Goal: Task Accomplishment & Management: Manage account settings

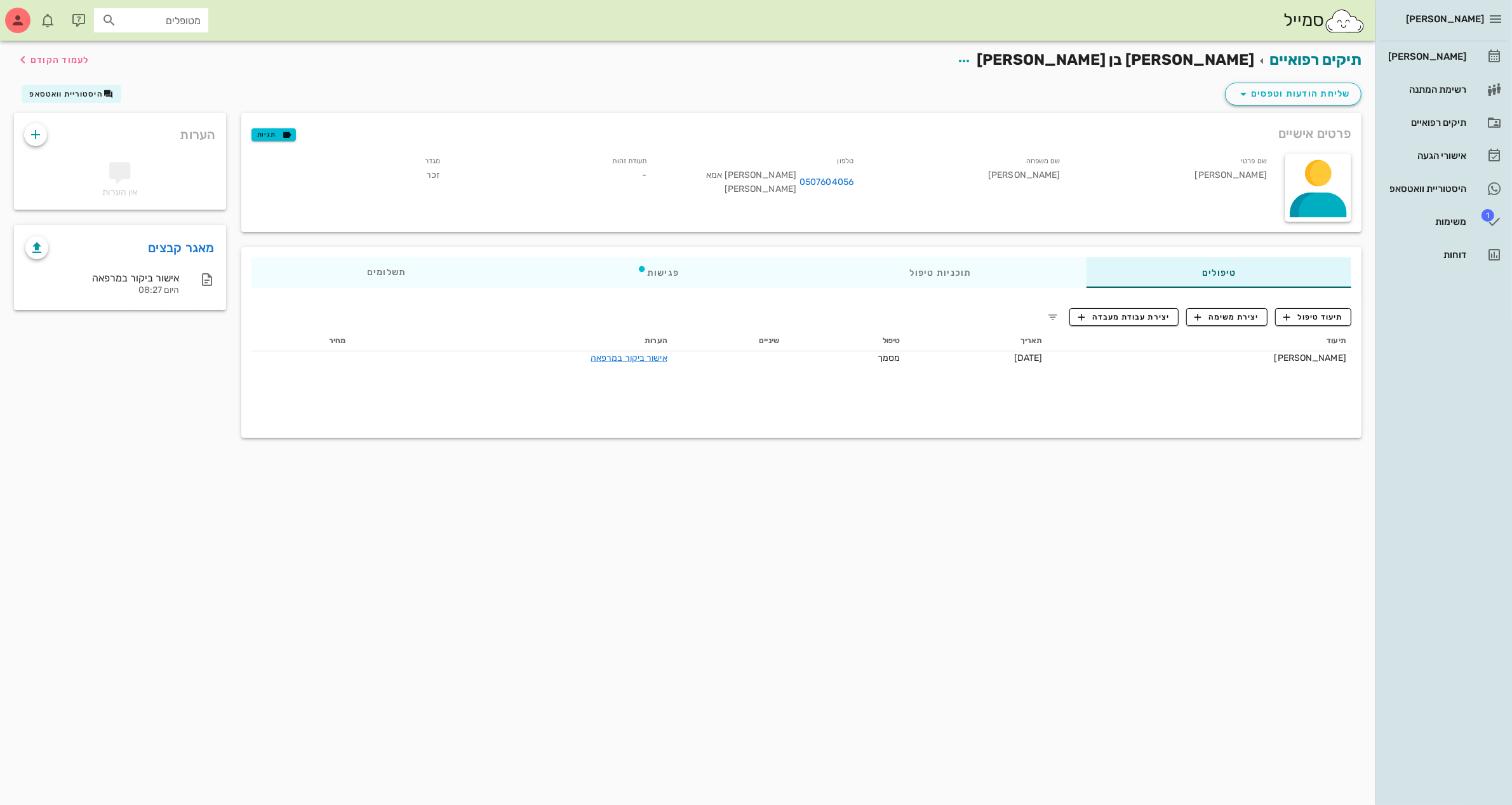
click at [156, 15] on input "מטופלים" at bounding box center [160, 20] width 81 height 17
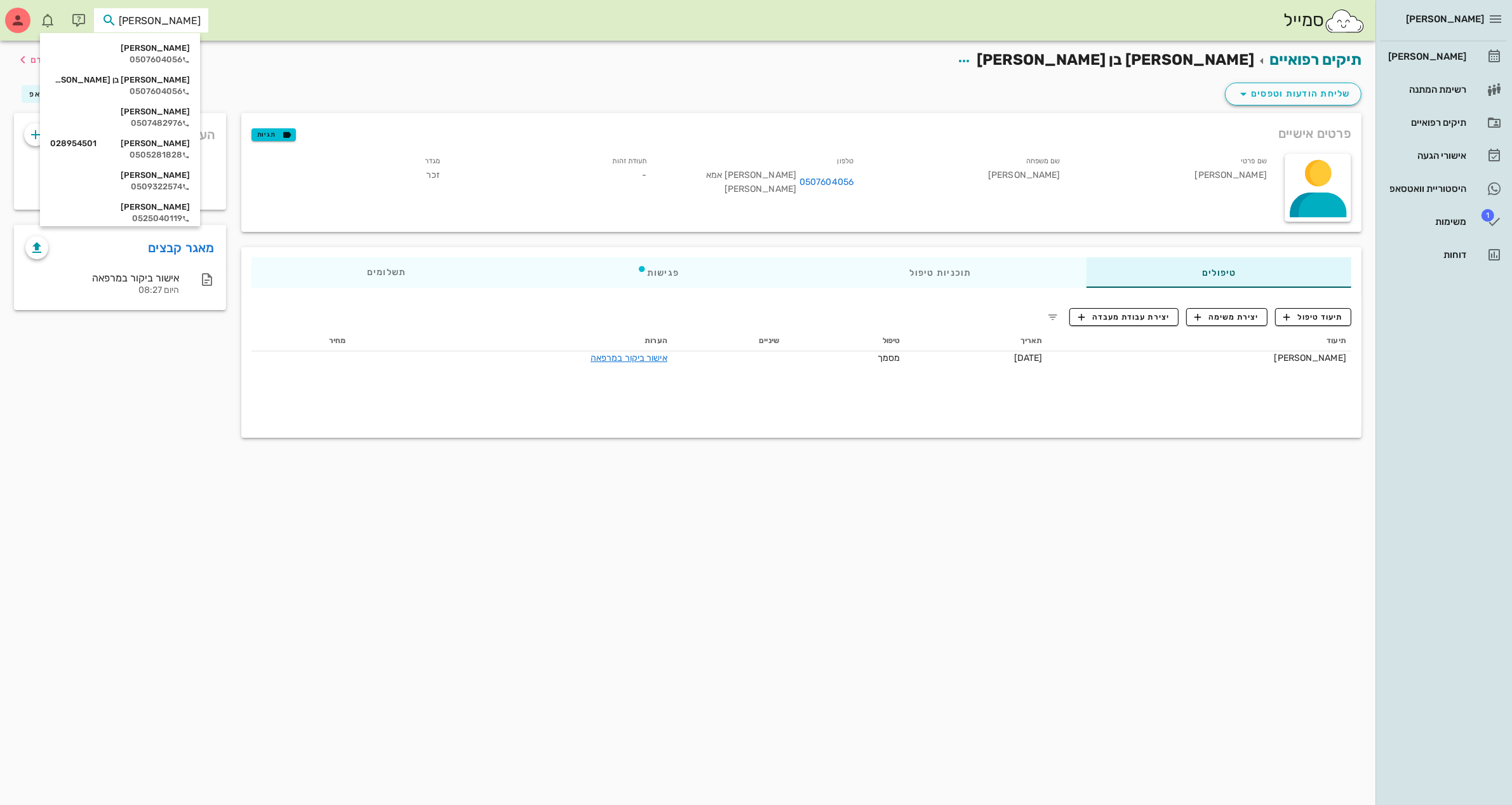
type input "[PERSON_NAME]"
click at [147, 118] on div "0509322574" at bounding box center [132, 123] width 140 height 10
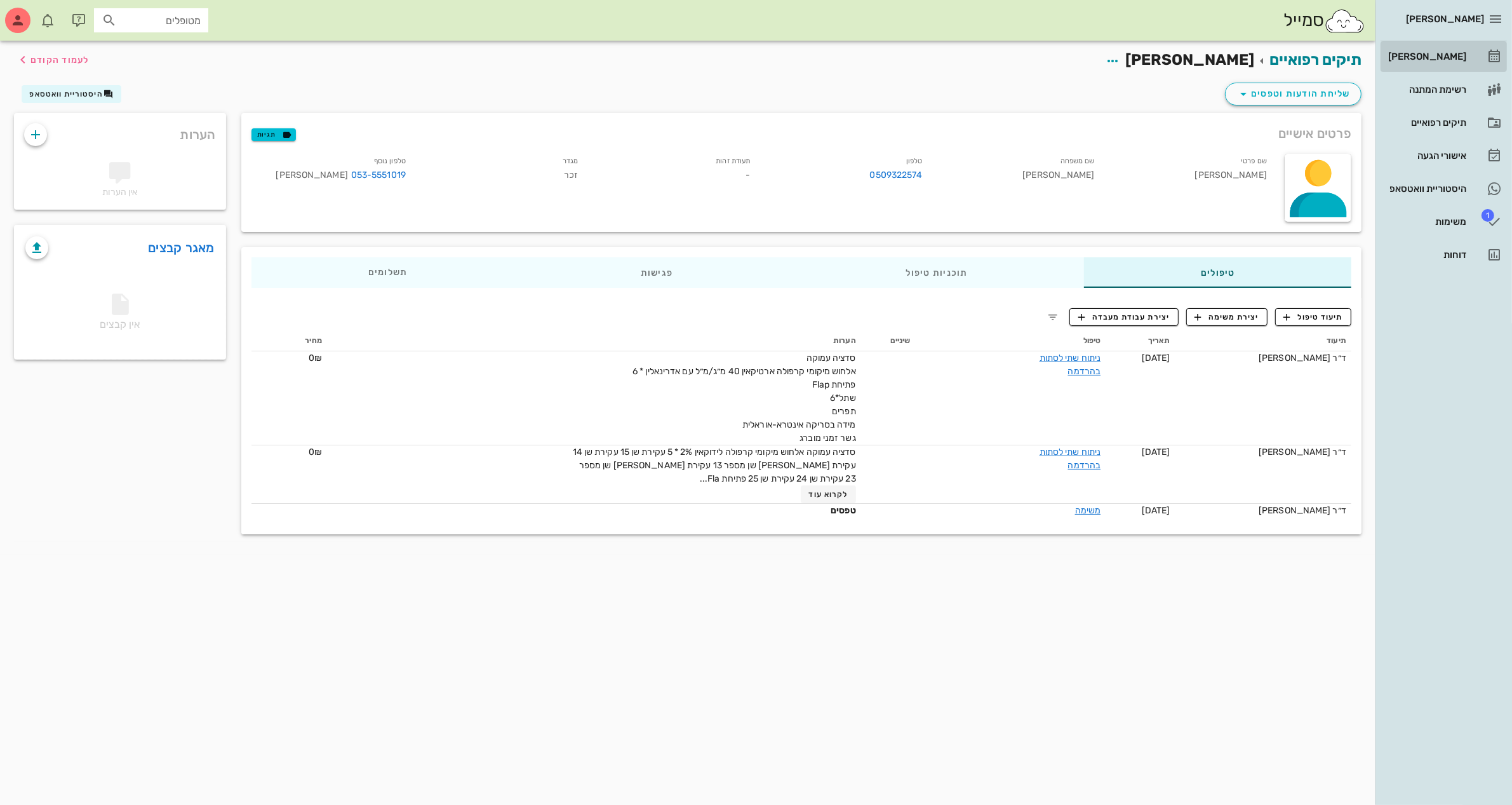
click at [1424, 58] on div "[PERSON_NAME]" at bounding box center [1426, 56] width 81 height 10
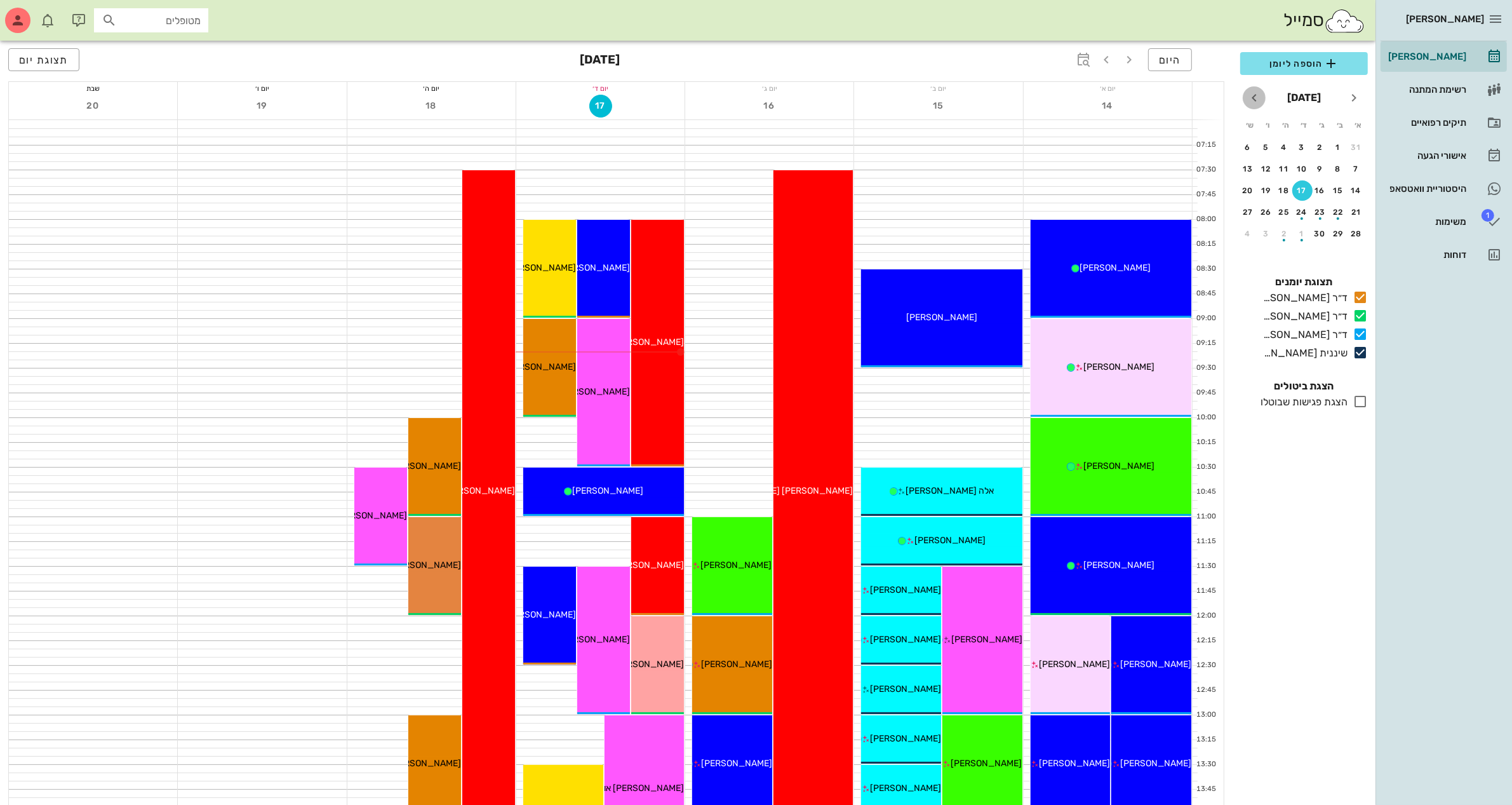
click at [1252, 99] on icon "חודש הבא" at bounding box center [1255, 98] width 15 height 15
click at [1351, 100] on icon "חודש שעבר" at bounding box center [1354, 98] width 15 height 15
click at [1337, 230] on div "29" at bounding box center [1338, 234] width 20 height 9
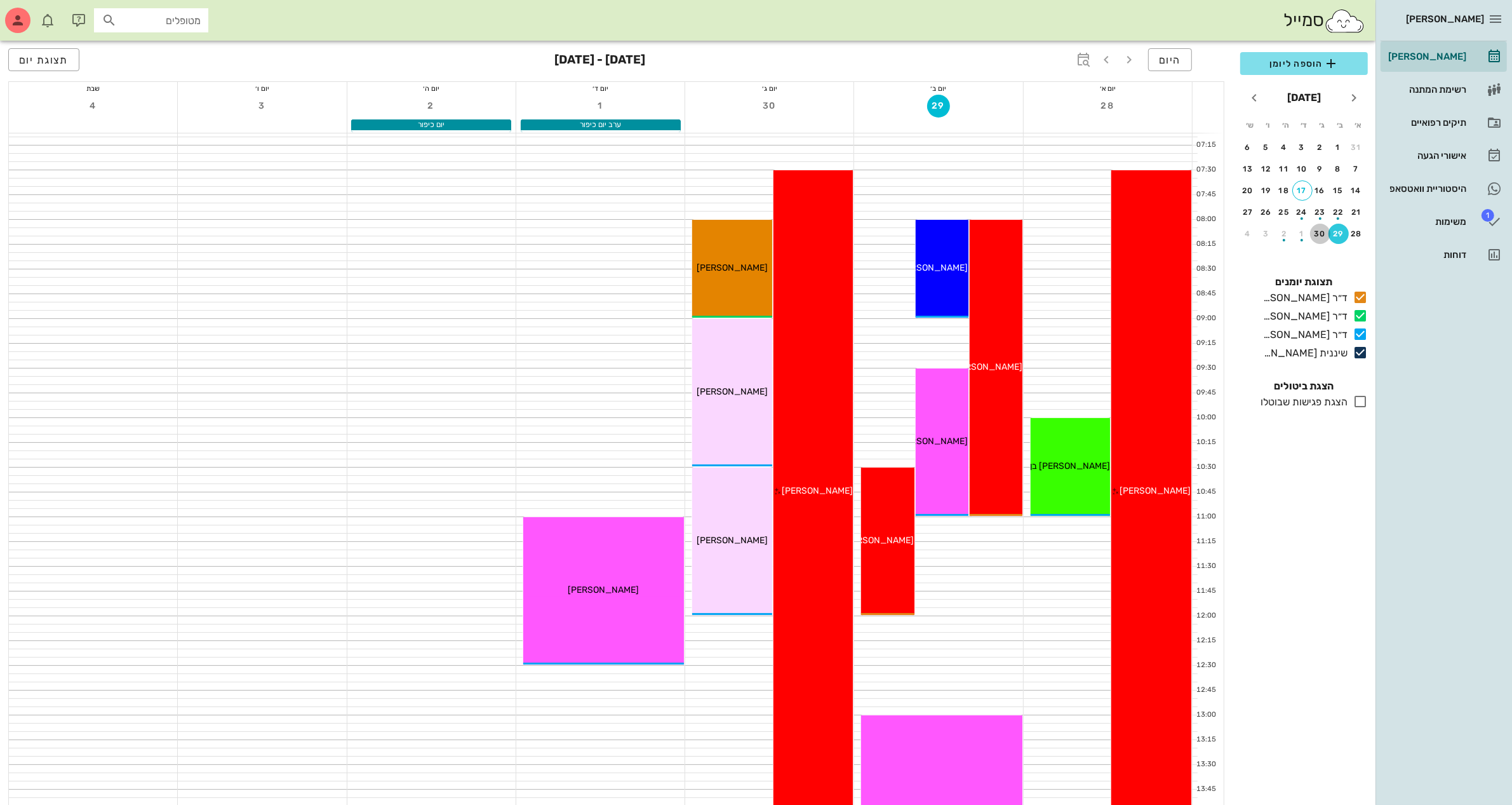
click at [1321, 230] on div "30" at bounding box center [1320, 234] width 20 height 9
click at [1297, 64] on span "הוספה ליומן" at bounding box center [1304, 63] width 107 height 15
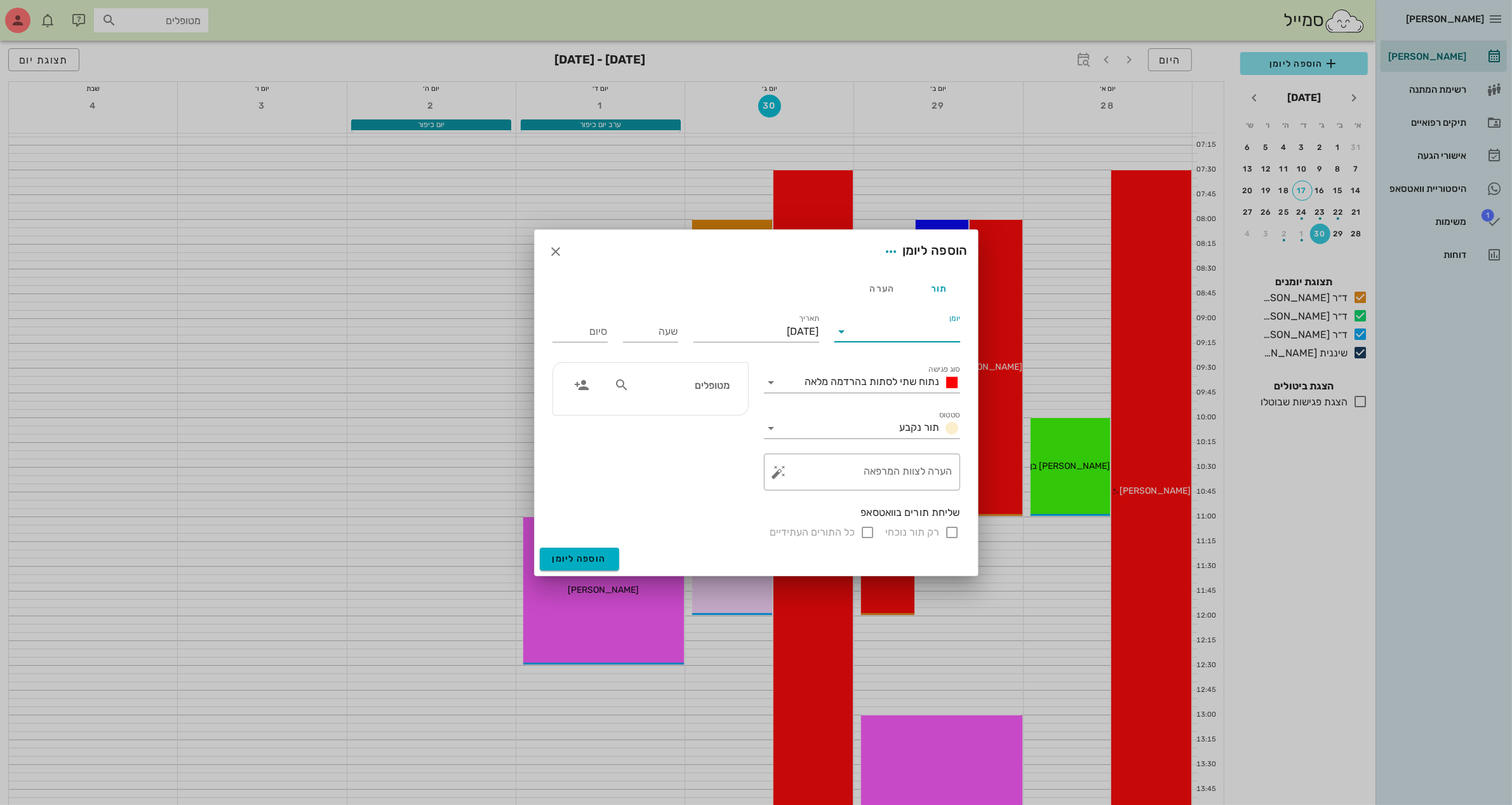
click at [903, 327] on input "יומן" at bounding box center [906, 331] width 108 height 20
click at [917, 334] on div "ד״ר [PERSON_NAME]" at bounding box center [901, 341] width 113 height 27
click at [883, 383] on span "נתוח שתי לסתות בהרדמה מלאה" at bounding box center [873, 381] width 135 height 12
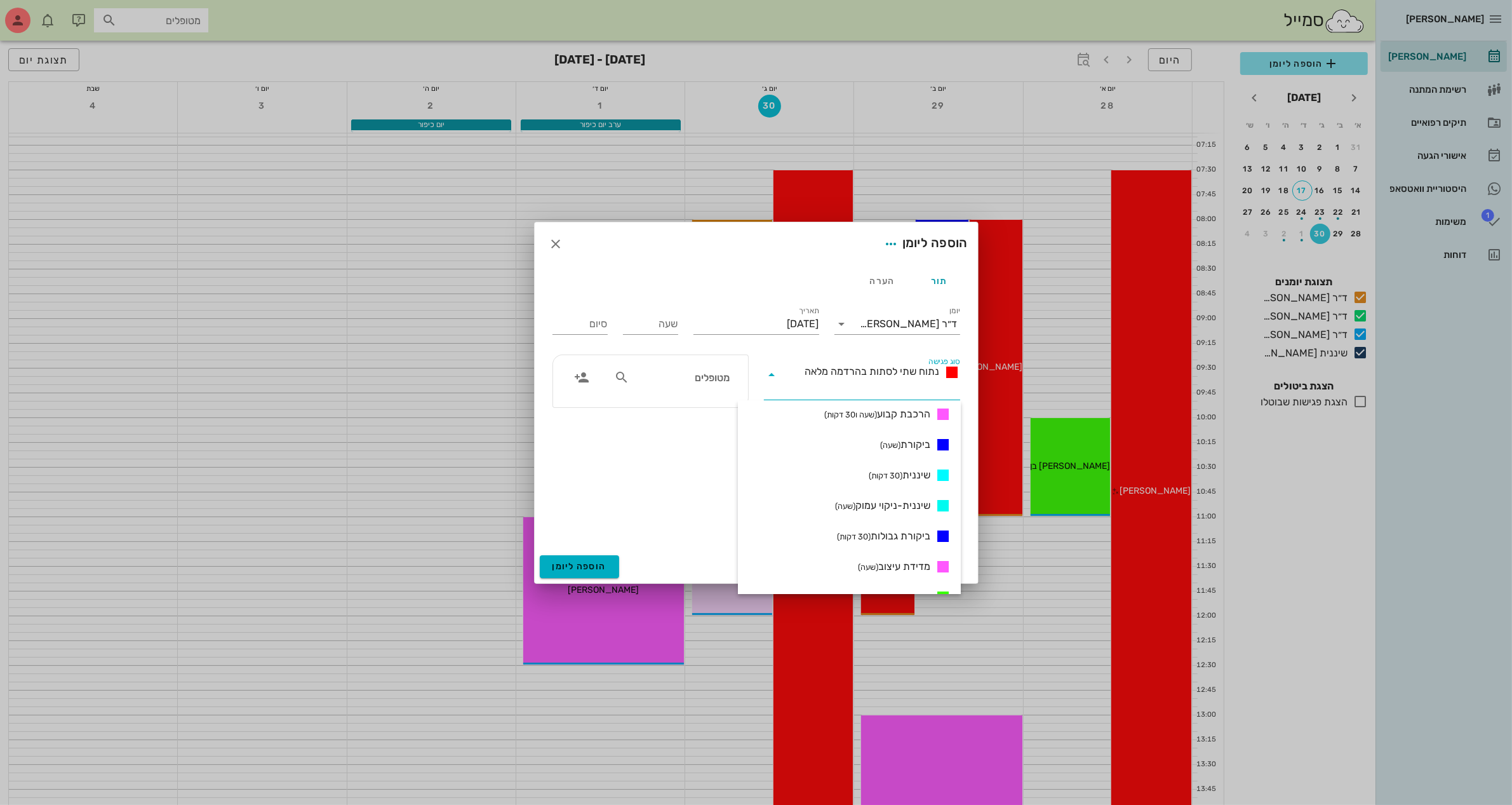
scroll to position [586, 0]
click at [908, 417] on span "ביקורת (שעה)" at bounding box center [906, 415] width 50 height 15
type input "01:00"
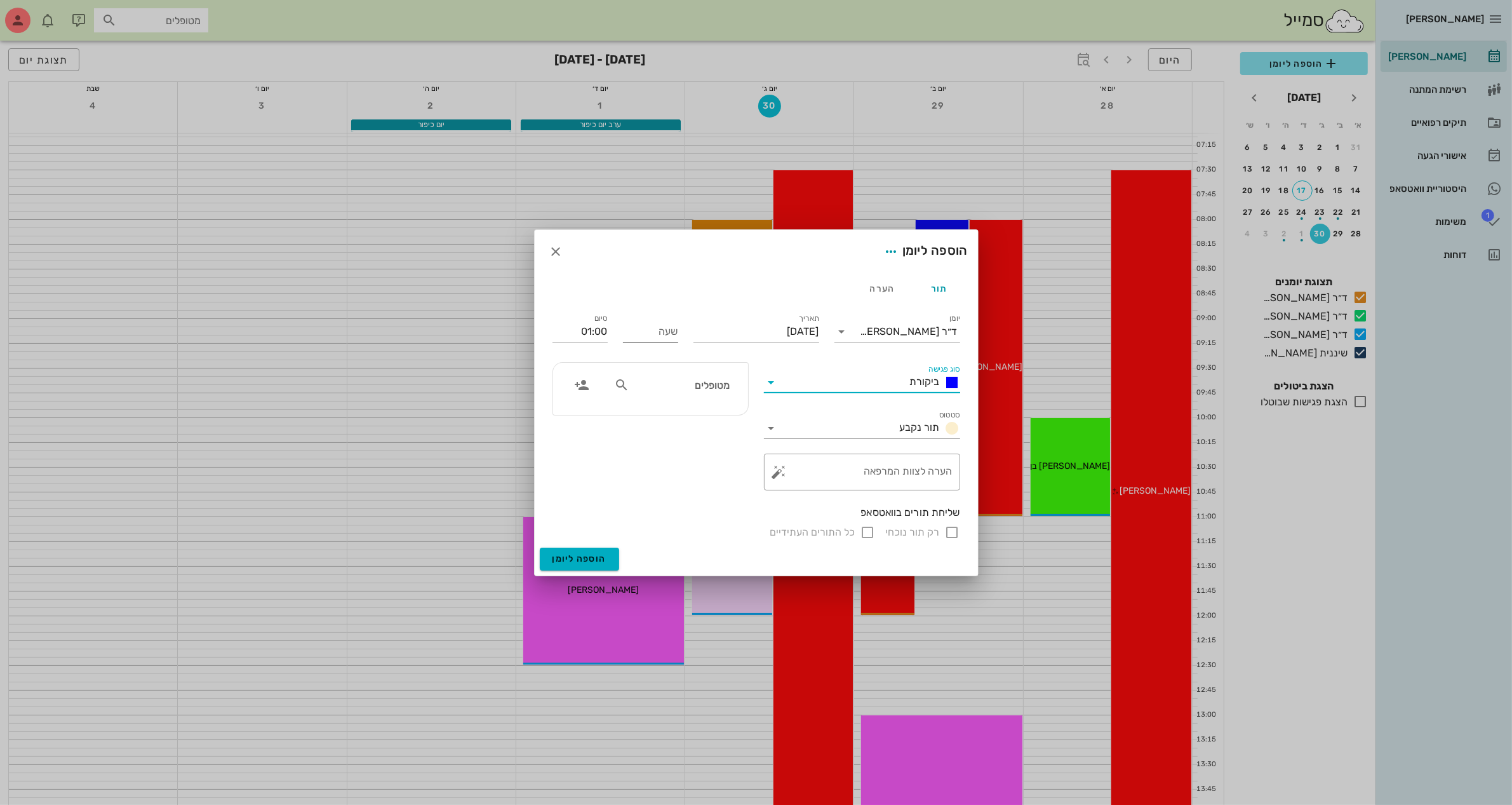
click at [652, 329] on input "שעה" at bounding box center [650, 331] width 55 height 20
click at [608, 328] on div "סיום 01:00" at bounding box center [580, 328] width 70 height 51
type input "08:00"
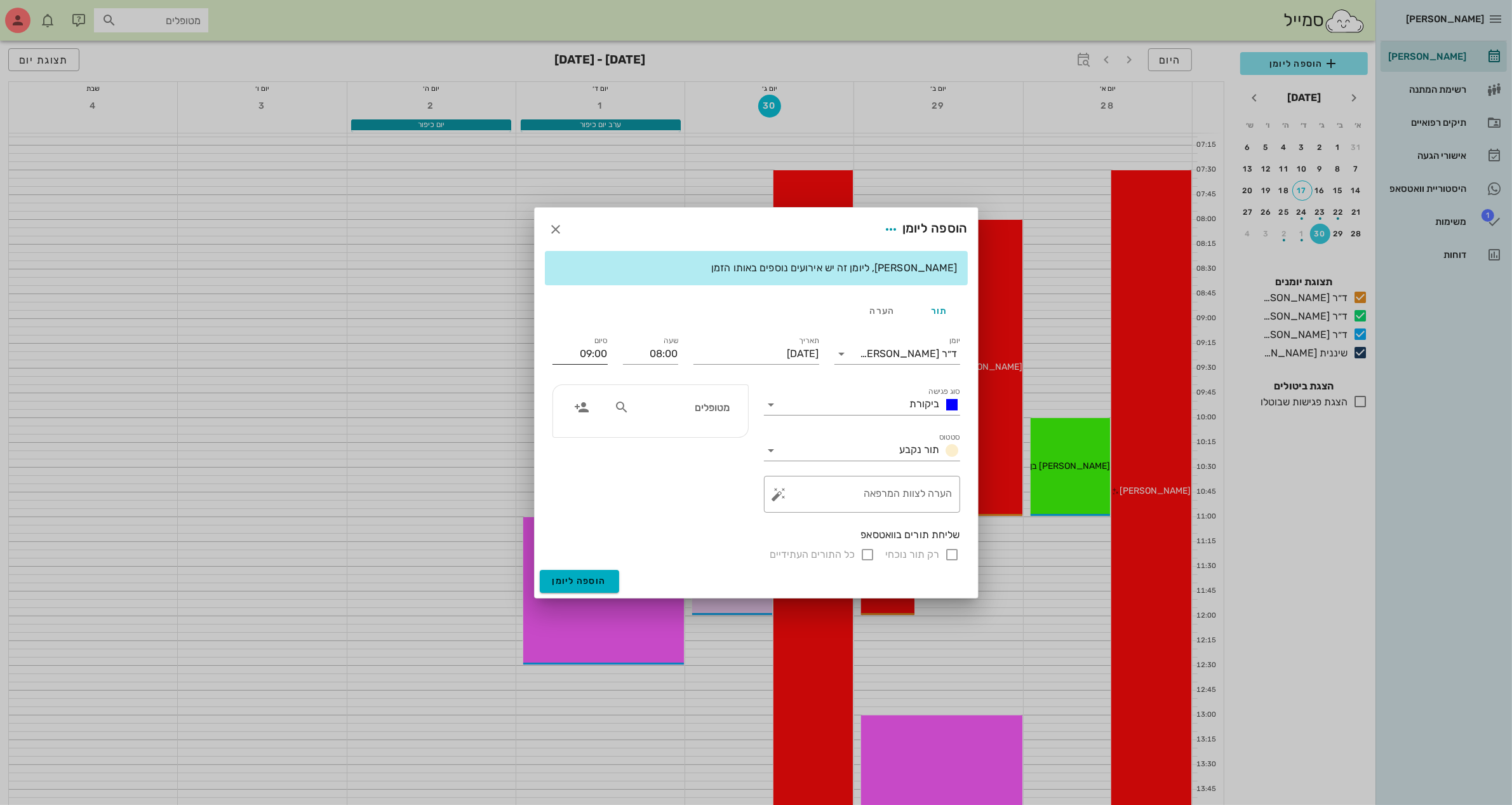
click at [595, 351] on input "09:00" at bounding box center [579, 353] width 55 height 20
click at [584, 396] on div "08:30 (30 דקות)" at bounding box center [545, 401] width 78 height 10
type input "08:30"
click at [699, 406] on input "text" at bounding box center [681, 407] width 98 height 17
type input "יוס"
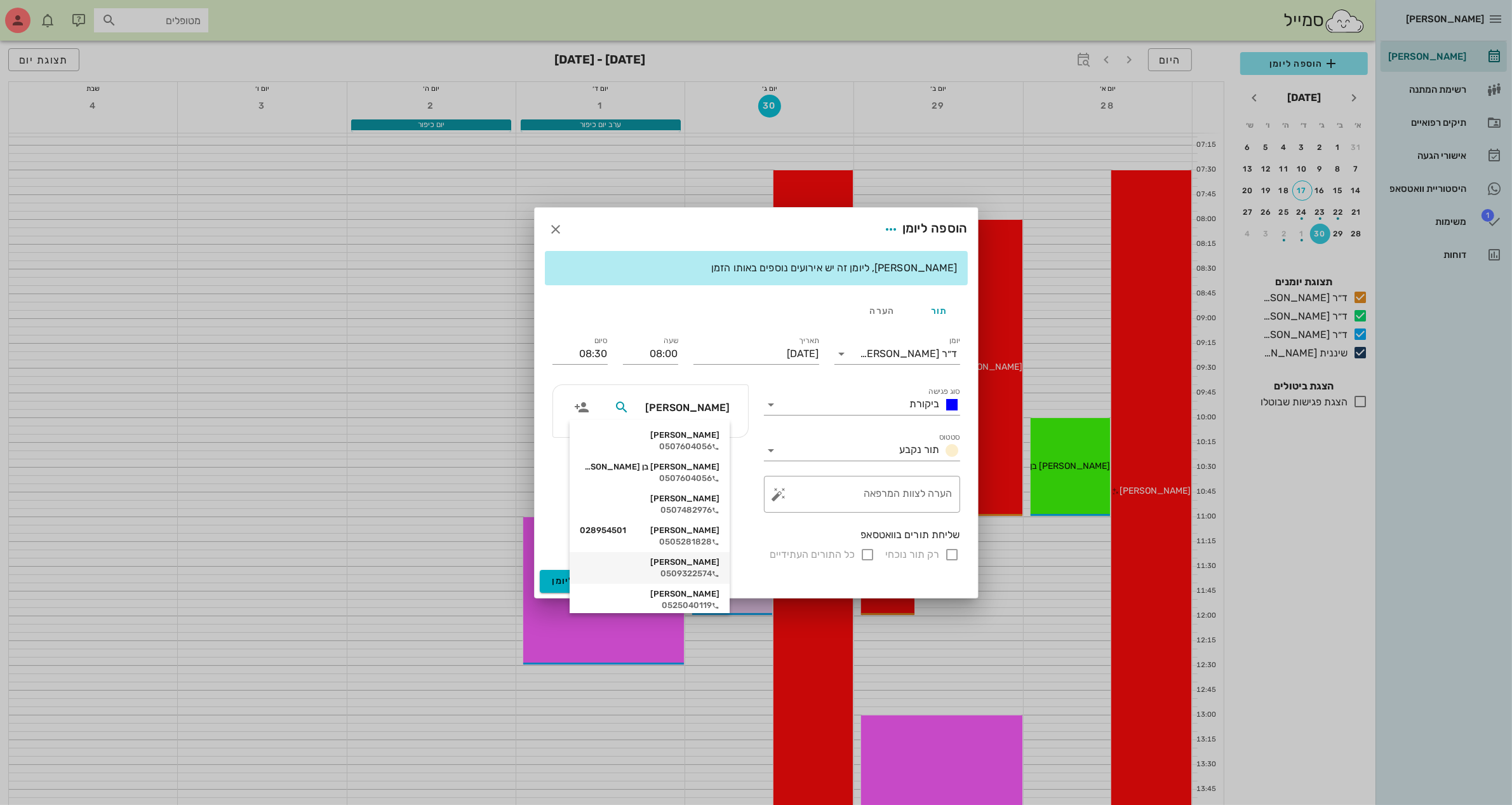
click at [716, 559] on div "[PERSON_NAME]" at bounding box center [650, 562] width 140 height 10
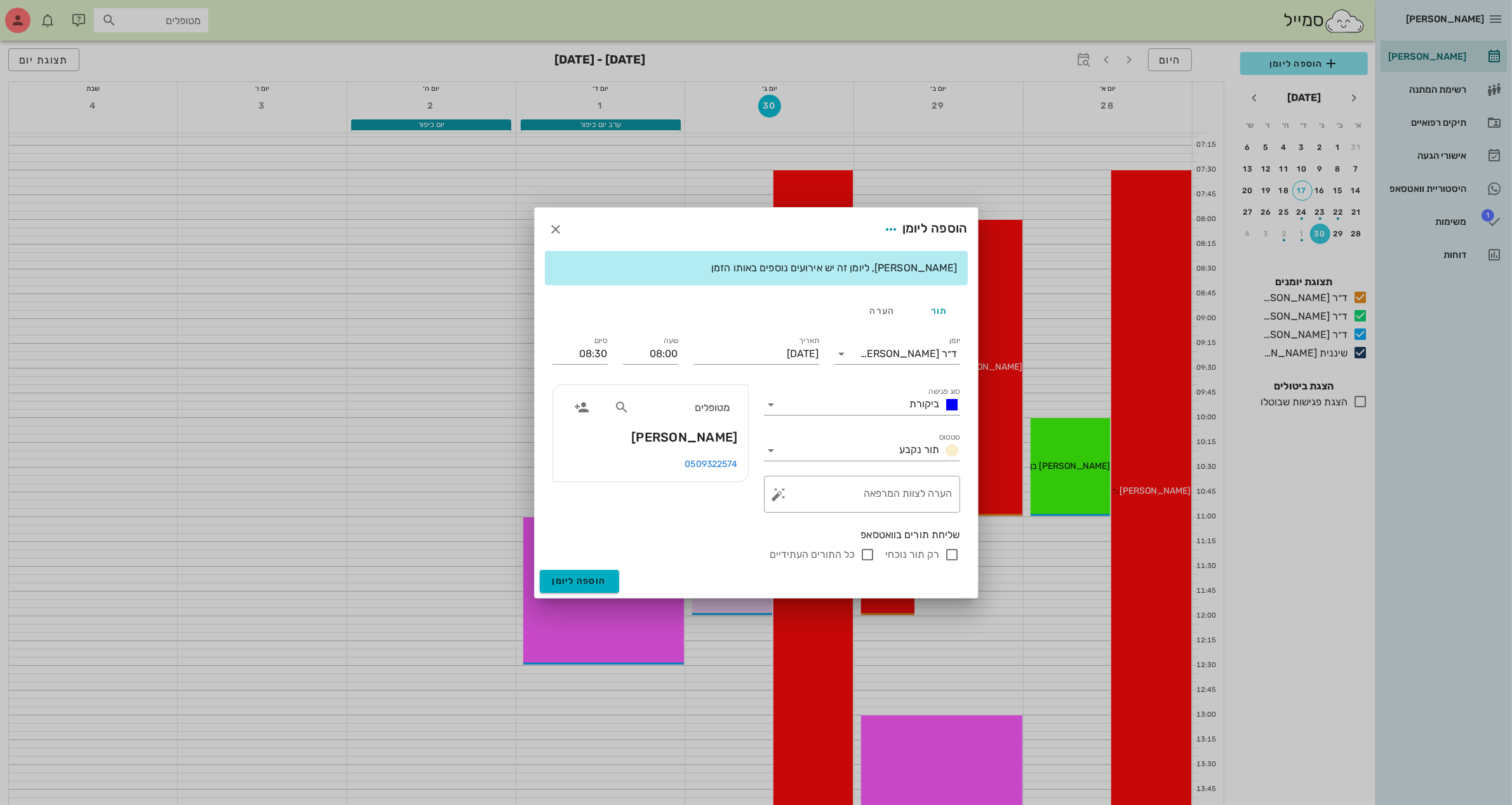
click at [951, 553] on input "רק תור נוכחי" at bounding box center [953, 555] width 15 height 15
checkbox input "false"
click at [576, 580] on span "הוספה ליומן" at bounding box center [579, 581] width 54 height 11
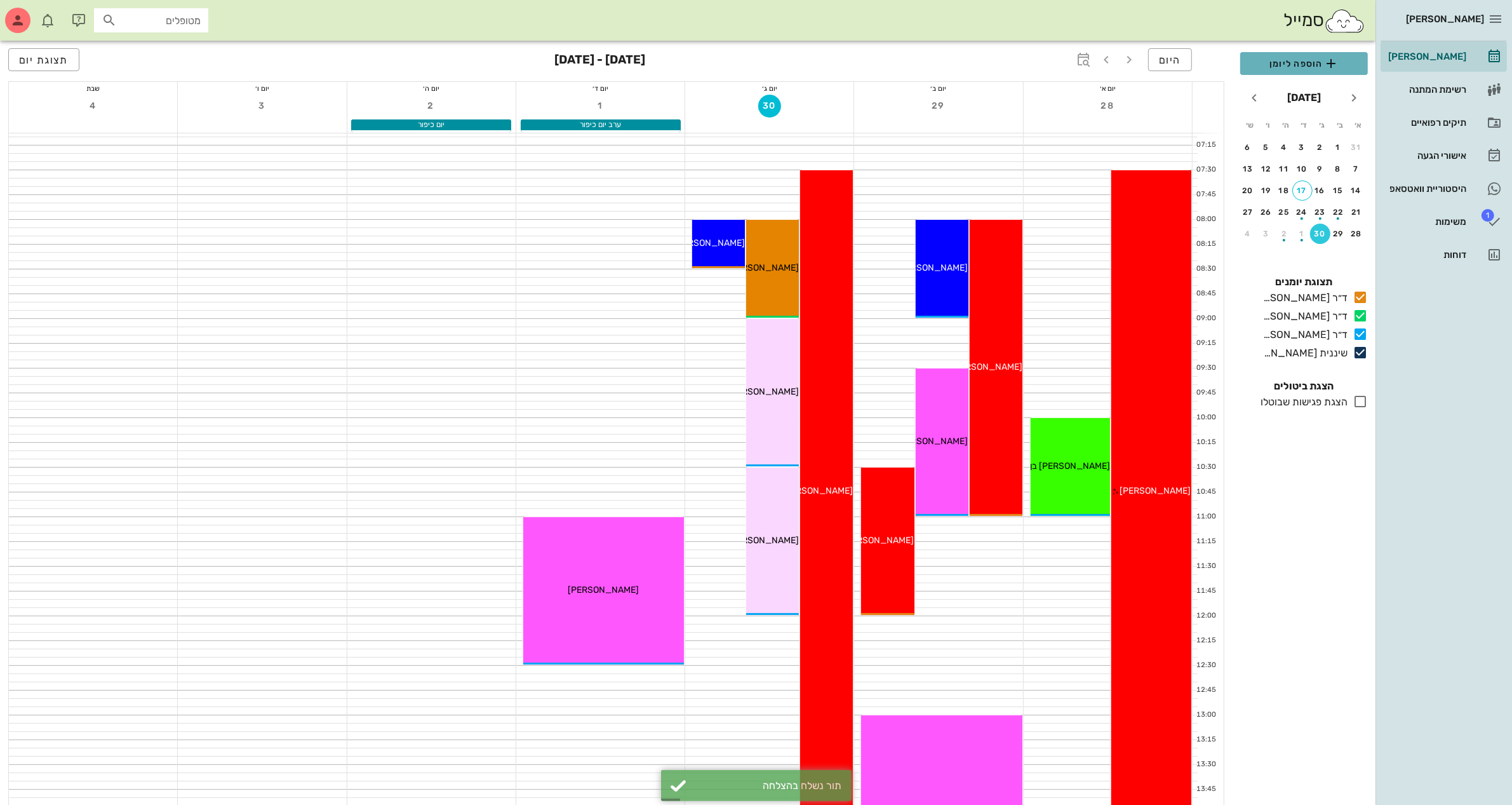
click at [1296, 65] on span "הוספה ליומן" at bounding box center [1304, 63] width 107 height 15
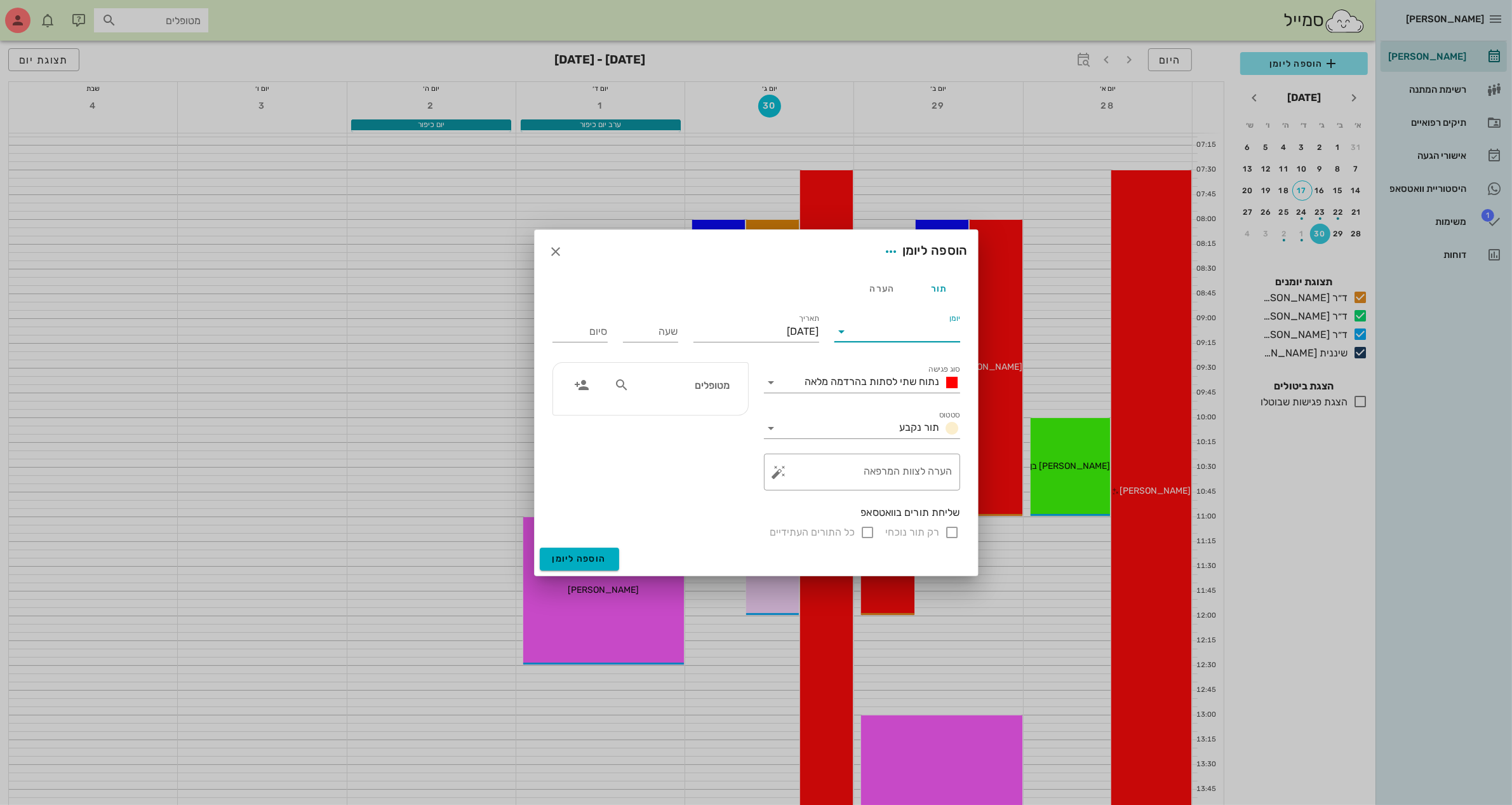
click at [880, 328] on input "יומן" at bounding box center [906, 331] width 108 height 20
click at [903, 369] on div "ד״ר [PERSON_NAME]" at bounding box center [901, 372] width 113 height 12
click at [910, 382] on span "נתוח שתי לסתות בהרדמה מלאה" at bounding box center [873, 381] width 135 height 12
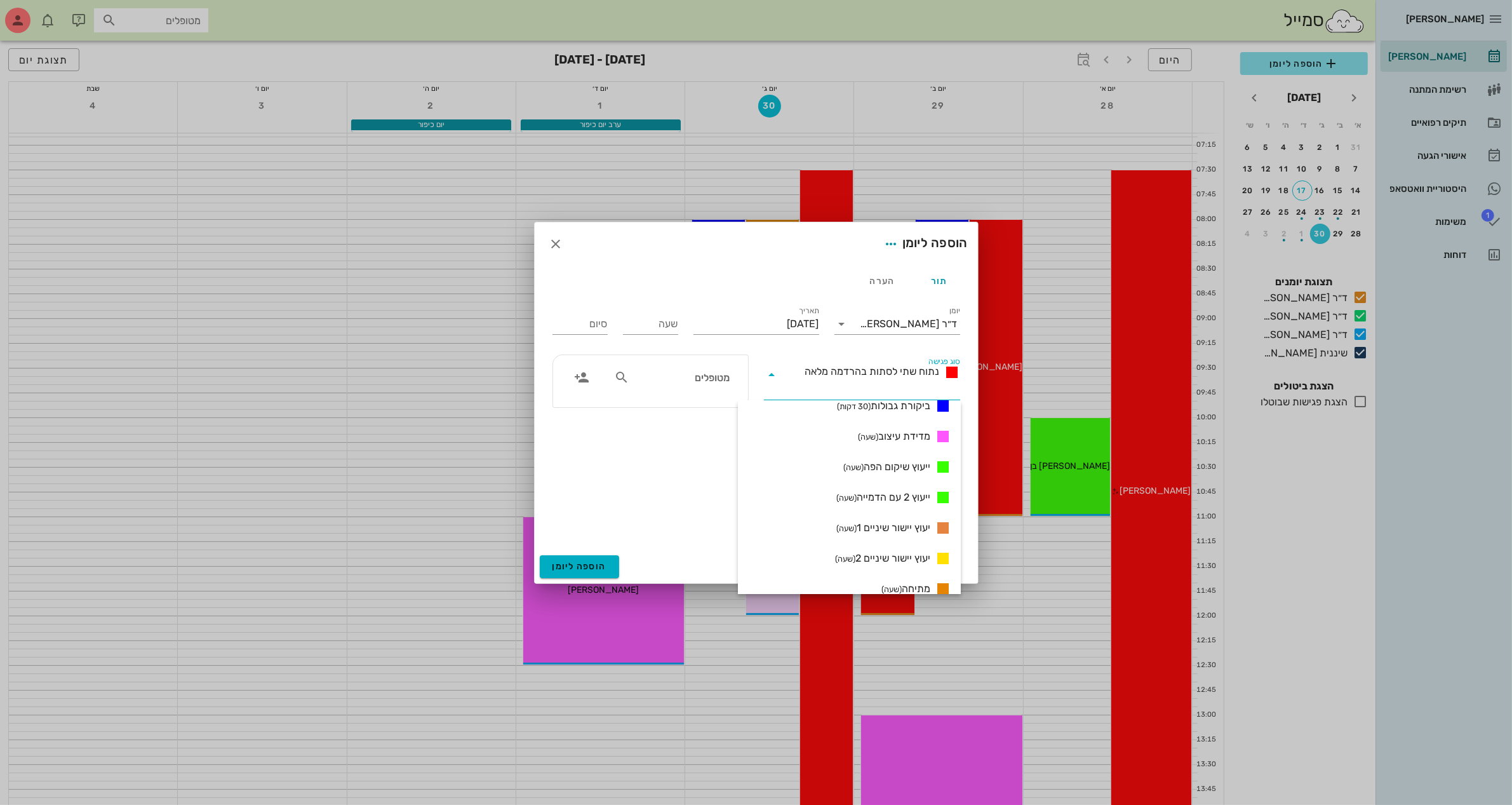
scroll to position [744, 0]
click at [781, 327] on input "יום שלישי, 30 בספטמבר 2025" at bounding box center [756, 324] width 126 height 20
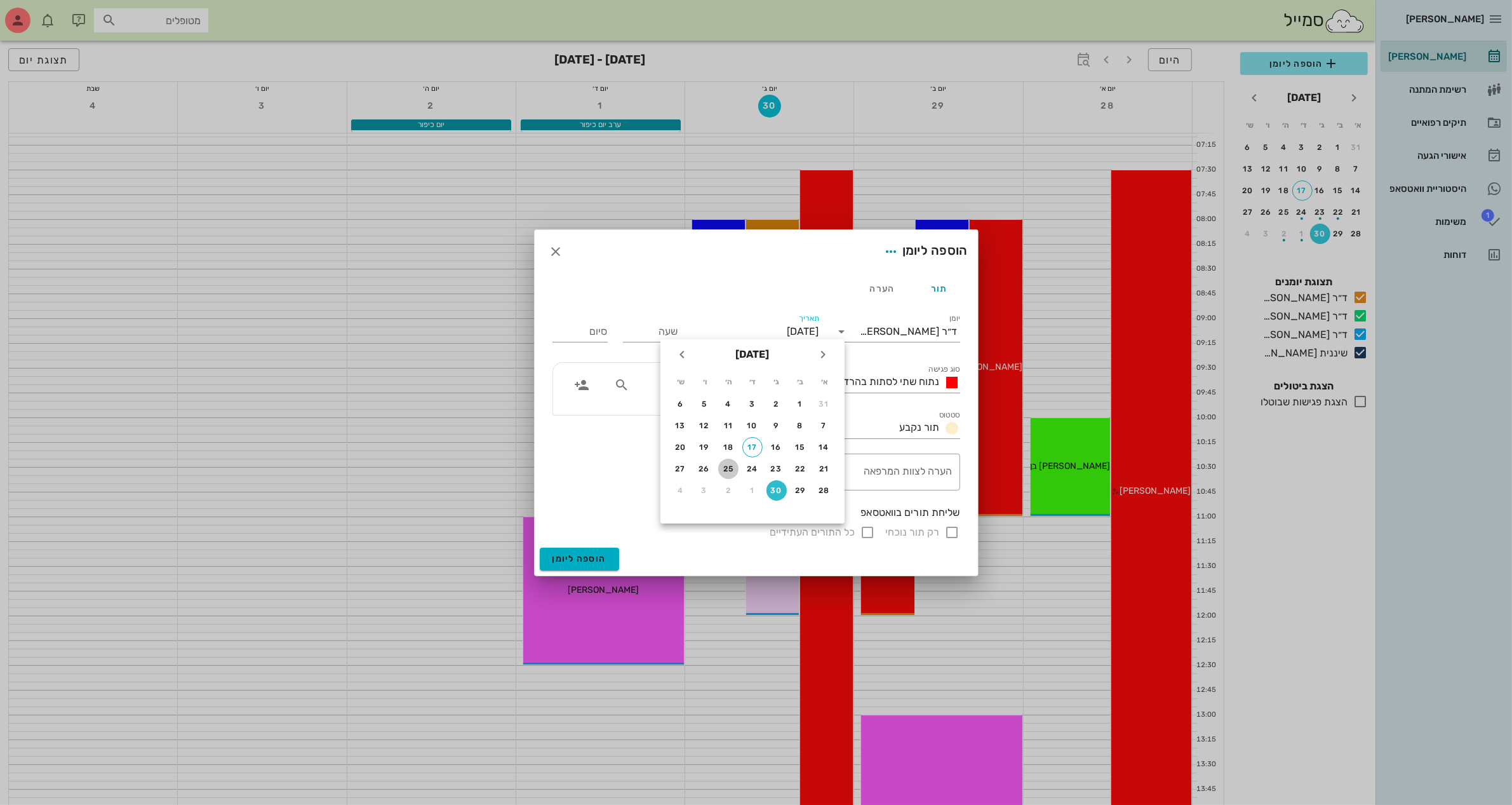
click at [730, 465] on div "25" at bounding box center [728, 469] width 20 height 9
type input "[DATE]"
click at [659, 388] on input "text" at bounding box center [681, 385] width 98 height 17
type input "ליב"
click at [700, 404] on div "ליבי לופו 0508312272" at bounding box center [682, 419] width 128 height 32
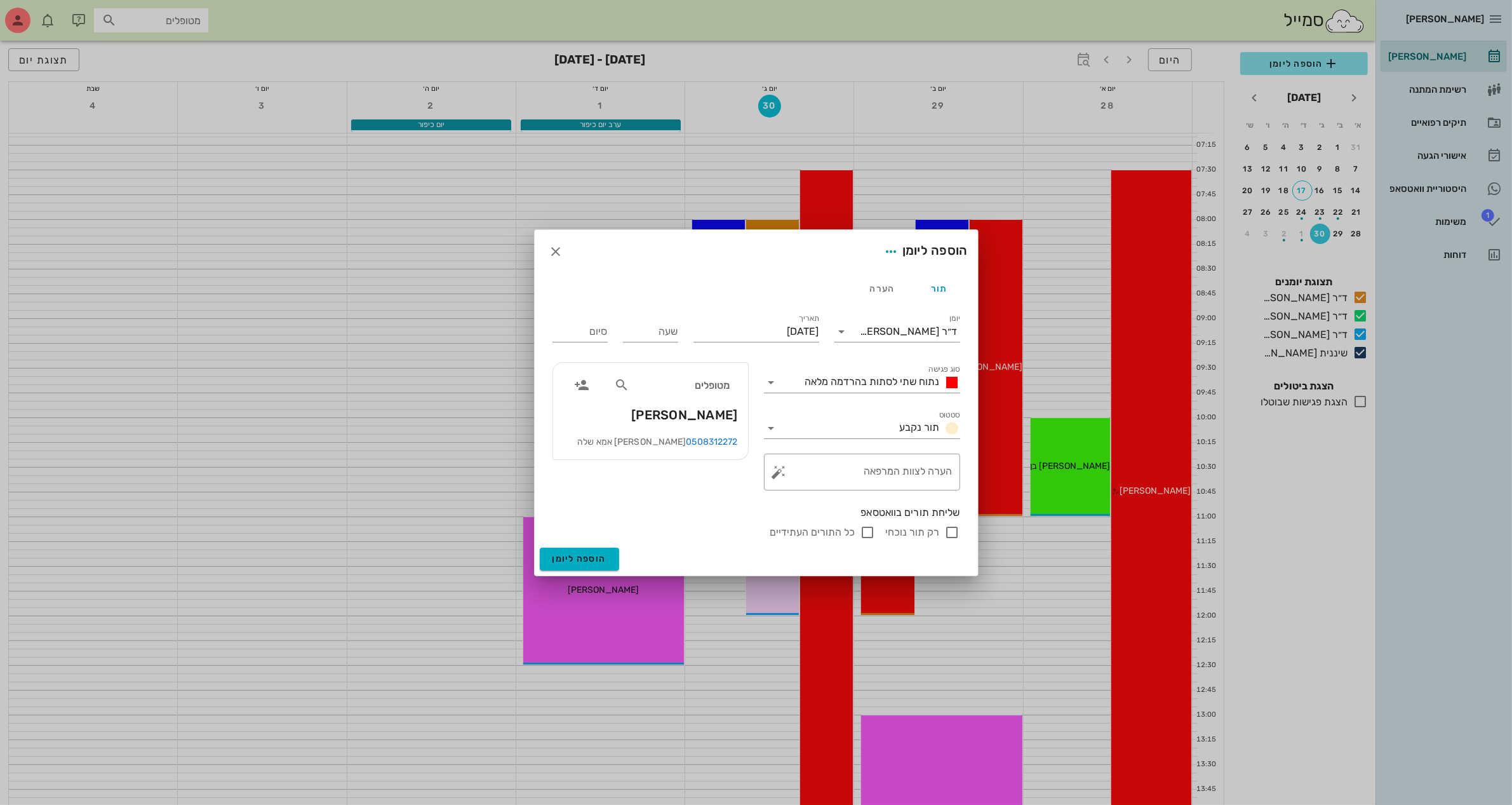
click at [687, 278] on div "תור הערה" at bounding box center [757, 289] width 423 height 31
click at [658, 329] on input "שעה" at bounding box center [650, 331] width 55 height 20
type input "08:00"
type input "16:00"
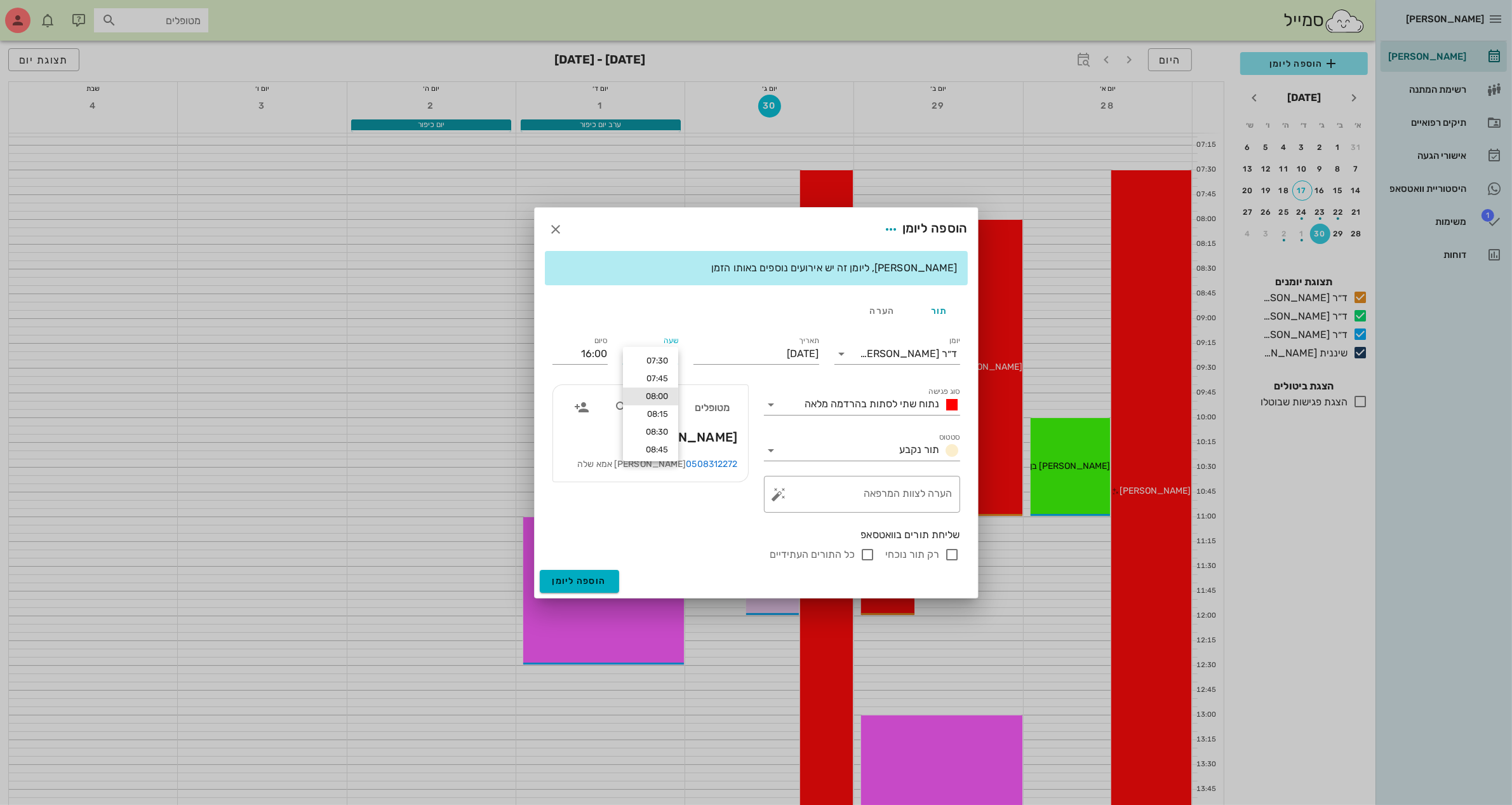
type input "08:13"
type input "16:13"
drag, startPoint x: 652, startPoint y: 283, endPoint x: 649, endPoint y: 310, distance: 27.2
click at [652, 289] on div "שימו לב, ליומן זה יש אירועים נוספים באותו הזמן תור הערה יומן ד״ר מוחמד ביאדסה ס…" at bounding box center [756, 411] width 443 height 319
drag, startPoint x: 651, startPoint y: 353, endPoint x: 773, endPoint y: 356, distance: 122.0
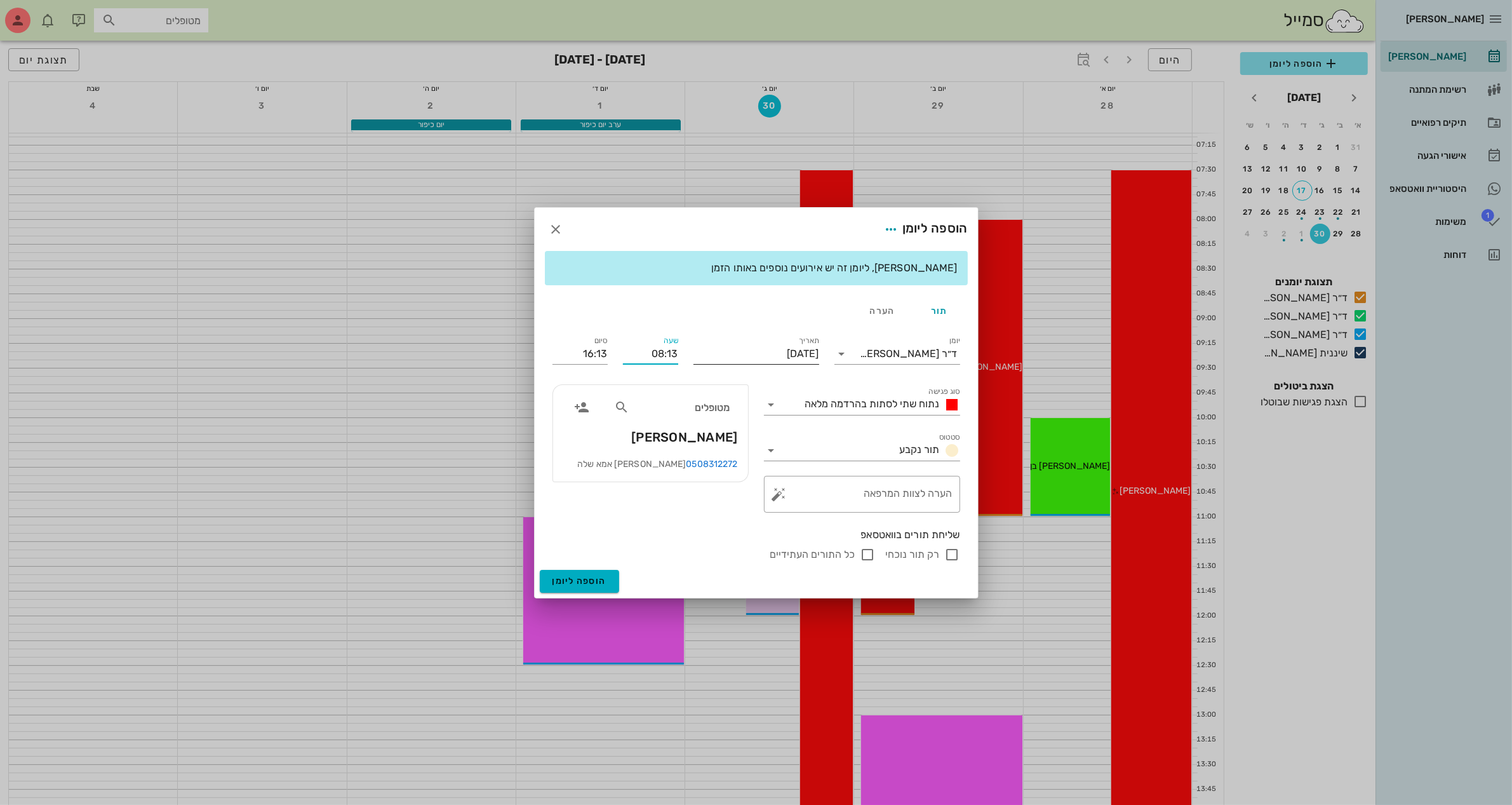
click at [773, 356] on div "יומן ד״ר מוחמד ביאדסה סוג פגישה נתוח שתי לסתות בהרדמה מלאה סטטוס תור נקבע תאריך…" at bounding box center [757, 447] width 423 height 244
click at [569, 360] on input "16:13" at bounding box center [579, 353] width 55 height 20
type input "13:00"
click at [878, 406] on span "נתוח שתי לסתות בהרדמה מלאה" at bounding box center [873, 404] width 135 height 12
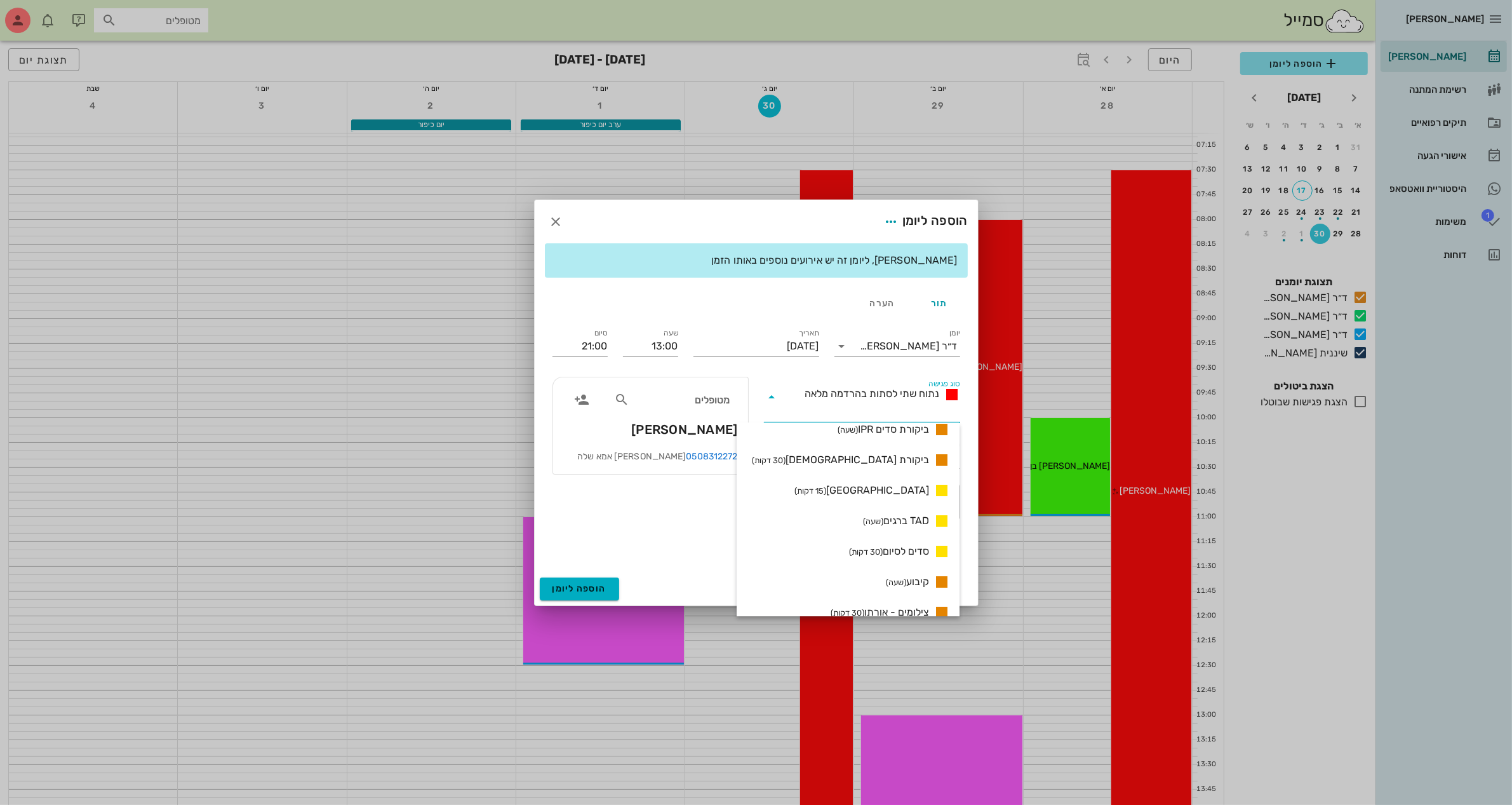
scroll to position [1062, 0]
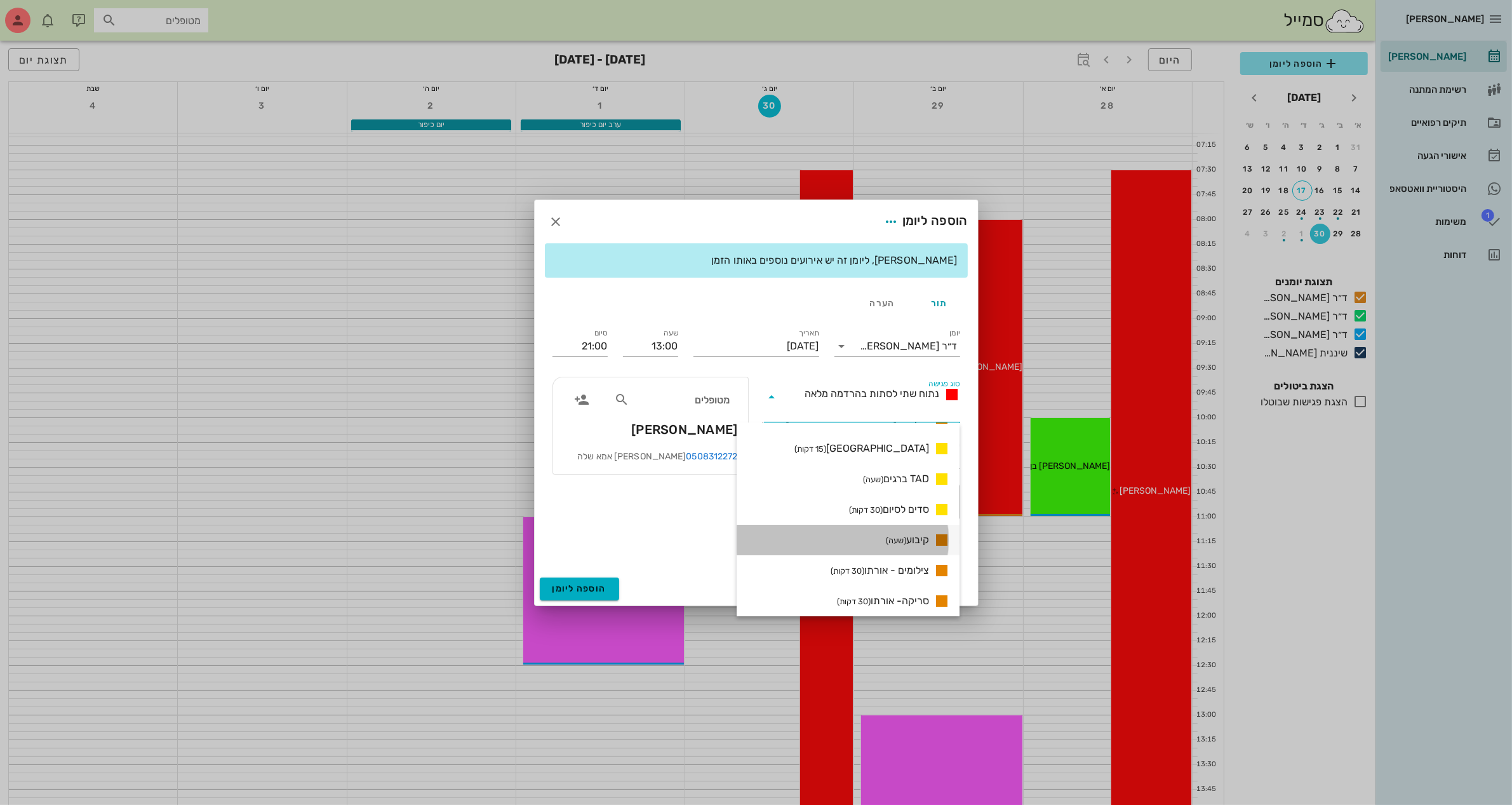
click at [908, 539] on span "קיבוע (שעה)" at bounding box center [908, 540] width 43 height 15
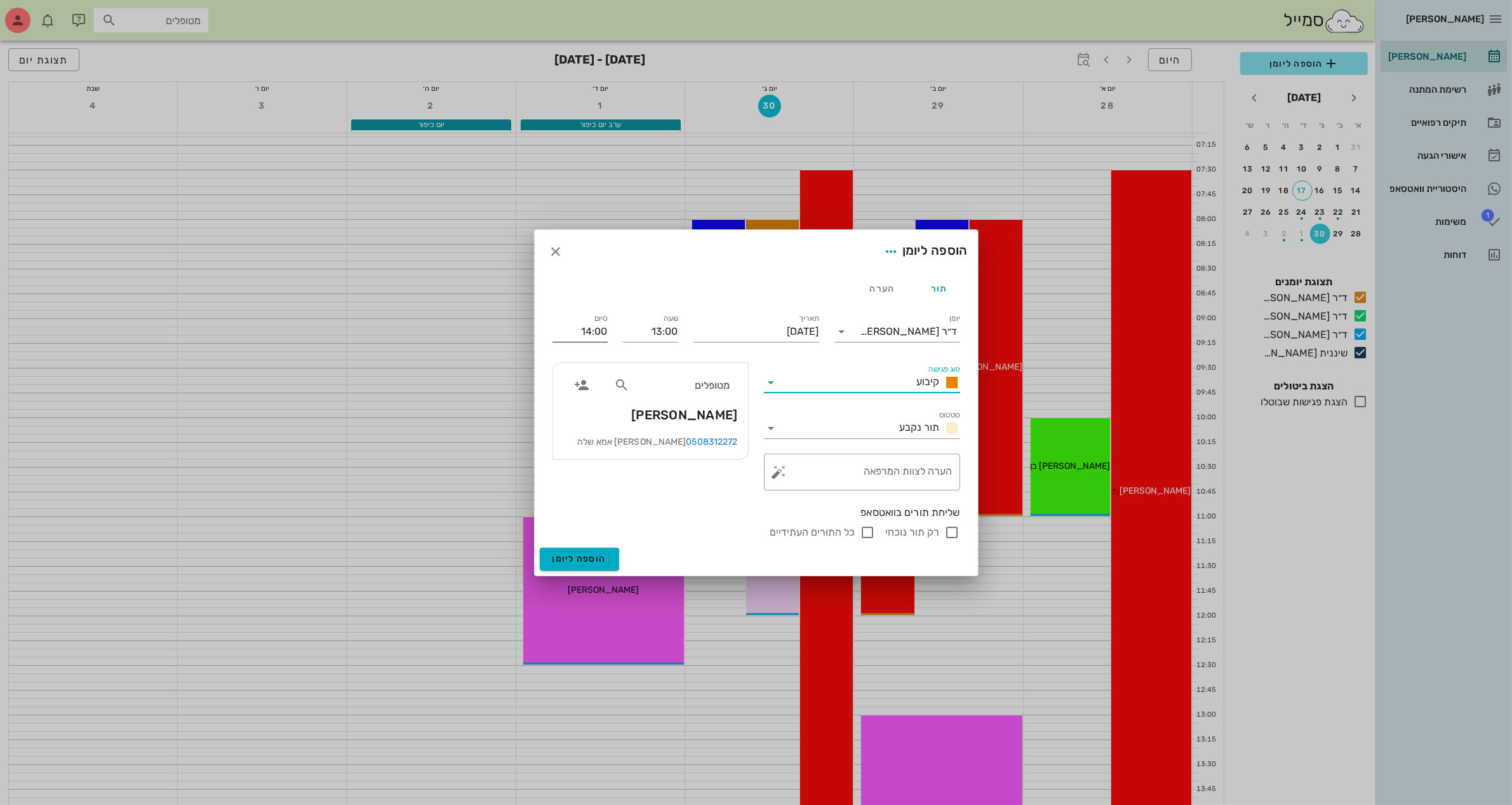
click at [569, 330] on input "14:00" at bounding box center [579, 331] width 55 height 20
click at [585, 445] on div "14:30 (שעה ו30 דקות)" at bounding box center [547, 449] width 77 height 10
type input "14:30"
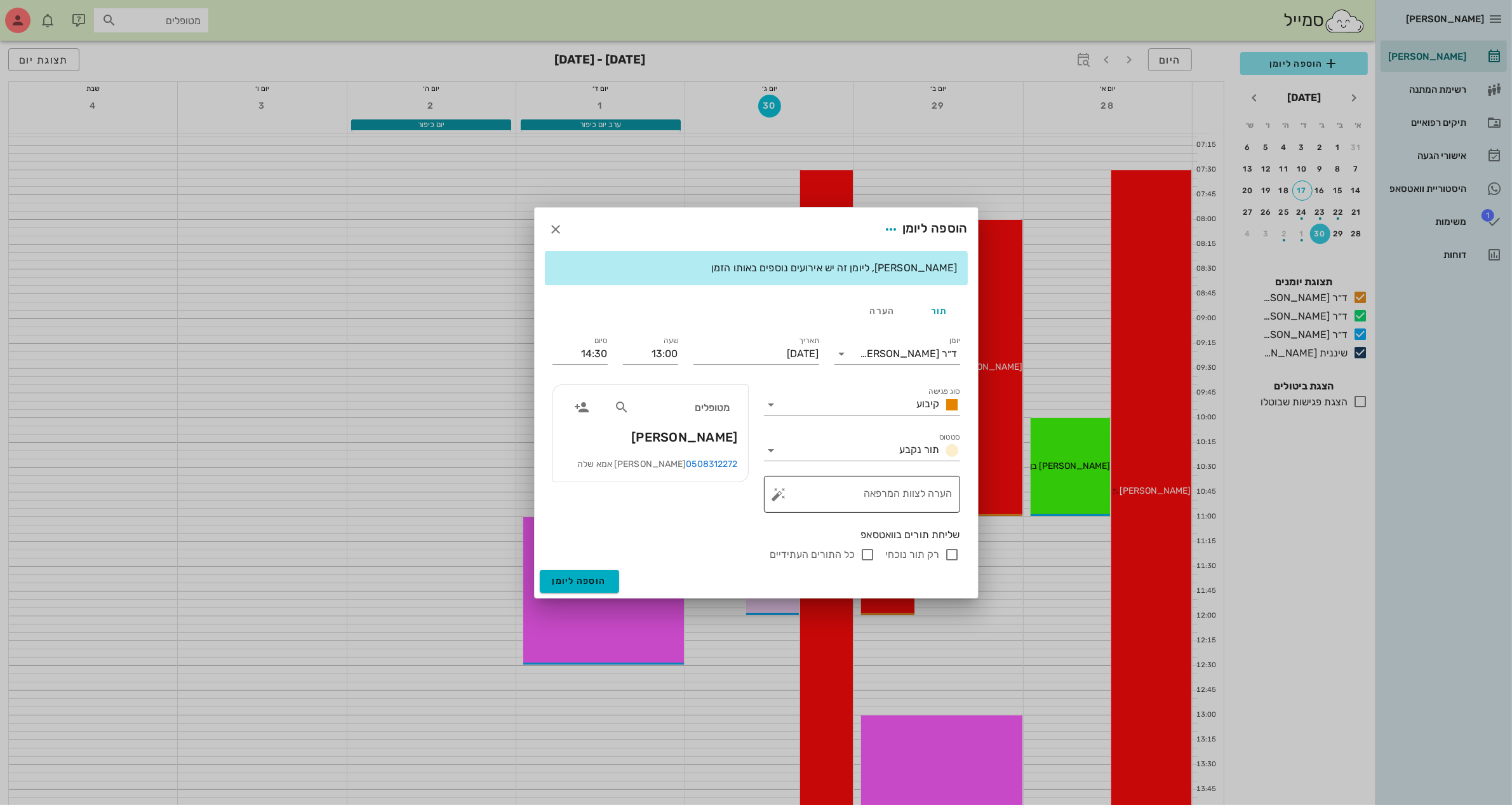
click at [852, 495] on textarea "הערה לצוות המרפאה" at bounding box center [867, 497] width 171 height 31
click at [940, 494] on textarea "קיבוס וסד לילה" at bounding box center [867, 497] width 171 height 31
type textarea "קיבוע וסד לילה"
click at [945, 553] on input "רק תור נוכחי" at bounding box center [953, 555] width 15 height 15
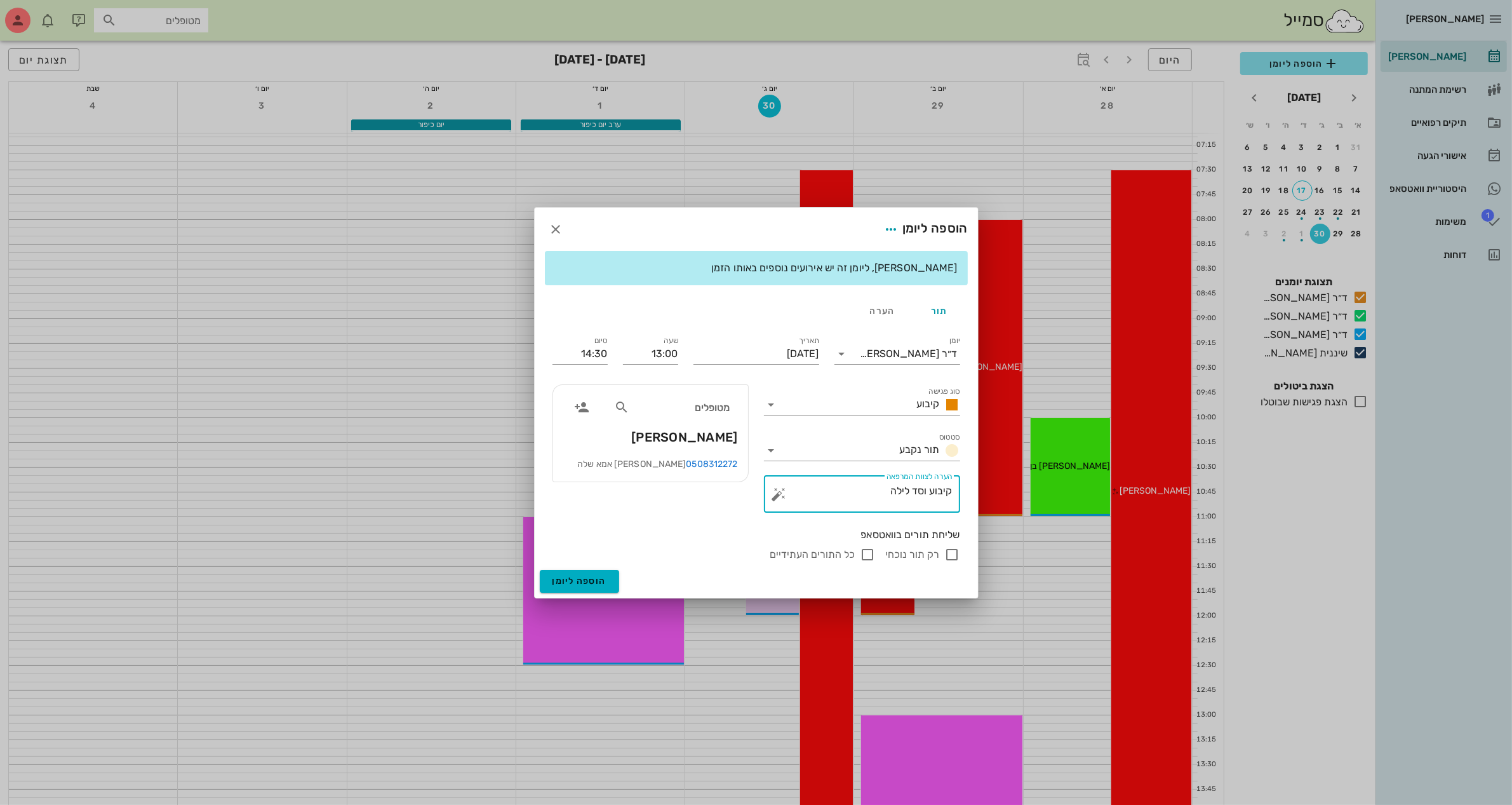
checkbox input "false"
click at [906, 407] on input "סוג פגישה" at bounding box center [846, 404] width 130 height 20
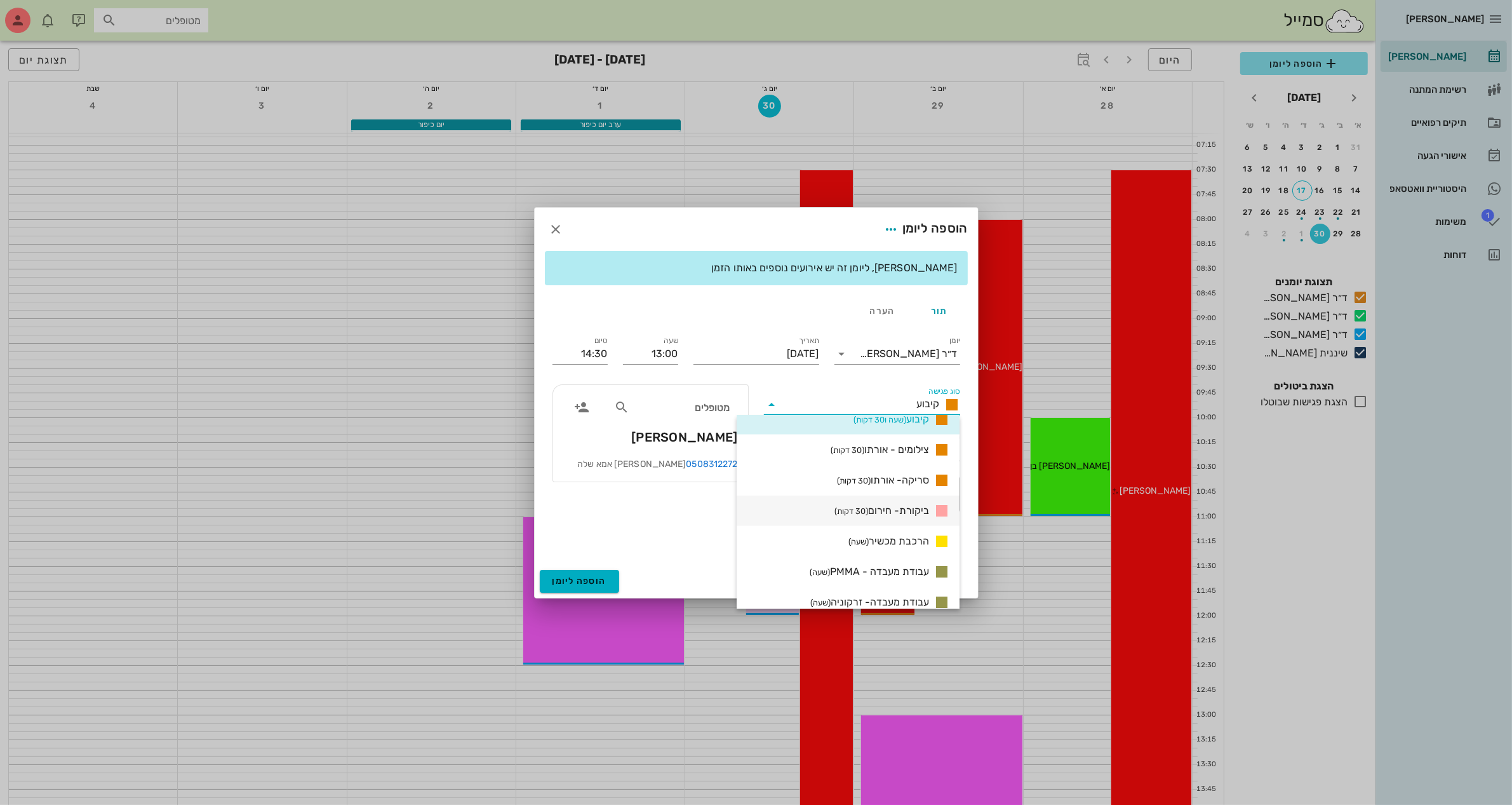
scroll to position [1189, 0]
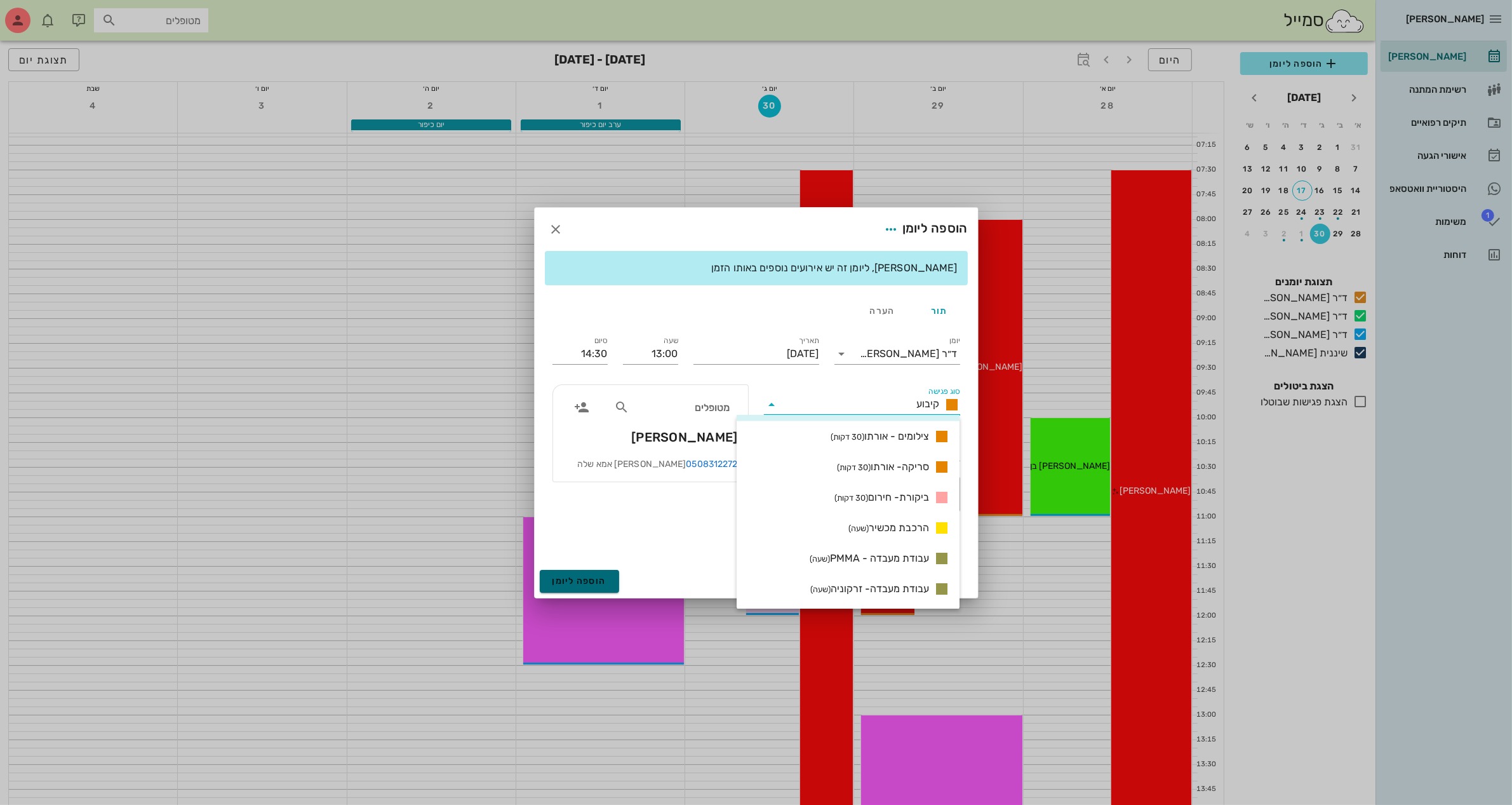
click at [579, 575] on button "הוספה ליומן" at bounding box center [579, 581] width 79 height 23
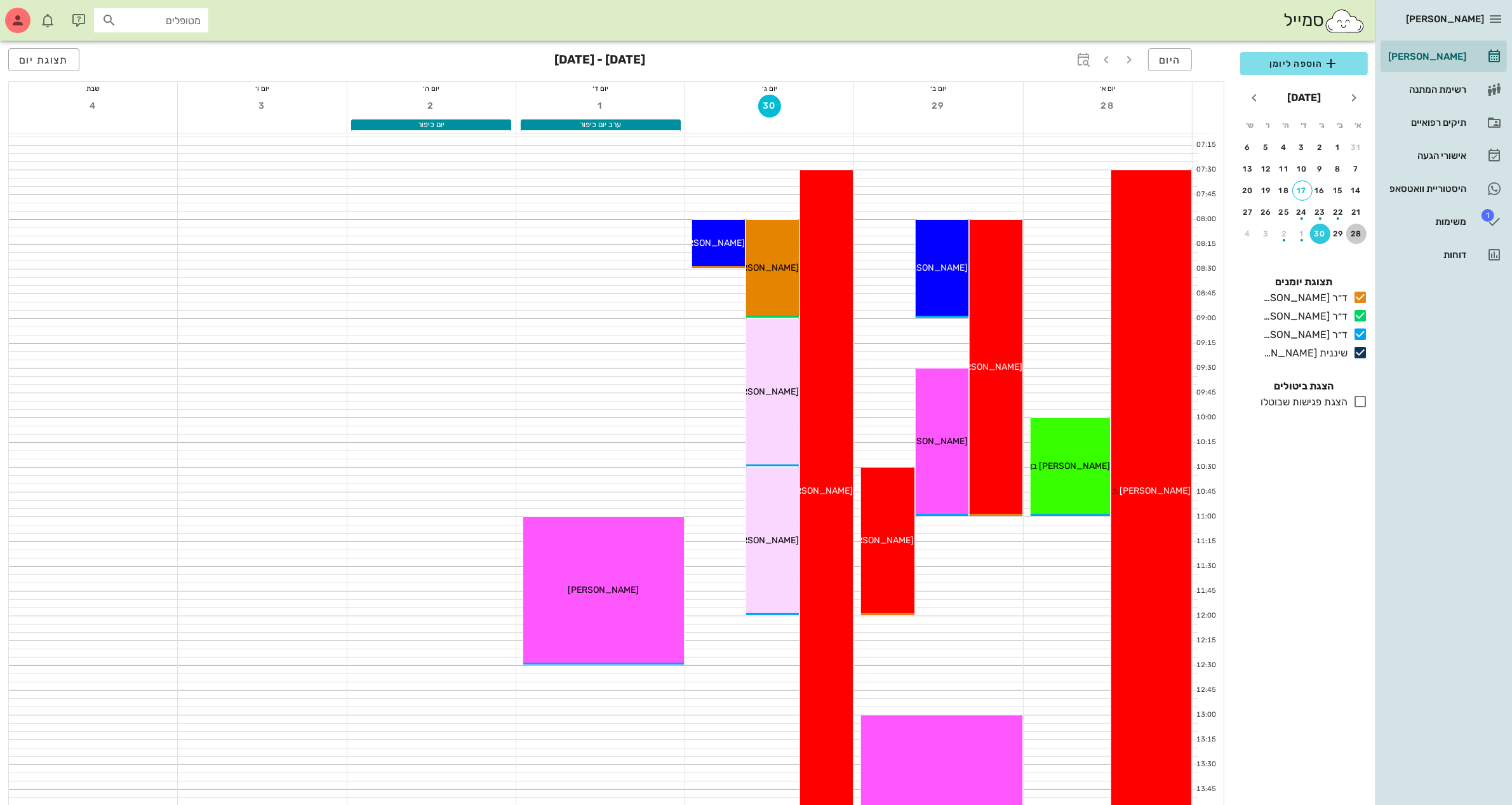
click at [1359, 230] on div "28" at bounding box center [1356, 234] width 20 height 9
click at [1308, 70] on span "הוספה ליומן" at bounding box center [1304, 63] width 107 height 15
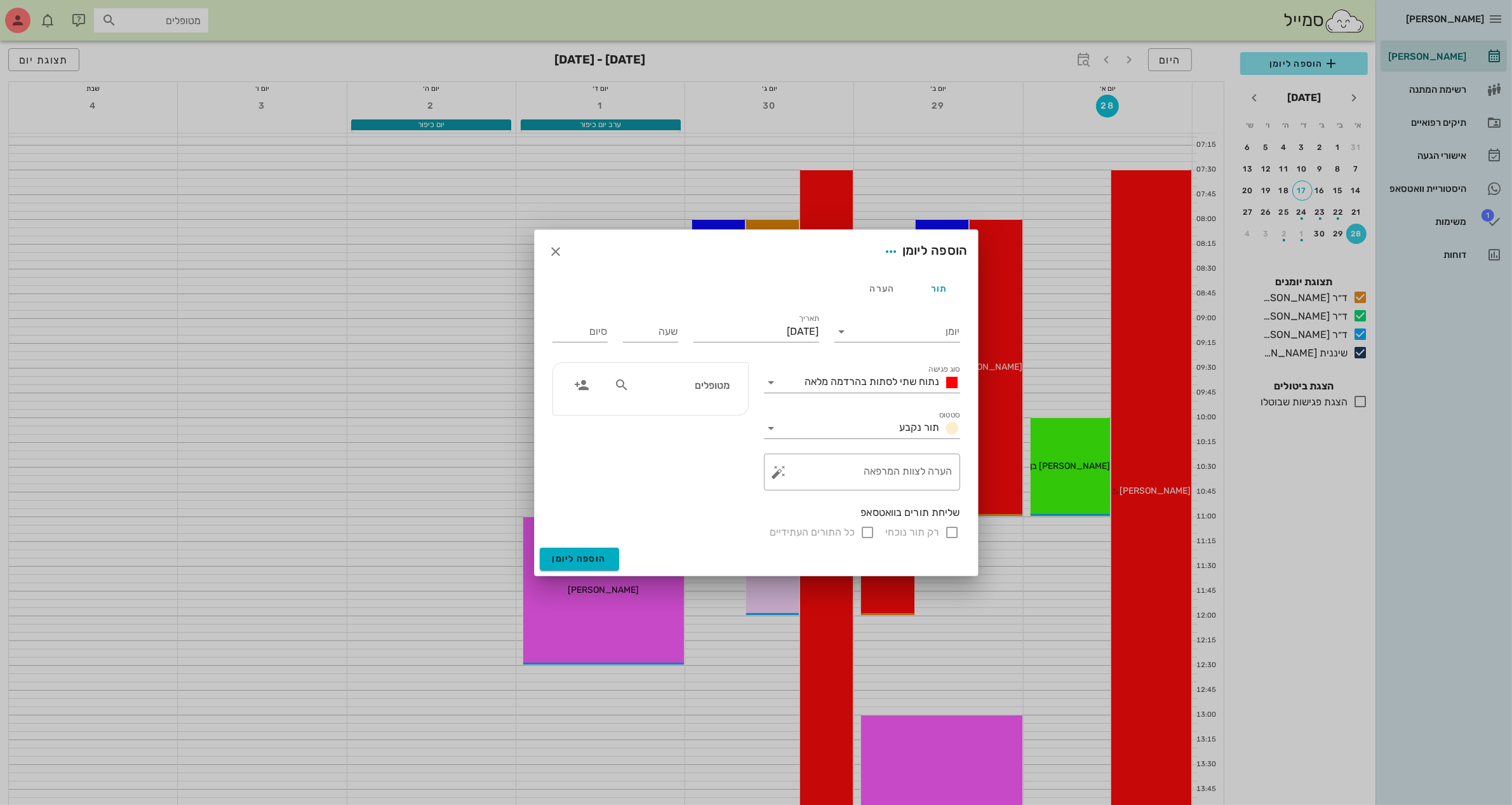
click at [646, 392] on div "מטופלים" at bounding box center [672, 385] width 131 height 24
type input "רונ"
click at [698, 417] on div "[PERSON_NAME]" at bounding box center [682, 413] width 128 height 10
click at [887, 327] on input "יומן" at bounding box center [906, 331] width 108 height 20
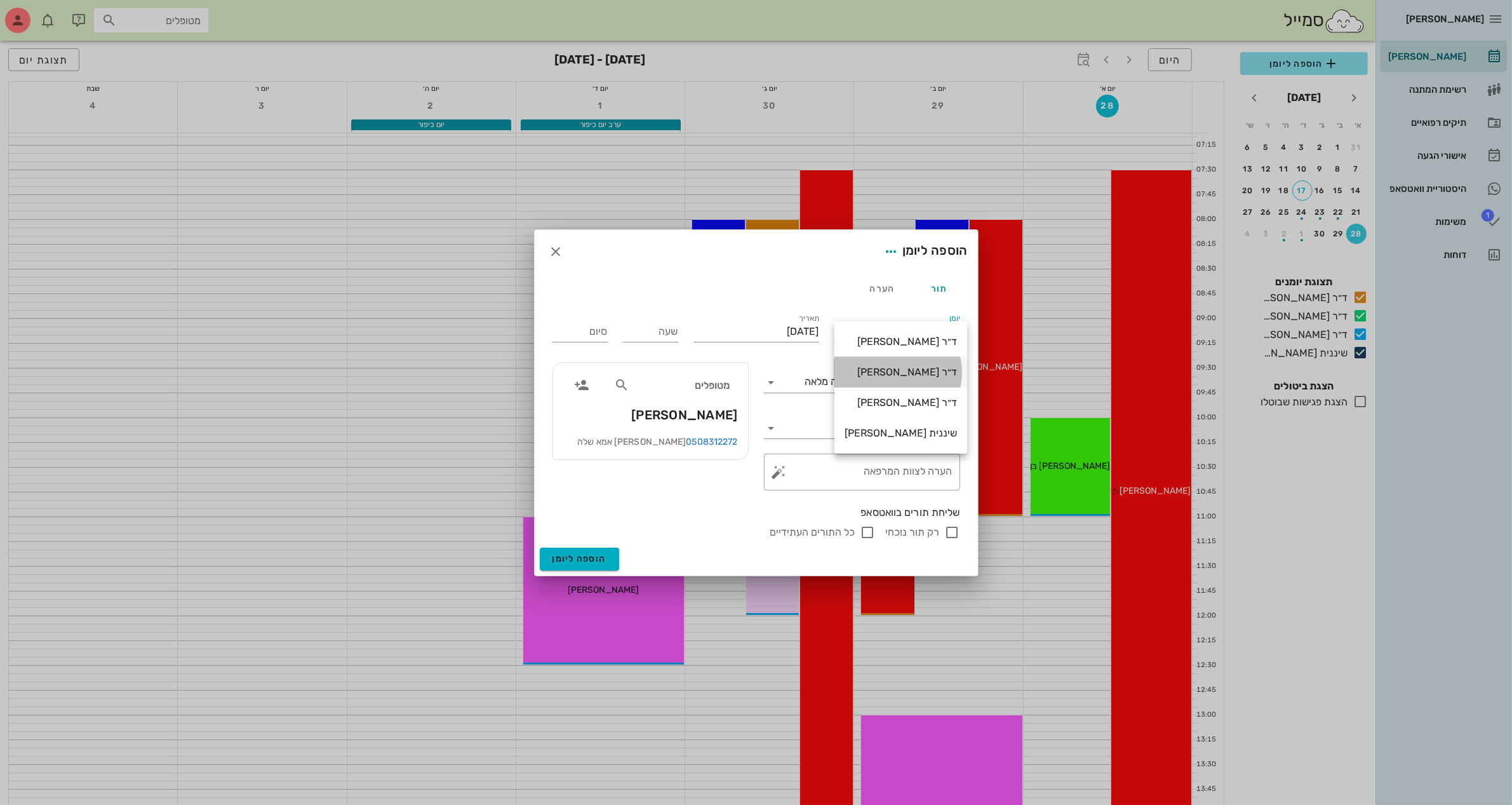
click at [896, 370] on div "ד״ר [PERSON_NAME]" at bounding box center [901, 372] width 113 height 12
click at [893, 383] on span "נתוח שתי לסתות בהרדמה מלאה" at bounding box center [873, 381] width 135 height 12
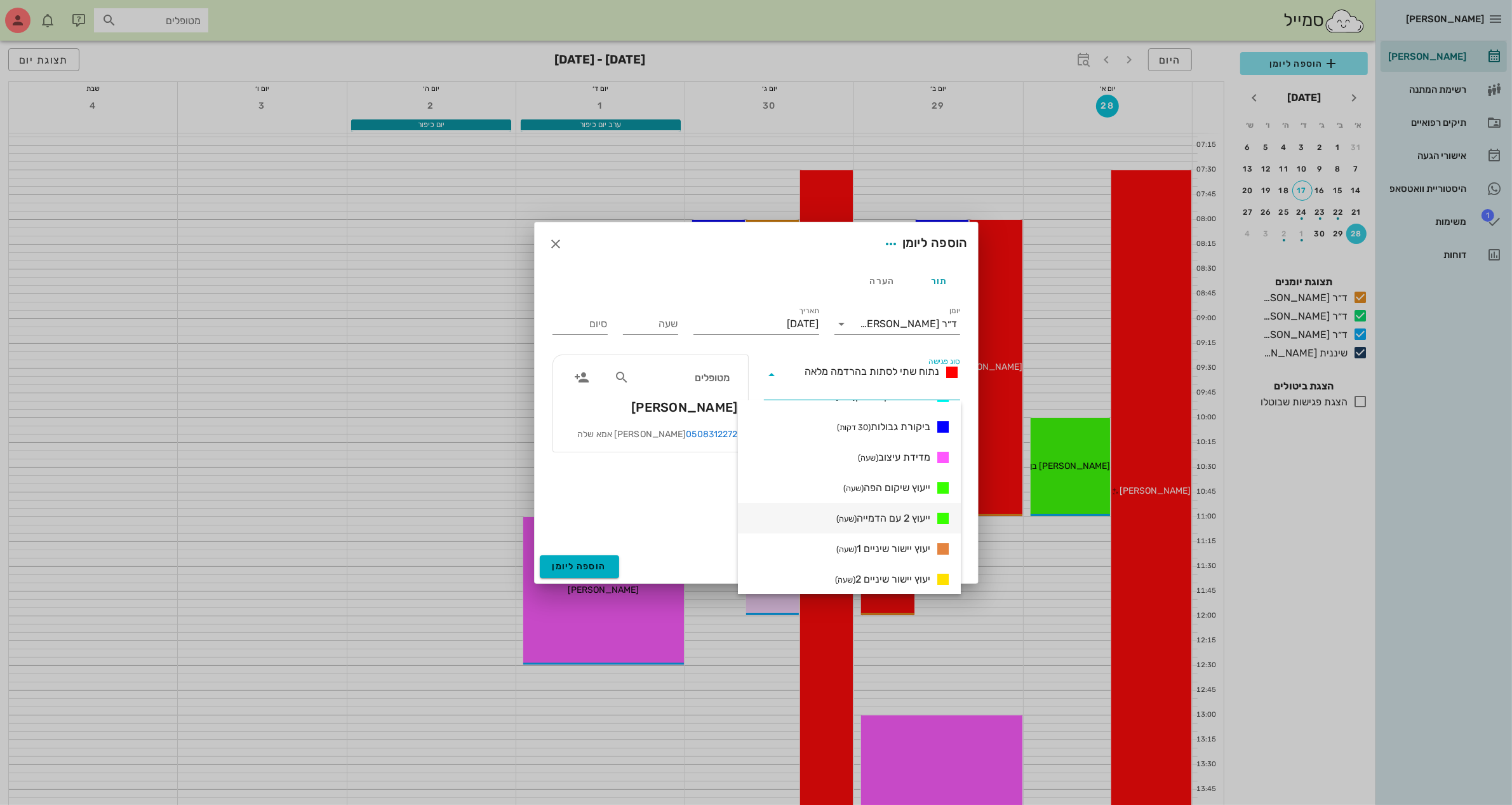
scroll to position [824, 0]
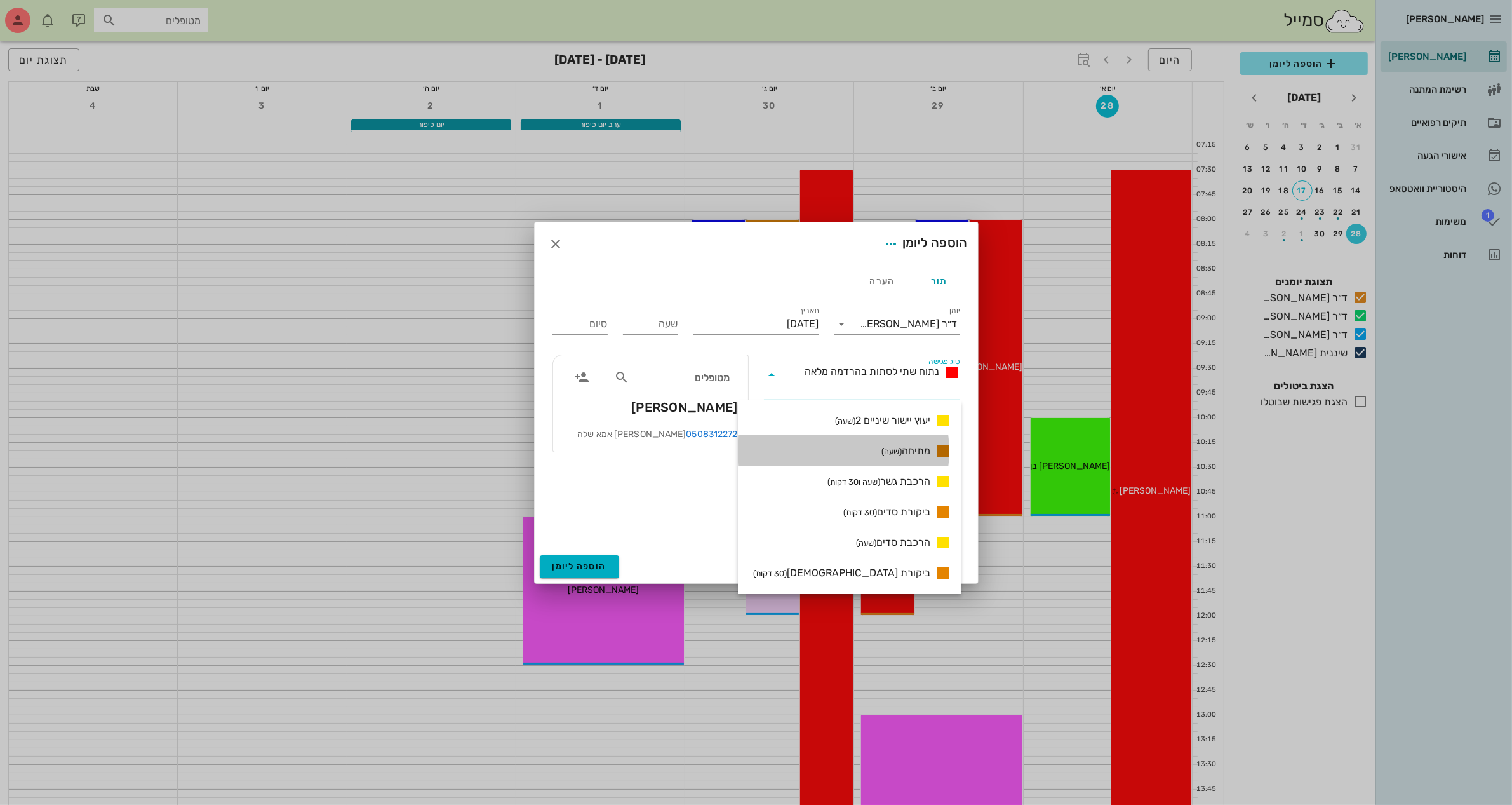
click at [906, 452] on span "מתיחה (שעה)" at bounding box center [906, 451] width 49 height 15
type input "01:00"
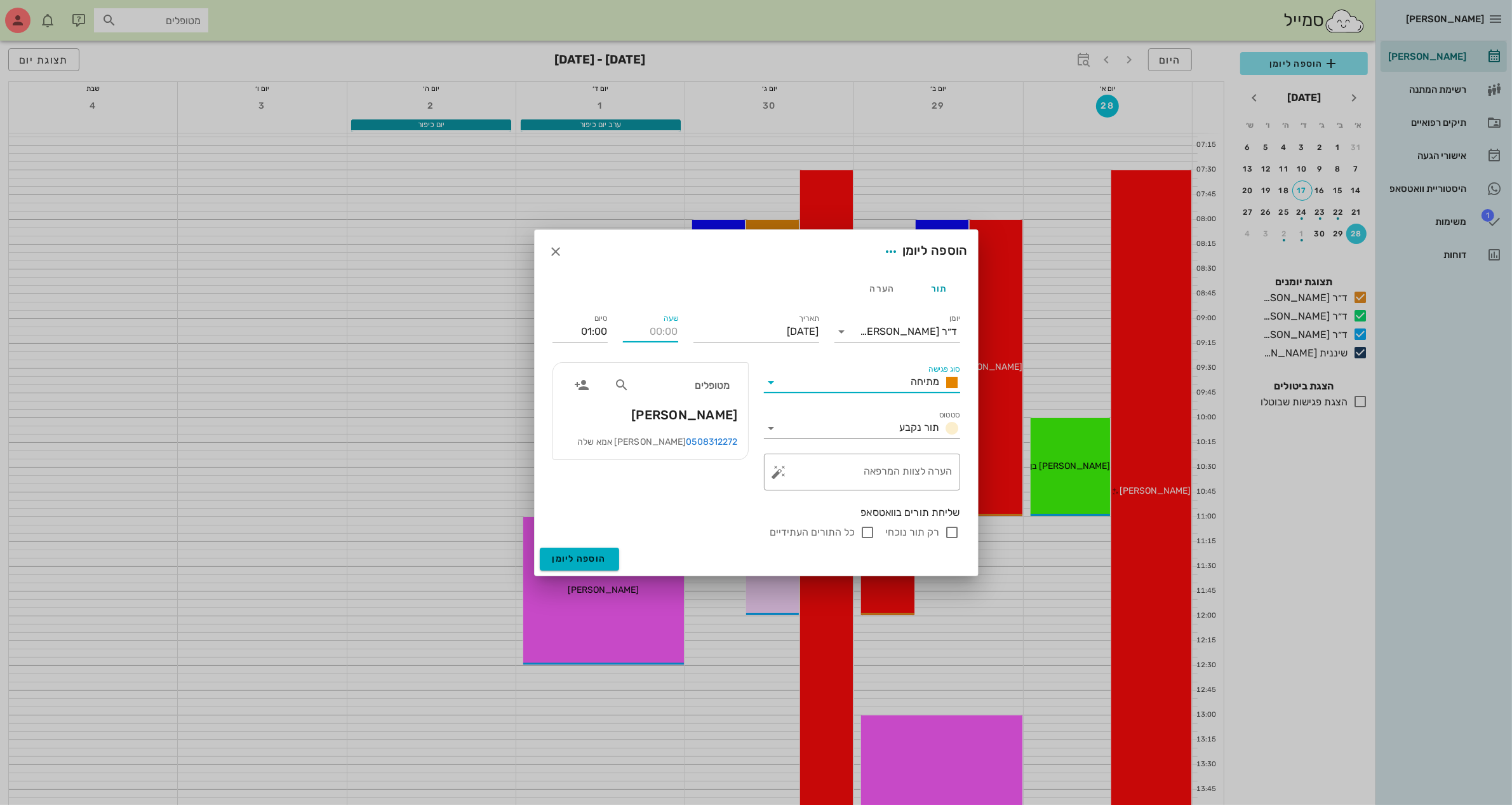
click at [635, 328] on input "שעה" at bounding box center [650, 331] width 55 height 20
type input "08:00"
type input "09:00"
click at [609, 326] on div "סיום 09:00" at bounding box center [580, 328] width 70 height 51
click at [950, 529] on input "רק תור נוכחי" at bounding box center [953, 532] width 15 height 15
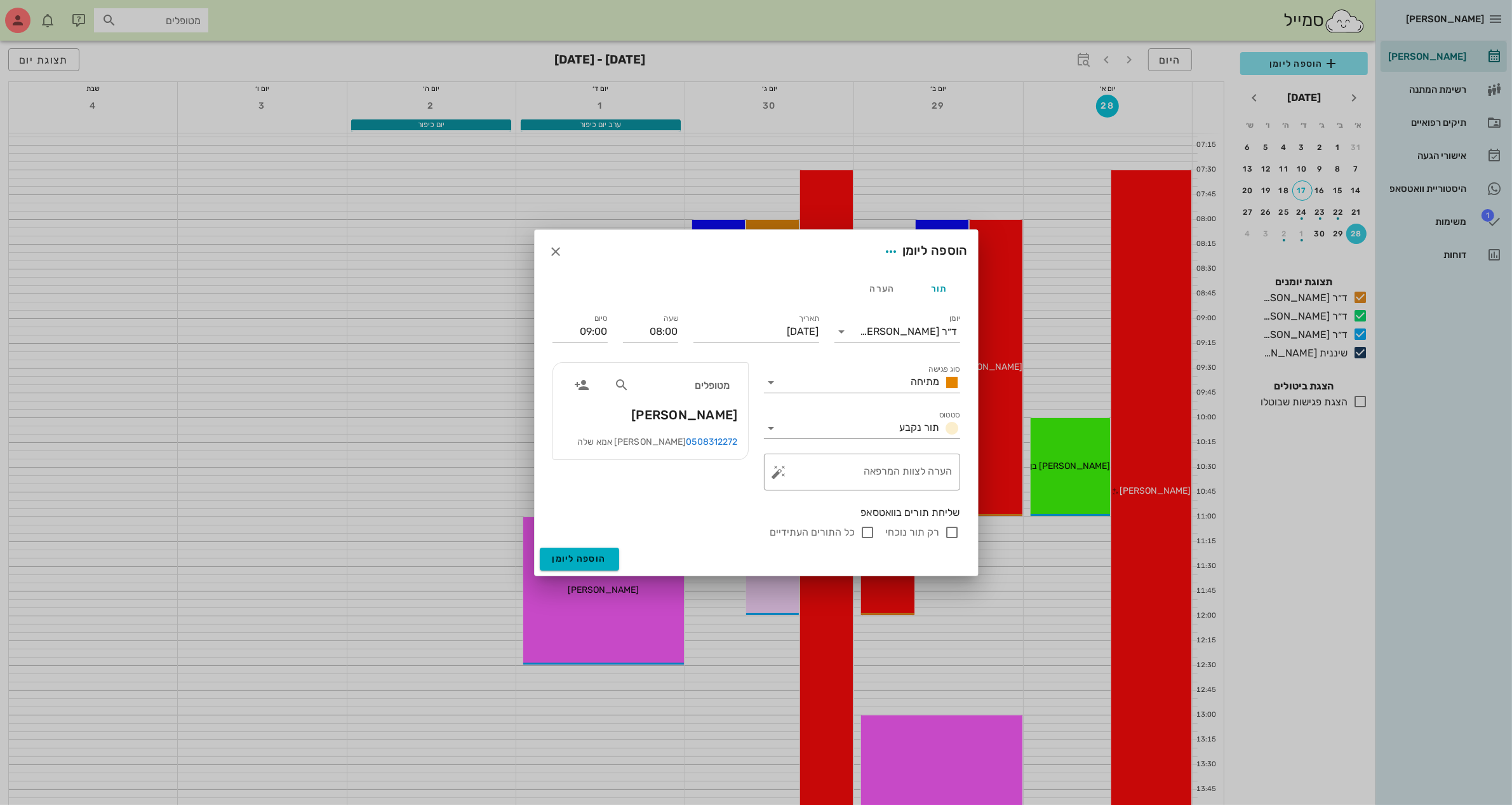
checkbox input "false"
click at [581, 552] on button "הוספה ליומן" at bounding box center [579, 559] width 79 height 23
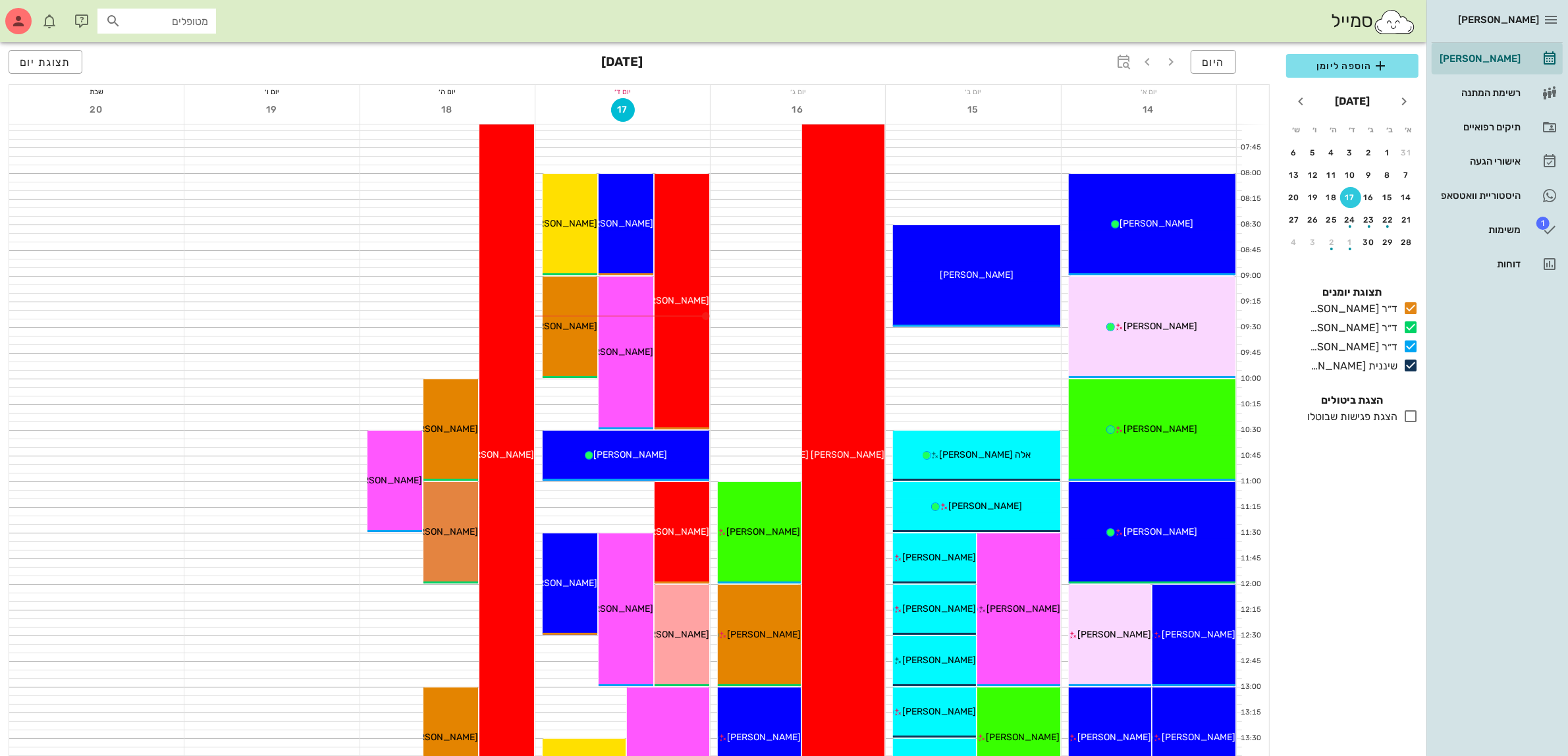
scroll to position [82, 0]
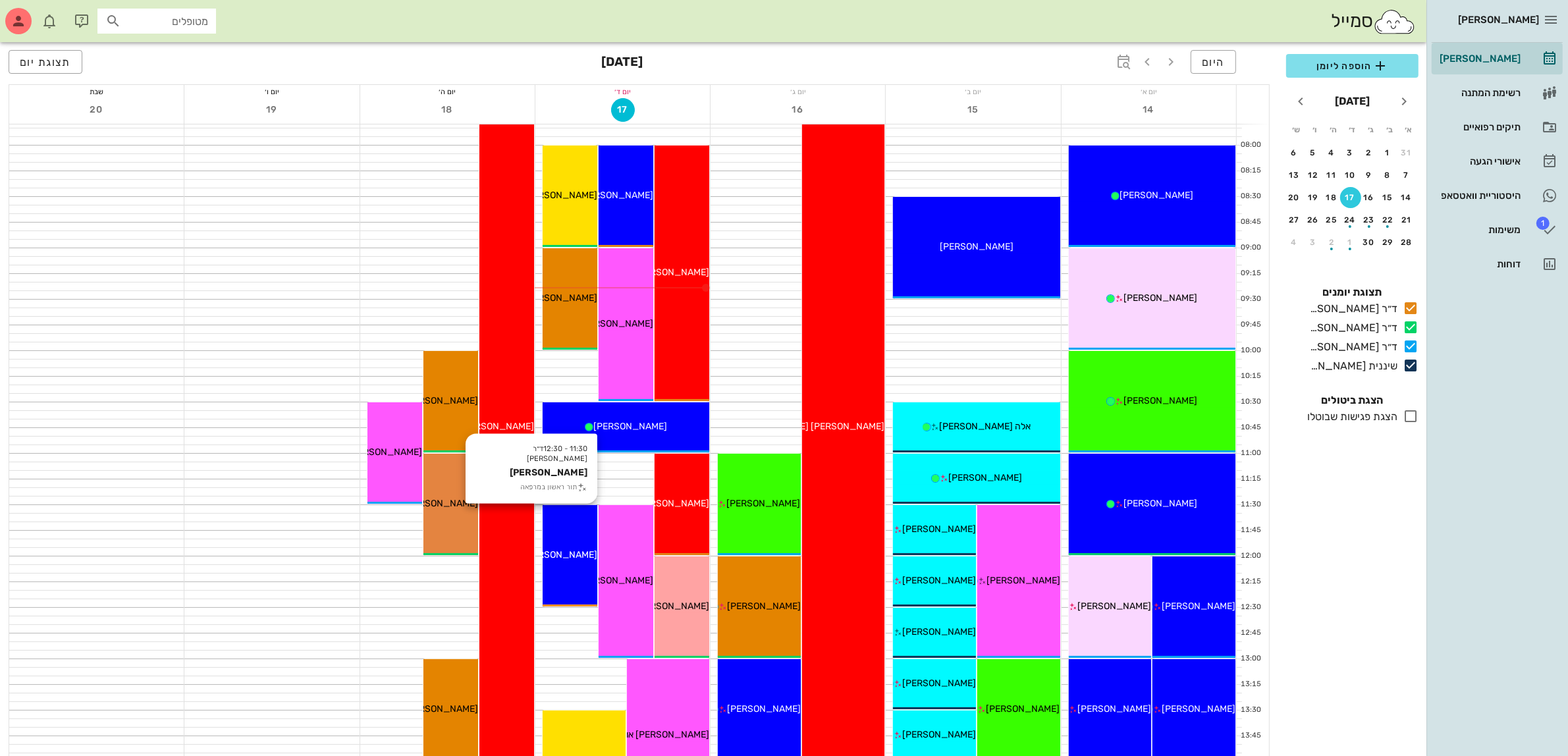
click at [570, 555] on span "[PERSON_NAME]" at bounding box center [560, 555] width 74 height 12
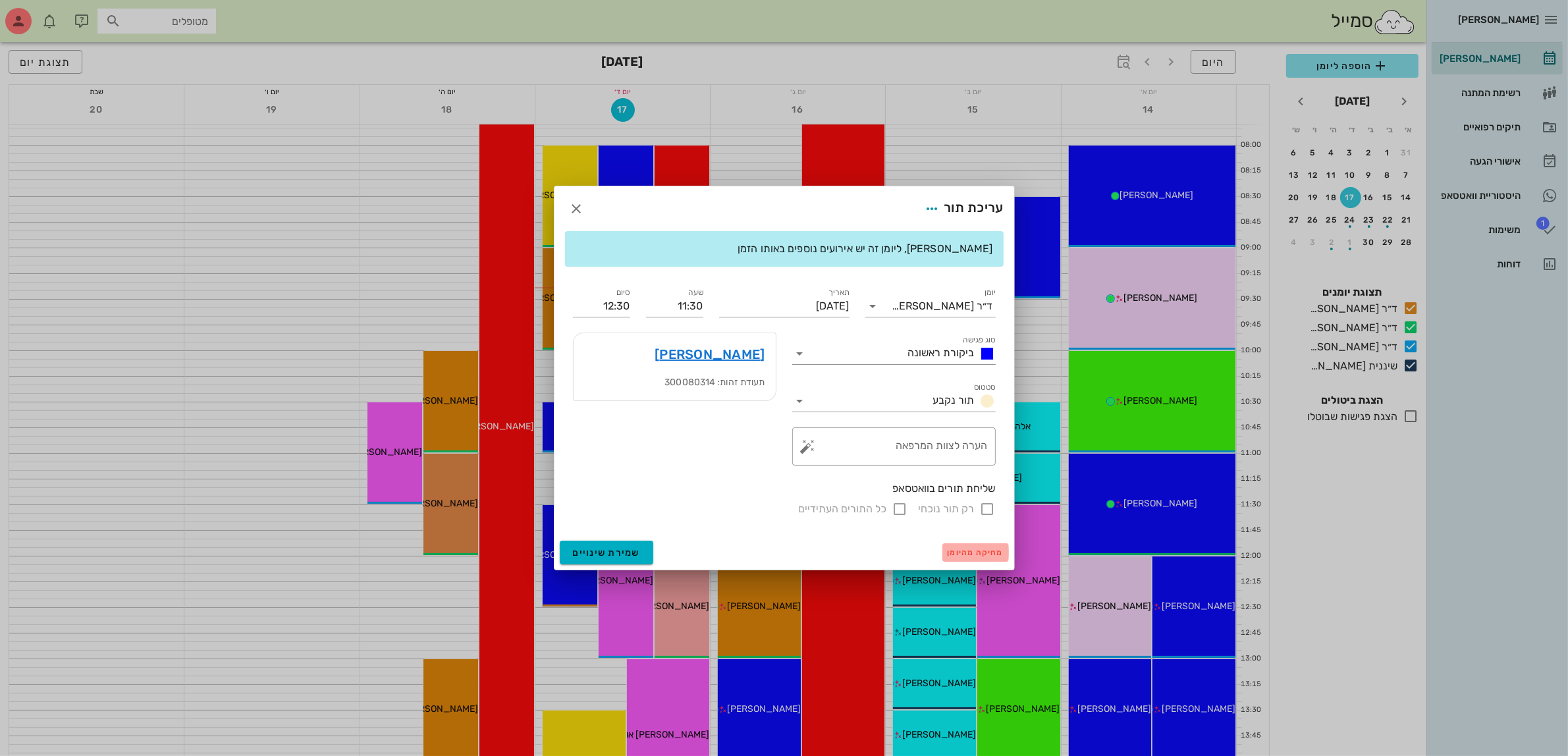
click at [972, 553] on span "מחיקה מהיומן" at bounding box center [976, 553] width 56 height 9
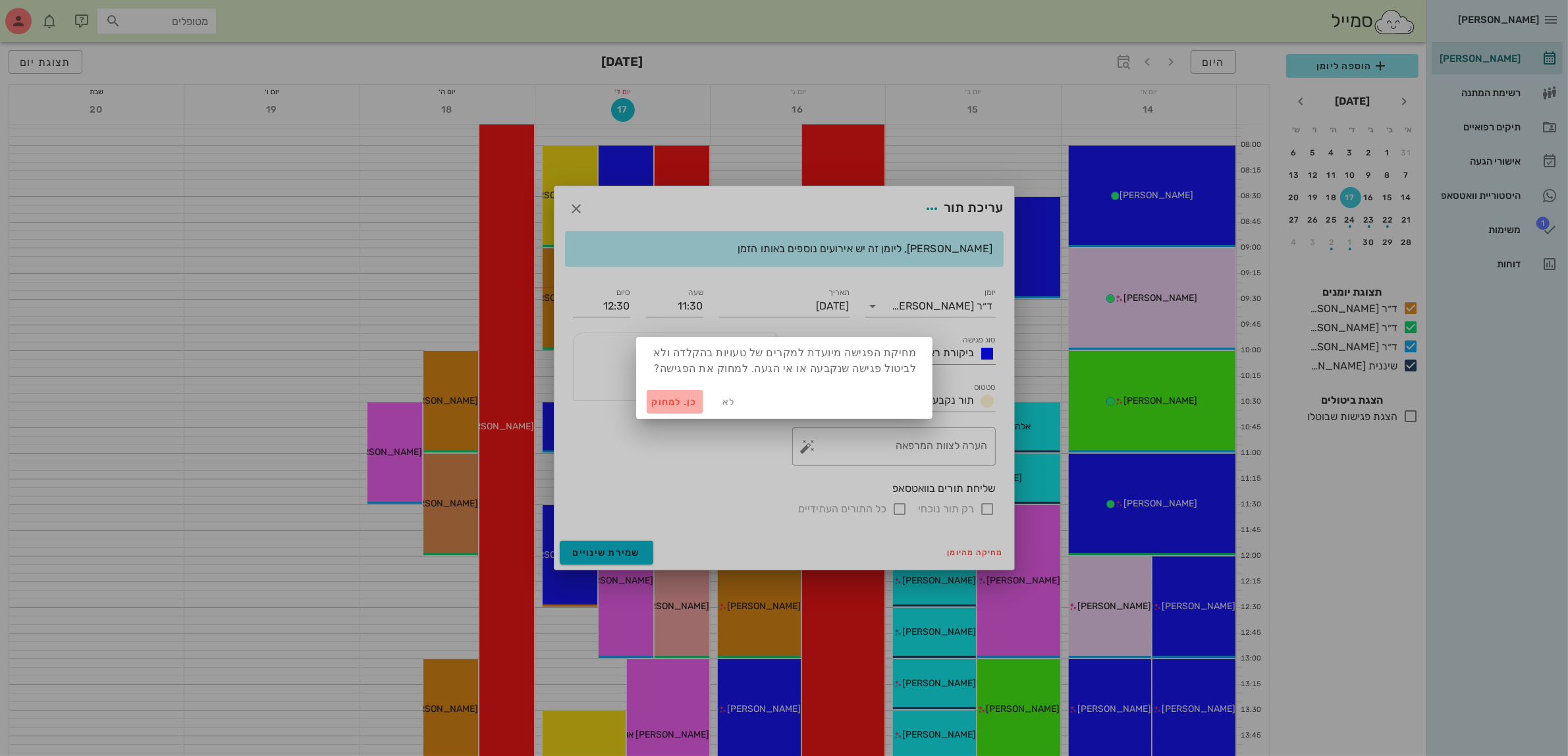
click at [676, 402] on span "כן. למחוק" at bounding box center [675, 403] width 46 height 12
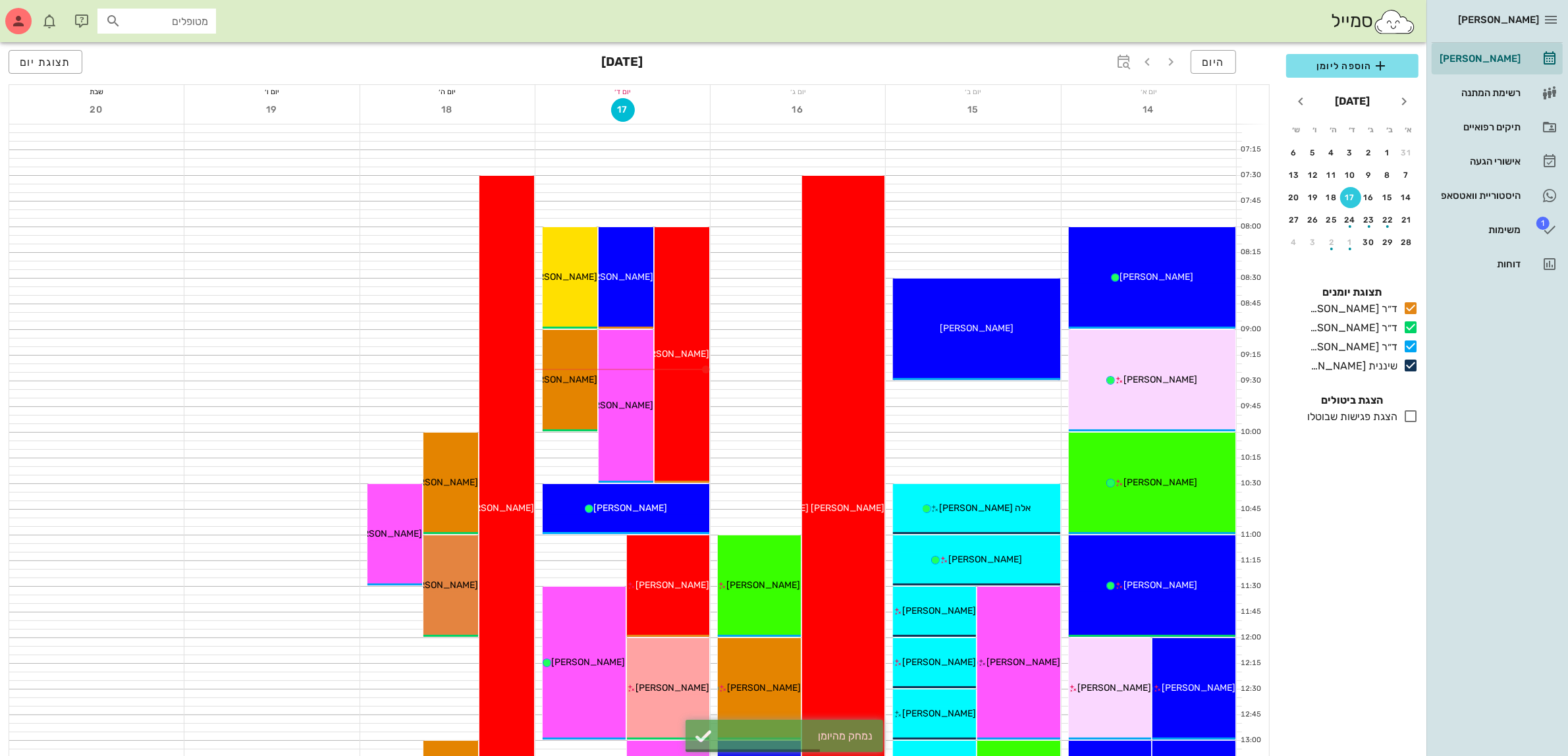
scroll to position [0, 0]
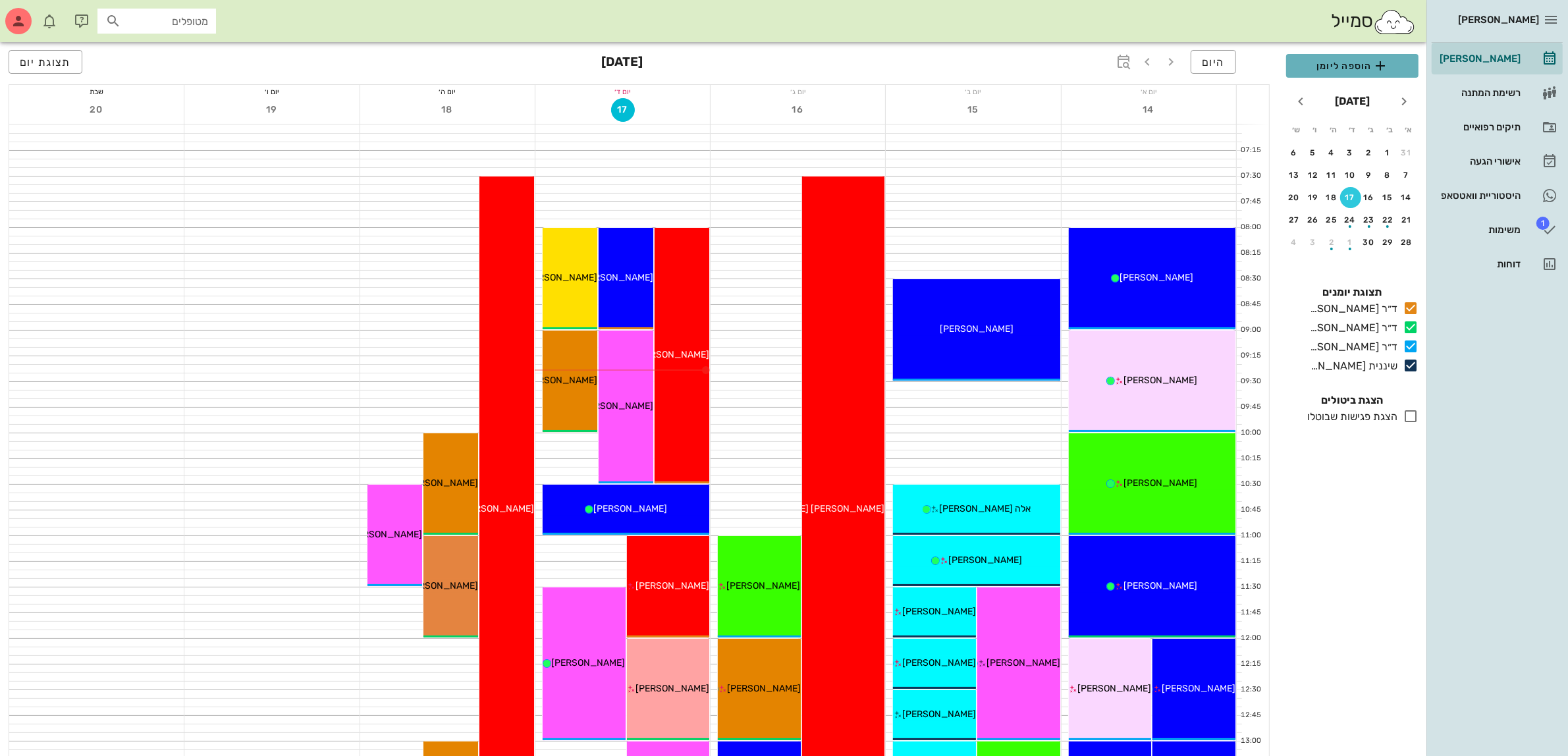
click at [1347, 66] on span "הוספה ליומן" at bounding box center [1352, 66] width 111 height 16
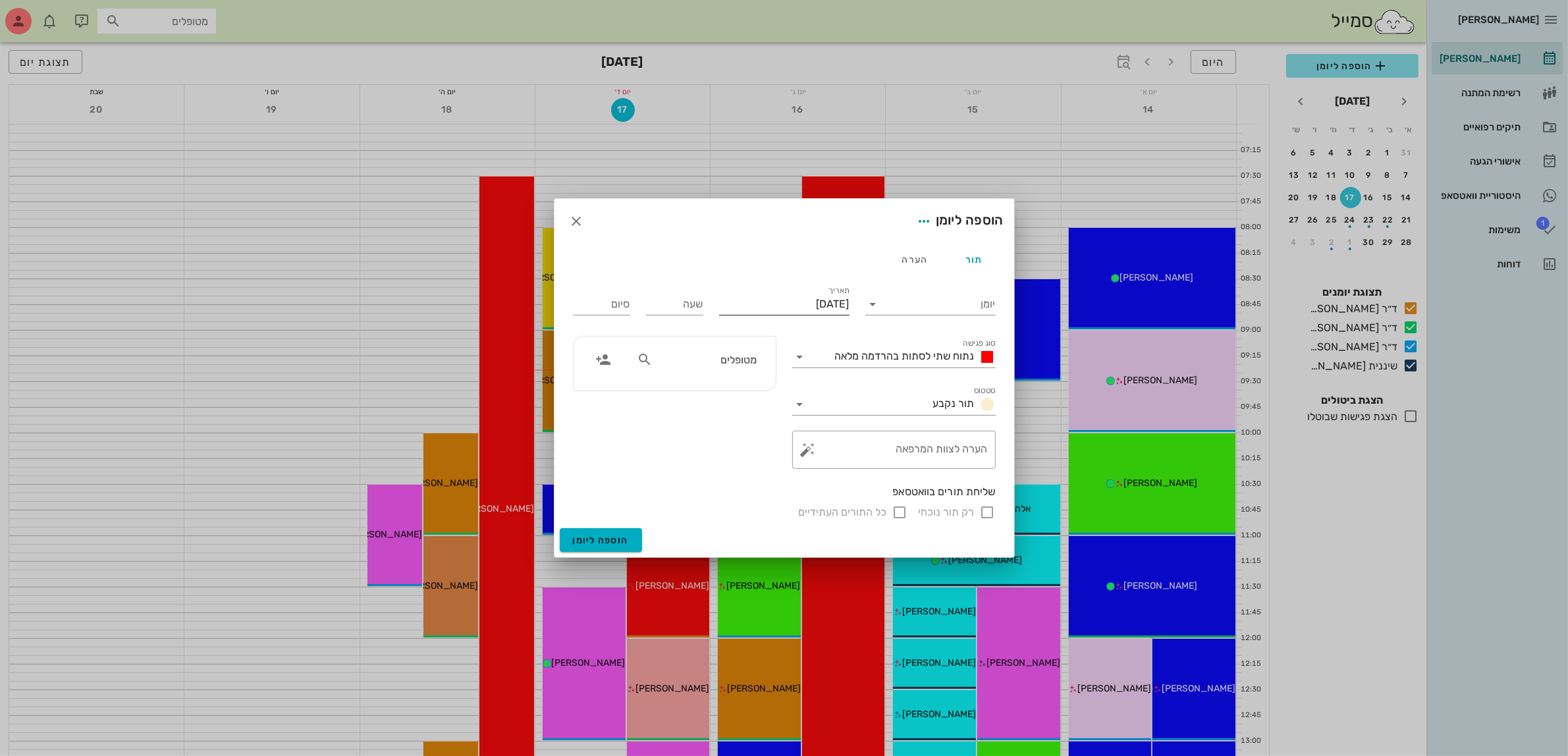
click at [796, 303] on input "[DATE]" at bounding box center [784, 304] width 131 height 21
click at [751, 428] on div "18" at bounding box center [755, 432] width 21 height 9
type input "[DATE]"
click at [922, 296] on input "יומן" at bounding box center [939, 304] width 112 height 21
click at [948, 379] on div "ד״ר [PERSON_NAME]" at bounding box center [935, 377] width 117 height 12
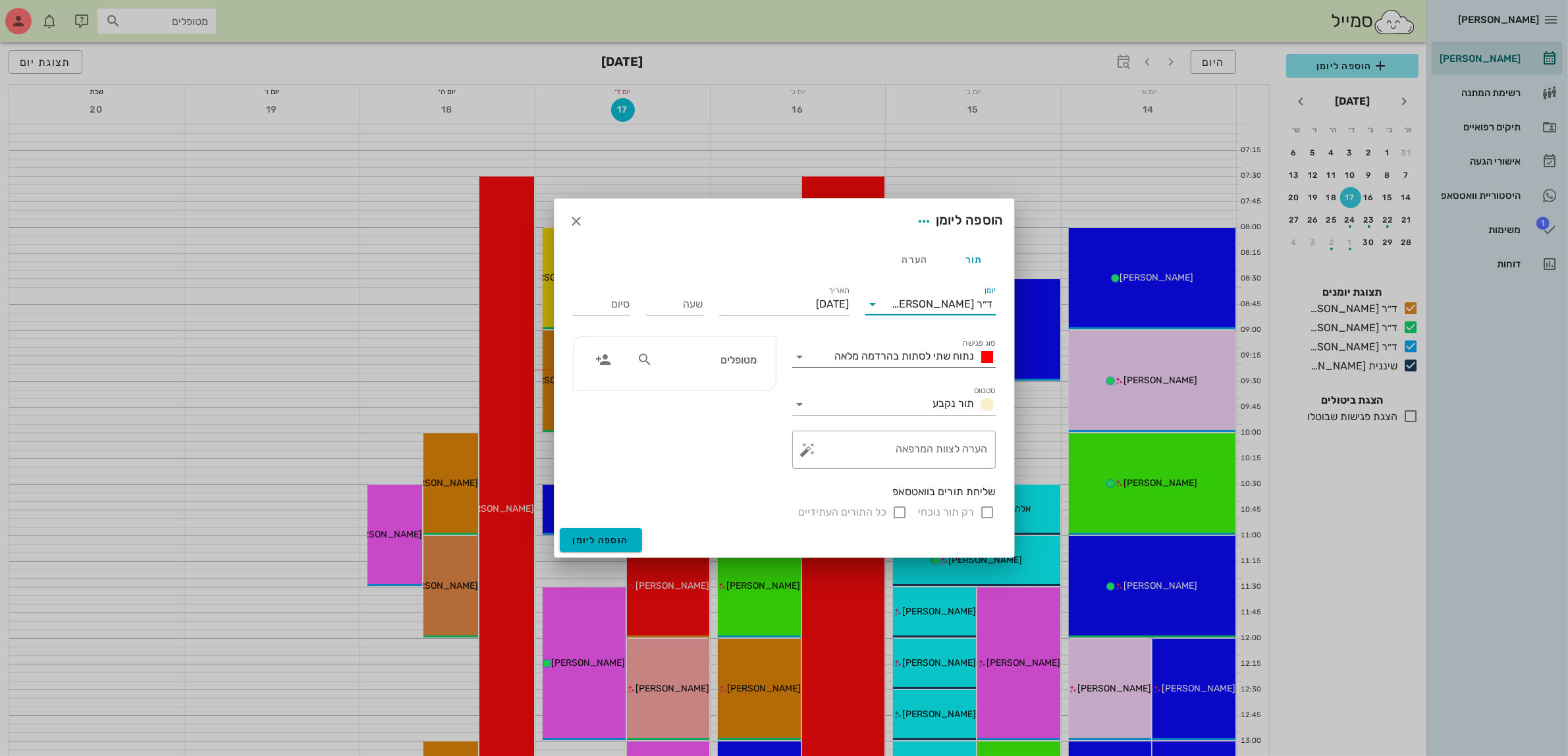
click at [933, 356] on span "נתוח שתי לסתות בהרדמה מלאה" at bounding box center [905, 356] width 140 height 12
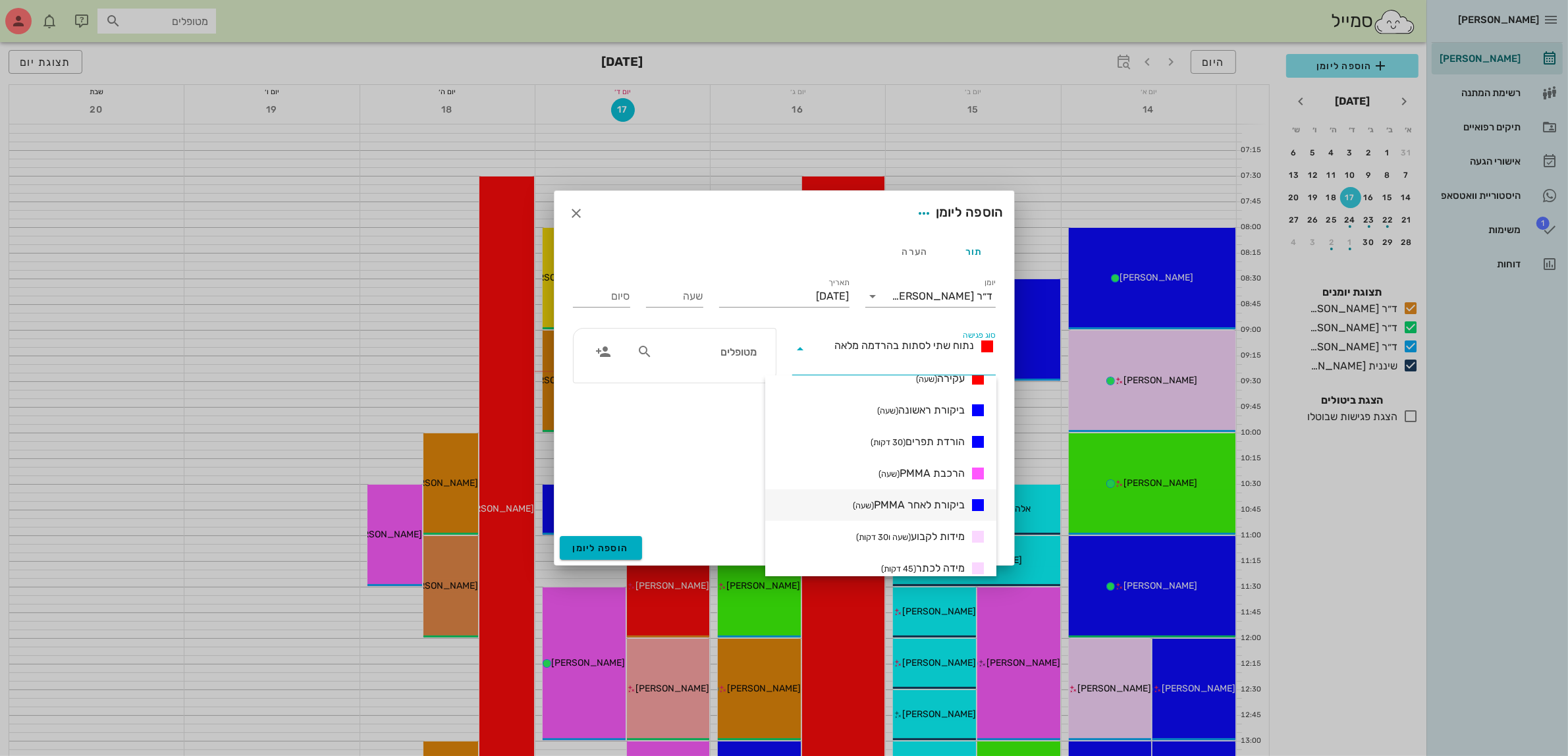
scroll to position [247, 0]
click at [943, 433] on span "ביקורת ראשונה (שעה)" at bounding box center [920, 435] width 87 height 16
type input "01:00"
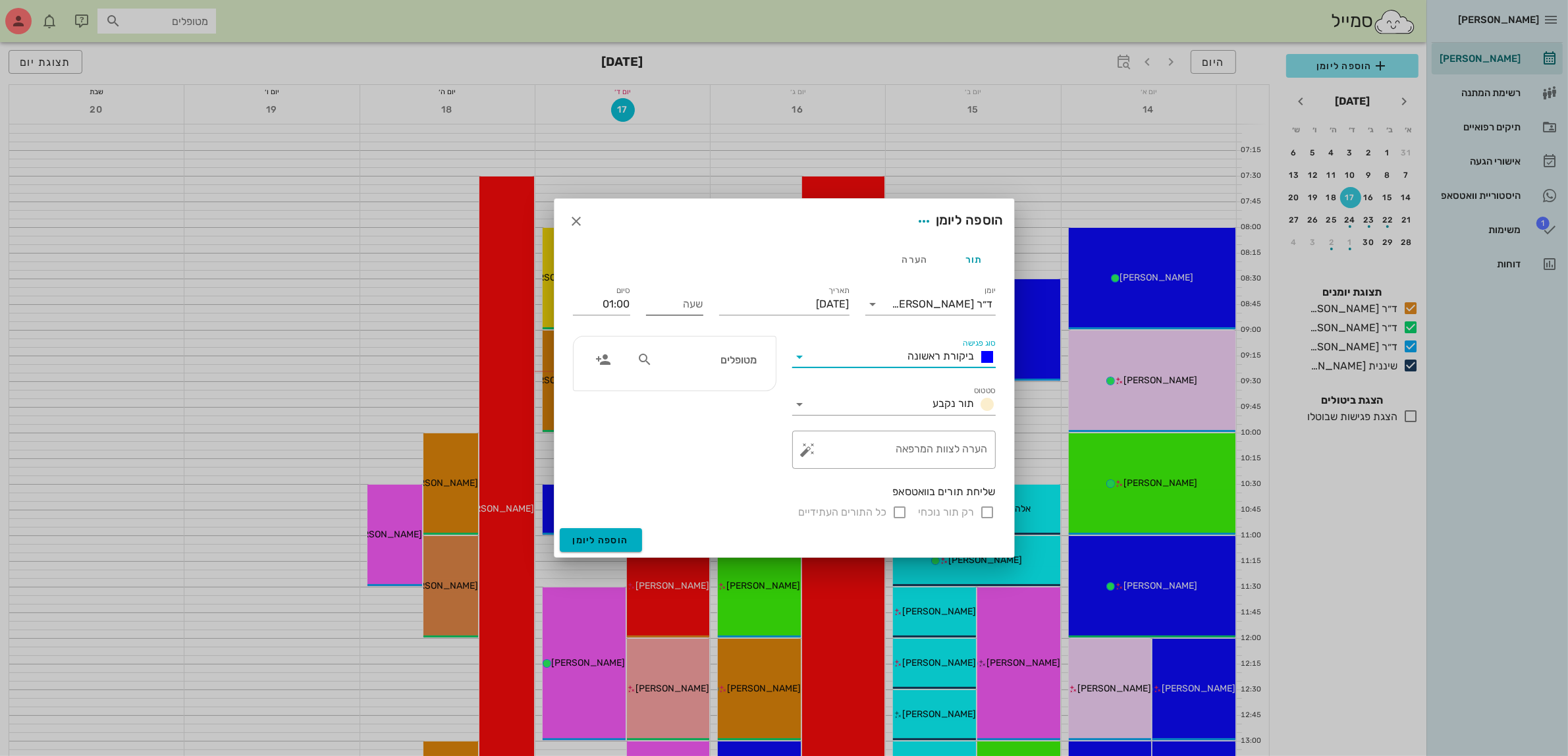
click at [690, 299] on div "שעה" at bounding box center [674, 304] width 57 height 21
click at [618, 307] on input "01:00" at bounding box center [601, 304] width 57 height 21
type input "08:30"
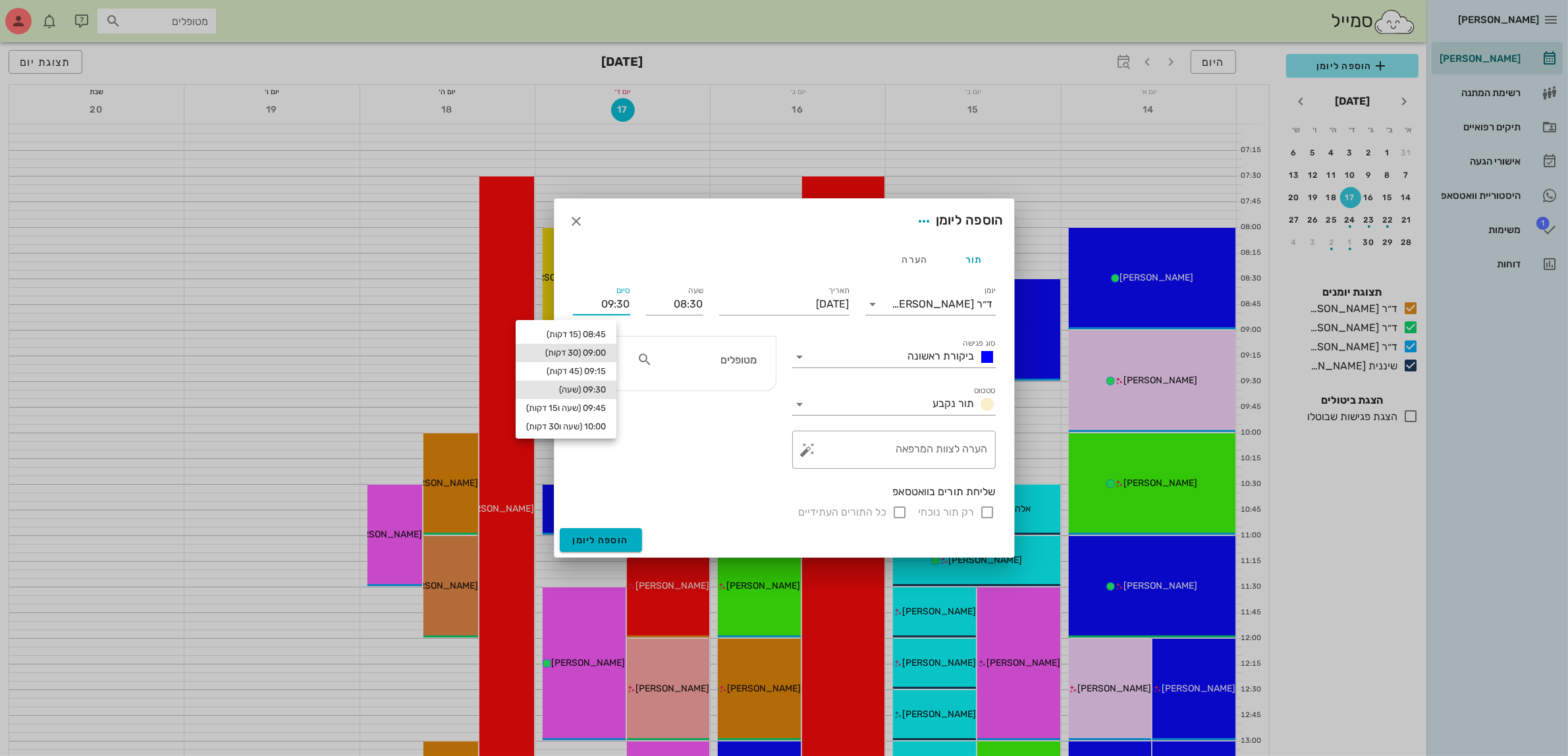
click at [606, 351] on div "09:00 (30 דקות)" at bounding box center [566, 353] width 79 height 11
type input "09:00"
click at [734, 369] on div "מטופלים" at bounding box center [697, 359] width 136 height 25
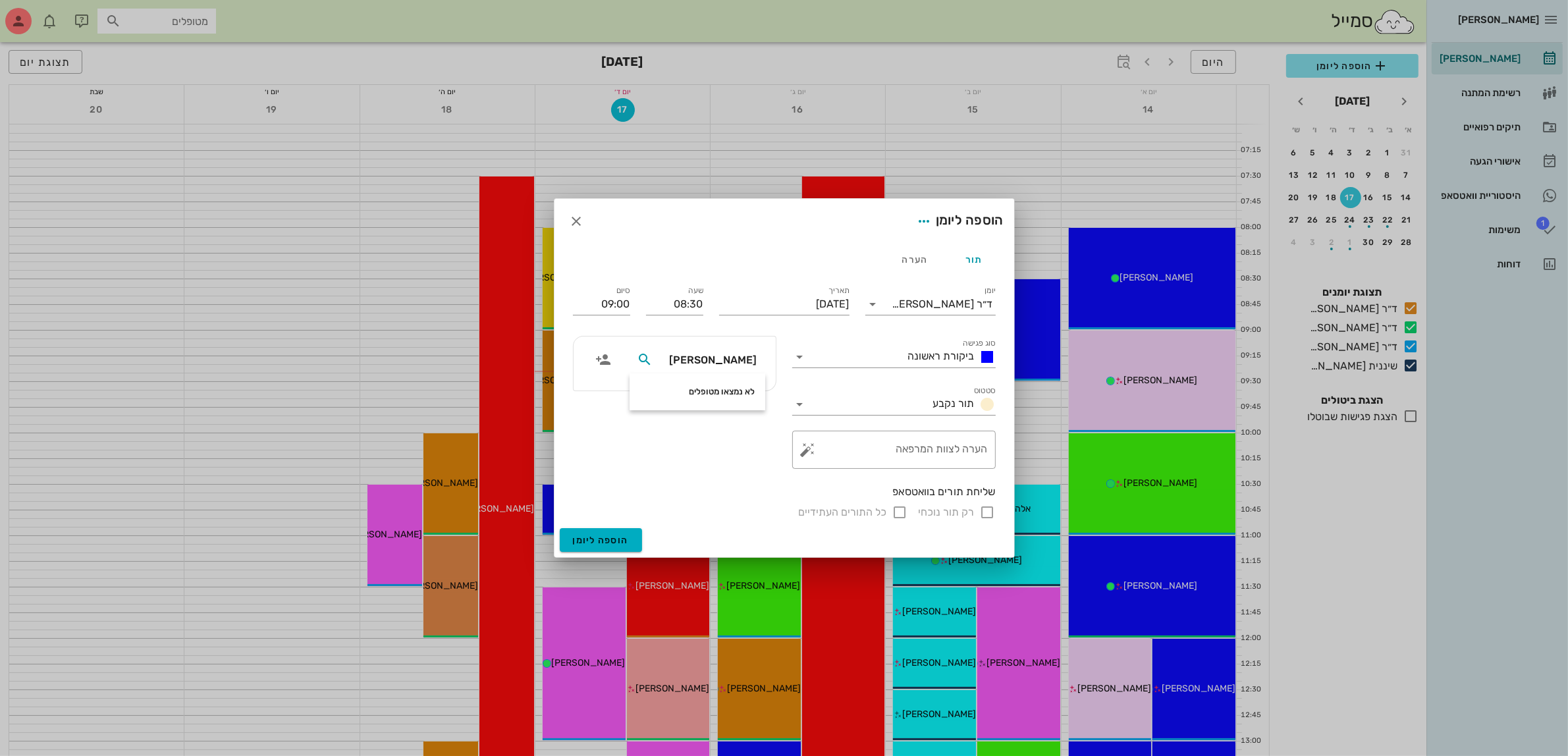
type input "[PERSON_NAME]"
click at [163, 21] on div at bounding box center [784, 378] width 1568 height 756
click at [580, 222] on icon "button" at bounding box center [577, 221] width 16 height 16
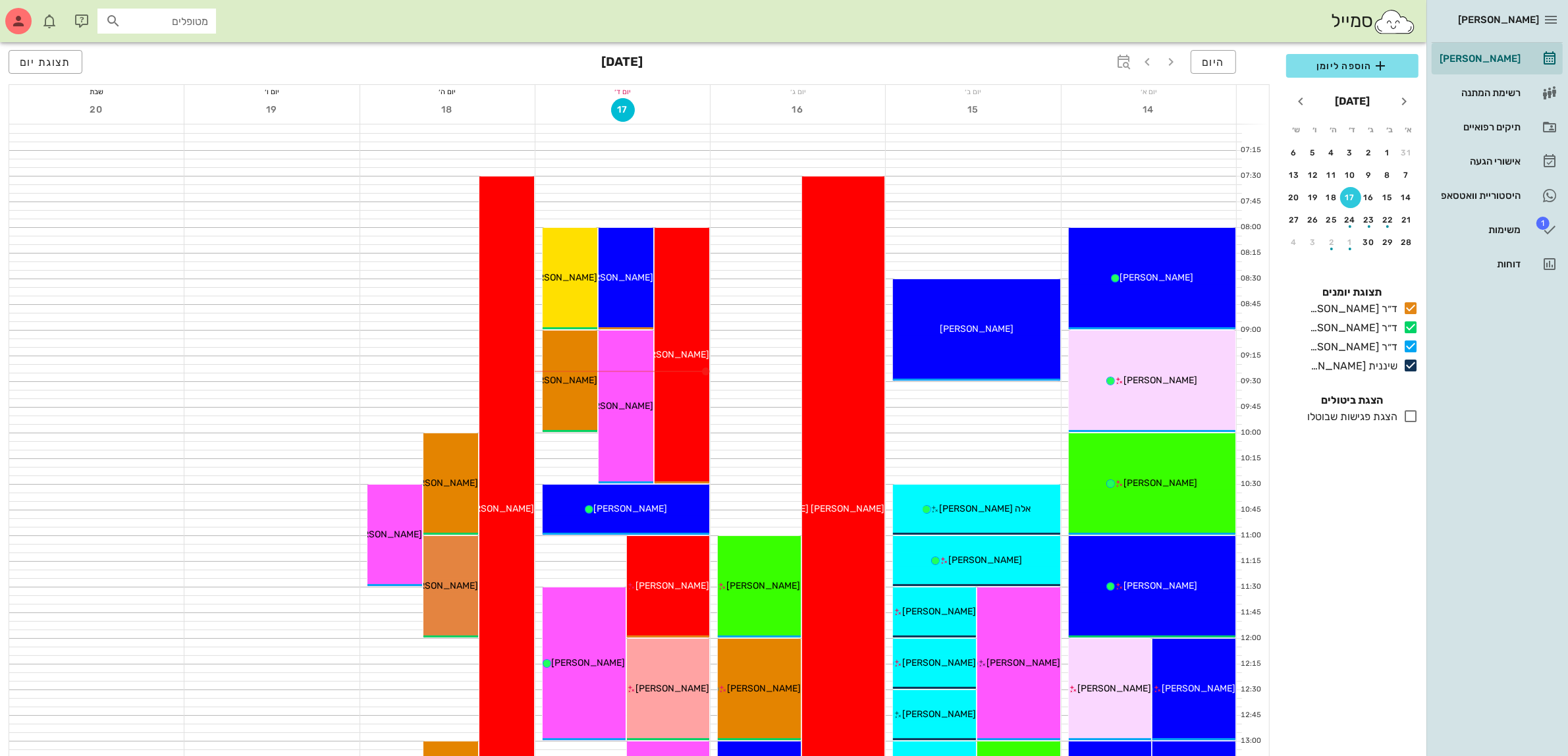
click at [110, 23] on icon at bounding box center [113, 21] width 16 height 16
click at [1504, 118] on div "תיקים רפואיים" at bounding box center [1479, 127] width 84 height 21
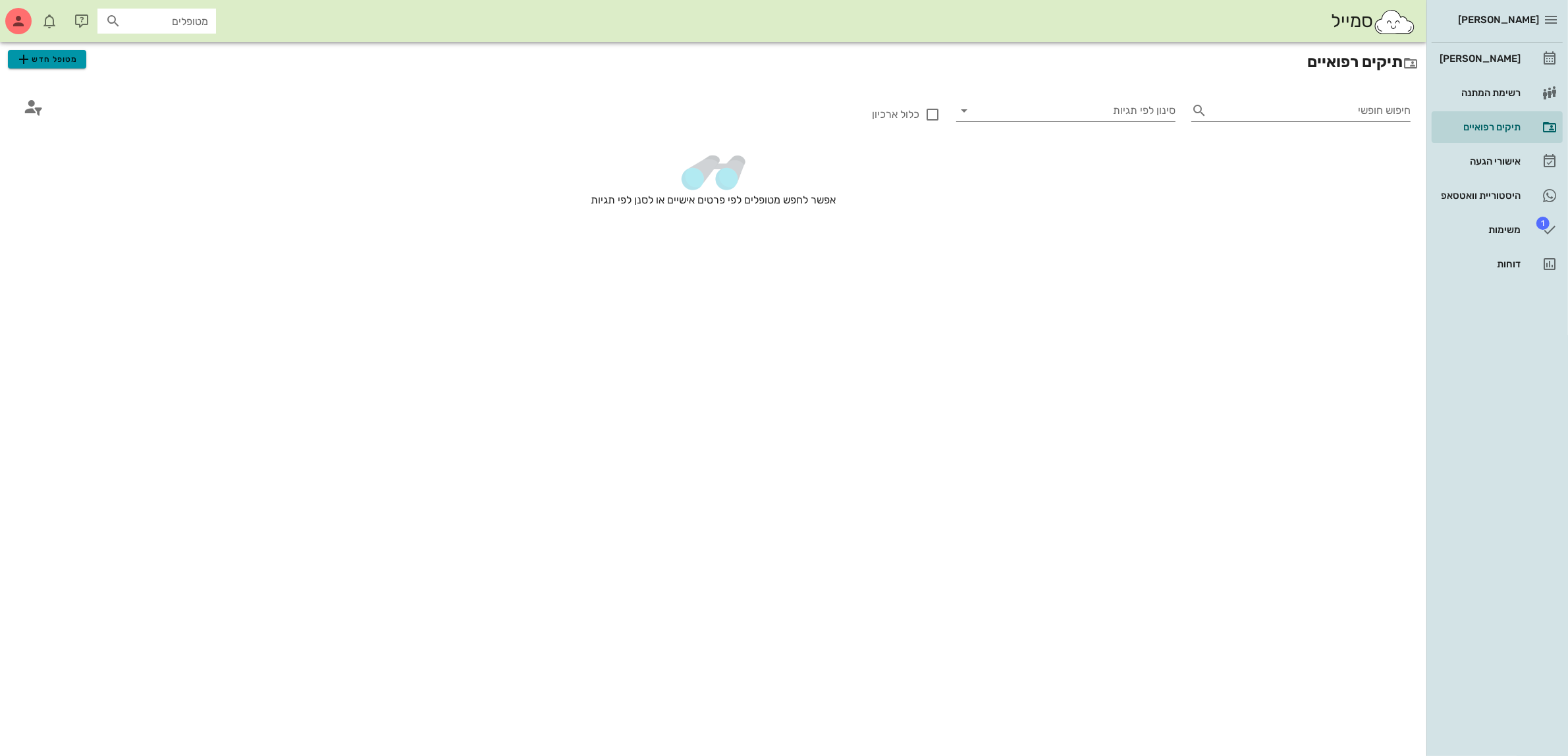
click at [71, 61] on span "מטופל חדש" at bounding box center [47, 59] width 62 height 16
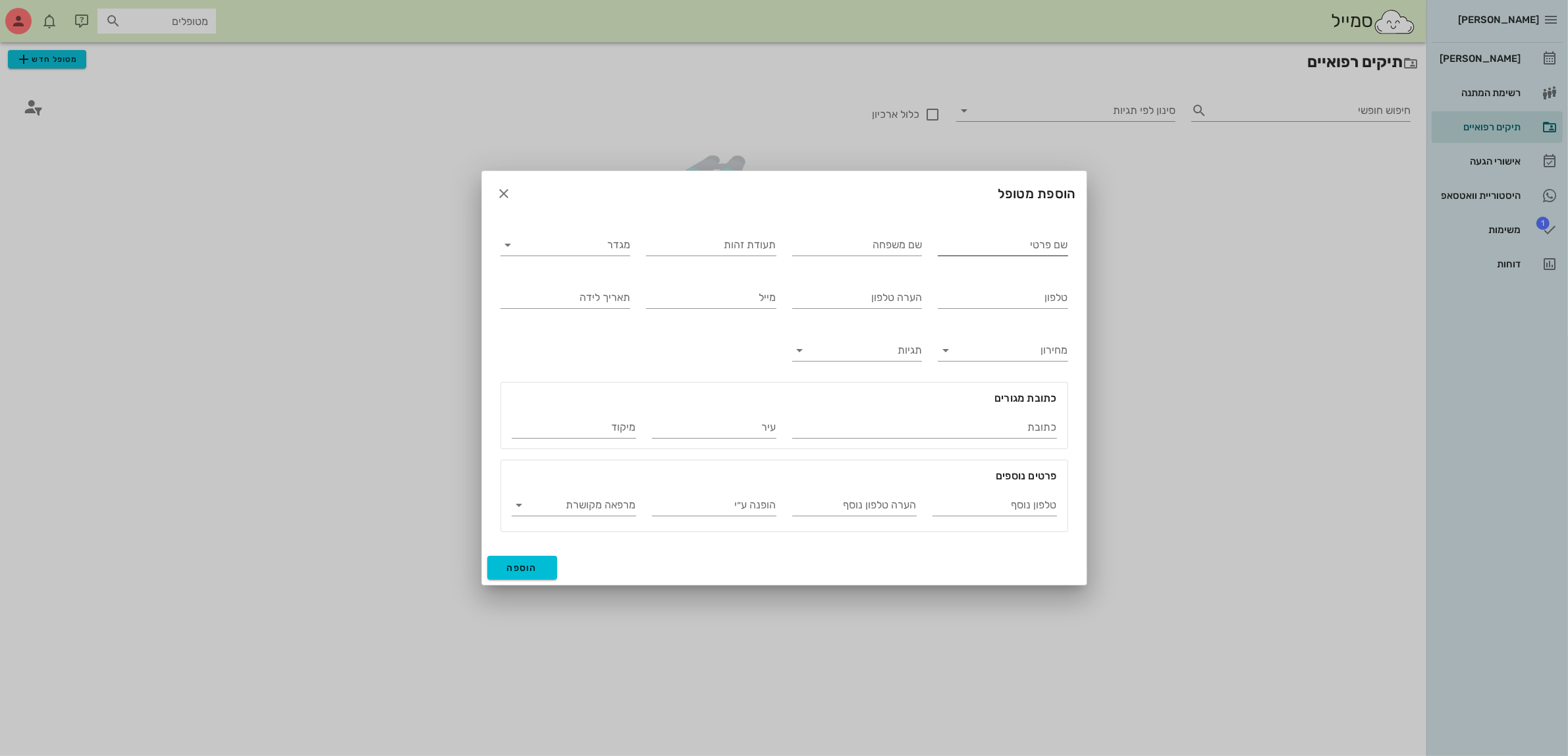
click at [968, 240] on input "שם פרטי" at bounding box center [1003, 245] width 131 height 21
type input "[PERSON_NAME]"
click at [620, 248] on input "מגדר" at bounding box center [576, 245] width 110 height 21
click at [612, 291] on div "נקבה" at bounding box center [565, 286] width 109 height 12
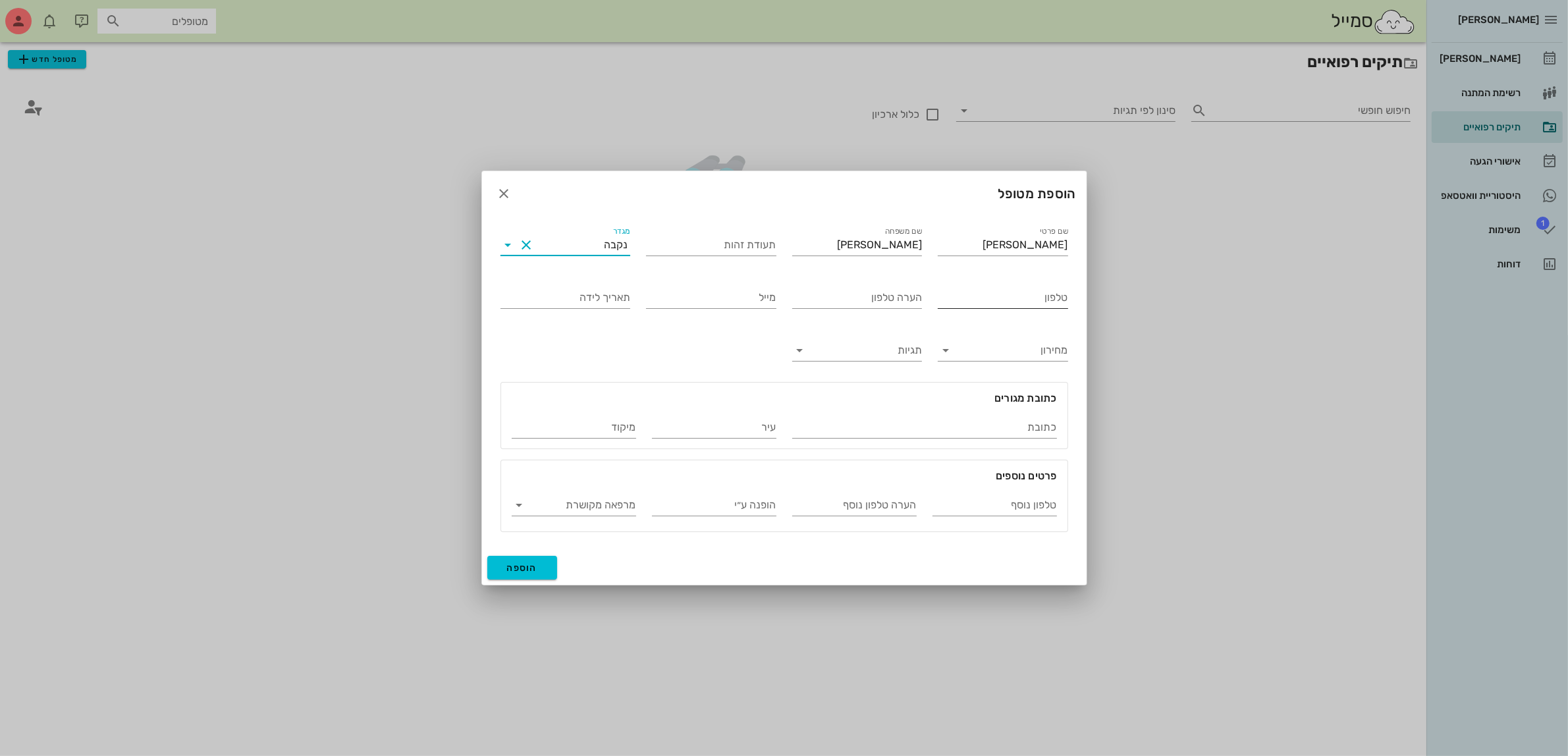
click at [976, 302] on input "טלפון" at bounding box center [1003, 297] width 131 height 21
type input "052-8611281"
click at [532, 576] on button "הוספה" at bounding box center [523, 568] width 71 height 24
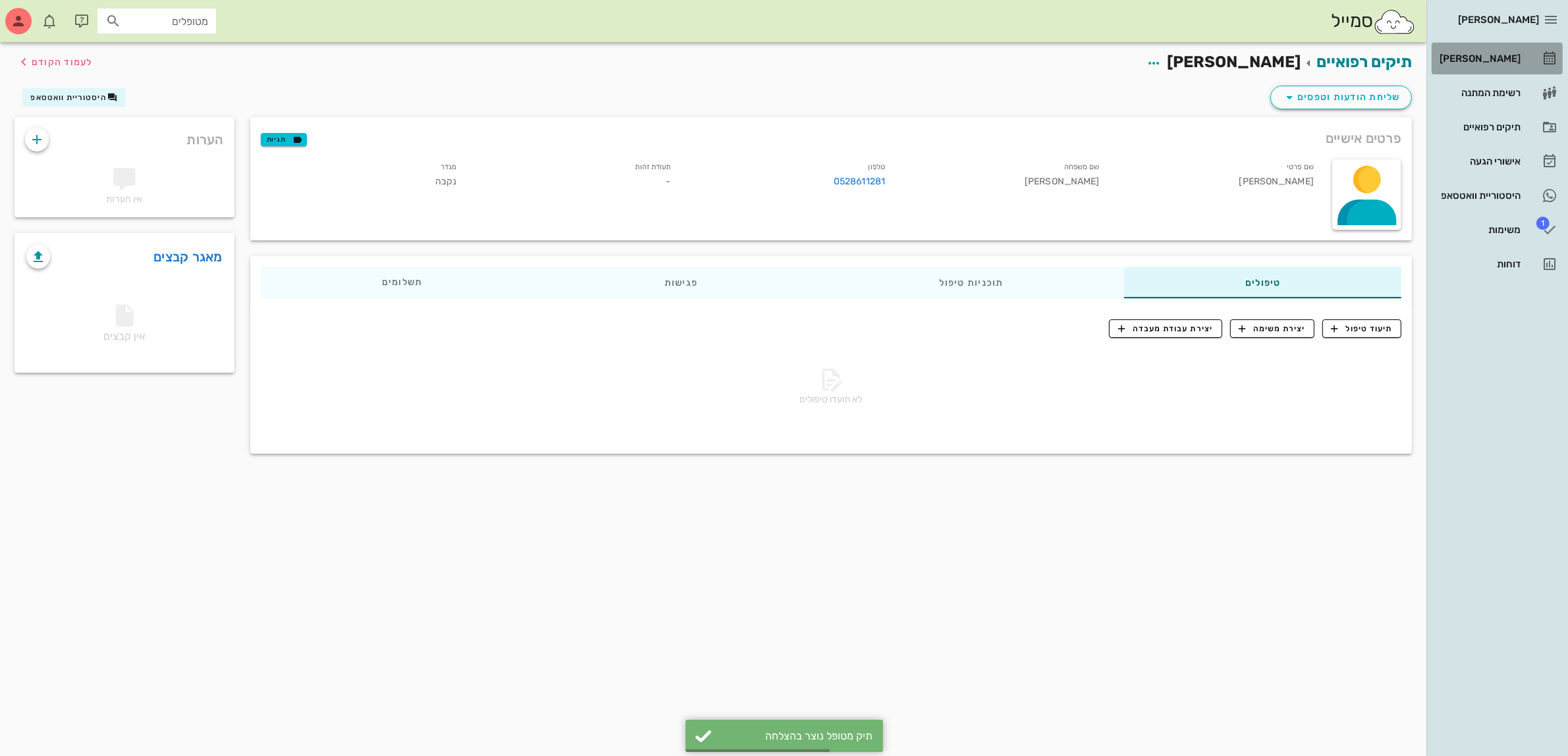
click at [1493, 46] on link "[PERSON_NAME]" at bounding box center [1497, 58] width 131 height 32
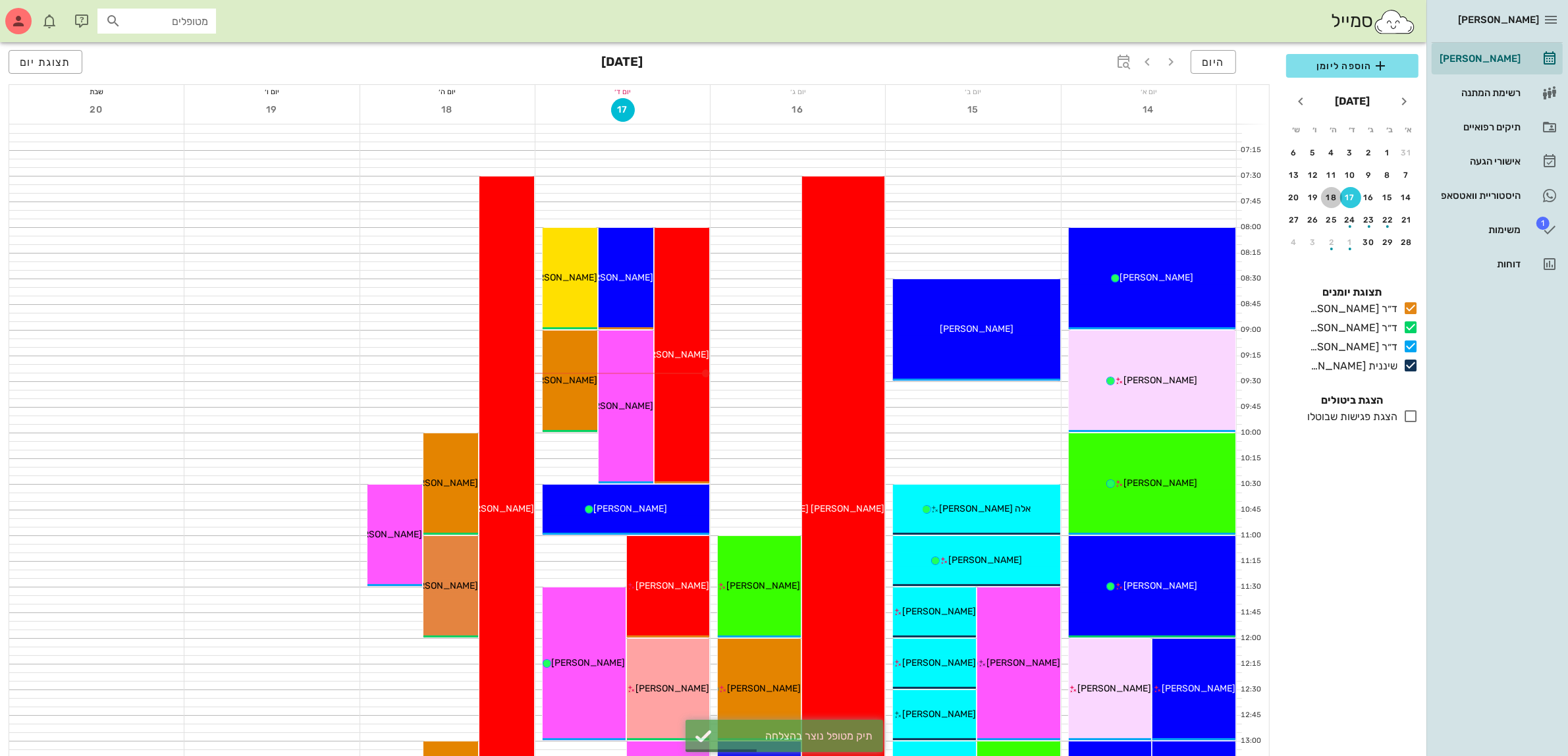
click at [1331, 193] on div "18" at bounding box center [1331, 198] width 21 height 9
click at [1350, 67] on span "הוספה ליומן" at bounding box center [1352, 66] width 111 height 16
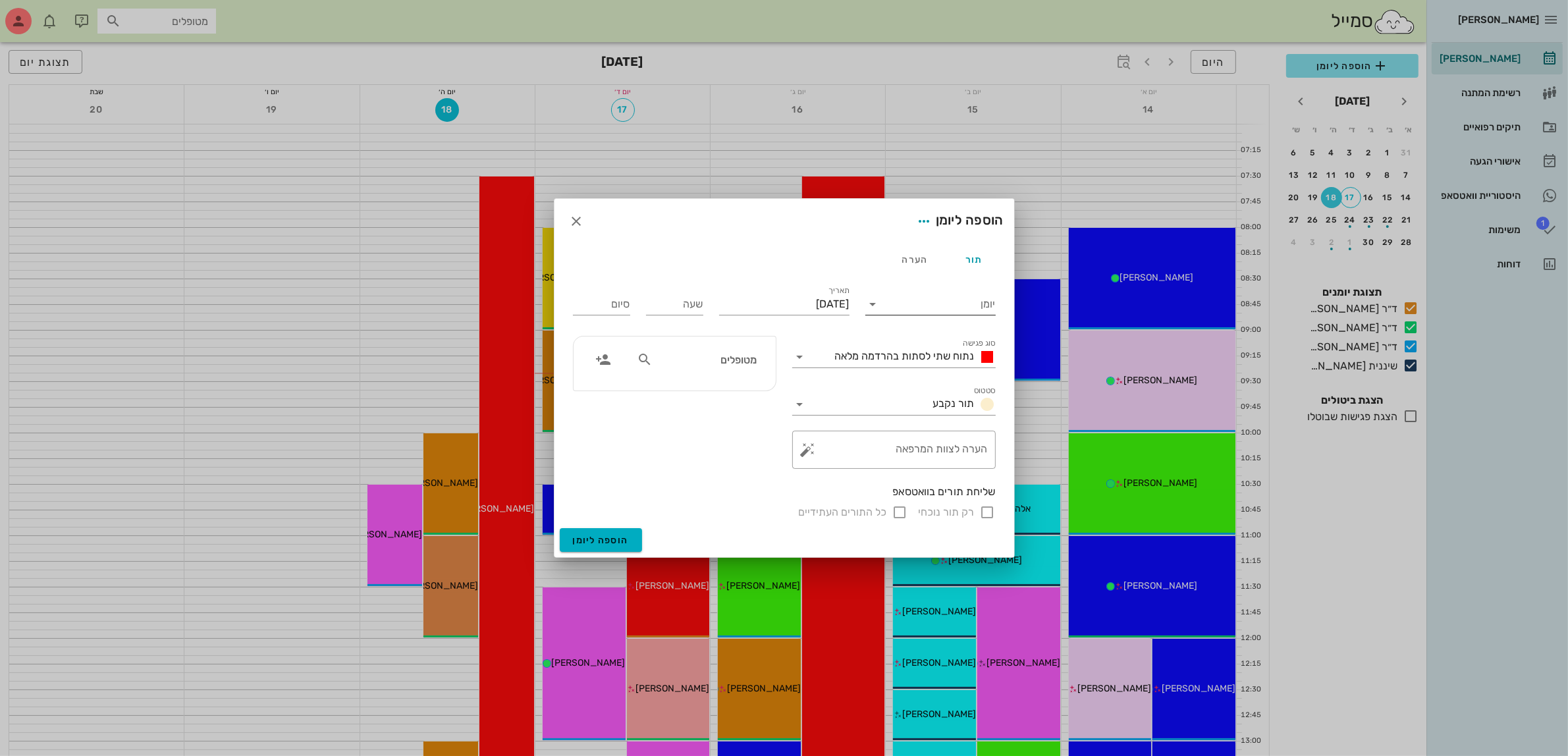
click at [932, 304] on input "יומן" at bounding box center [939, 304] width 112 height 21
click at [959, 374] on div "ד״ר [PERSON_NAME]" at bounding box center [935, 377] width 117 height 12
click at [935, 358] on span "נתוח שתי לסתות בהרדמה מלאה" at bounding box center [905, 356] width 140 height 12
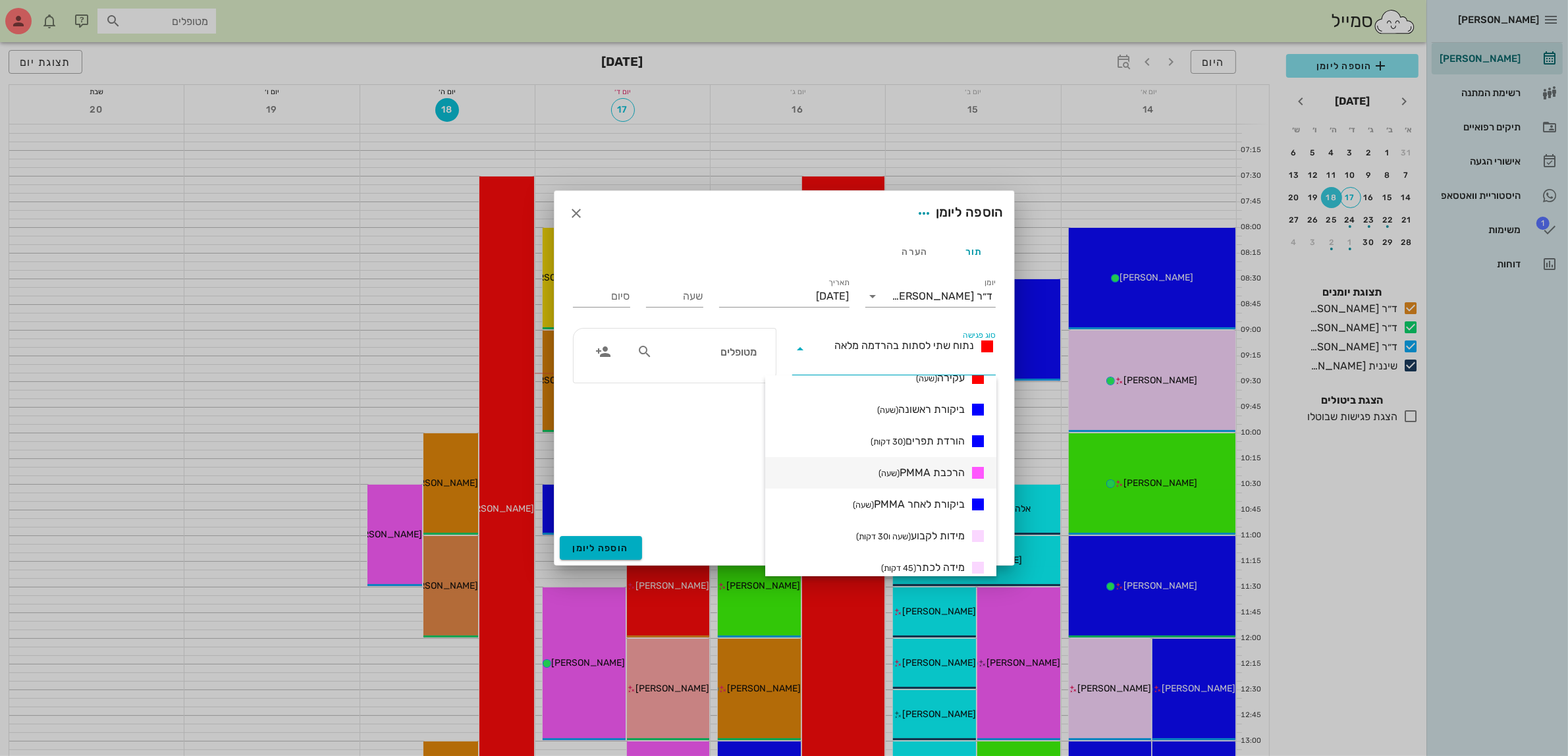
scroll to position [247, 0]
click at [937, 436] on span "ביקורת ראשונה (שעה)" at bounding box center [920, 435] width 87 height 16
type input "01:00"
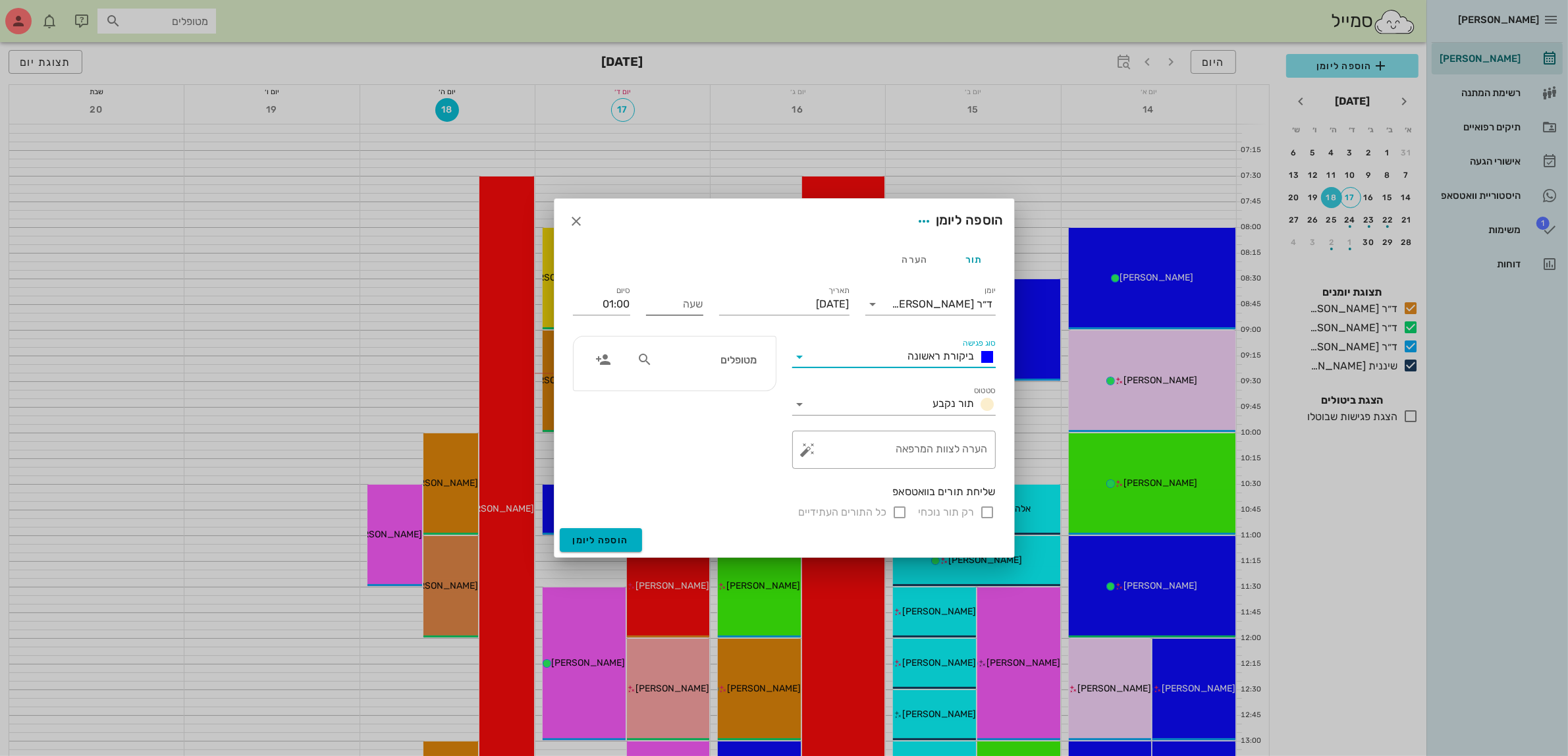
click at [692, 308] on input "שעה" at bounding box center [674, 304] width 57 height 21
type input "08:00"
click at [600, 307] on input "09:00" at bounding box center [601, 304] width 57 height 21
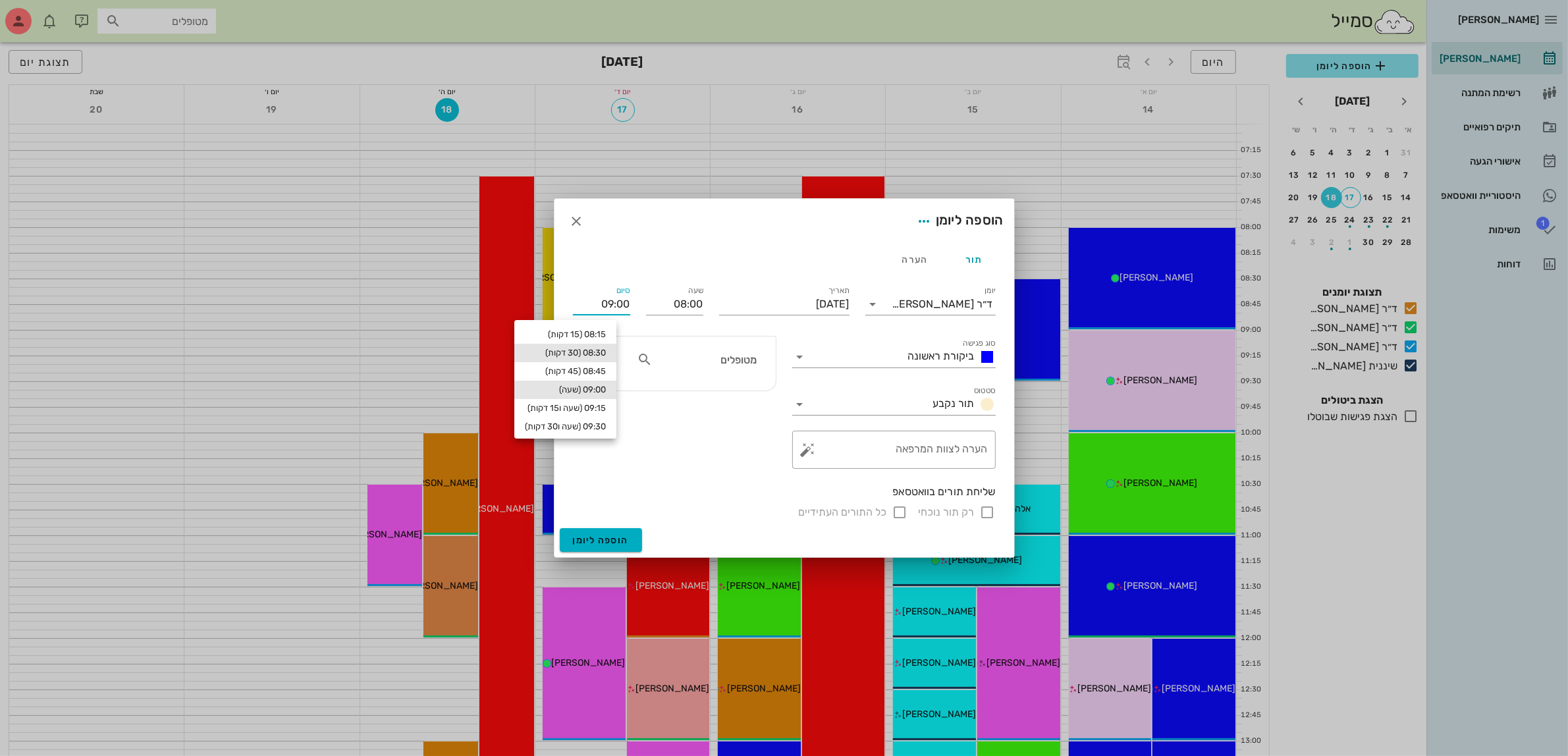
click at [606, 348] on div "08:30 (30 דקות)" at bounding box center [565, 353] width 81 height 11
type input "08:30"
click at [728, 373] on div "מטופלים" at bounding box center [697, 364] width 136 height 33
click at [731, 362] on input "מטופלים" at bounding box center [706, 360] width 102 height 17
type input "[PERSON_NAME]"
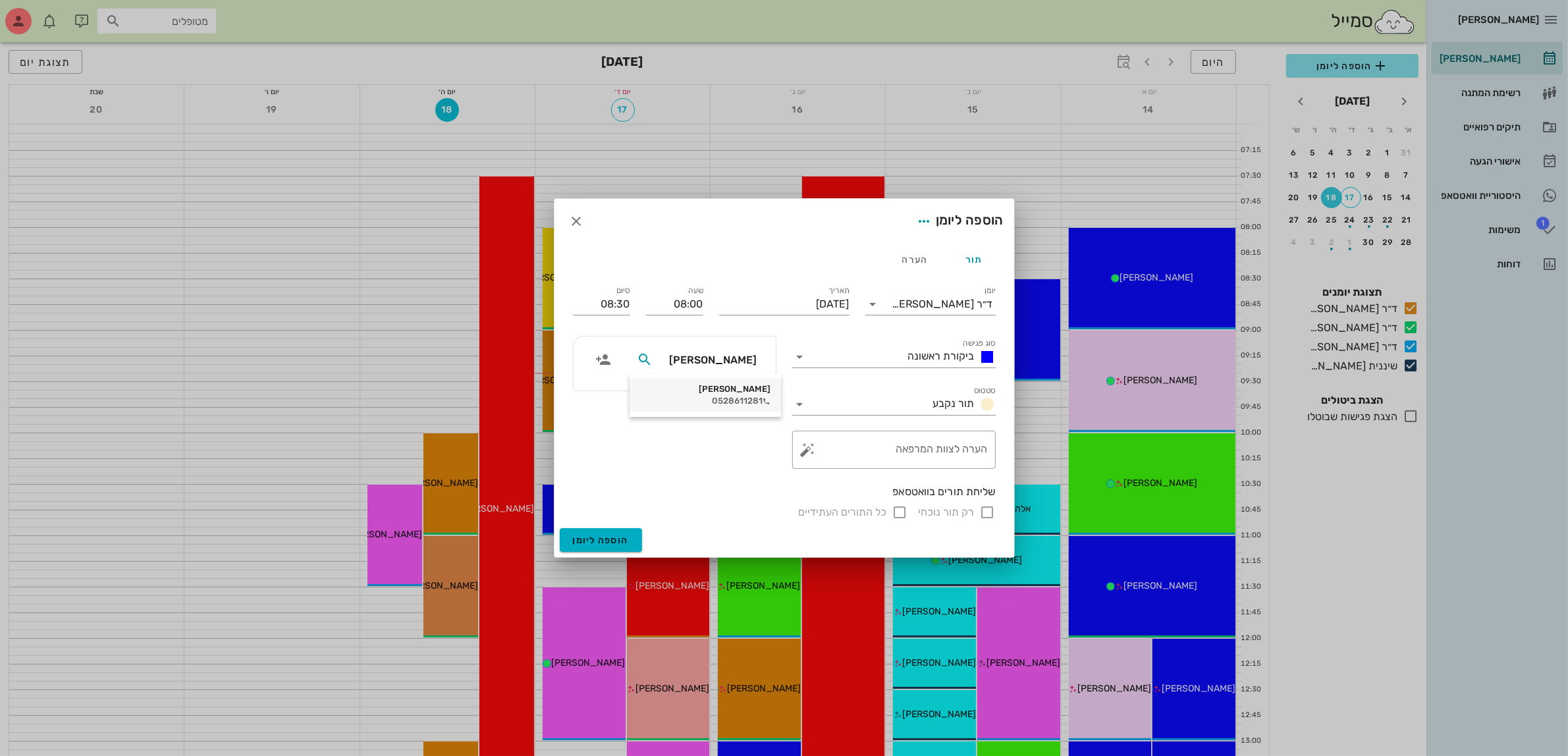
click at [738, 390] on div "[PERSON_NAME]" at bounding box center [705, 389] width 131 height 11
click at [988, 511] on input "רק תור נוכחי" at bounding box center [988, 512] width 16 height 16
checkbox input "false"
click at [591, 542] on span "הוספה ליומן" at bounding box center [601, 541] width 56 height 12
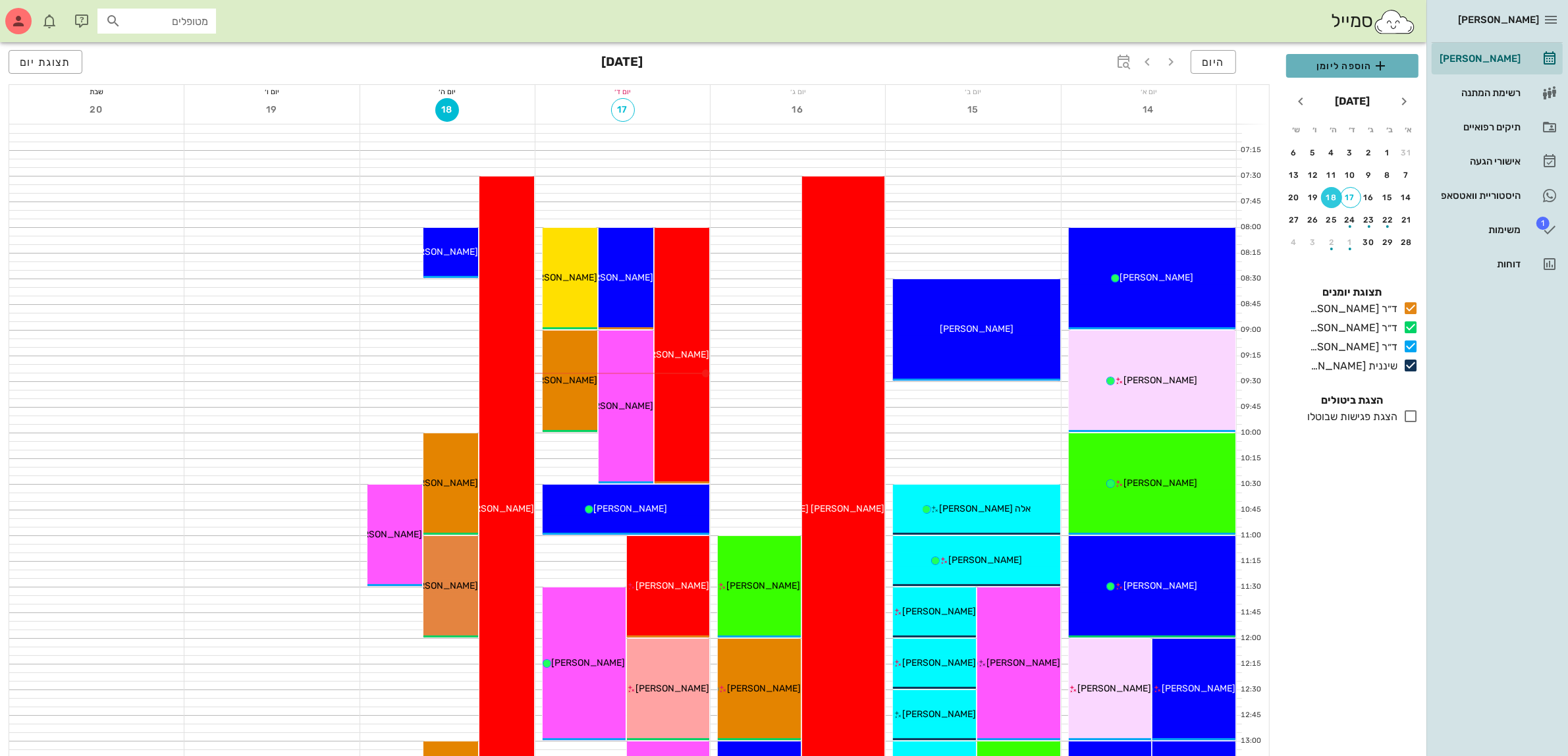
click at [1357, 66] on span "הוספה ליומן" at bounding box center [1352, 66] width 111 height 16
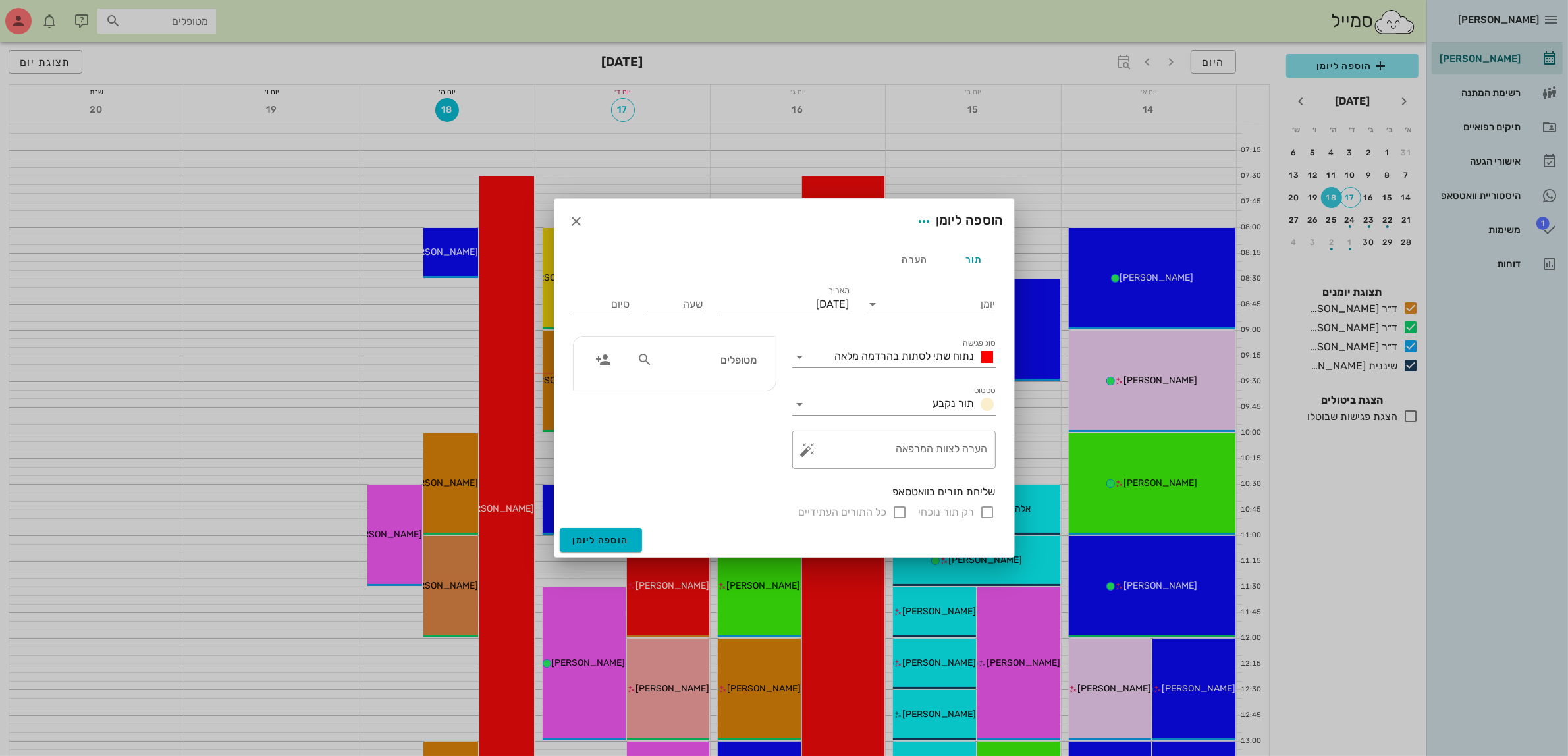
drag, startPoint x: 709, startPoint y: 358, endPoint x: 695, endPoint y: 363, distance: 14.9
click at [709, 359] on input "מטופלים" at bounding box center [706, 360] width 102 height 17
type input "[PERSON_NAME] א"
click at [720, 397] on div "0522393919" at bounding box center [713, 401] width 145 height 11
click at [917, 307] on input "יומן" at bounding box center [939, 304] width 112 height 21
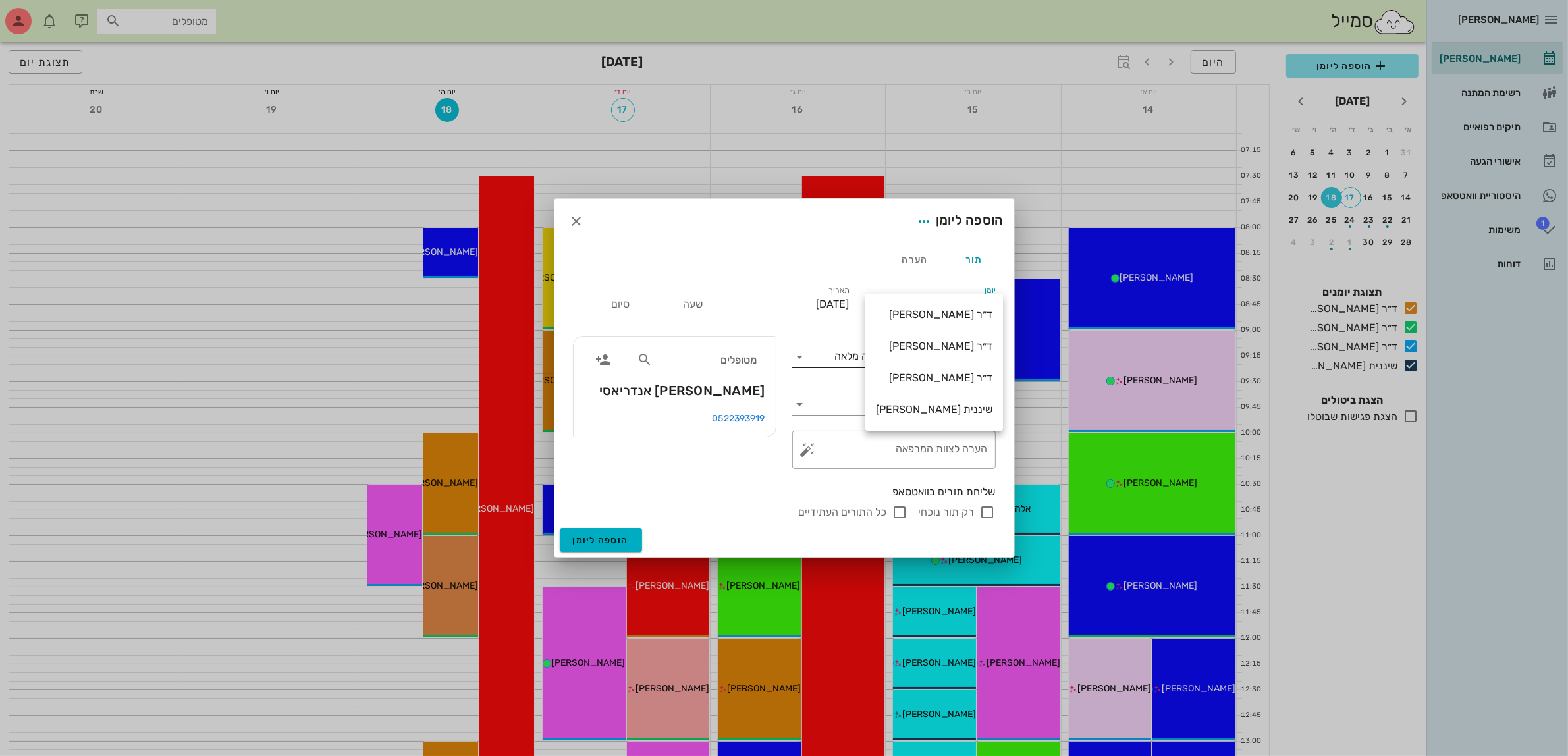
click at [920, 349] on div "ד״ר [PERSON_NAME]" at bounding box center [935, 346] width 117 height 12
click at [664, 303] on input "שעה" at bounding box center [674, 304] width 57 height 21
click at [936, 354] on span "נתוח שתי לסתות בהרדמה מלאה" at bounding box center [905, 356] width 140 height 12
type input "09:00"
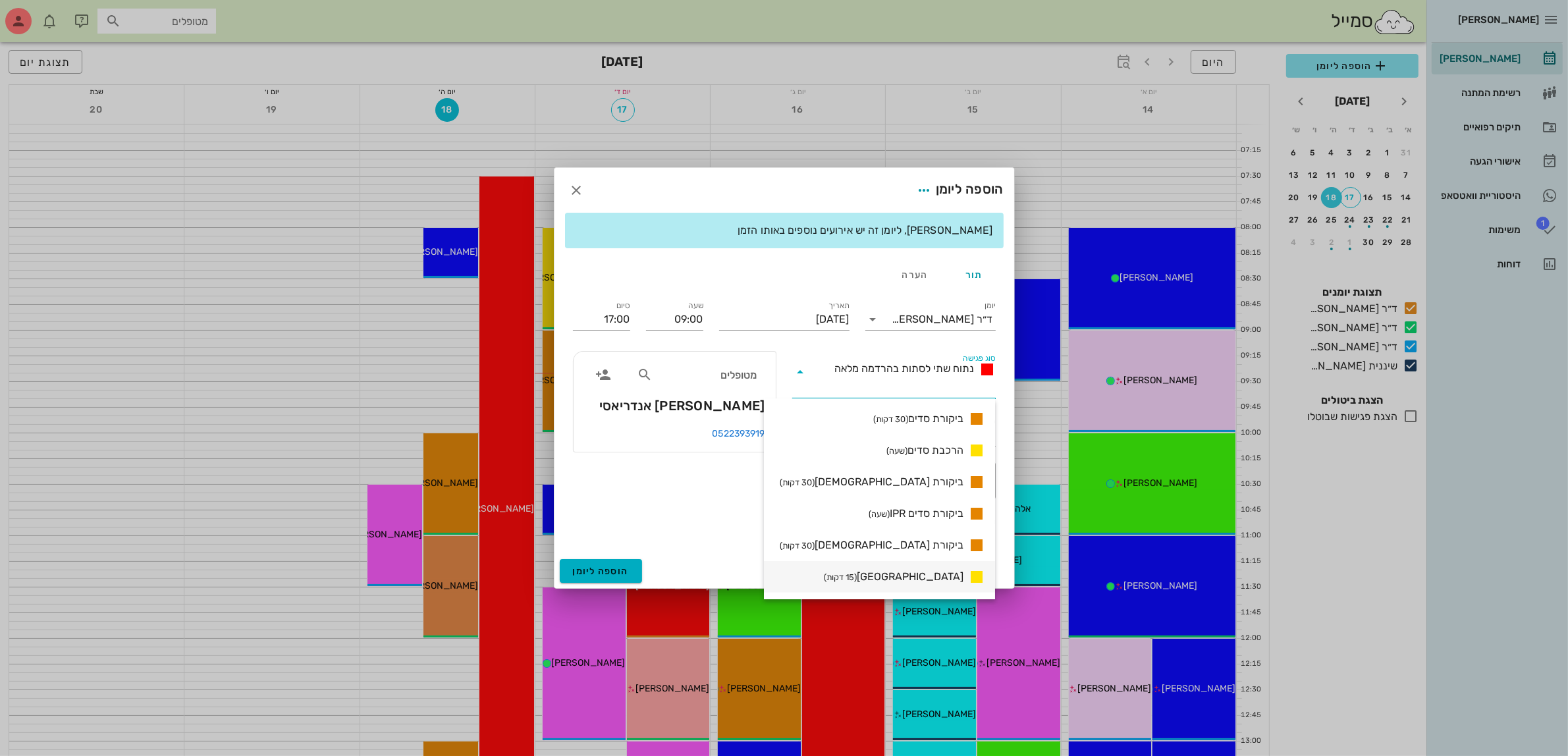
scroll to position [988, 0]
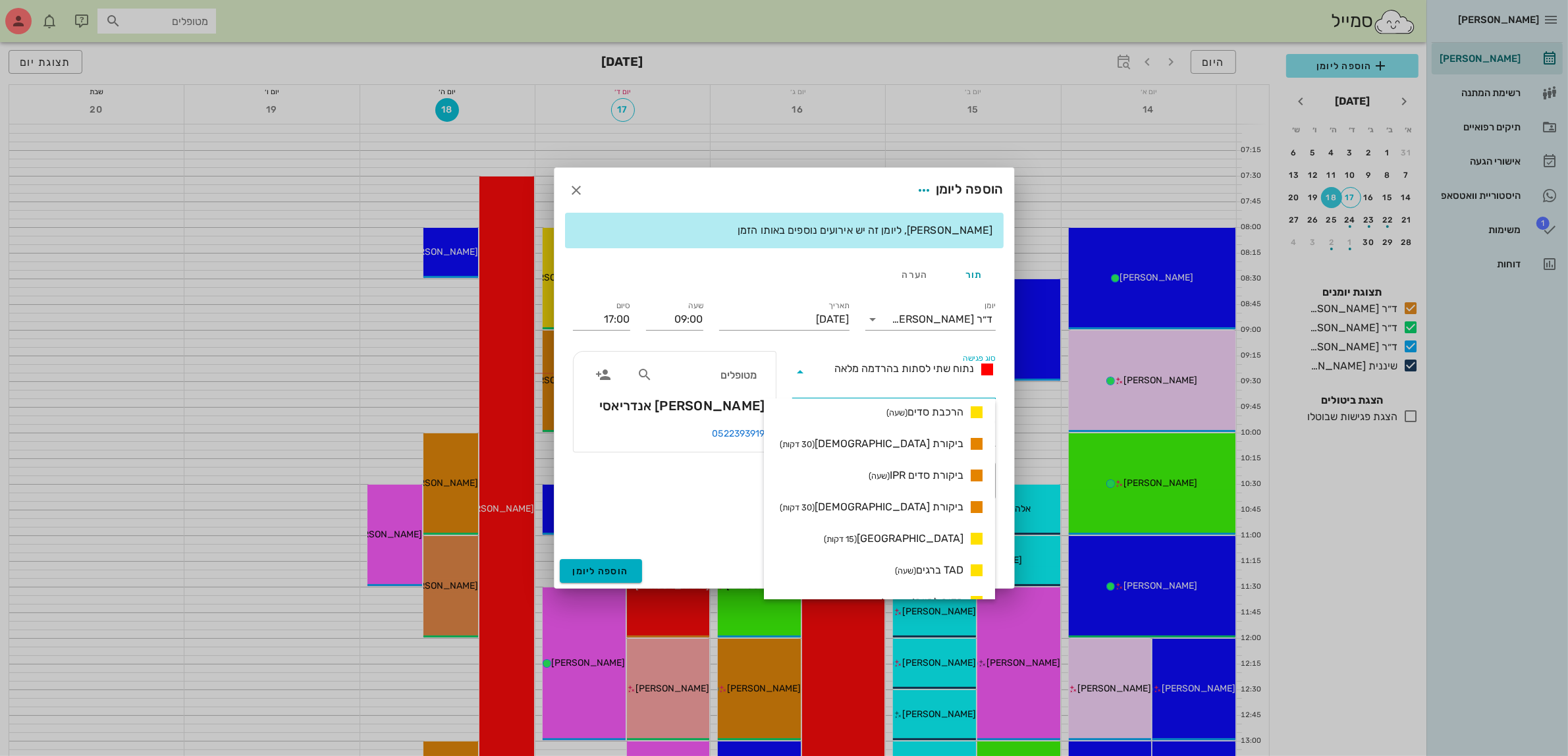
click at [924, 478] on span "ביקורת סדים IPR (שעה)" at bounding box center [915, 475] width 94 height 16
type input "10:00"
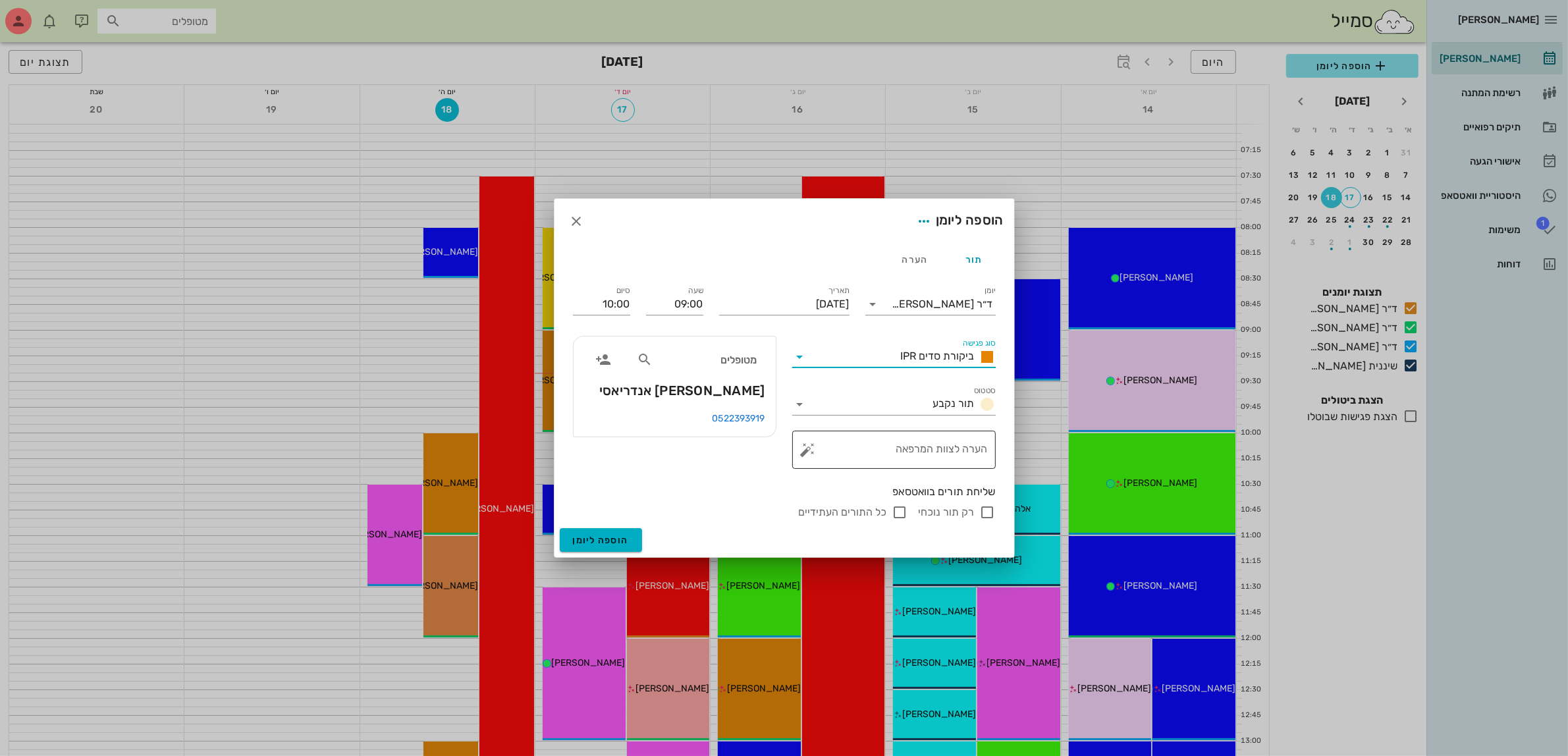
click at [926, 441] on div "הערה לצוות המרפאה" at bounding box center [899, 449] width 177 height 38
type textarea "סד K6"
click at [986, 516] on input "רק תור נוכחי" at bounding box center [988, 512] width 16 height 16
checkbox input "false"
click at [596, 538] on span "הוספה ליומן" at bounding box center [601, 541] width 56 height 12
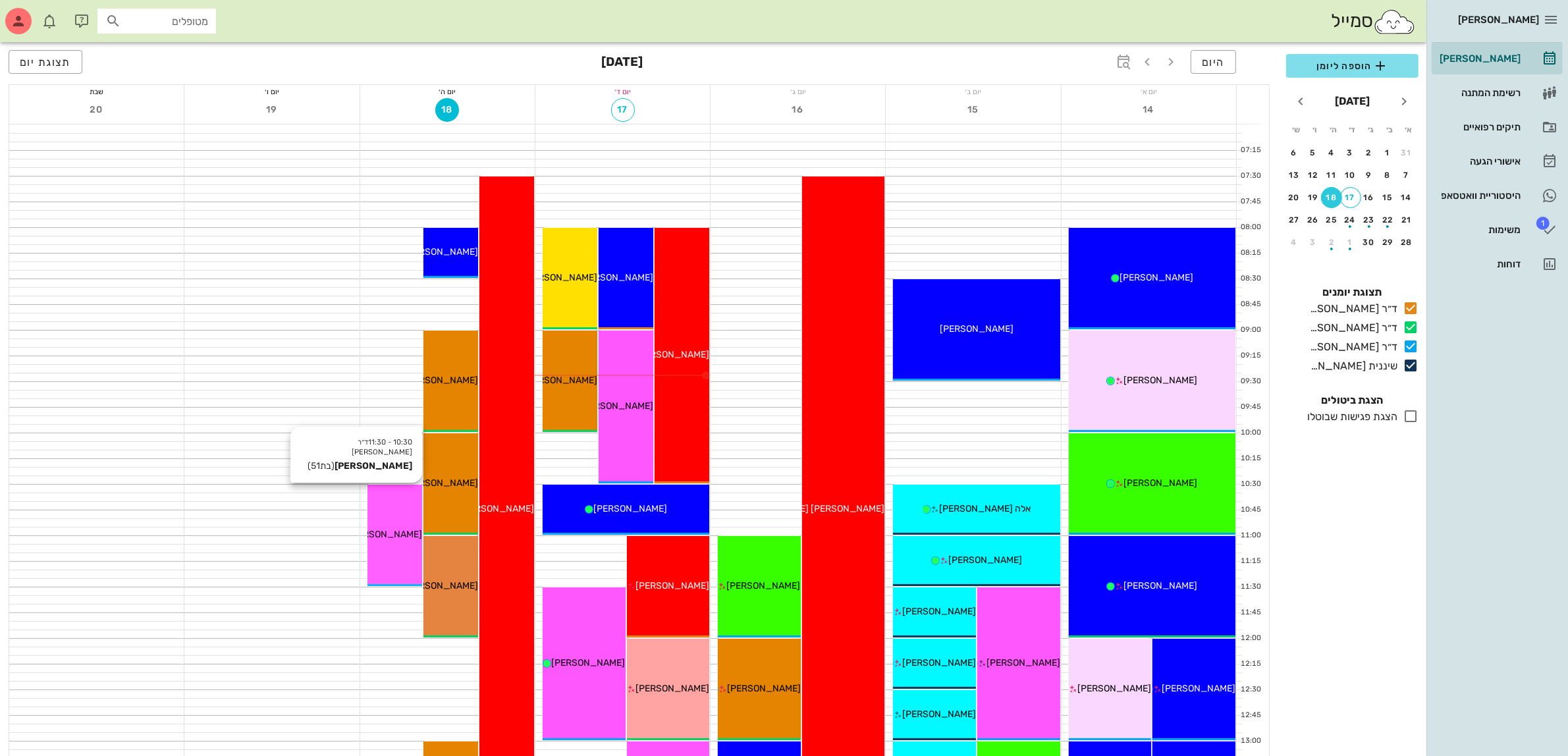
click at [392, 529] on span "[PERSON_NAME]" at bounding box center [385, 535] width 74 height 12
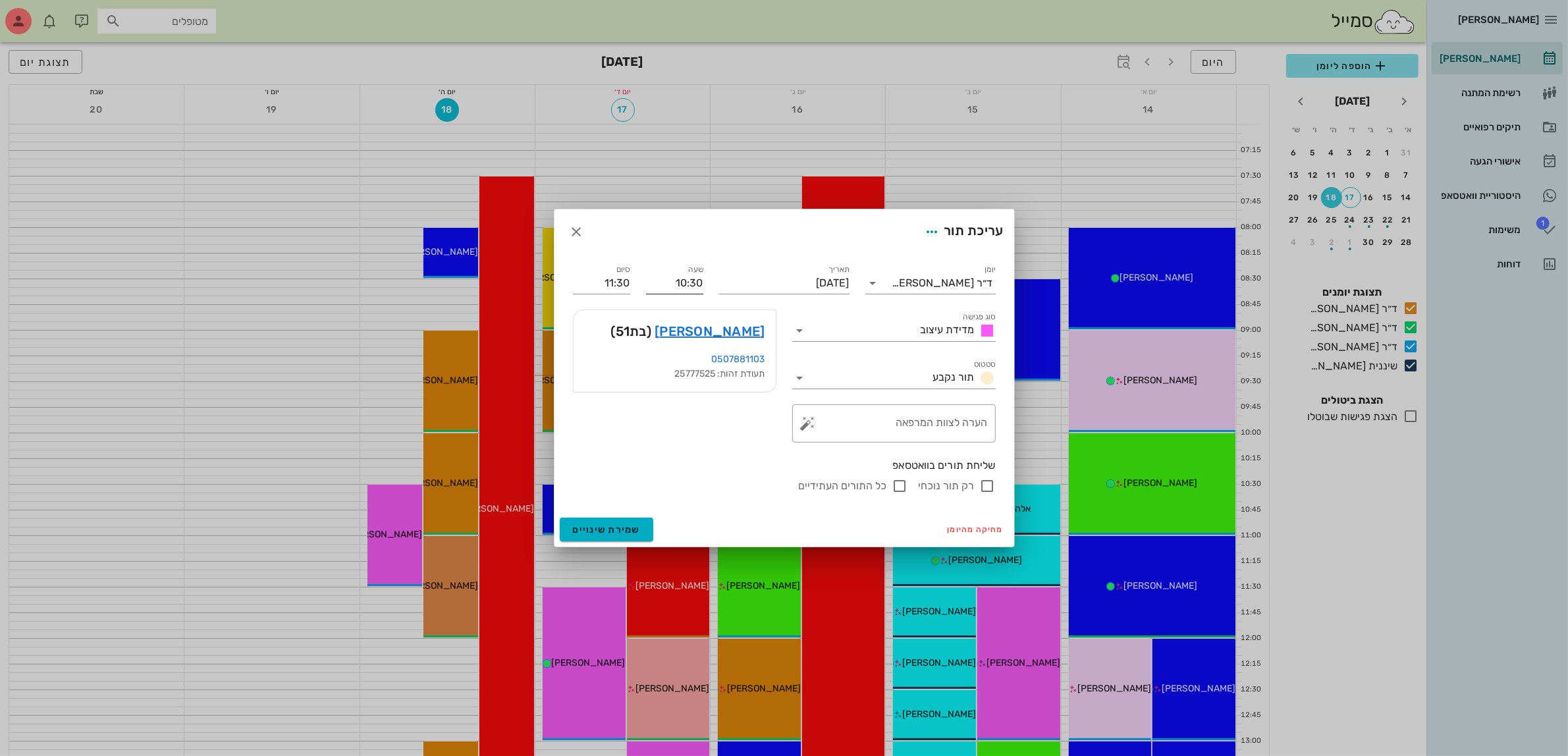
click at [689, 275] on input "10:30" at bounding box center [674, 283] width 57 height 21
click at [688, 382] on div "11:00" at bounding box center [674, 382] width 36 height 11
type input "11:00"
type input "12:00"
click at [604, 526] on span "שמירת שינויים" at bounding box center [607, 530] width 68 height 12
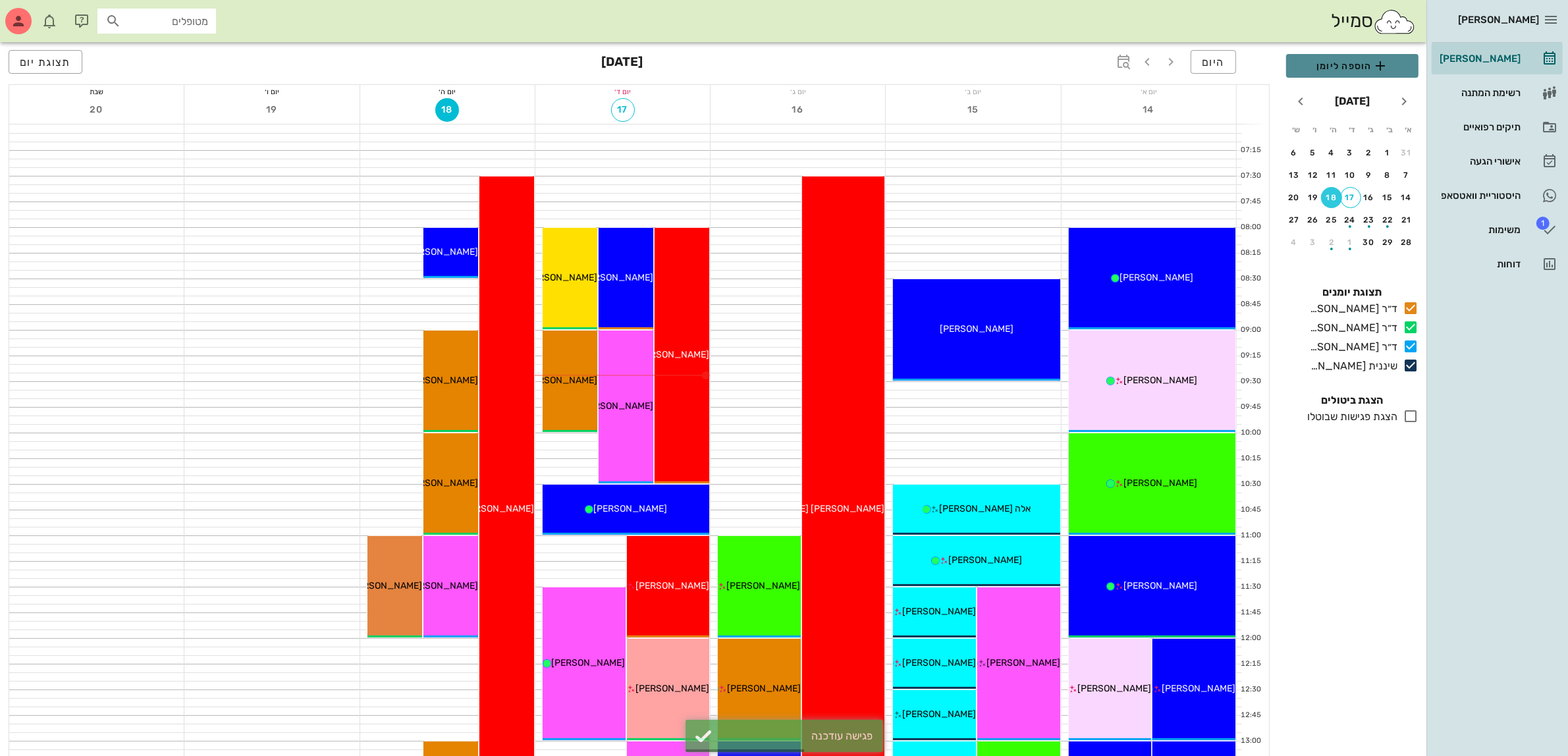
click at [1340, 74] on button "הוספה ליומן" at bounding box center [1352, 66] width 133 height 24
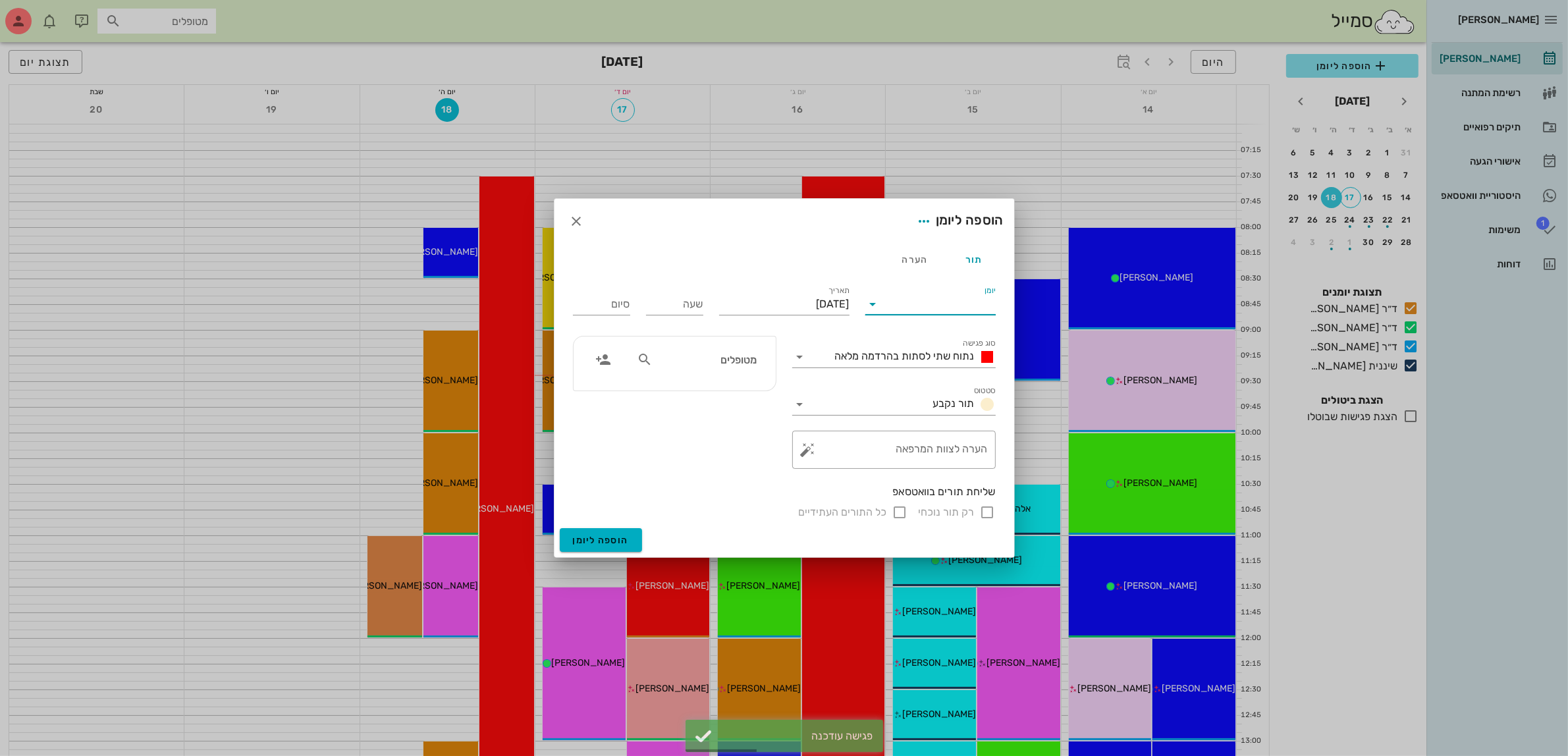
click at [961, 308] on input "יומן" at bounding box center [939, 304] width 112 height 21
click at [945, 379] on div "ד״ר [PERSON_NAME]" at bounding box center [935, 377] width 117 height 12
click at [907, 360] on span "נתוח שתי לסתות בהרדמה מלאה" at bounding box center [905, 356] width 140 height 12
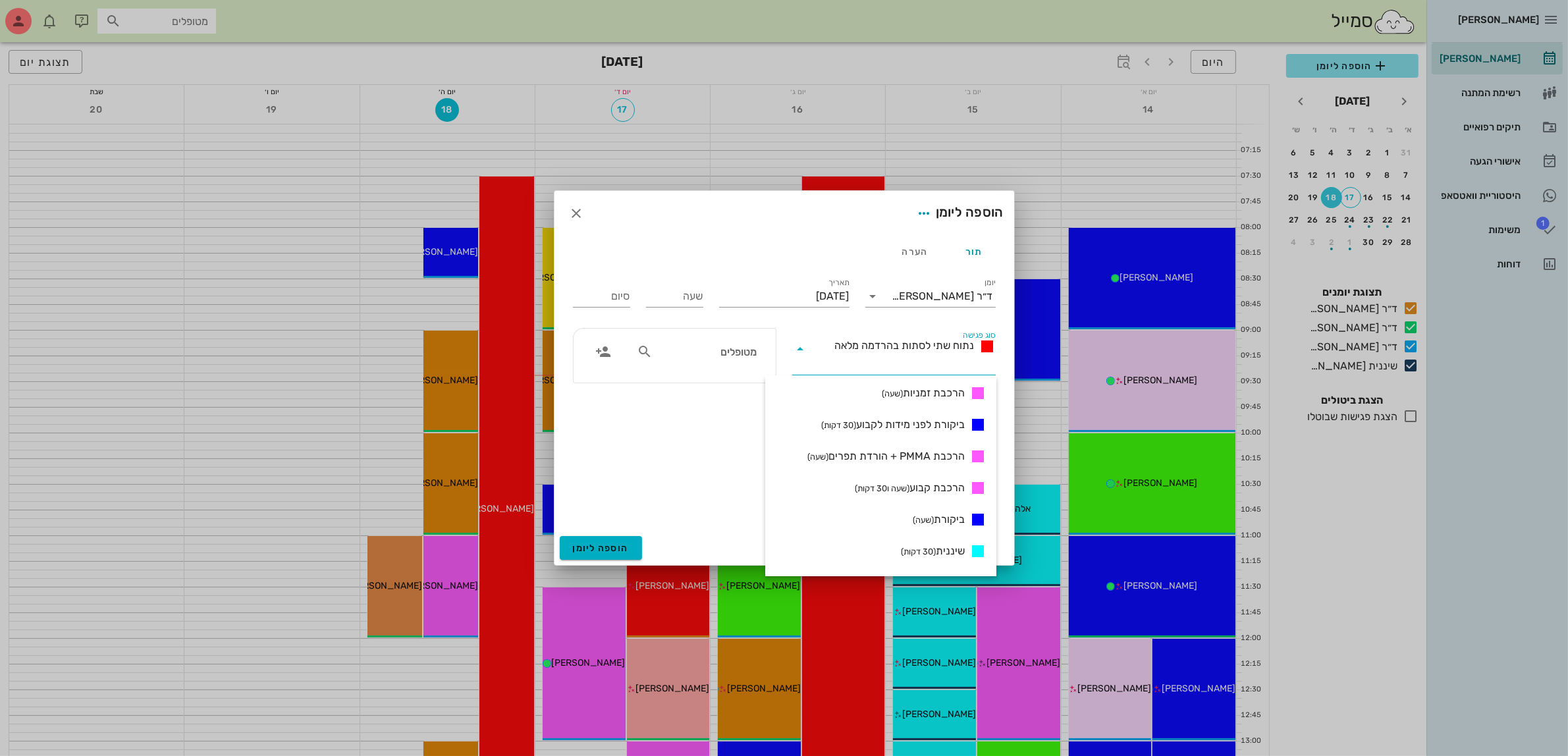
scroll to position [494, 0]
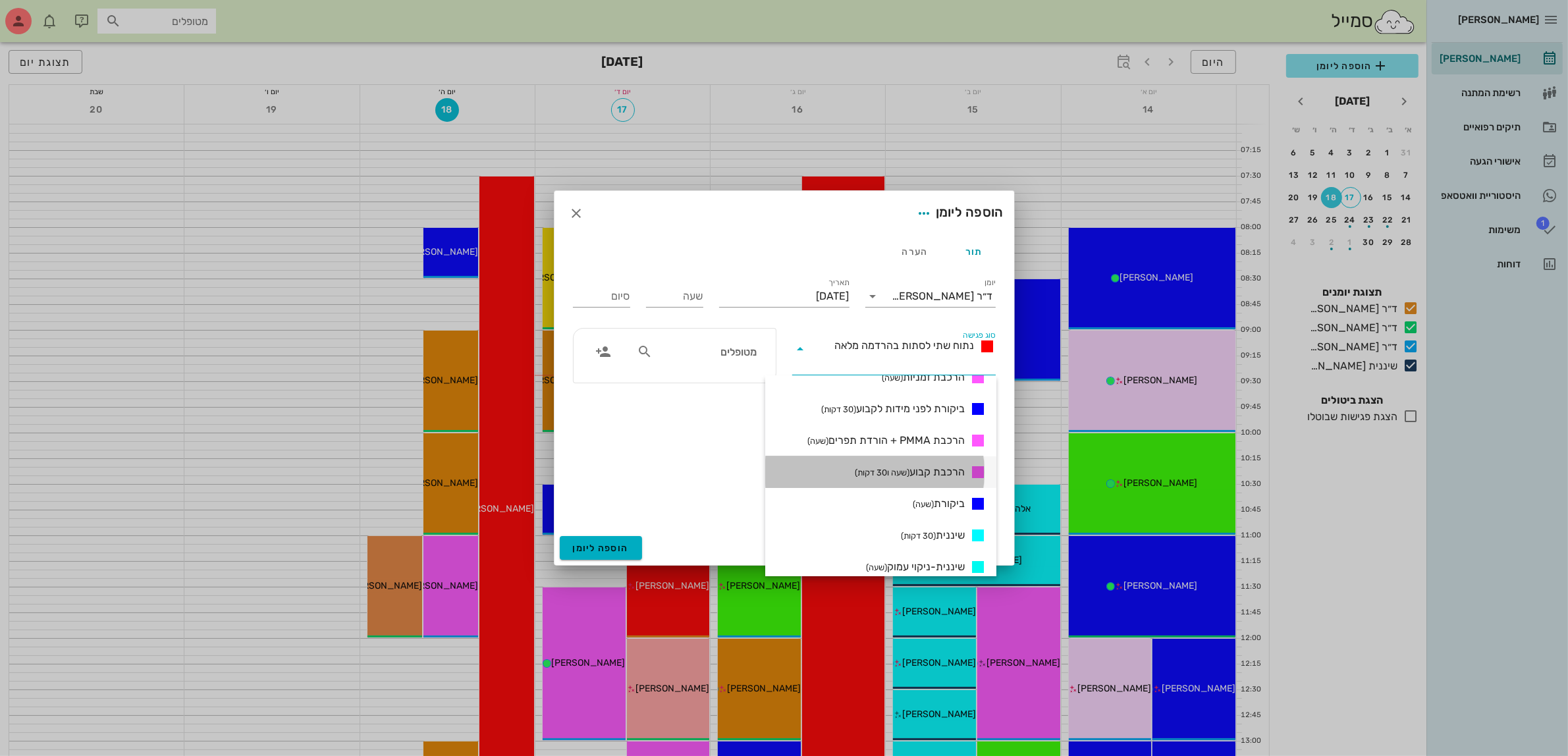
click at [930, 465] on span "הרכבת קבוע (שעה ו30 דקות)" at bounding box center [909, 472] width 110 height 16
type input "01:30"
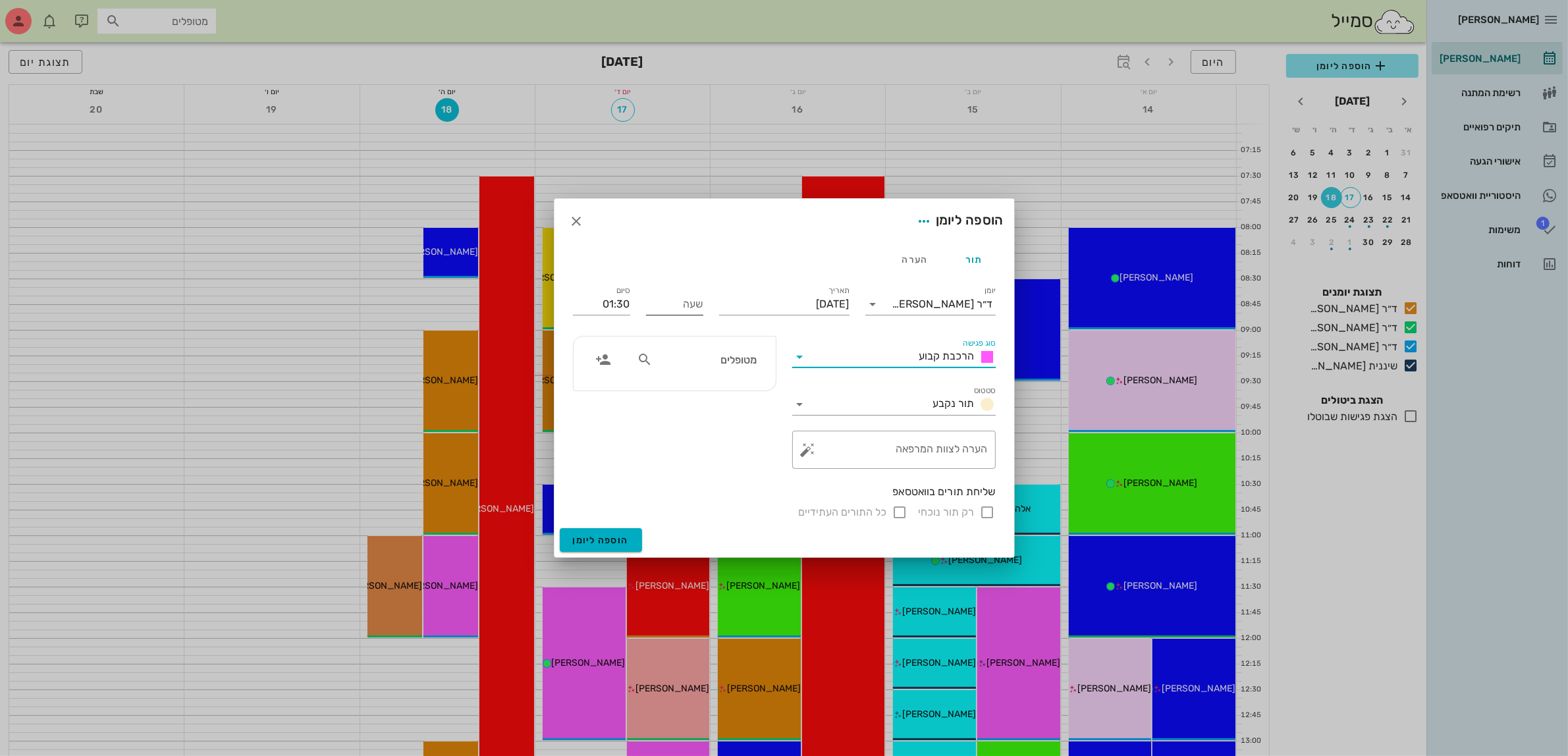
click at [666, 304] on input "שעה" at bounding box center [674, 304] width 57 height 21
type input "10:00"
drag, startPoint x: 602, startPoint y: 294, endPoint x: 666, endPoint y: 307, distance: 65.3
click at [603, 294] on div "תור הערה יומן ד״ר [PERSON_NAME] סוג פגישה הרכבת קבוע סטטוס תור נקבע תאריך [DATE…" at bounding box center [784, 386] width 459 height 284
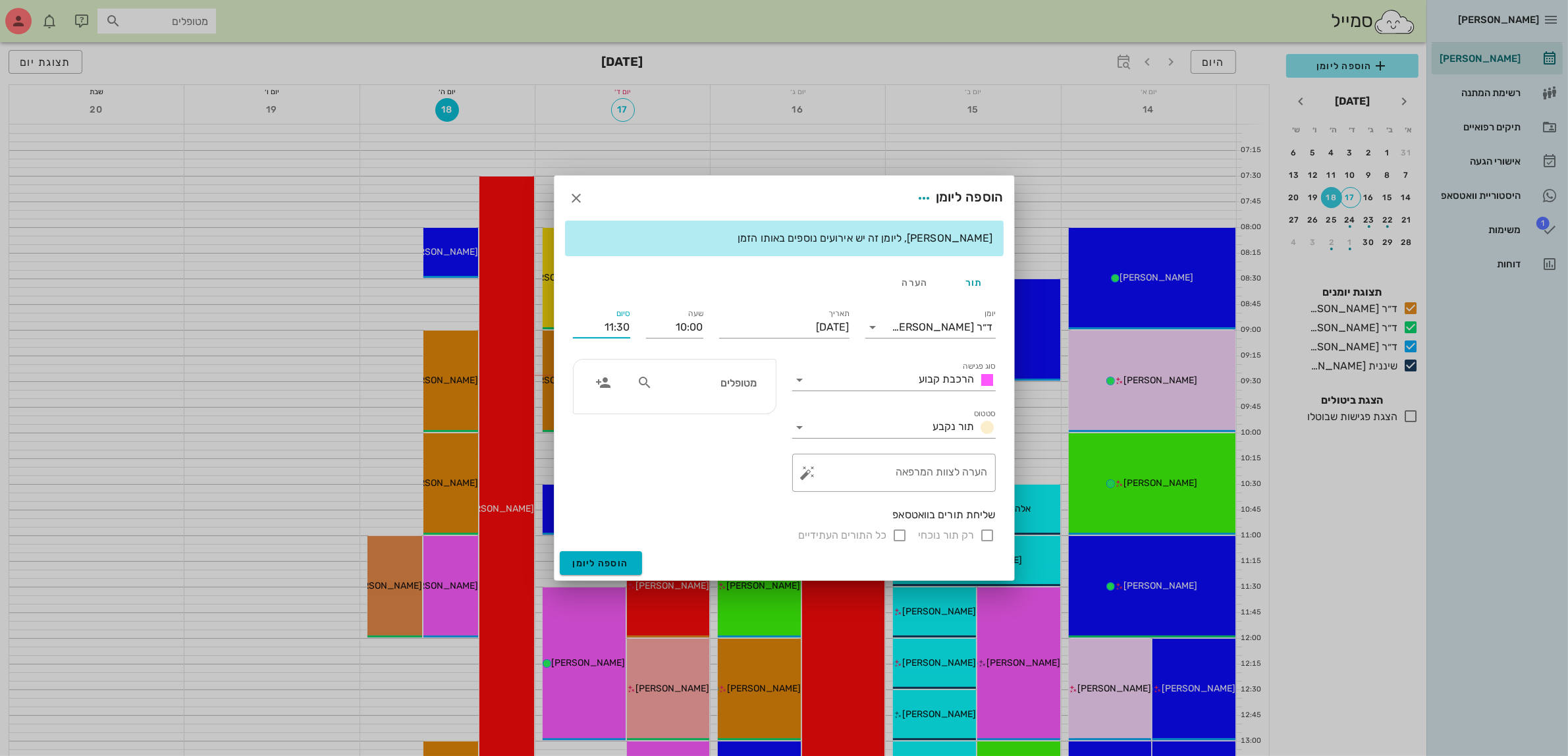
click at [617, 328] on input "11:30" at bounding box center [601, 327] width 57 height 21
click at [607, 409] on div "11:00 (שעה)" at bounding box center [567, 413] width 79 height 11
type input "11:00"
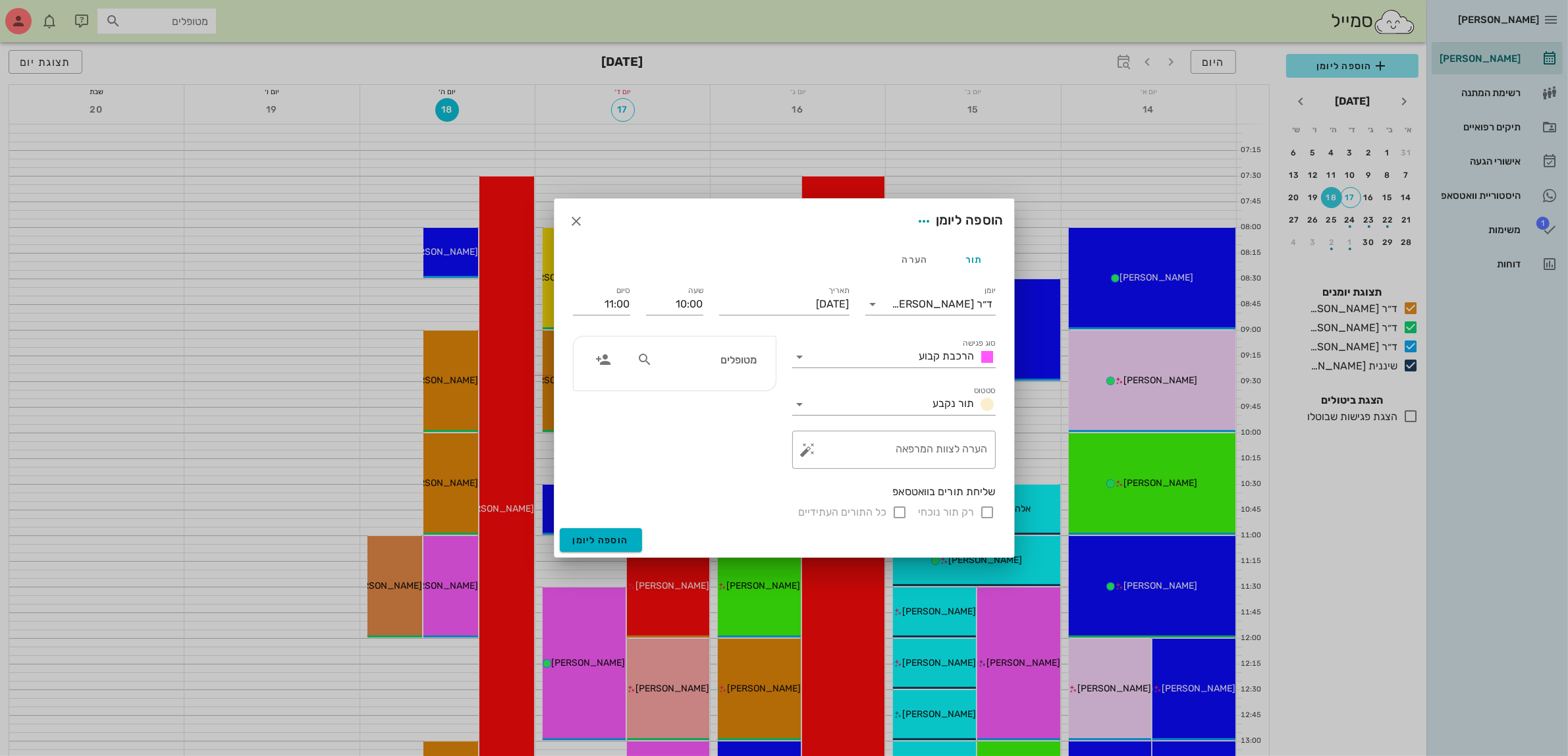
click at [736, 373] on div "מטופלים" at bounding box center [697, 364] width 136 height 33
click at [713, 353] on input "text" at bounding box center [706, 360] width 102 height 17
type input "גבי ח"
click at [726, 387] on div "[PERSON_NAME]" at bounding box center [707, 389] width 133 height 11
click at [986, 512] on input "רק תור נוכחי" at bounding box center [988, 512] width 16 height 16
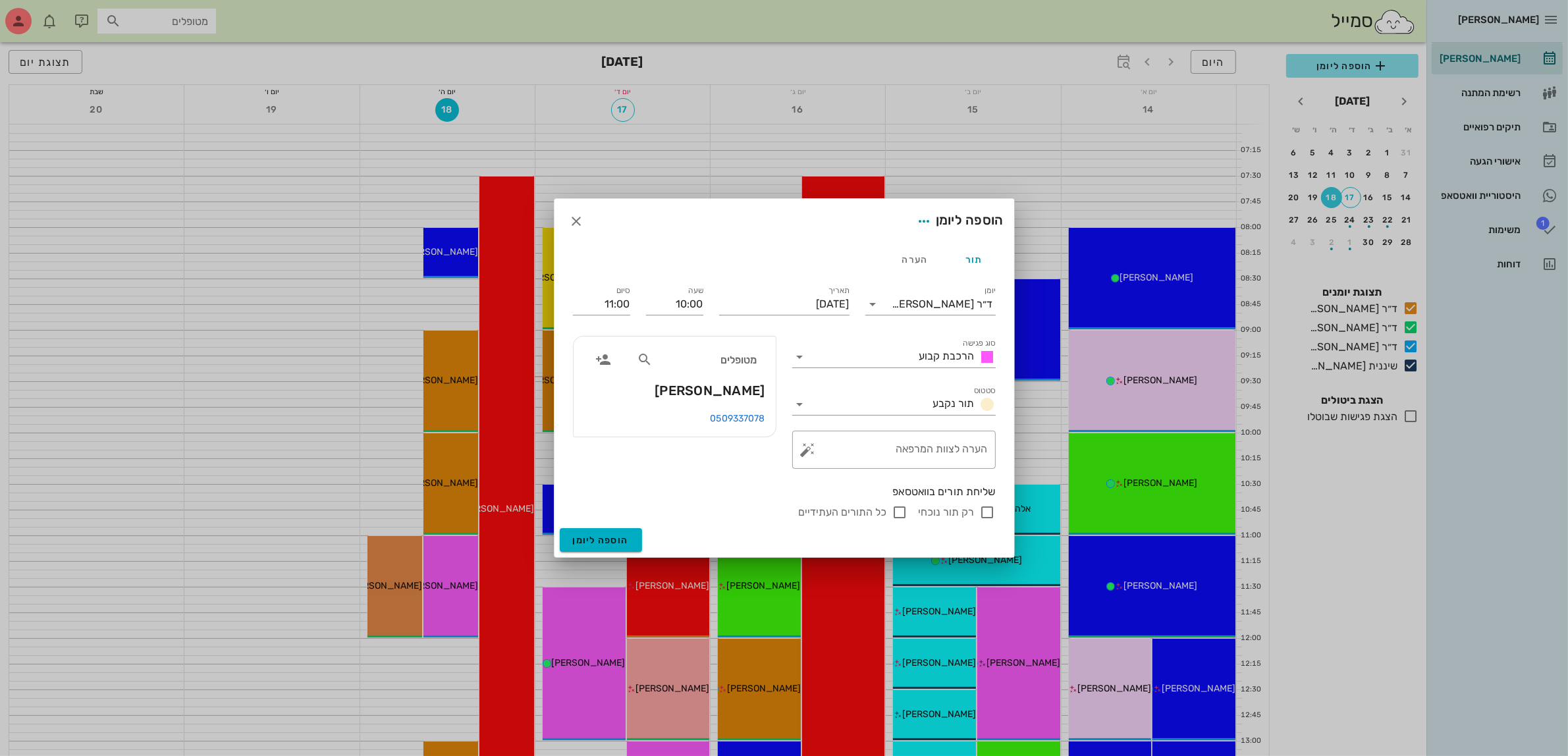
checkbox input "false"
click at [595, 540] on span "הוספה ליומן" at bounding box center [601, 541] width 56 height 12
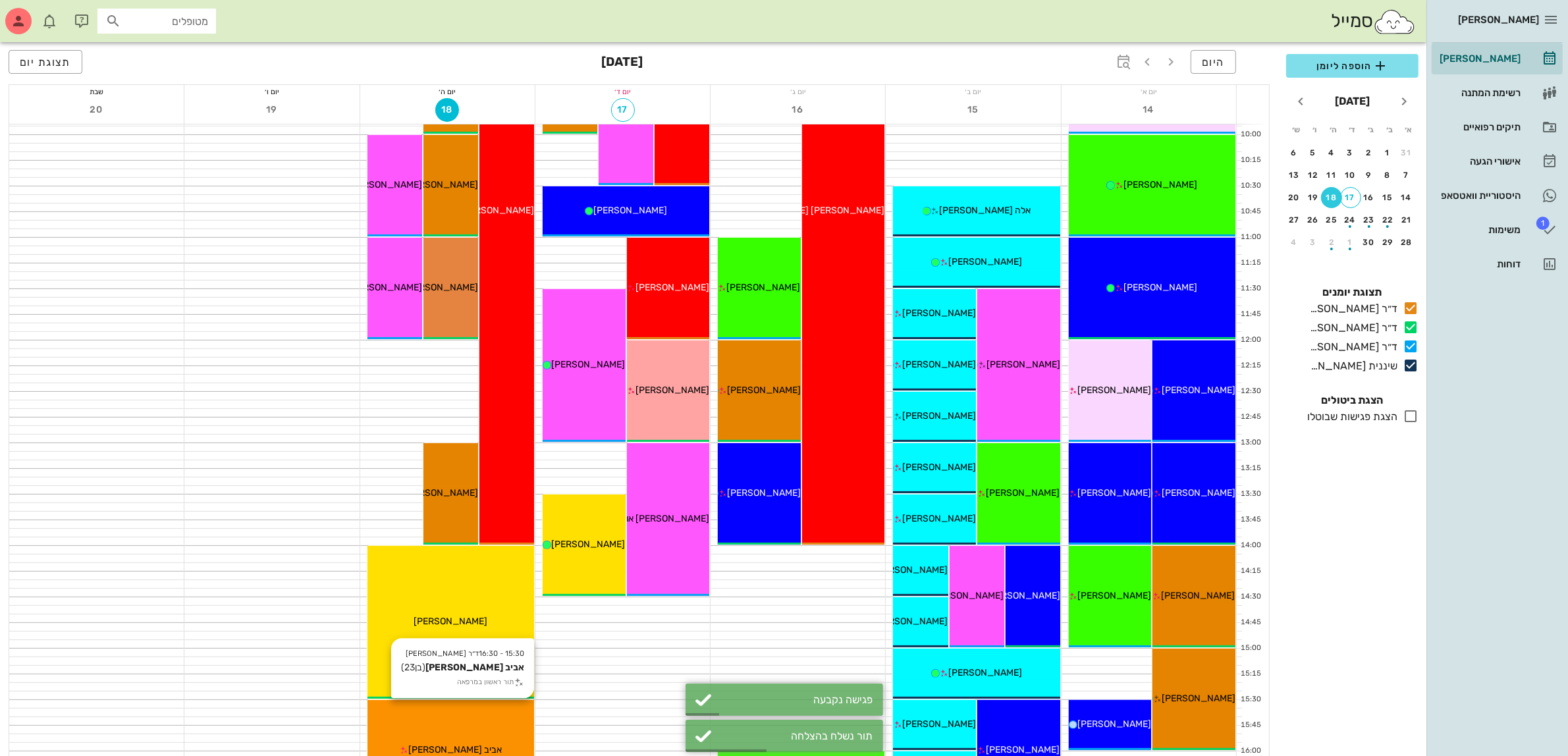
scroll to position [412, 0]
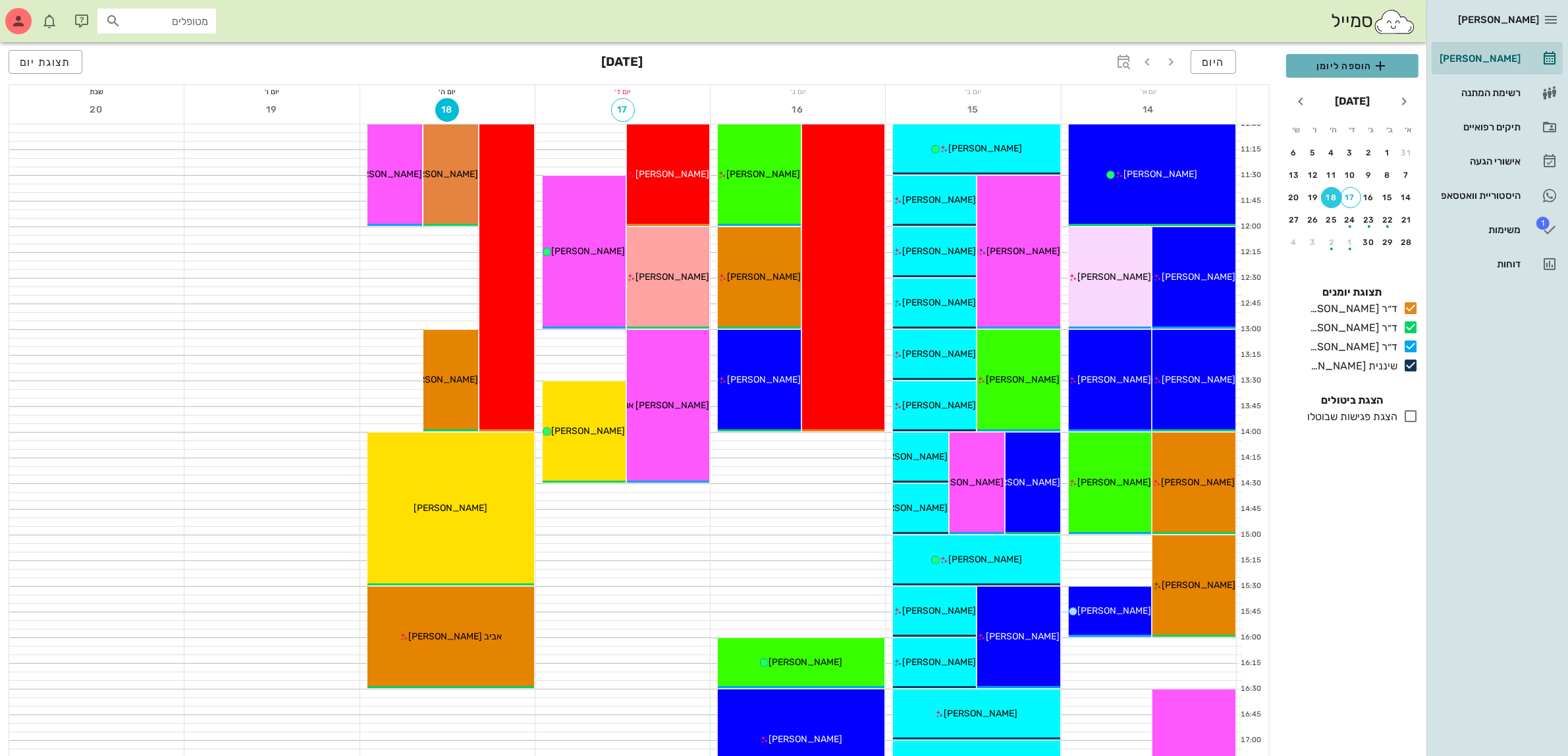
click at [1329, 68] on span "הוספה ליומן" at bounding box center [1352, 66] width 111 height 16
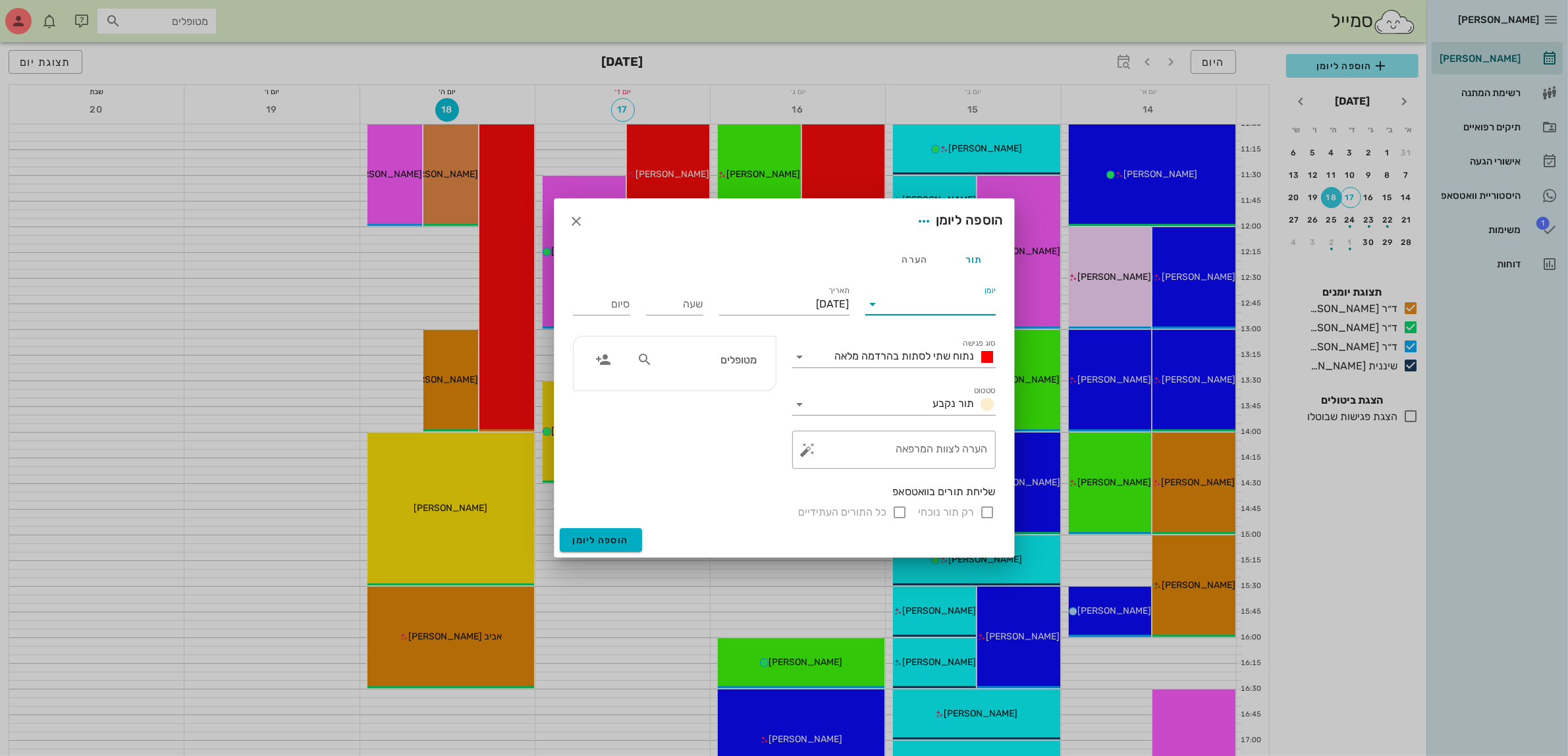
click at [907, 307] on input "יומן" at bounding box center [939, 304] width 112 height 21
click at [930, 308] on div "ד״ר [PERSON_NAME]" at bounding box center [935, 314] width 117 height 12
click at [907, 360] on span "נתוח שתי לסתות בהרדמה מלאה" at bounding box center [905, 356] width 140 height 12
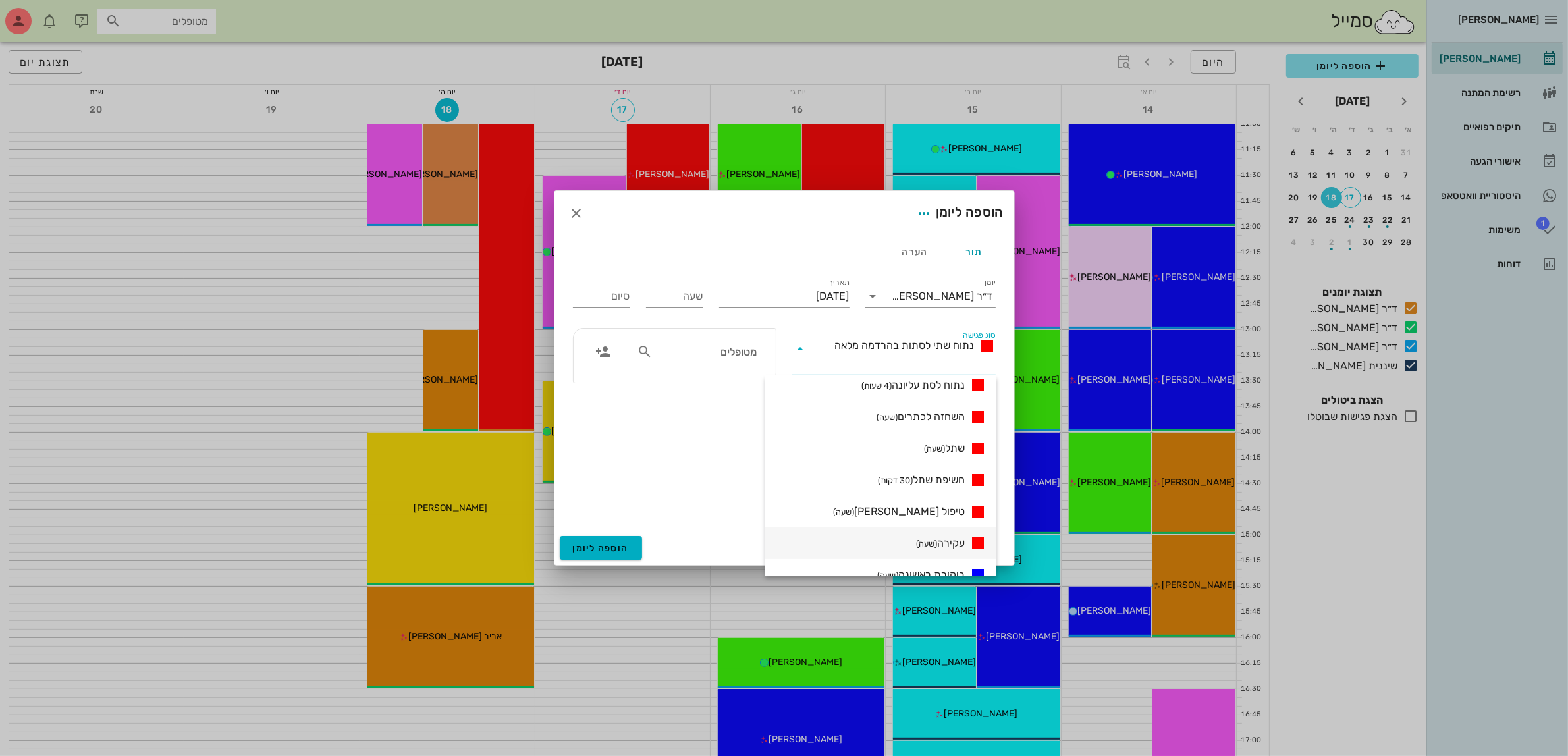
scroll to position [82, 0]
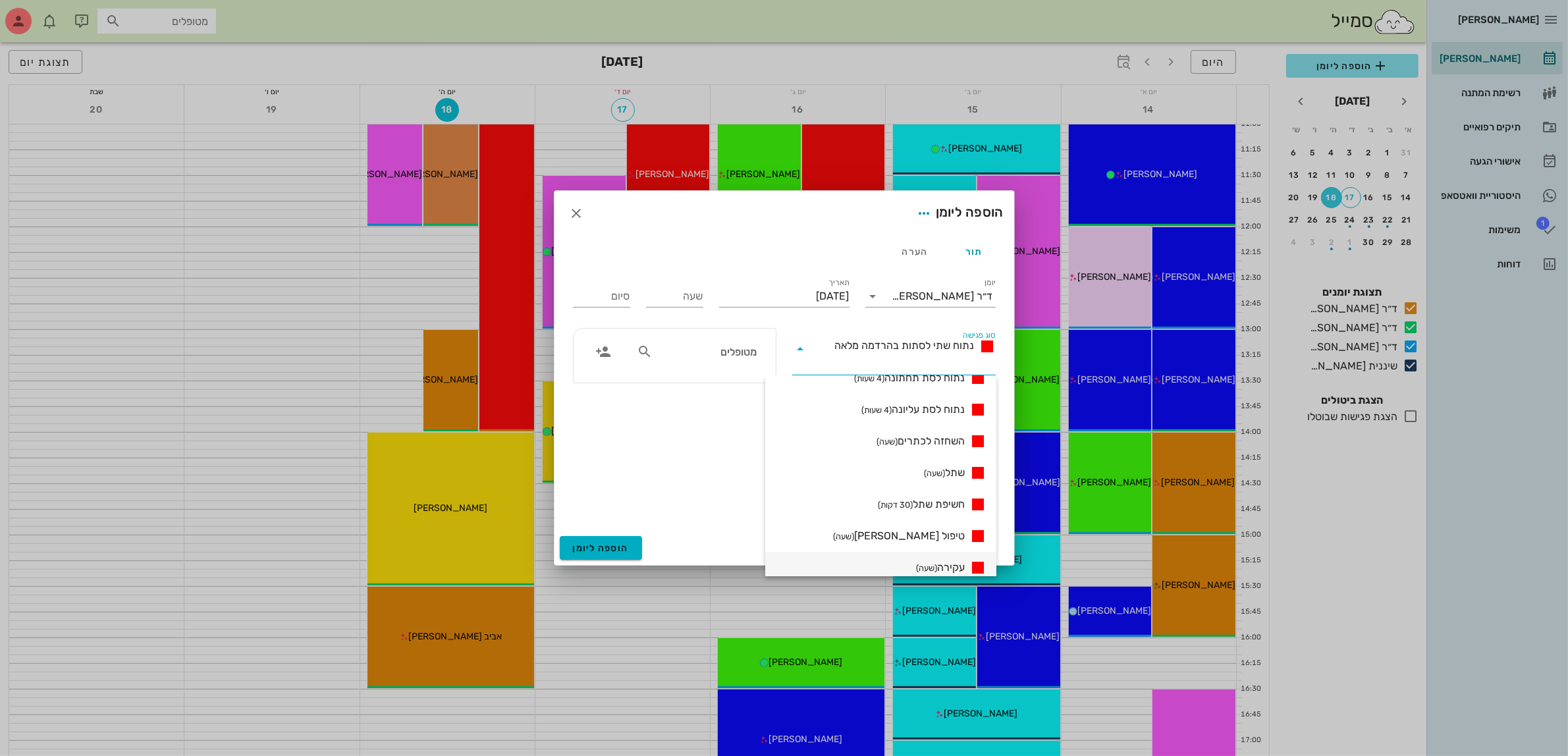
click at [940, 564] on span "עקירה (שעה)" at bounding box center [941, 568] width 49 height 16
type input "01:00"
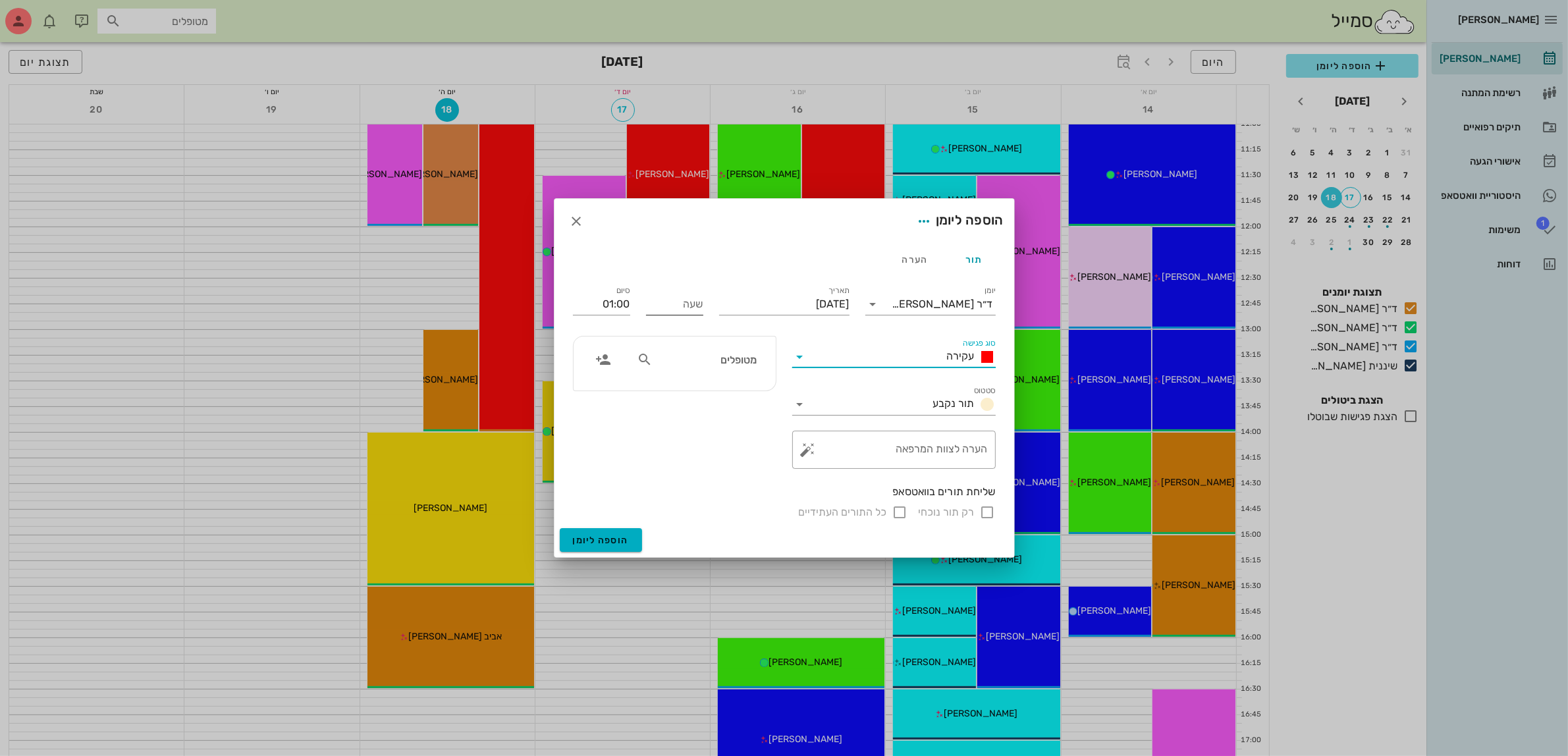
click at [688, 307] on input "שעה" at bounding box center [674, 304] width 57 height 21
click at [607, 308] on div "סיום 01:00" at bounding box center [601, 302] width 57 height 34
type input "12:00"
type input "13:00"
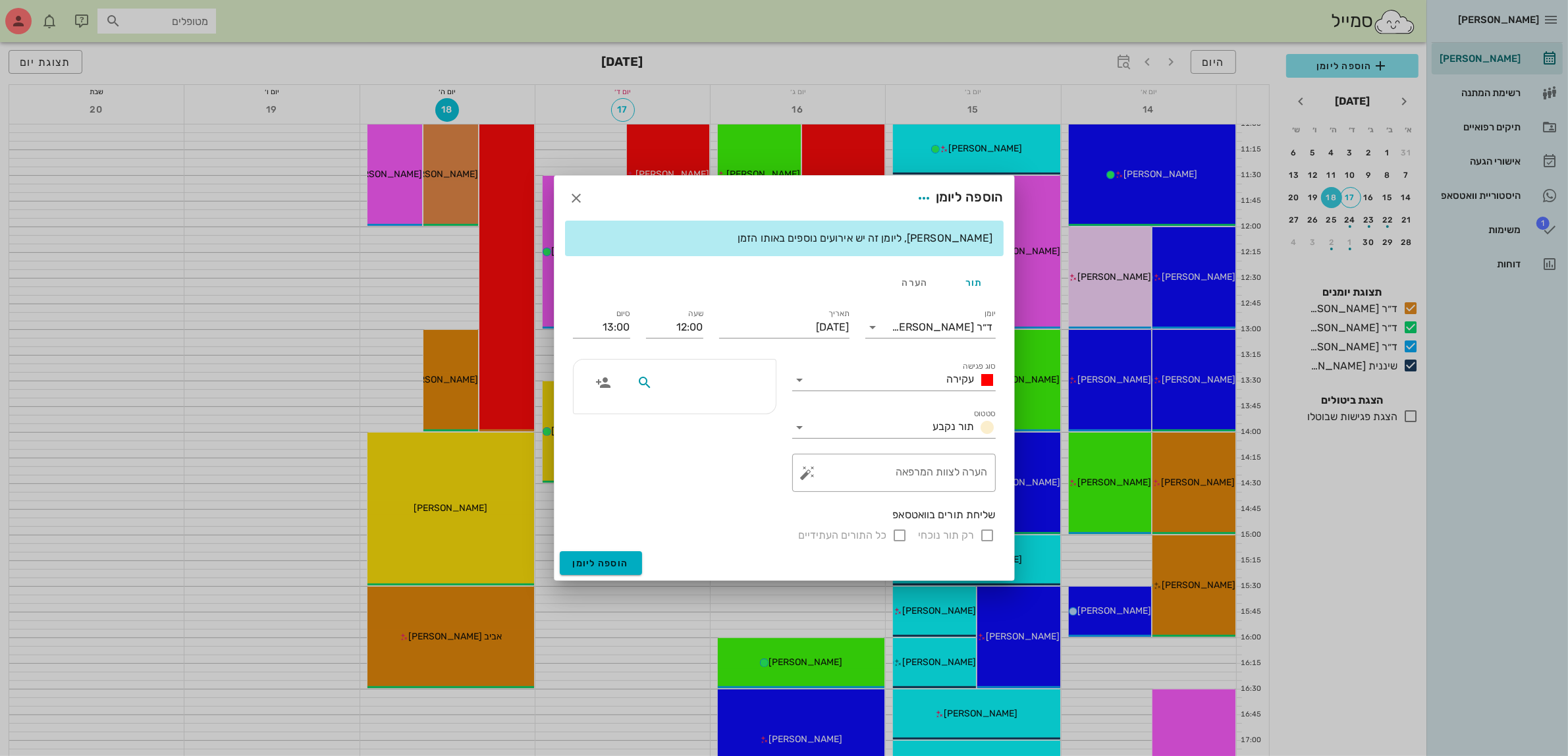
click at [731, 381] on input "text" at bounding box center [706, 383] width 102 height 17
type input "ליא"
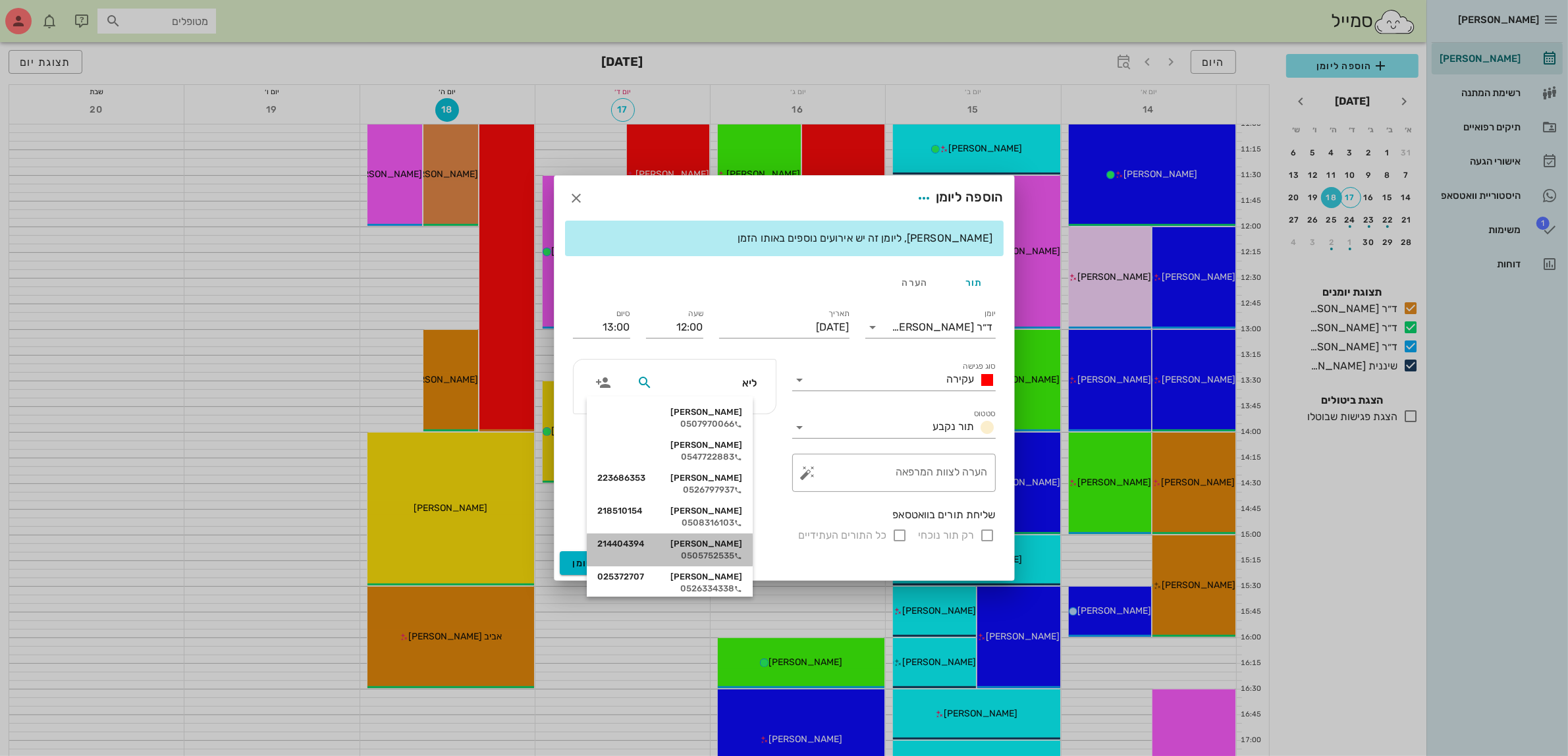
click at [715, 554] on div "0505752535" at bounding box center [669, 555] width 145 height 11
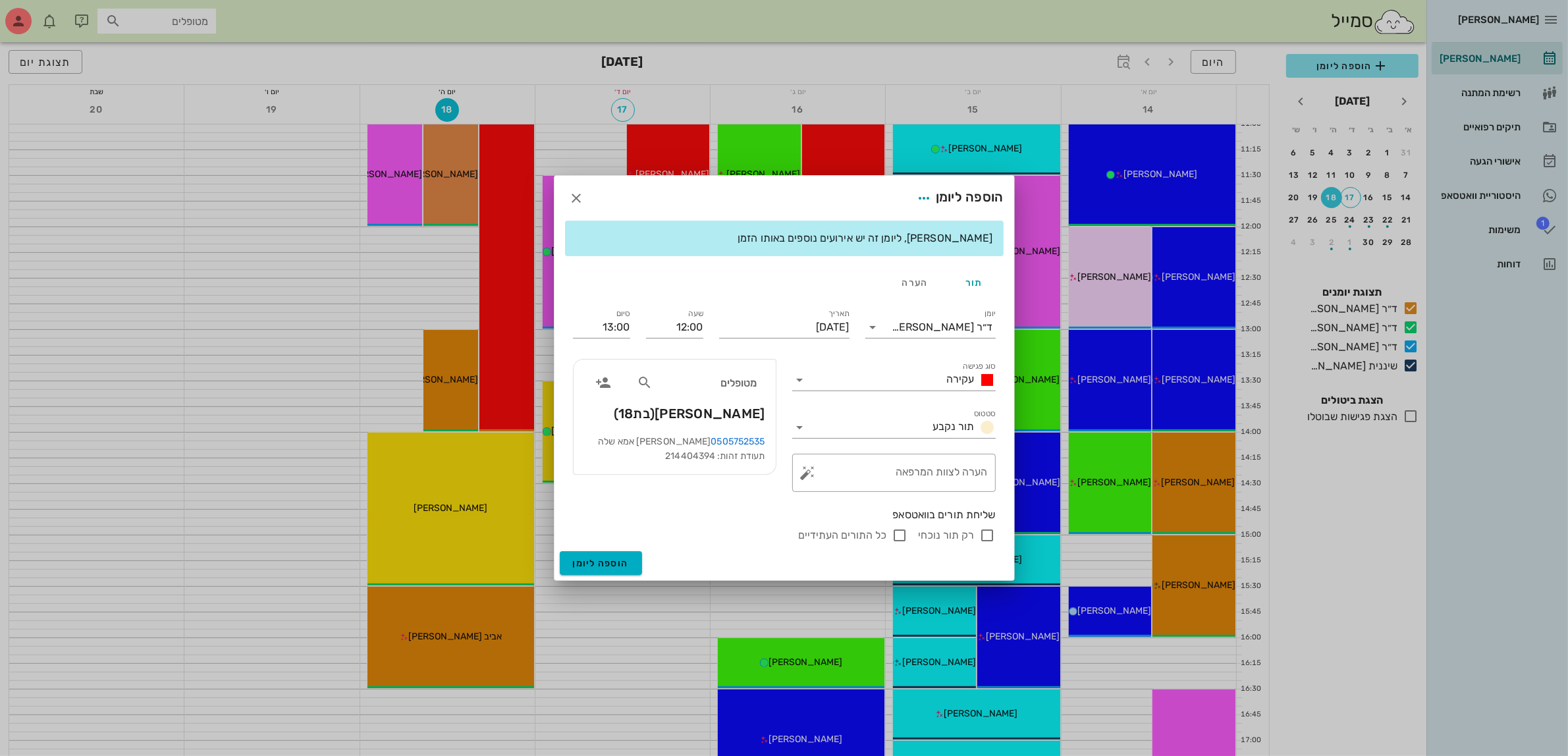
click at [987, 535] on input "רק תור נוכחי" at bounding box center [988, 535] width 16 height 16
checkbox input "false"
click at [904, 475] on textarea "הערה לצוות המרפאה" at bounding box center [899, 476] width 177 height 32
type textarea "עקירת שן [PERSON_NAME]"
click at [611, 562] on span "הוספה ליומן" at bounding box center [601, 563] width 56 height 12
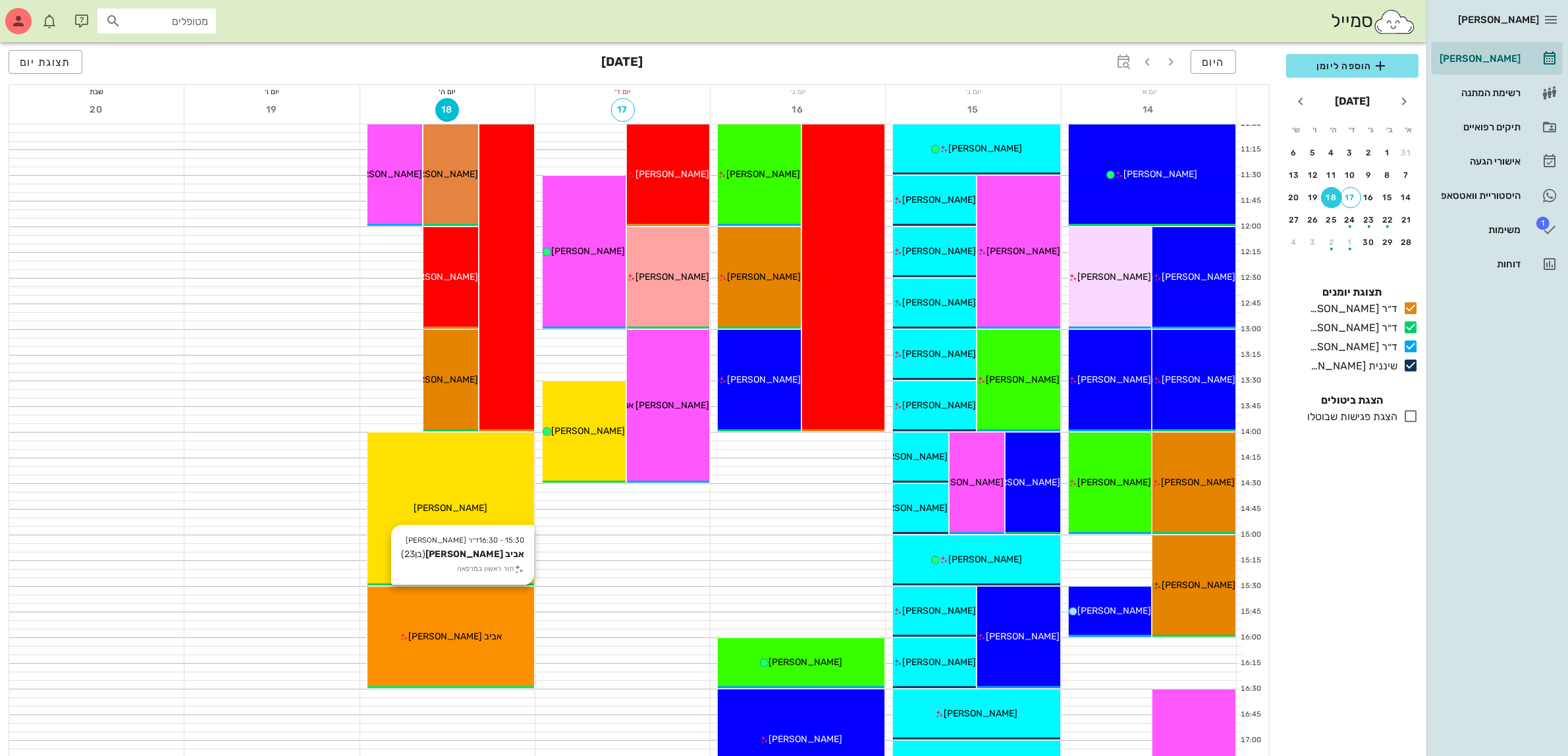
click at [478, 613] on div "15:30 - 16:30 ד״ר [PERSON_NAME] אביב [PERSON_NAME] (בן 23 ) תור ראשון במרפאה אב…" at bounding box center [451, 638] width 167 height 102
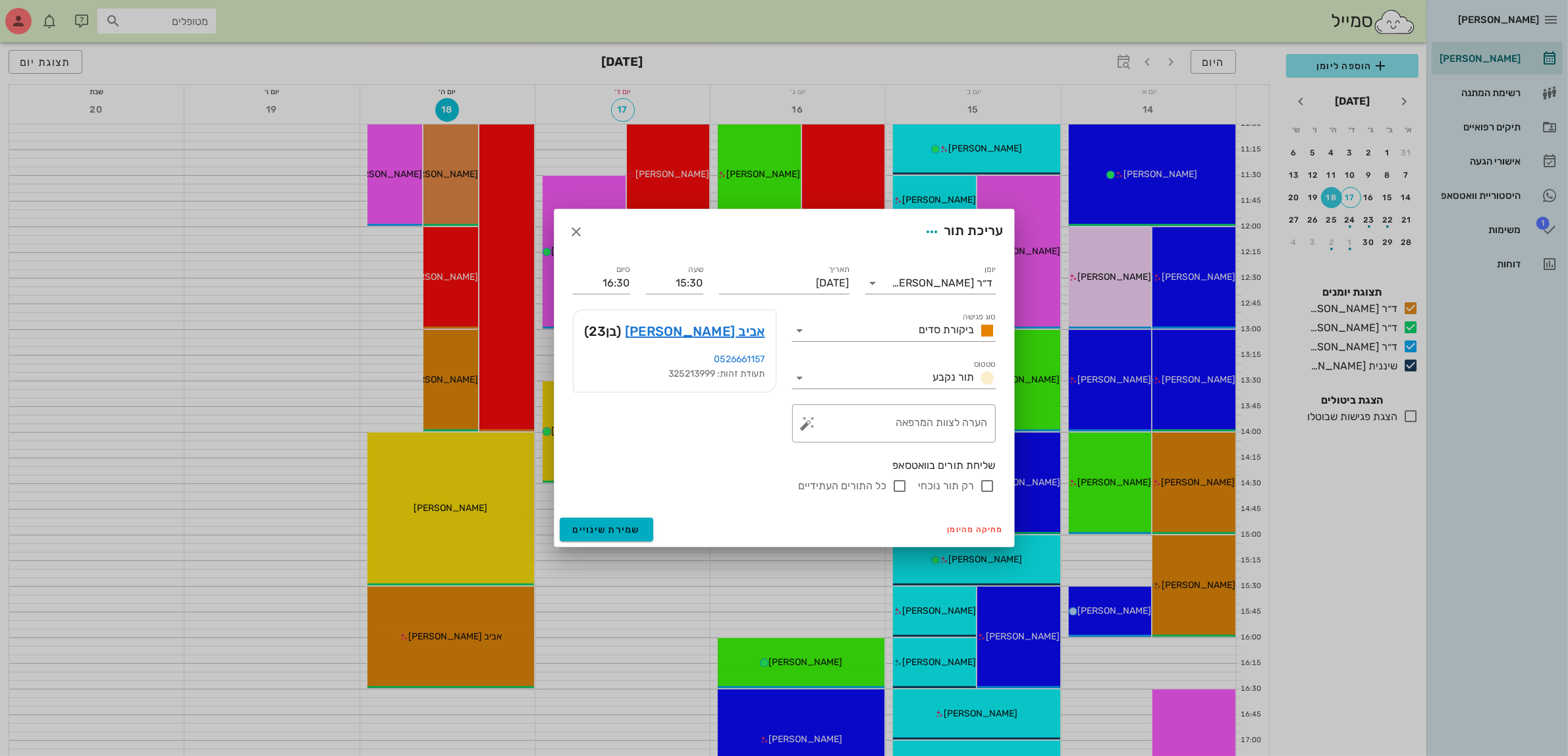
click at [462, 473] on div at bounding box center [784, 378] width 1568 height 756
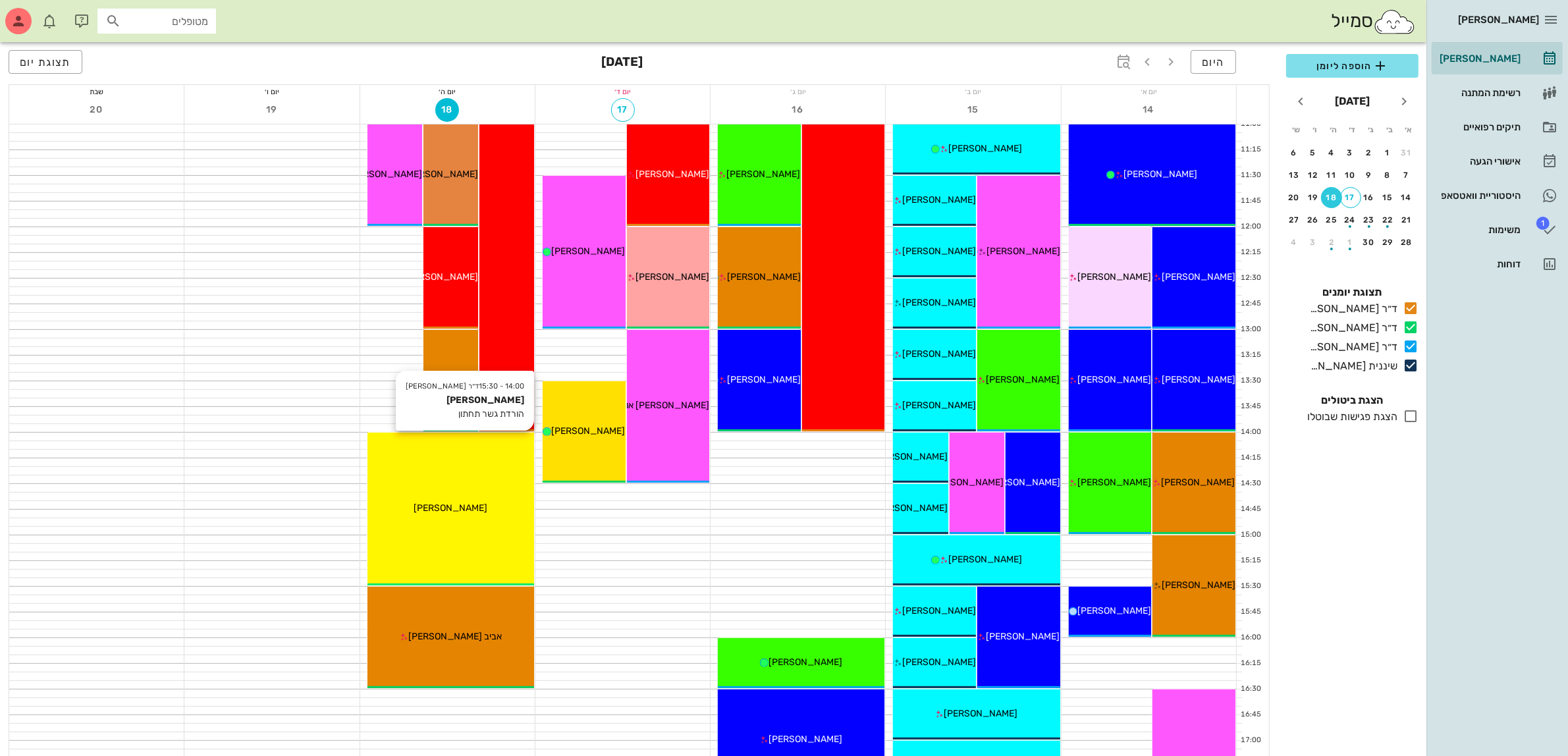
click at [449, 521] on div "14:00 - 15:30 ד״ר [PERSON_NAME] [PERSON_NAME] הורדת גשר תחתון [PERSON_NAME]" at bounding box center [451, 509] width 167 height 153
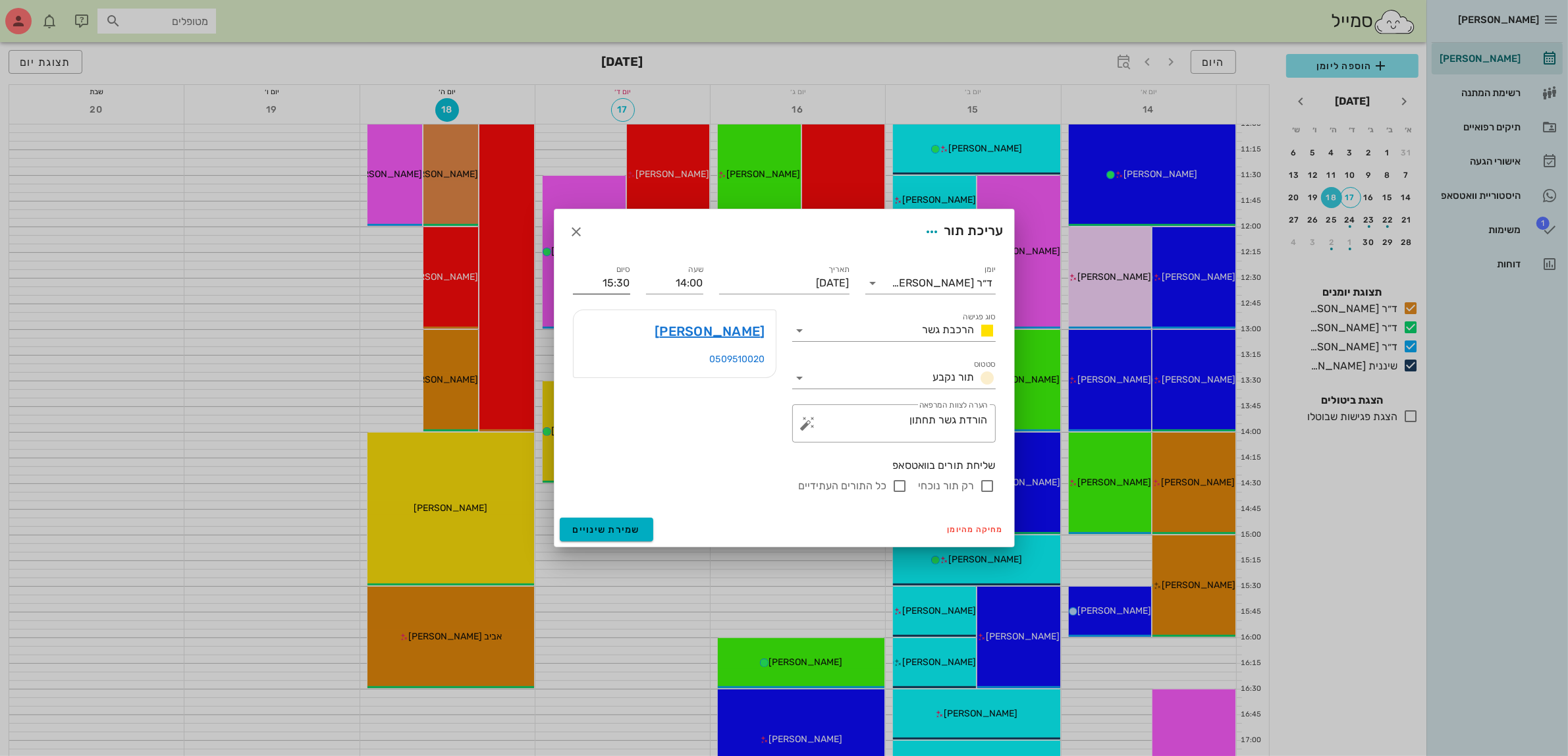
click at [603, 284] on input "15:30" at bounding box center [601, 283] width 57 height 21
click at [602, 399] on div "16:00 (2 שעות)" at bounding box center [567, 403] width 79 height 11
type input "16:00"
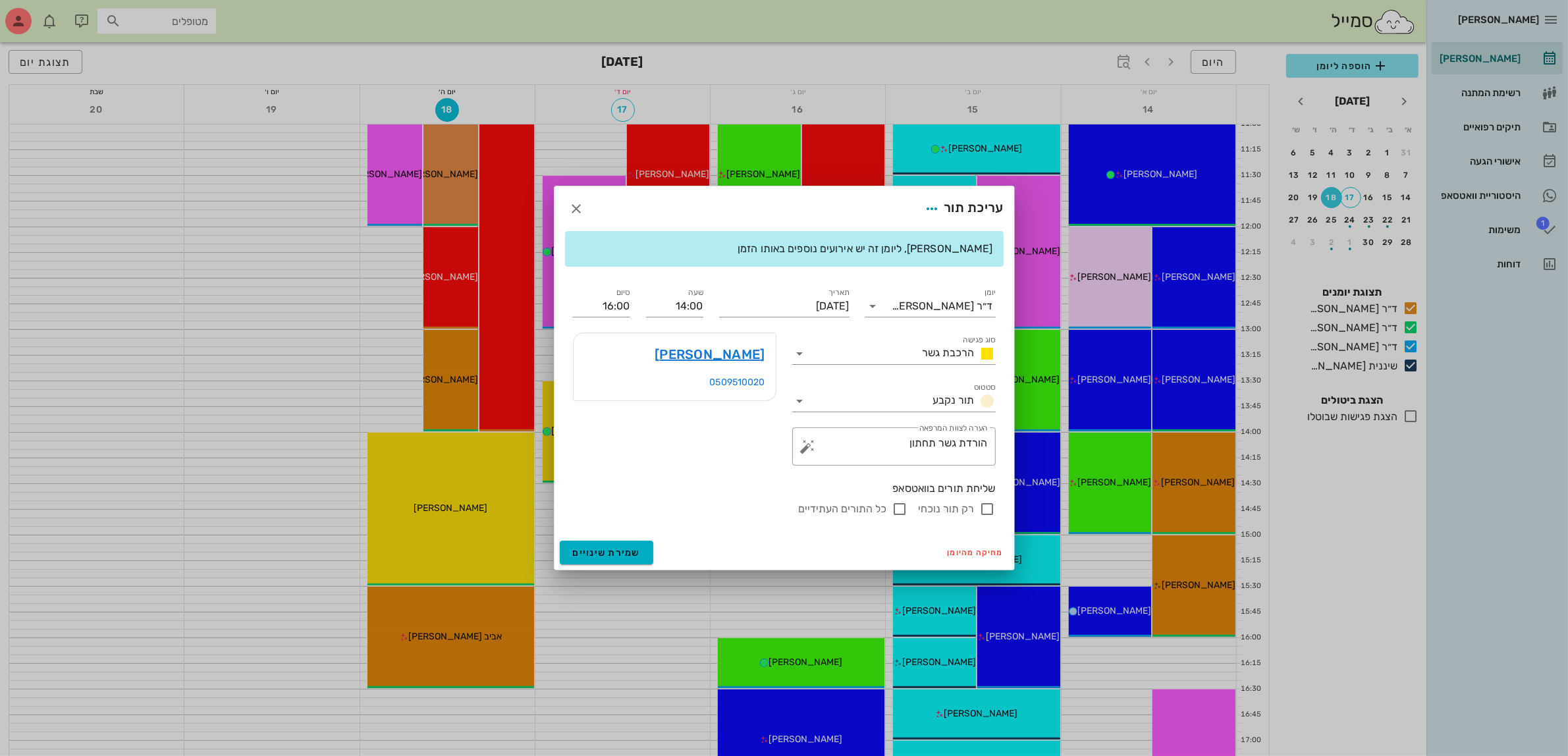
click at [983, 507] on input "רק תור נוכחי" at bounding box center [988, 509] width 16 height 16
checkbox input "false"
click at [946, 356] on span "הרכבת גשר" at bounding box center [948, 352] width 52 height 12
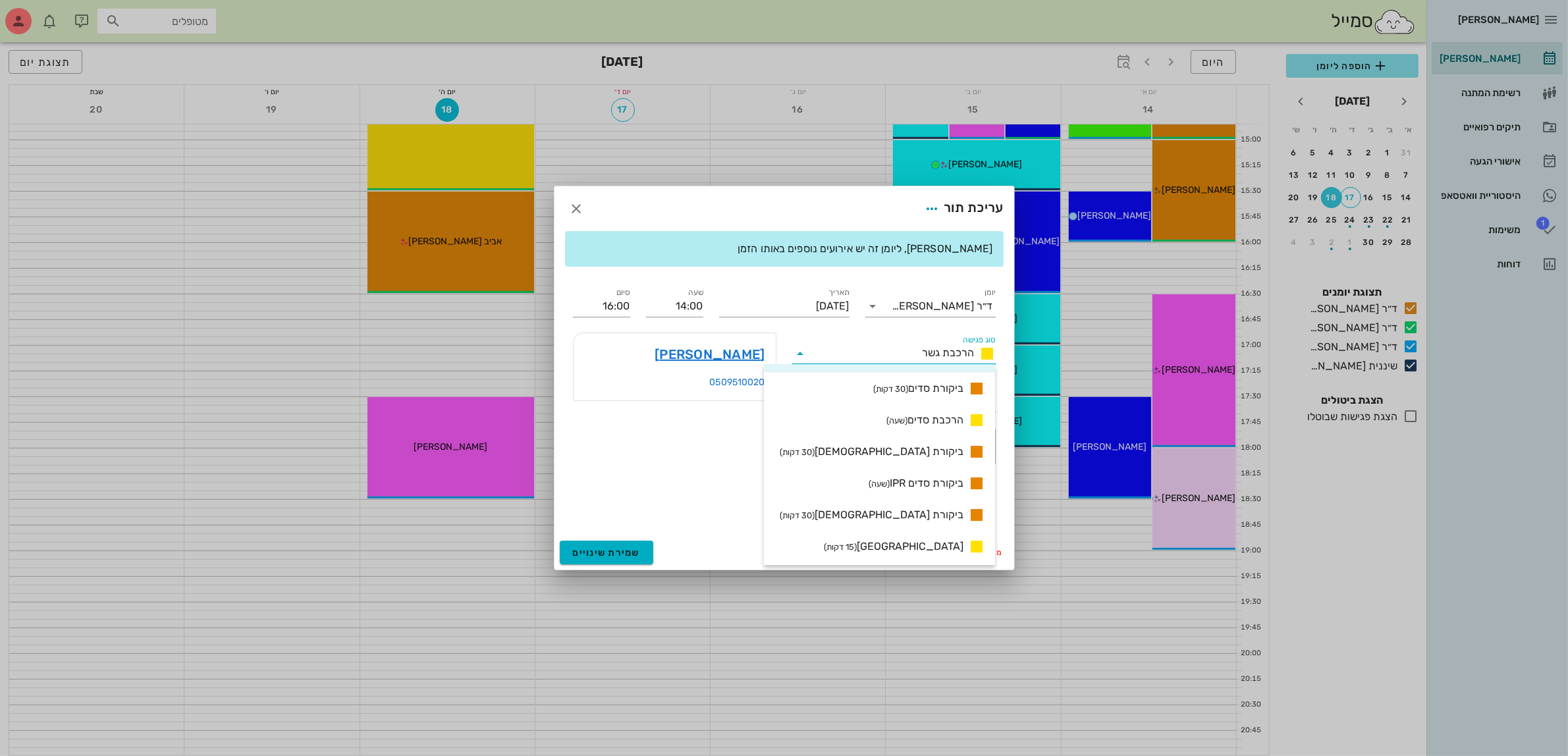
scroll to position [988, 0]
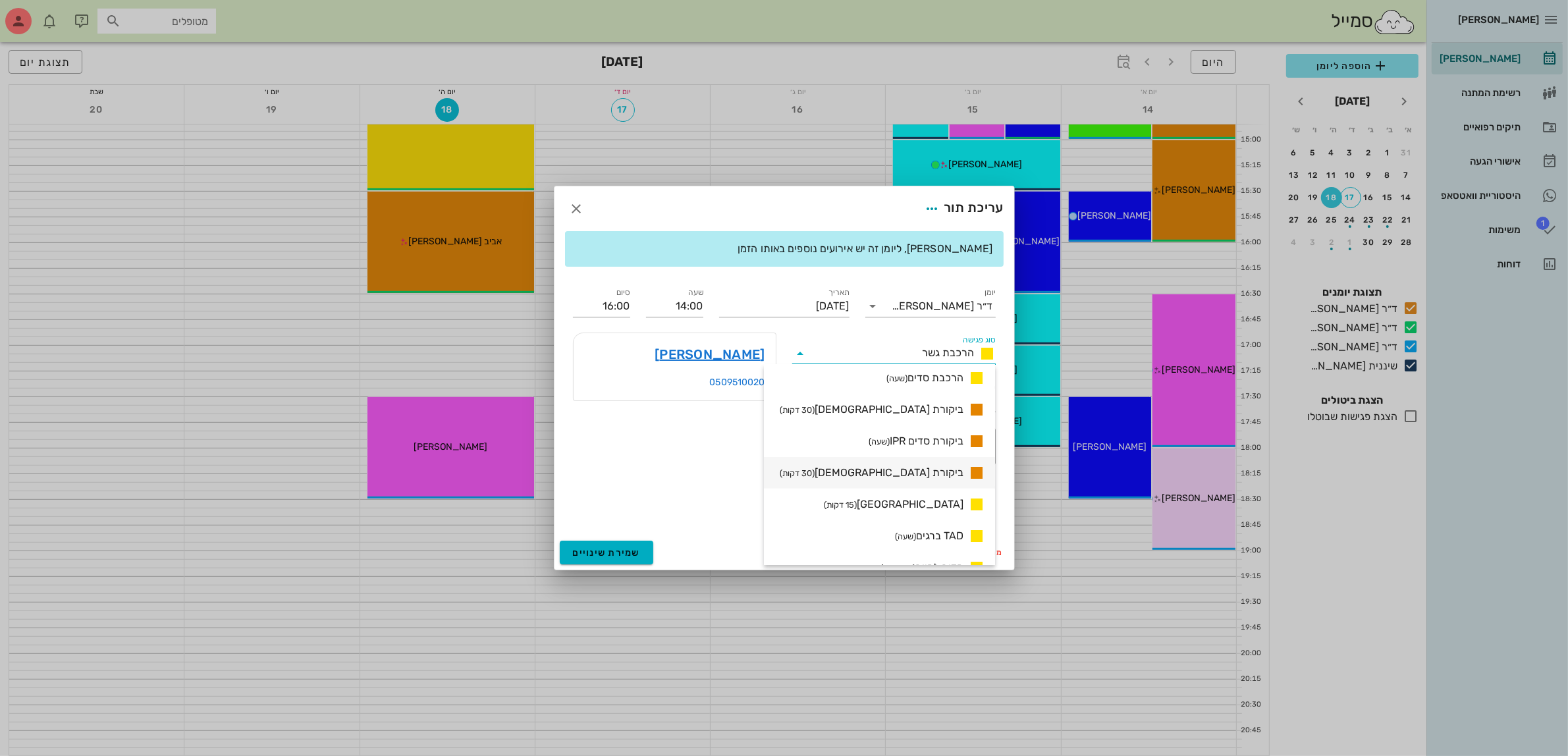
click at [922, 472] on span "ביקורת [DEMOGRAPHIC_DATA] (30 דקות)" at bounding box center [871, 473] width 184 height 16
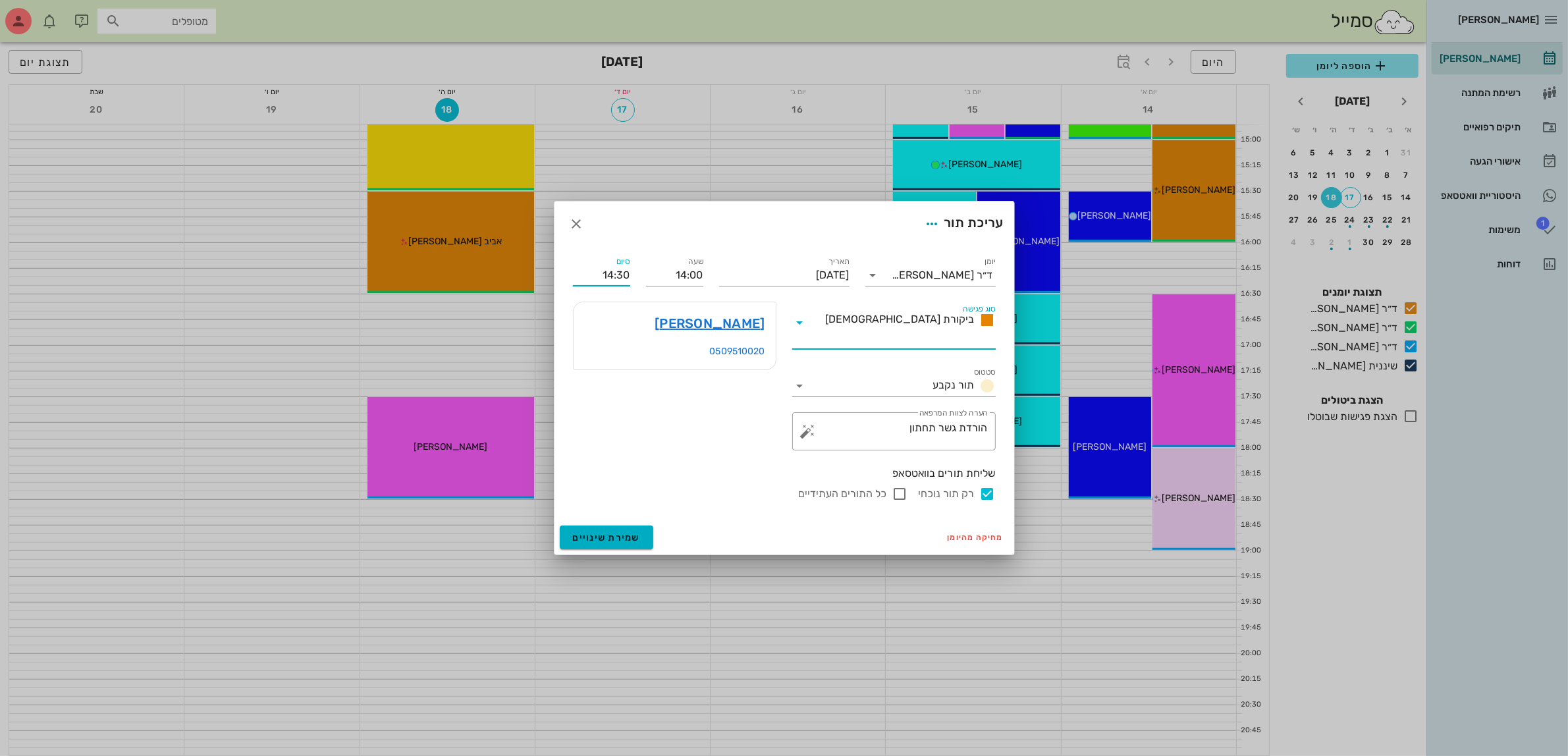
click at [603, 281] on input "14:30" at bounding box center [601, 275] width 57 height 21
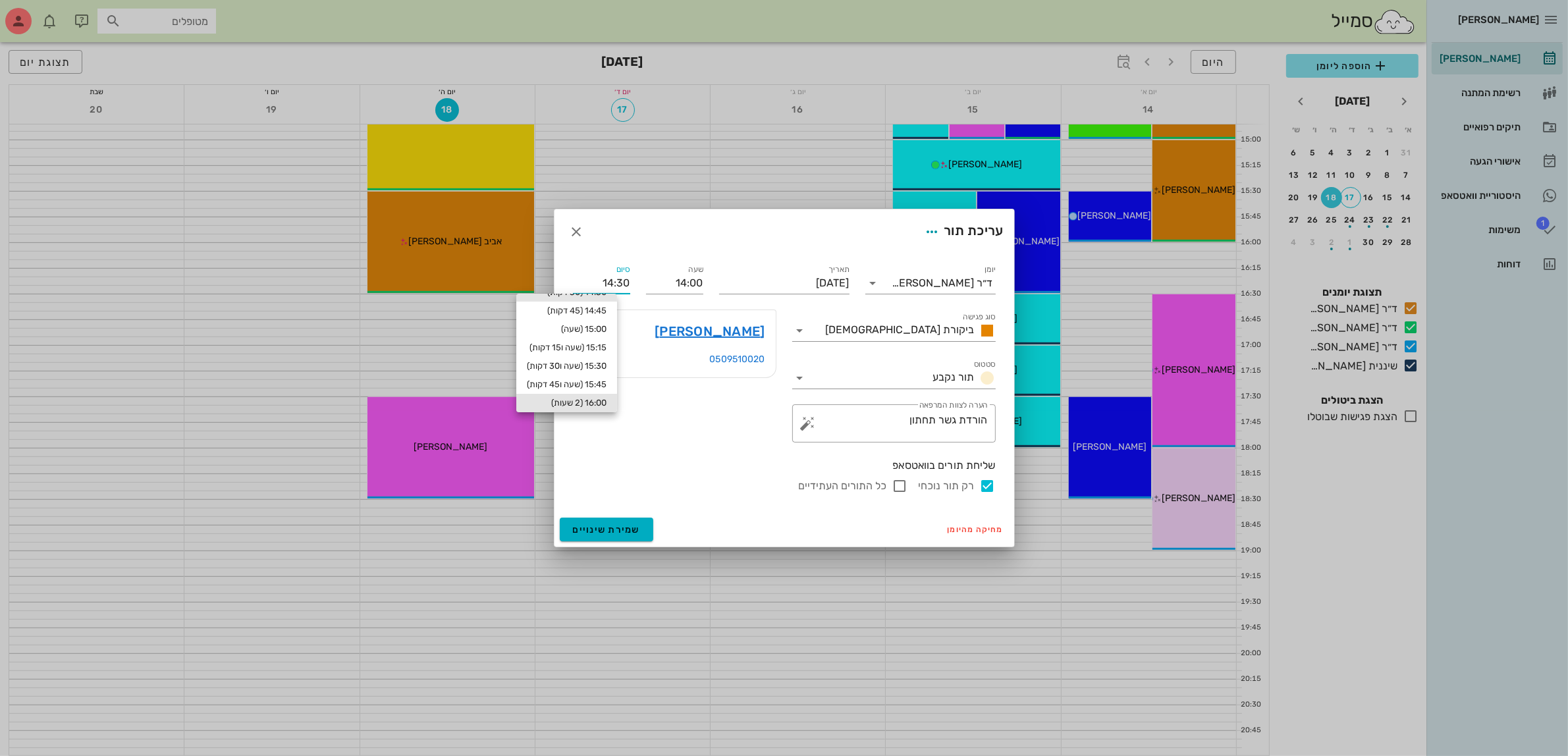
click at [607, 400] on div "16:00 (2 שעות)" at bounding box center [567, 403] width 79 height 11
type input "16:00"
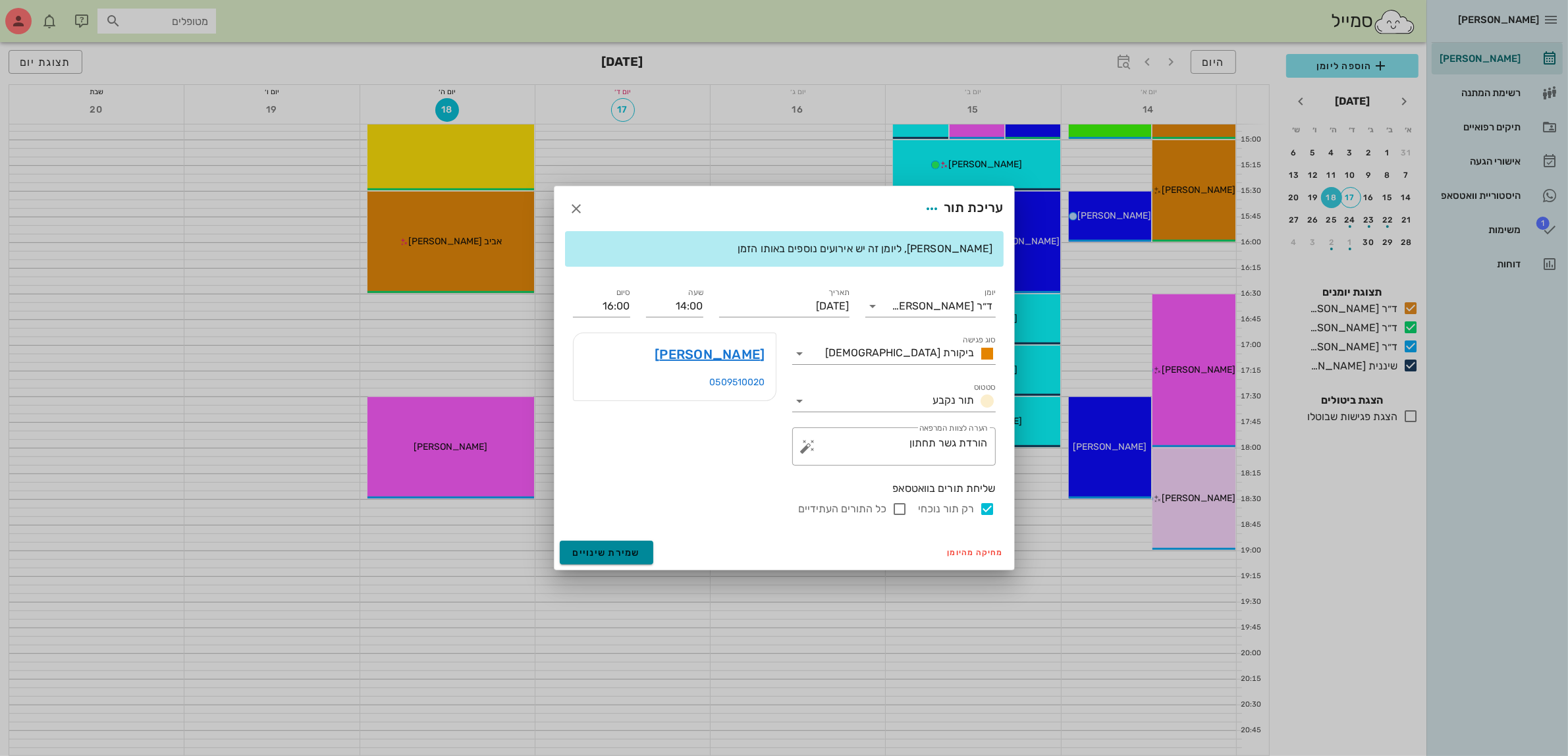
click at [604, 555] on span "שמירת שינויים" at bounding box center [607, 553] width 68 height 12
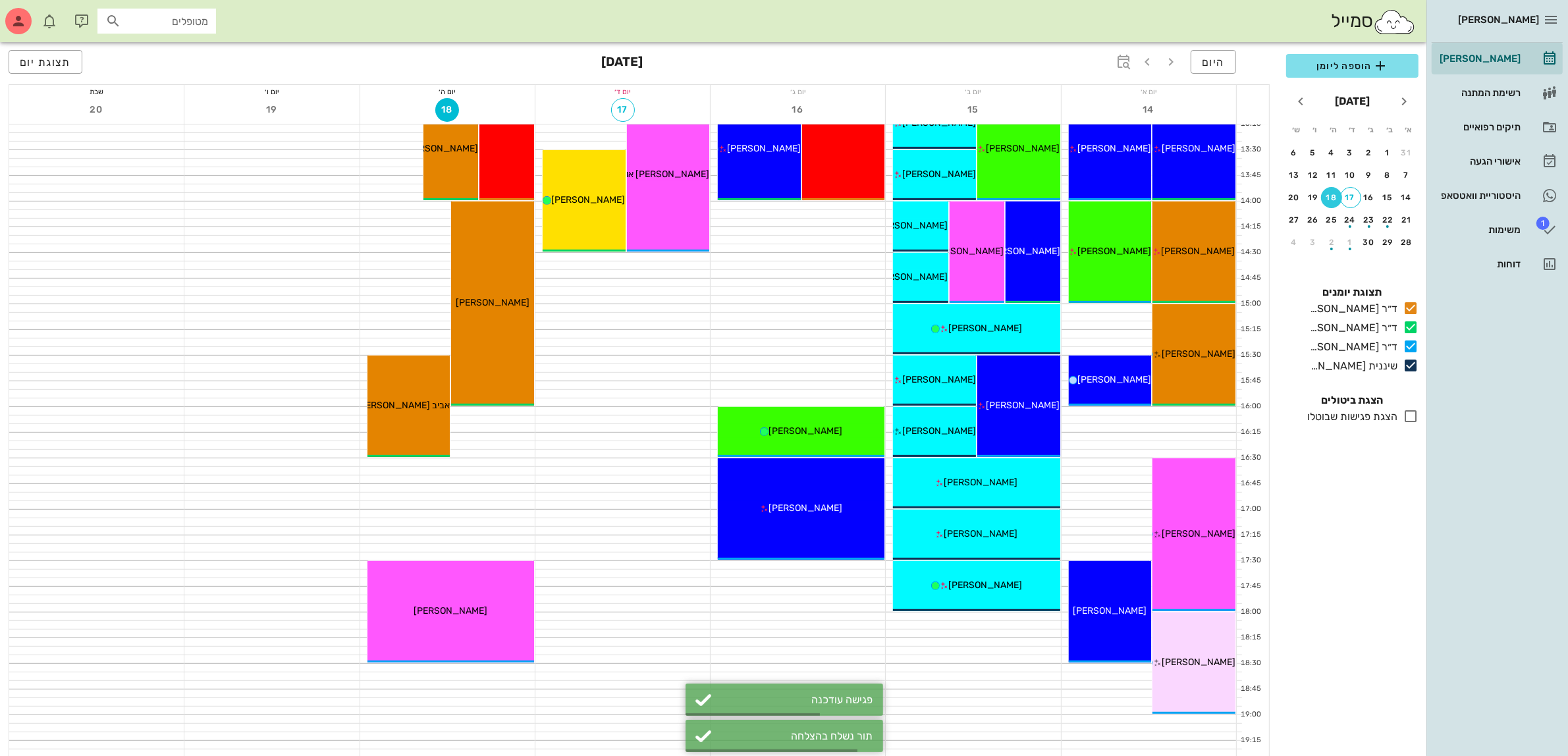
scroll to position [642, 0]
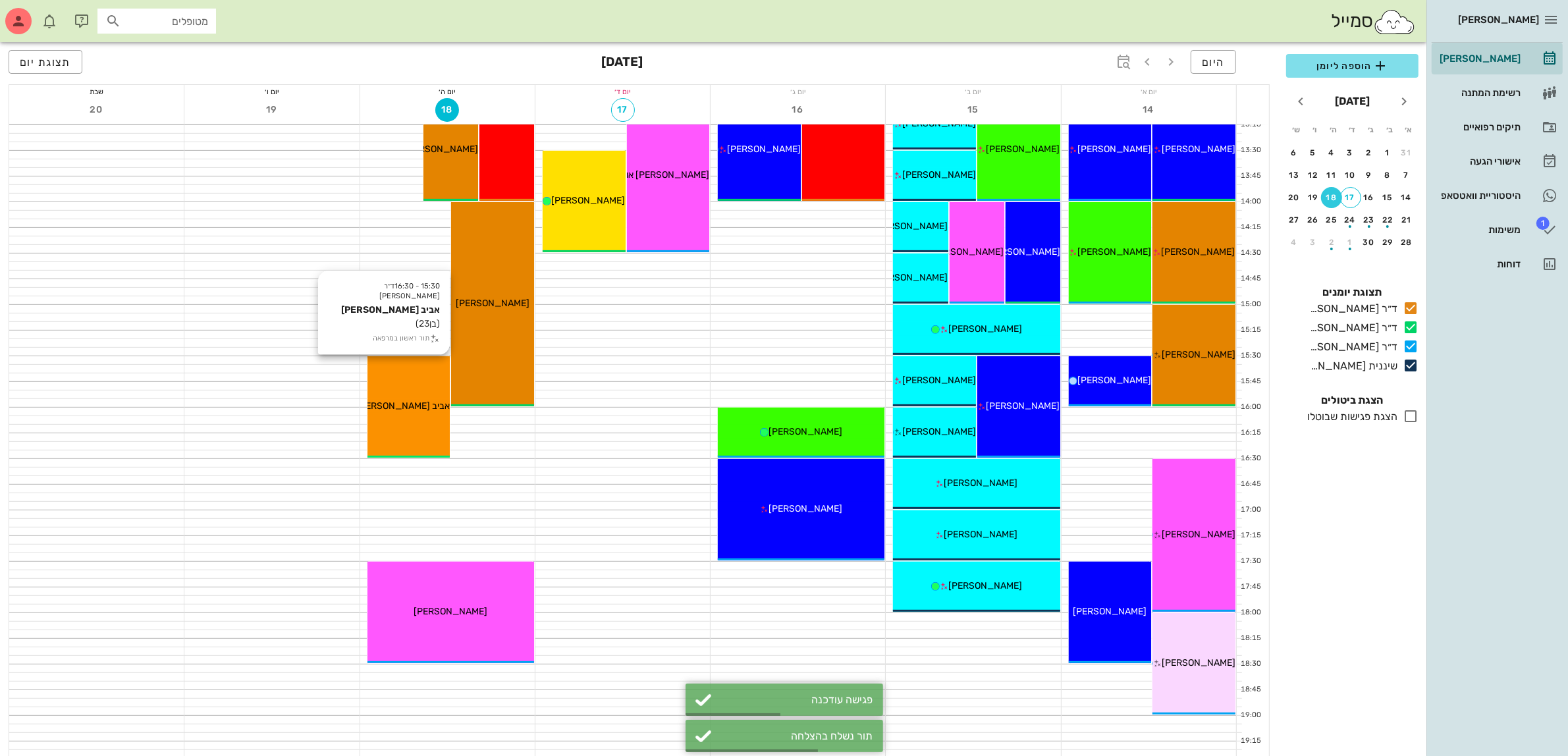
click at [410, 390] on div "15:30 - 16:30 ד״ר [PERSON_NAME] אביב [PERSON_NAME] (בן 23 ) תור ראשון במרפאה אב…" at bounding box center [409, 407] width 83 height 102
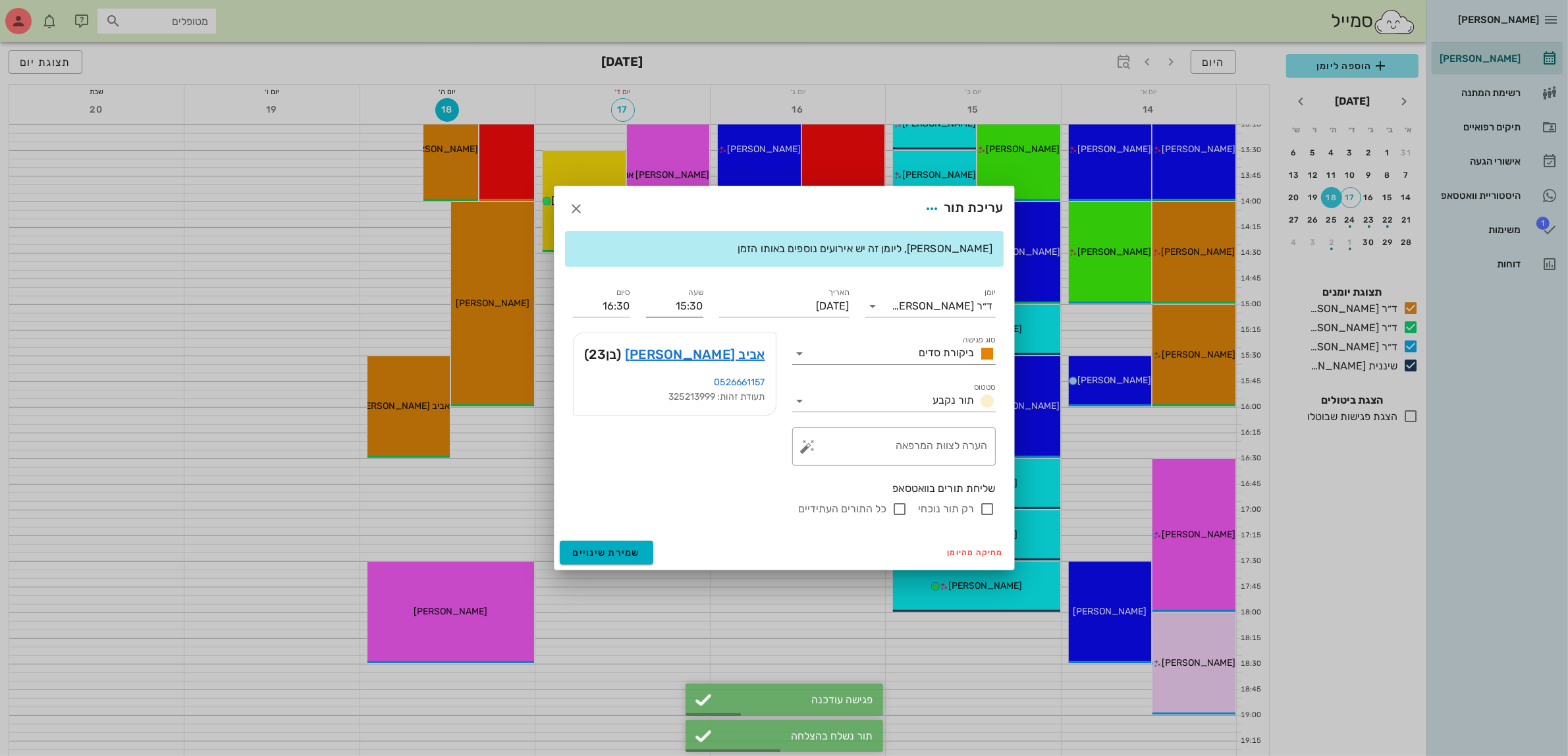
click at [694, 303] on input "15:30" at bounding box center [674, 306] width 57 height 21
click at [682, 404] on div "16:00" at bounding box center [674, 405] width 36 height 11
type input "16:00"
type input "17:00"
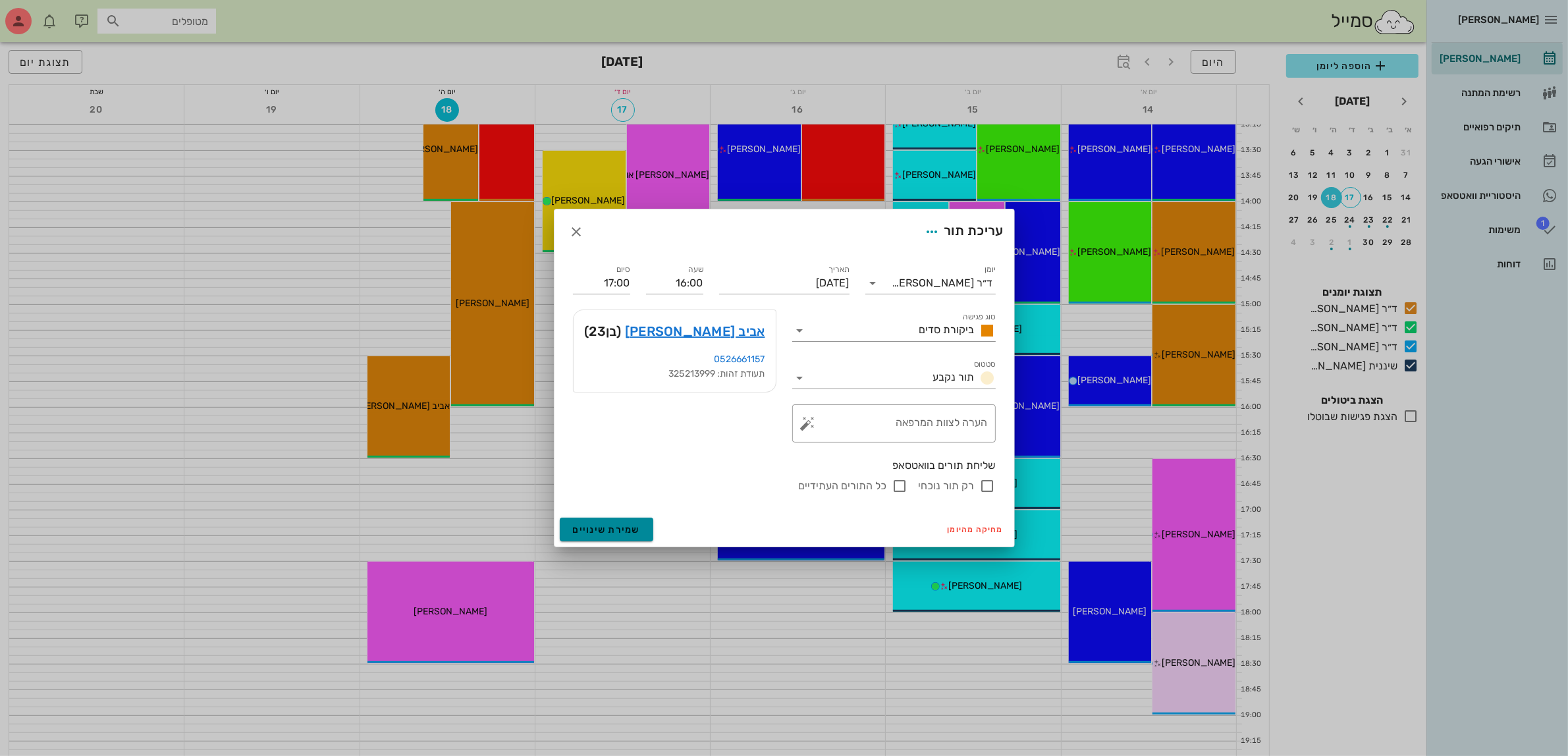
click at [603, 532] on span "שמירת שינויים" at bounding box center [607, 530] width 68 height 12
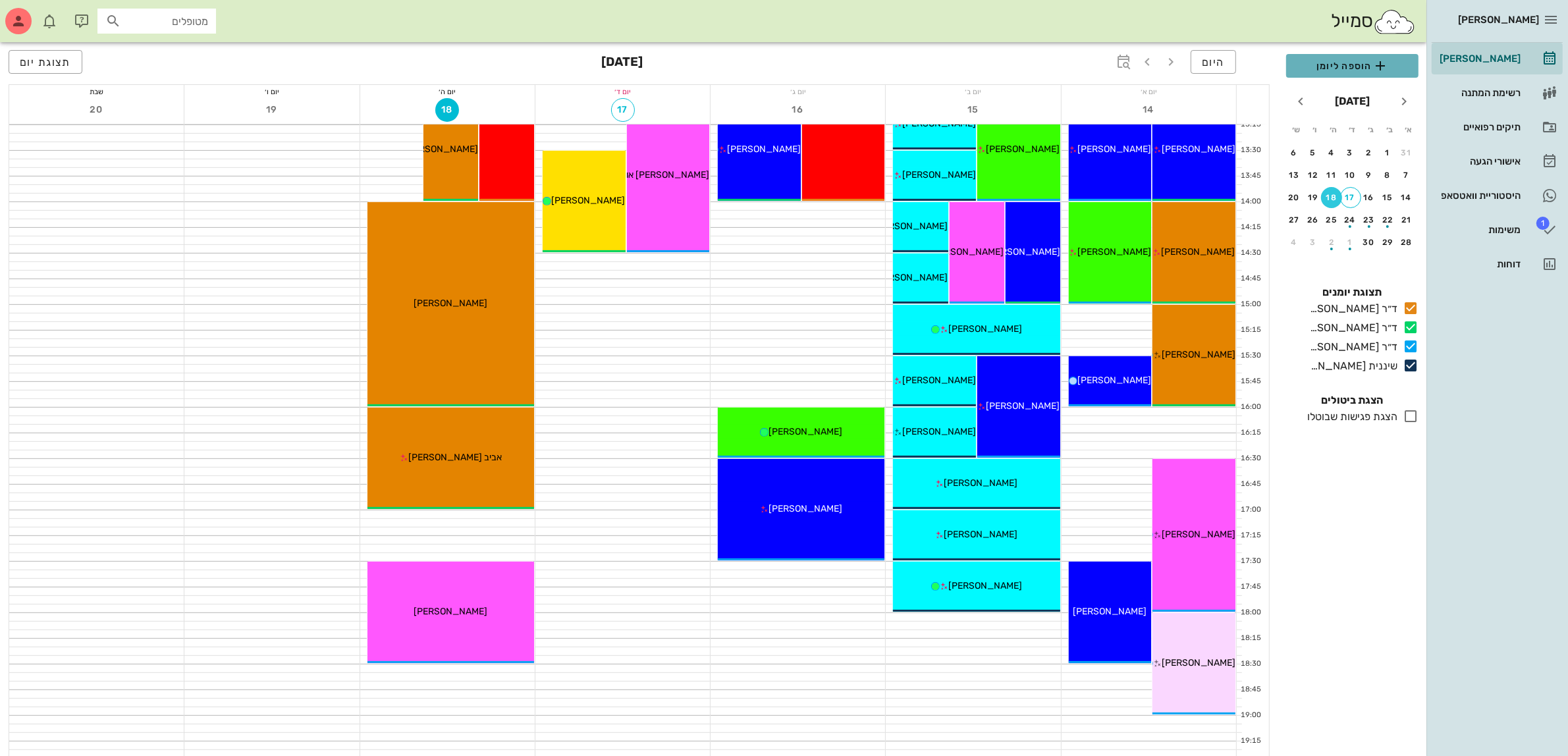
click at [1331, 70] on span "הוספה ליומן" at bounding box center [1352, 66] width 111 height 16
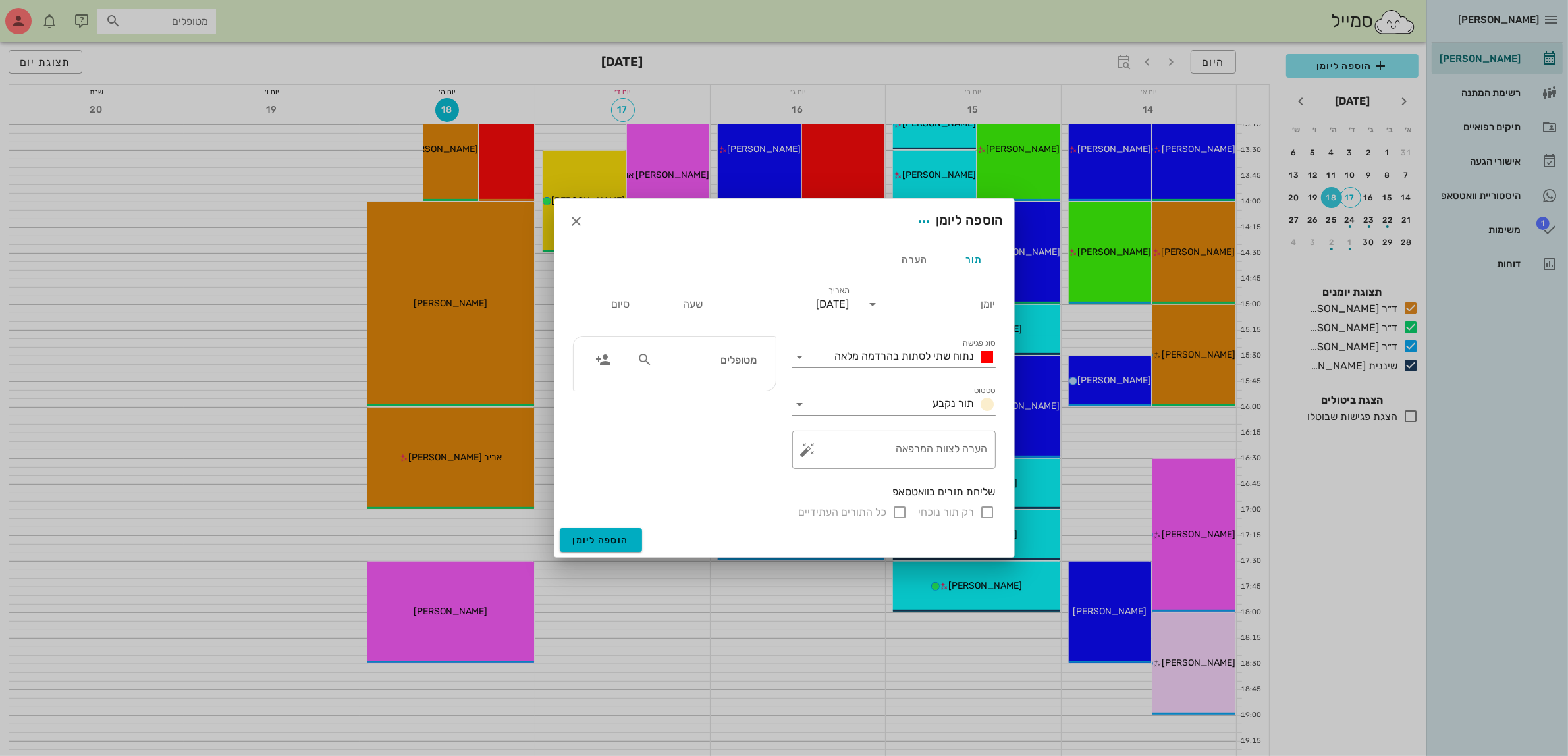
click at [897, 300] on input "יומן" at bounding box center [939, 304] width 112 height 21
click at [941, 344] on div "ד״ר [PERSON_NAME]" at bounding box center [935, 346] width 117 height 12
click at [682, 304] on input "שעה" at bounding box center [674, 304] width 57 height 21
type input "17:30"
click at [630, 303] on div "סיום 01:30" at bounding box center [602, 302] width 73 height 53
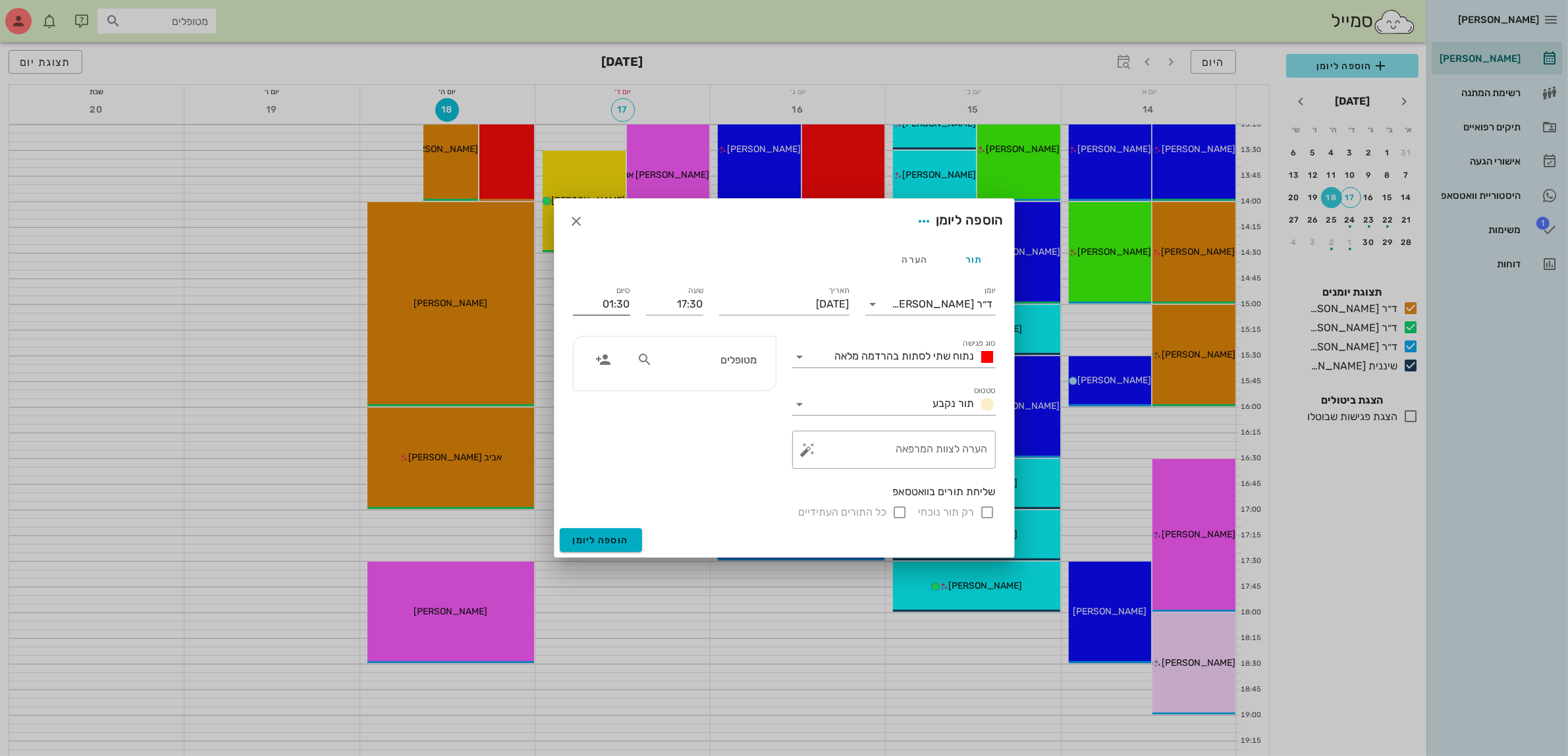
click at [617, 304] on input "01:30" at bounding box center [601, 304] width 57 height 21
click at [606, 353] on div "18:00 (30 דקות)" at bounding box center [566, 353] width 79 height 11
type input "18:00"
click at [907, 356] on span "נתוח שתי לסתות בהרדמה מלאה" at bounding box center [905, 356] width 140 height 12
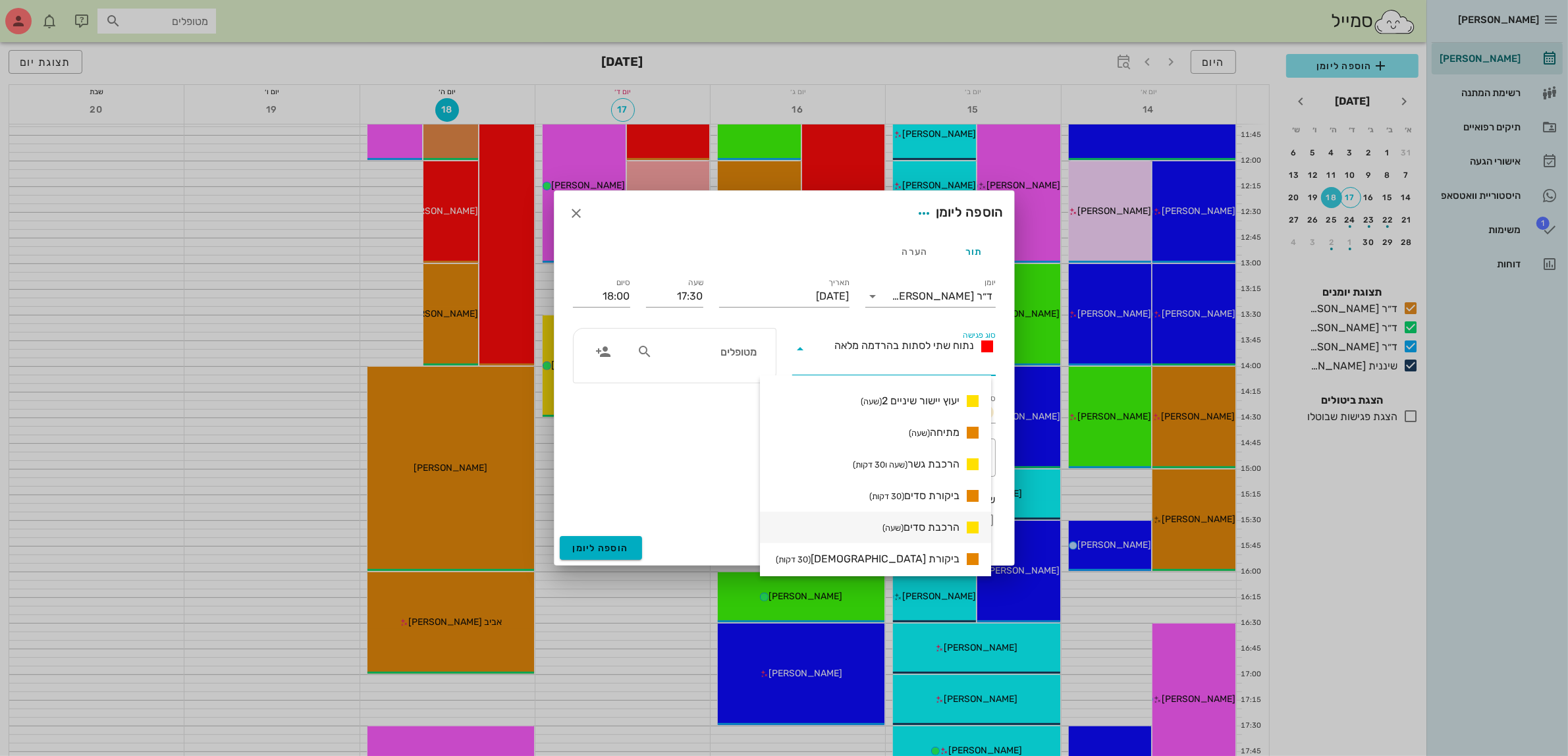
scroll to position [821, 0]
click at [946, 526] on span "ביקורת סדים (30 דקות)" at bounding box center [914, 525] width 90 height 16
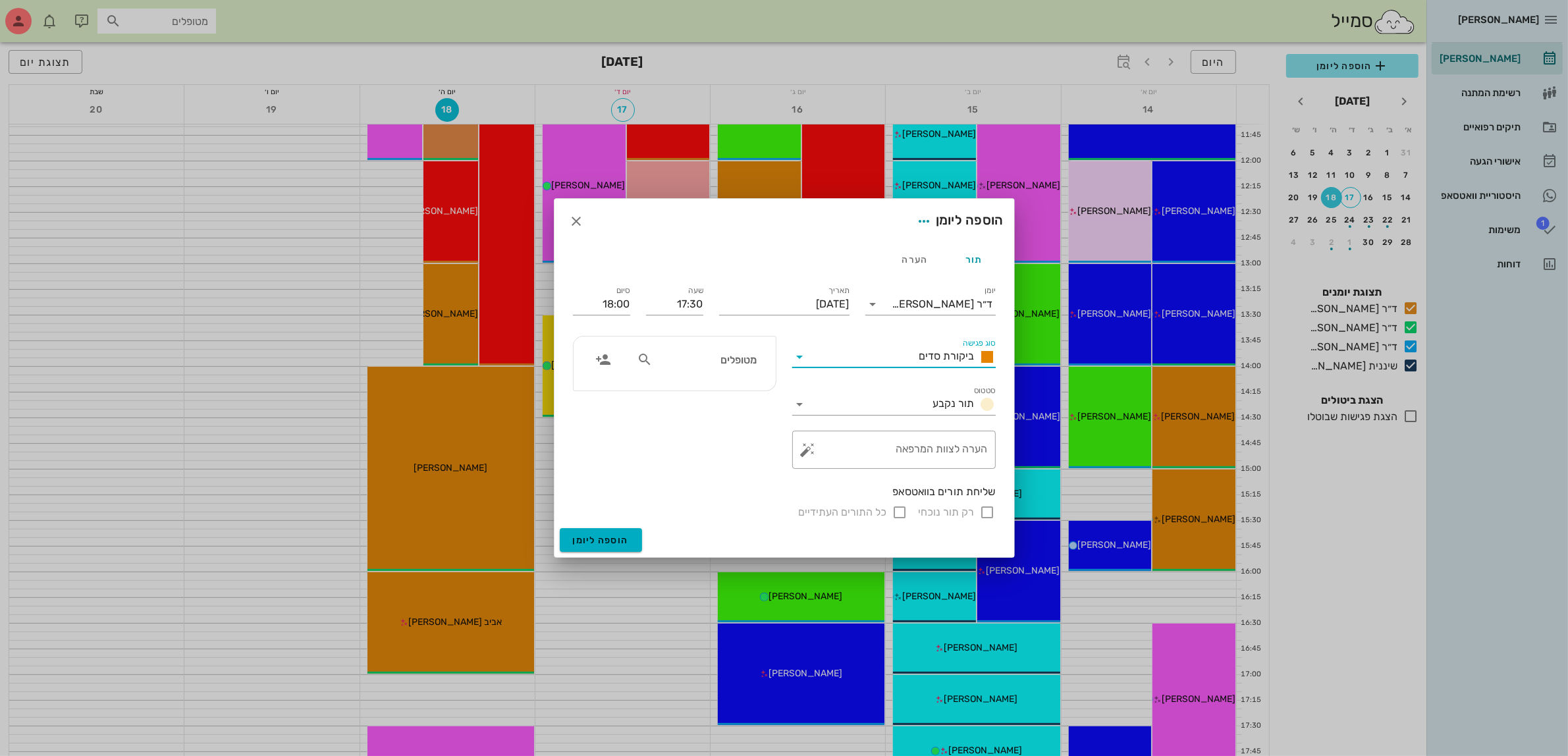
click at [713, 366] on input "מטופלים" at bounding box center [706, 360] width 102 height 17
type input "יוב"
click at [715, 406] on div "0526443887" at bounding box center [682, 401] width 145 height 11
click at [983, 514] on input "רק תור נוכחי" at bounding box center [988, 512] width 16 height 16
checkbox input "false"
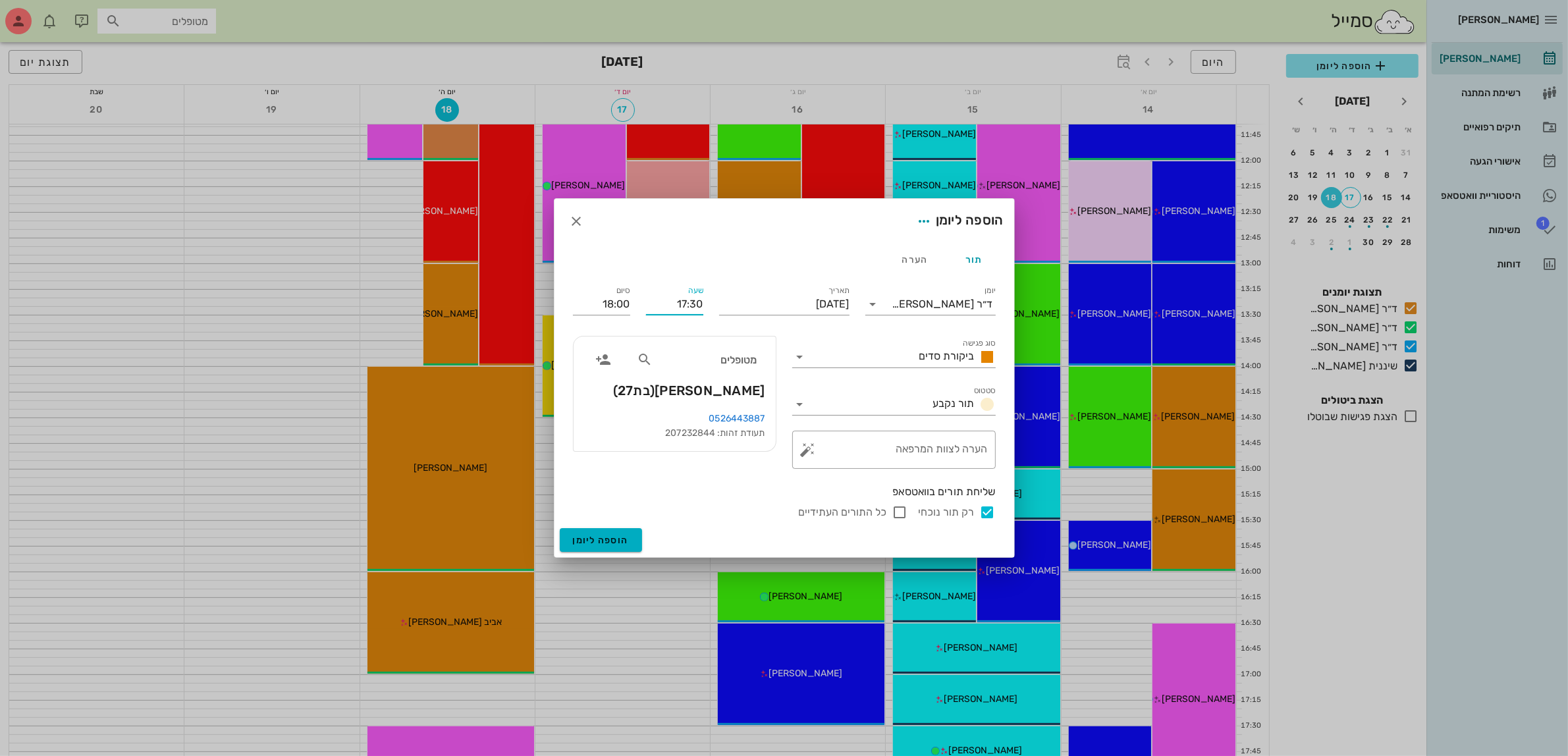
click at [684, 305] on input "17:30" at bounding box center [674, 304] width 57 height 21
click at [679, 334] on div "17:00" at bounding box center [674, 335] width 36 height 11
type input "17:00"
type input "17:30"
click at [687, 304] on input "17:00" at bounding box center [674, 304] width 57 height 21
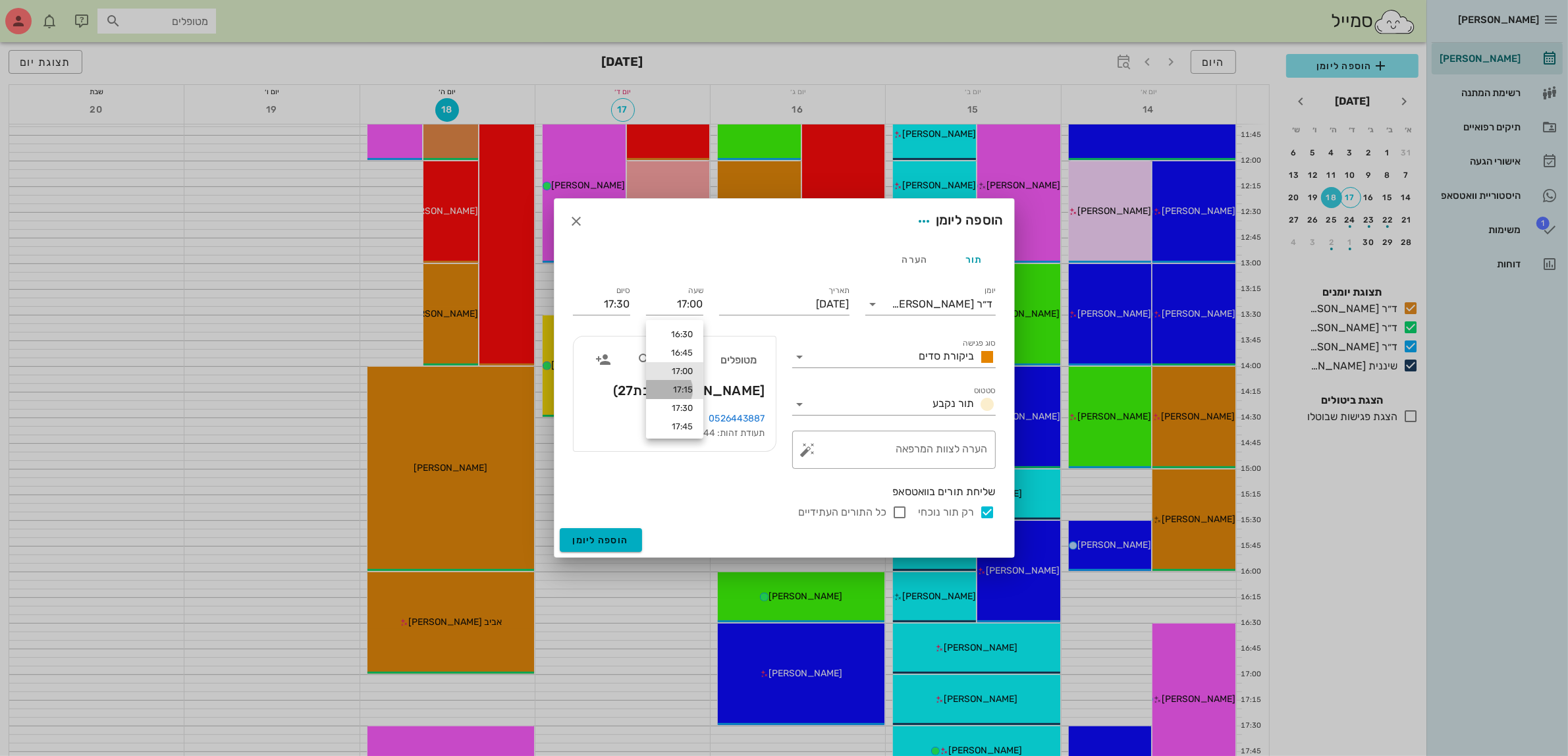
click at [686, 386] on div "17:15" at bounding box center [674, 390] width 36 height 11
type input "17:15"
type input "17:45"
click at [603, 543] on span "הוספה ליומן" at bounding box center [601, 541] width 56 height 12
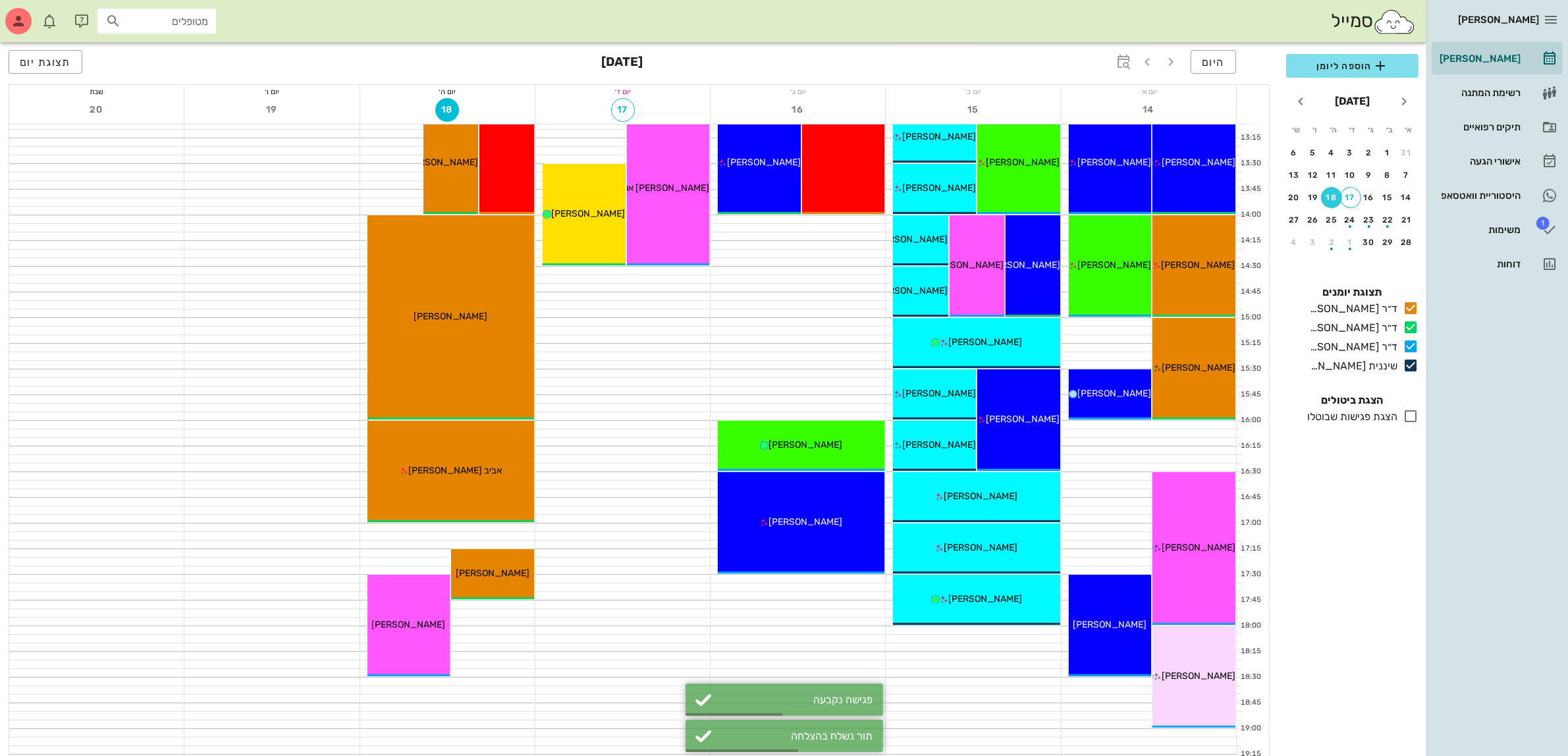
scroll to position [642, 0]
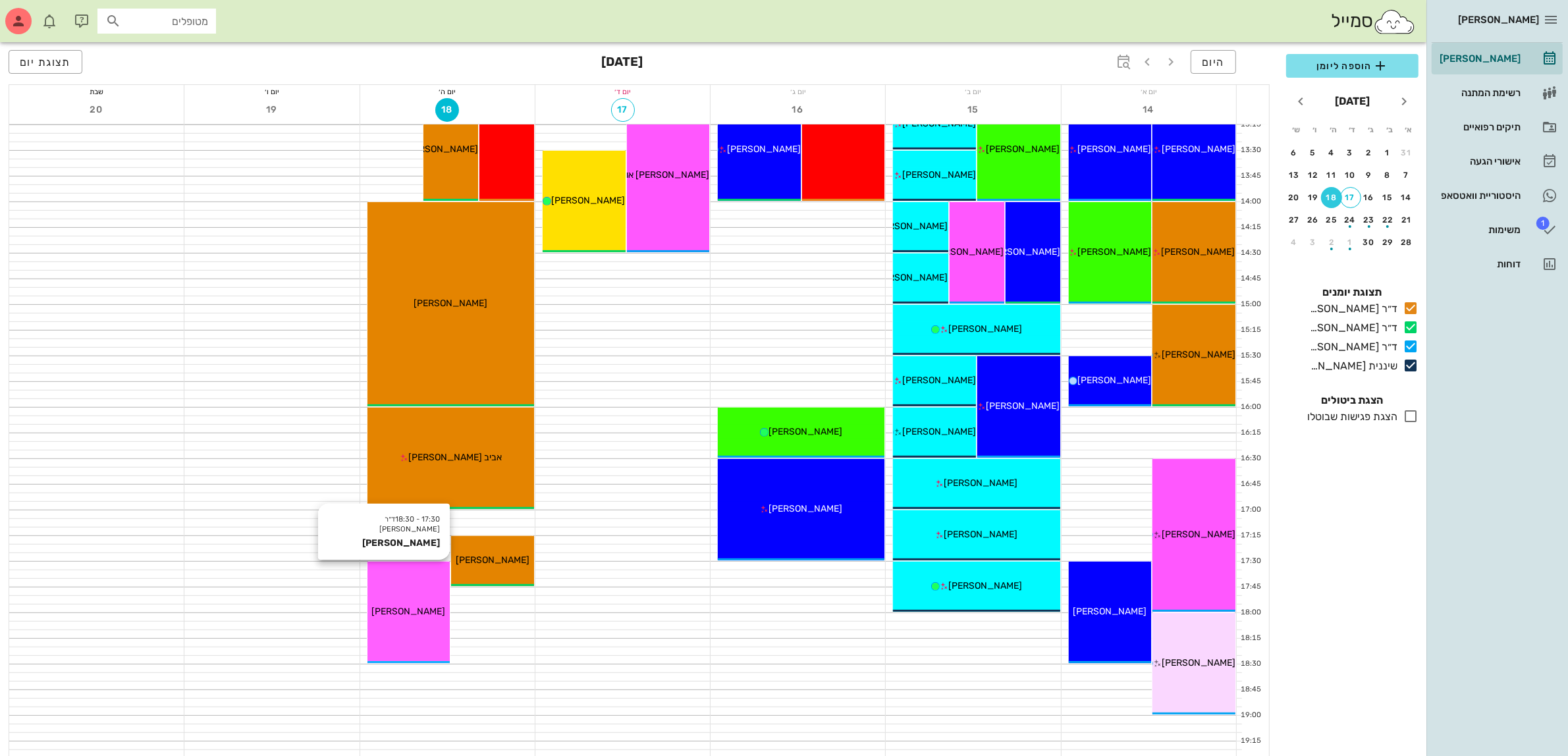
click at [417, 605] on div "[PERSON_NAME]" at bounding box center [409, 611] width 83 height 14
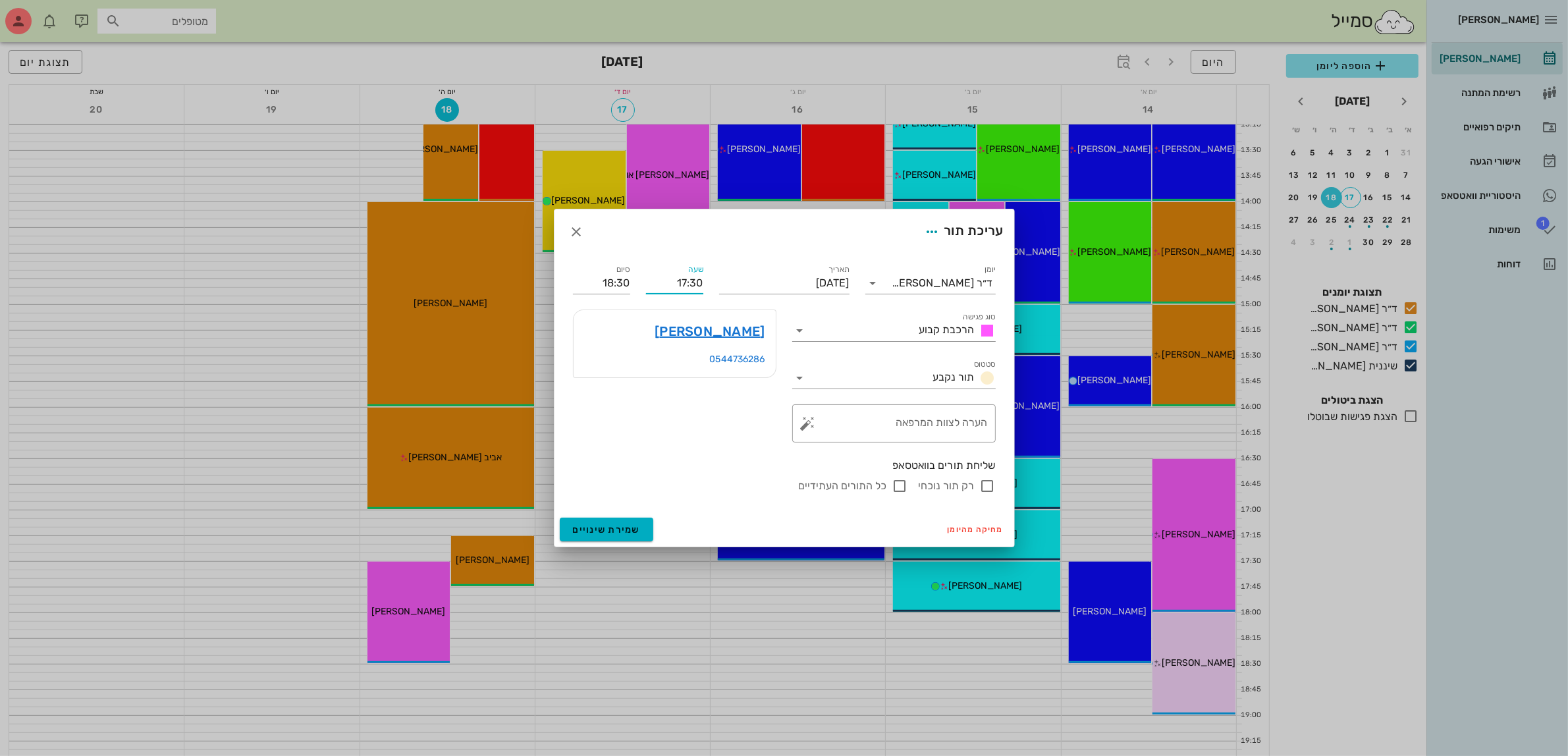
click at [693, 286] on input "17:30" at bounding box center [674, 283] width 57 height 21
click at [680, 307] on div "17:00" at bounding box center [674, 308] width 36 height 11
type input "17:00"
type input "18:00"
click at [602, 529] on span "שמירת שינויים" at bounding box center [607, 530] width 68 height 12
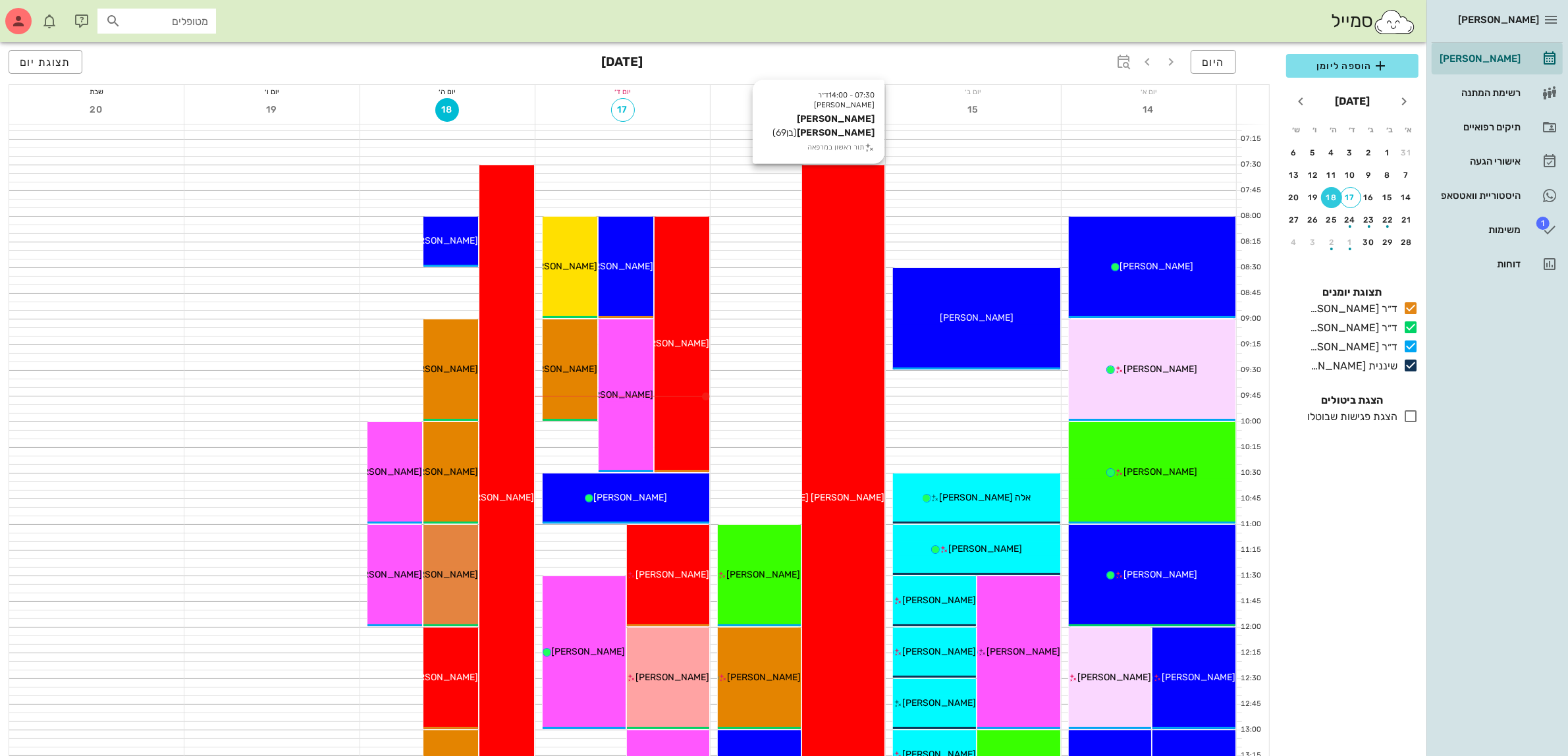
scroll to position [0, 0]
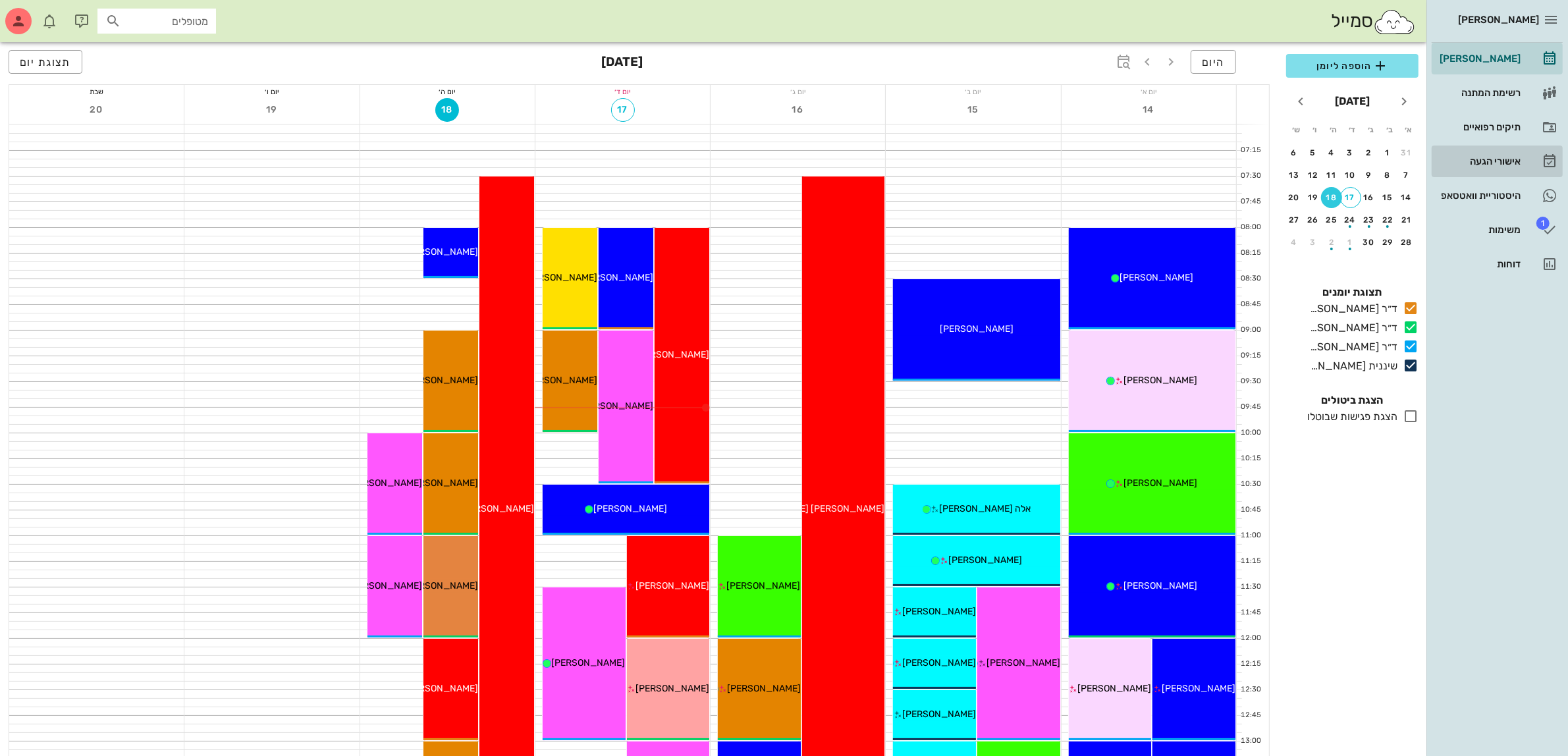
click at [1491, 159] on div "אישורי הגעה" at bounding box center [1479, 161] width 84 height 11
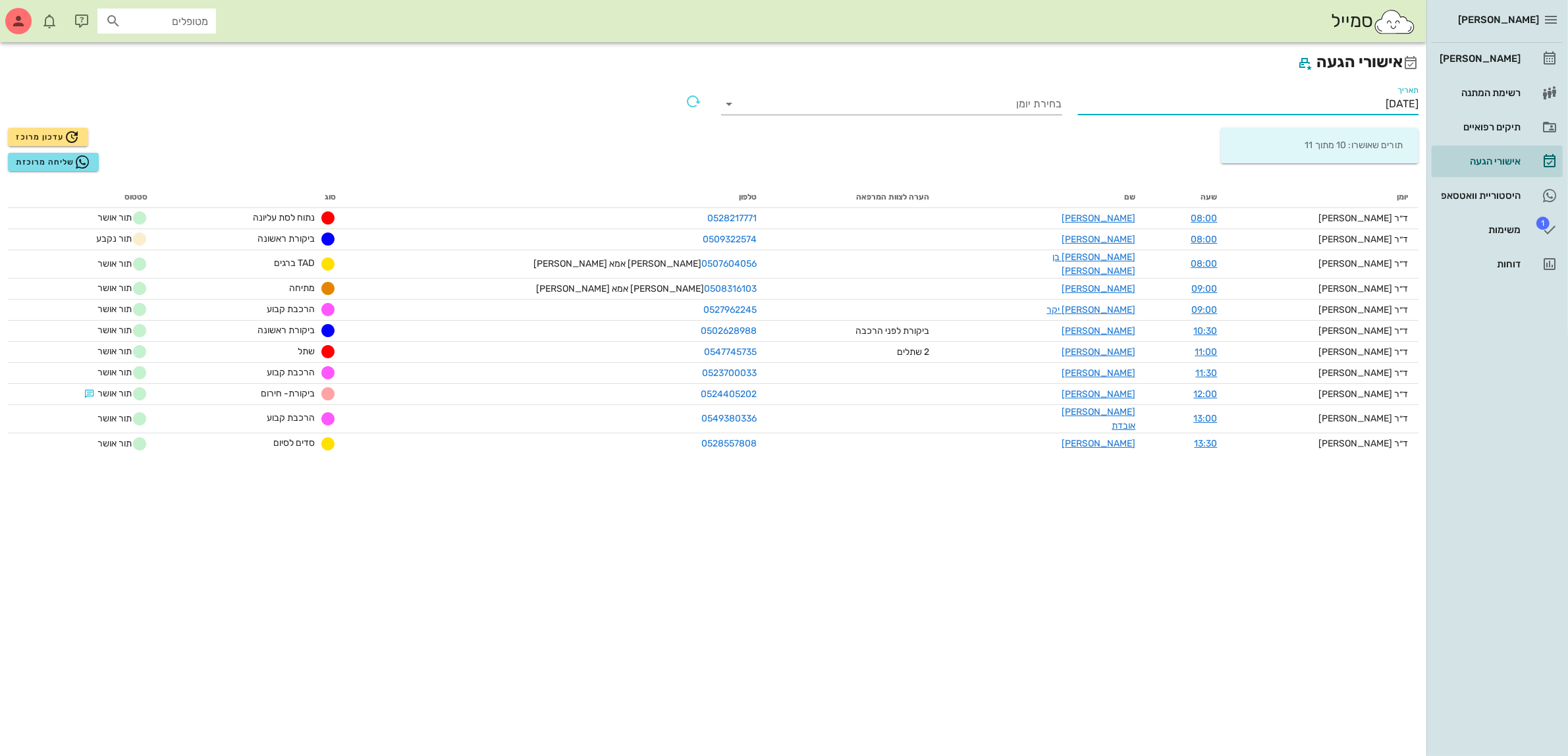
click at [1381, 97] on input "[DATE]" at bounding box center [1248, 104] width 341 height 21
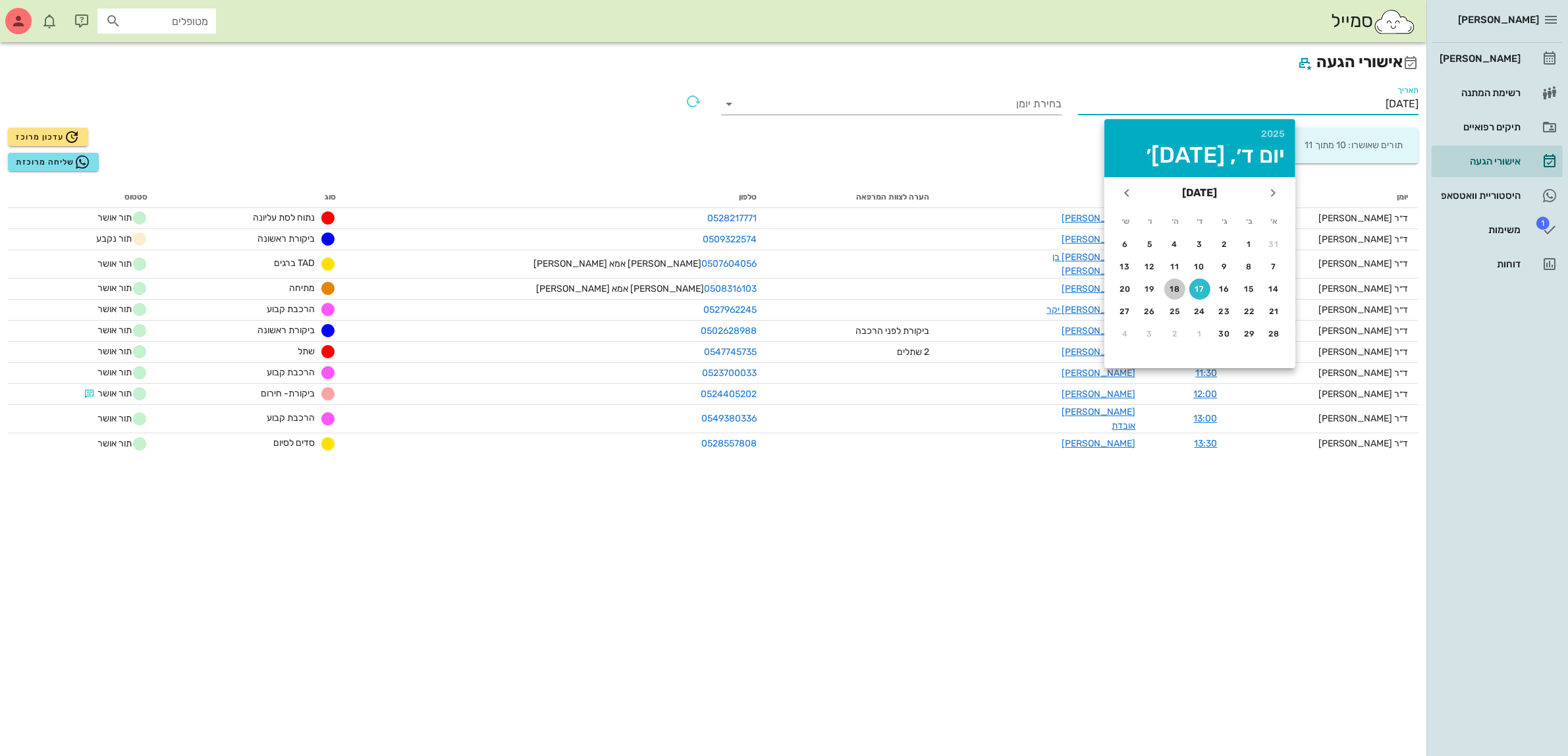
click at [1170, 286] on div "18" at bounding box center [1174, 289] width 21 height 9
type input "[DATE]"
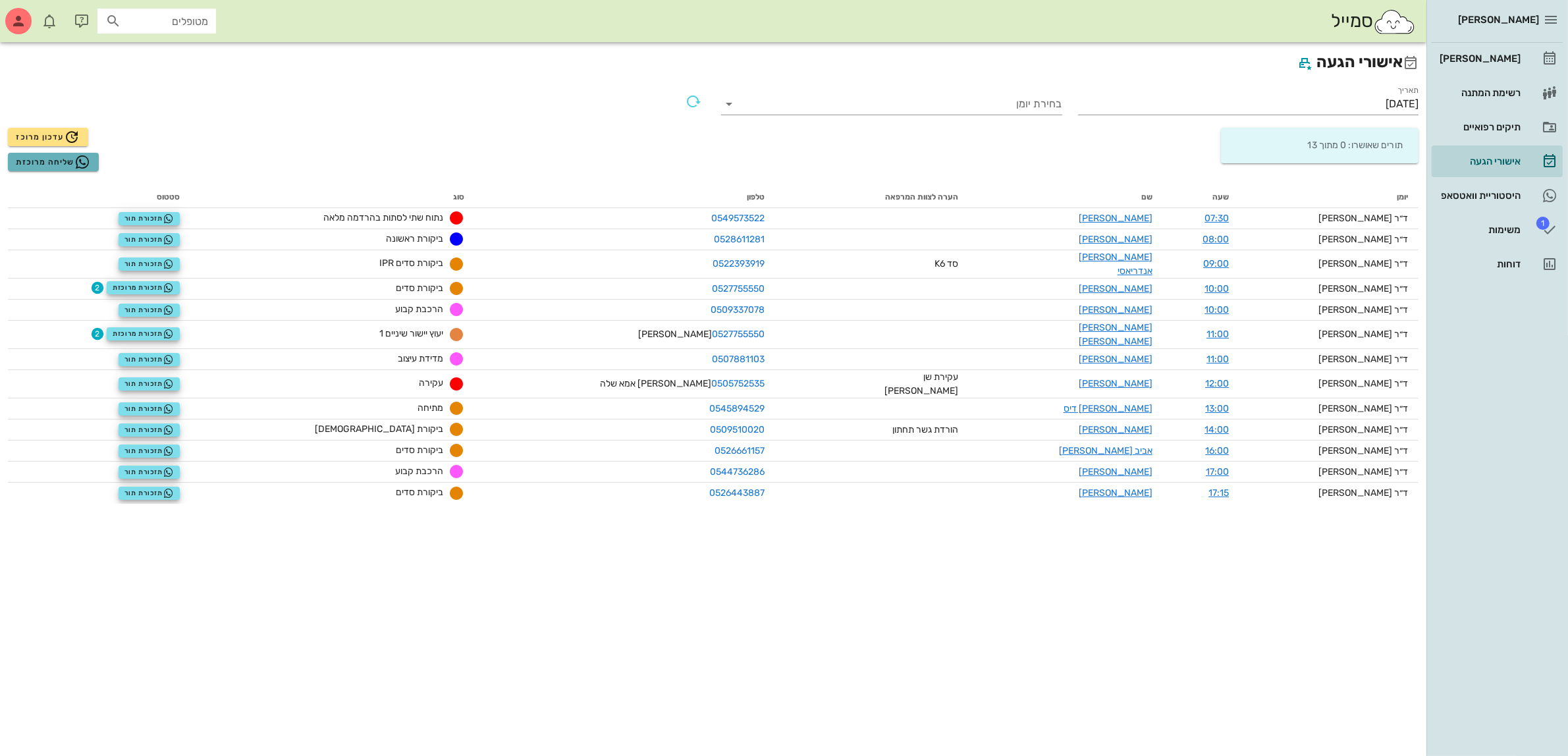
click at [54, 164] on span "שליחה מרוכזת" at bounding box center [53, 162] width 74 height 16
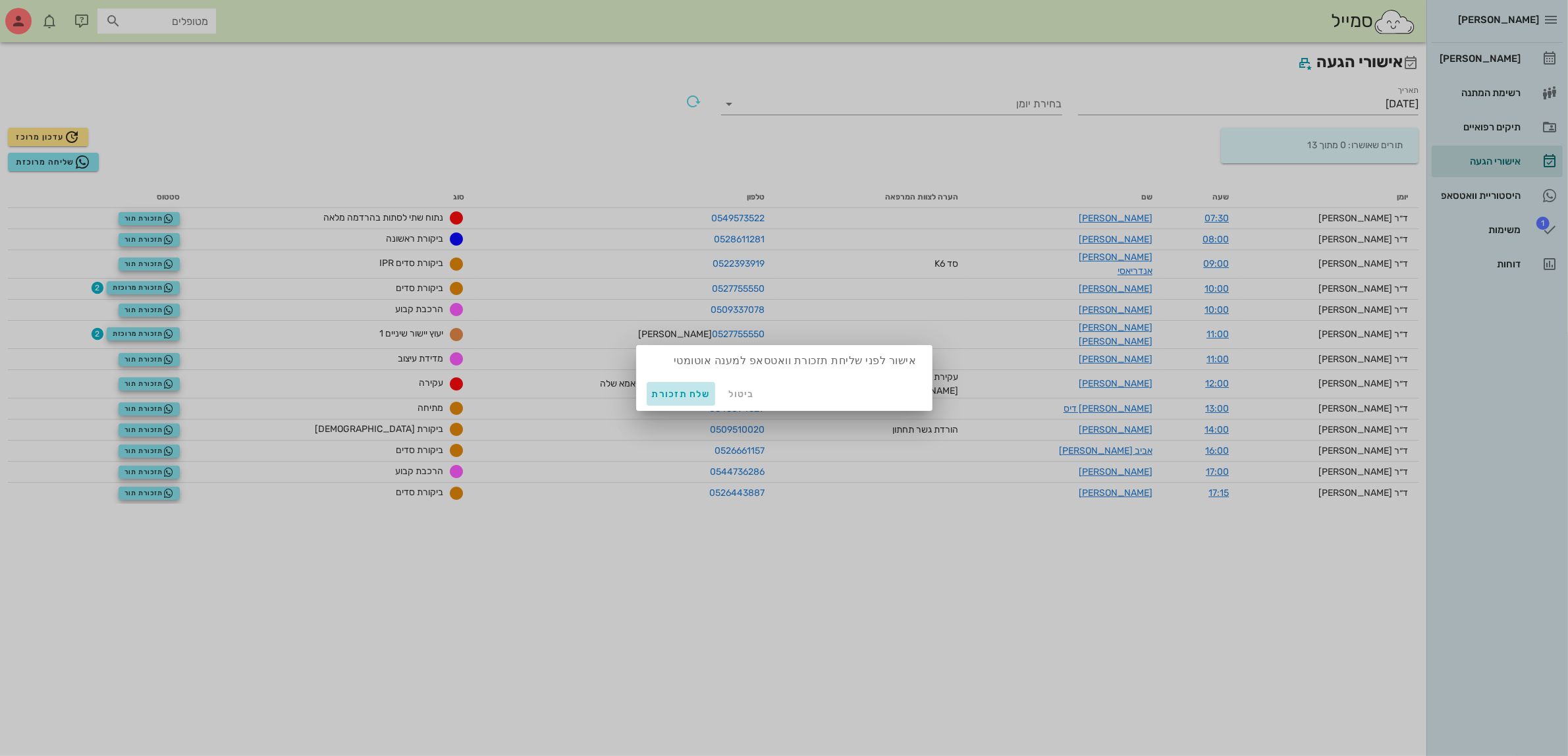
click at [682, 395] on span "שלח תזכורת" at bounding box center [681, 395] width 58 height 12
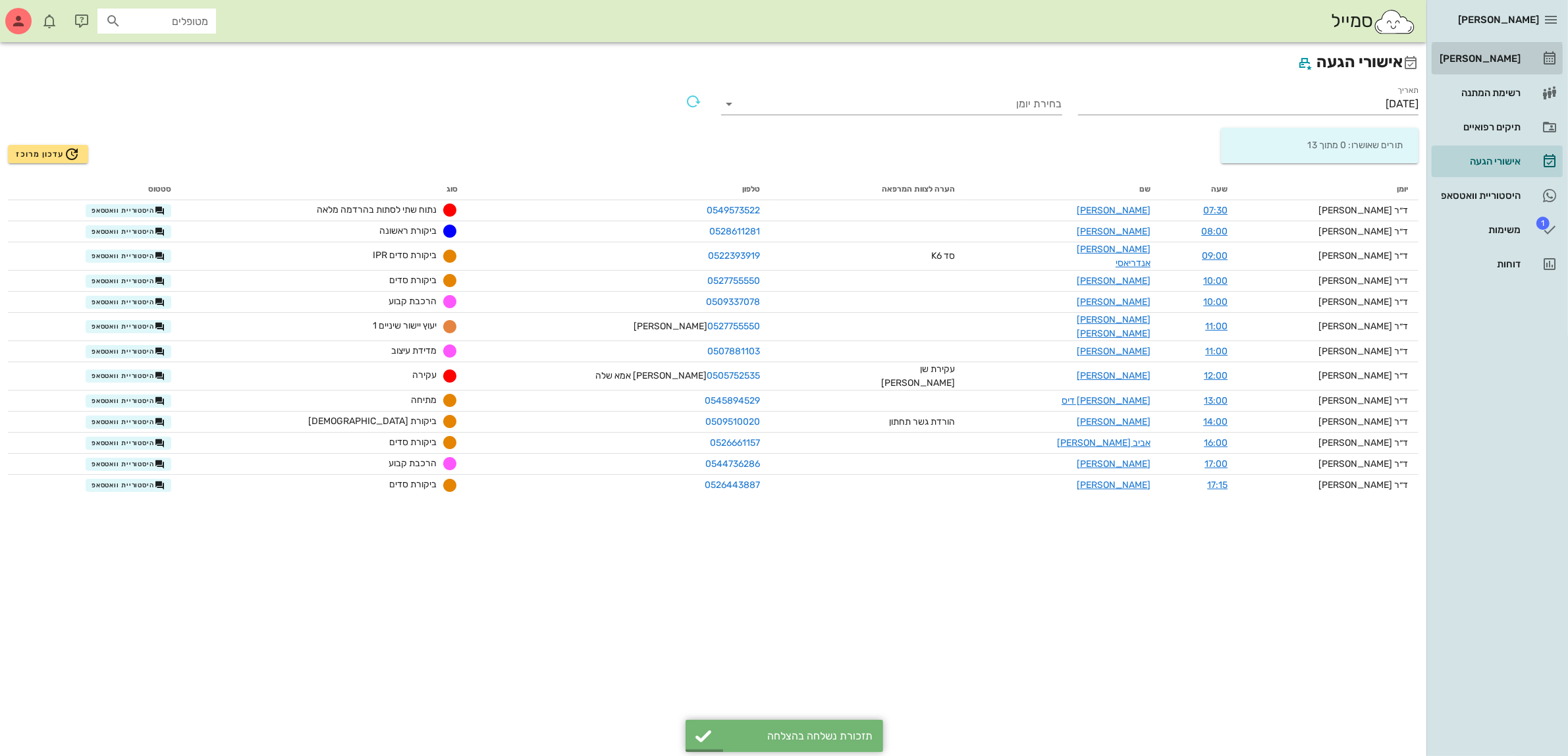
click at [1502, 55] on div "[PERSON_NAME]" at bounding box center [1479, 58] width 84 height 11
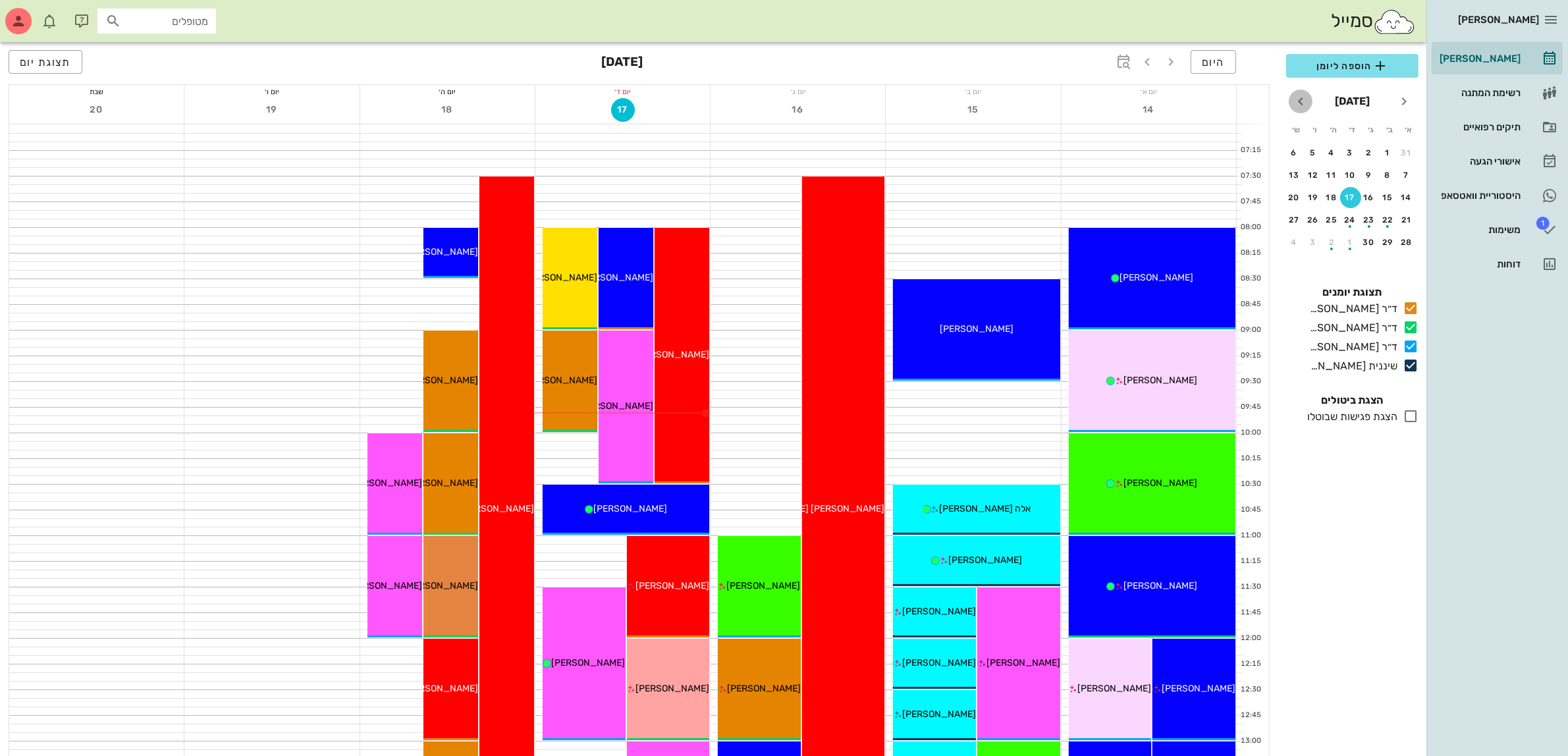
click at [1300, 102] on icon "חודש הבא" at bounding box center [1301, 102] width 16 height 16
click at [1351, 195] on div "15" at bounding box center [1350, 198] width 21 height 9
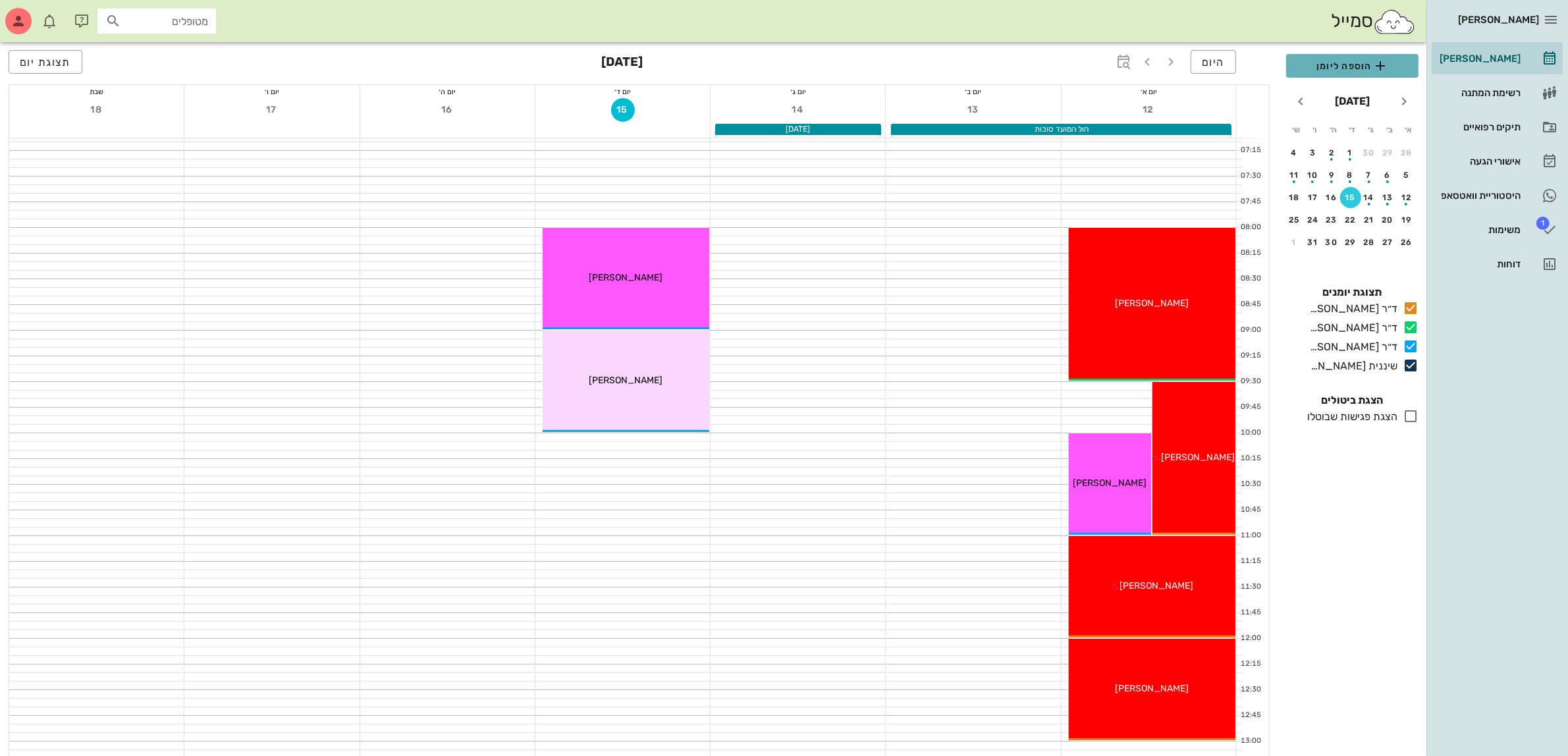
click at [1346, 67] on span "הוספה ליומן" at bounding box center [1352, 66] width 111 height 16
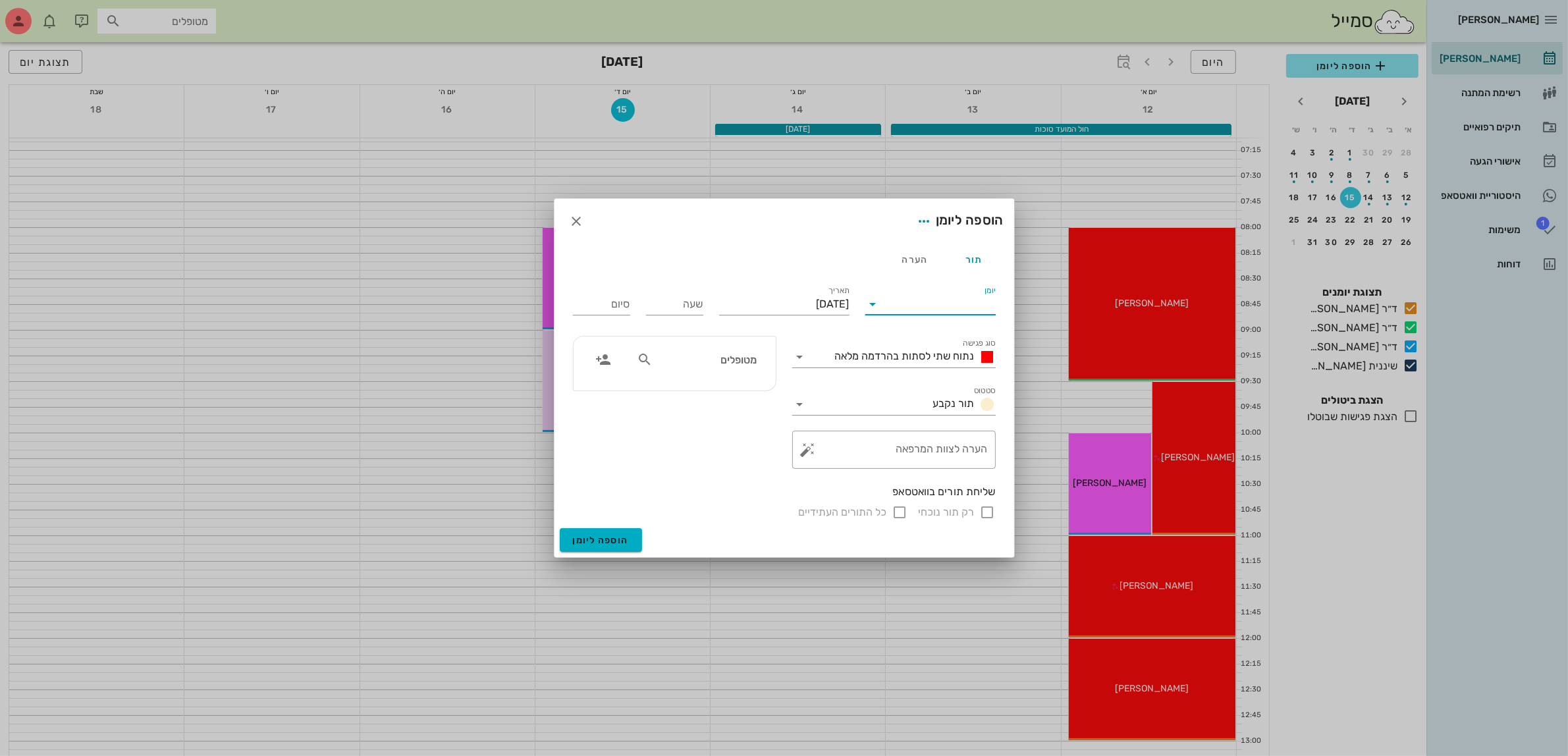
click at [884, 308] on input "יומן" at bounding box center [939, 304] width 112 height 21
click at [936, 381] on div "ד״ר [PERSON_NAME]" at bounding box center [935, 377] width 117 height 12
click at [929, 356] on span "נתוח שתי לסתות בהרדמה מלאה" at bounding box center [905, 356] width 140 height 12
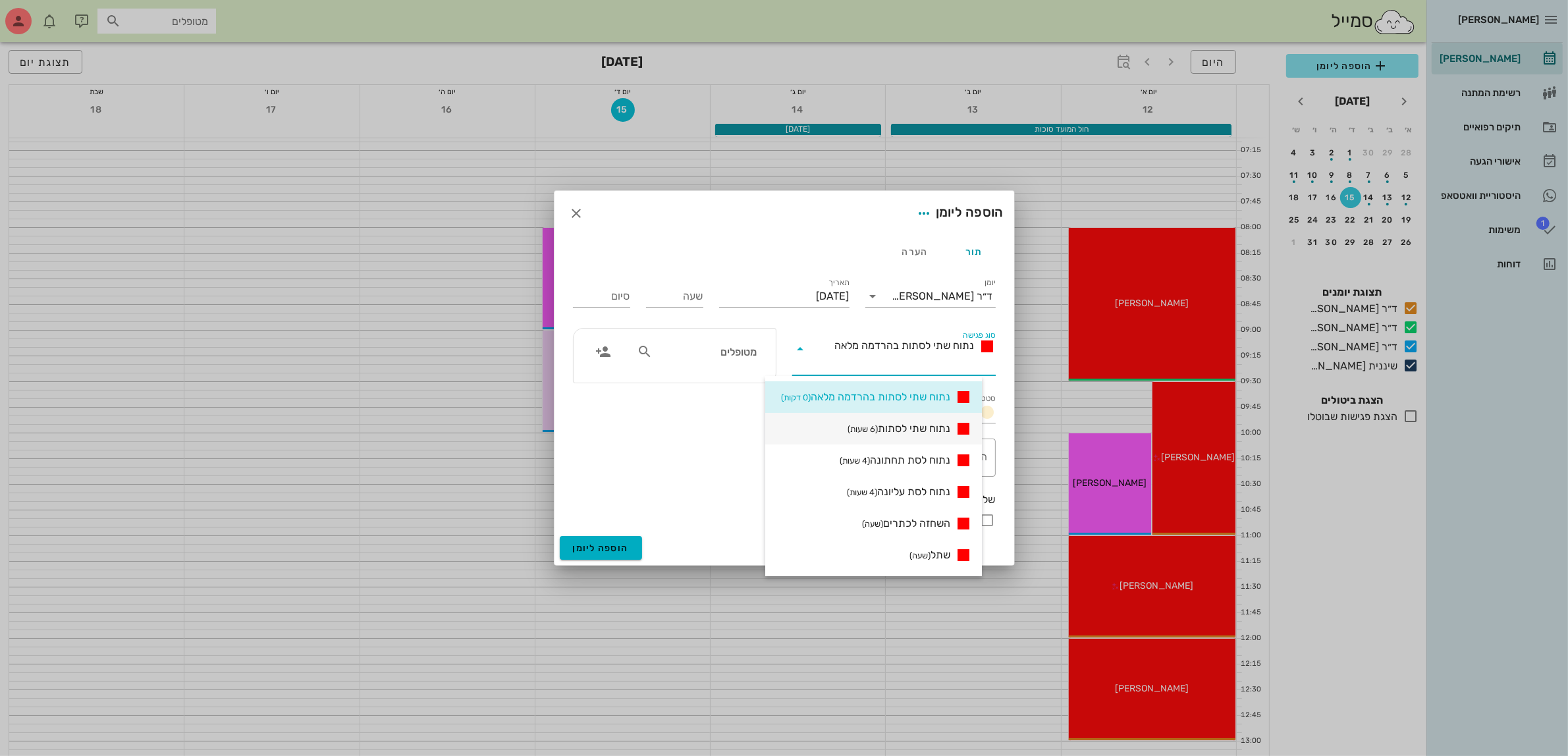
scroll to position [82, 0]
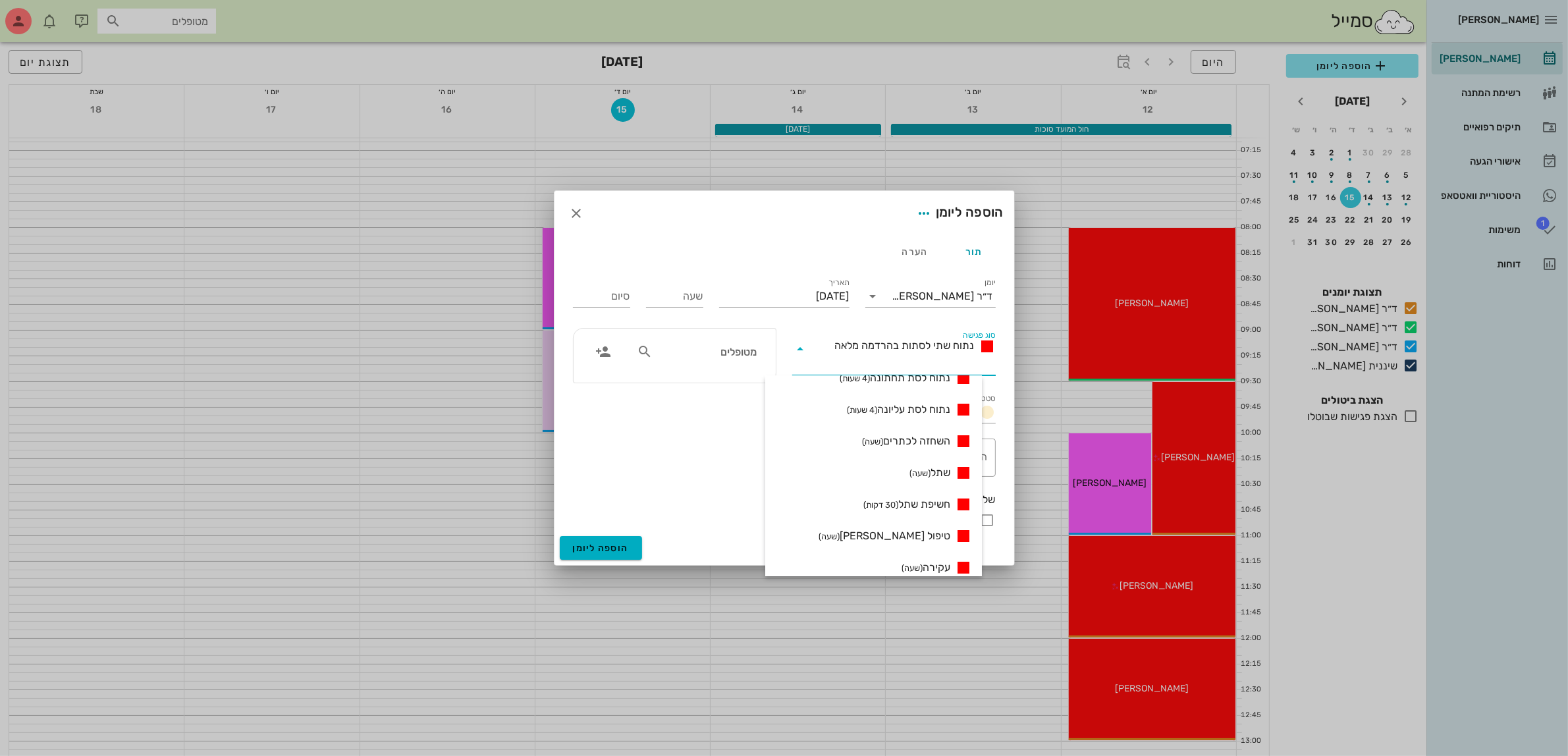
click at [912, 320] on div "סוג פגישה נתוח שתי לסתות בהרדמה מלאה" at bounding box center [894, 352] width 219 height 63
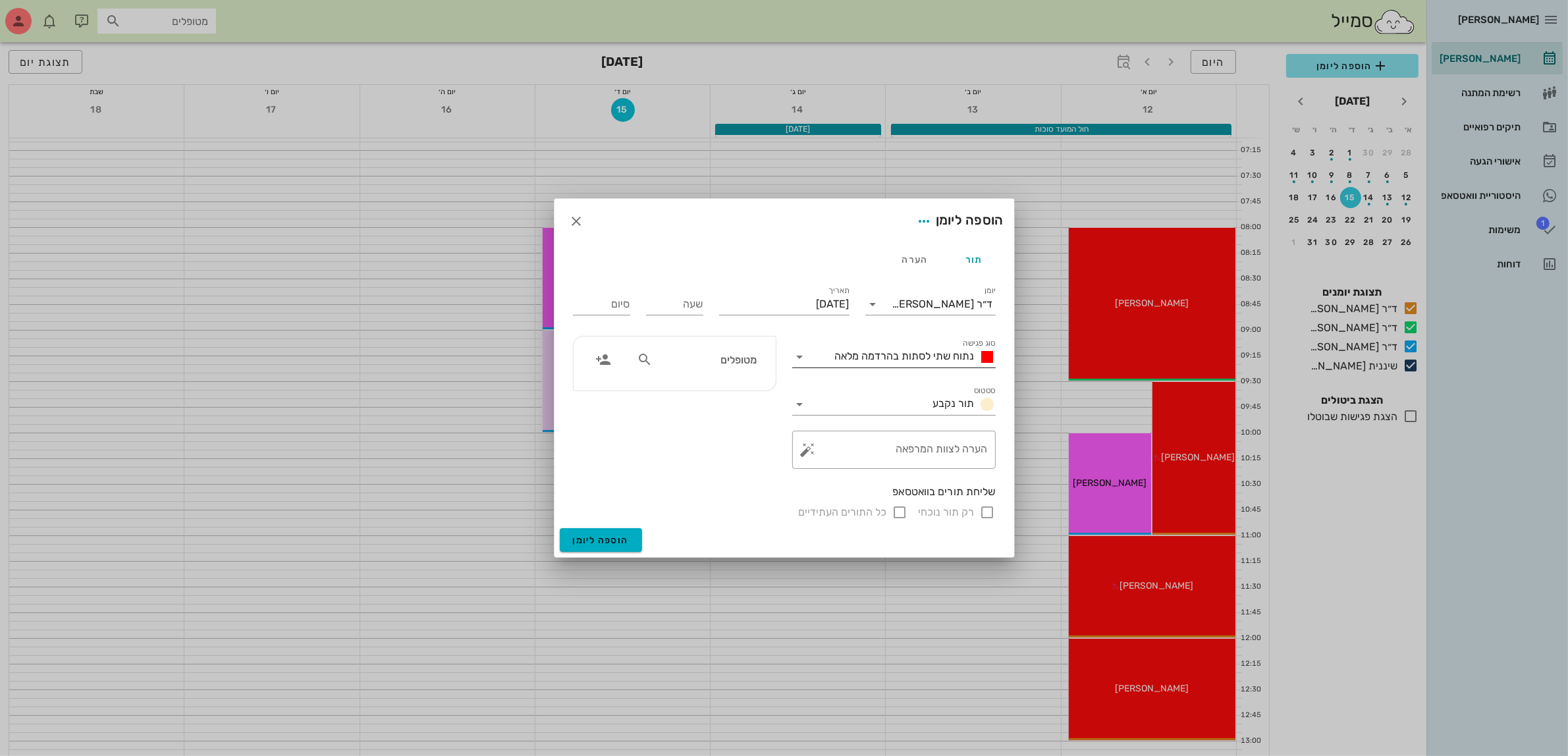
click at [915, 363] on div "נתוח שתי לסתות בהרדמה מלאה" at bounding box center [913, 357] width 166 height 16
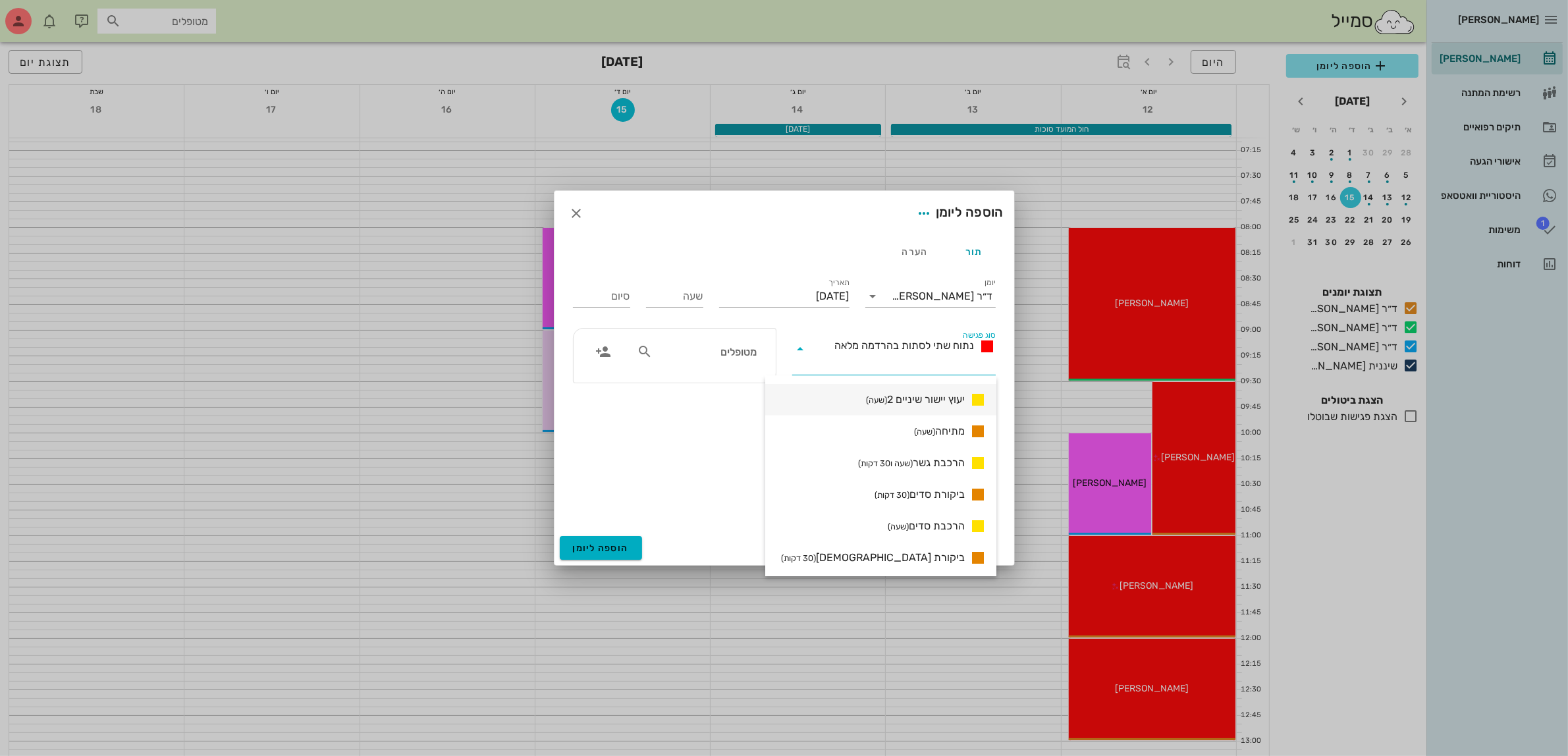
scroll to position [823, 0]
click at [950, 457] on span "מתיחה (שעה)" at bounding box center [939, 460] width 50 height 16
type input "01:00"
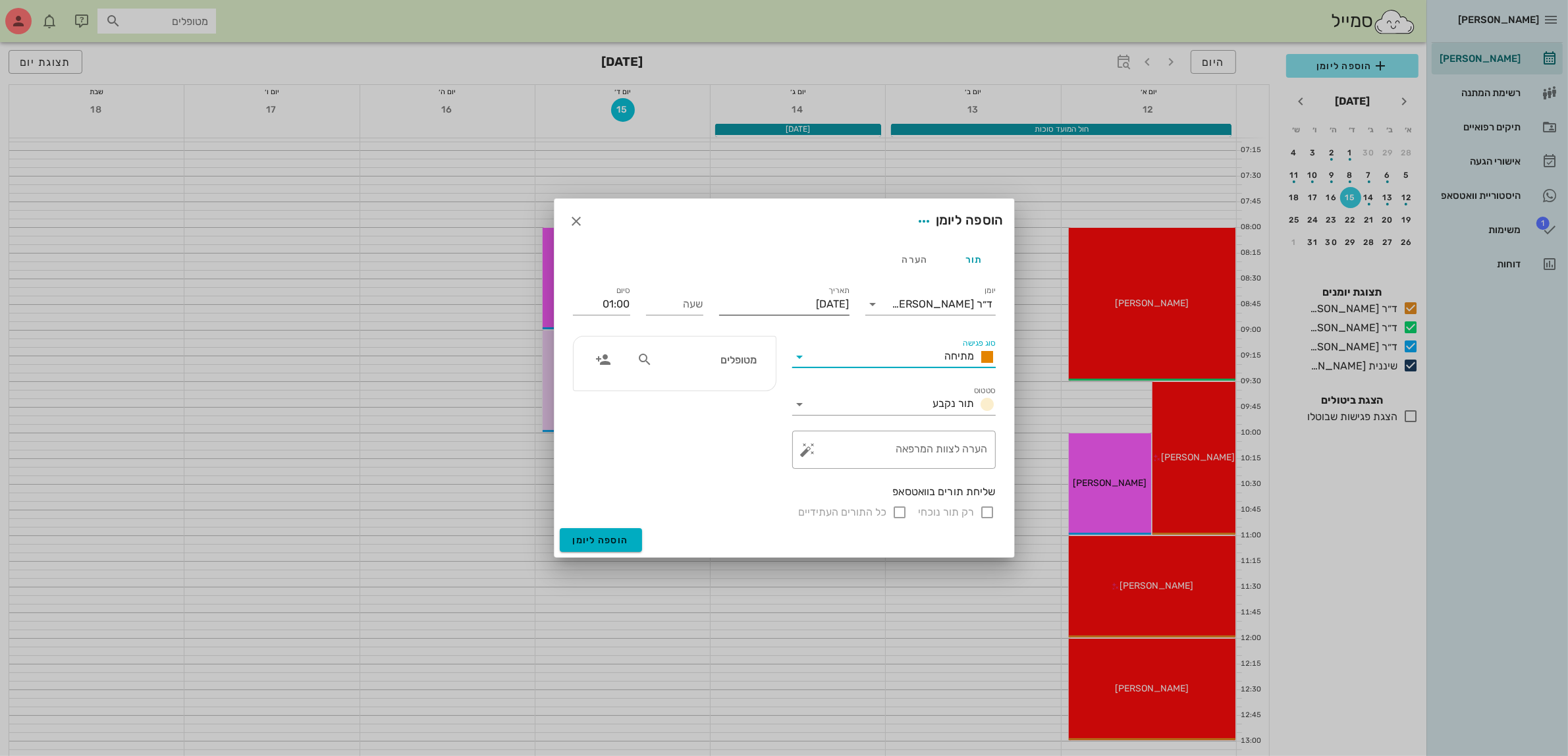
click at [782, 304] on input "[DATE]" at bounding box center [784, 304] width 131 height 21
click at [686, 309] on input "שעה" at bounding box center [674, 304] width 57 height 21
type input "09:00"
type input "10:00"
click at [623, 300] on div "סיום 10:00" at bounding box center [602, 302] width 73 height 53
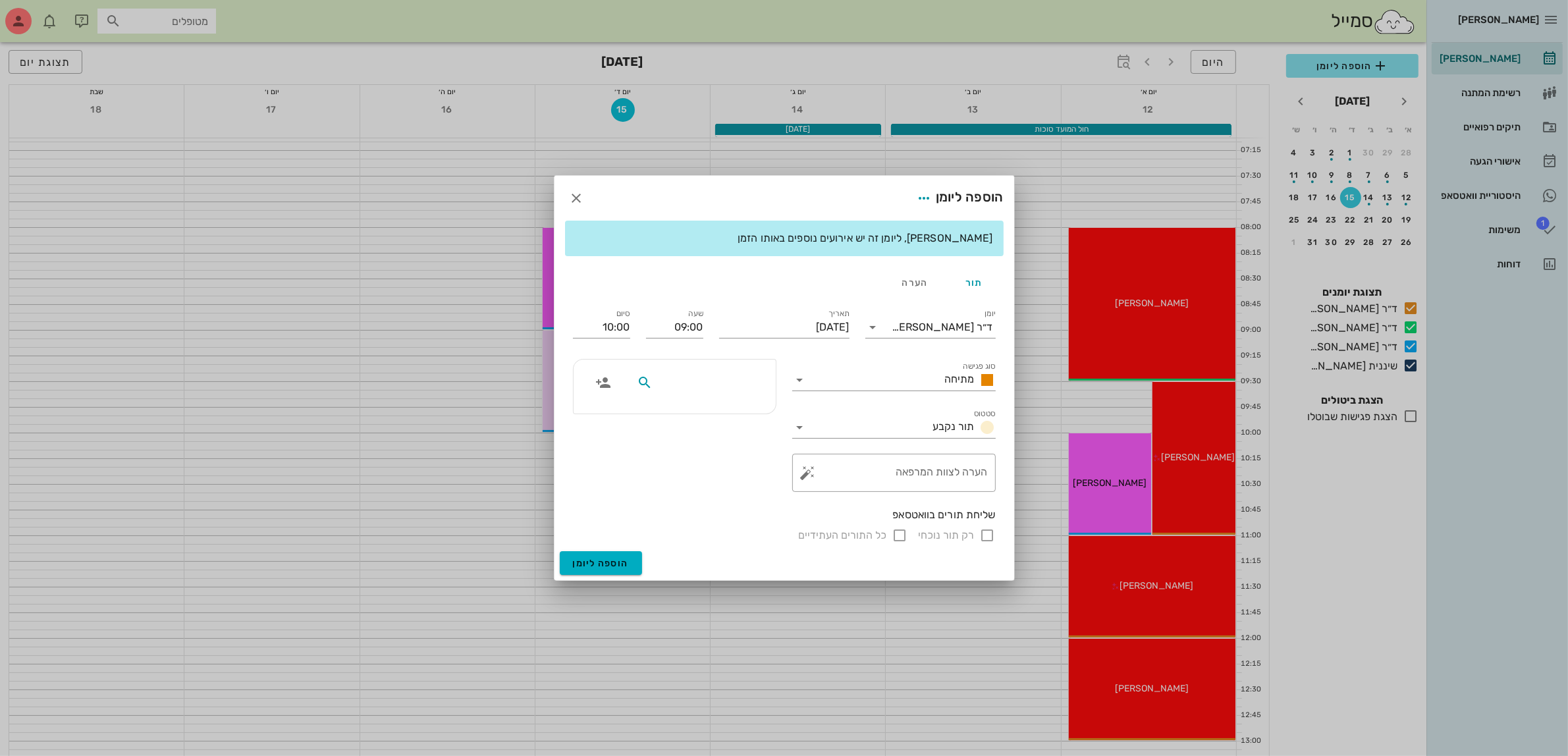
click at [709, 390] on input "text" at bounding box center [706, 383] width 102 height 17
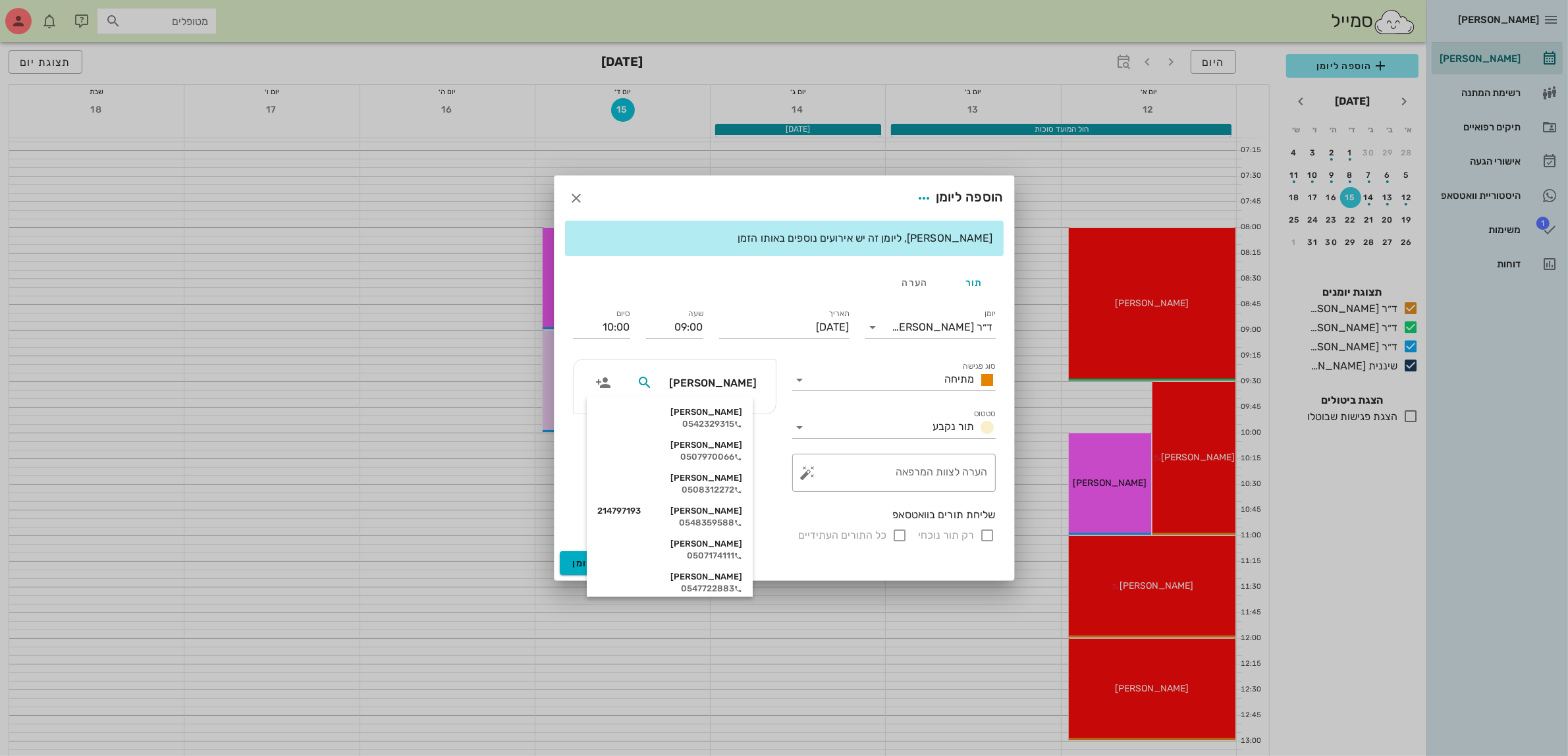
type input "ליא"
click at [720, 506] on div "[PERSON_NAME] 218510154" at bounding box center [669, 511] width 145 height 11
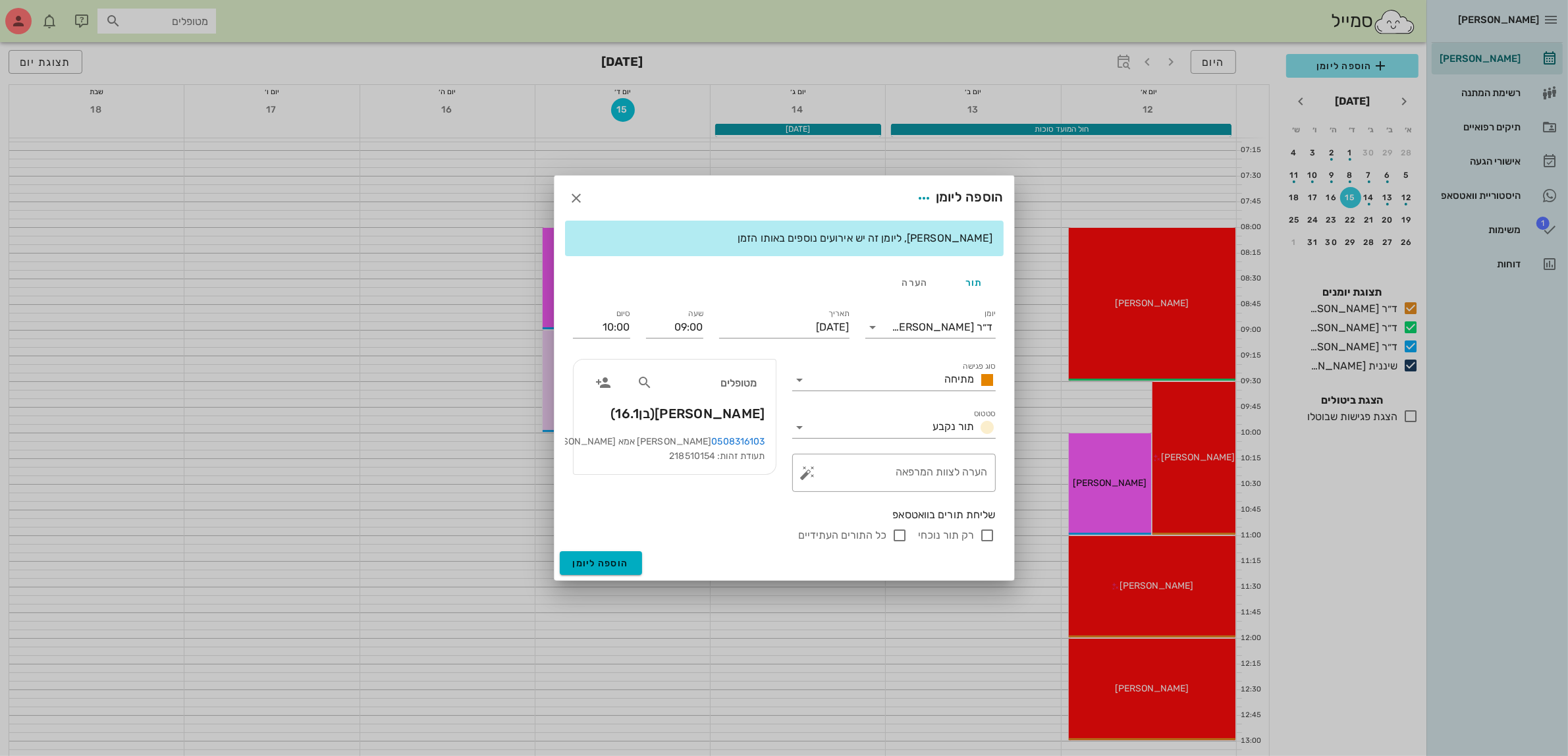
click at [982, 534] on input "רק תור נוכחי" at bounding box center [988, 535] width 16 height 16
checkbox input "false"
drag, startPoint x: 599, startPoint y: 558, endPoint x: 265, endPoint y: 521, distance: 336.0
click at [964, 323] on div "ד״ר [PERSON_NAME]" at bounding box center [943, 328] width 101 height 12
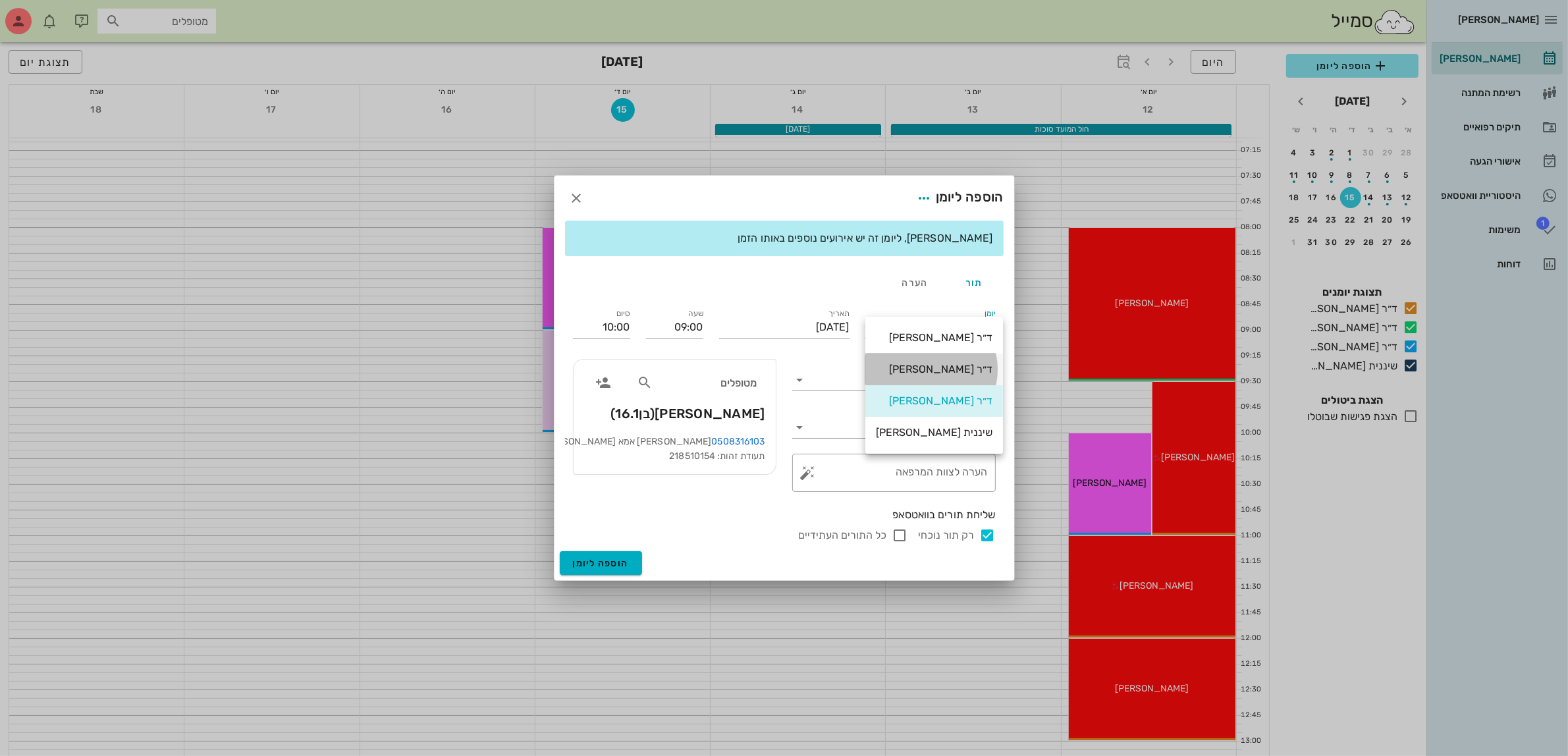
click at [947, 362] on div "ד״ר [PERSON_NAME]" at bounding box center [935, 369] width 117 height 28
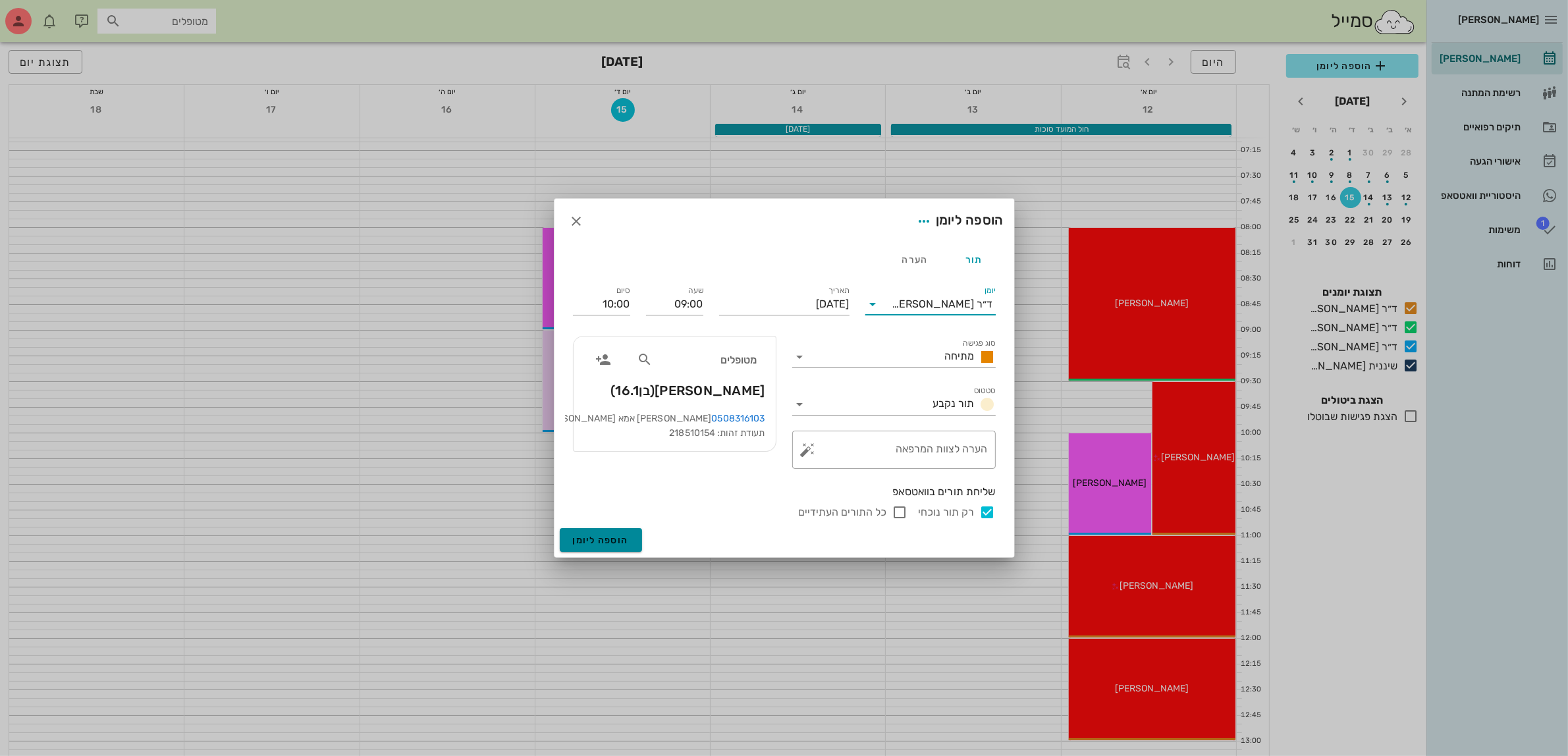
click at [594, 539] on span "הוספה ליומן" at bounding box center [601, 541] width 56 height 12
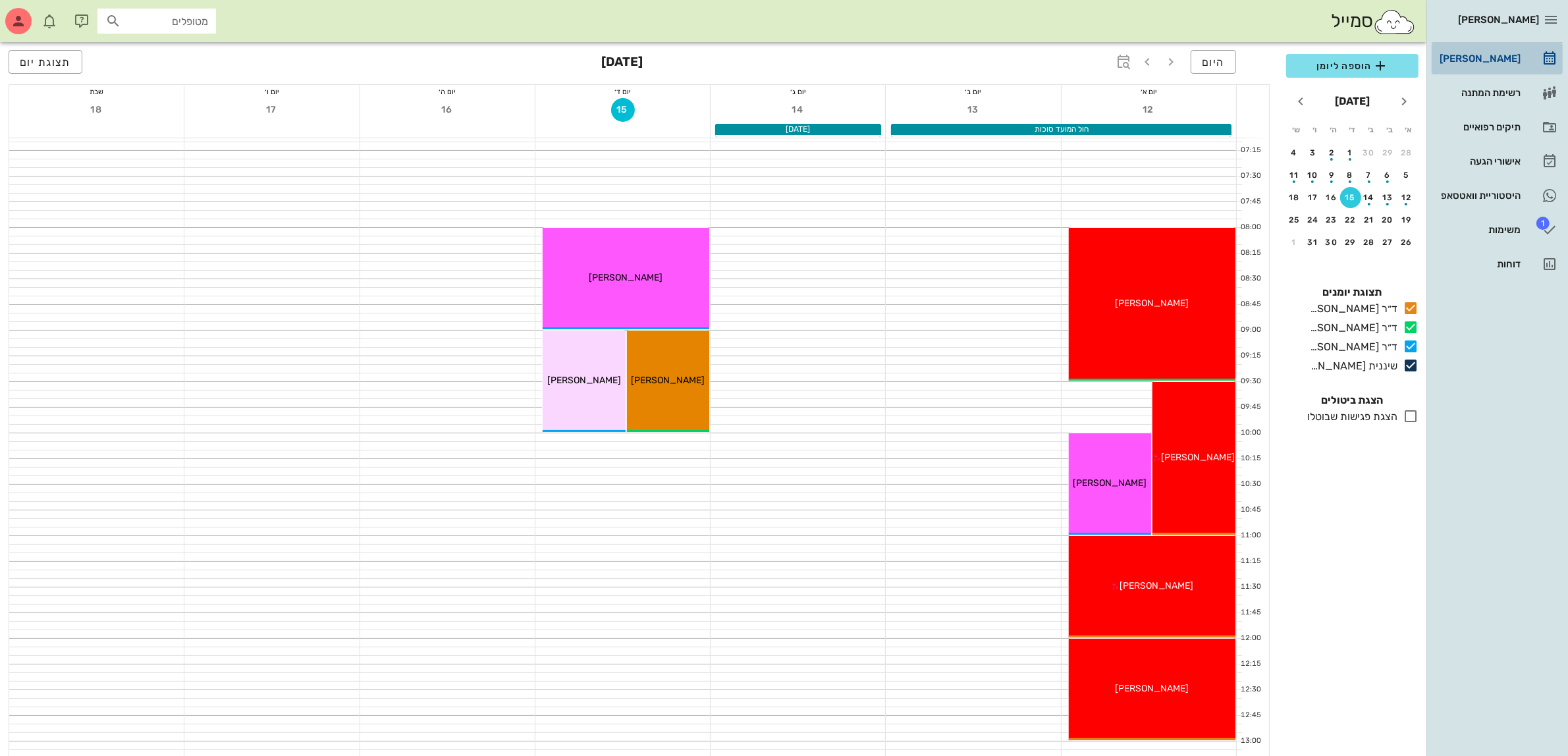
click at [1489, 64] on div "[PERSON_NAME]" at bounding box center [1479, 58] width 84 height 21
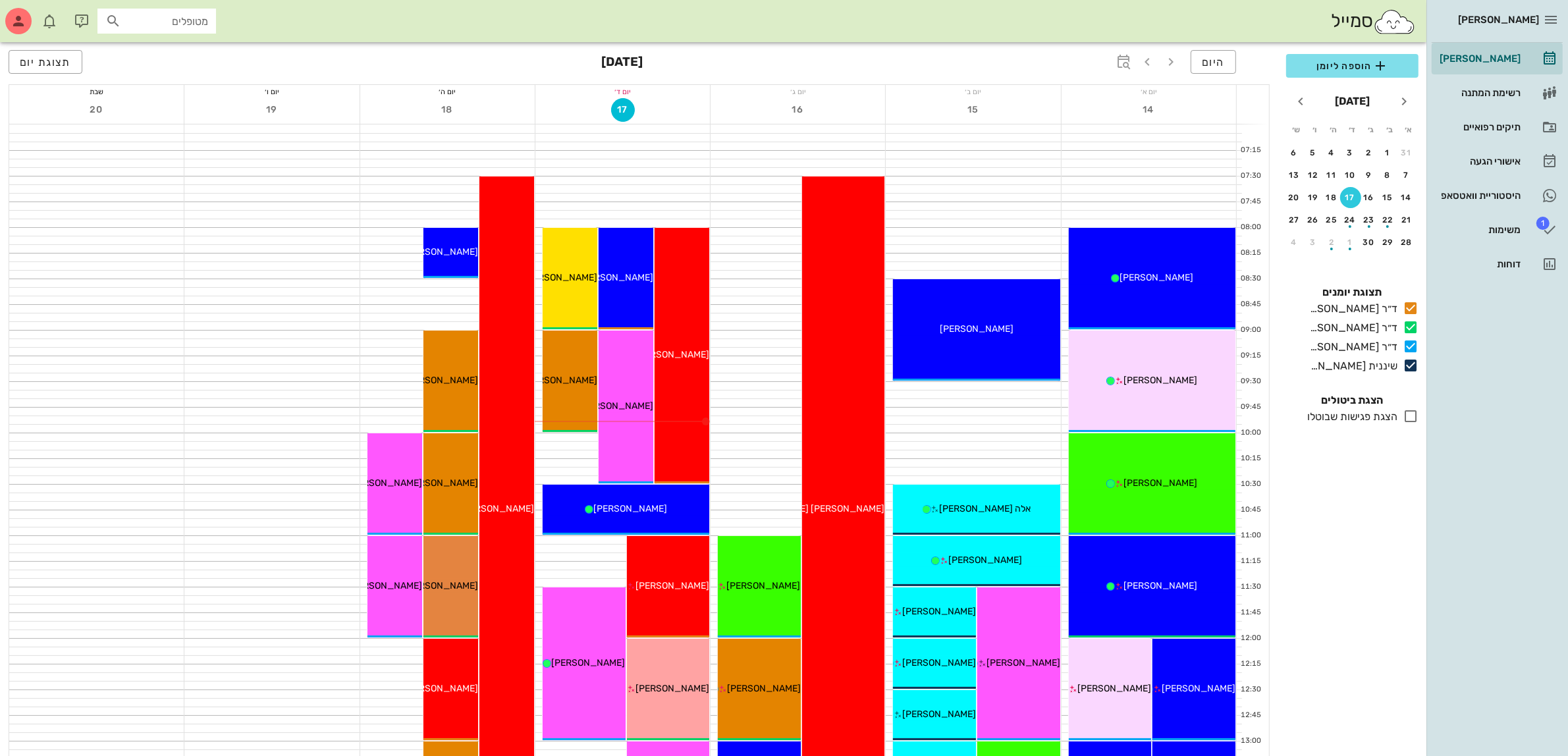
click at [1207, 27] on div "סמייל מטופלים" at bounding box center [713, 21] width 1427 height 42
click at [1124, 35] on div "סמייל מטופלים" at bounding box center [713, 21] width 1427 height 42
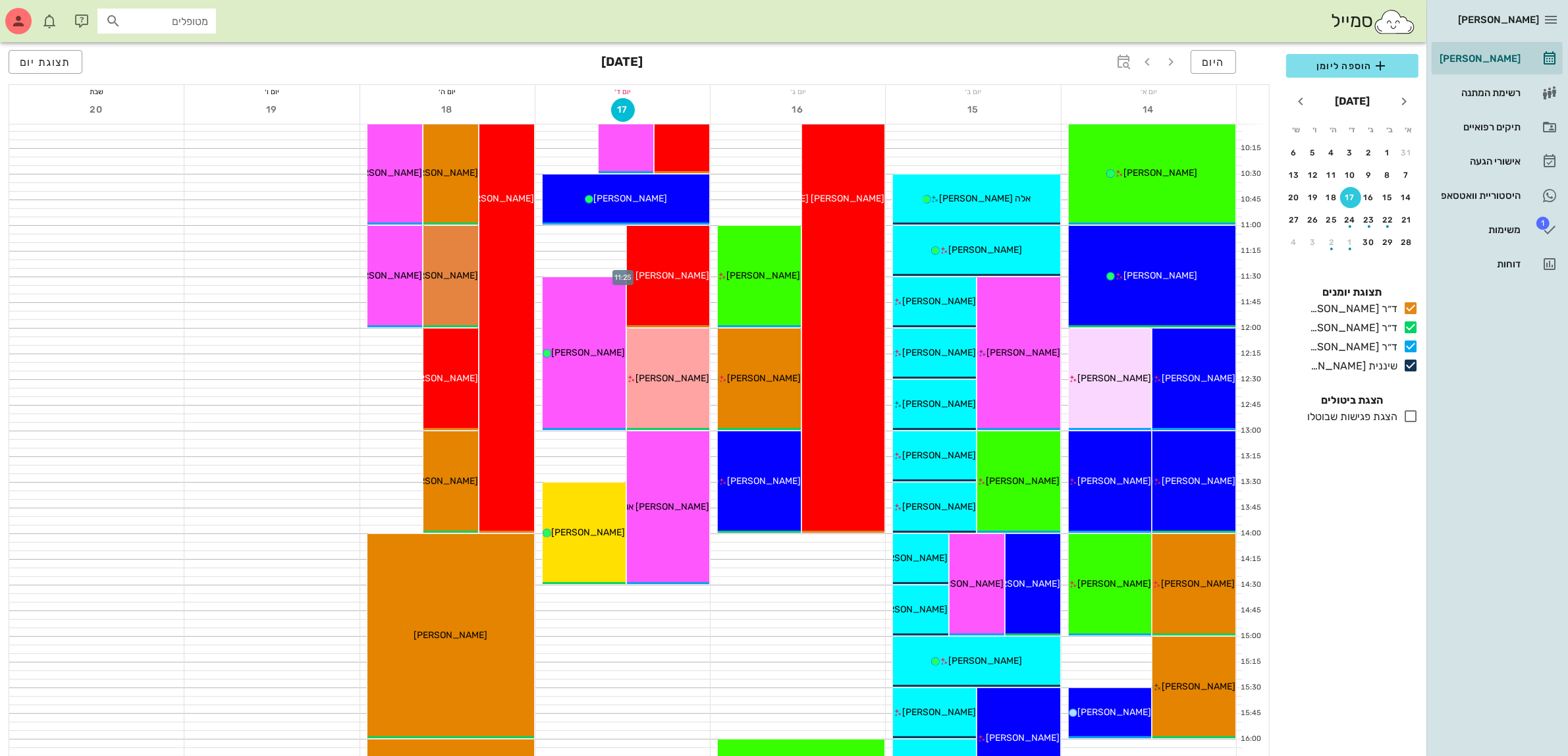
scroll to position [330, 0]
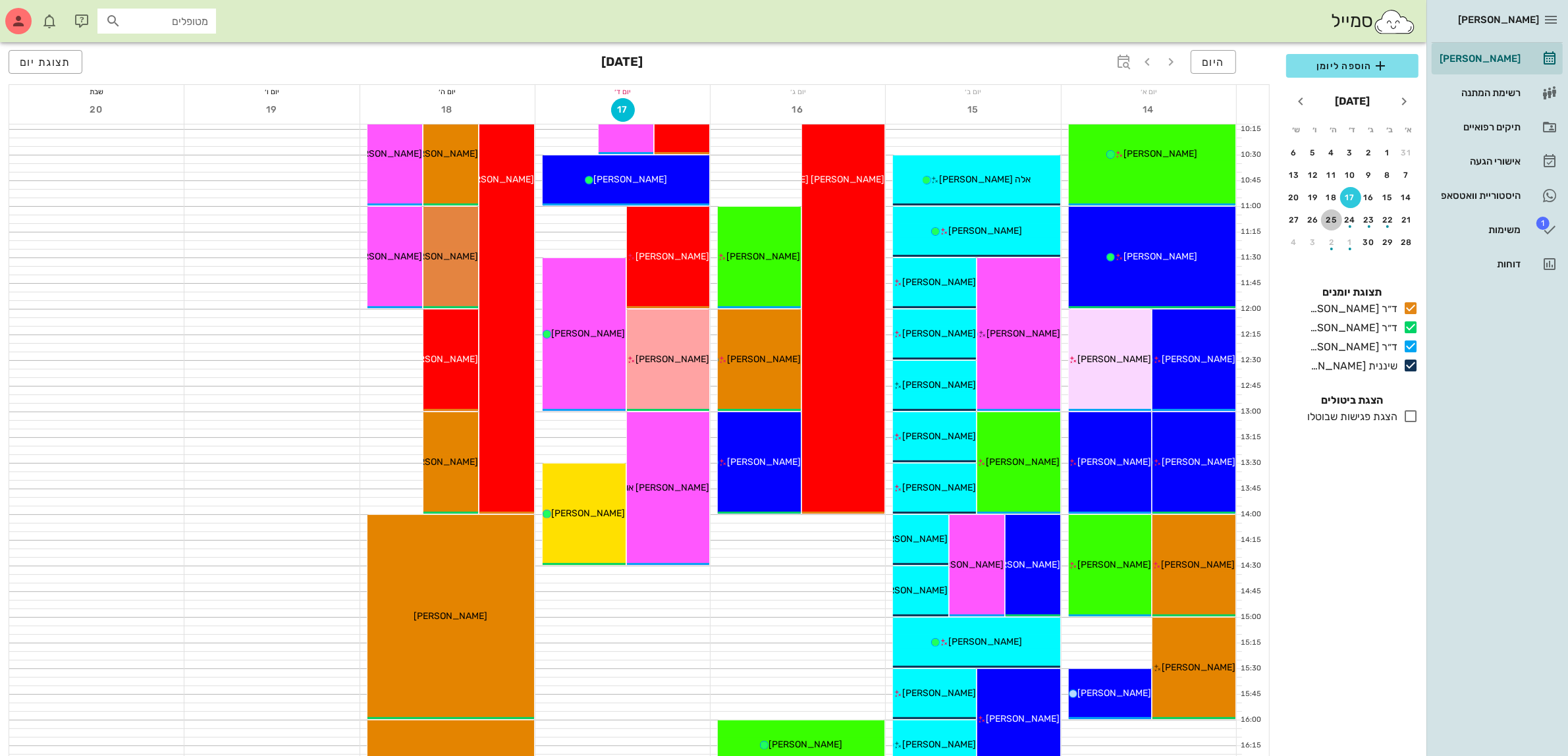
click at [1337, 216] on div "25" at bounding box center [1331, 220] width 21 height 9
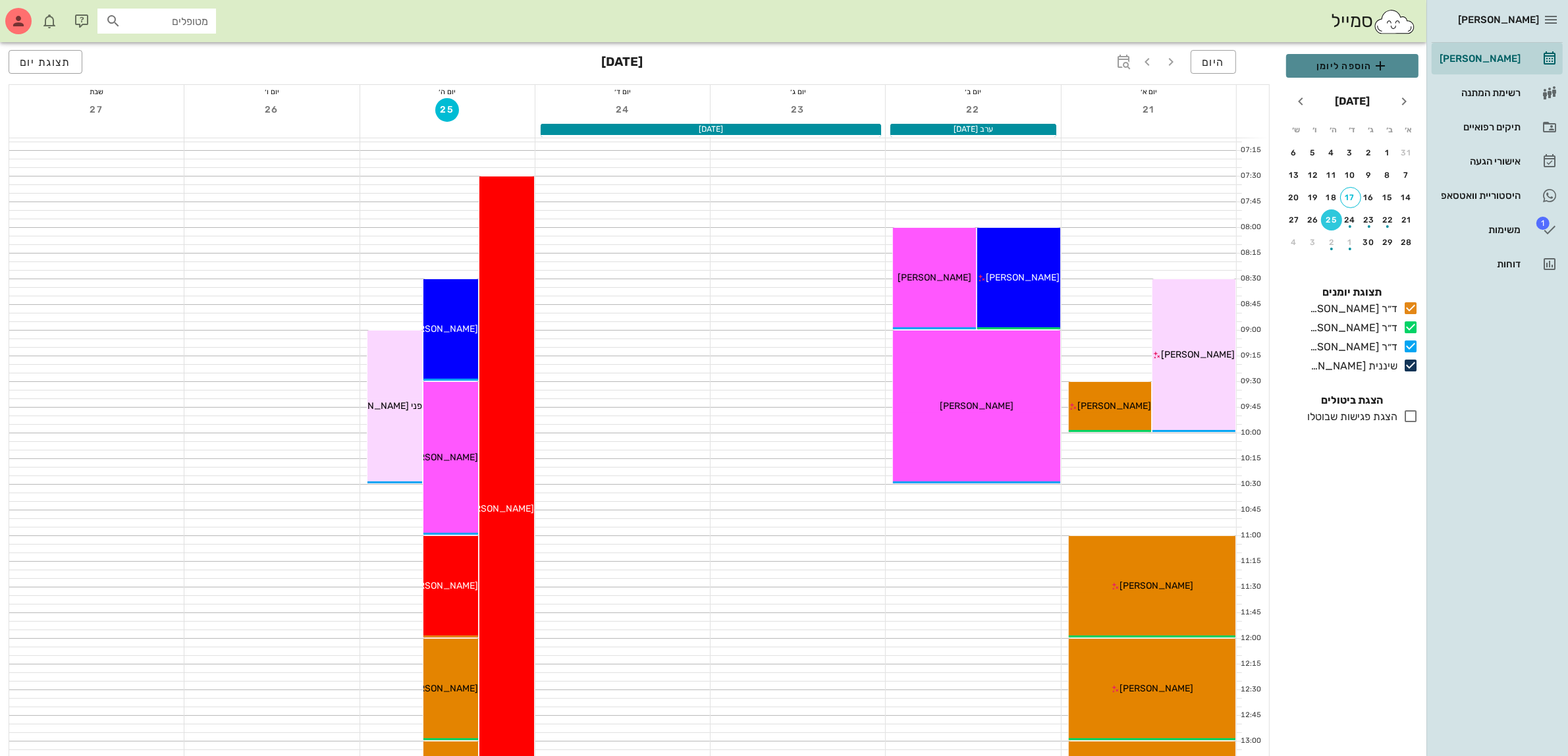
click at [1352, 63] on span "הוספה ליומן" at bounding box center [1352, 66] width 111 height 16
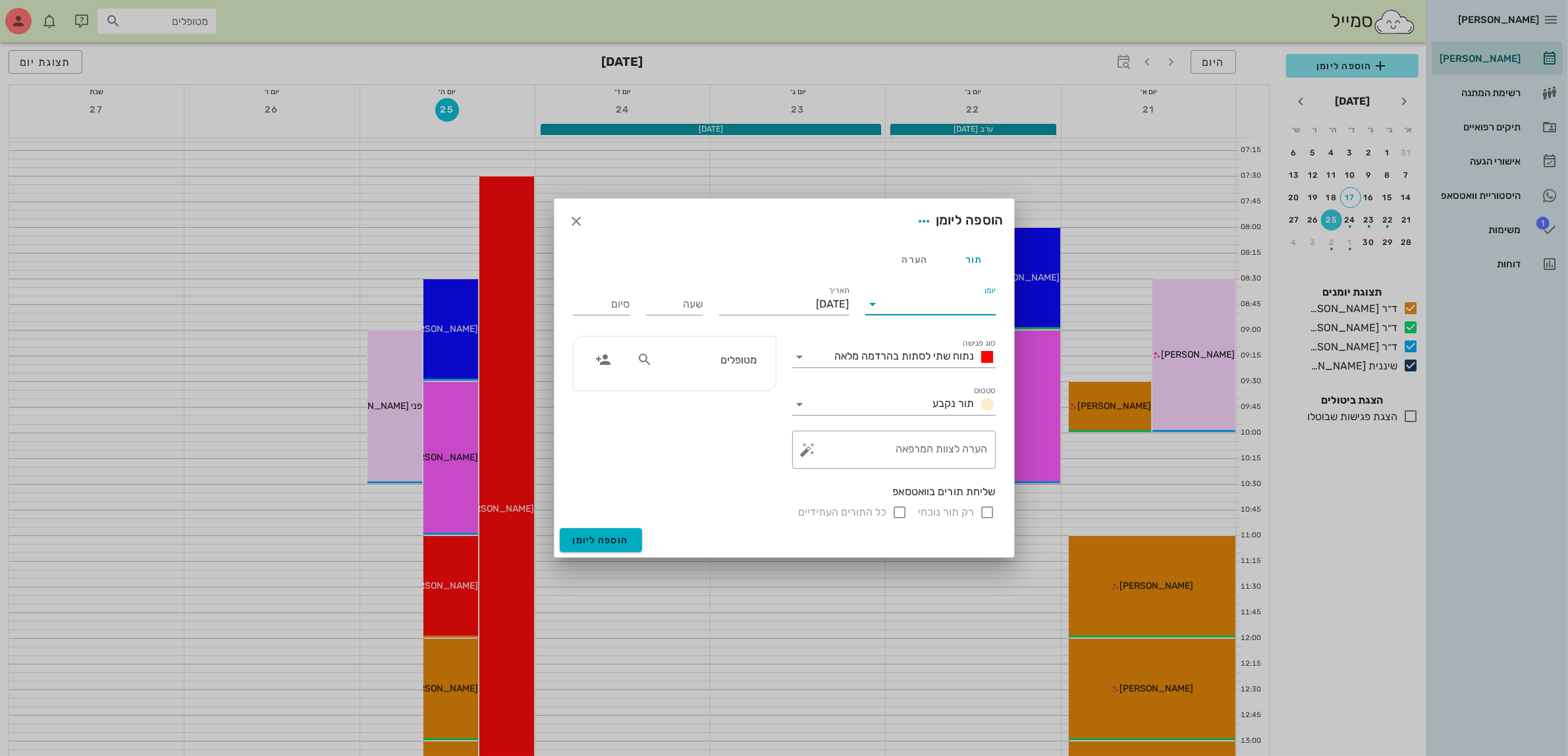
click at [963, 302] on input "יומן" at bounding box center [939, 304] width 112 height 21
click at [966, 376] on div "ד״ר [PERSON_NAME]" at bounding box center [935, 377] width 117 height 12
click at [944, 353] on span "נתוח שתי לסתות בהרדמה מלאה" at bounding box center [905, 356] width 140 height 12
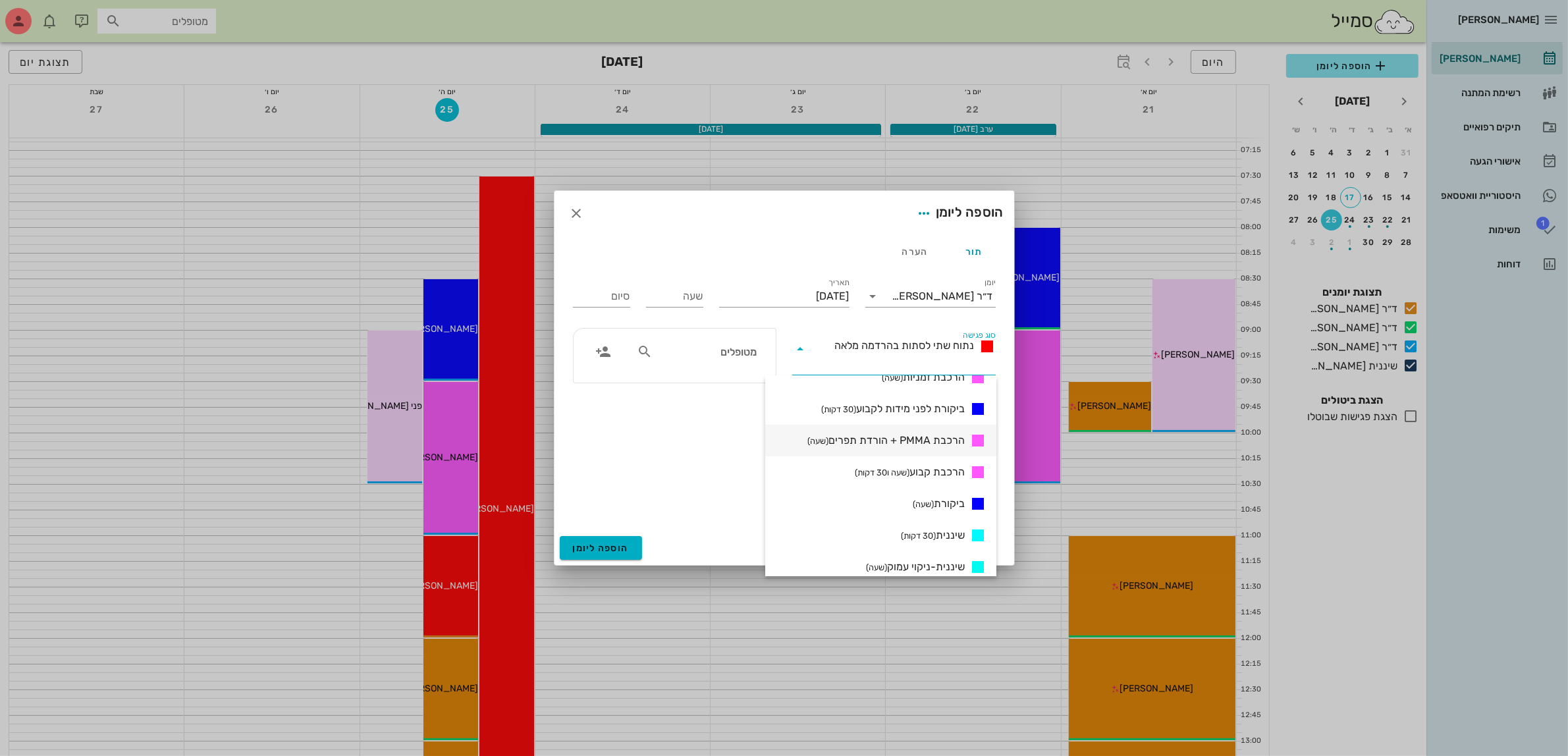
scroll to position [659, 0]
click at [1044, 12] on div at bounding box center [784, 378] width 1568 height 756
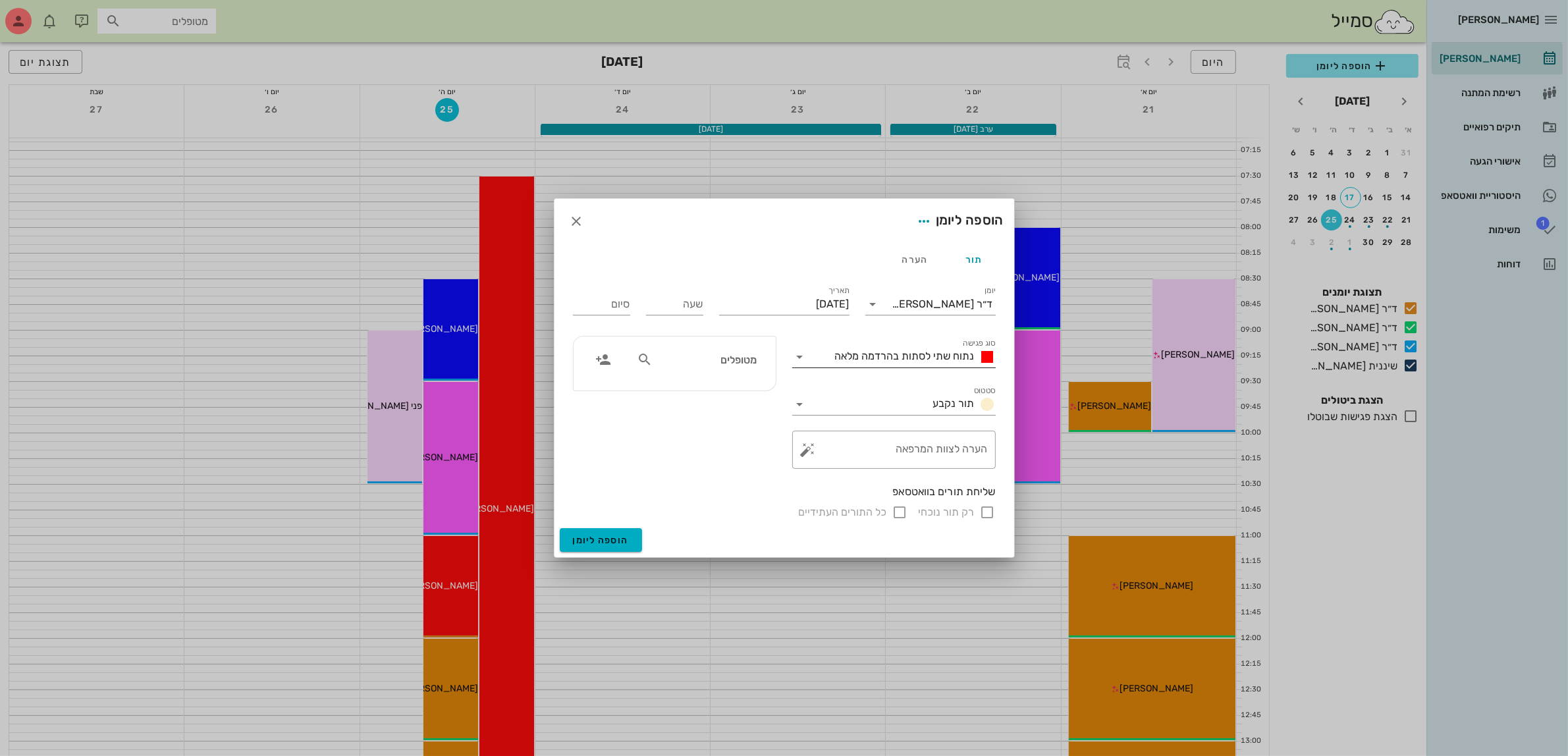
click at [904, 350] on span "נתוח שתי לסתות בהרדמה מלאה" at bounding box center [905, 356] width 140 height 12
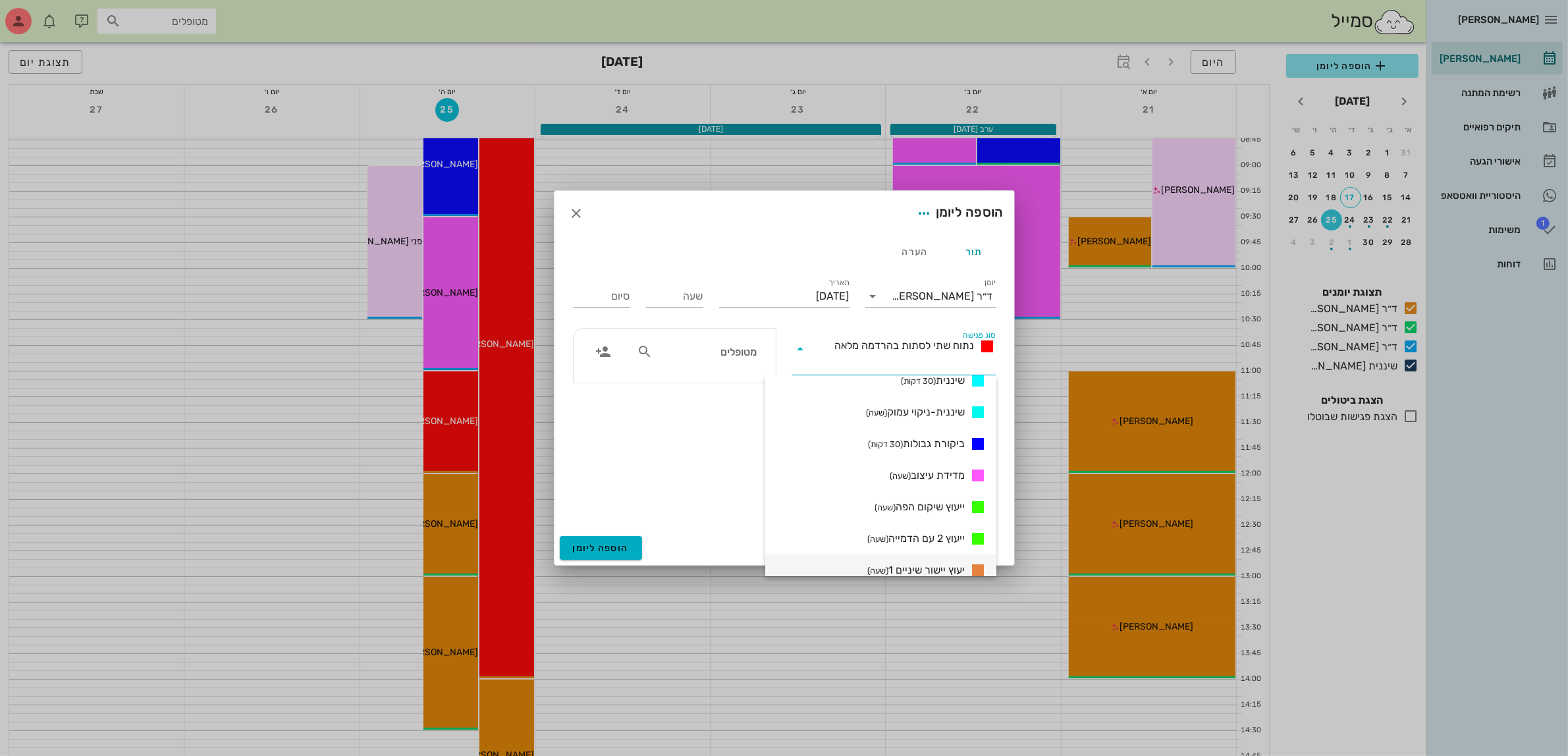
scroll to position [573, 0]
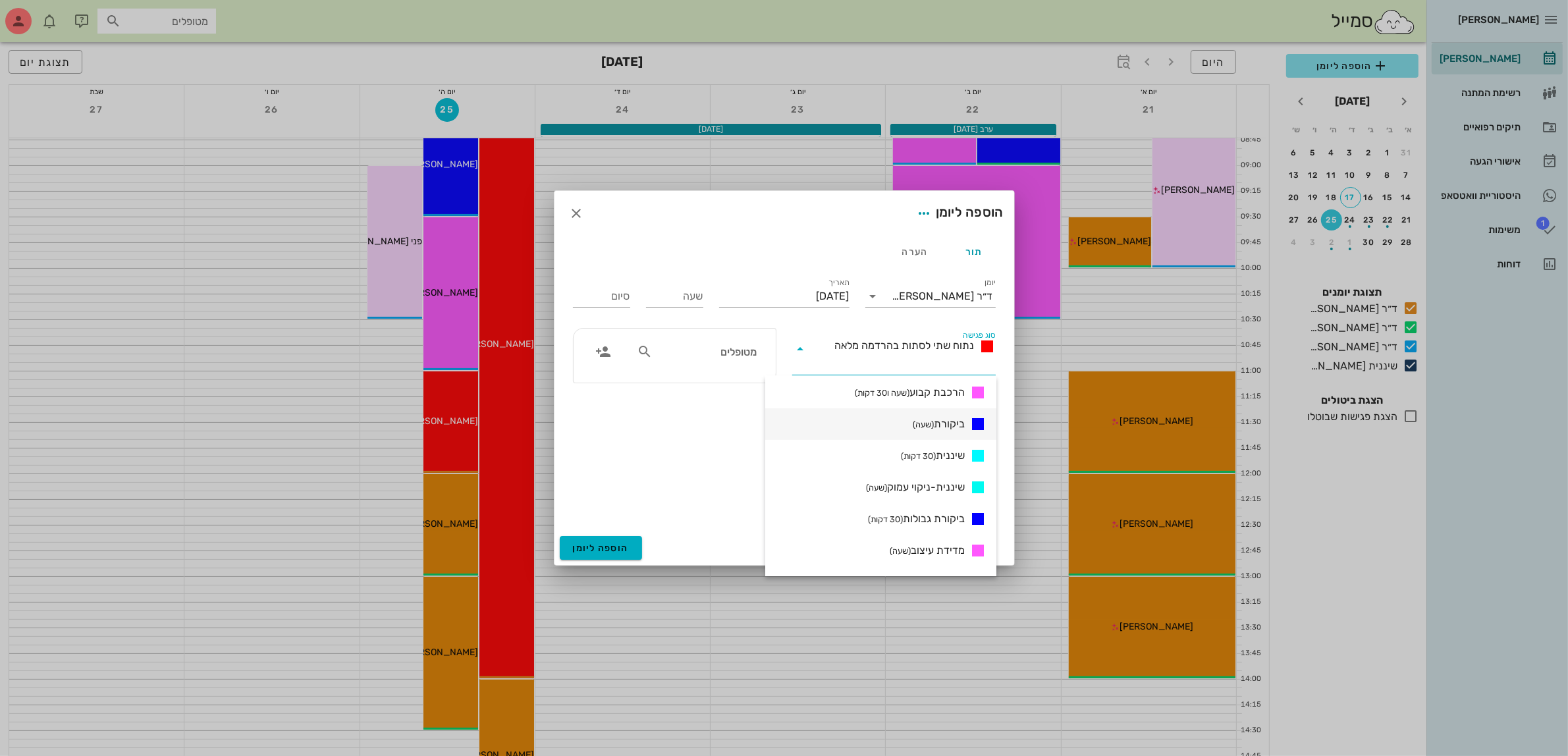
click at [956, 422] on span "ביקורת (שעה)" at bounding box center [939, 424] width 52 height 16
type input "01:00"
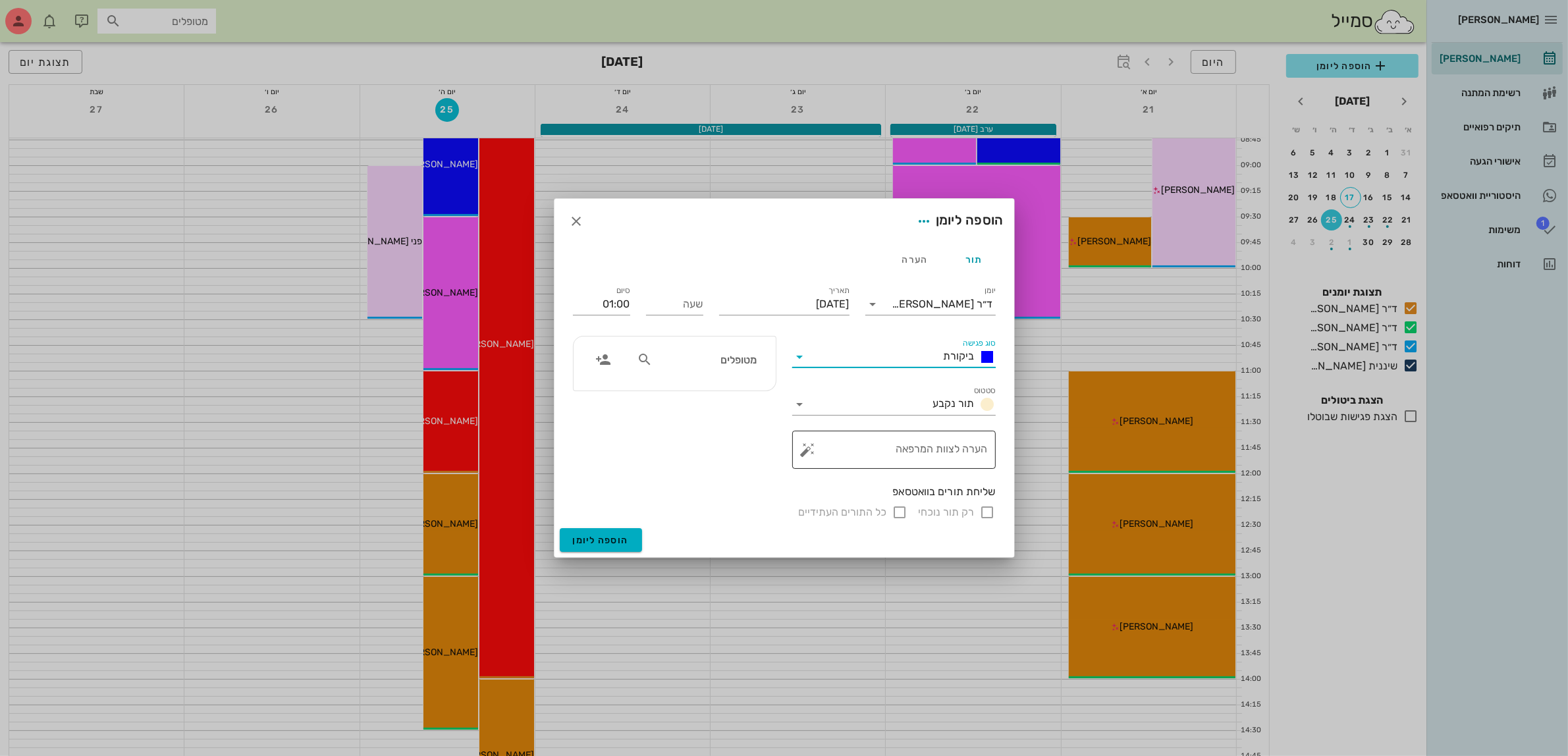
click at [922, 444] on textarea "הערה לצוות המרפאה" at bounding box center [899, 453] width 177 height 32
type textarea "קומפוזיט"
click at [679, 302] on input "שעה" at bounding box center [674, 304] width 57 height 21
type input "11:00"
type input "12:00"
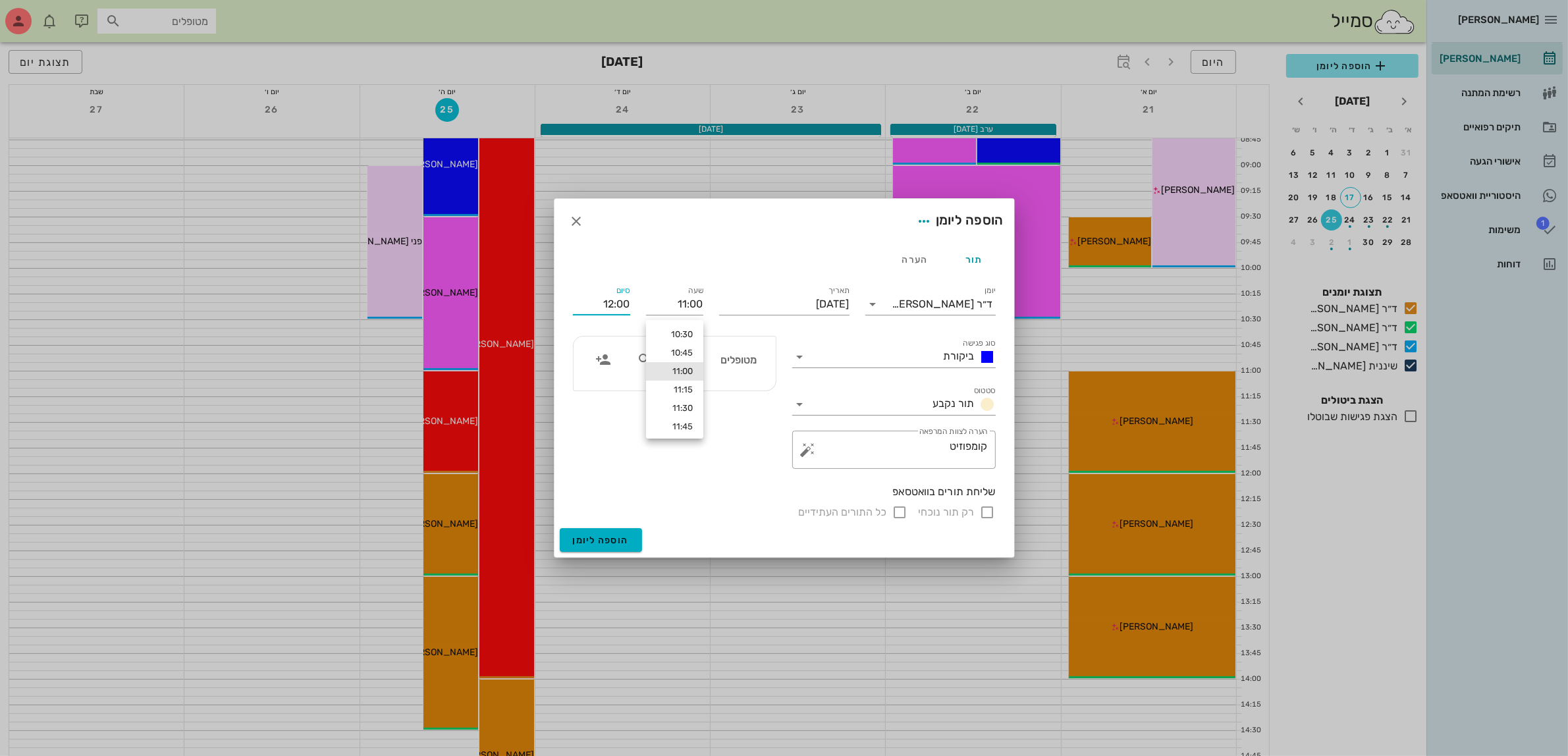
click at [608, 303] on input "12:00" at bounding box center [601, 304] width 57 height 21
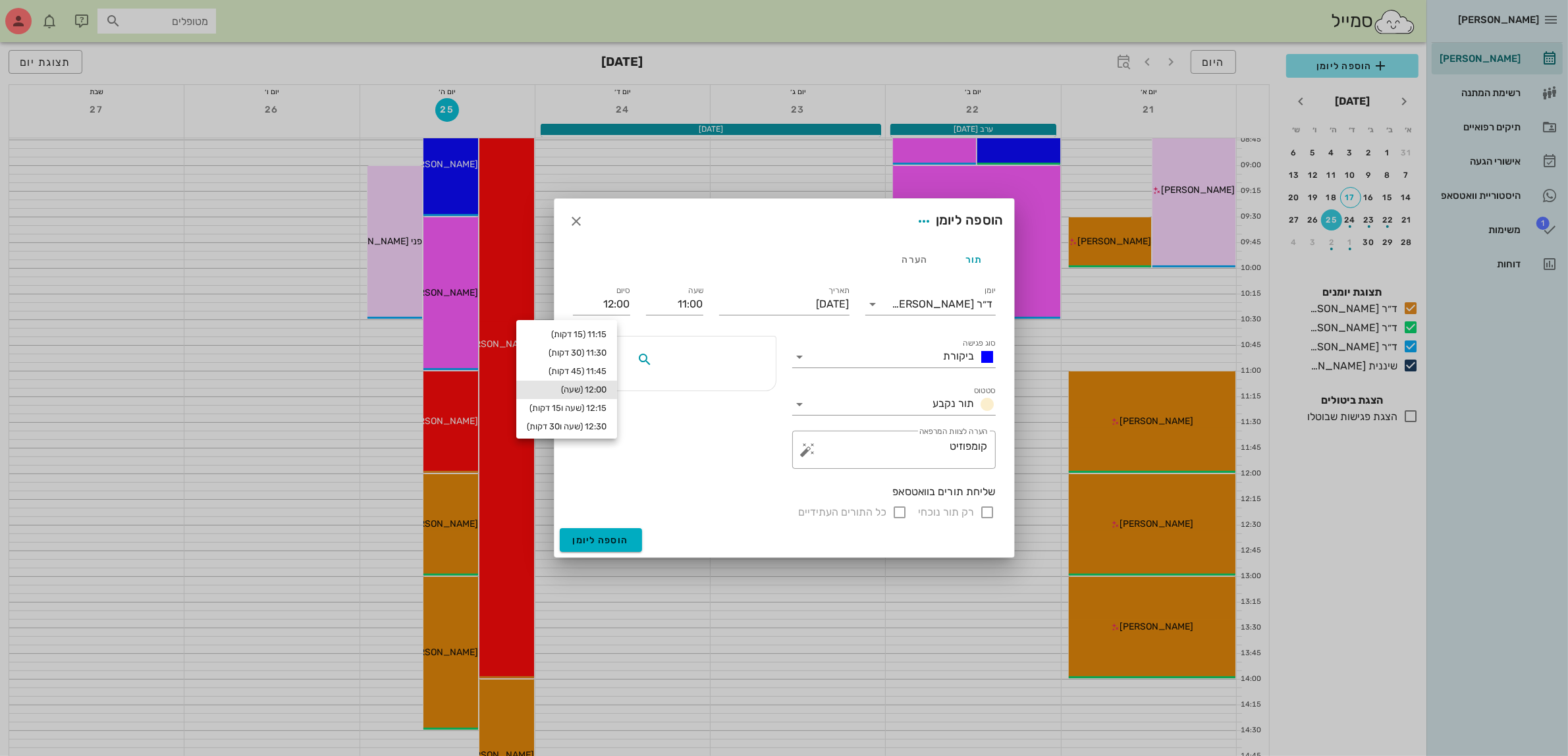
click at [699, 364] on input "text" at bounding box center [706, 360] width 102 height 17
type input "[PERSON_NAME]"
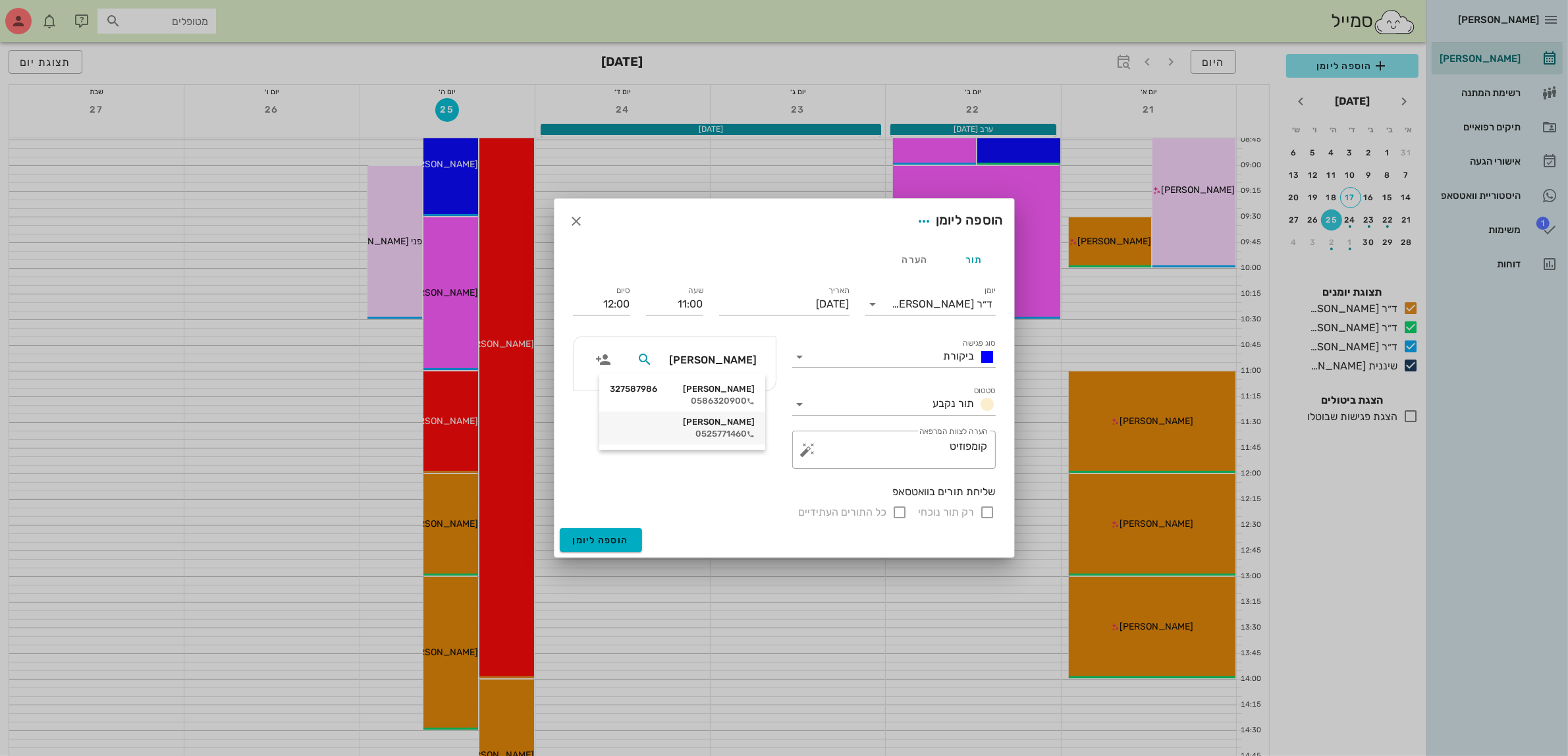
click at [717, 425] on div "[PERSON_NAME]" at bounding box center [682, 422] width 145 height 11
click at [596, 535] on span "הוספה ליומן" at bounding box center [601, 541] width 56 height 12
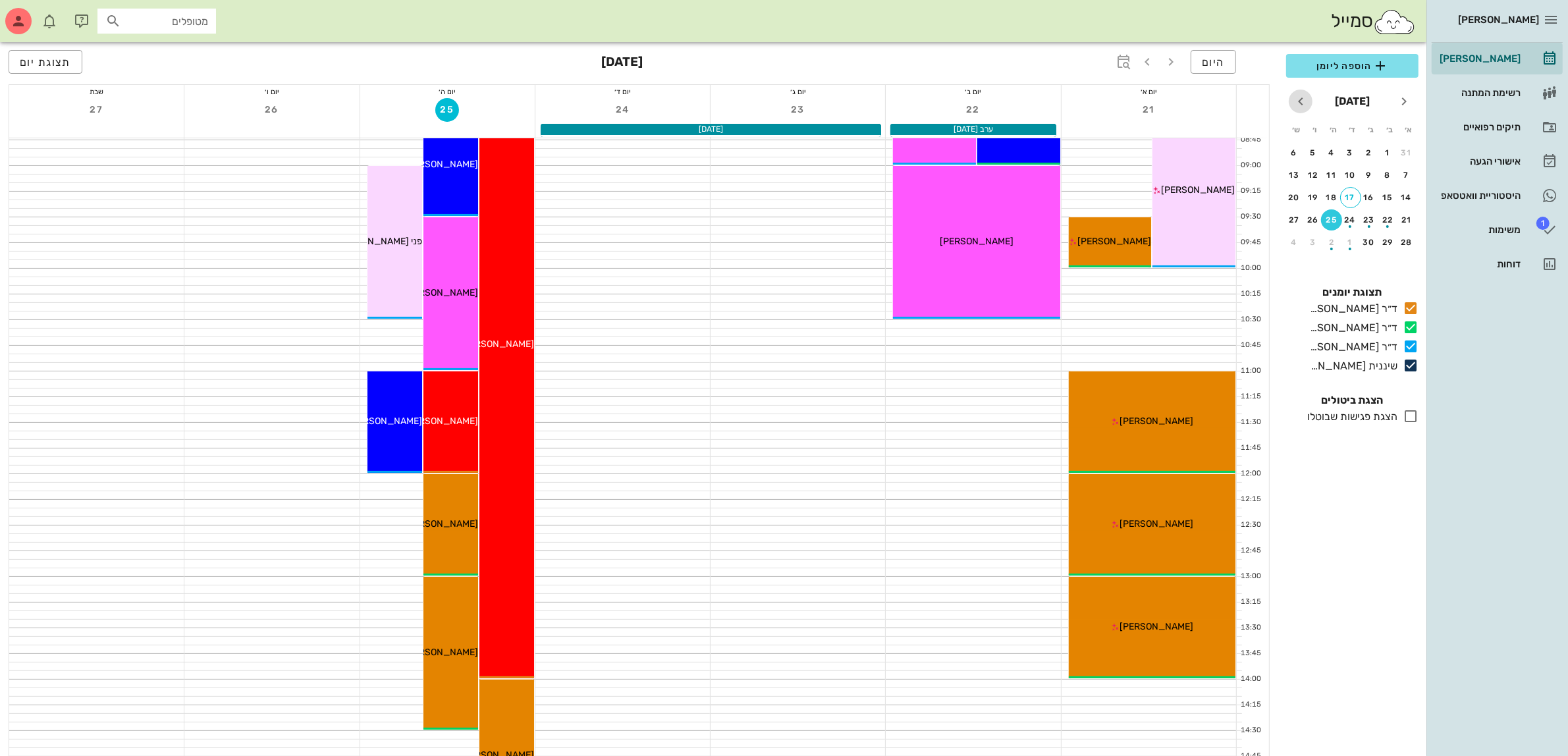
click at [1300, 107] on icon "חודש הבא" at bounding box center [1301, 102] width 16 height 16
click at [1403, 175] on div "5" at bounding box center [1406, 175] width 21 height 9
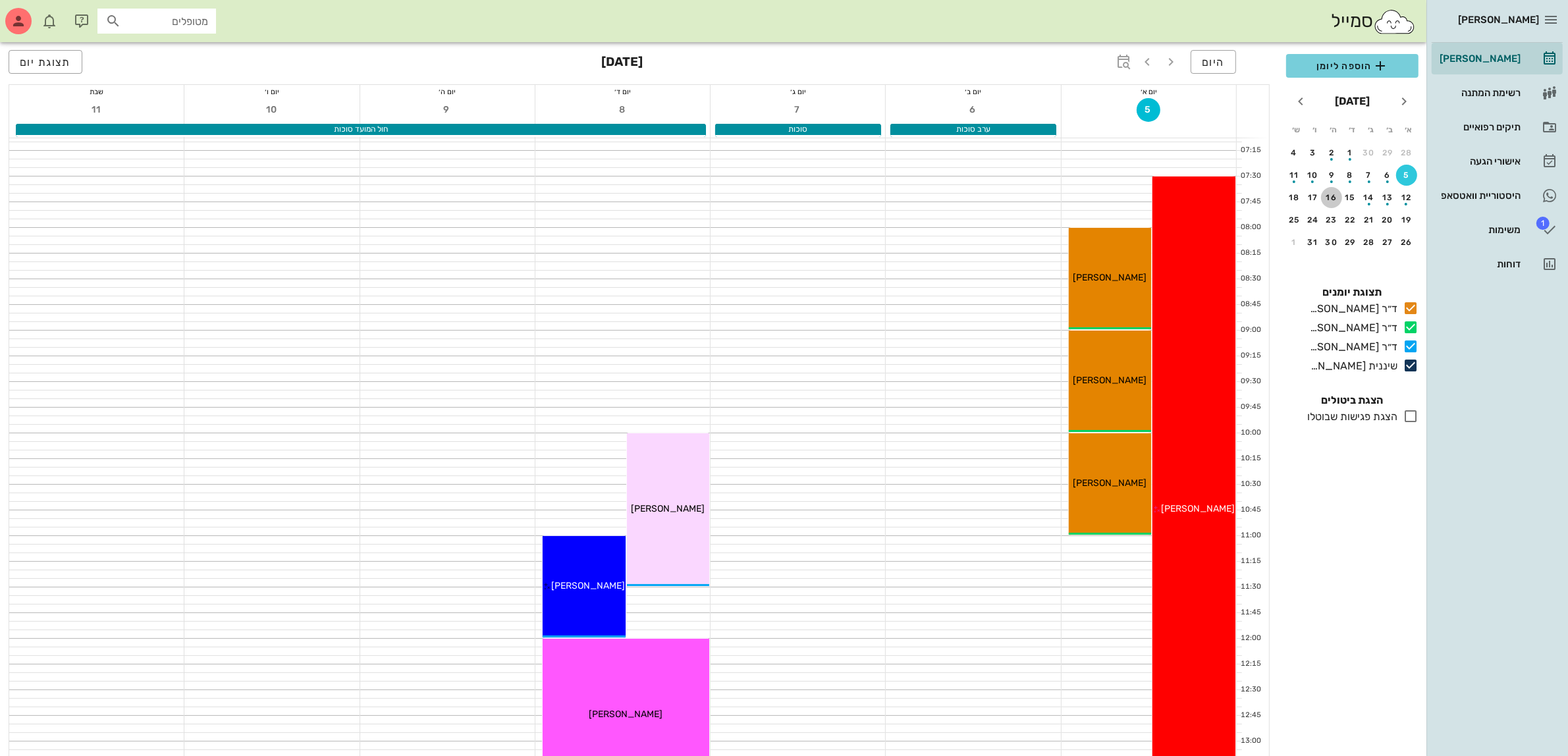
click at [1327, 193] on div "16" at bounding box center [1331, 198] width 21 height 9
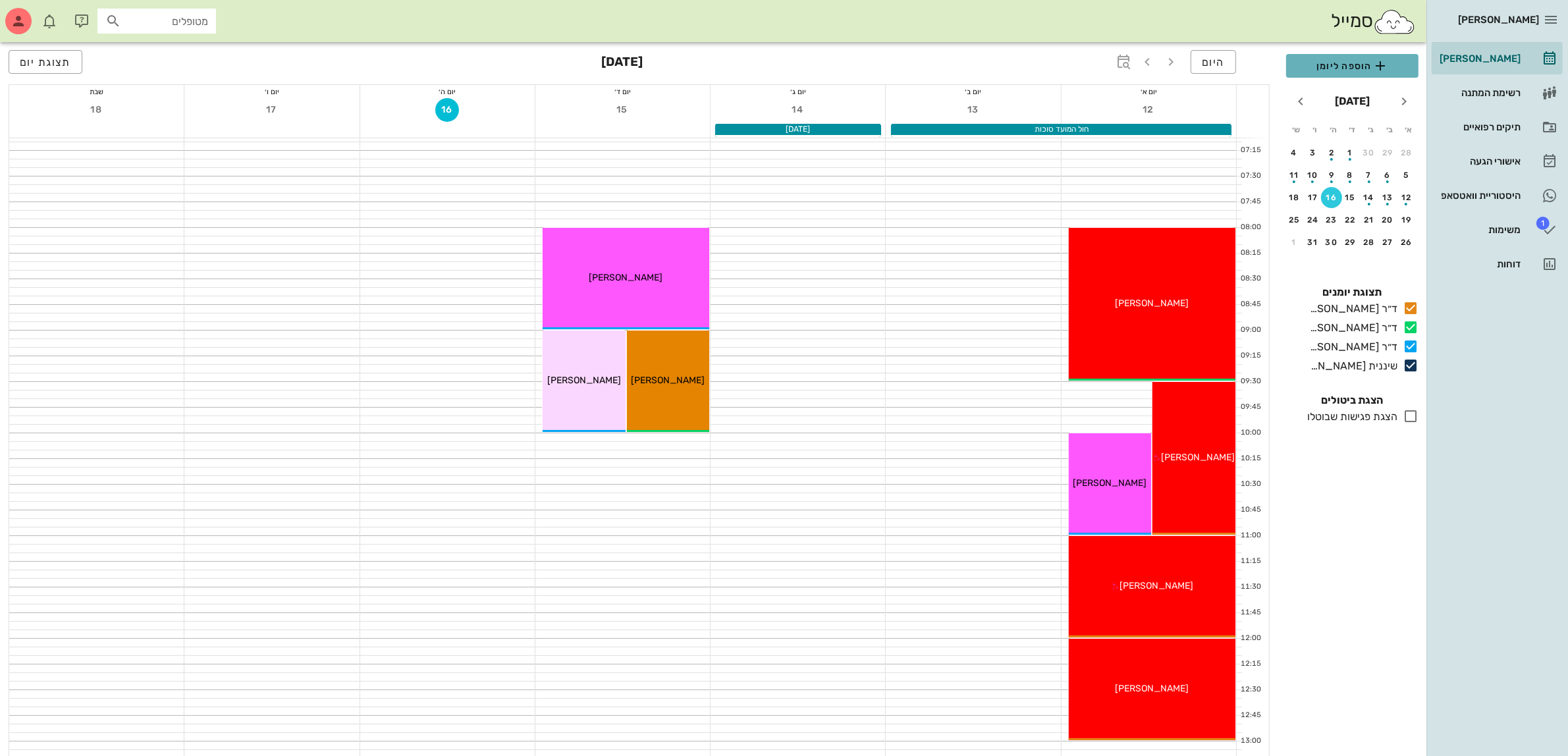
click at [1340, 61] on span "הוספה ליומן" at bounding box center [1352, 66] width 111 height 16
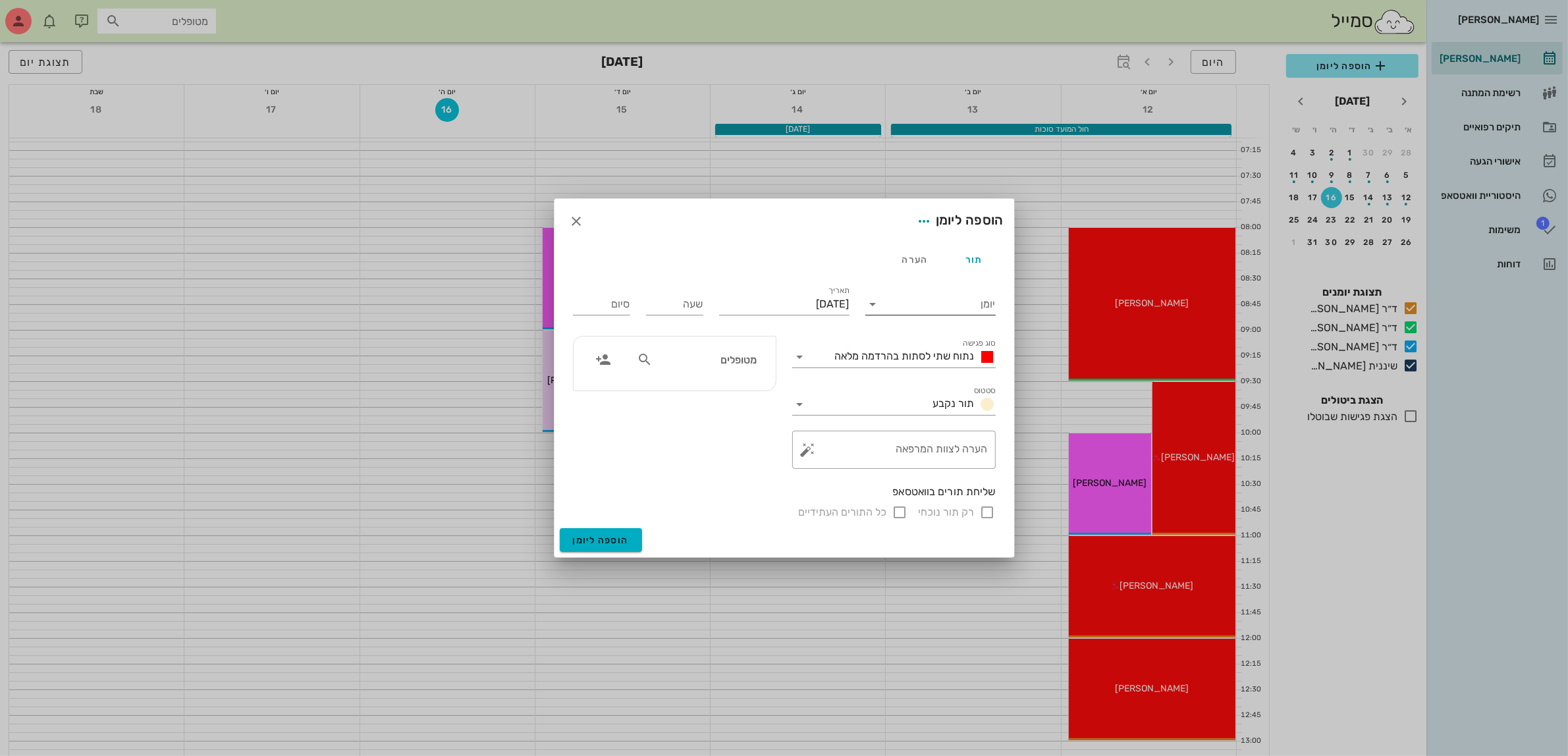
click at [959, 310] on input "יומן" at bounding box center [939, 304] width 112 height 21
click at [949, 376] on div "ד״ר [PERSON_NAME]" at bounding box center [935, 377] width 117 height 12
click at [938, 356] on span "נתוח שתי לסתות בהרדמה מלאה" at bounding box center [905, 356] width 140 height 12
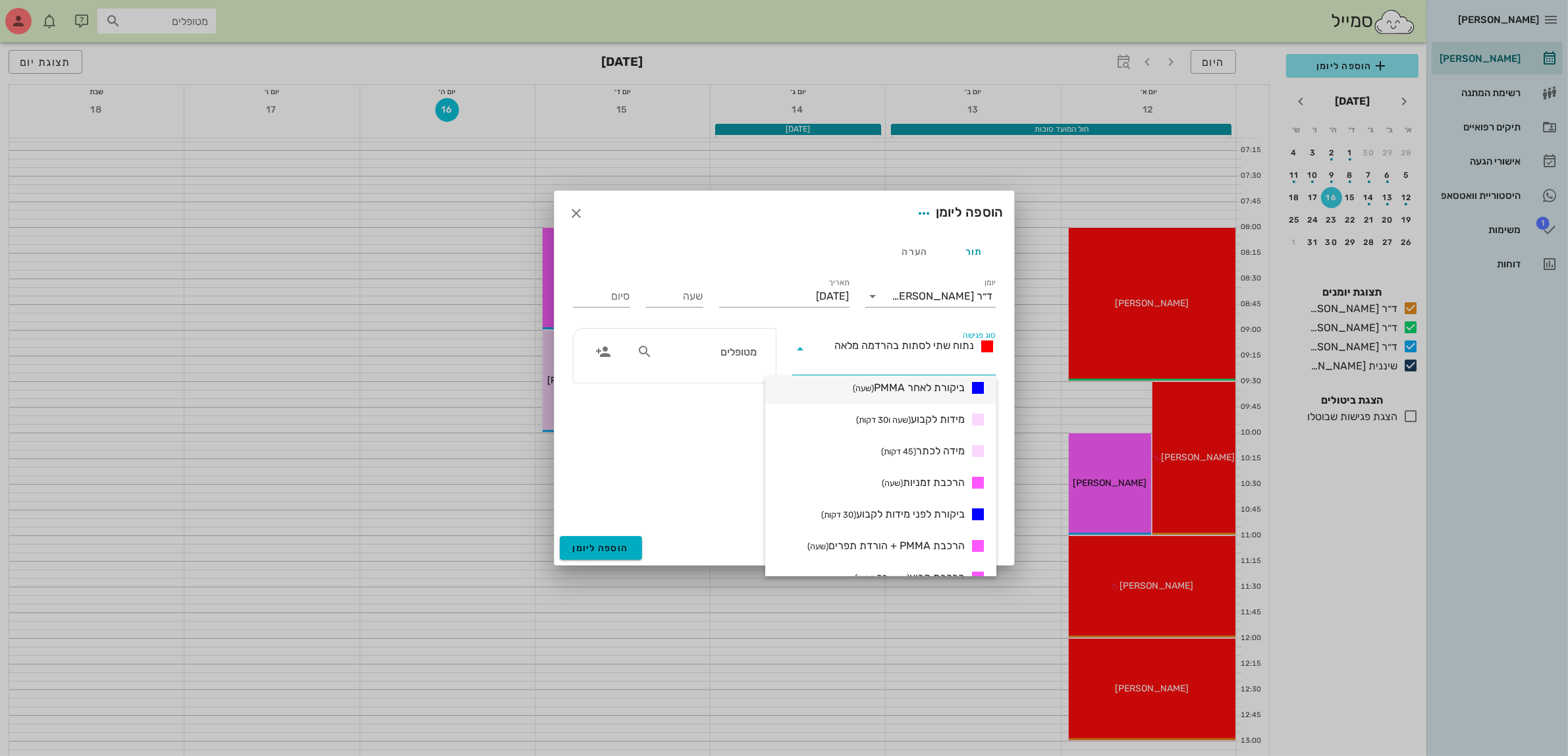
scroll to position [412, 0]
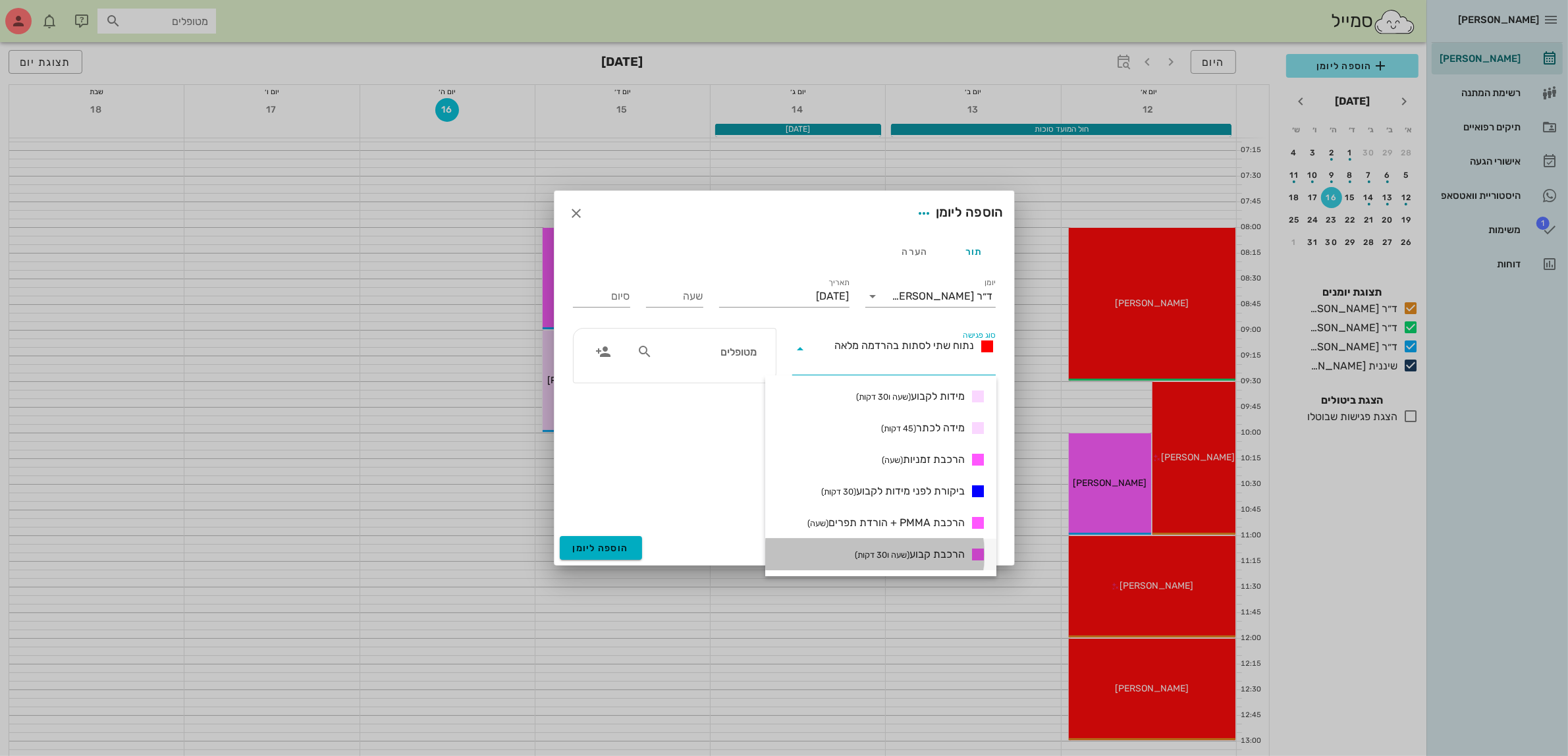
click at [912, 553] on span "הרכבת קבוע (שעה ו30 דקות)" at bounding box center [909, 555] width 110 height 16
type input "01:30"
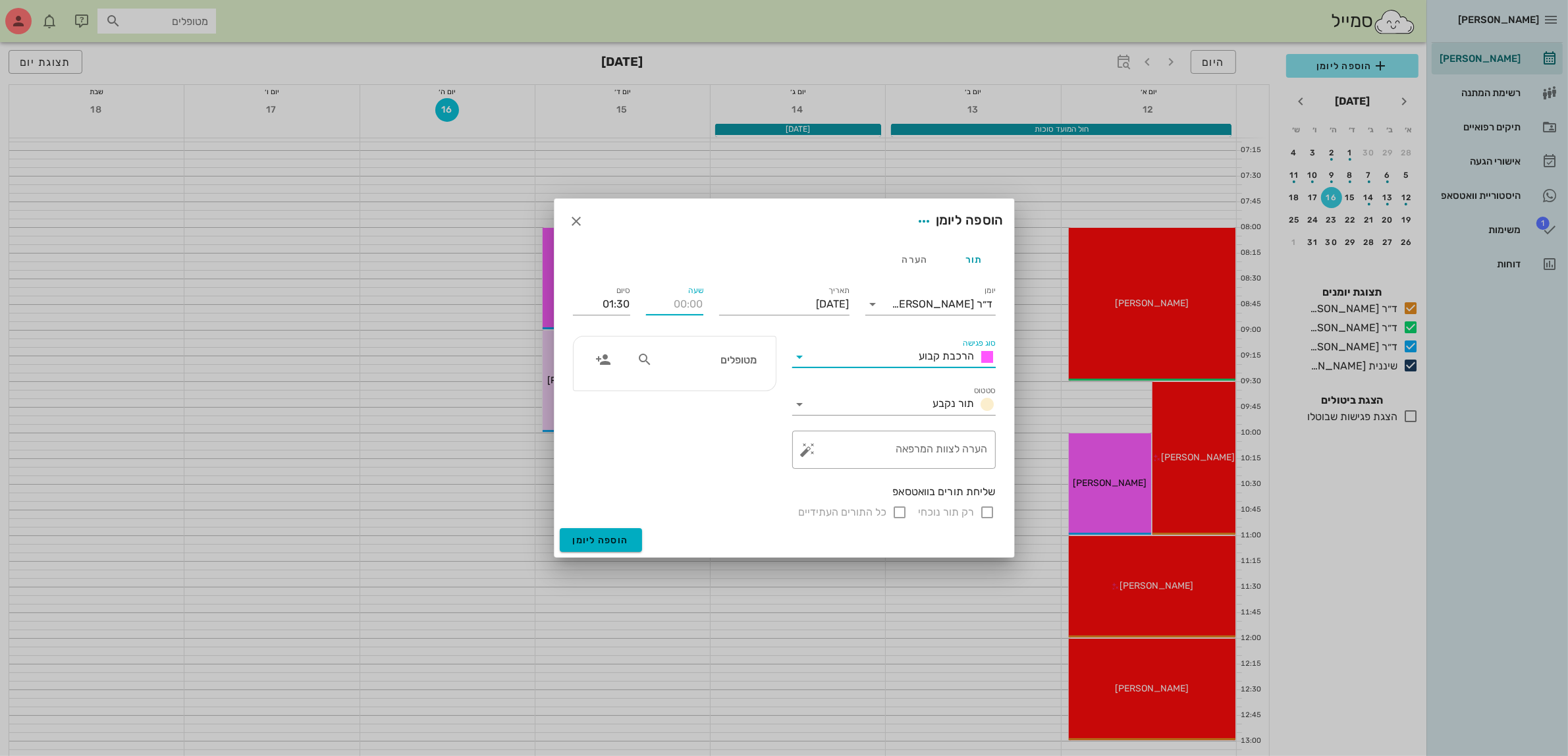
click at [695, 307] on input "שעה" at bounding box center [674, 304] width 57 height 21
click at [616, 304] on input "01:30" at bounding box center [601, 304] width 57 height 21
type input "09:00"
type input "10:30"
click at [698, 371] on div "מטופלים" at bounding box center [697, 359] width 136 height 25
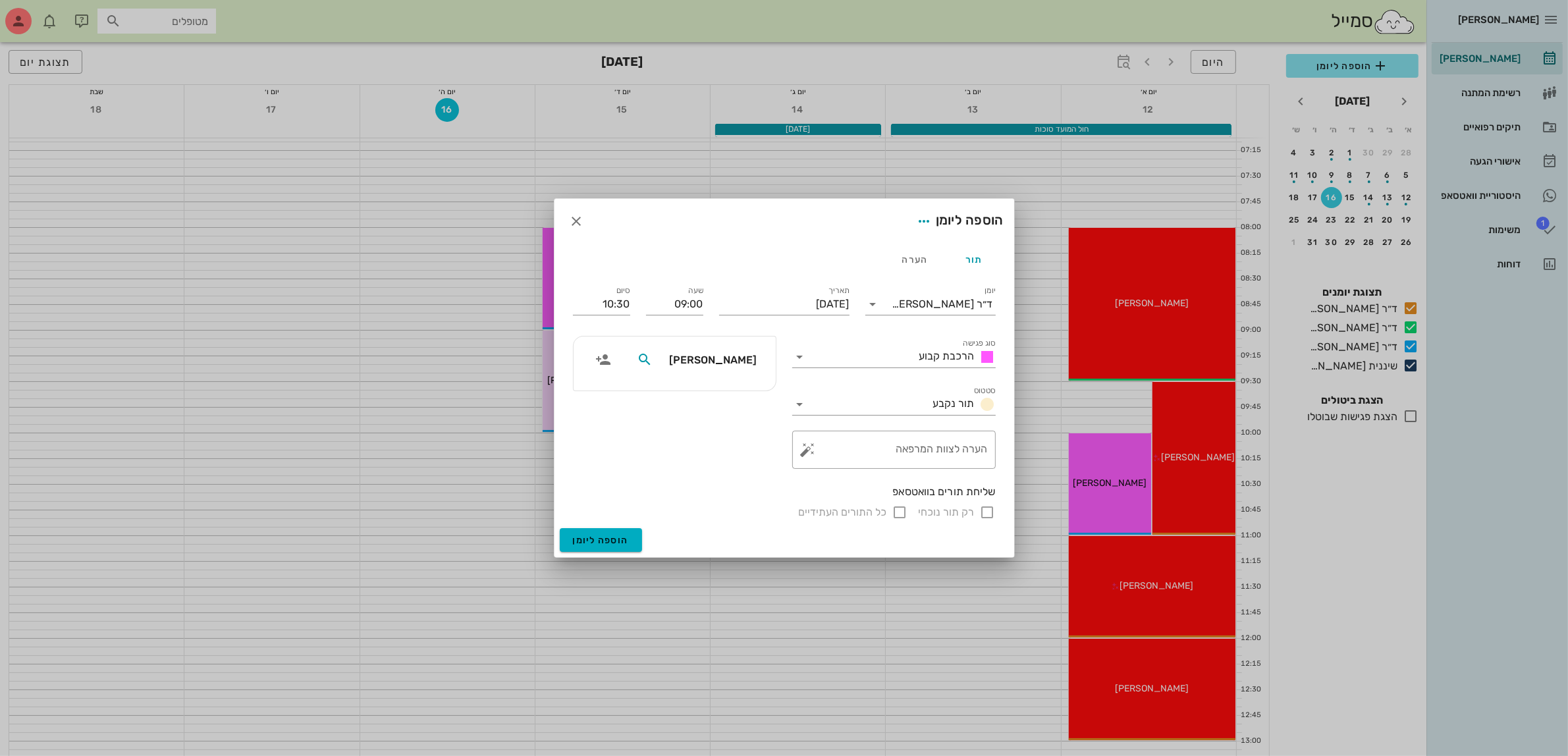
type input "[PERSON_NAME]"
click at [720, 397] on div "0523874774" at bounding box center [706, 401] width 132 height 11
click at [595, 535] on span "הוספה ליומן" at bounding box center [601, 541] width 56 height 12
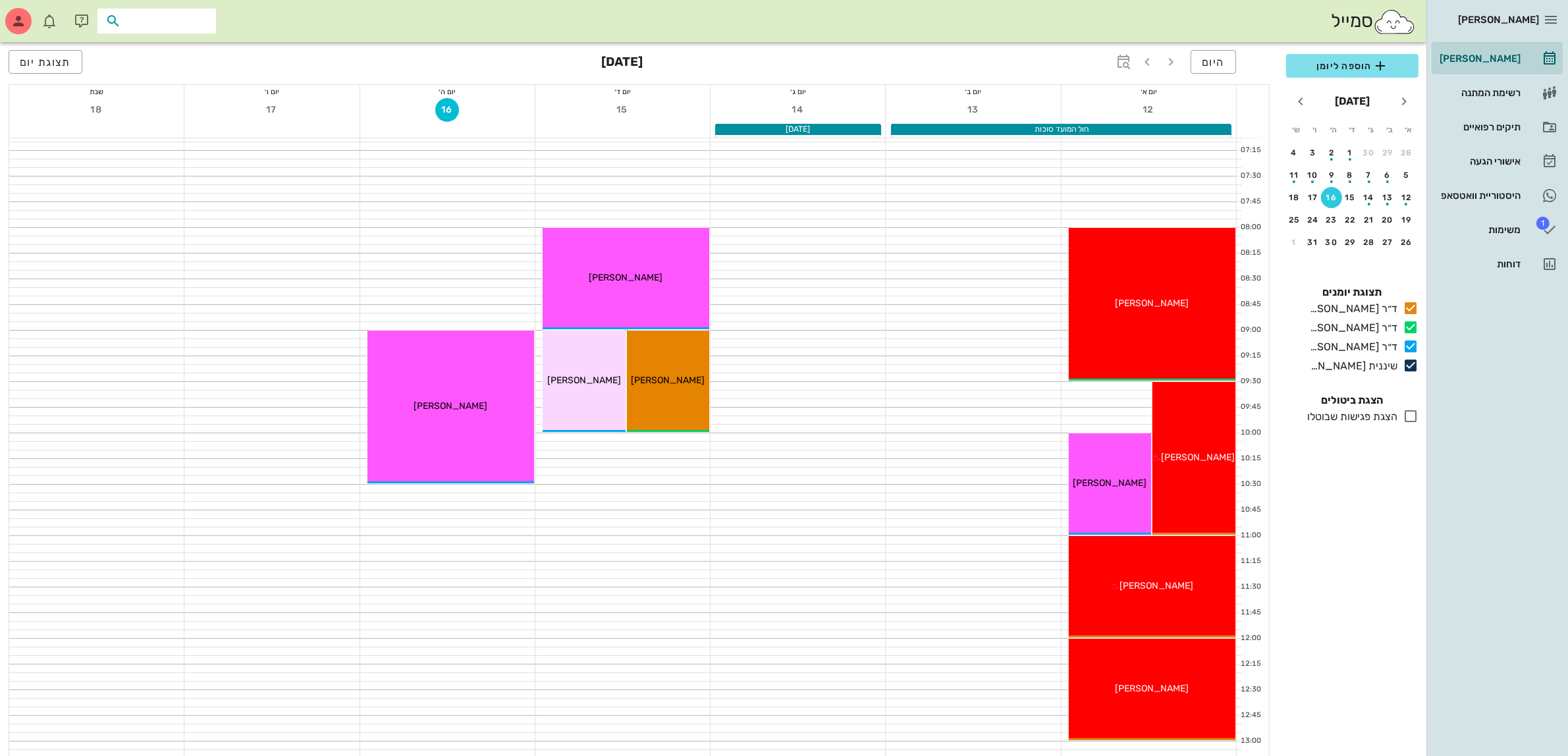
click at [128, 20] on input "text" at bounding box center [166, 21] width 84 height 17
type input "סוז"
click at [172, 56] on div "[PERSON_NAME] 0547745735" at bounding box center [171, 56] width 131 height 33
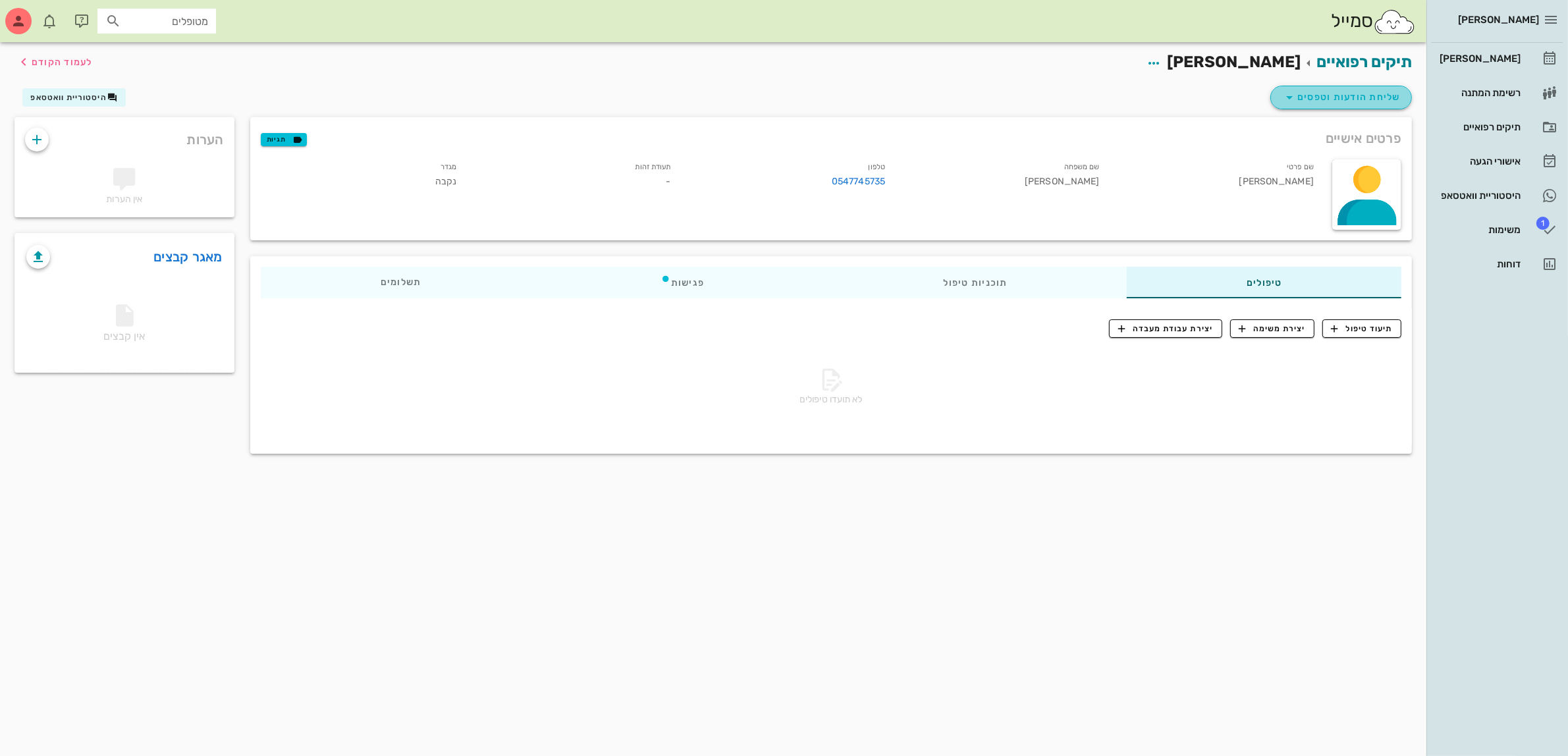
click at [1337, 97] on span "שליחת הודעות וטפסים" at bounding box center [1341, 97] width 119 height 16
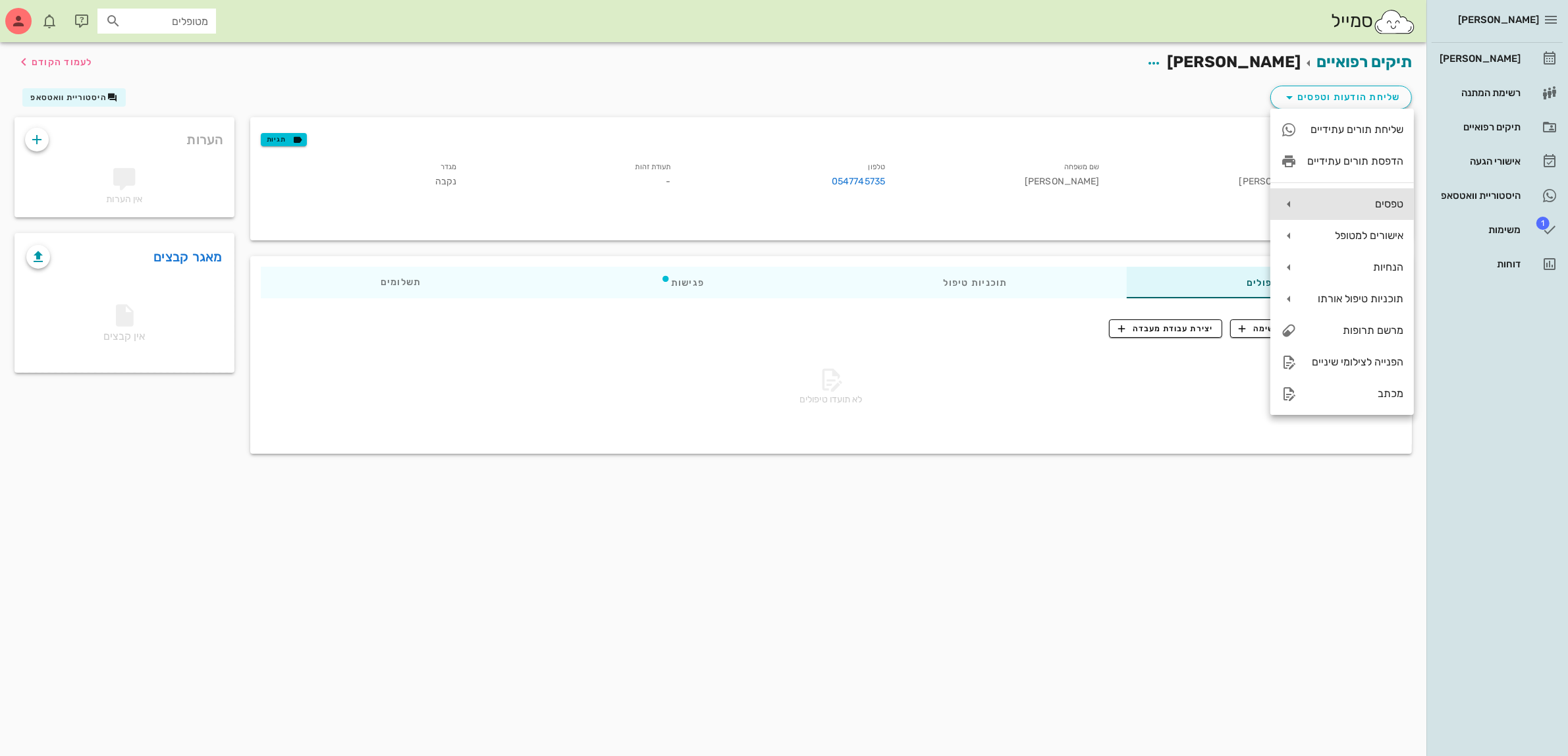
click at [1368, 196] on div "טפסים" at bounding box center [1342, 204] width 144 height 32
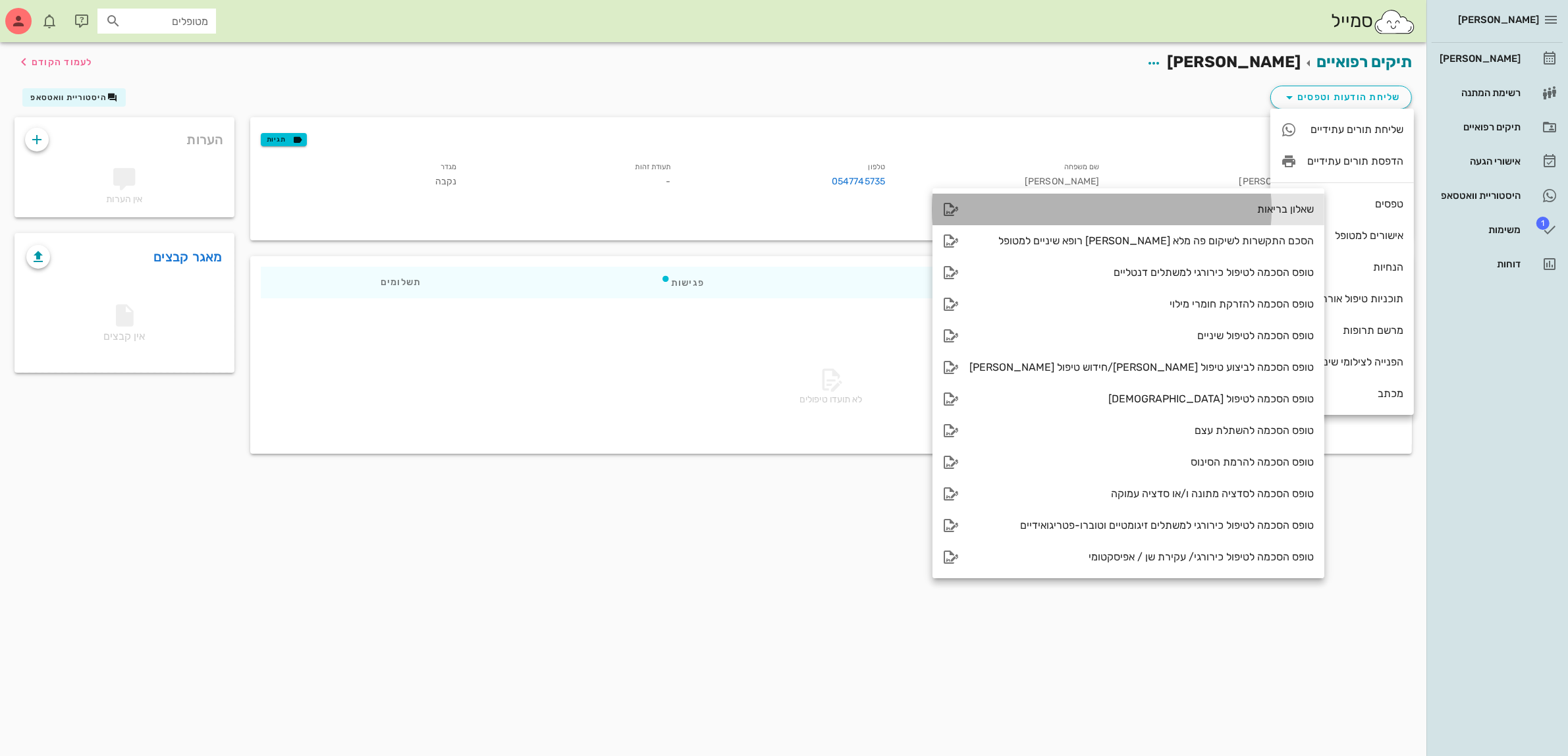
click at [1219, 209] on div "שאלון בריאות" at bounding box center [1142, 208] width 345 height 12
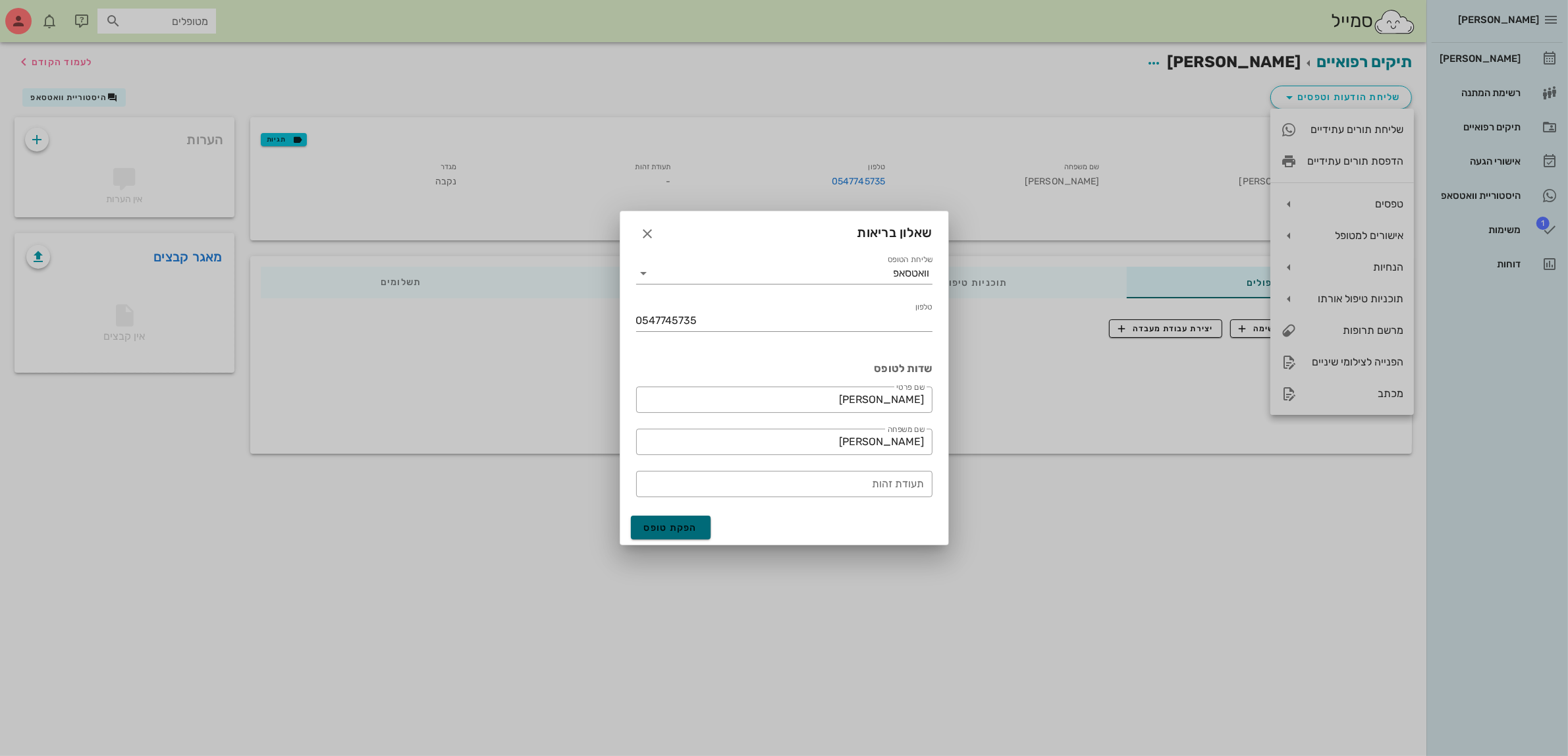
click at [667, 526] on span "הפקת טופס" at bounding box center [671, 528] width 54 height 12
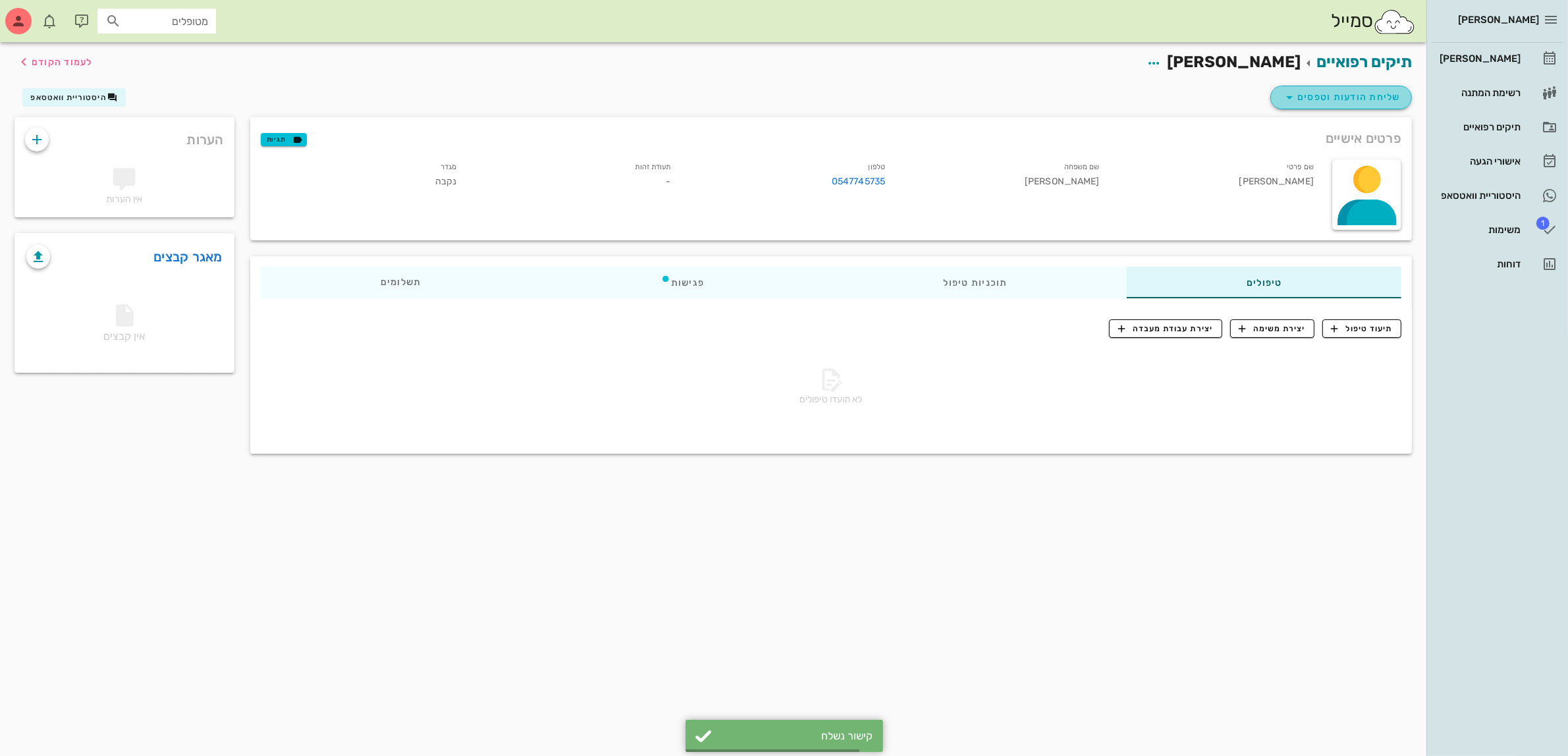
click at [1325, 99] on span "שליחת הודעות וטפסים" at bounding box center [1341, 97] width 119 height 16
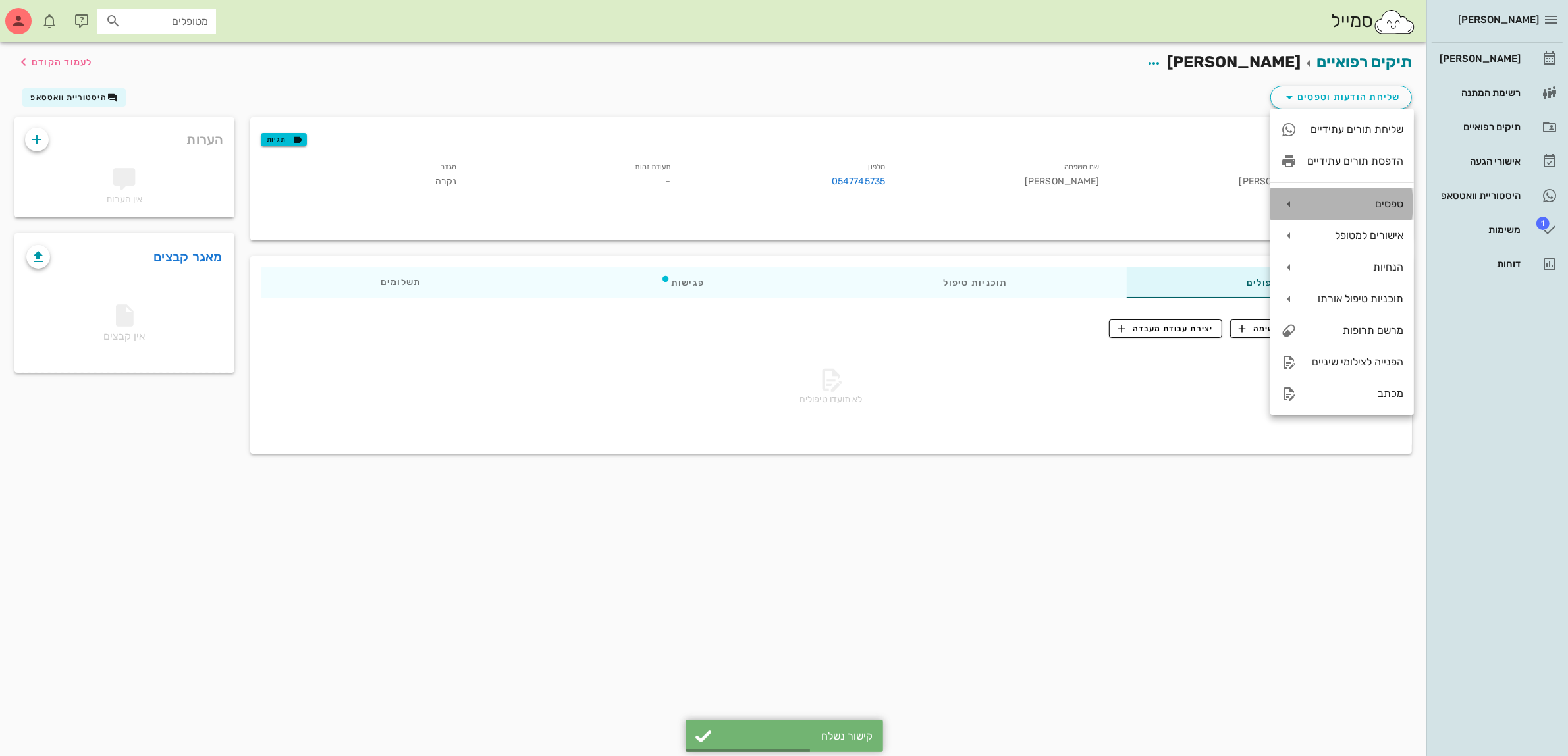
click at [1344, 203] on div "טפסים" at bounding box center [1355, 203] width 96 height 12
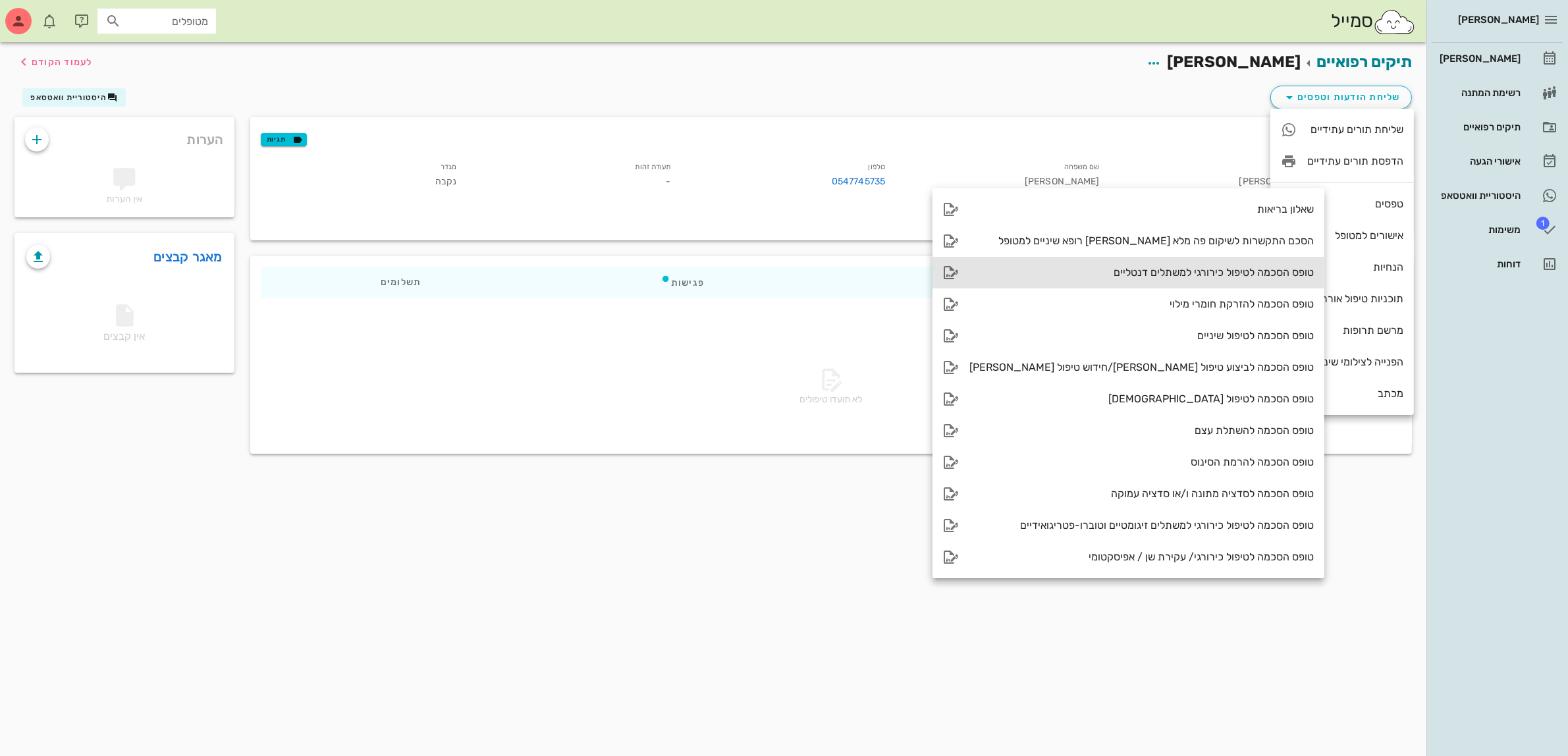
click at [1150, 273] on div "טופס הסכמה לטיפול כירורגי למשתלים דנטליים" at bounding box center [1142, 272] width 345 height 12
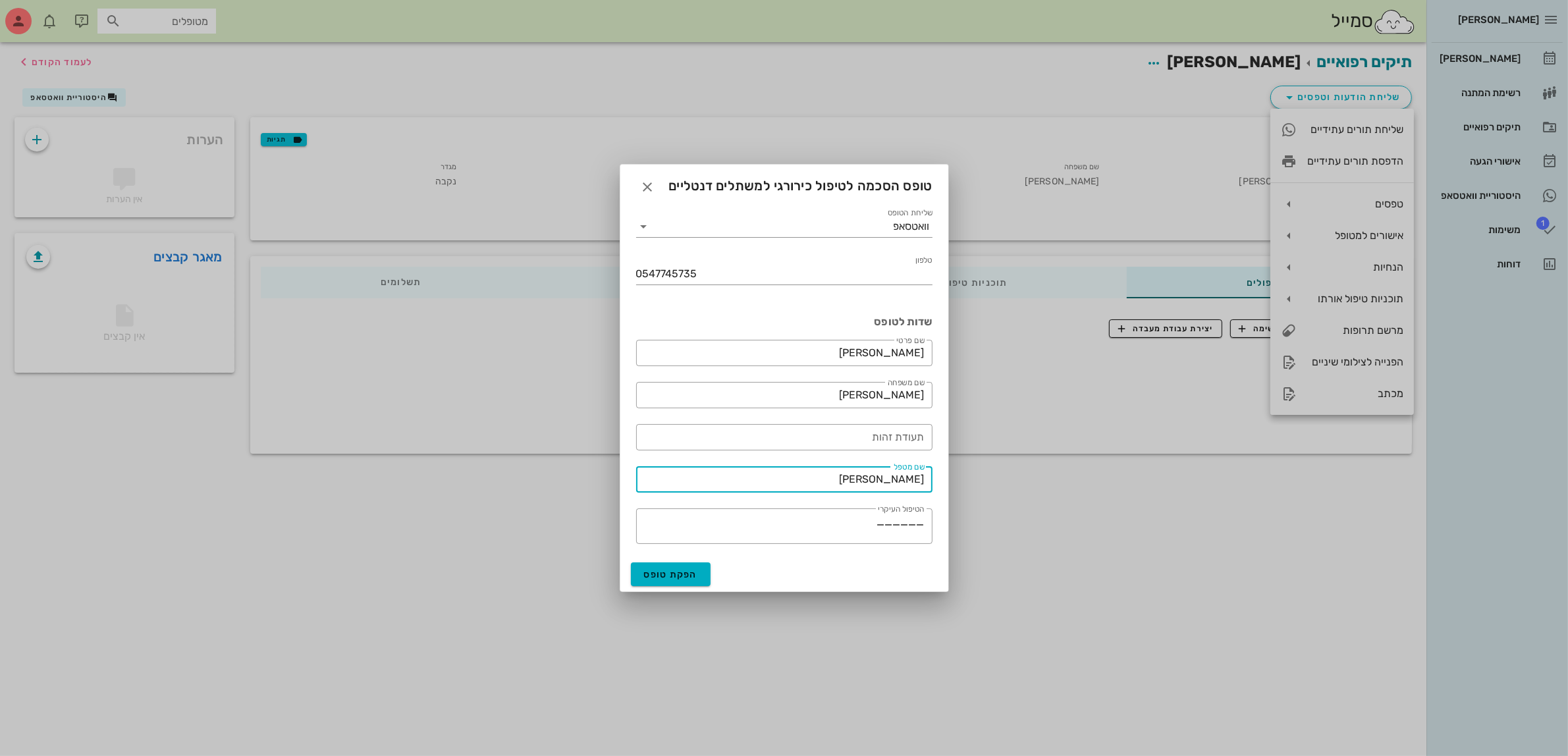
drag, startPoint x: 863, startPoint y: 480, endPoint x: 1029, endPoint y: 469, distance: 166.4
click at [1029, 469] on div "[PERSON_NAME] רשימת המתנה תיקים רפואיים אישורי הגעה היסטוריית וואטסאפ 1 משימות …" at bounding box center [784, 378] width 1568 height 756
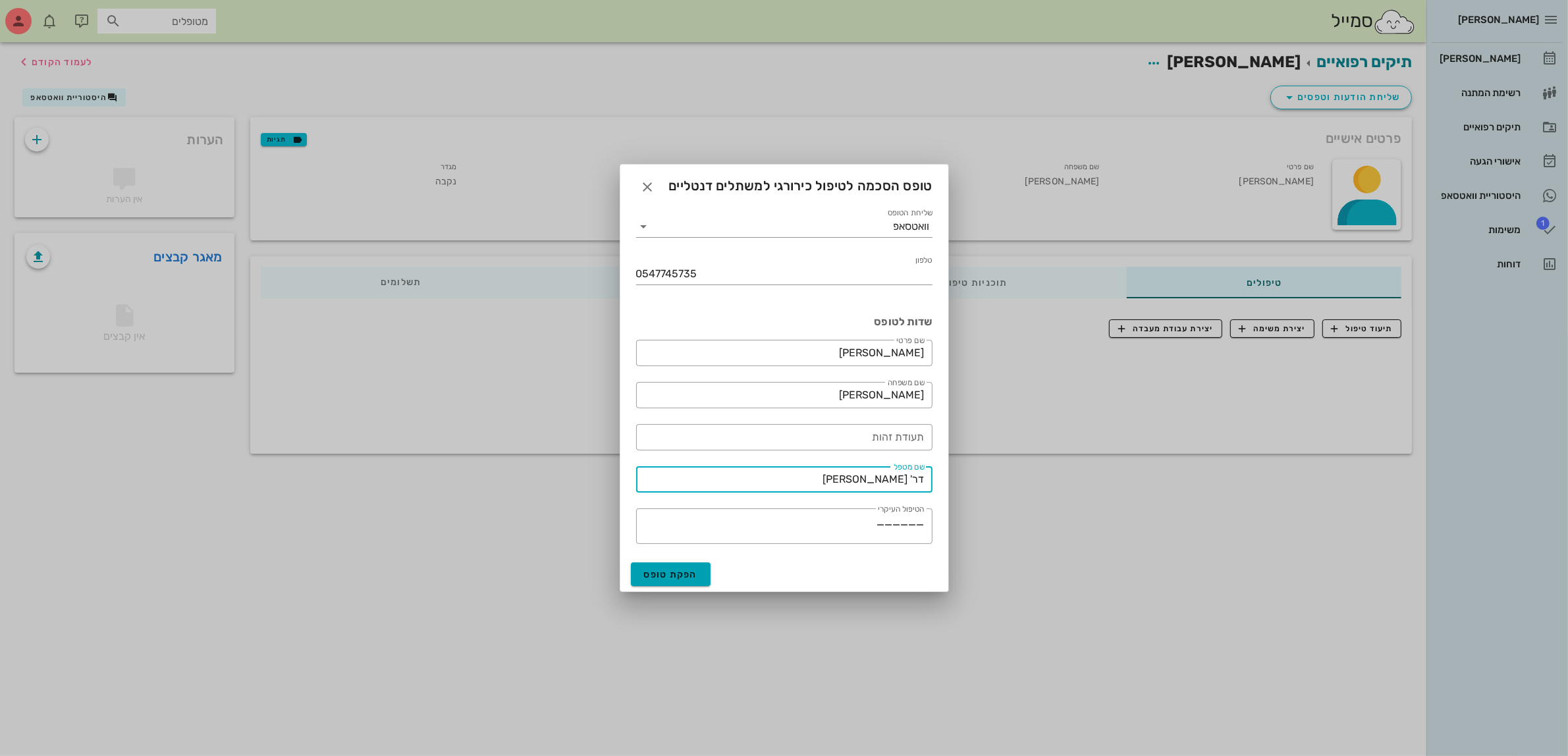
type input "דר' [PERSON_NAME]"
click at [679, 579] on span "הפקת טופס" at bounding box center [671, 575] width 54 height 12
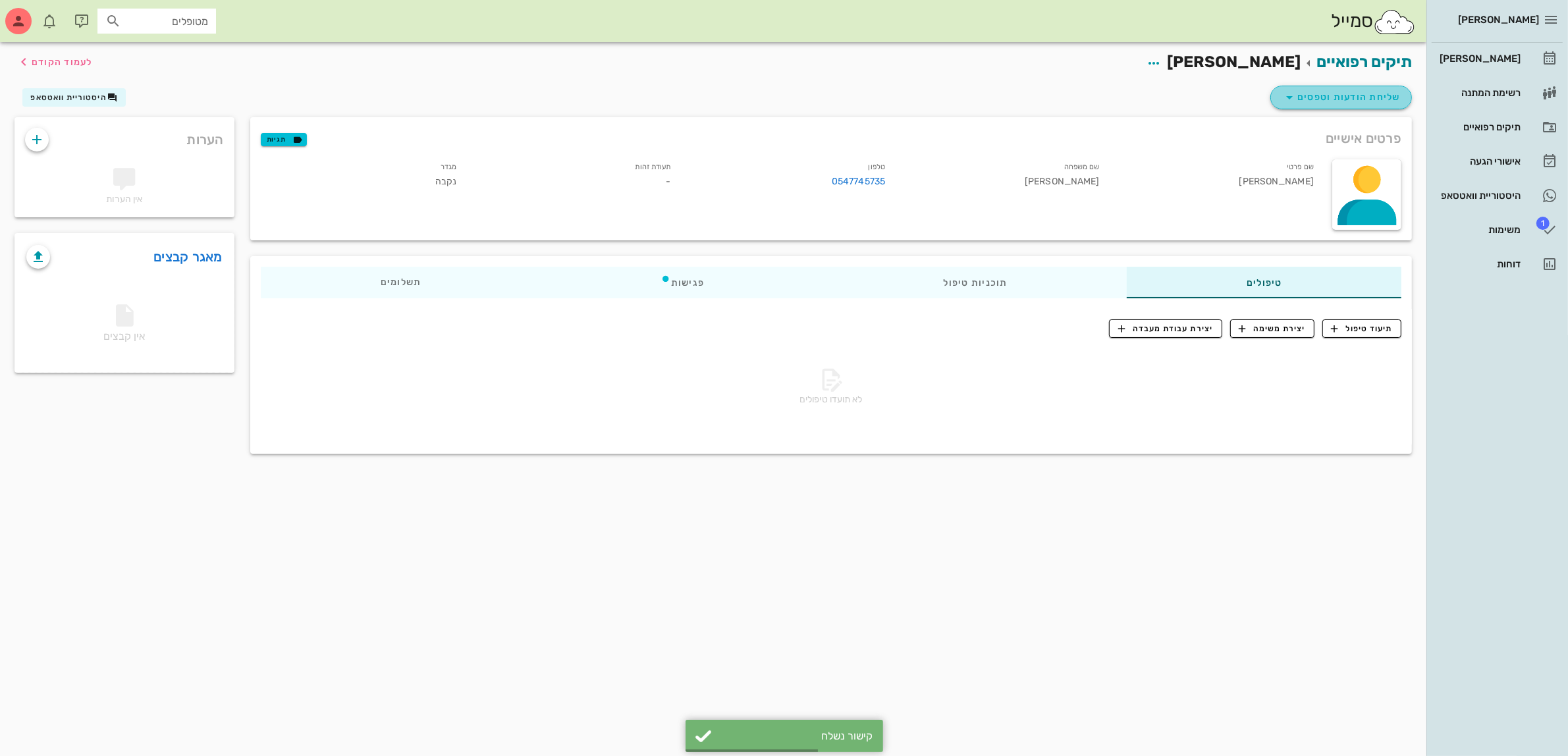
click at [1346, 94] on span "שליחת הודעות וטפסים" at bounding box center [1341, 97] width 119 height 16
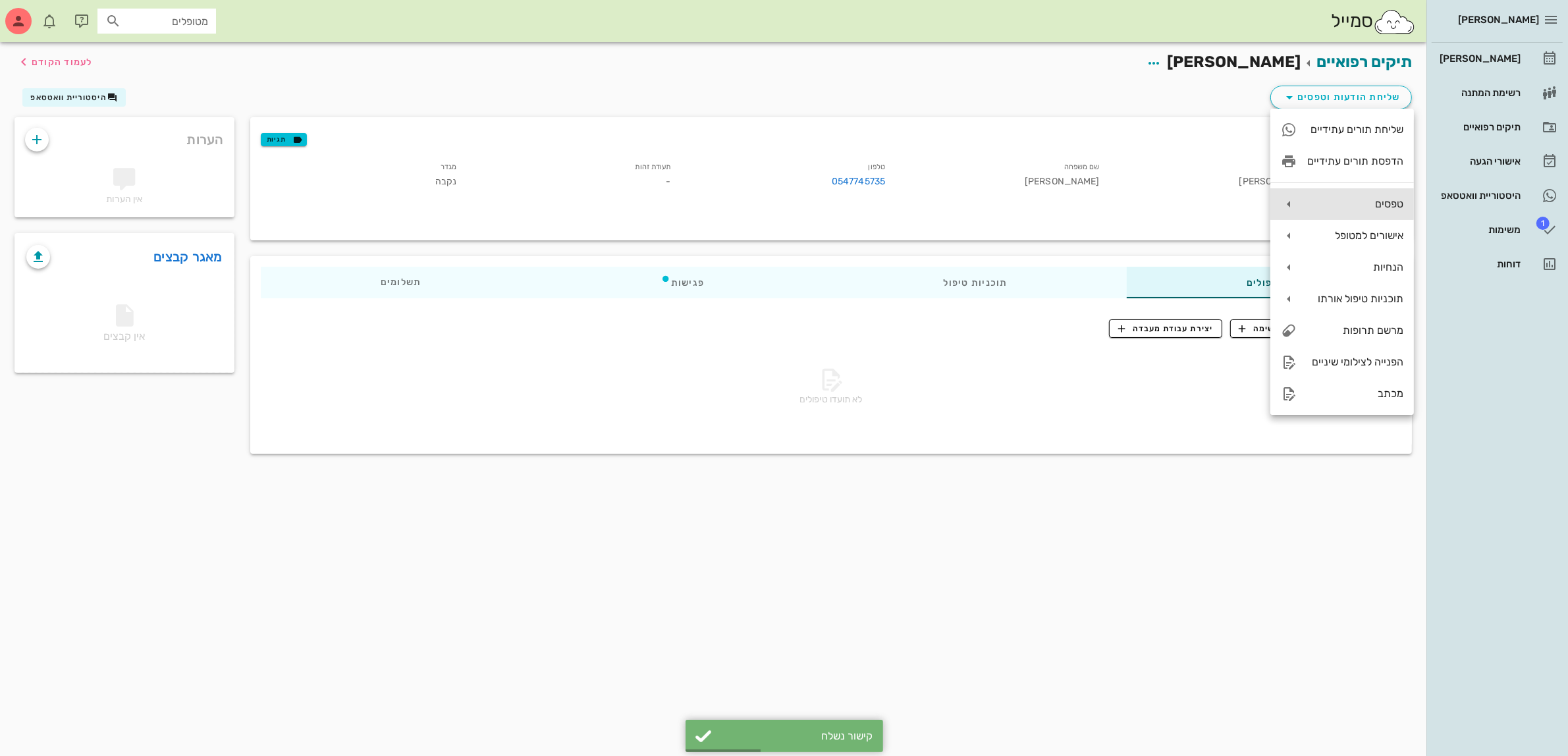
click at [1345, 206] on div "טפסים" at bounding box center [1355, 203] width 96 height 12
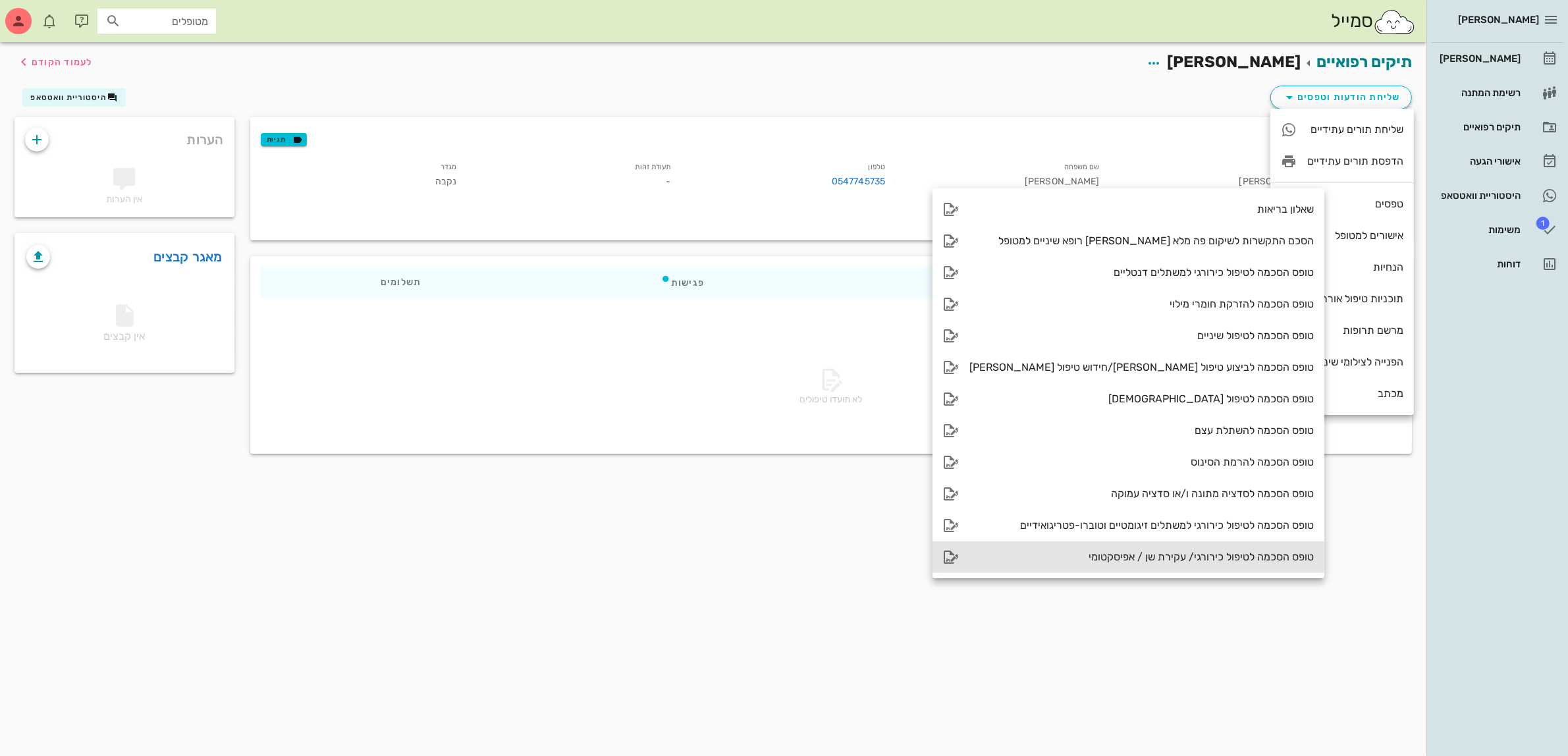
click at [1166, 551] on div "טופס הסכמה לטיפול כירורגי/ עקירת שן / אפיסקטומי" at bounding box center [1142, 556] width 345 height 12
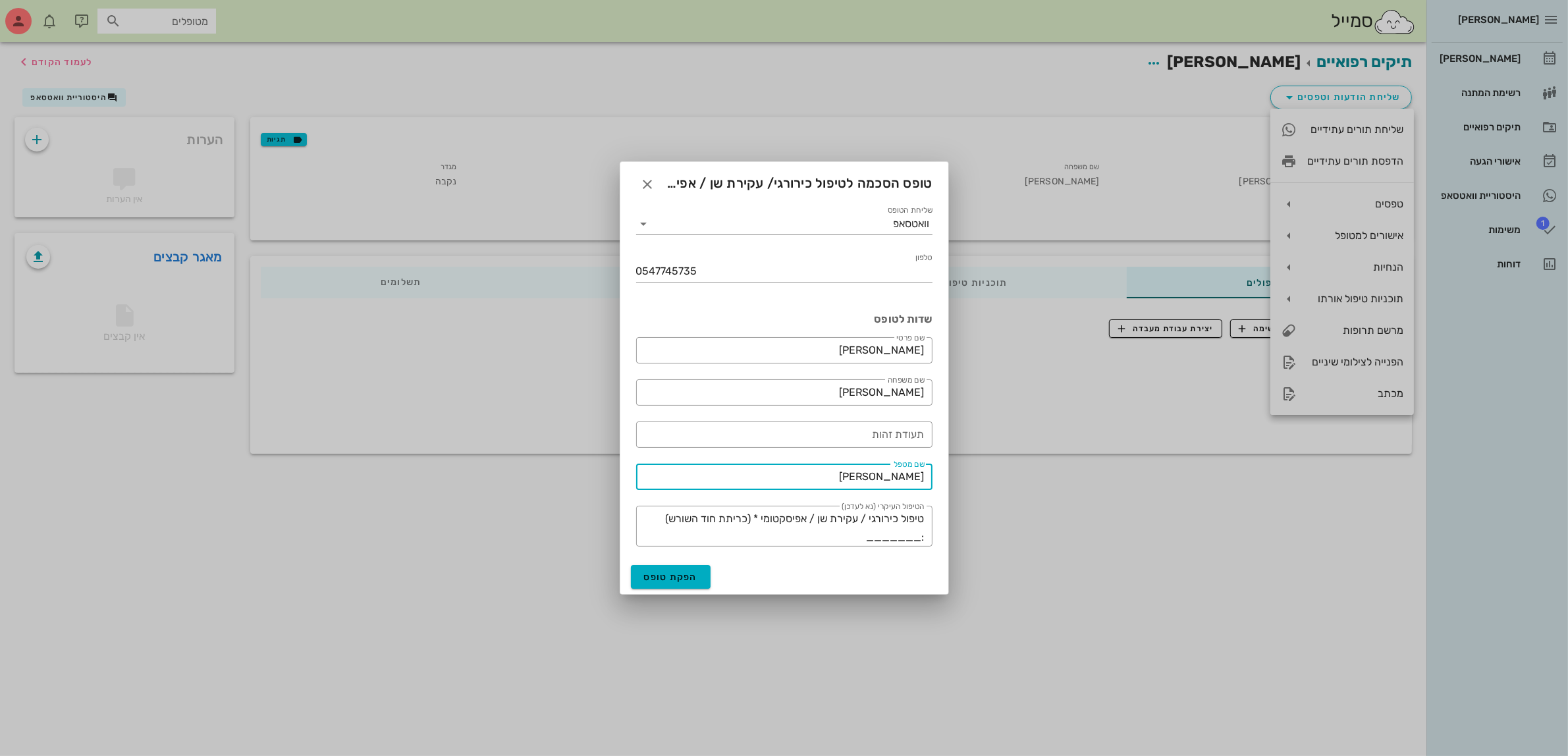
drag, startPoint x: 922, startPoint y: 467, endPoint x: 1005, endPoint y: 465, distance: 83.0
click at [993, 465] on div "[PERSON_NAME] רשימת המתנה תיקים רפואיים אישורי הגעה היסטוריית וואטסאפ 1 משימות …" at bounding box center [784, 378] width 1568 height 756
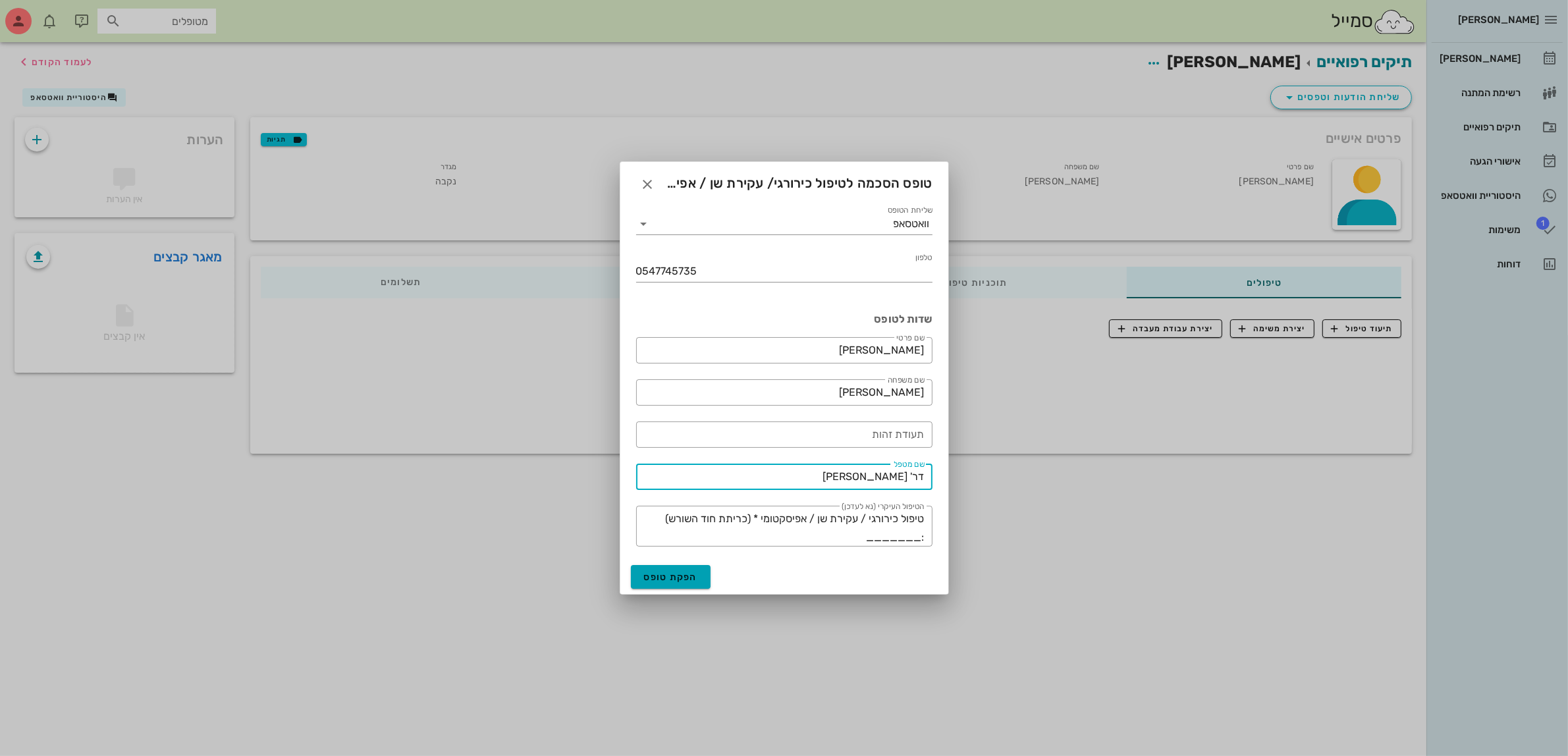
type input "דר' [PERSON_NAME]"
click at [674, 573] on span "הפקת טופס" at bounding box center [671, 578] width 54 height 12
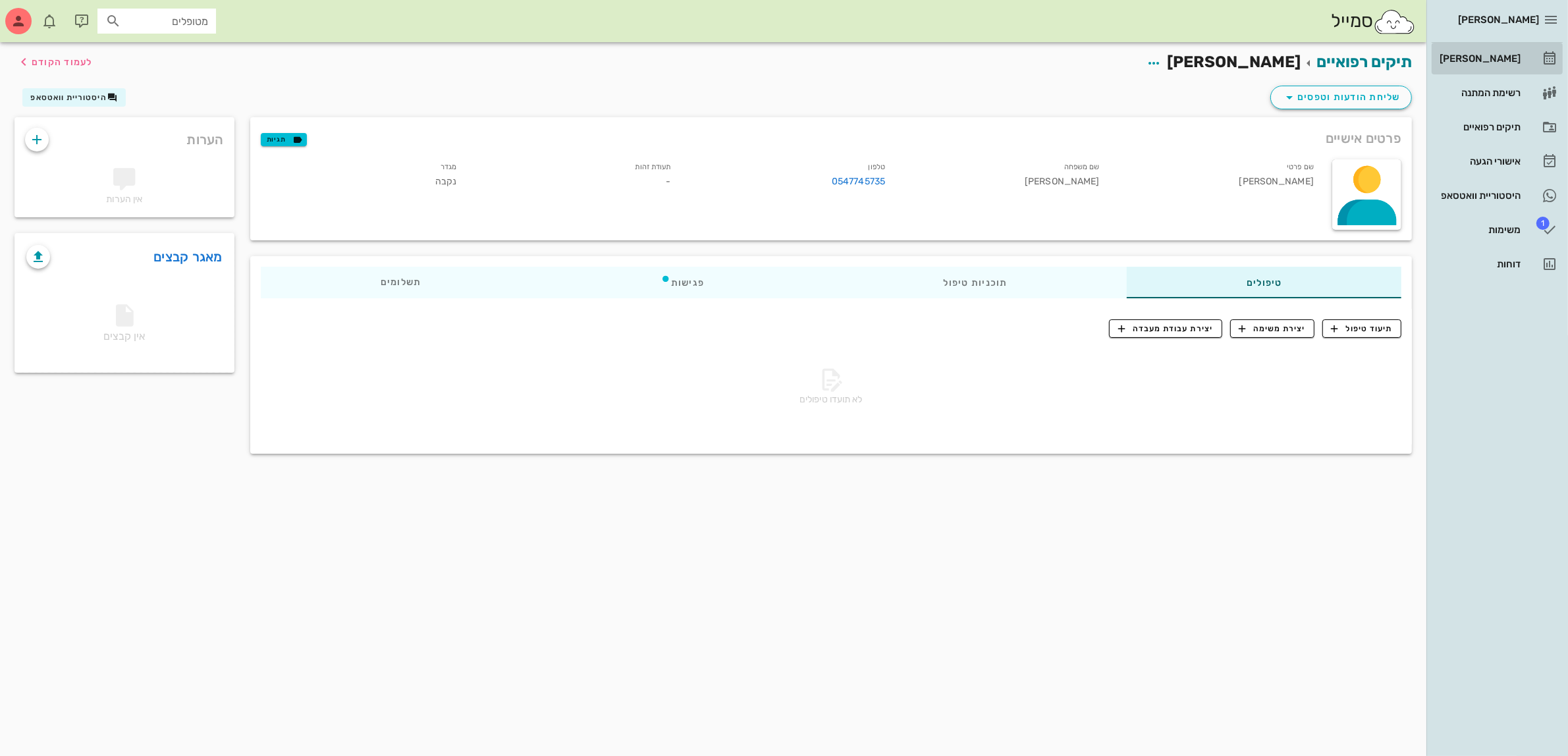
click at [1485, 61] on div "[PERSON_NAME]" at bounding box center [1479, 58] width 84 height 11
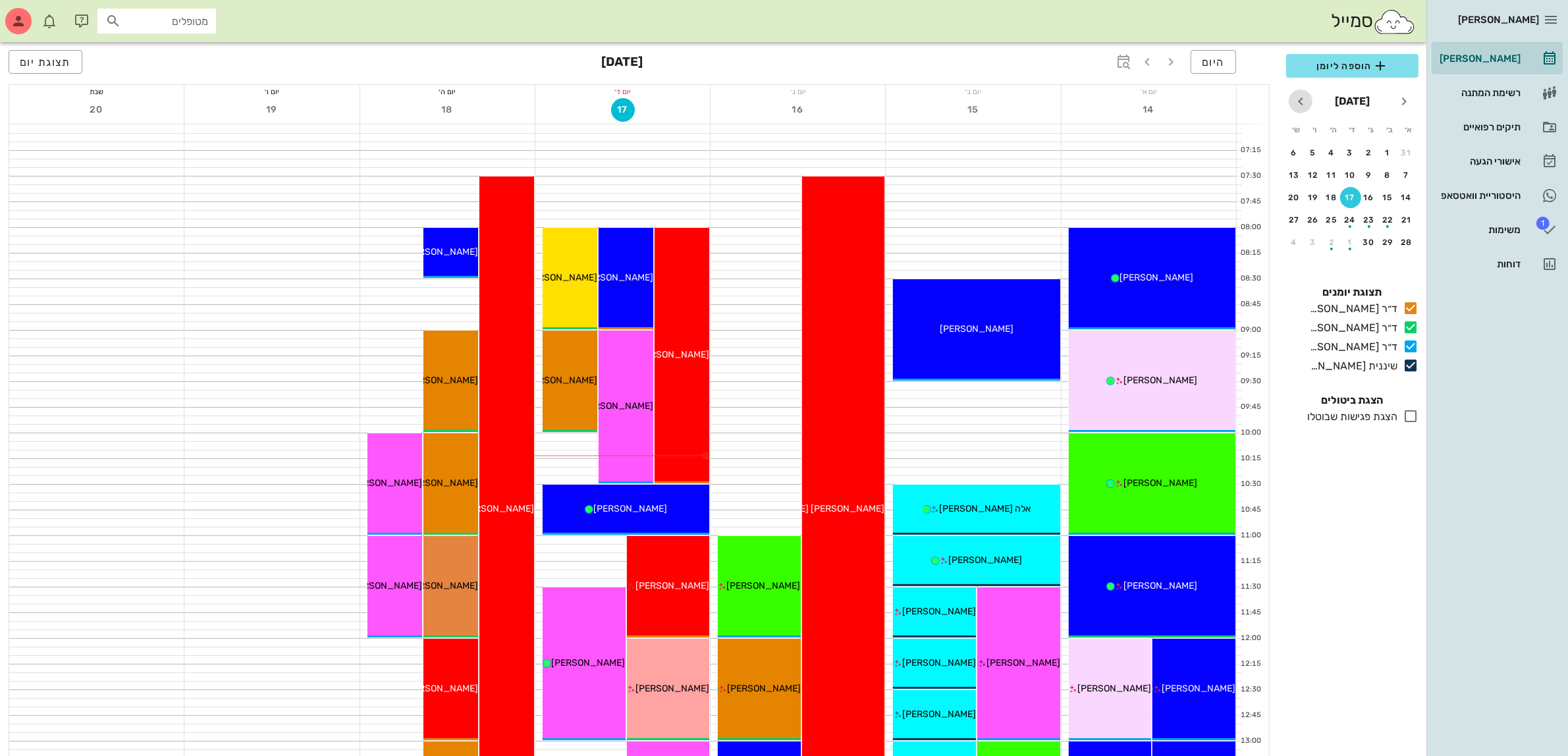
click at [1304, 102] on icon "חודש הבא" at bounding box center [1301, 102] width 16 height 16
drag, startPoint x: 1351, startPoint y: 175, endPoint x: 1361, endPoint y: 64, distance: 111.4
click at [1351, 175] on div "button" at bounding box center [1350, 178] width 21 height 7
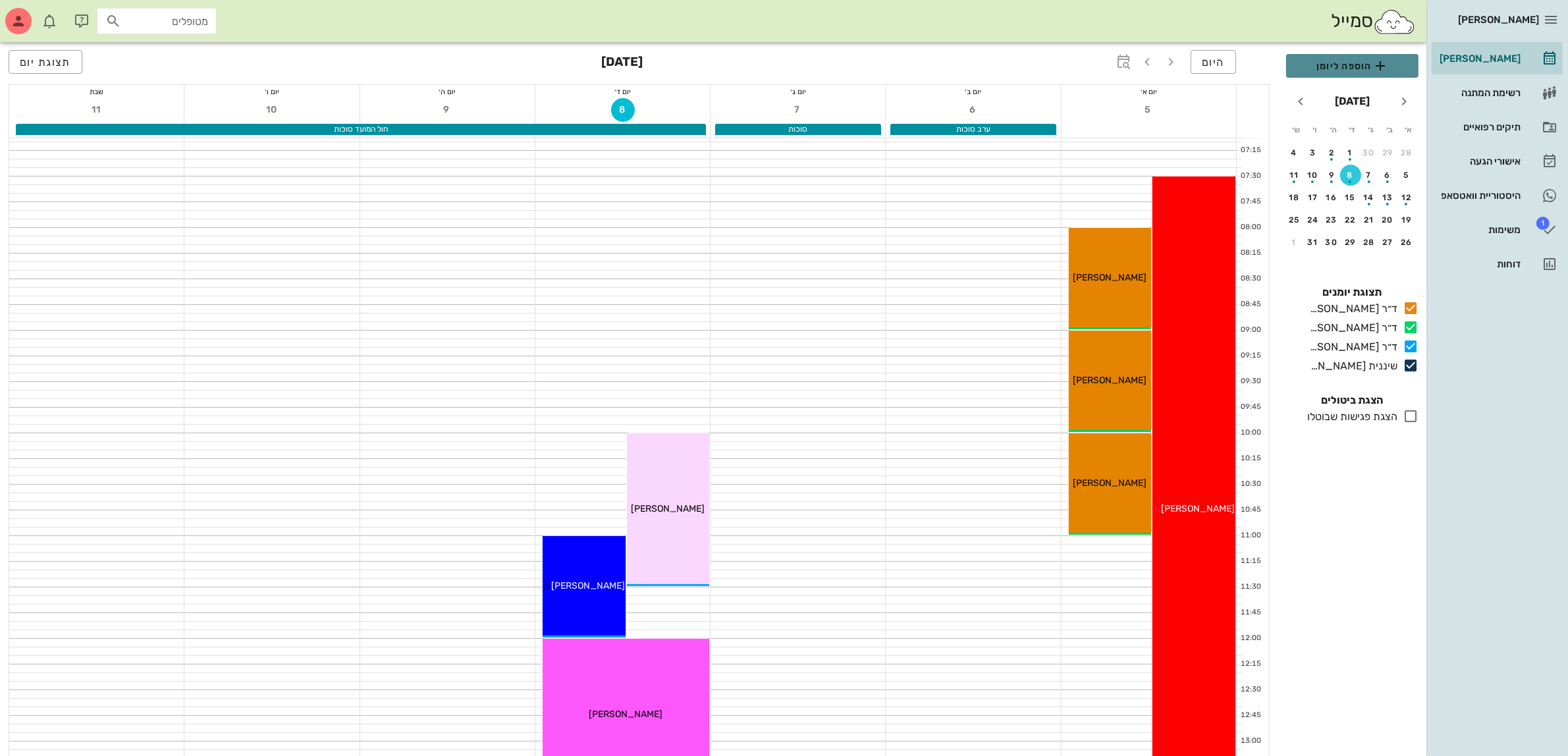
click at [1361, 64] on span "הוספה ליומן" at bounding box center [1352, 66] width 111 height 16
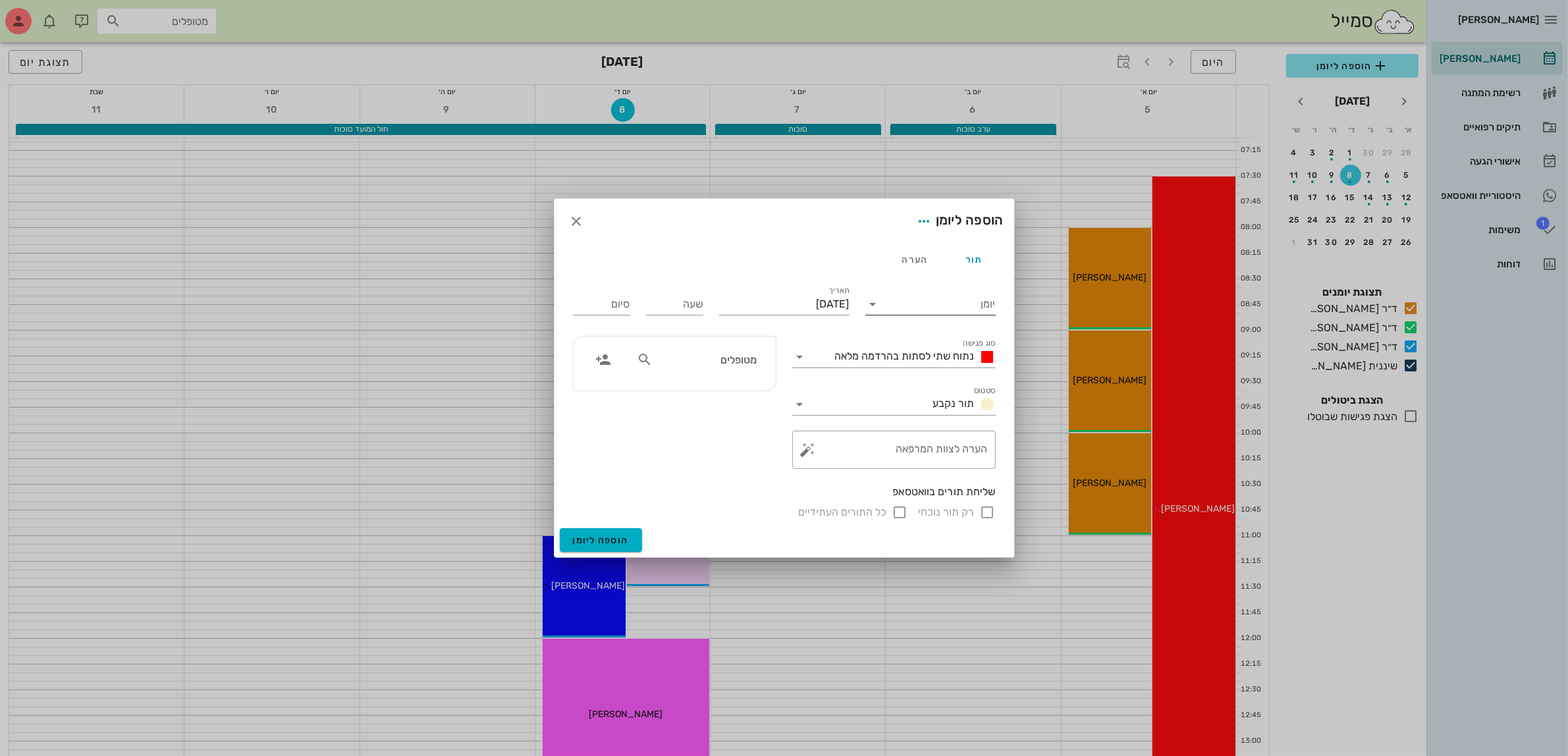
click at [889, 302] on input "יומן" at bounding box center [939, 304] width 112 height 21
click at [936, 379] on div "ד״ר [PERSON_NAME]" at bounding box center [935, 377] width 117 height 12
click at [929, 358] on span "נתוח שתי לסתות בהרדמה מלאה" at bounding box center [905, 356] width 140 height 12
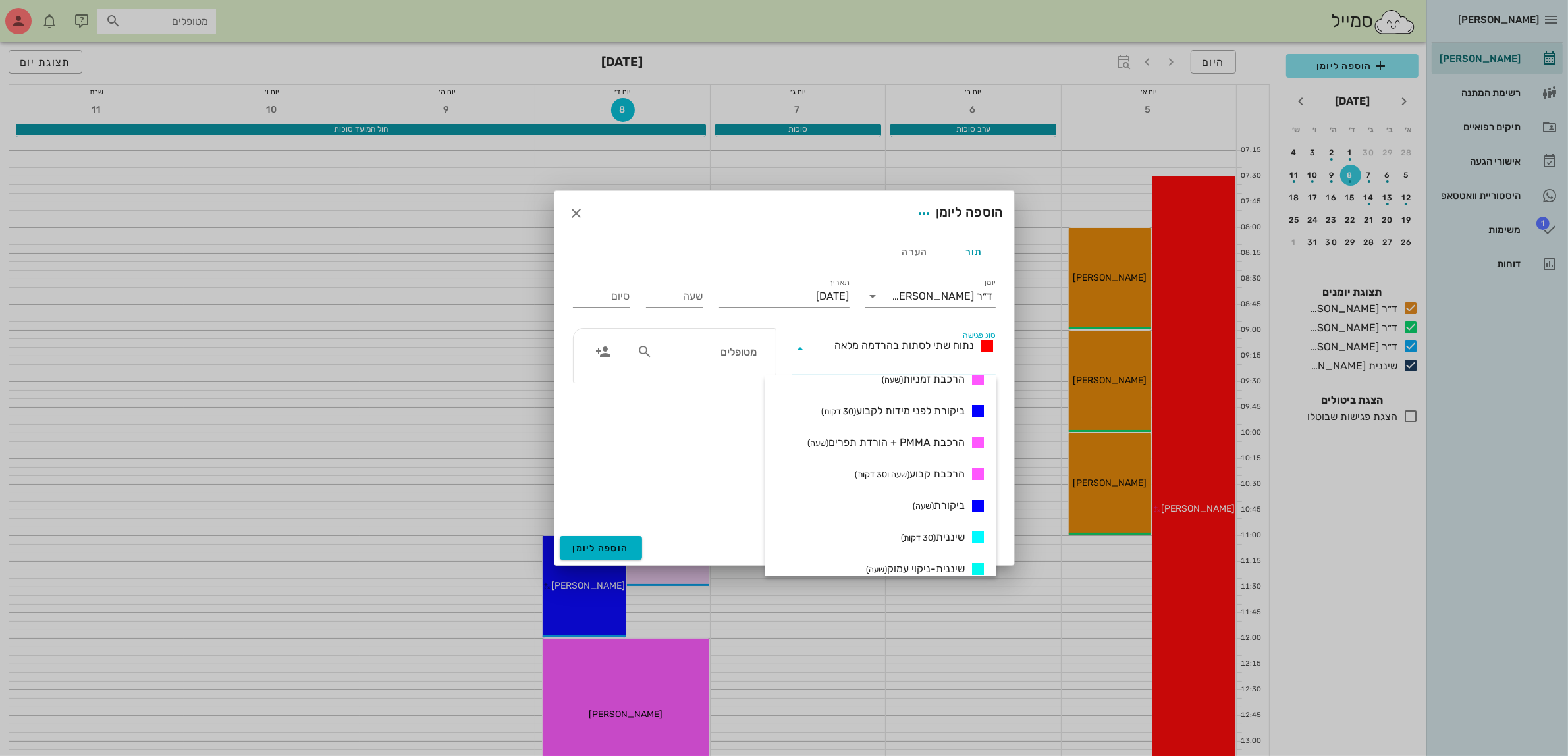
scroll to position [494, 0]
click at [925, 475] on span "הרכבת קבוע (שעה ו30 דקות)" at bounding box center [909, 472] width 110 height 16
type input "01:30"
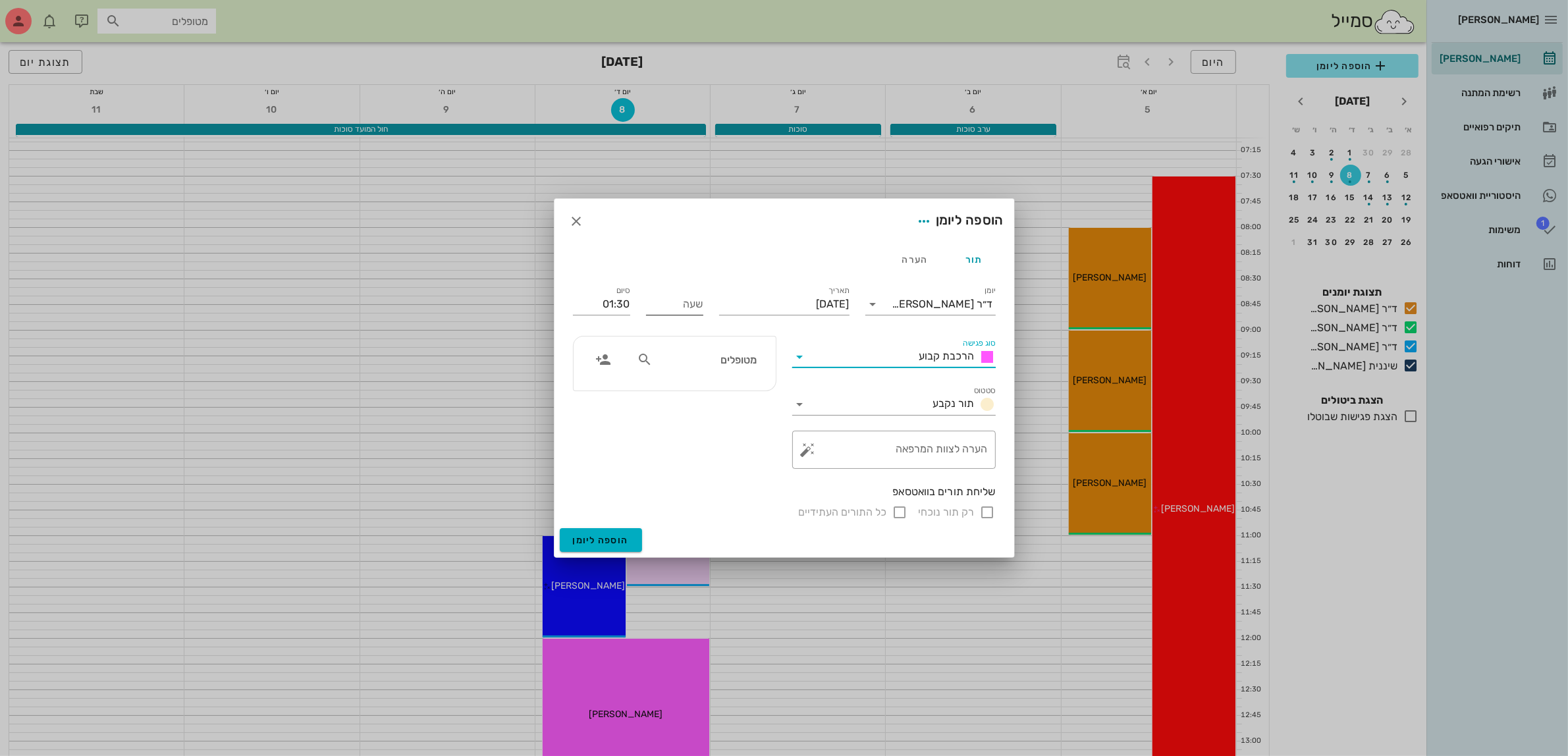
click at [663, 302] on input "שעה" at bounding box center [674, 304] width 57 height 21
click at [624, 294] on label "סיום" at bounding box center [623, 291] width 14 height 10
click at [624, 294] on input "01:30" at bounding box center [601, 304] width 57 height 21
type input "15:00"
click at [604, 386] on div "16:00 (שעה)" at bounding box center [567, 390] width 79 height 11
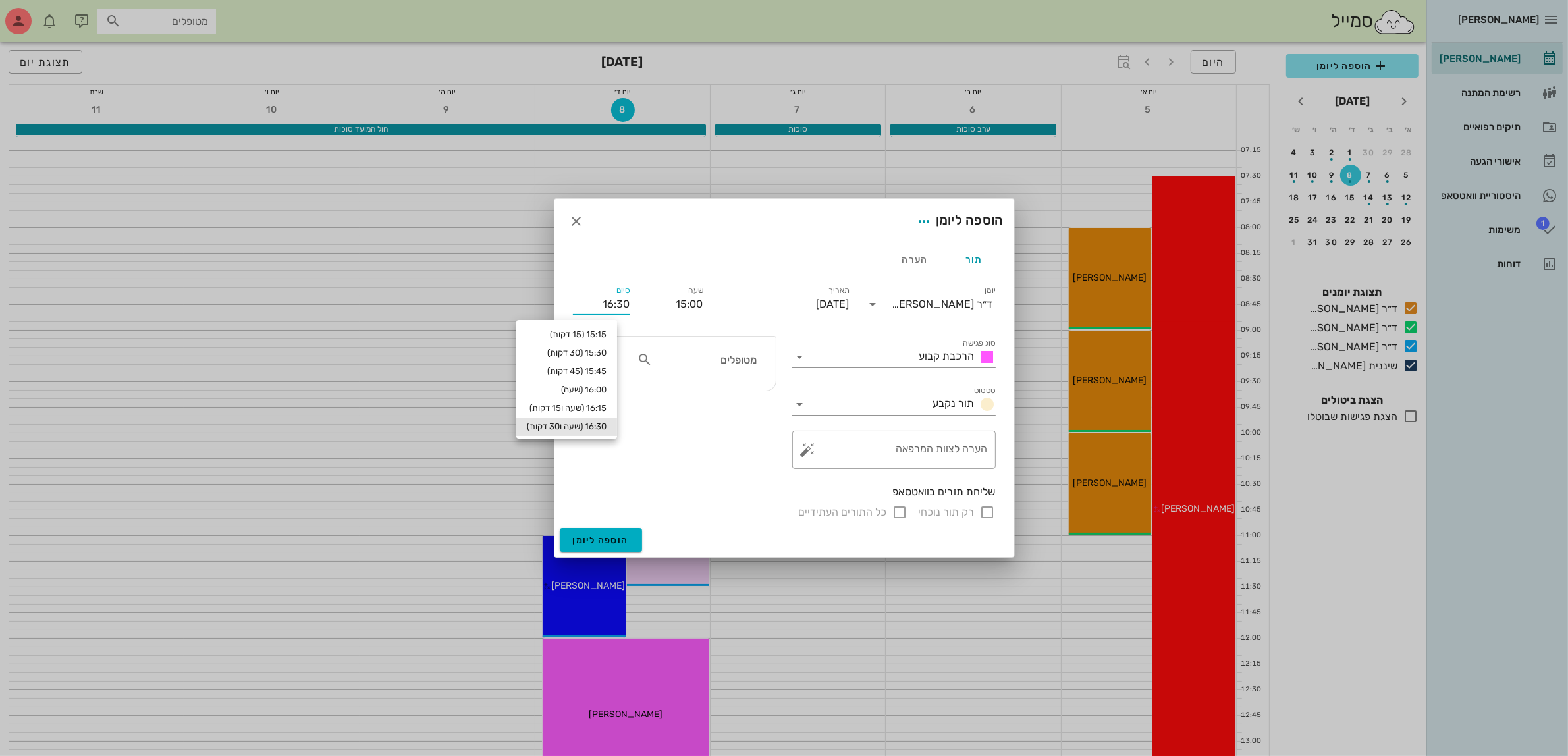
type input "16:00"
click at [736, 358] on input "מטופלים" at bounding box center [706, 360] width 102 height 17
type input "שול"
click at [574, 224] on icon "button" at bounding box center [577, 221] width 16 height 16
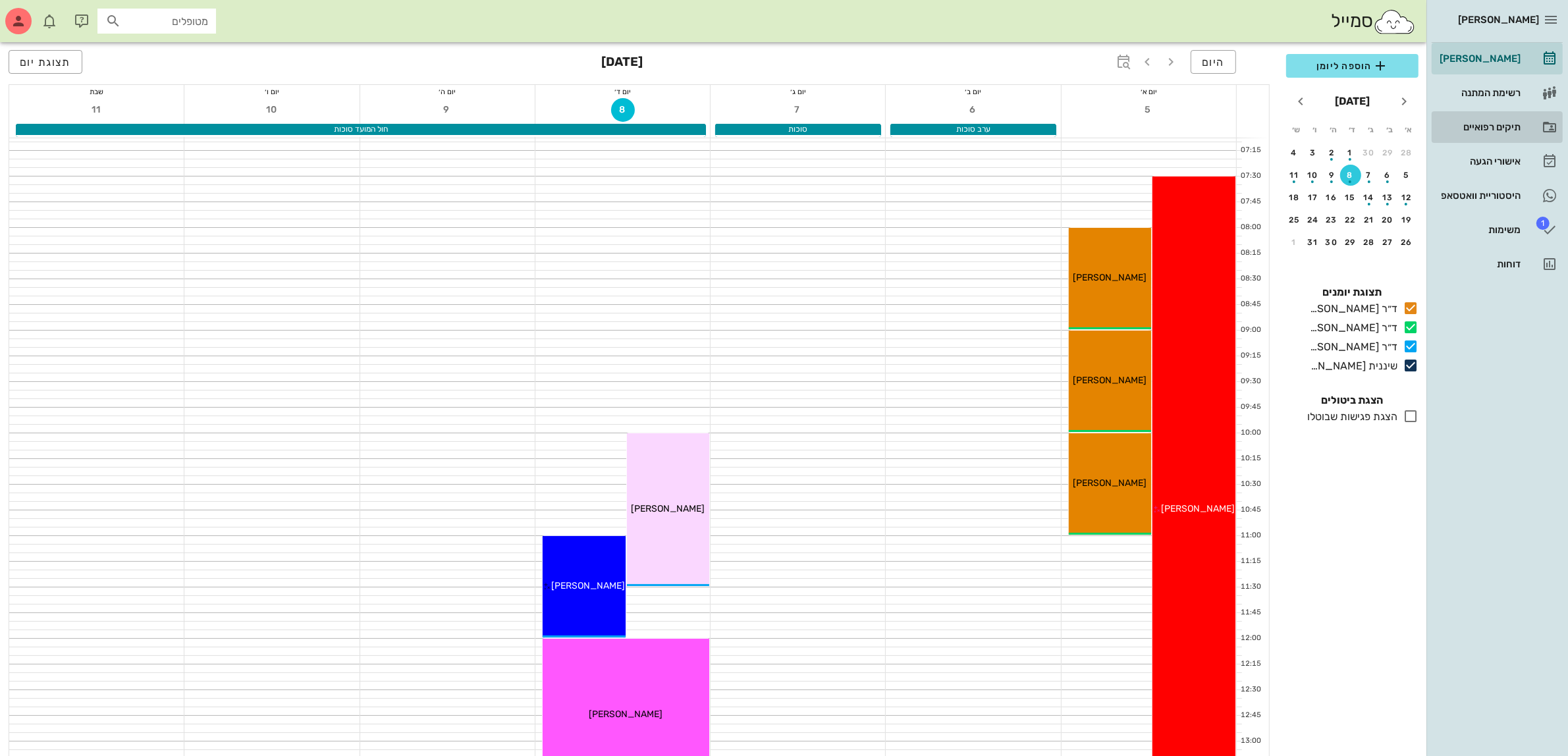
click at [1486, 126] on div "תיקים רפואיים" at bounding box center [1479, 127] width 84 height 11
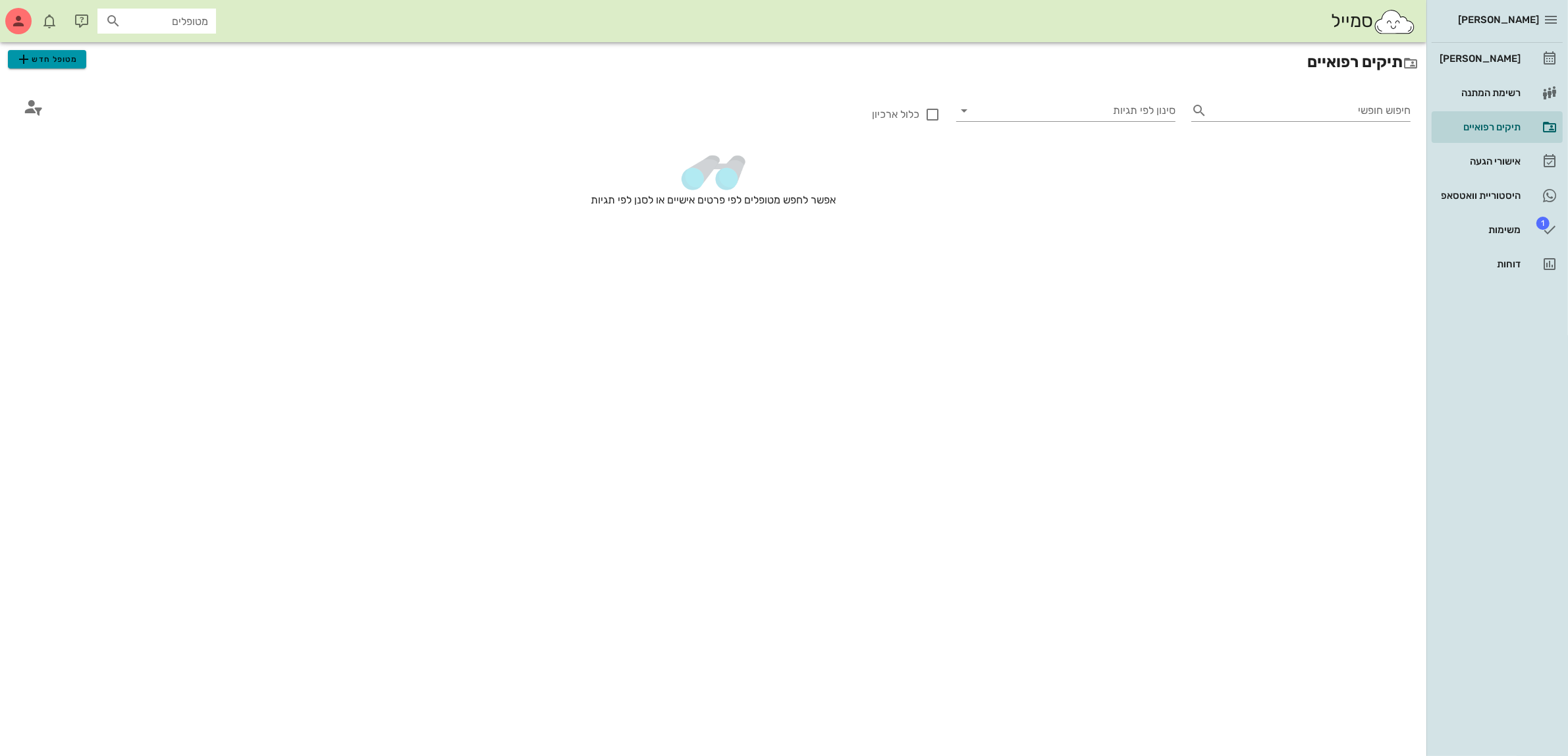
click at [45, 60] on span "מטופל חדש" at bounding box center [47, 59] width 62 height 16
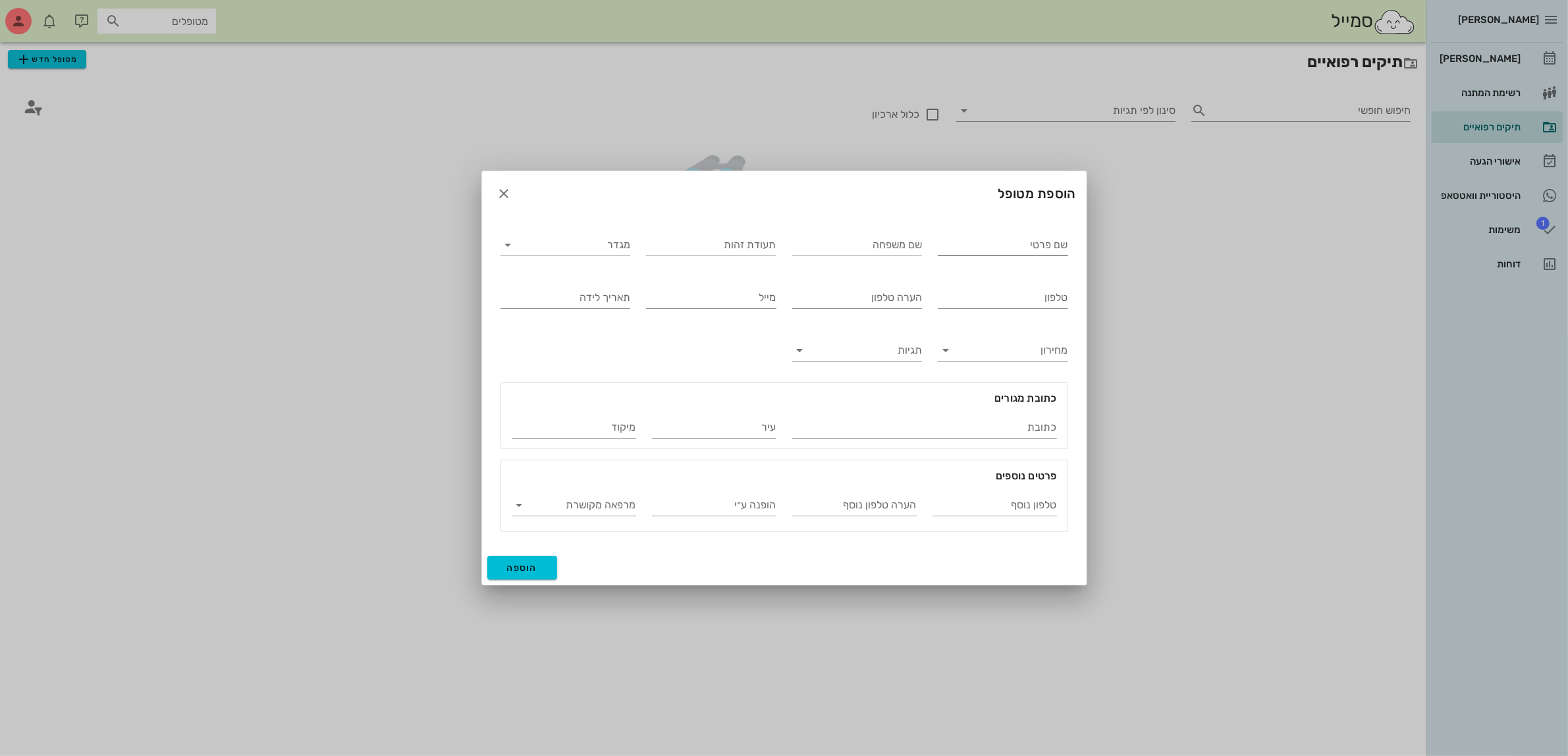
click at [959, 239] on input "שם פרטי" at bounding box center [1003, 245] width 131 height 21
type input "[PERSON_NAME]"
click at [581, 245] on input "מגדר" at bounding box center [576, 245] width 110 height 21
drag, startPoint x: 599, startPoint y: 293, endPoint x: 606, endPoint y: 294, distance: 7.1
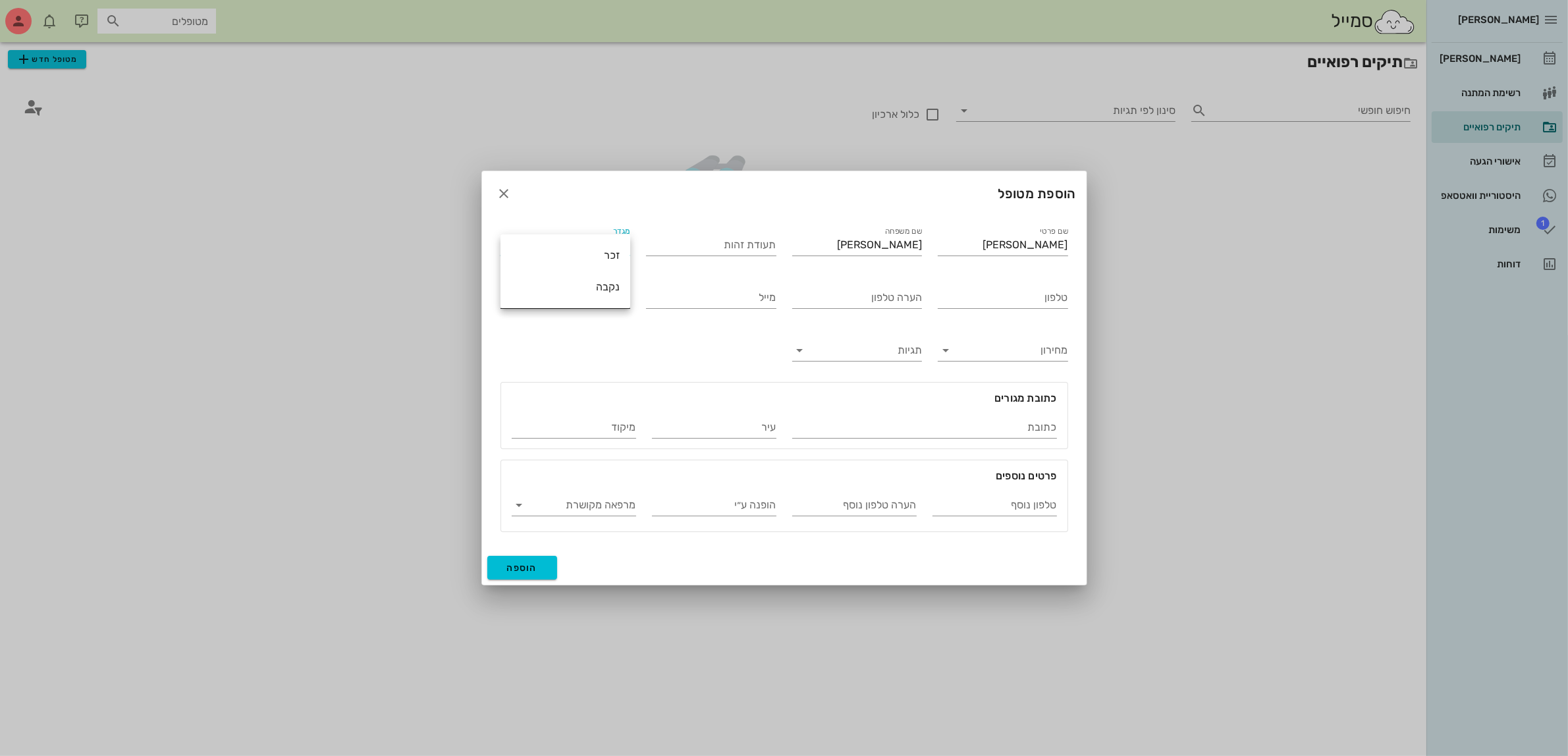
click at [599, 294] on div "נקבה" at bounding box center [565, 286] width 109 height 28
click at [972, 292] on input "טלפון" at bounding box center [1003, 297] width 131 height 21
type input "052-8975585"
click at [530, 563] on span "הוספה" at bounding box center [522, 568] width 31 height 12
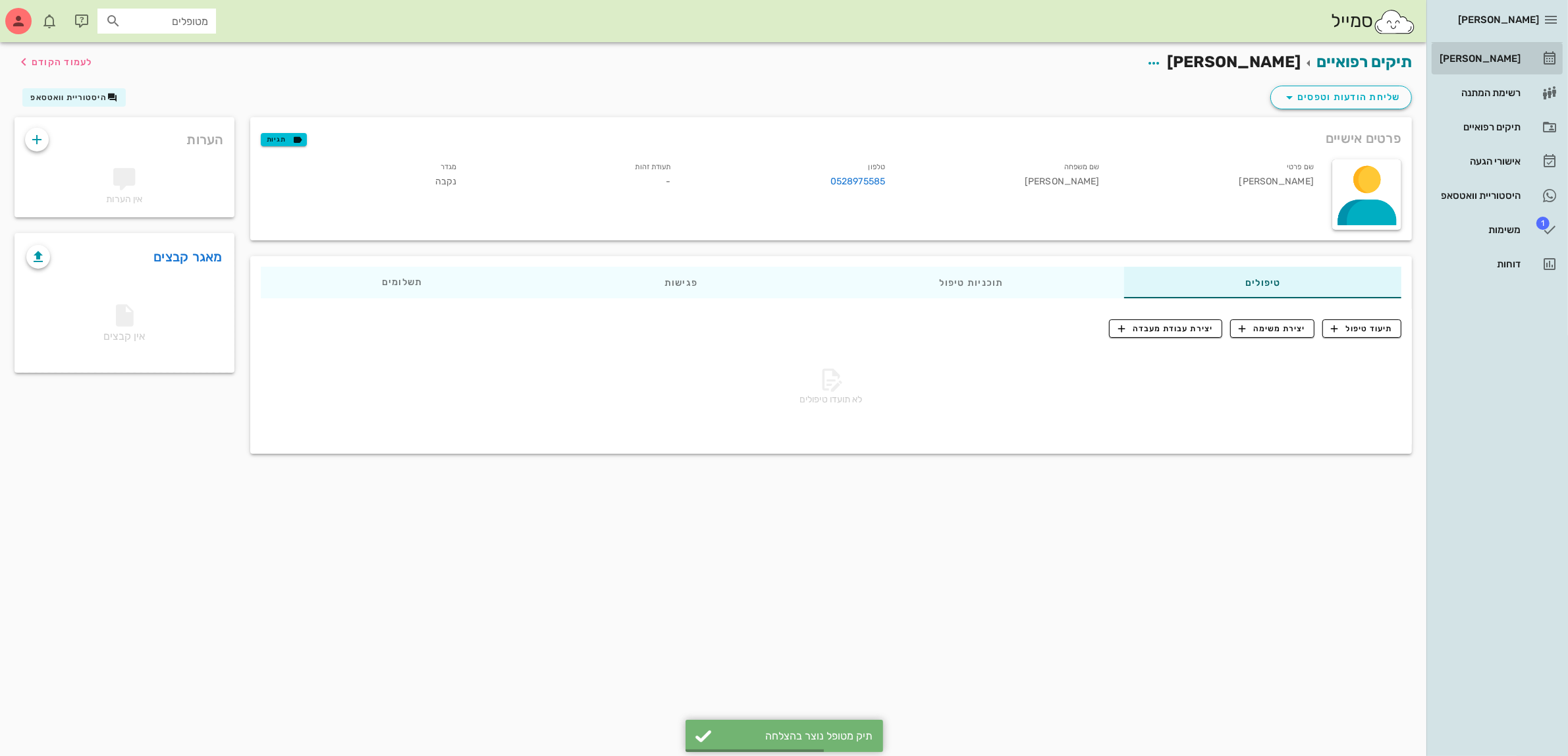
click at [1496, 54] on div "[PERSON_NAME]" at bounding box center [1479, 58] width 84 height 11
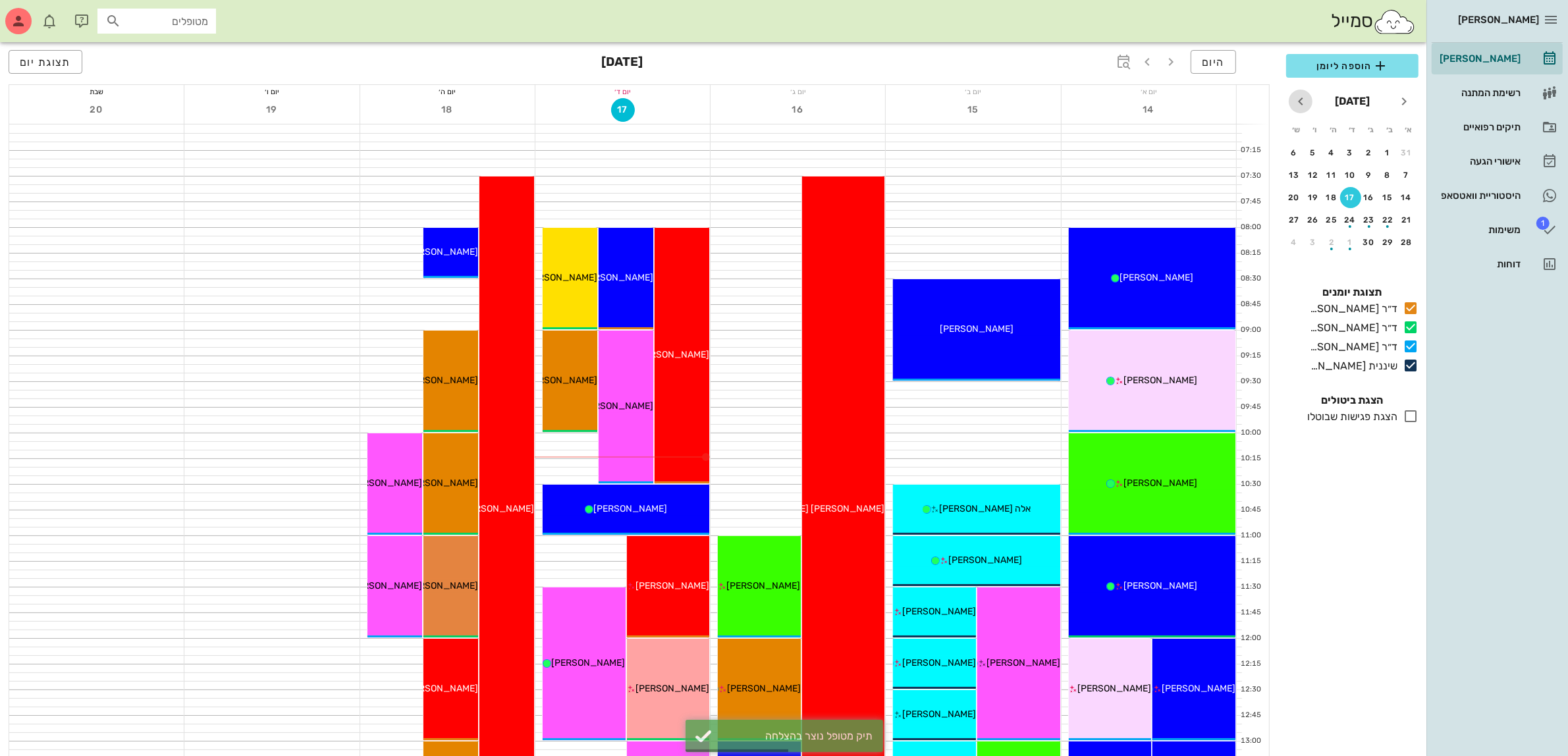
click at [1304, 102] on icon "חודש הבא" at bounding box center [1301, 102] width 16 height 16
click at [1355, 176] on div "button" at bounding box center [1350, 178] width 21 height 7
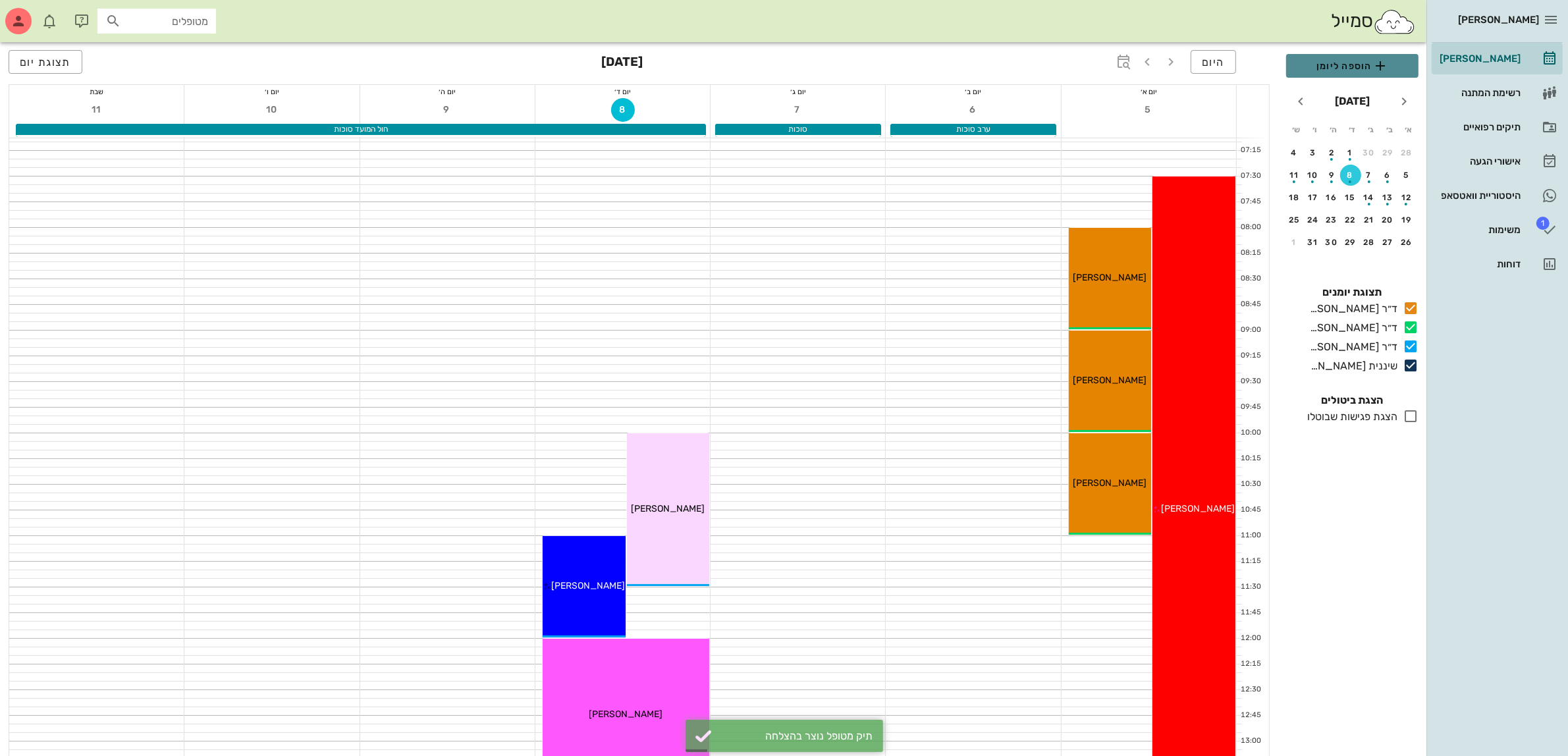
click at [1348, 63] on span "הוספה ליומן" at bounding box center [1352, 66] width 111 height 16
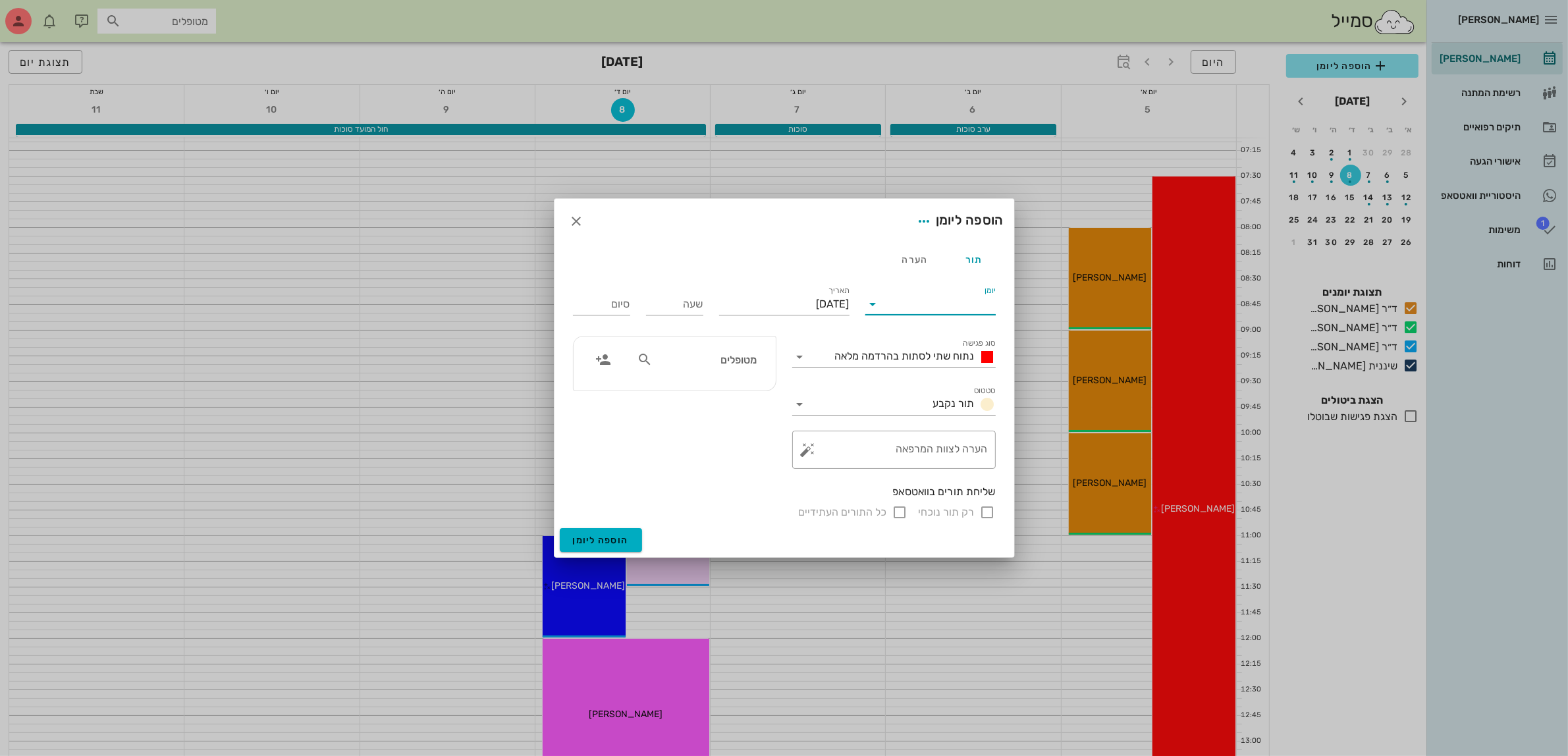
click at [930, 302] on input "יומן" at bounding box center [939, 304] width 112 height 21
click at [943, 377] on div "ד״ר [PERSON_NAME]" at bounding box center [935, 377] width 117 height 12
click at [942, 447] on textarea "הערה לצוות המרפאה" at bounding box center [899, 453] width 177 height 32
type textarea "הרכבת כתרים"
click at [702, 298] on div "שעה" at bounding box center [674, 304] width 57 height 21
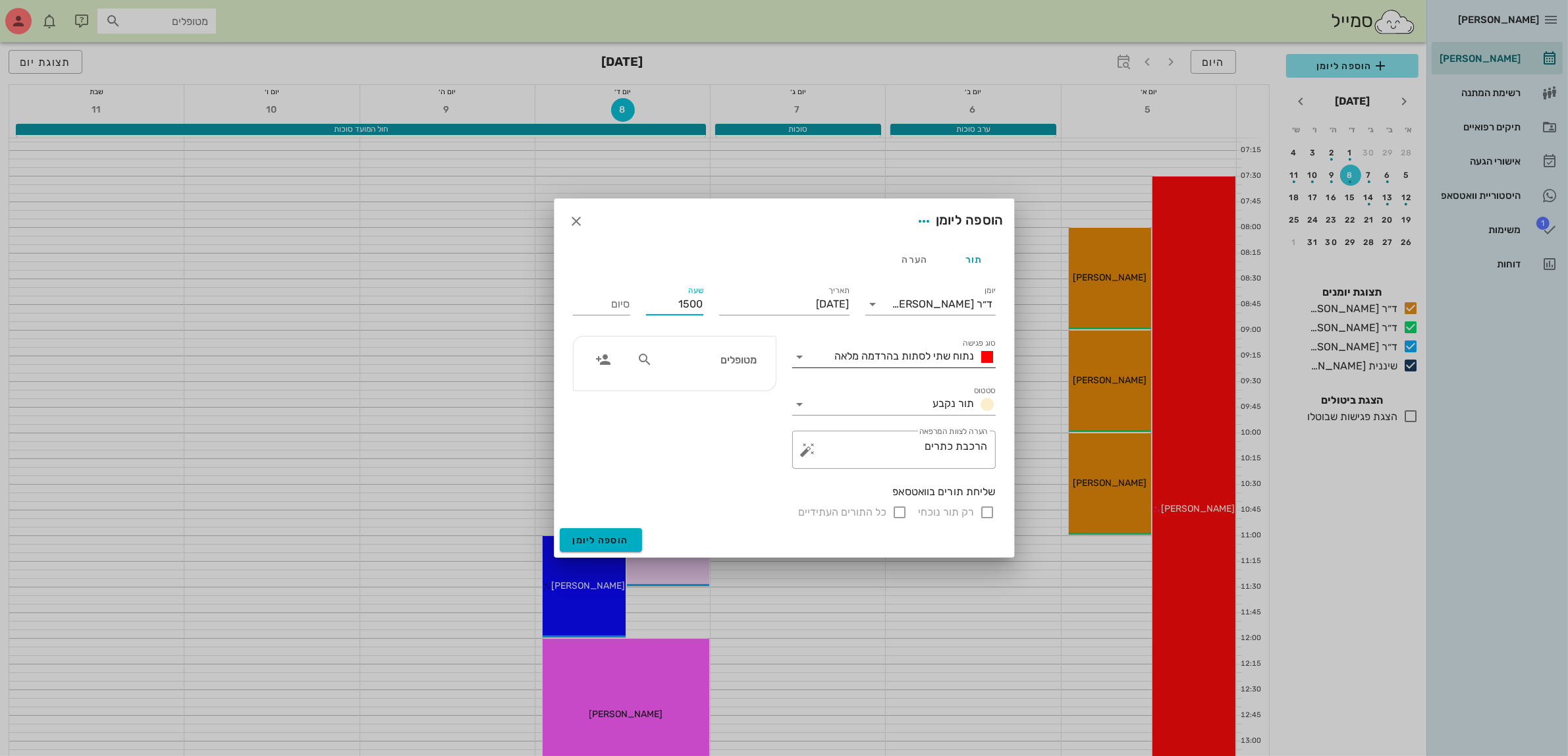
click at [915, 354] on span "נתוח שתי לסתות בהרדמה מלאה" at bounding box center [905, 356] width 140 height 12
type input "15:00"
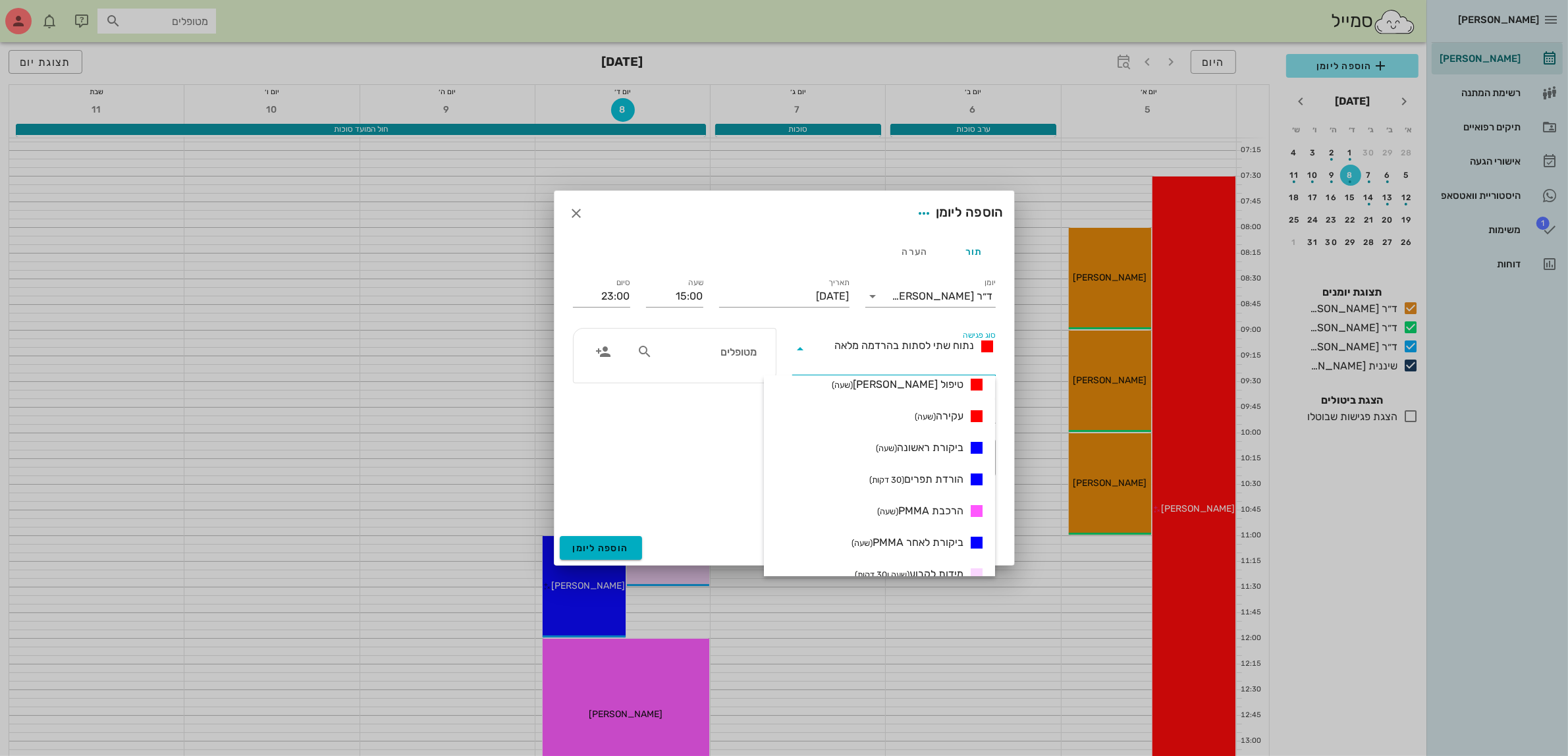
scroll to position [443, 0]
drag, startPoint x: 916, startPoint y: 524, endPoint x: 702, endPoint y: 241, distance: 354.8
click at [915, 524] on span "הרכבת קבוע (שעה ו30 דקות)" at bounding box center [908, 524] width 110 height 16
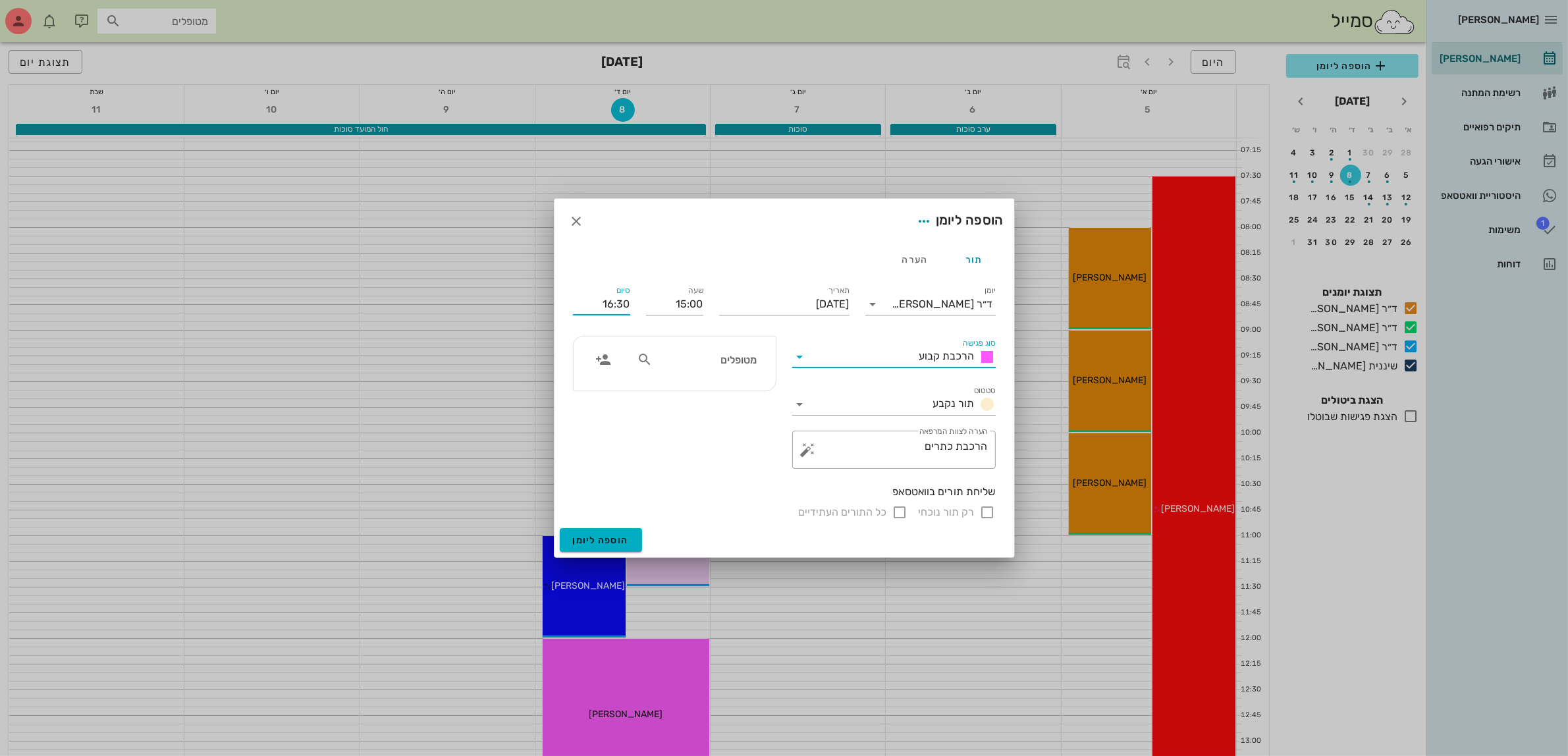
click at [608, 303] on input "16:30" at bounding box center [601, 304] width 57 height 21
click at [598, 389] on div "16:00 (שעה)" at bounding box center [567, 390] width 79 height 11
type input "16:00"
click at [713, 363] on input "text" at bounding box center [706, 360] width 102 height 17
type input "[PERSON_NAME]"
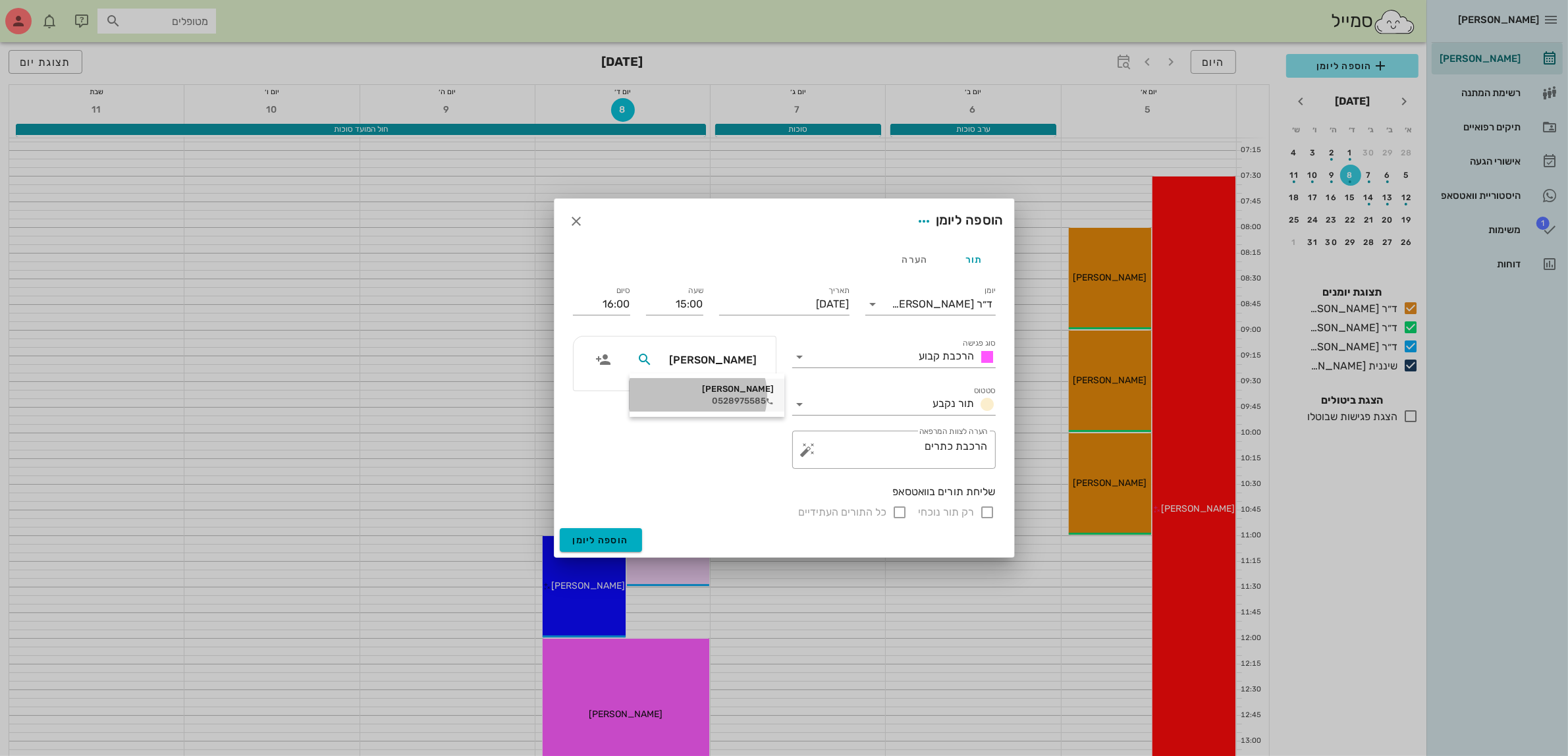
click at [724, 392] on div "[PERSON_NAME]" at bounding box center [707, 389] width 133 height 11
click at [603, 539] on span "הוספה ליומן" at bounding box center [601, 541] width 56 height 12
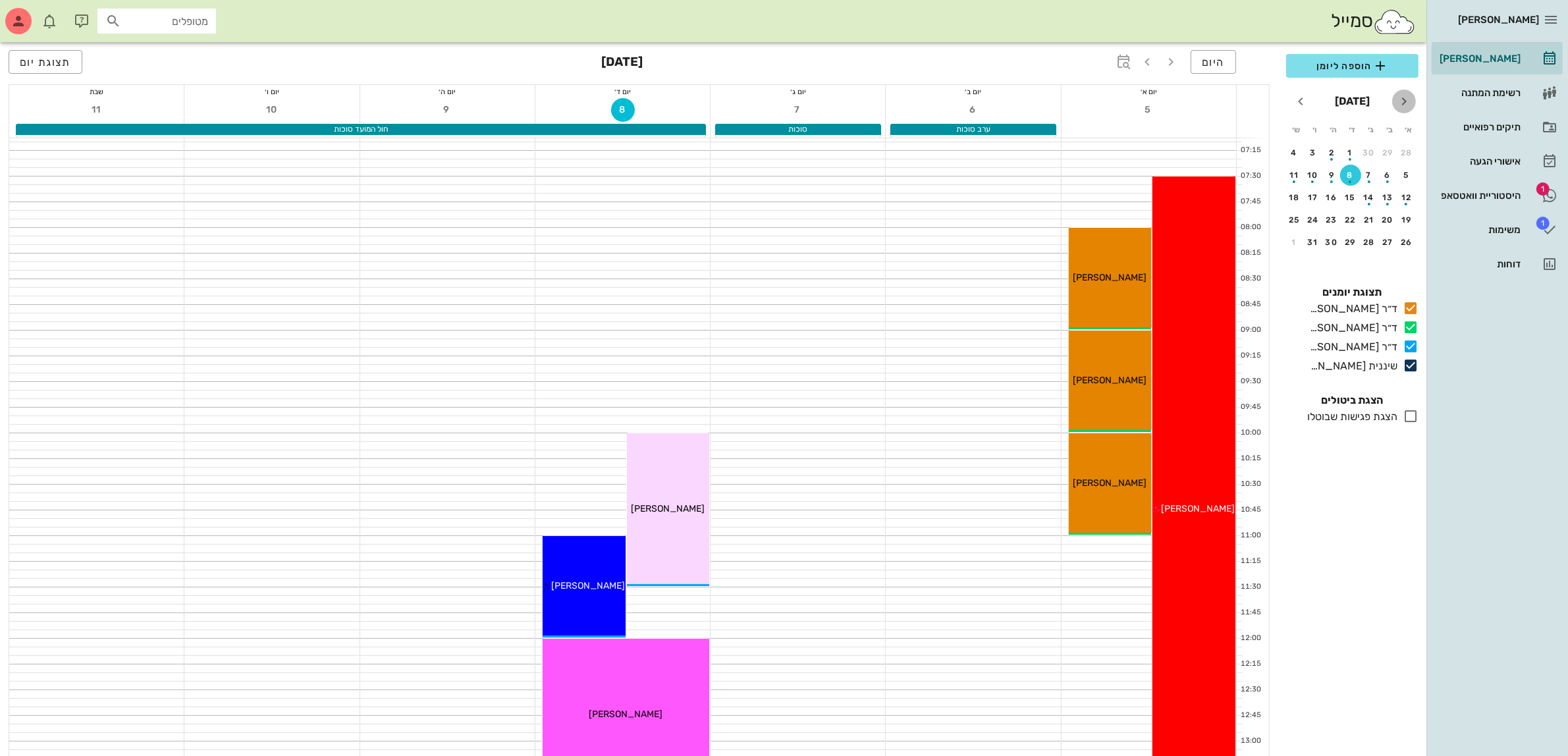
click at [1401, 102] on icon "חודש שעבר" at bounding box center [1404, 102] width 16 height 16
click at [1335, 193] on div "18" at bounding box center [1331, 198] width 21 height 9
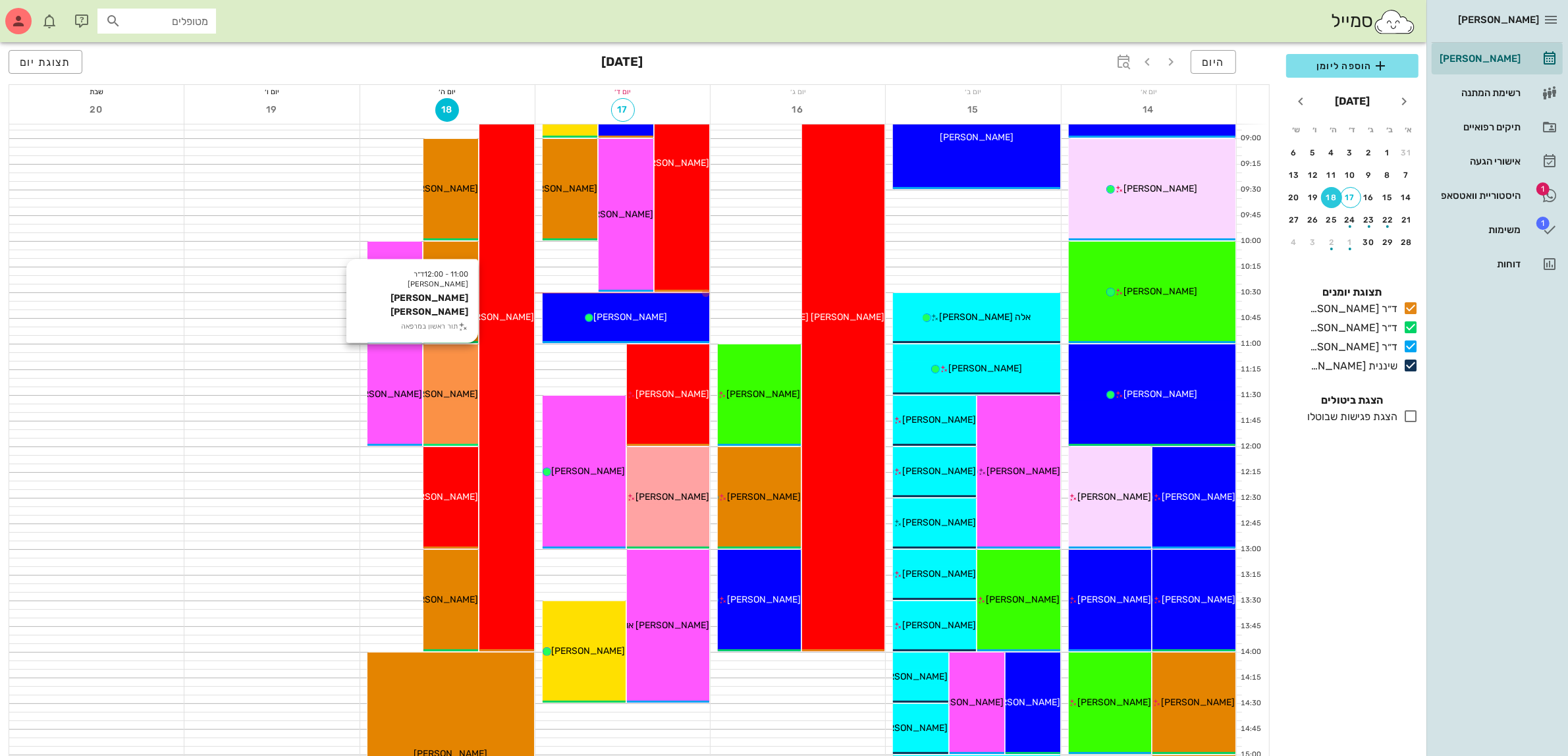
scroll to position [247, 0]
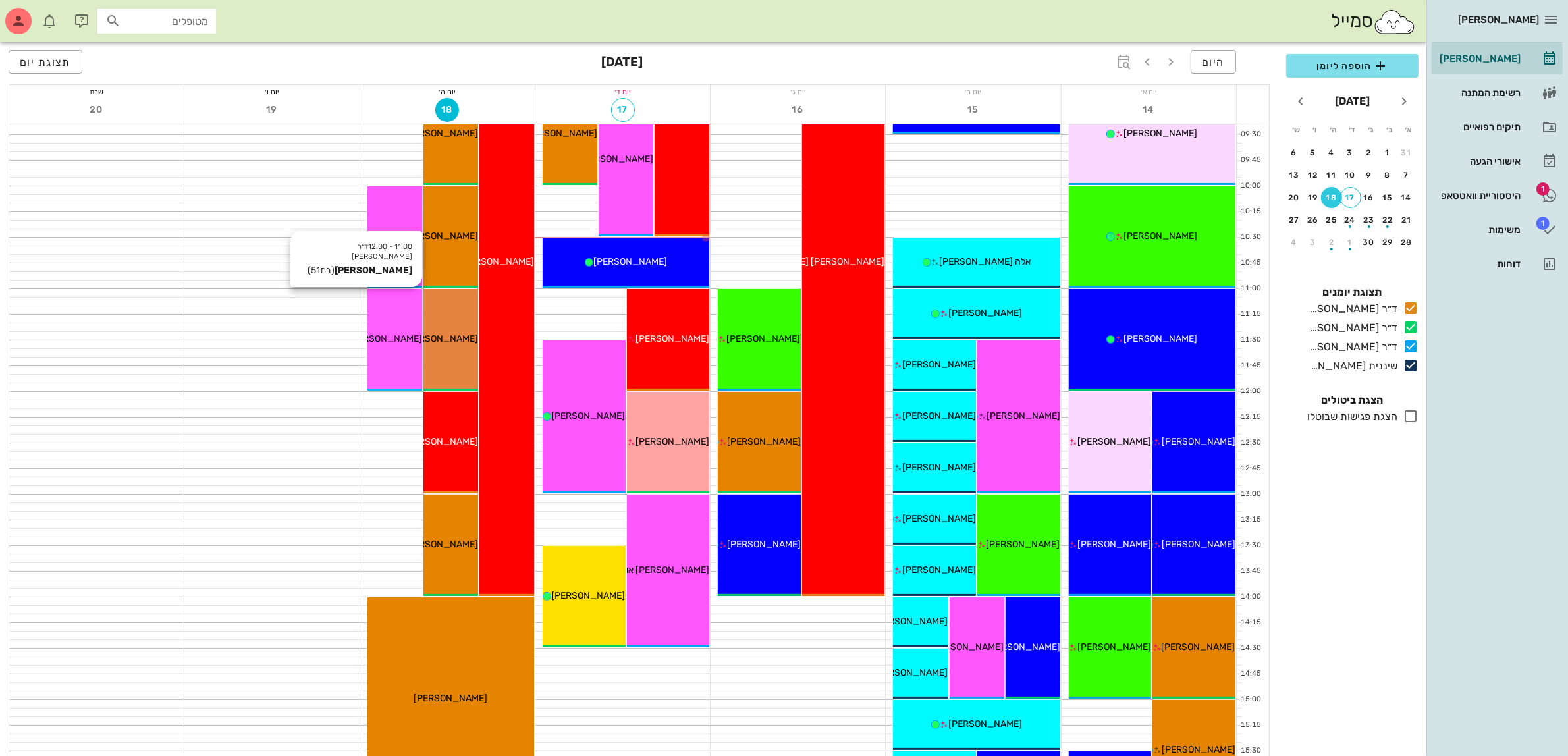
click at [406, 334] on span "[PERSON_NAME]" at bounding box center [385, 339] width 74 height 12
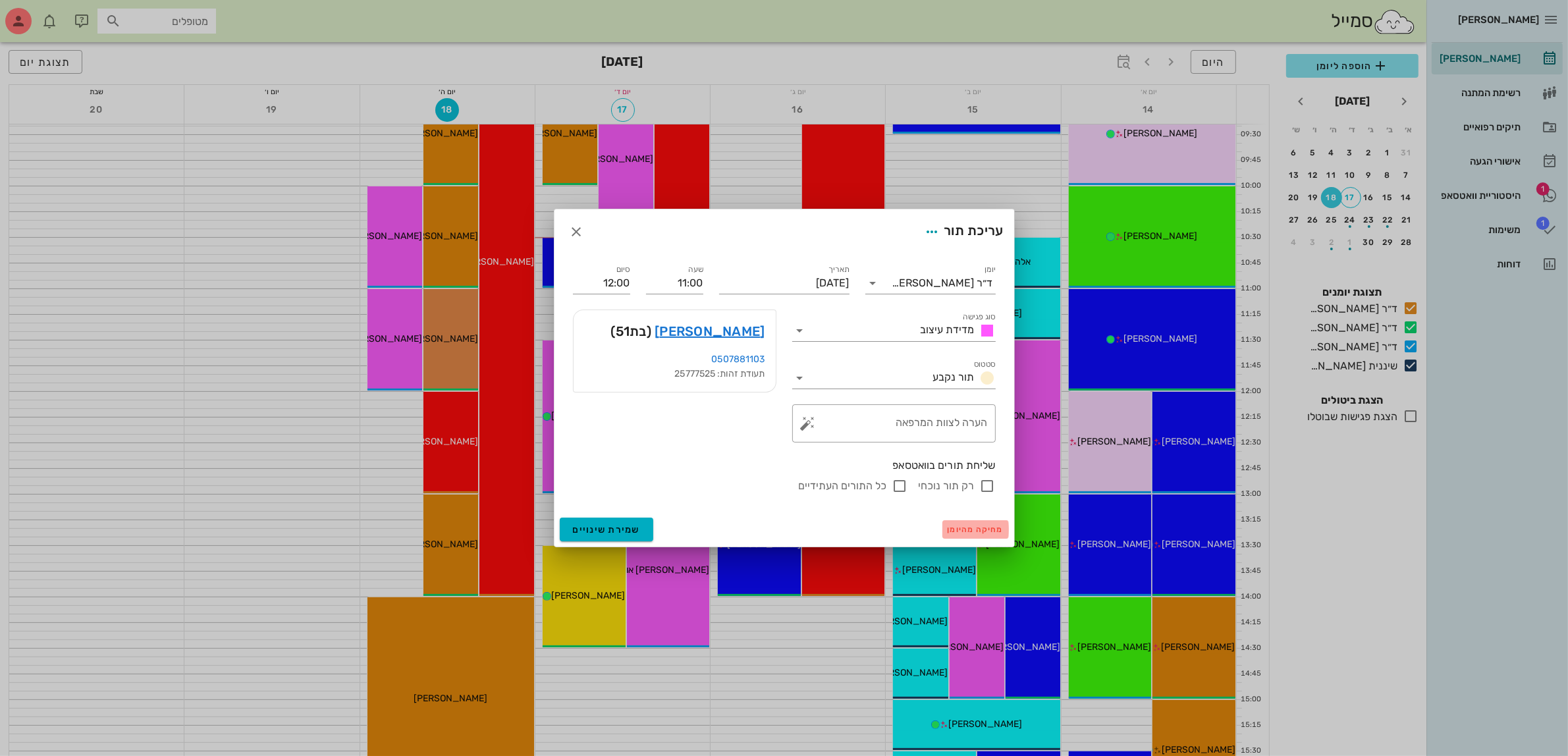
click at [969, 531] on span "מחיקה מהיומן" at bounding box center [976, 529] width 56 height 9
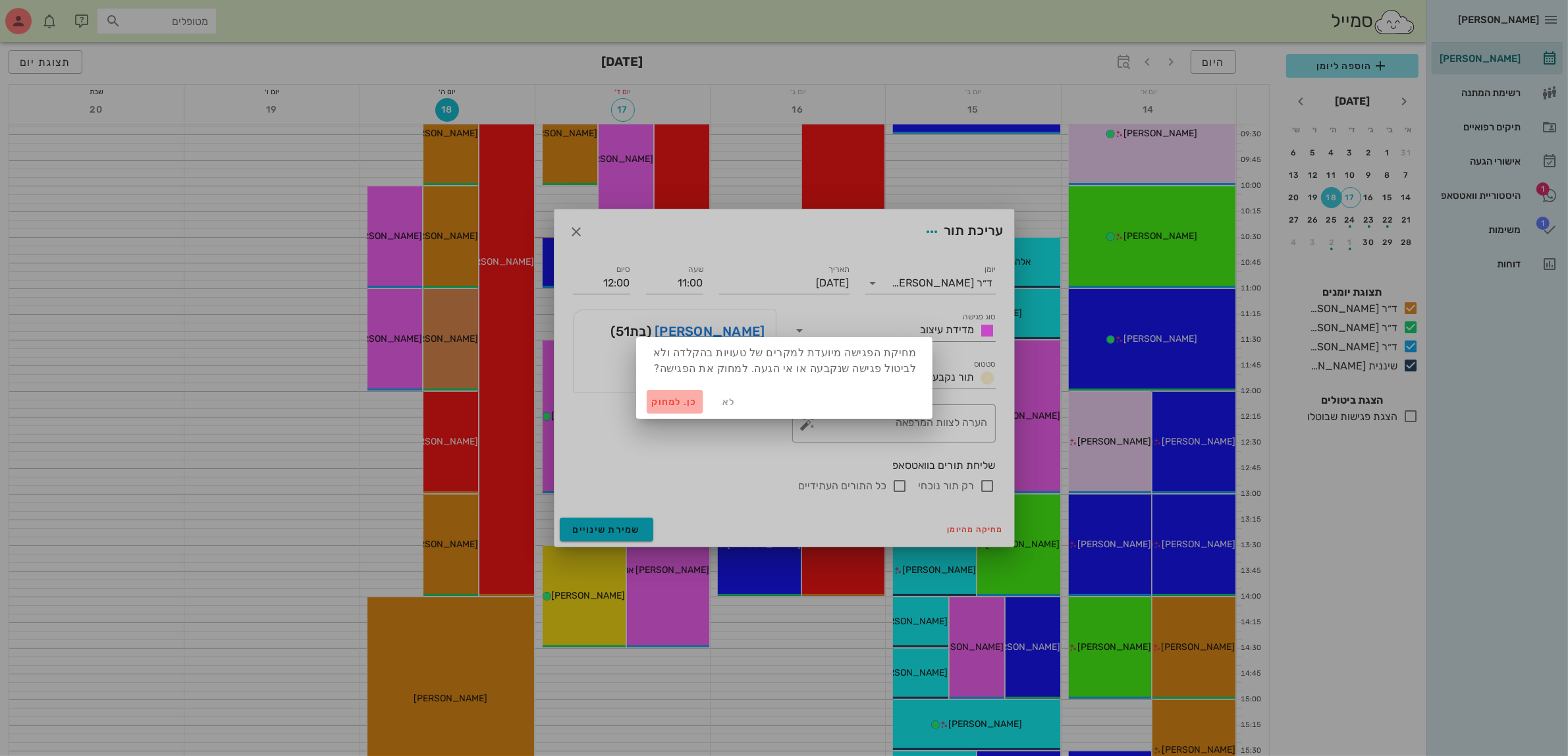
click at [672, 402] on span "כן. למחוק" at bounding box center [675, 403] width 46 height 12
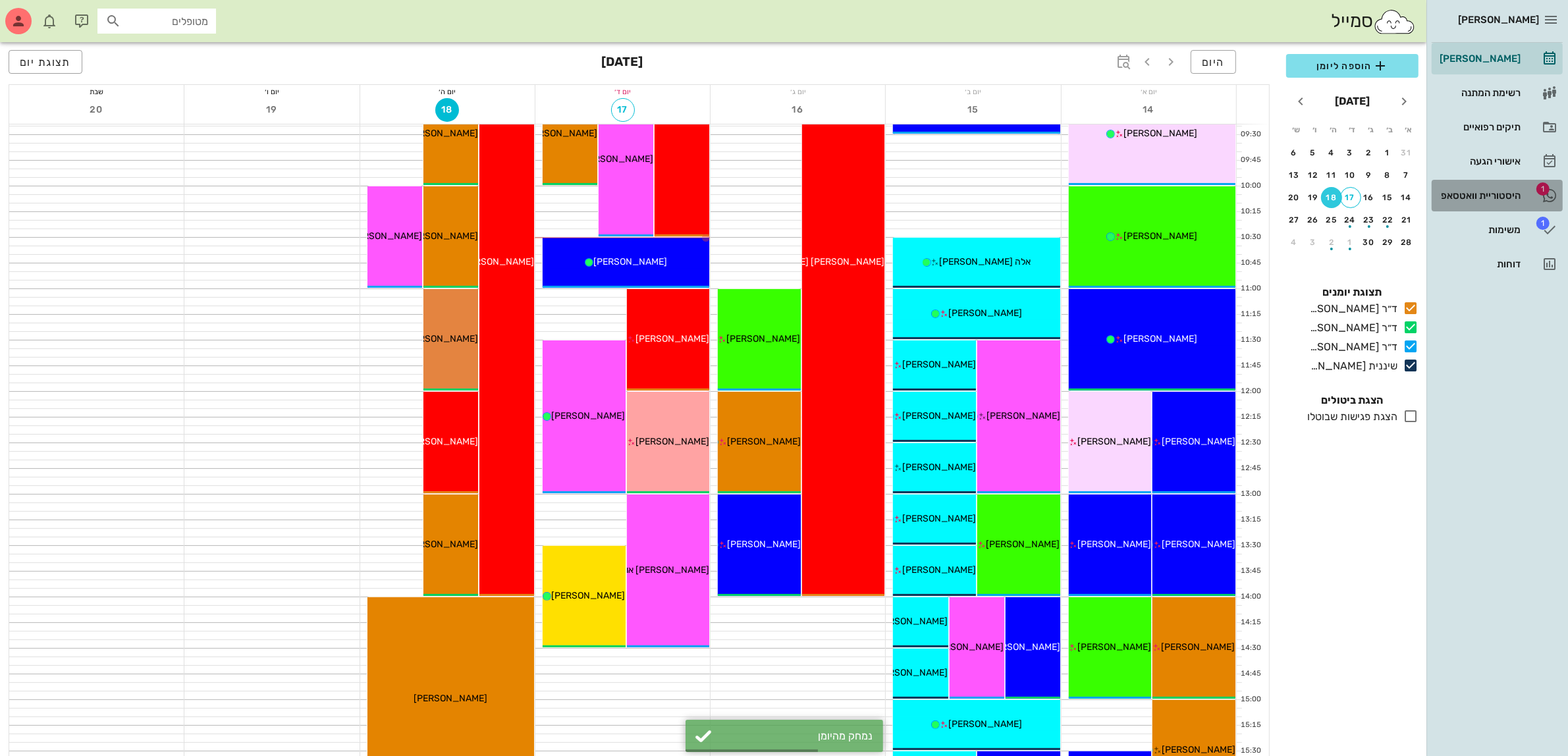
click at [1497, 196] on div "היסטוריית וואטסאפ" at bounding box center [1479, 195] width 84 height 11
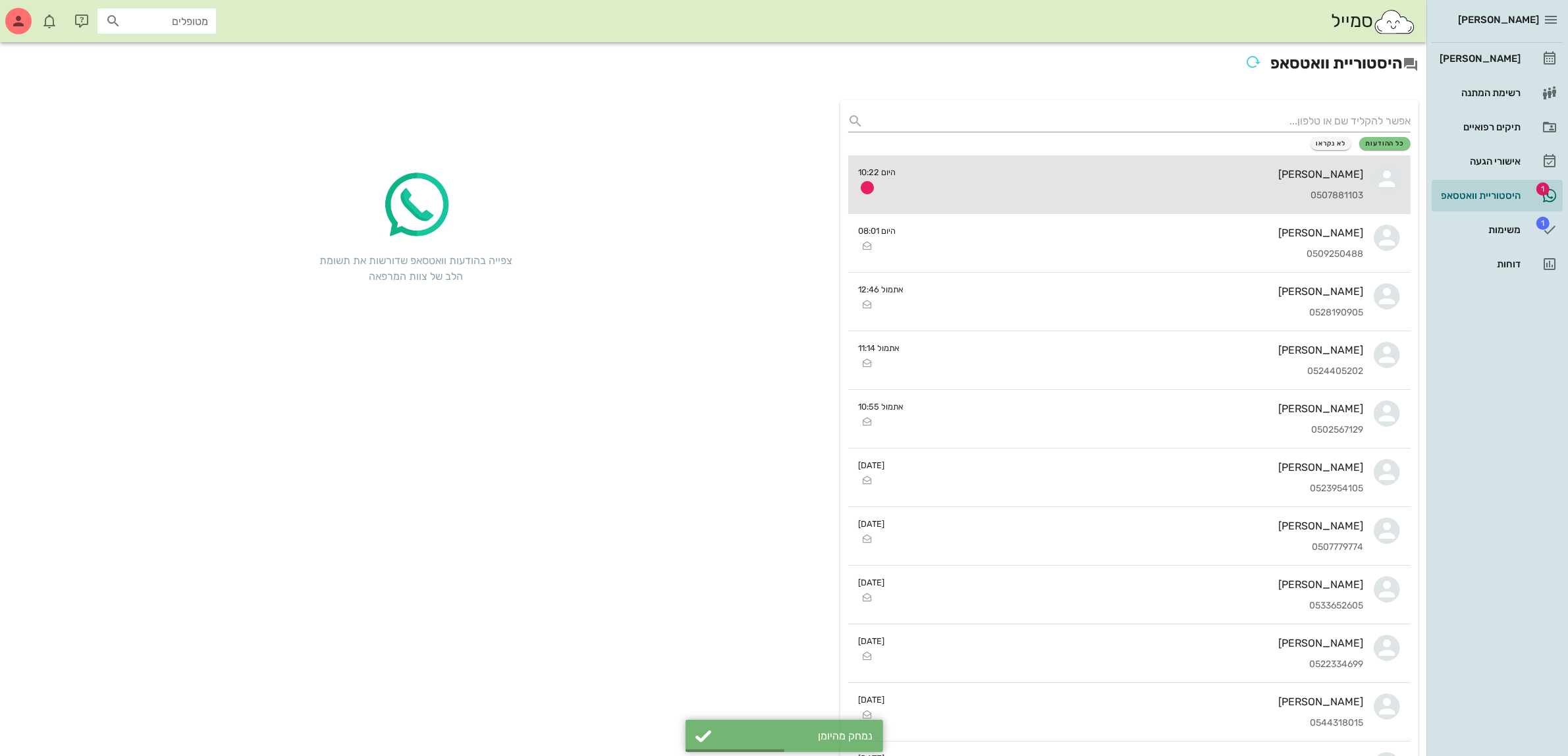
click at [1262, 188] on div "[PERSON_NAME] 0507881103" at bounding box center [1135, 185] width 457 height 58
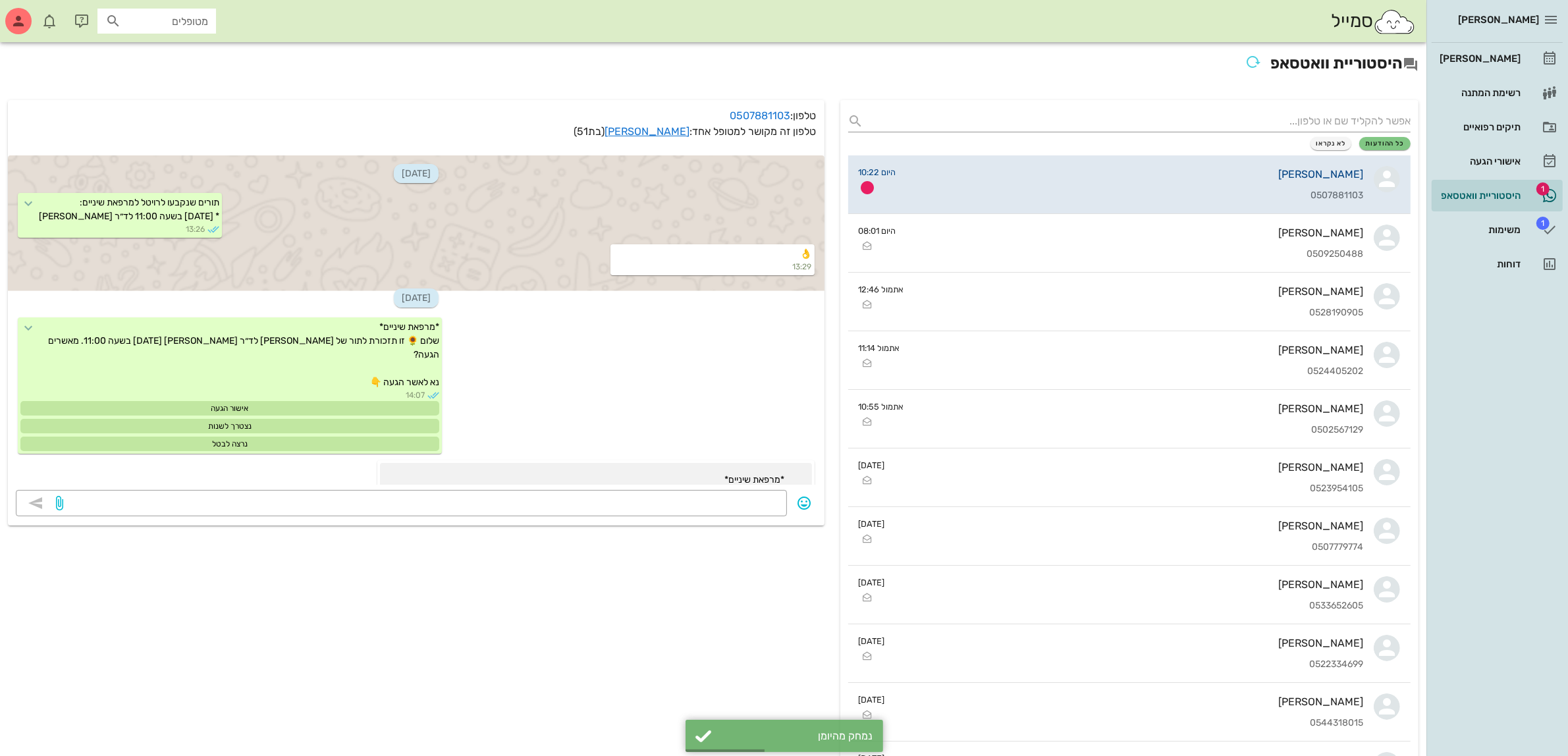
scroll to position [1214, 0]
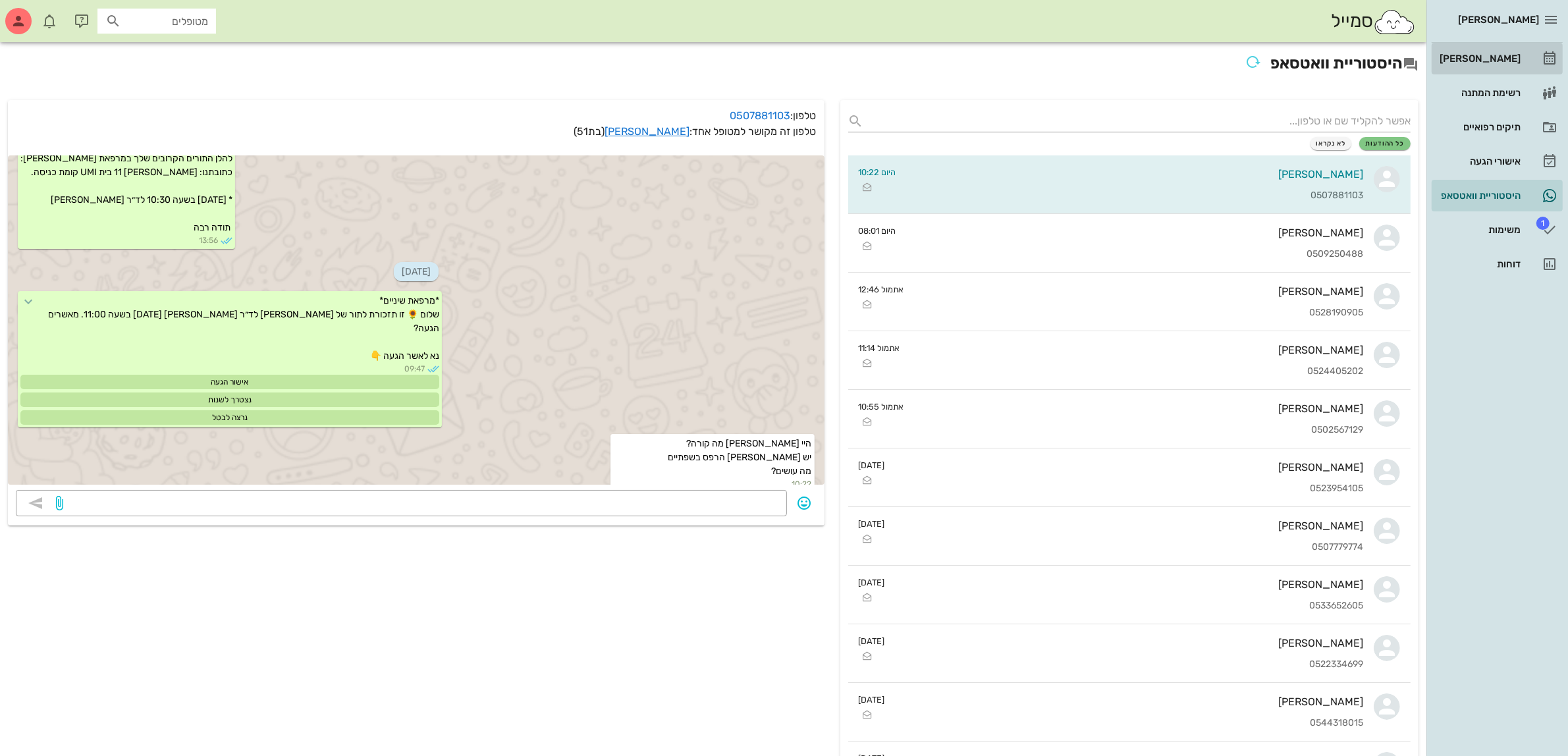
click at [1480, 55] on div "[PERSON_NAME]" at bounding box center [1479, 58] width 84 height 11
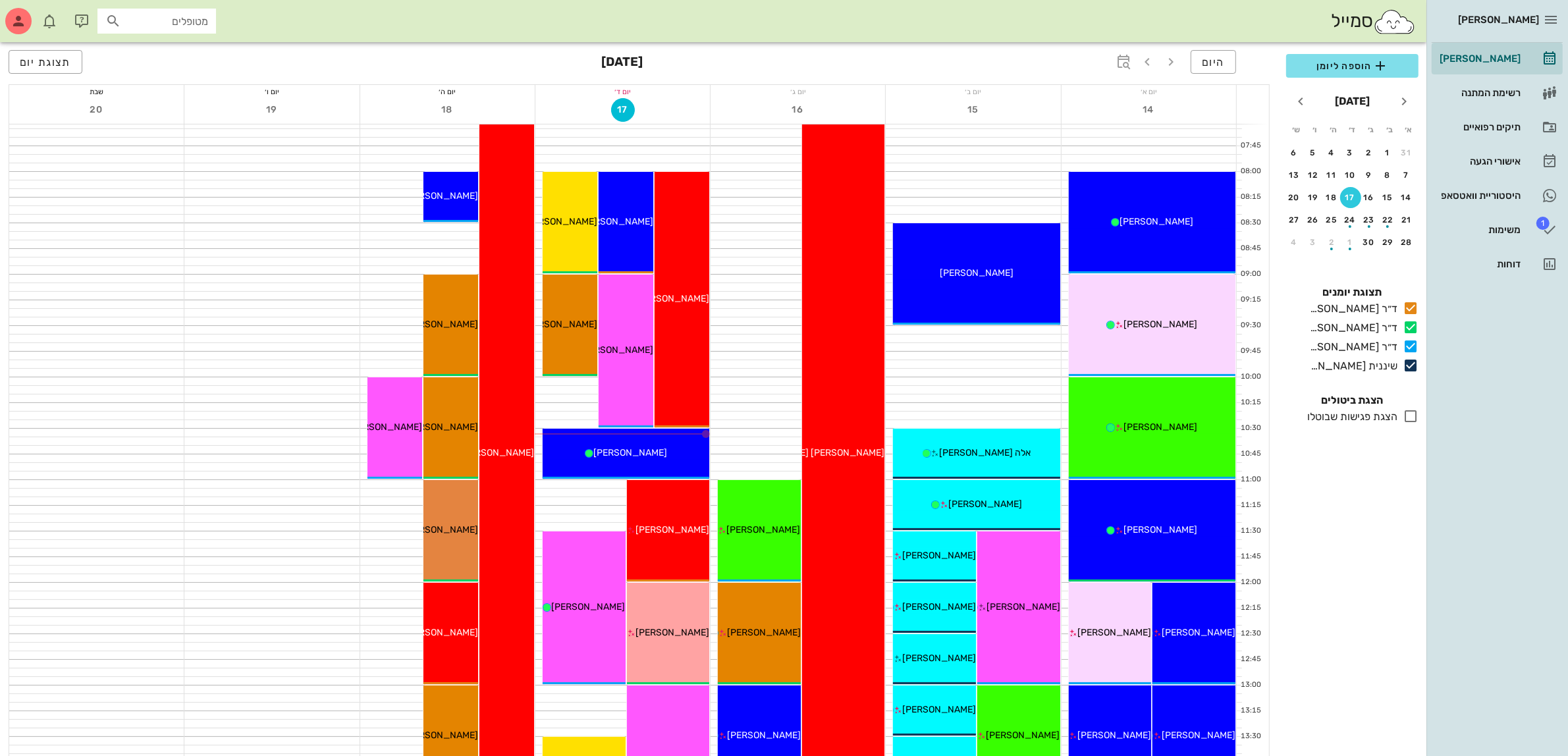
scroll to position [164, 0]
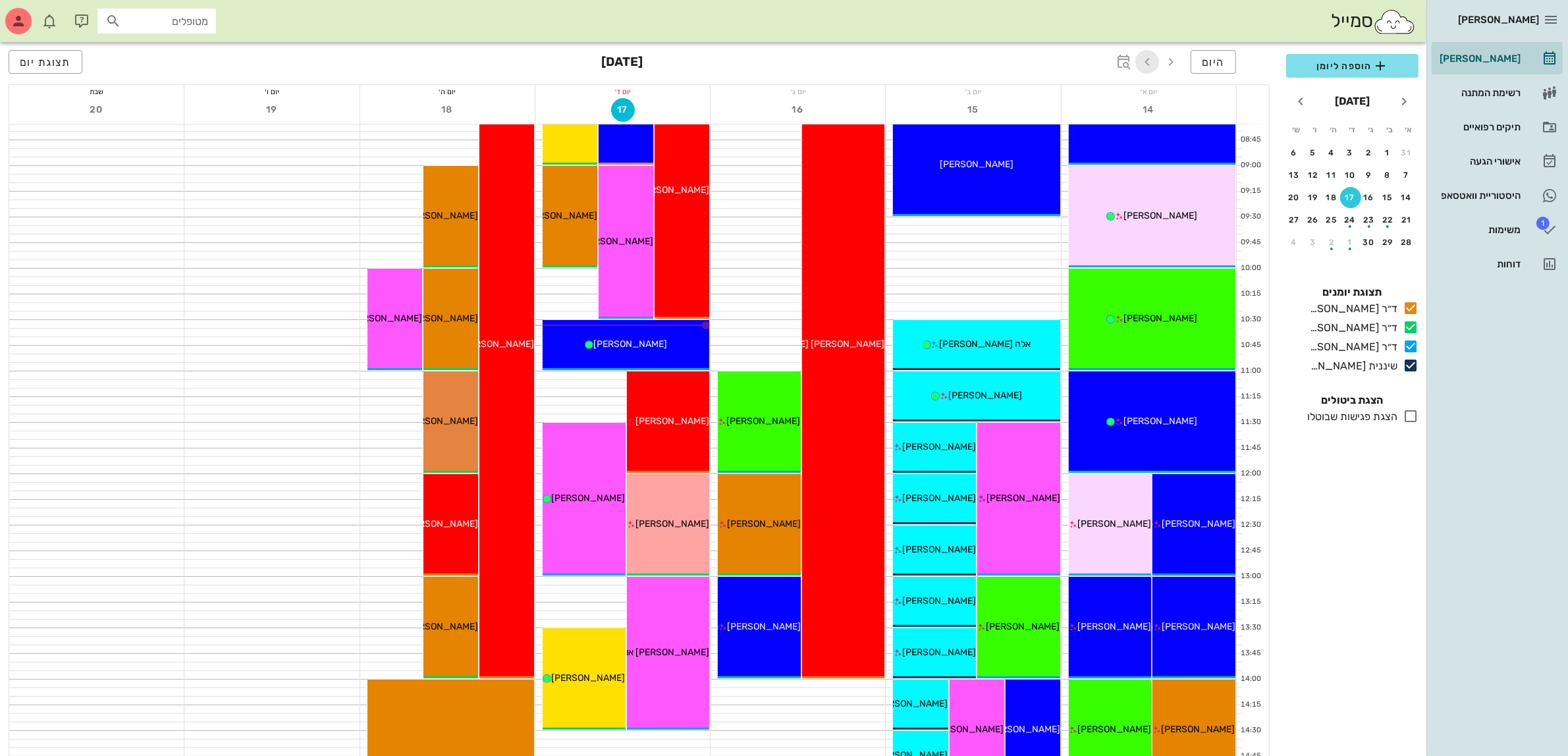
click at [1149, 67] on icon "button" at bounding box center [1148, 62] width 16 height 16
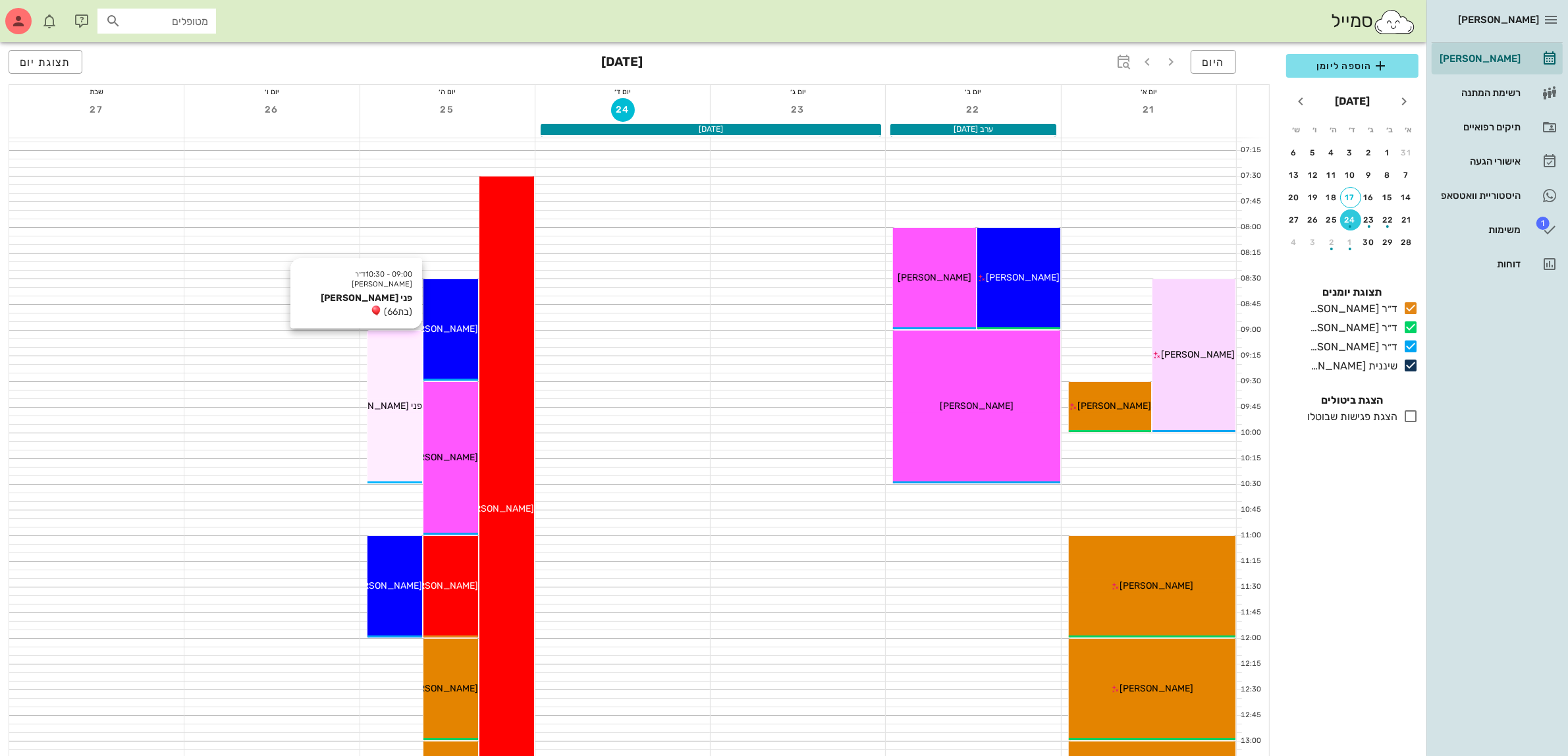
click at [396, 426] on div "09:00 - 10:30 ד״ר [PERSON_NAME] פני [PERSON_NAME] (בת 66 ) פני [PERSON_NAME]" at bounding box center [395, 407] width 55 height 153
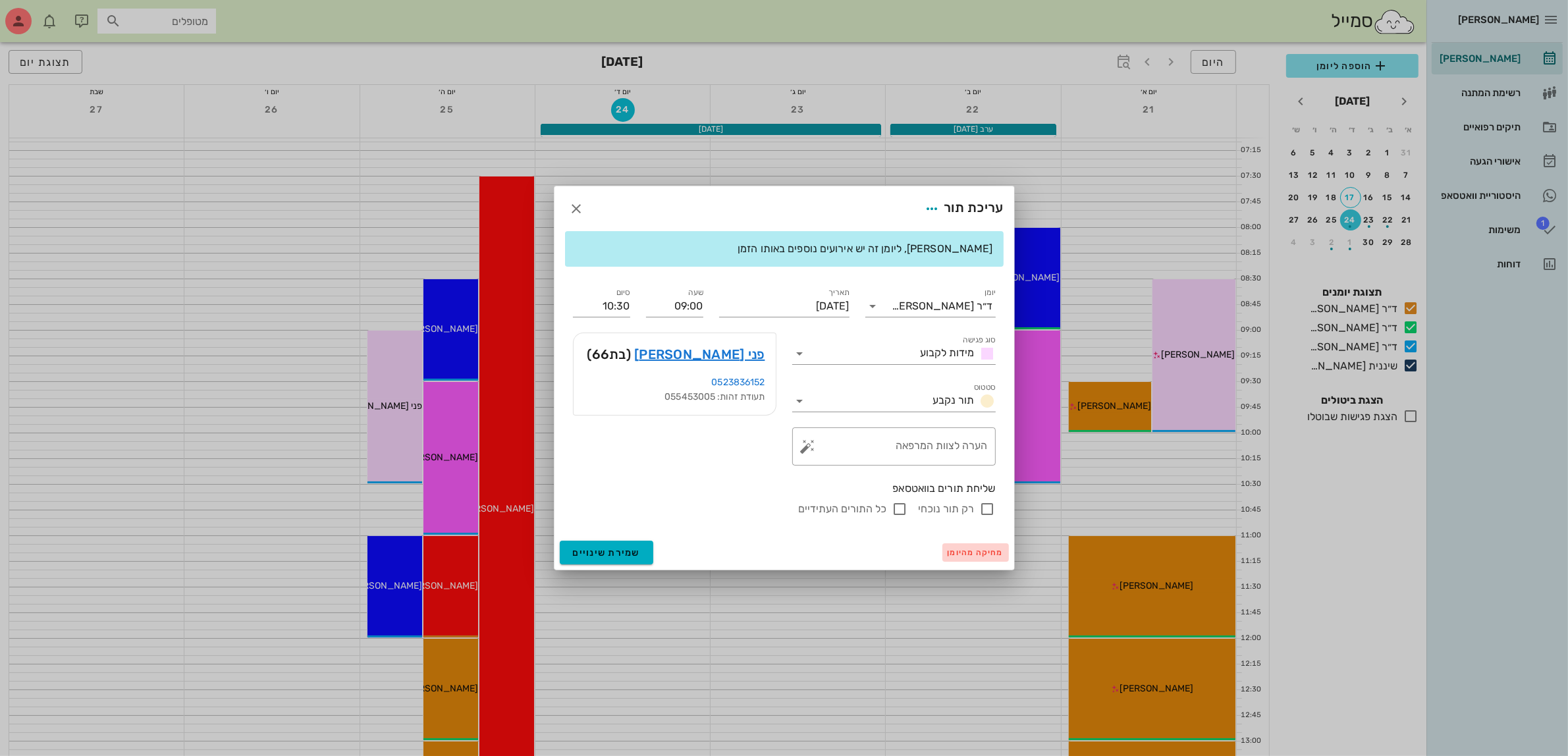
click at [972, 550] on span "מחיקה מהיומן" at bounding box center [976, 553] width 56 height 9
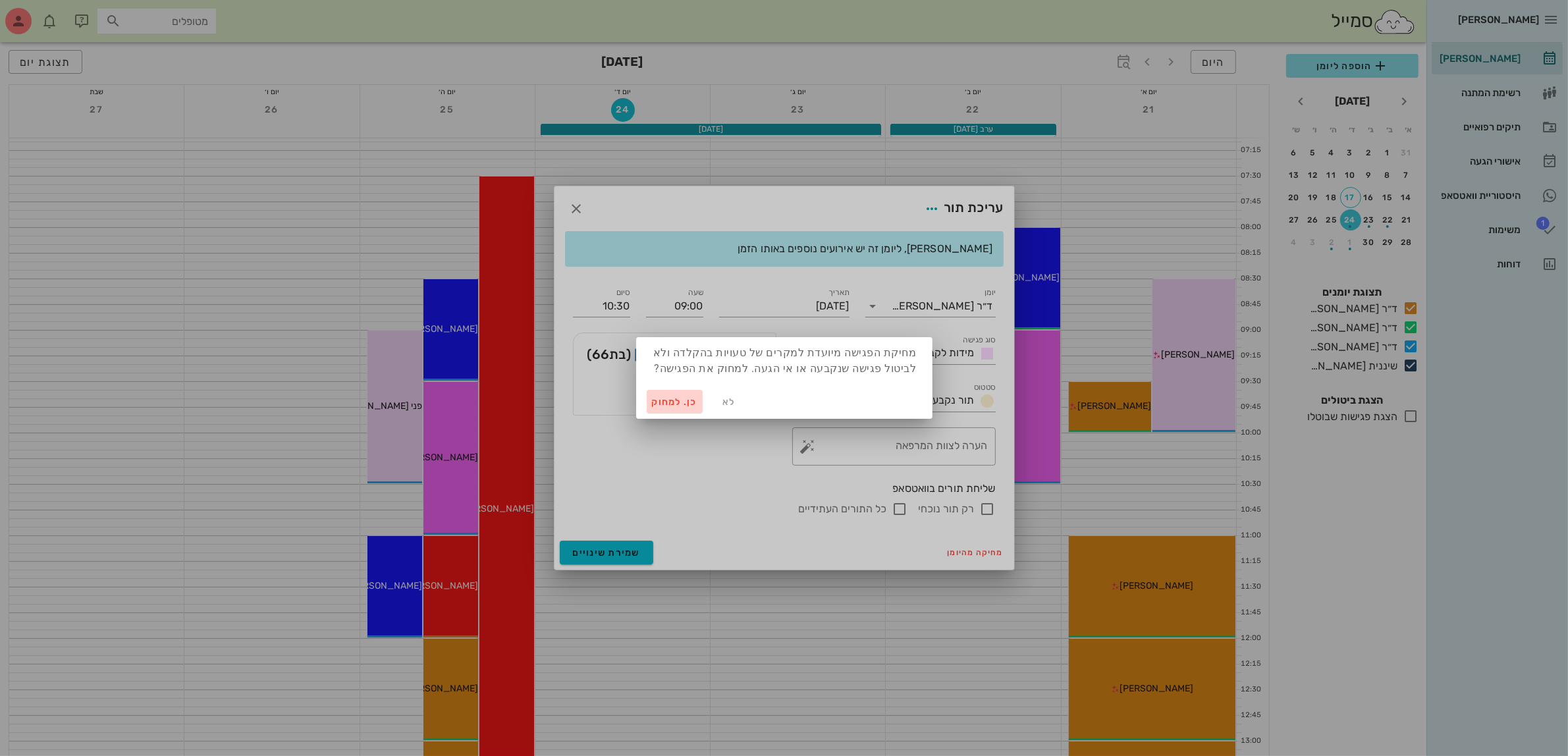
click at [659, 398] on span "כן. למחוק" at bounding box center [675, 403] width 46 height 12
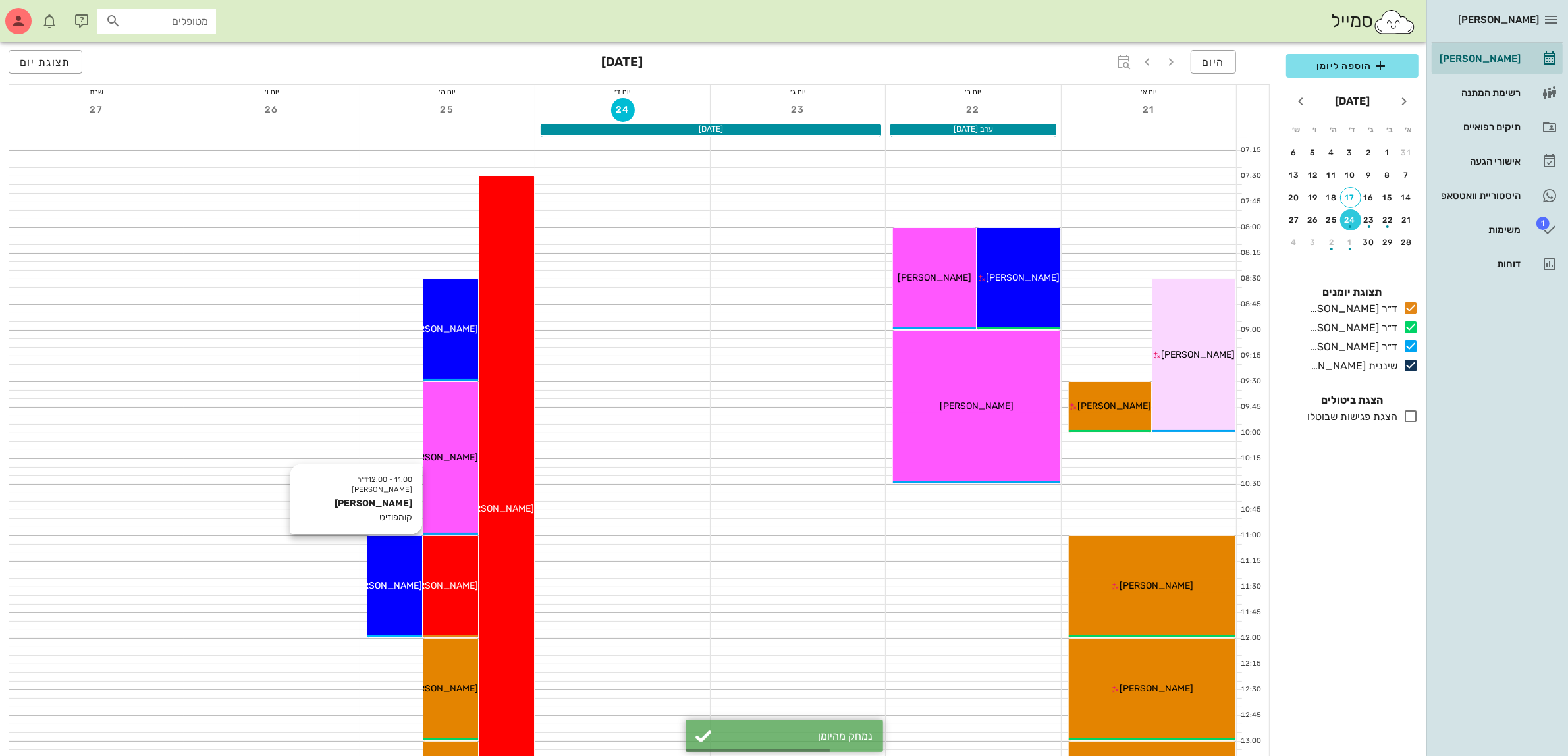
click at [389, 588] on span "[PERSON_NAME]" at bounding box center [385, 586] width 74 height 12
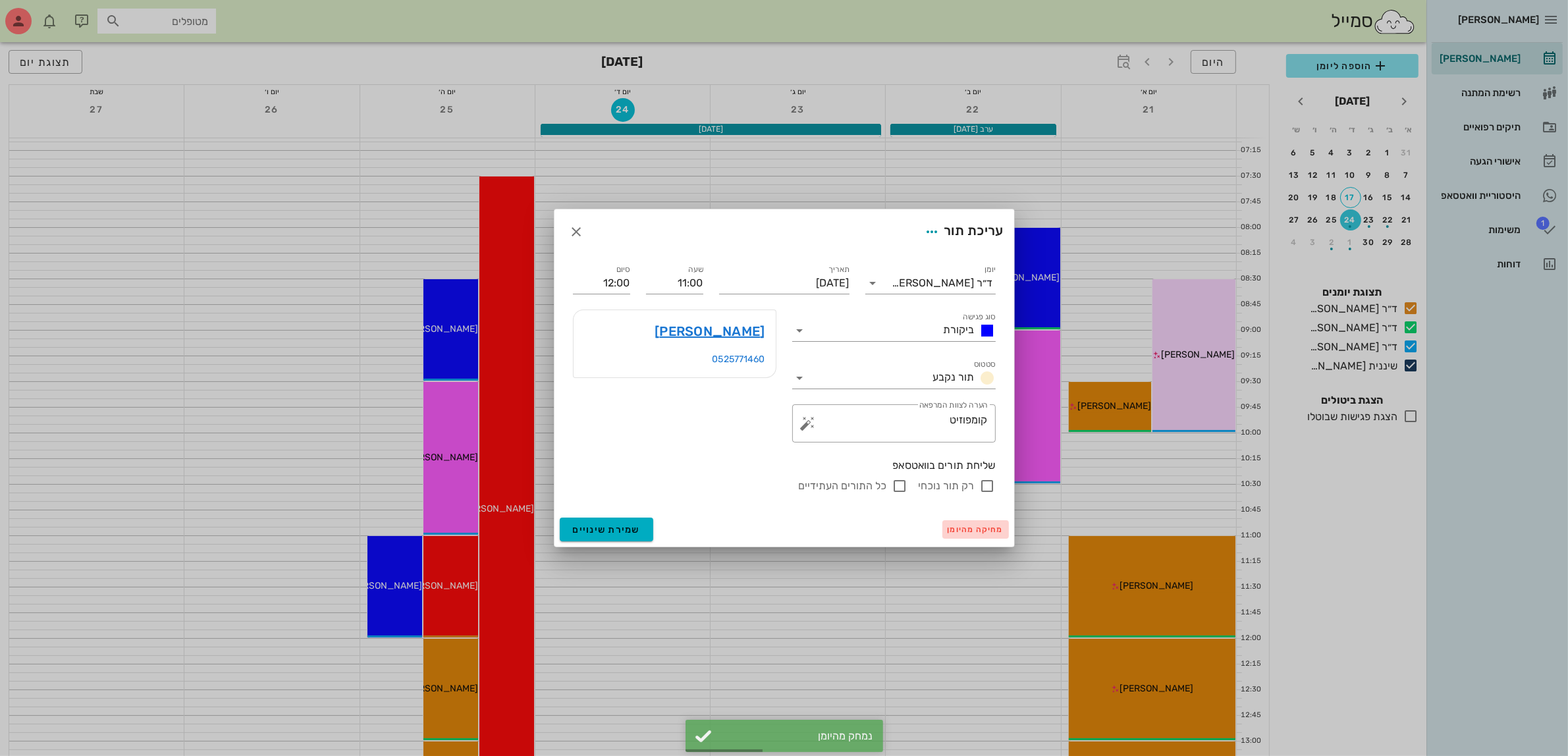
click at [962, 532] on span "מחיקה מהיומן" at bounding box center [976, 529] width 56 height 9
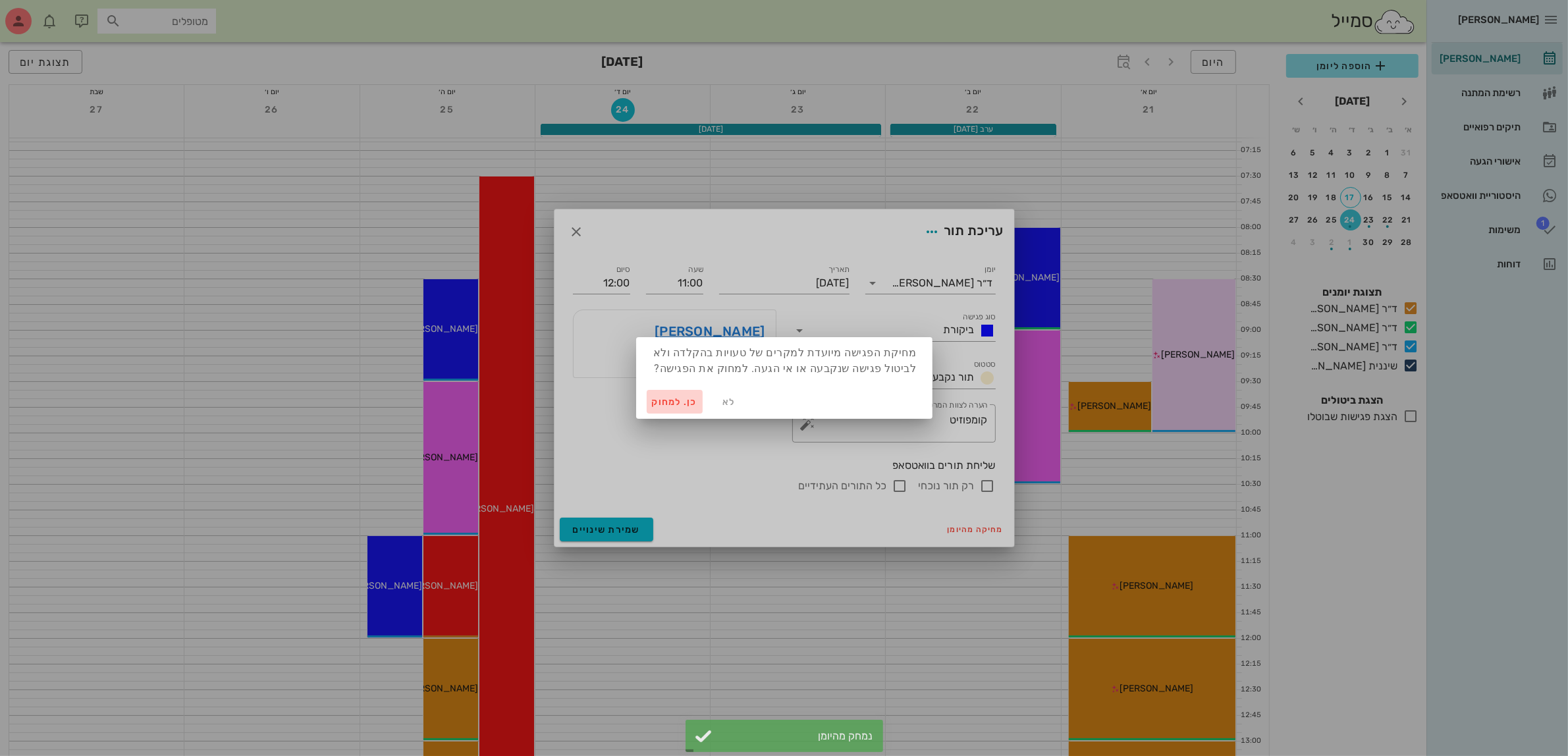
click at [660, 397] on span "כן. למחוק" at bounding box center [675, 403] width 46 height 12
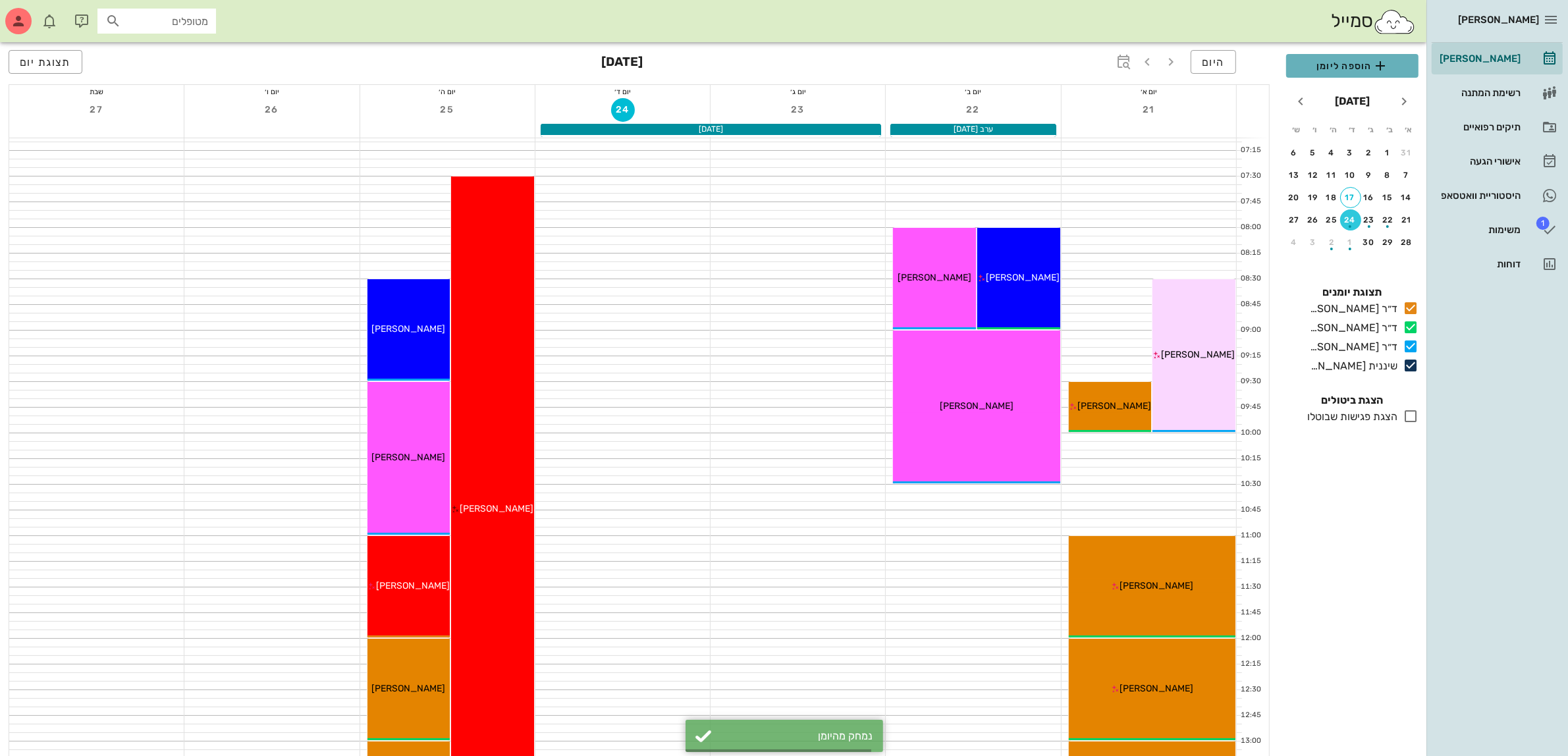
click at [1362, 67] on span "הוספה ליומן" at bounding box center [1352, 66] width 111 height 16
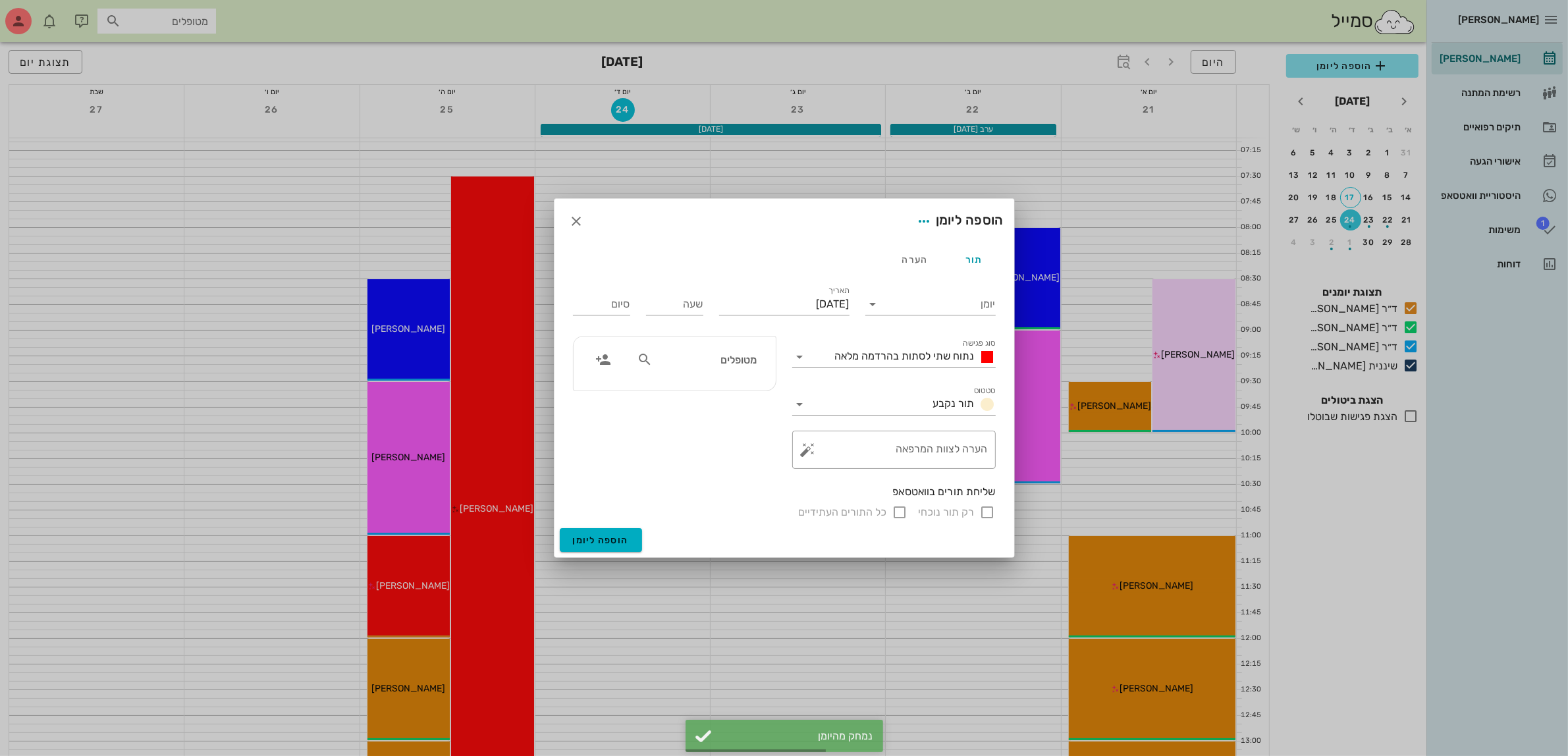
click at [1327, 217] on div at bounding box center [784, 378] width 1568 height 756
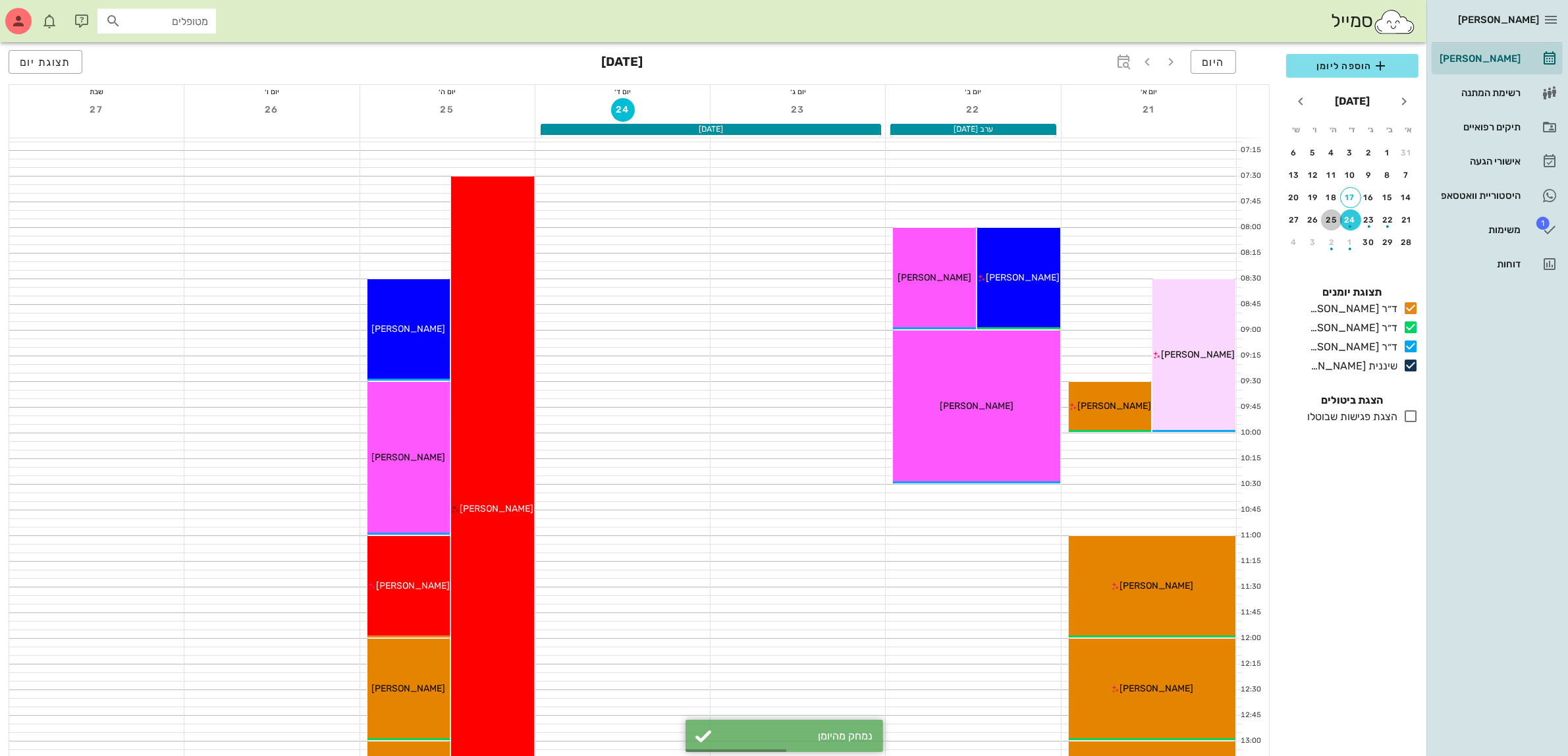
click at [1328, 216] on div "25" at bounding box center [1331, 220] width 21 height 9
click at [1350, 67] on span "הוספה ליומן" at bounding box center [1352, 66] width 111 height 16
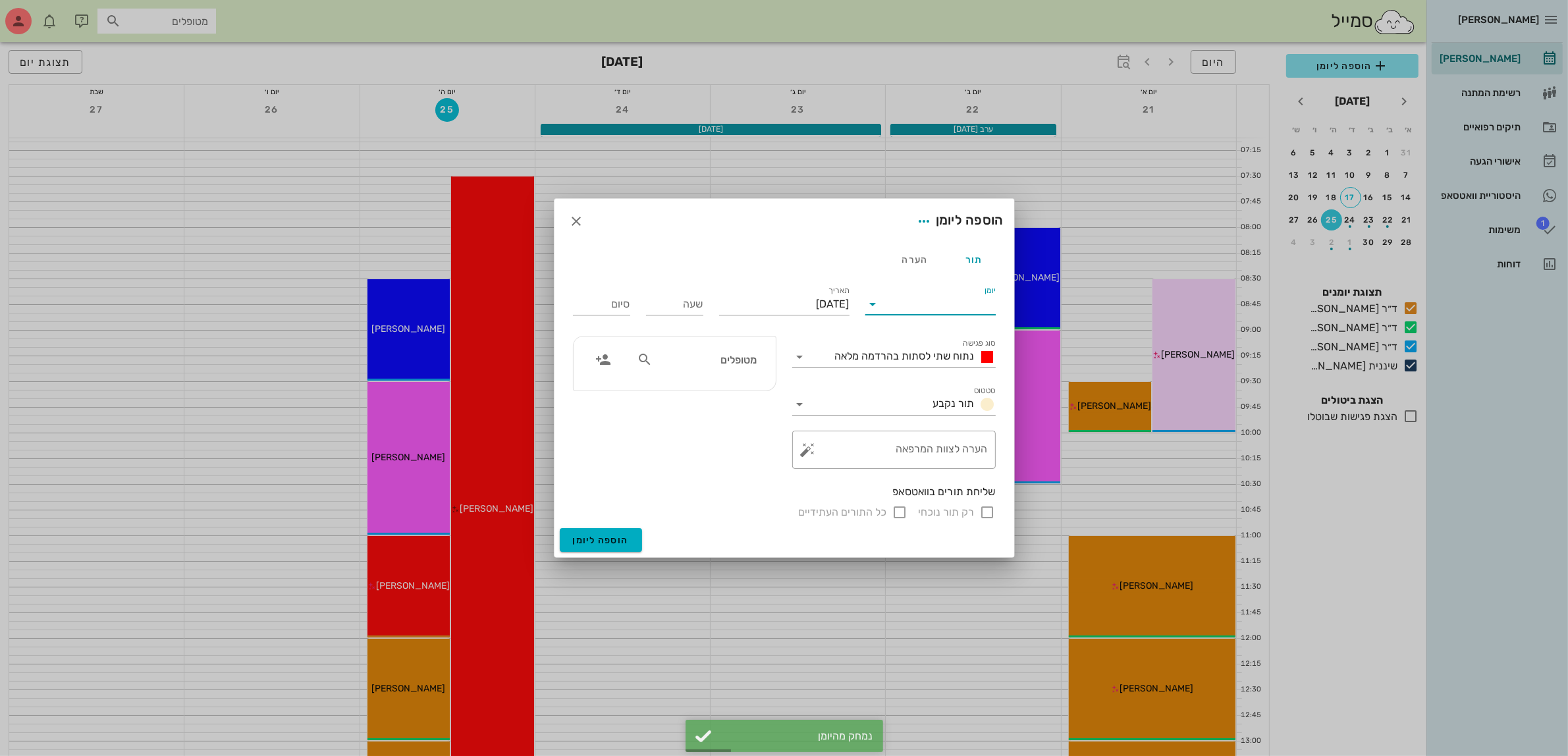
click at [907, 299] on input "יומן" at bounding box center [939, 304] width 112 height 21
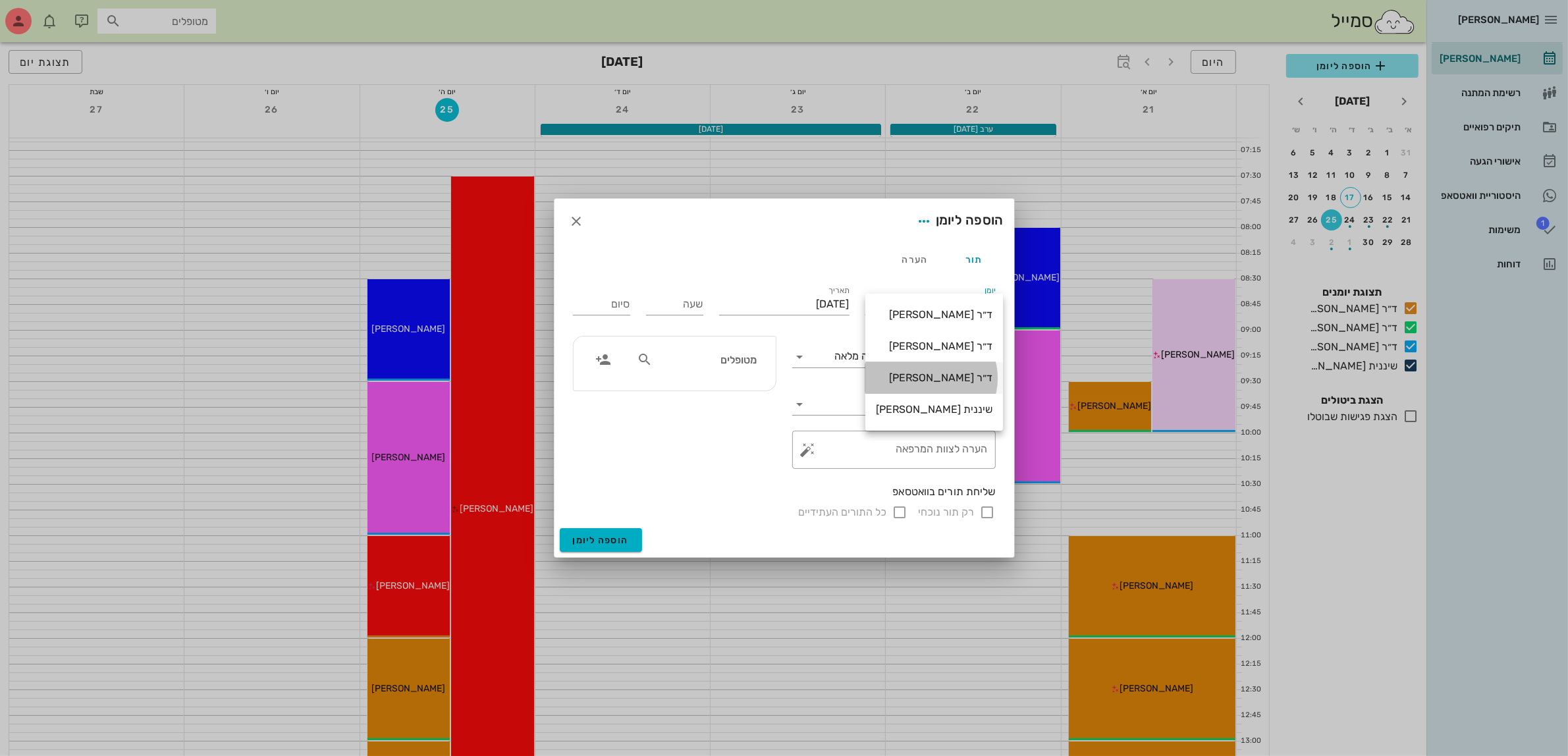
click at [926, 373] on div "ד״ר [PERSON_NAME]" at bounding box center [935, 377] width 117 height 12
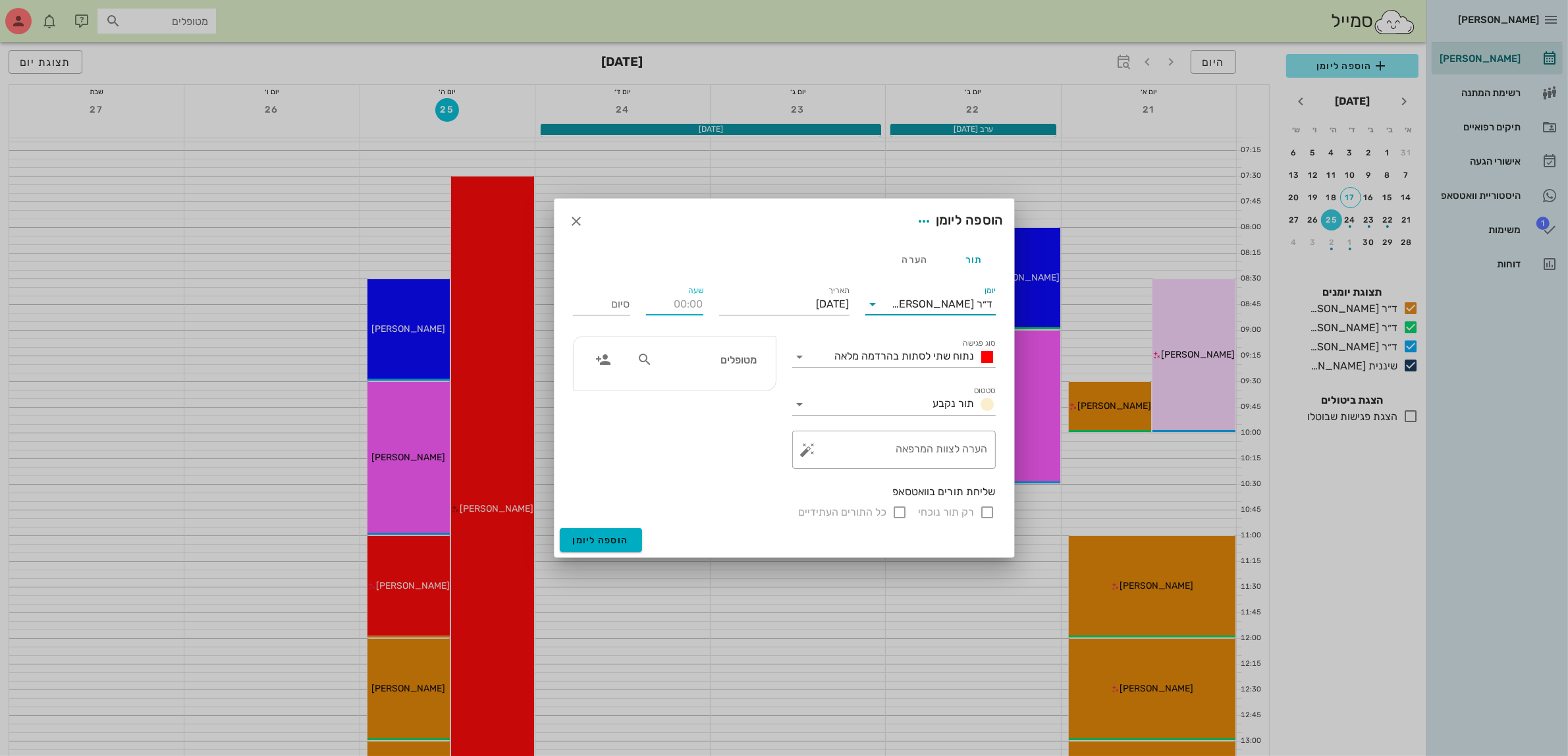
click at [667, 313] on input "שעה" at bounding box center [674, 304] width 57 height 21
type input "11:00"
click at [633, 299] on div "סיום 19:00" at bounding box center [602, 302] width 73 height 53
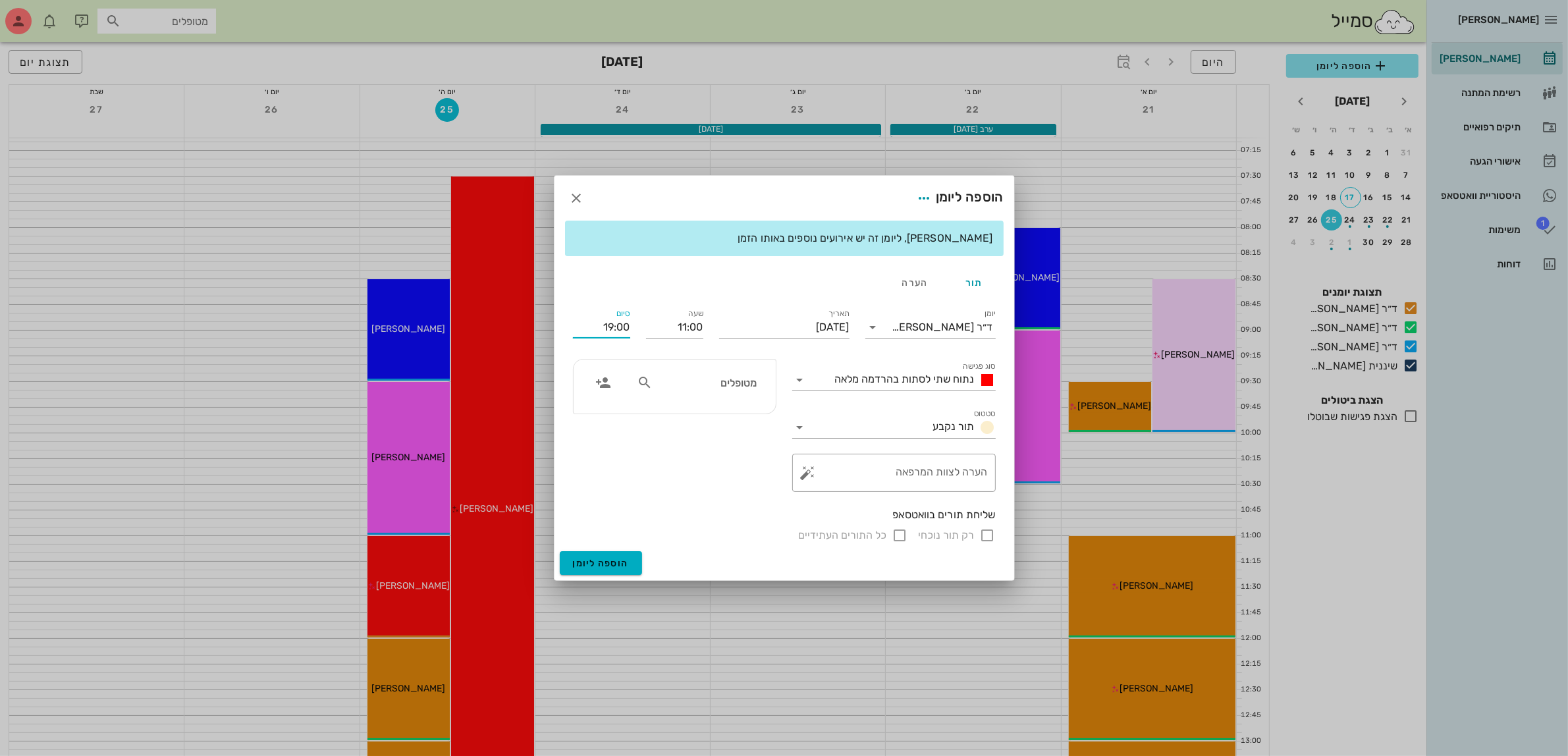
click at [607, 320] on input "19:00" at bounding box center [601, 327] width 57 height 21
click at [607, 452] on div "12:30 (שעה ו30 דקות)" at bounding box center [567, 449] width 79 height 11
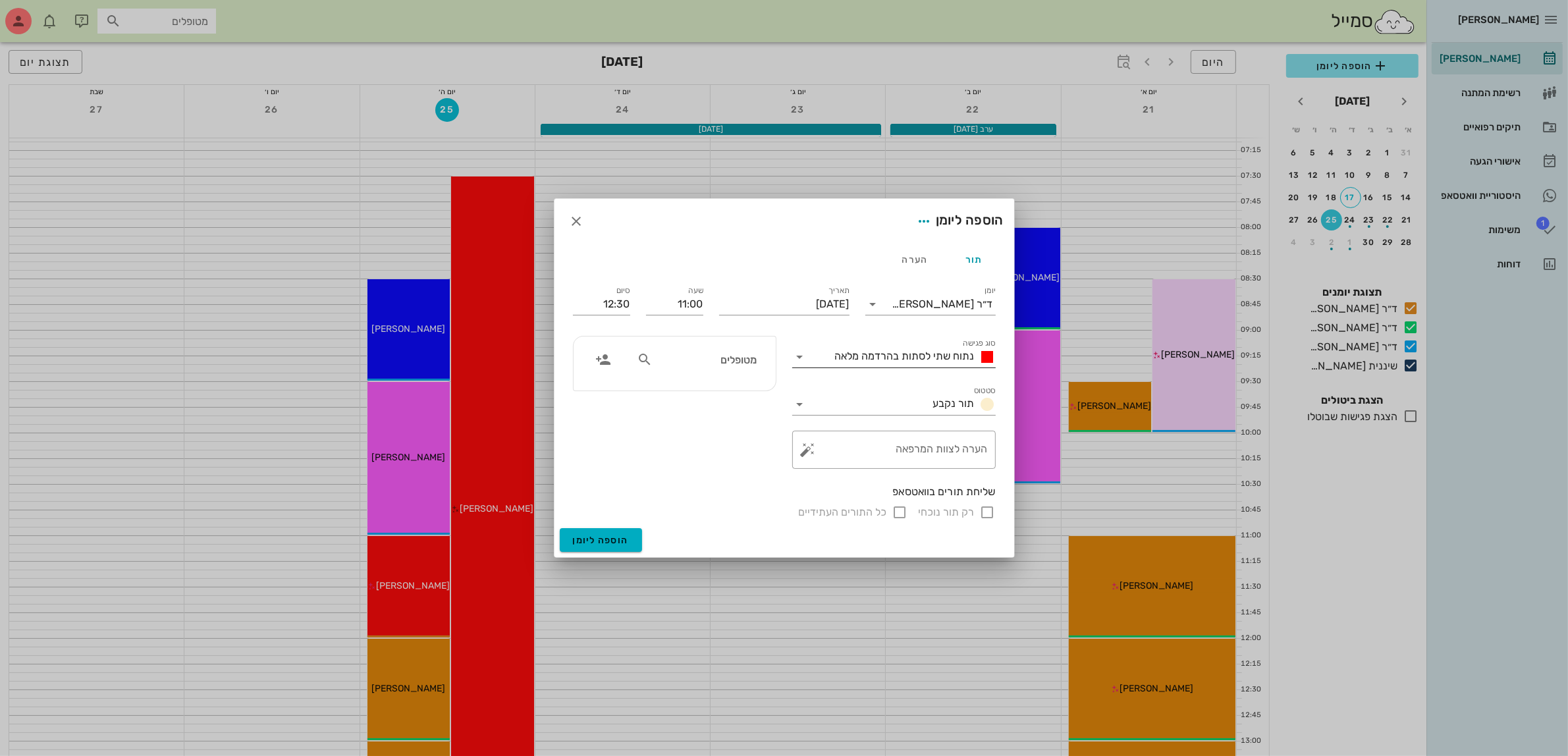
click at [913, 362] on div "נתוח שתי לסתות בהרדמה מלאה" at bounding box center [913, 357] width 166 height 16
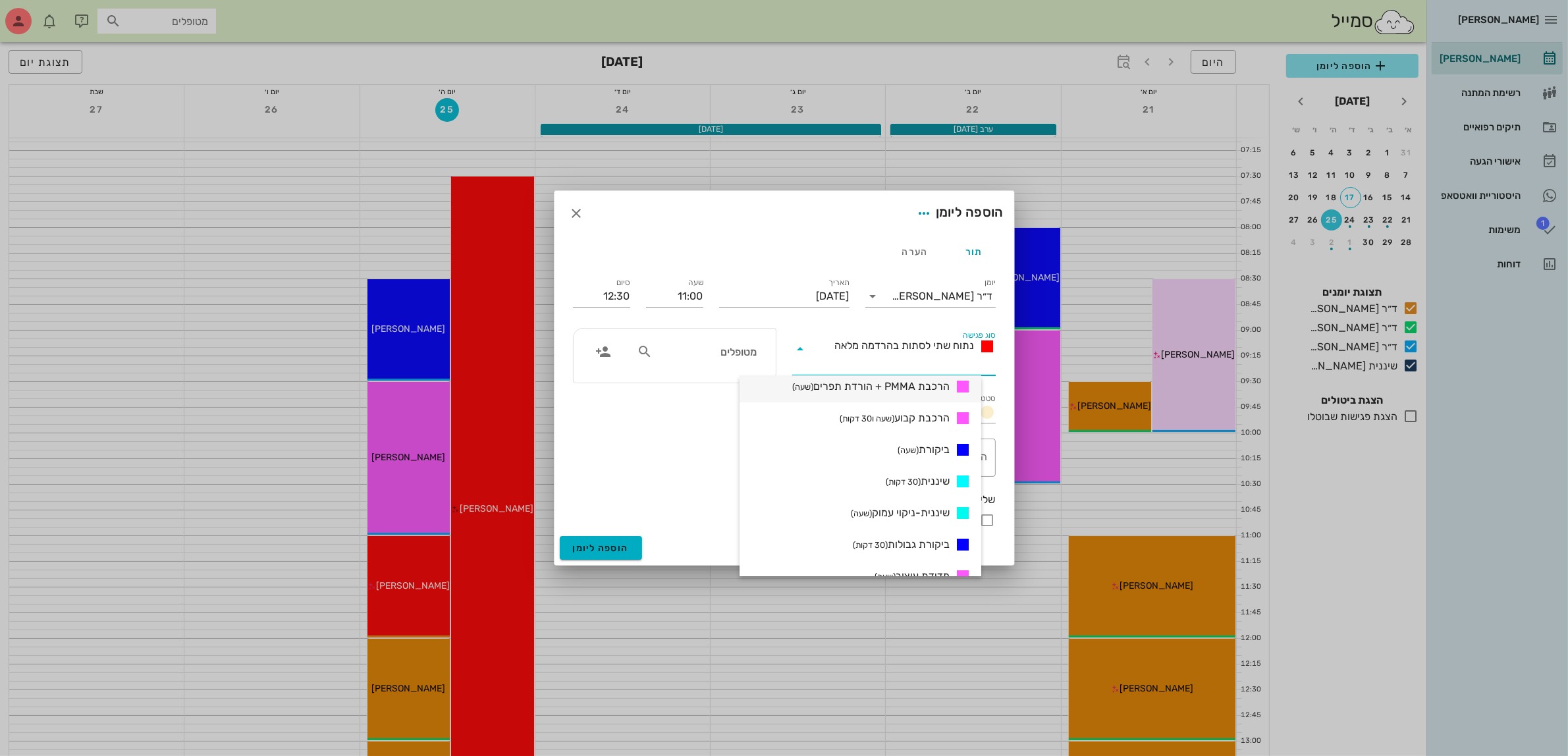
scroll to position [576, 0]
click at [934, 548] on span "מדידת עיצוב (שעה)" at bounding box center [912, 548] width 75 height 16
type input "12:00"
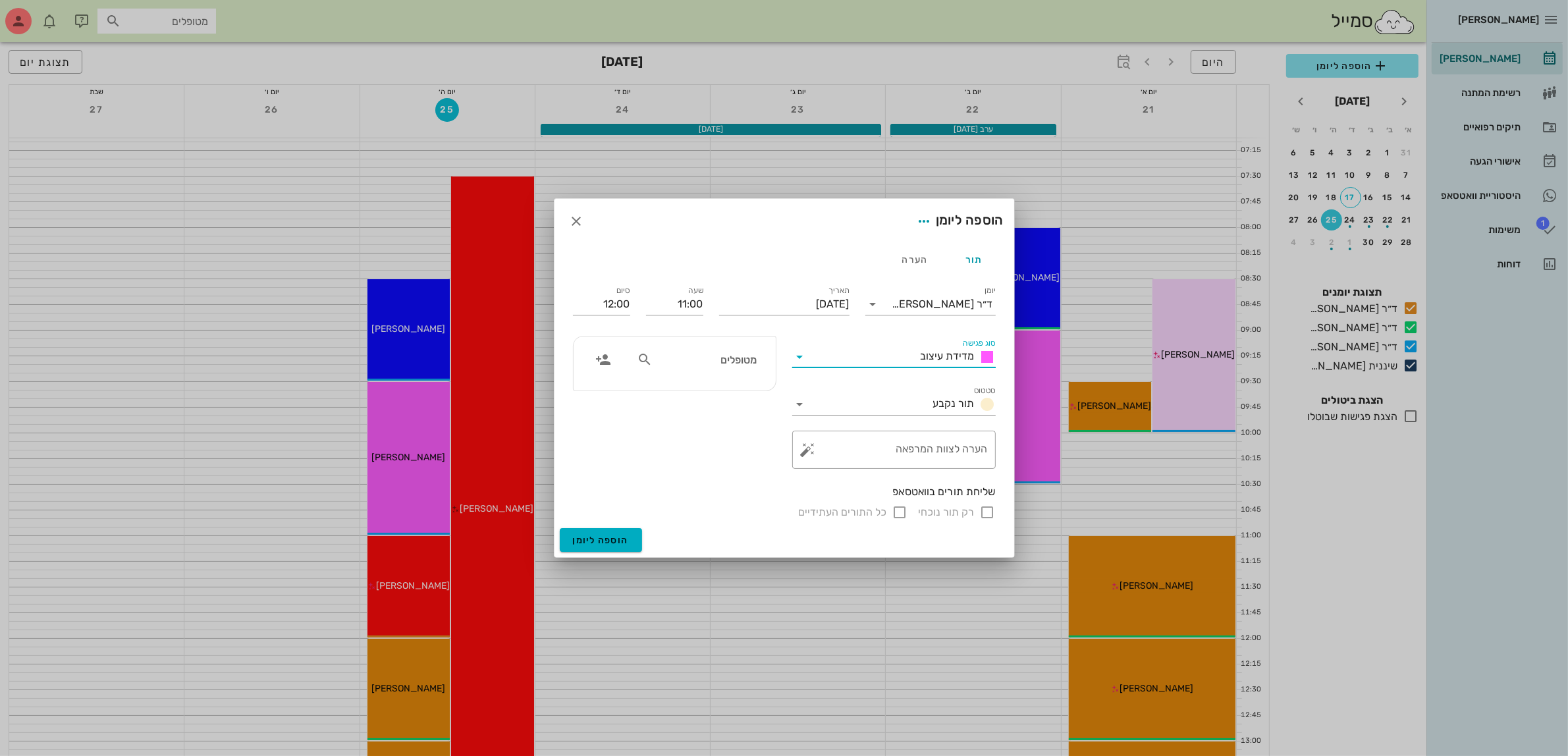
drag, startPoint x: 746, startPoint y: 371, endPoint x: 755, endPoint y: 371, distance: 9.0
click at [752, 371] on div "מטופלים" at bounding box center [697, 359] width 136 height 25
type input "[PERSON_NAME]"
click at [738, 400] on div "0507881103" at bounding box center [684, 401] width 145 height 11
click at [990, 512] on input "רק תור נוכחי" at bounding box center [988, 512] width 16 height 16
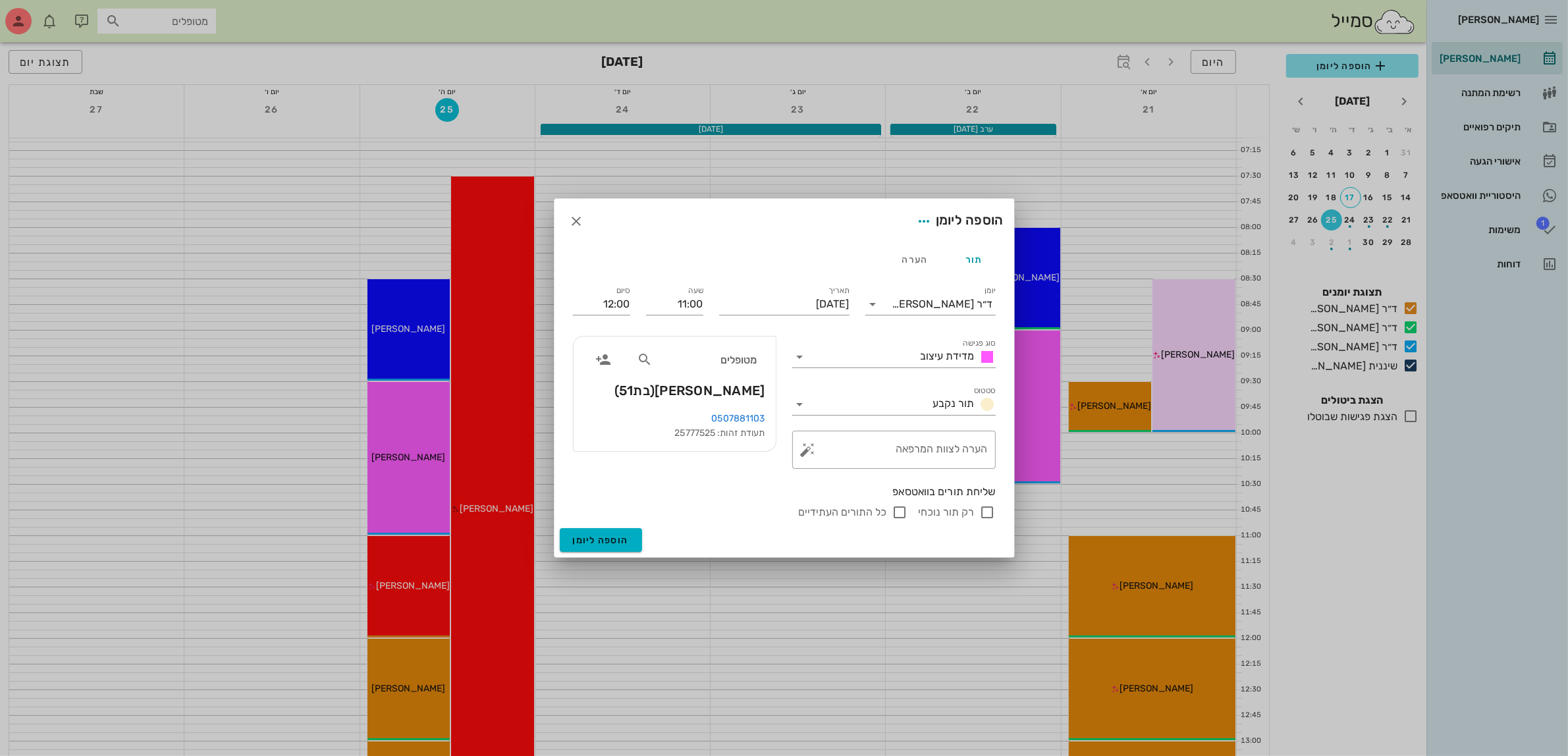
checkbox input "false"
click at [604, 544] on span "הוספה ליומן" at bounding box center [601, 541] width 56 height 12
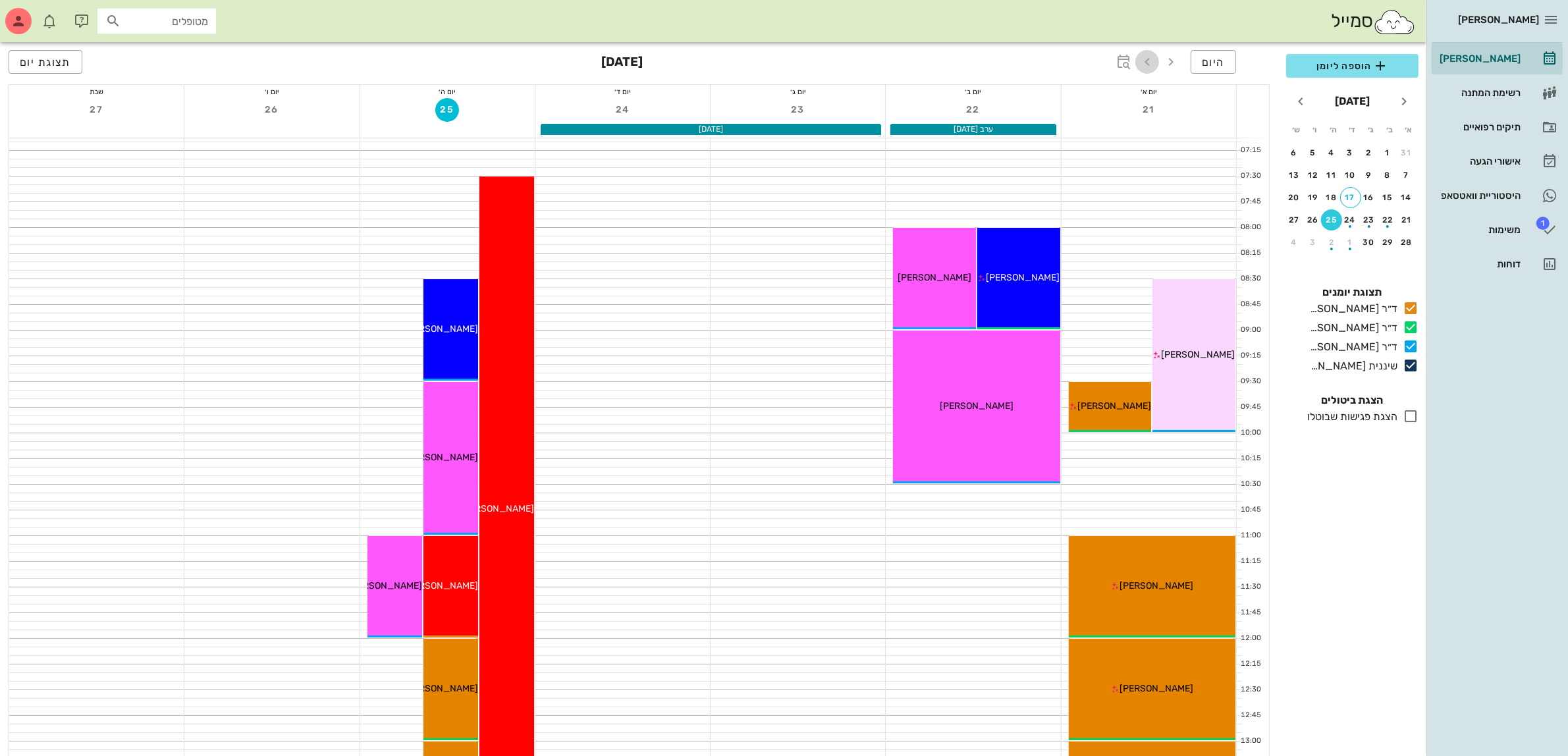
click at [1147, 61] on icon "button" at bounding box center [1148, 62] width 16 height 16
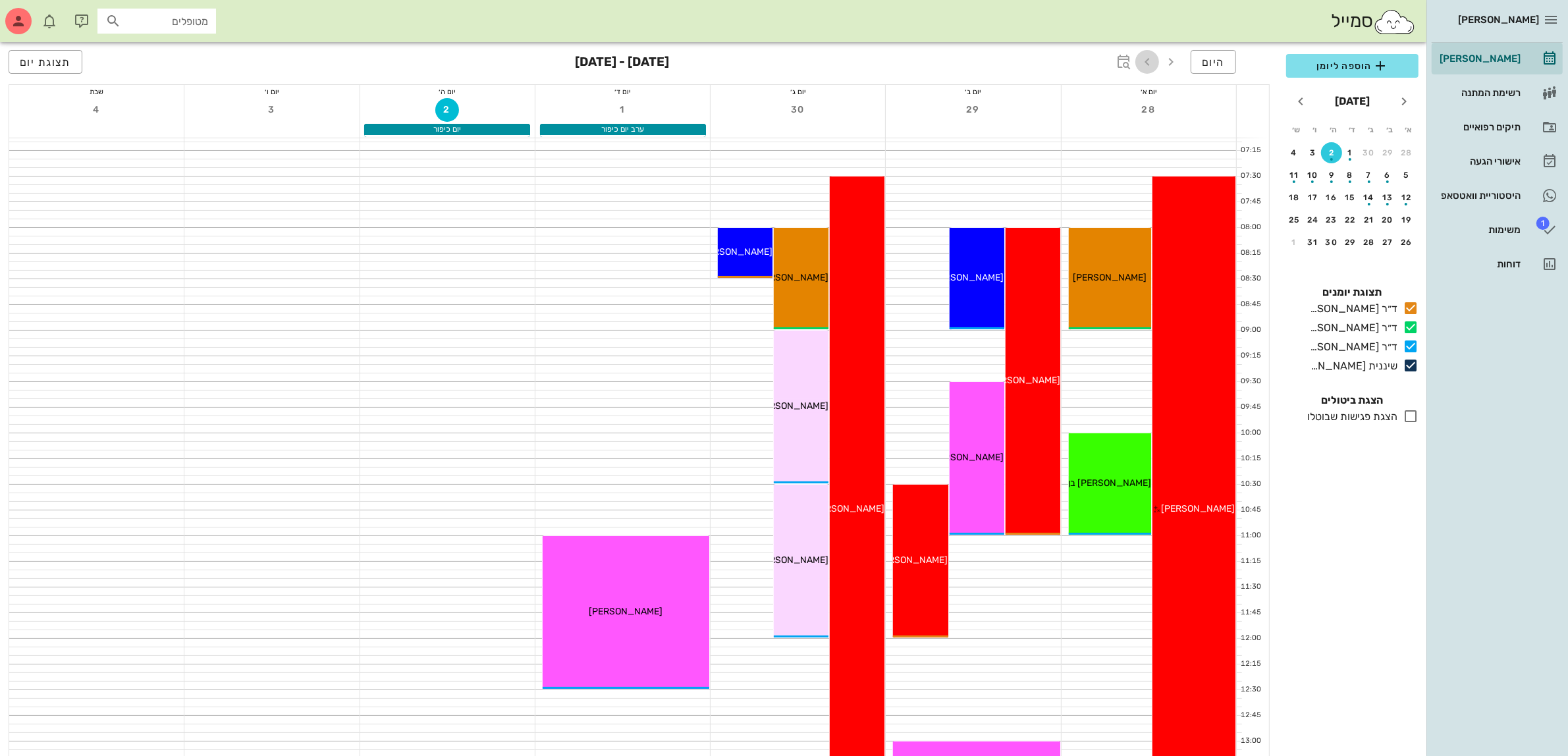
click at [1148, 61] on icon "button" at bounding box center [1148, 62] width 16 height 16
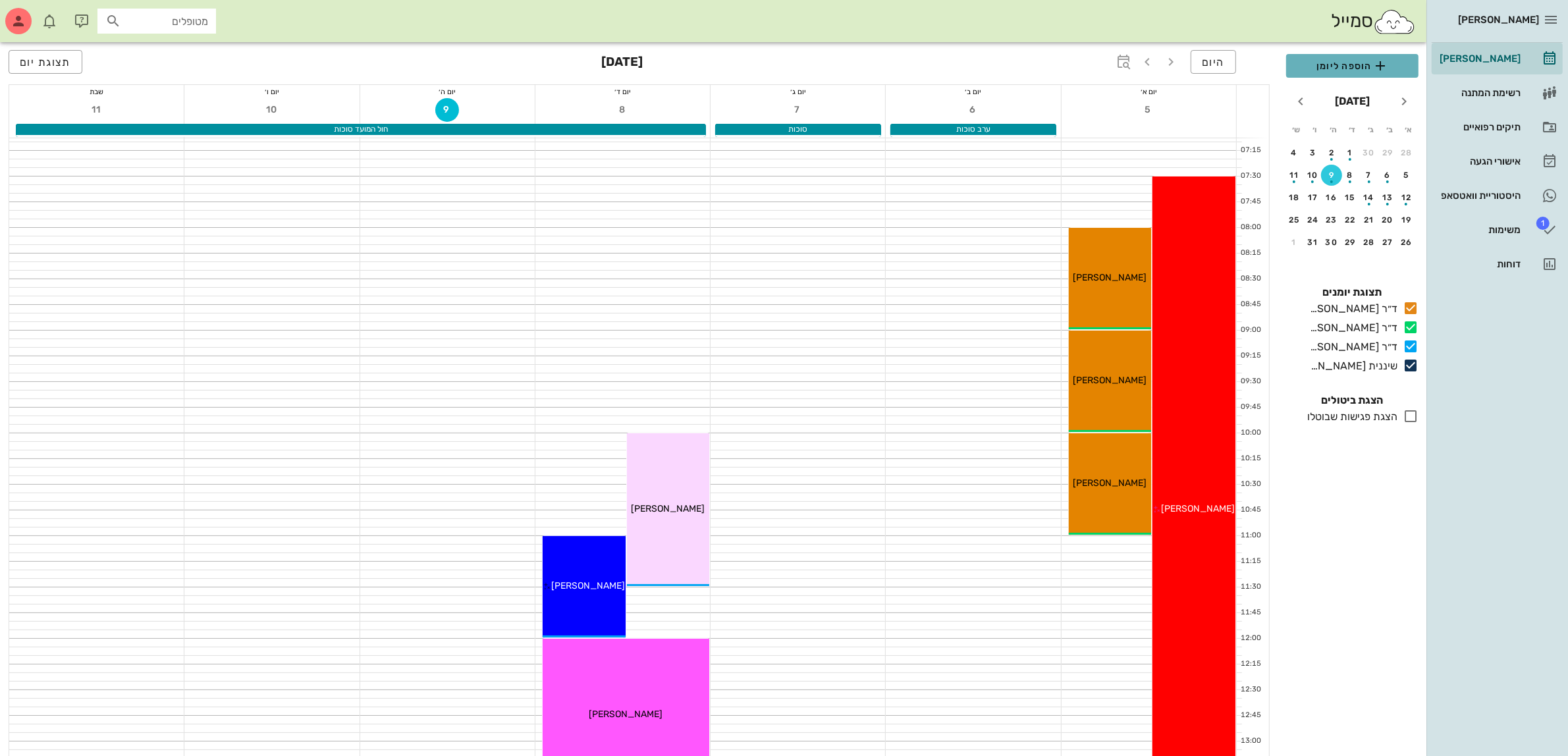
click at [1341, 67] on span "הוספה ליומן" at bounding box center [1352, 66] width 111 height 16
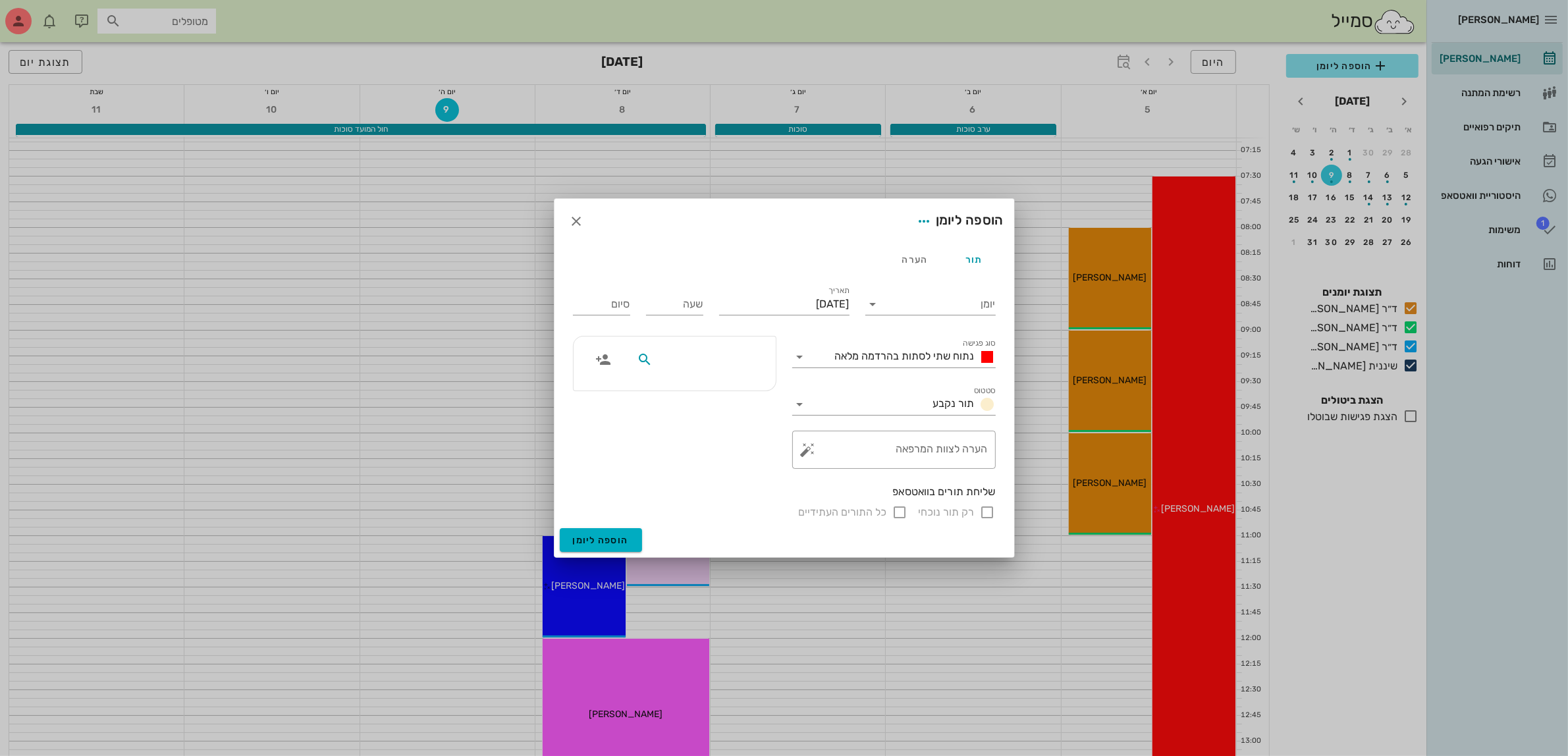
drag, startPoint x: 732, startPoint y: 353, endPoint x: 739, endPoint y: 353, distance: 7.0
click at [739, 353] on input "text" at bounding box center [706, 360] width 102 height 17
type input "מרג"
click at [726, 400] on div "0524264001" at bounding box center [682, 401] width 145 height 11
click at [933, 307] on input "יומן" at bounding box center [939, 304] width 112 height 21
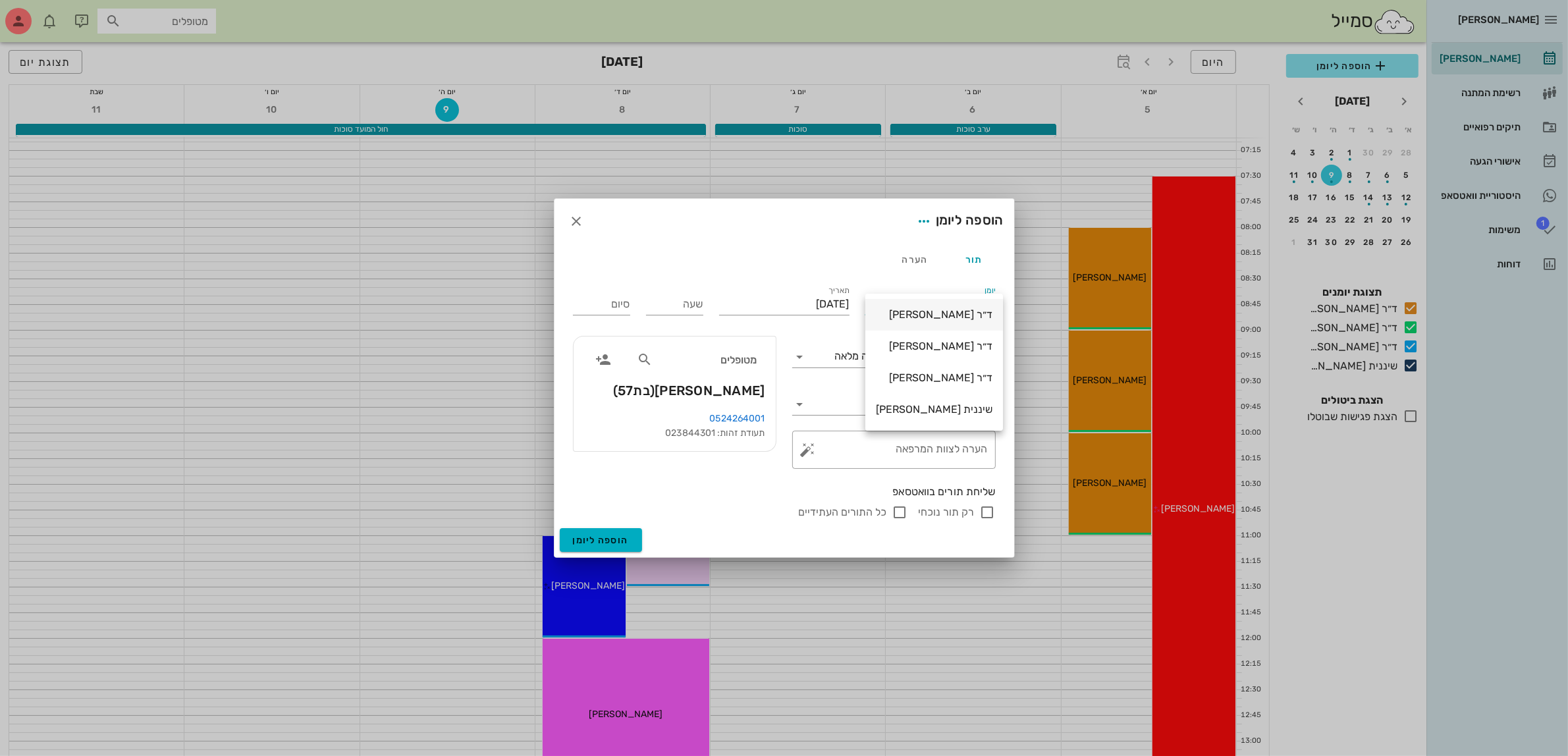
click at [938, 315] on div "ד״ר [PERSON_NAME]" at bounding box center [935, 314] width 117 height 12
click at [670, 314] on input "שעה" at bounding box center [674, 304] width 57 height 21
type input "07:30"
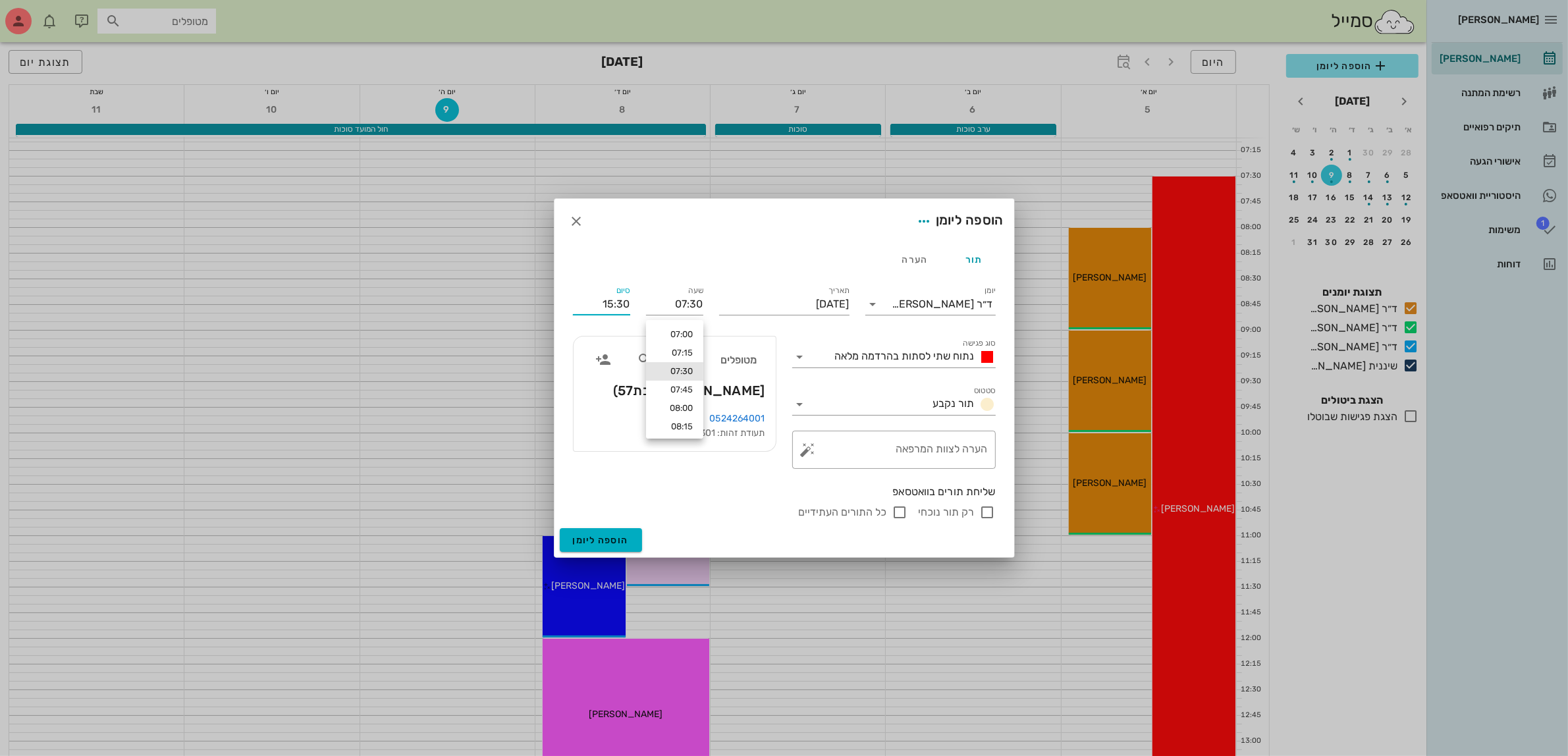
click at [606, 315] on div "סיום 15:30" at bounding box center [601, 304] width 57 height 21
click at [617, 299] on input "15:30" at bounding box center [601, 304] width 57 height 21
drag, startPoint x: 586, startPoint y: 301, endPoint x: 679, endPoint y: 305, distance: 93.1
click at [679, 304] on div "יומן ד״ר [PERSON_NAME] סוג פגישה נתוח שתי לסתות בהרדמה מלאה סטטוס תור נקבע תארי…" at bounding box center [785, 402] width 439 height 253
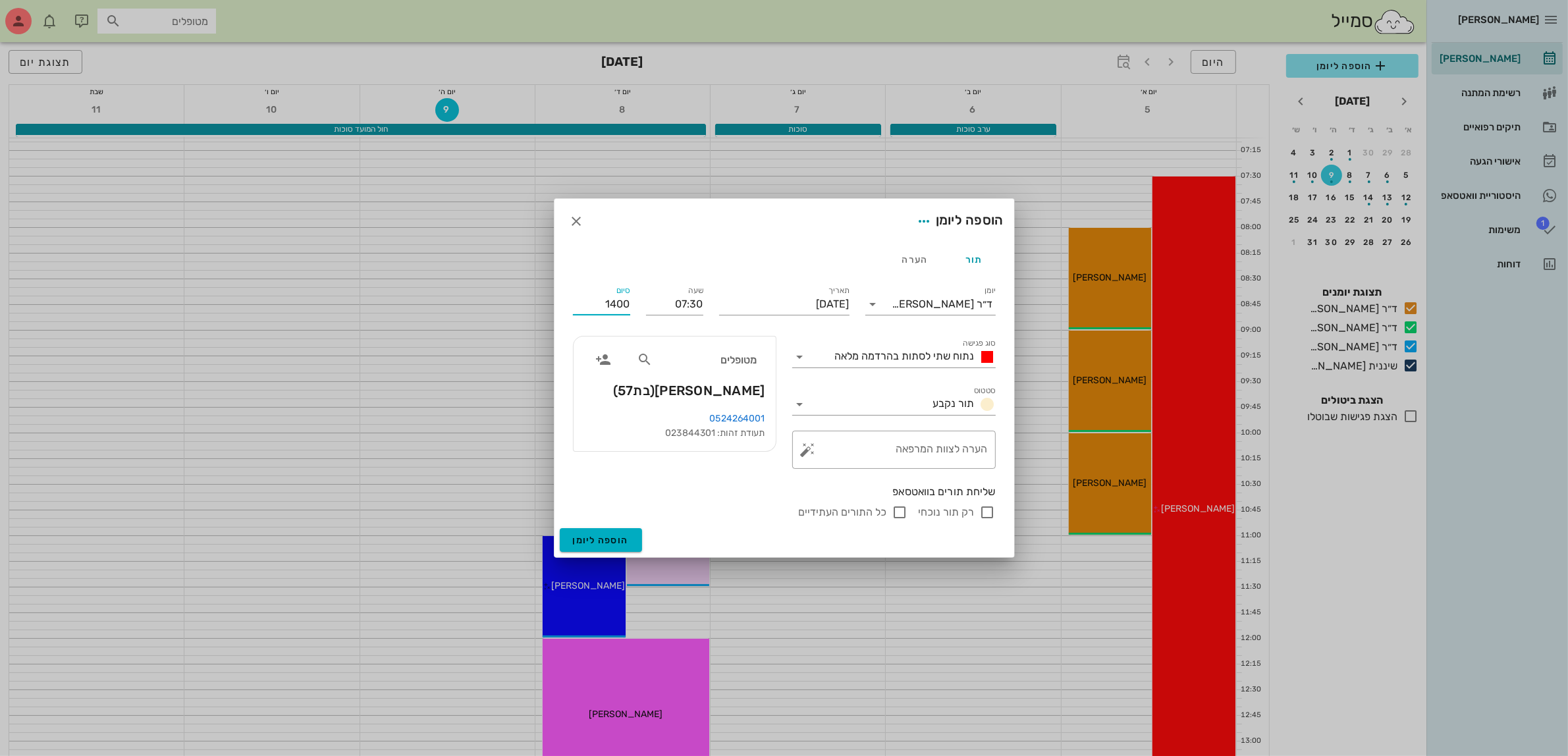
type input "14:00"
click at [987, 511] on input "רק תור נוכחי" at bounding box center [988, 512] width 16 height 16
checkbox input "false"
click at [608, 537] on span "הוספה ליומן" at bounding box center [601, 541] width 56 height 12
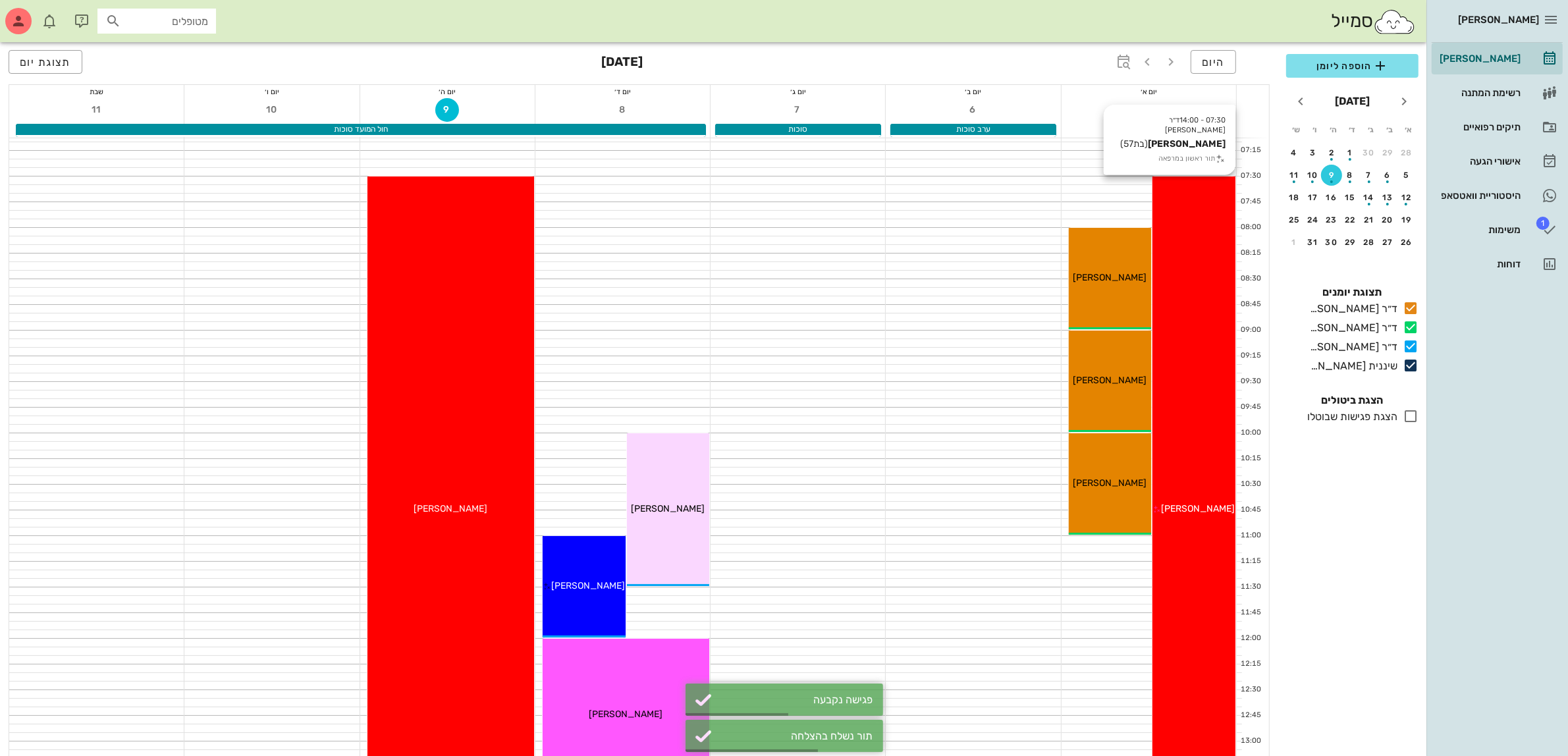
click at [1182, 354] on div "07:30 - 14:00 ד״ר [PERSON_NAME] (בת 57 ) תור ראשון במרפאה [PERSON_NAME]" at bounding box center [1194, 510] width 83 height 667
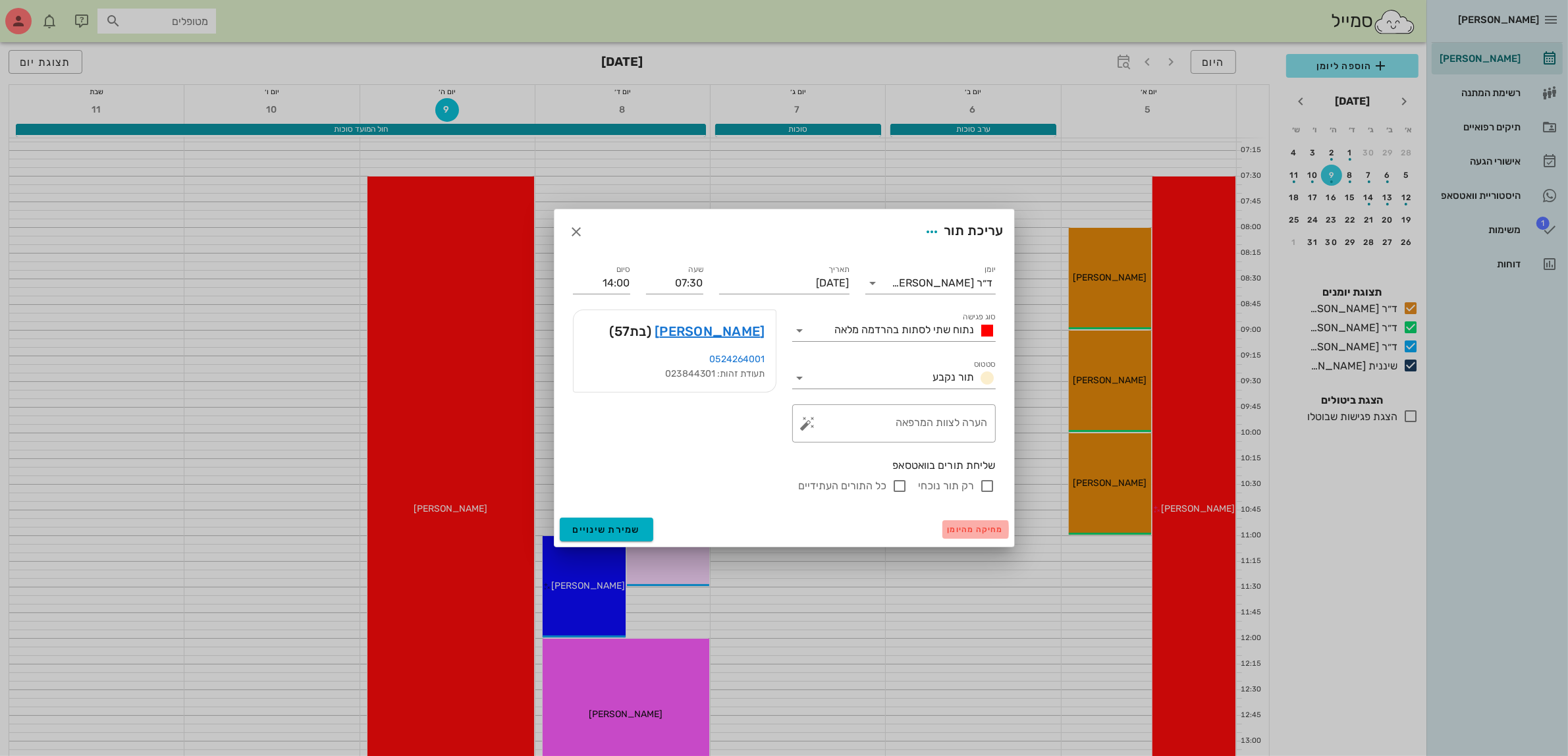
click at [956, 528] on span "מחיקה מהיומן" at bounding box center [976, 529] width 56 height 9
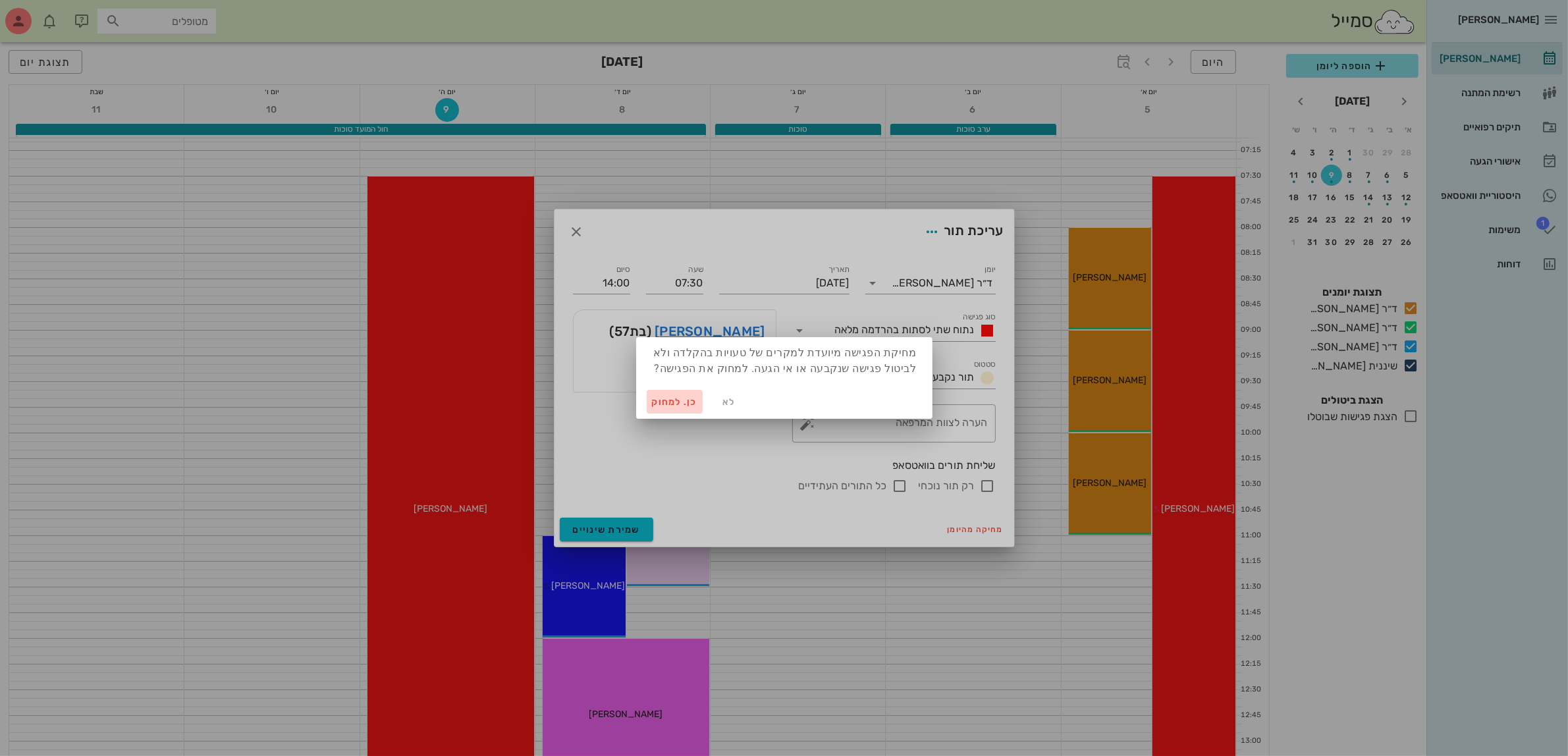
click at [663, 406] on span "כן. למחוק" at bounding box center [675, 403] width 46 height 12
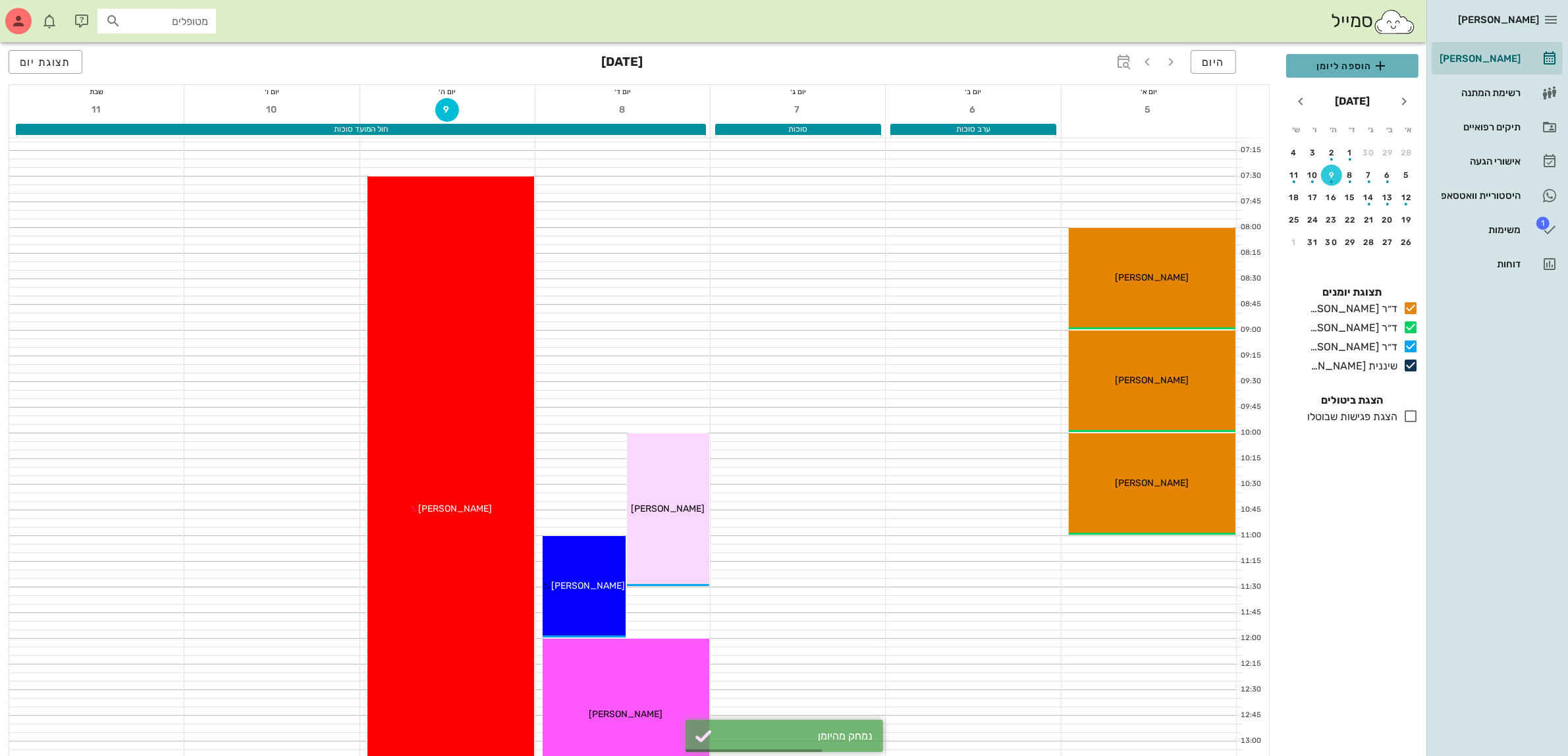
click at [1348, 71] on span "הוספה ליומן" at bounding box center [1352, 66] width 111 height 16
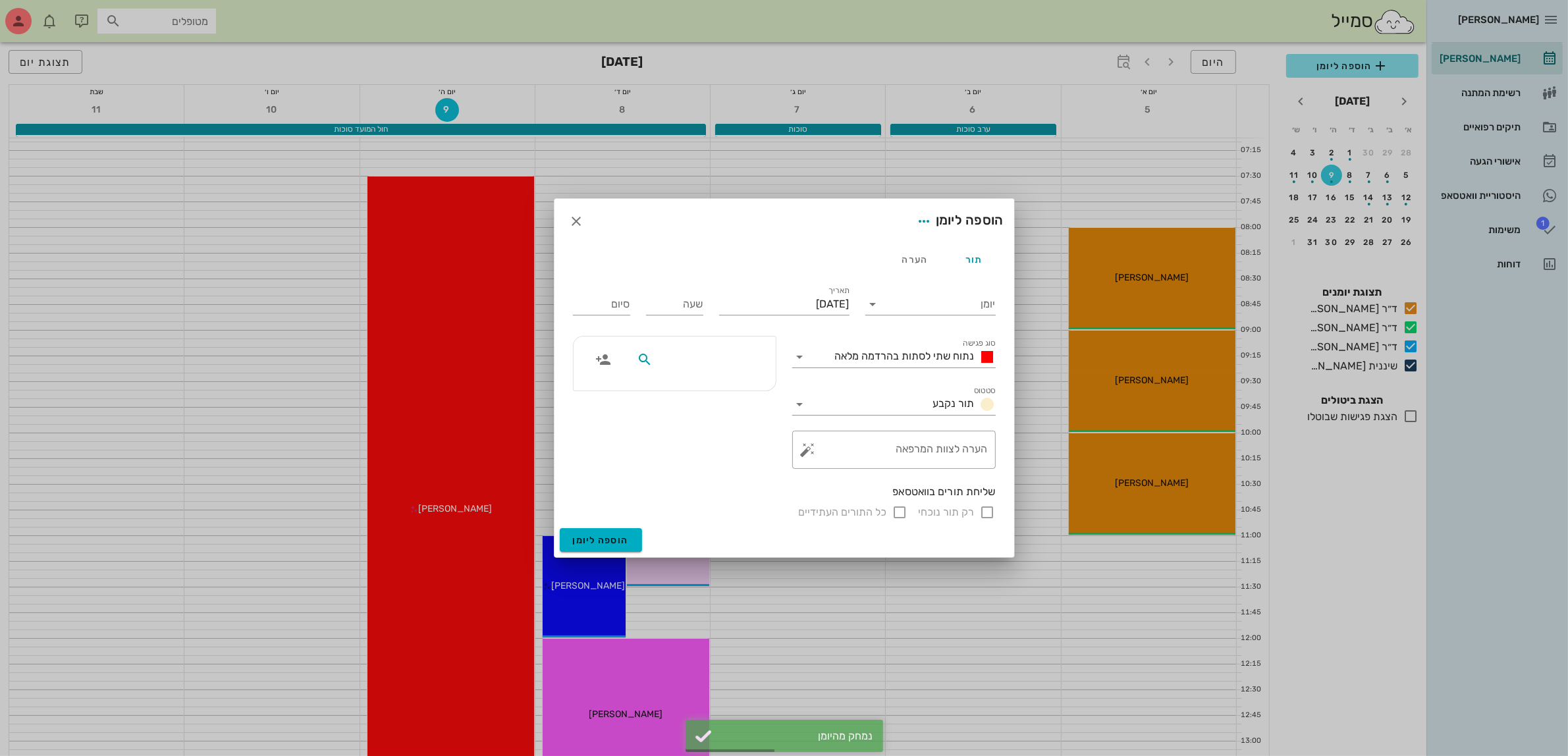
click at [736, 361] on input "text" at bounding box center [706, 360] width 102 height 17
type input "[PERSON_NAME]"
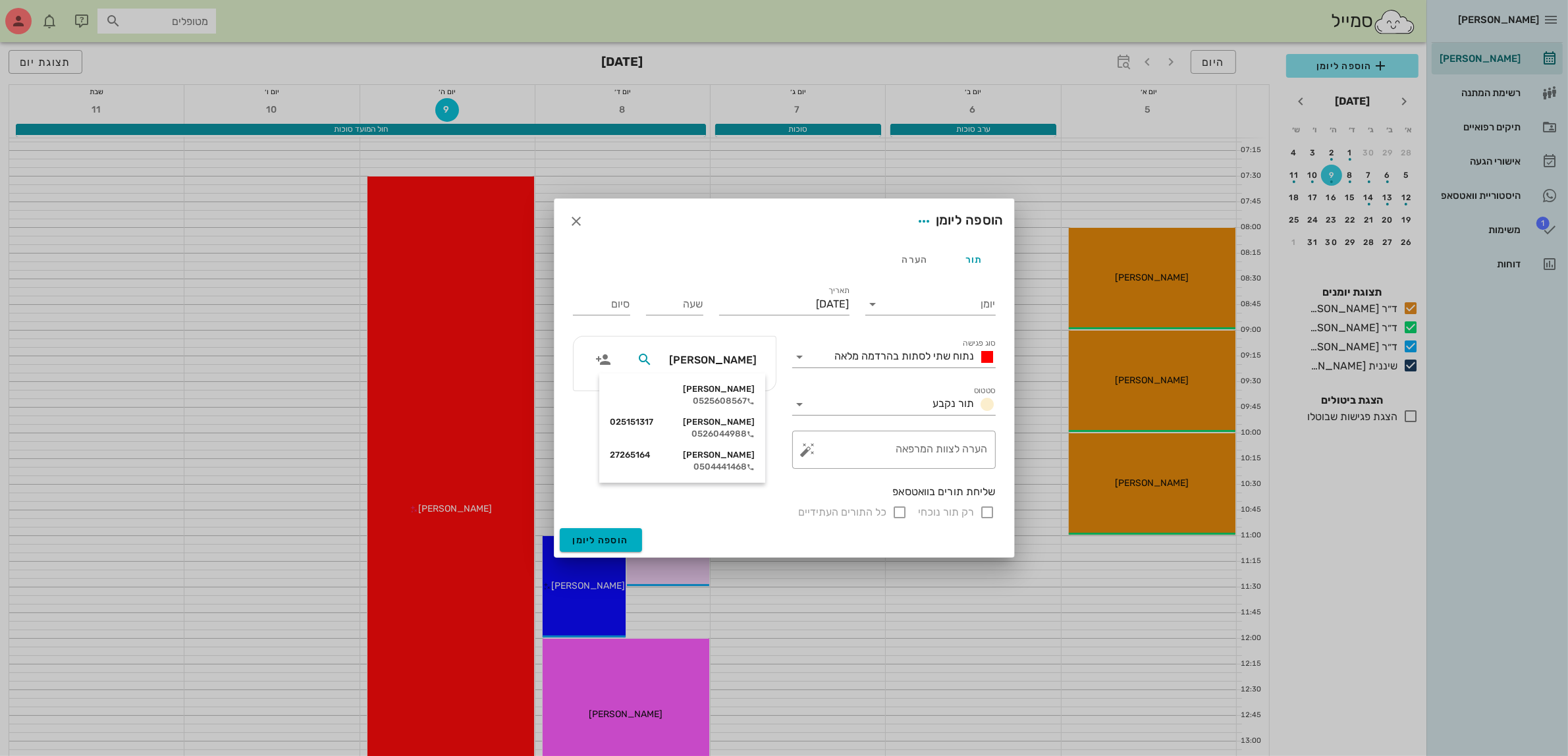
click at [679, 360] on input "[PERSON_NAME]" at bounding box center [706, 360] width 102 height 17
click at [572, 222] on icon "button" at bounding box center [577, 221] width 16 height 16
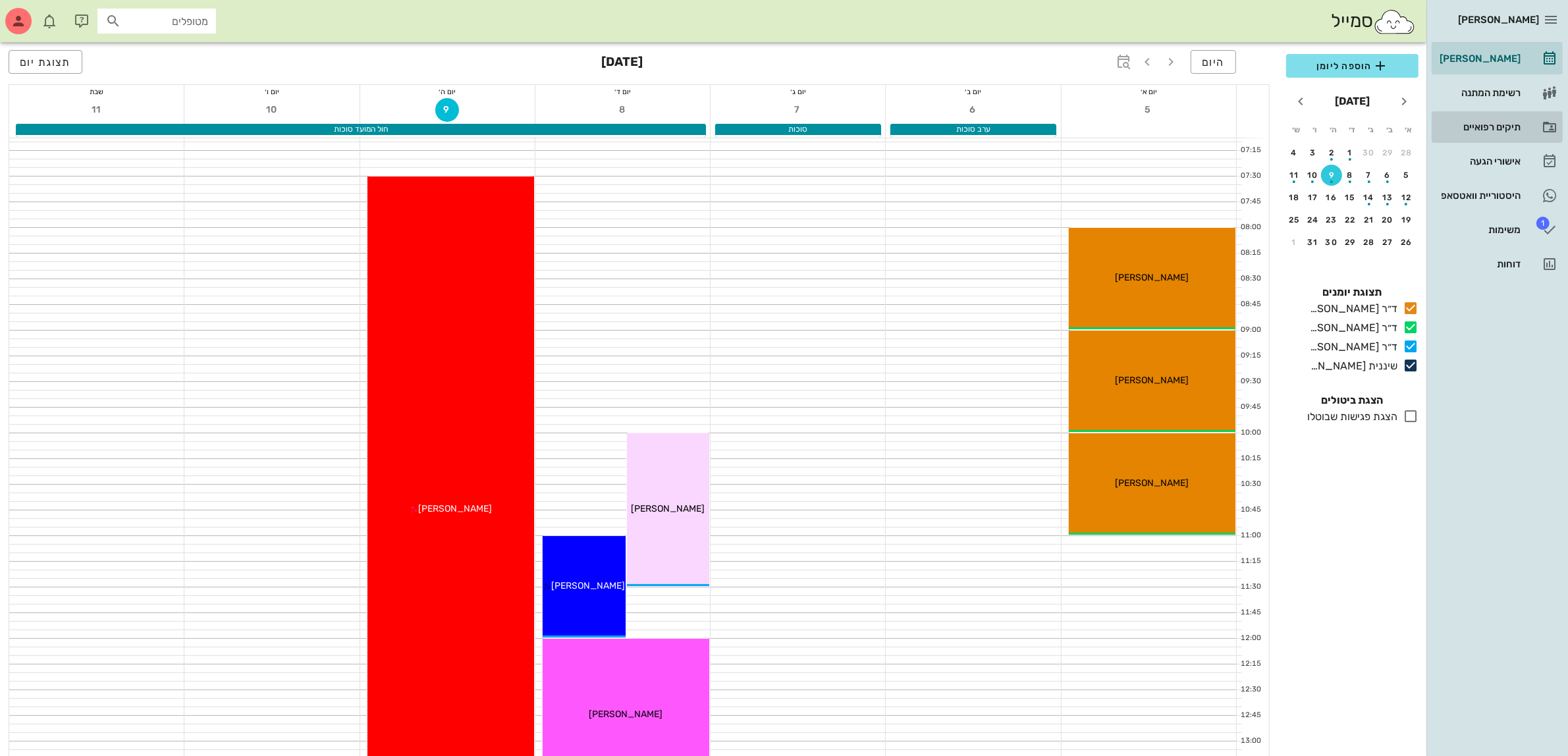
click at [1479, 123] on div "תיקים רפואיים" at bounding box center [1479, 127] width 84 height 11
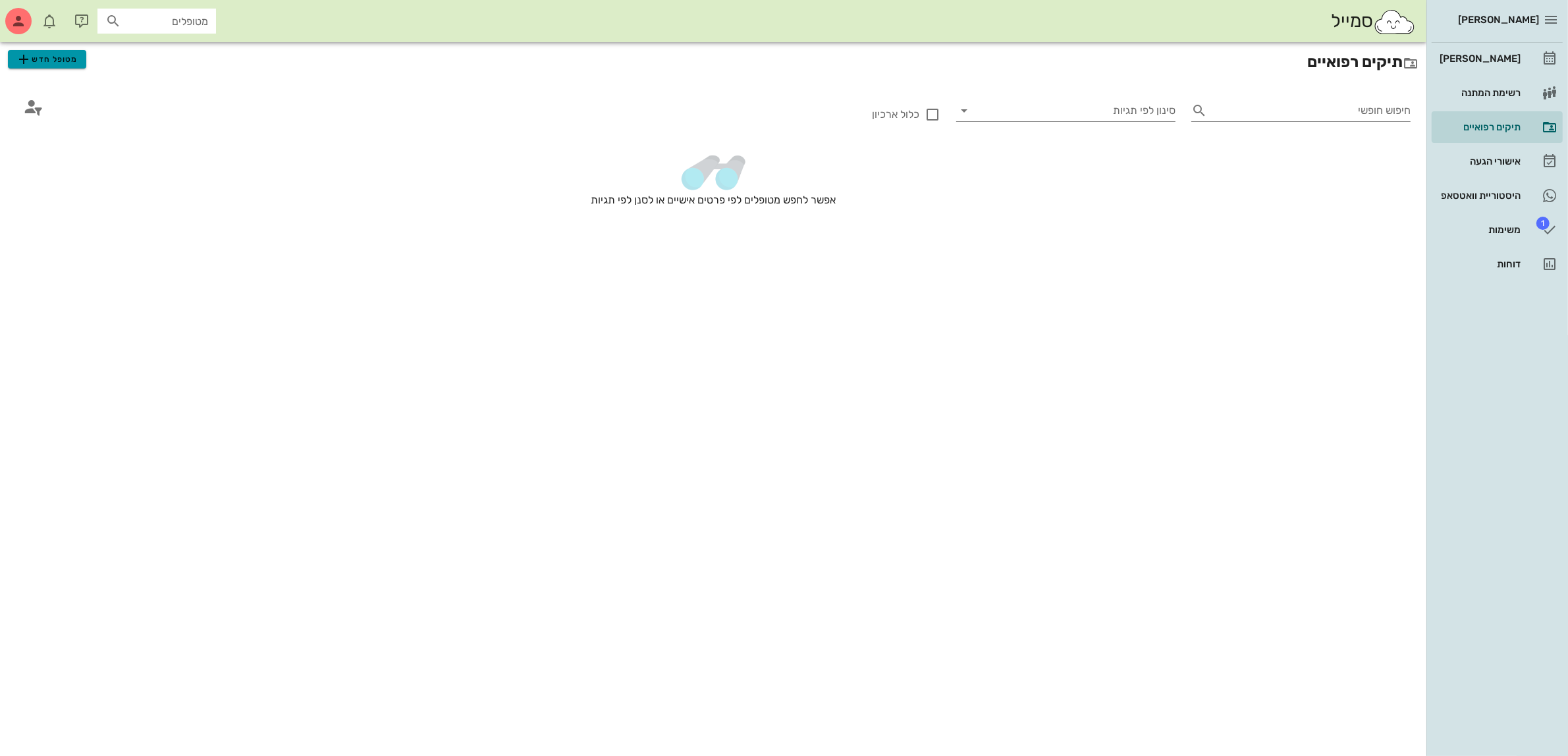
click at [50, 64] on span "מטופל חדש" at bounding box center [47, 59] width 62 height 16
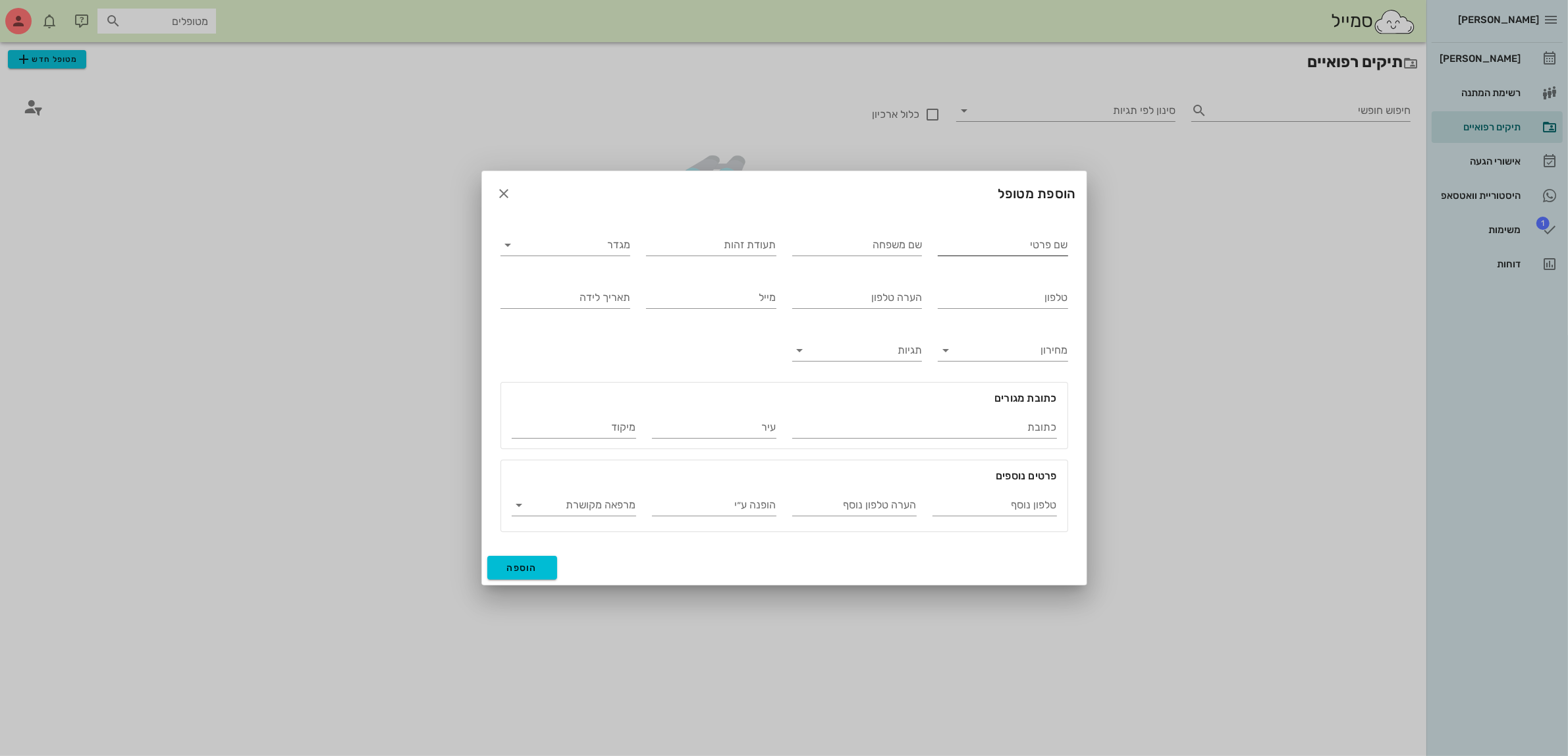
click at [1018, 246] on input "שם פרטי" at bounding box center [1003, 245] width 131 height 21
type input "[PERSON_NAME]"
click at [567, 252] on input "מגדר" at bounding box center [576, 245] width 110 height 21
click at [588, 286] on div "נקבה" at bounding box center [565, 286] width 109 height 12
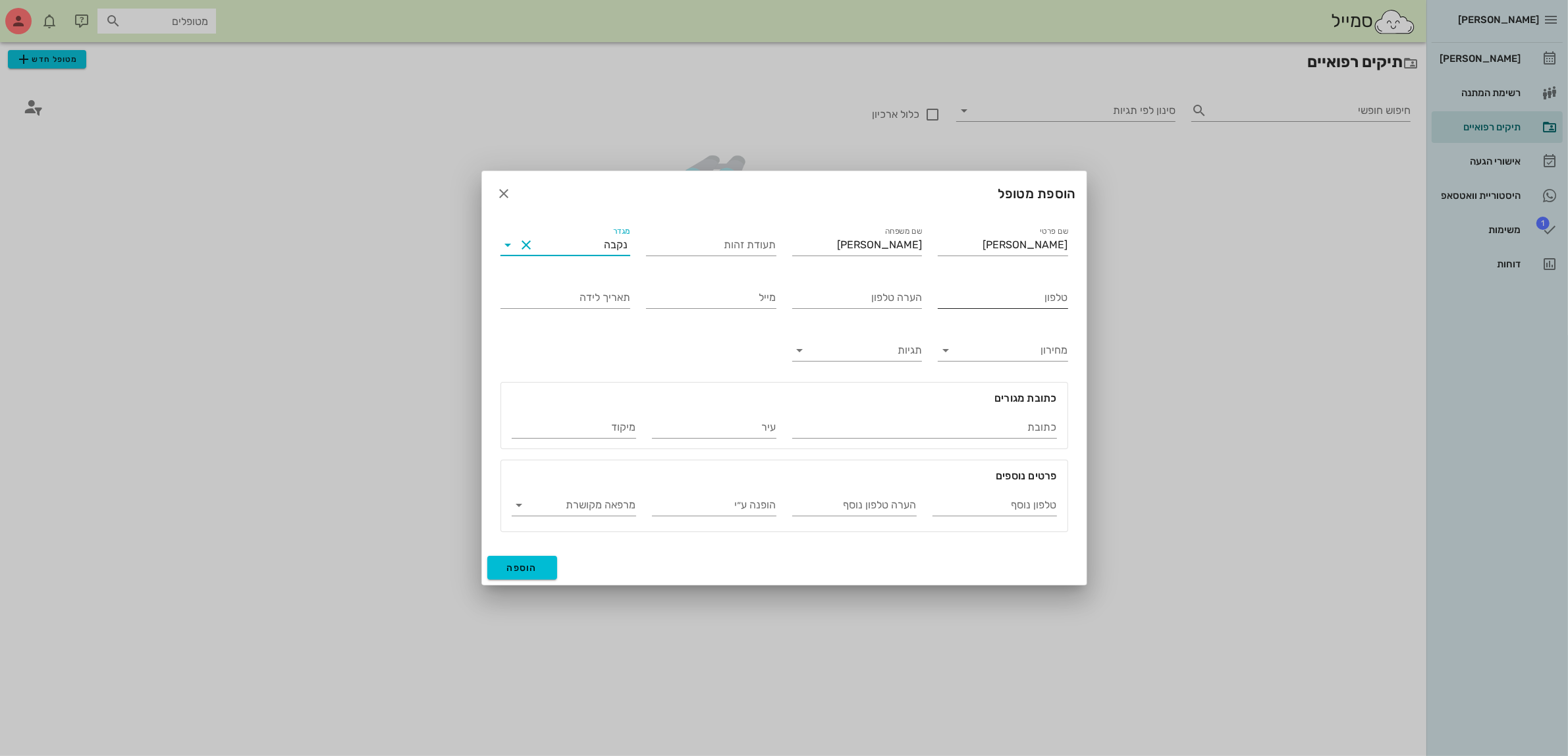
click at [983, 297] on input "טלפון" at bounding box center [1003, 297] width 131 height 21
type input "054-2325832"
click at [519, 571] on span "הוספה" at bounding box center [522, 568] width 31 height 12
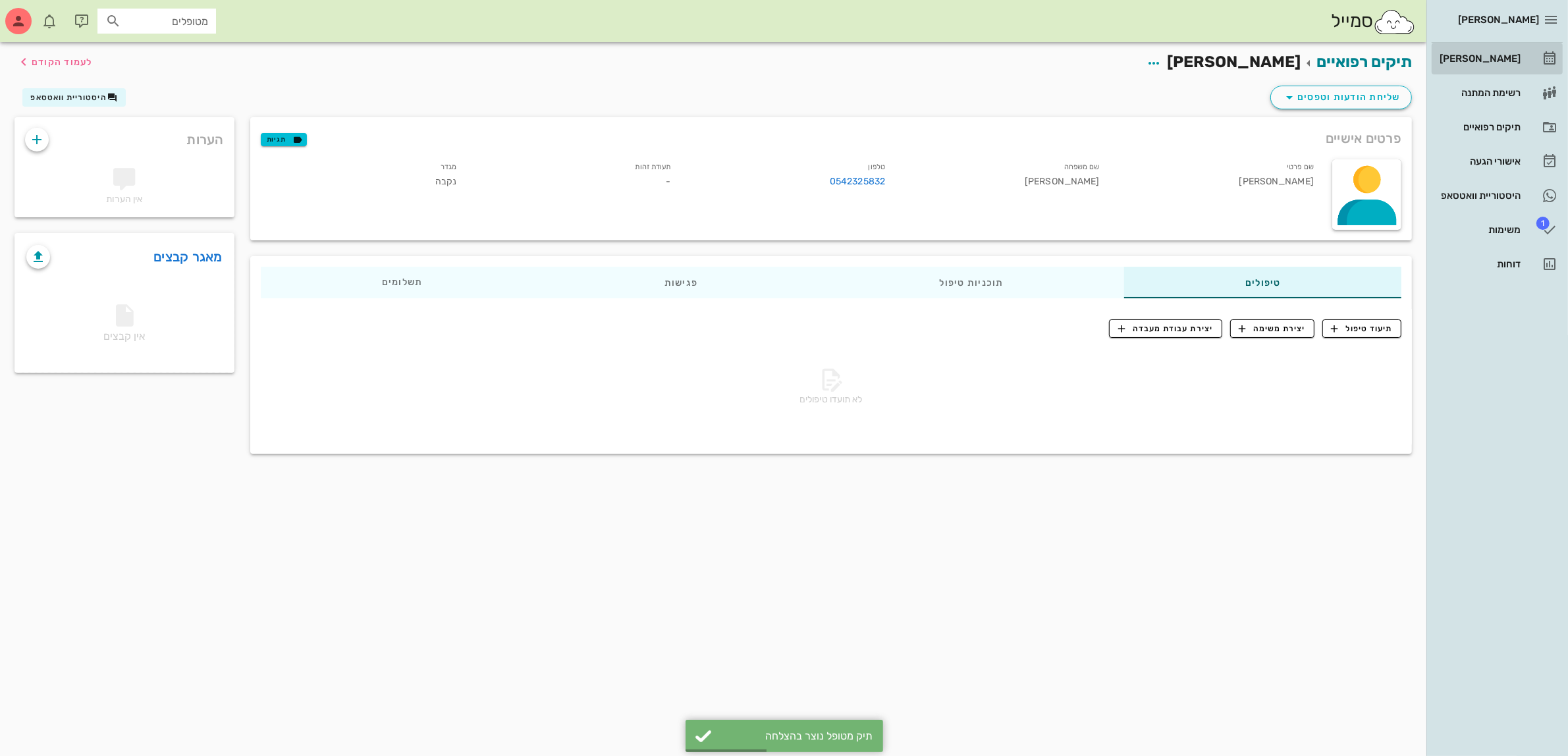
click at [1497, 50] on div "[PERSON_NAME]" at bounding box center [1479, 58] width 84 height 21
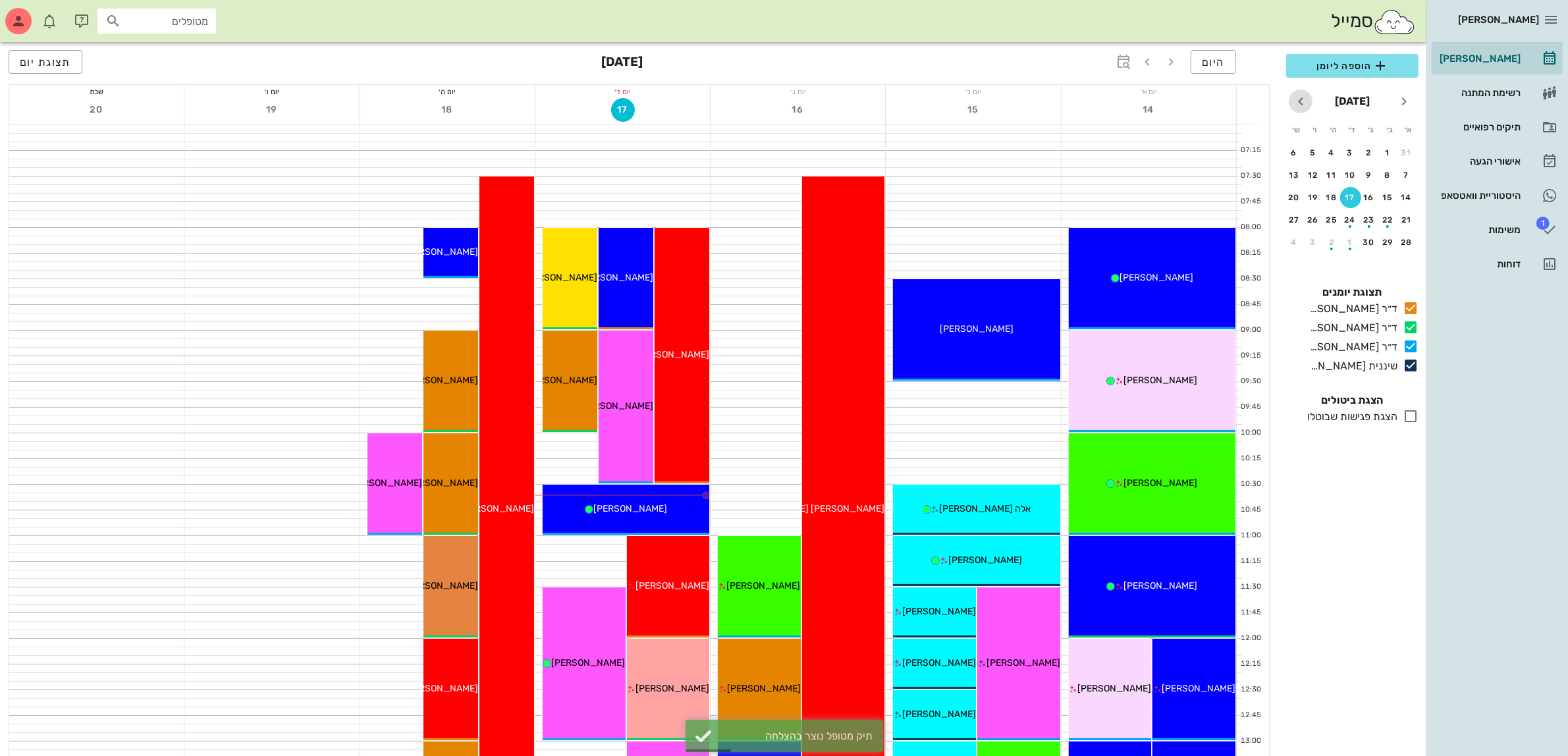
click at [1300, 103] on icon "חודש הבא" at bounding box center [1301, 102] width 16 height 16
click at [1404, 172] on div "5" at bounding box center [1406, 175] width 21 height 9
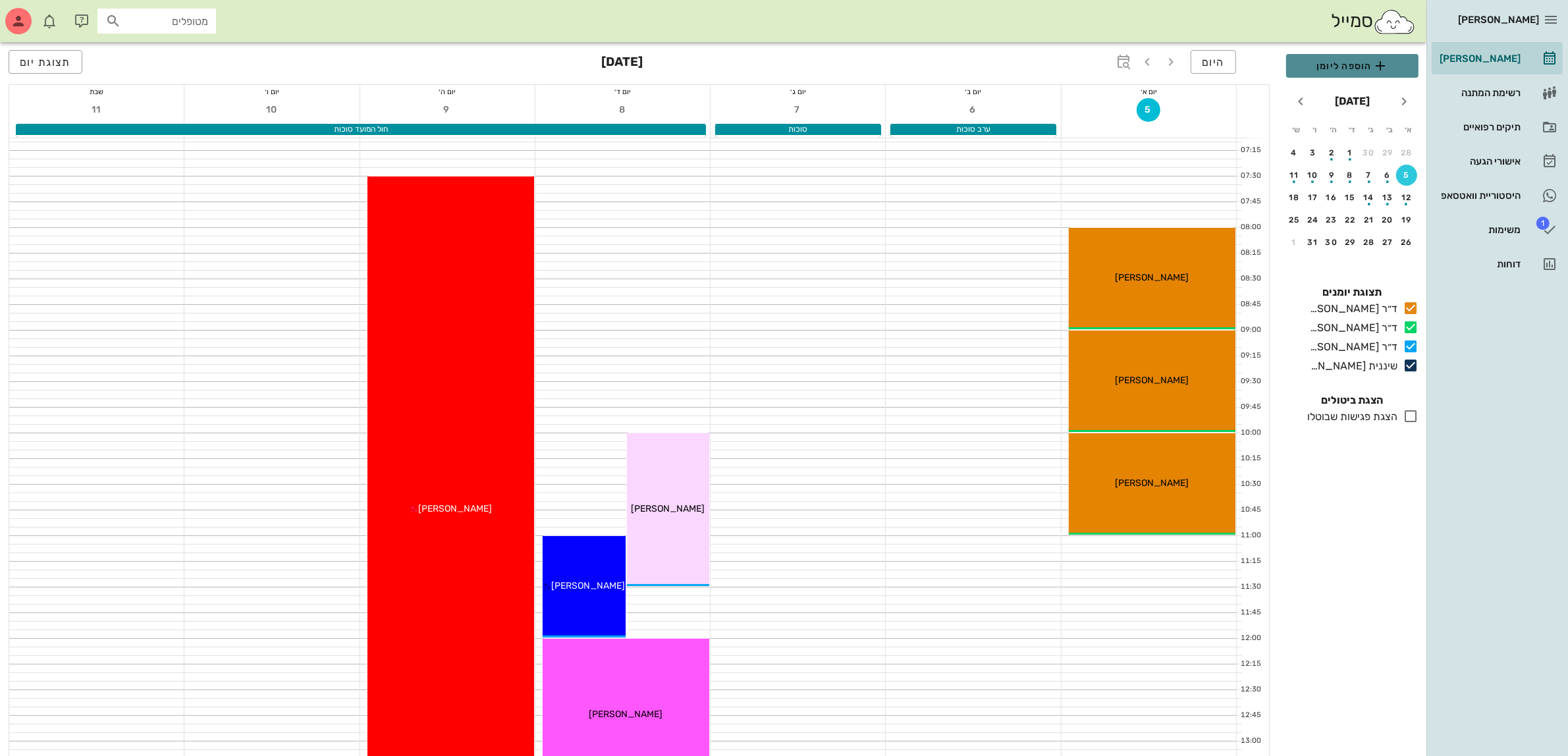
click at [1339, 61] on span "הוספה ליומן" at bounding box center [1352, 66] width 111 height 16
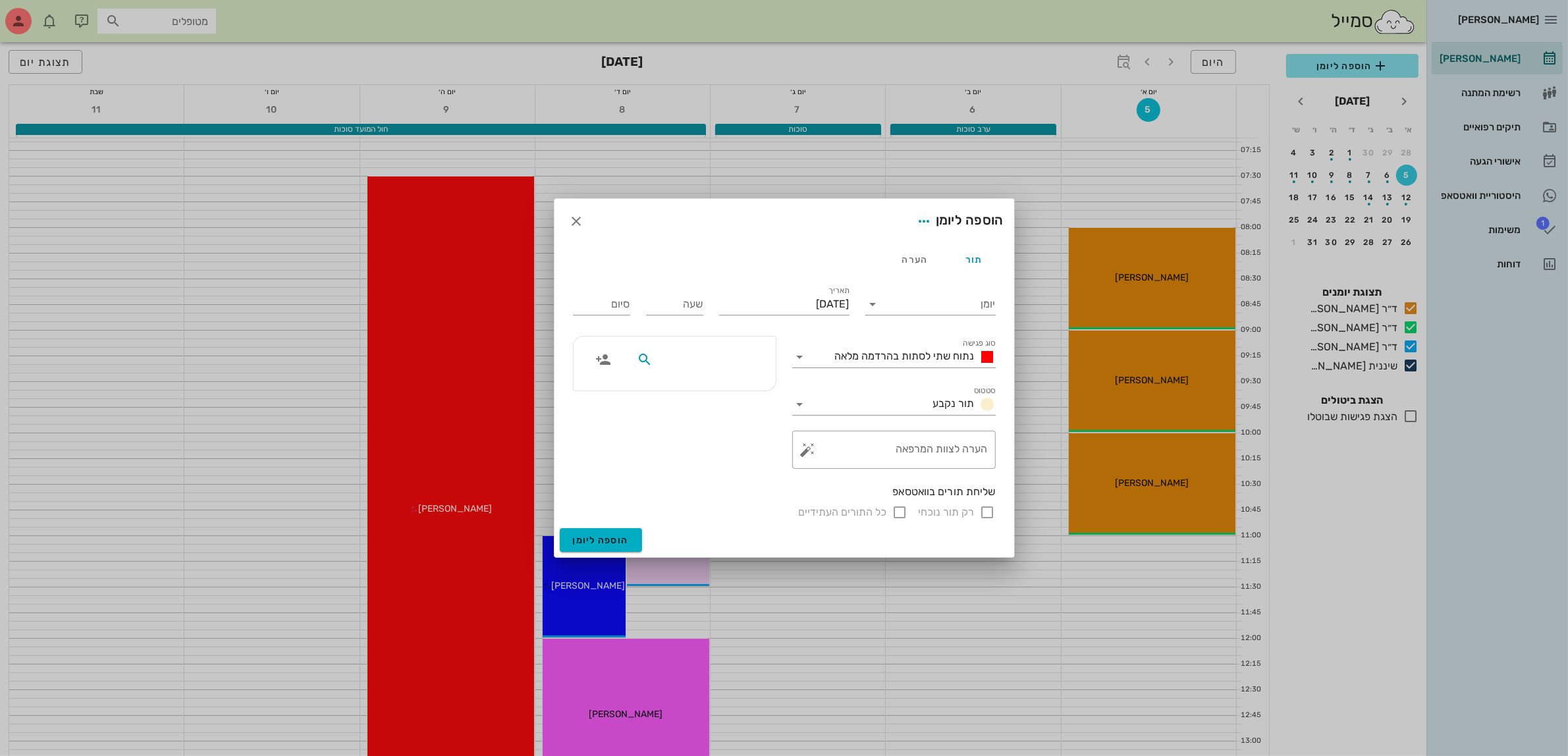
click at [715, 356] on input "text" at bounding box center [706, 360] width 102 height 17
type input "[PERSON_NAME]"
click at [726, 387] on div "[PERSON_NAME]" at bounding box center [682, 389] width 145 height 11
click at [914, 307] on input "יומן" at bounding box center [939, 304] width 112 height 21
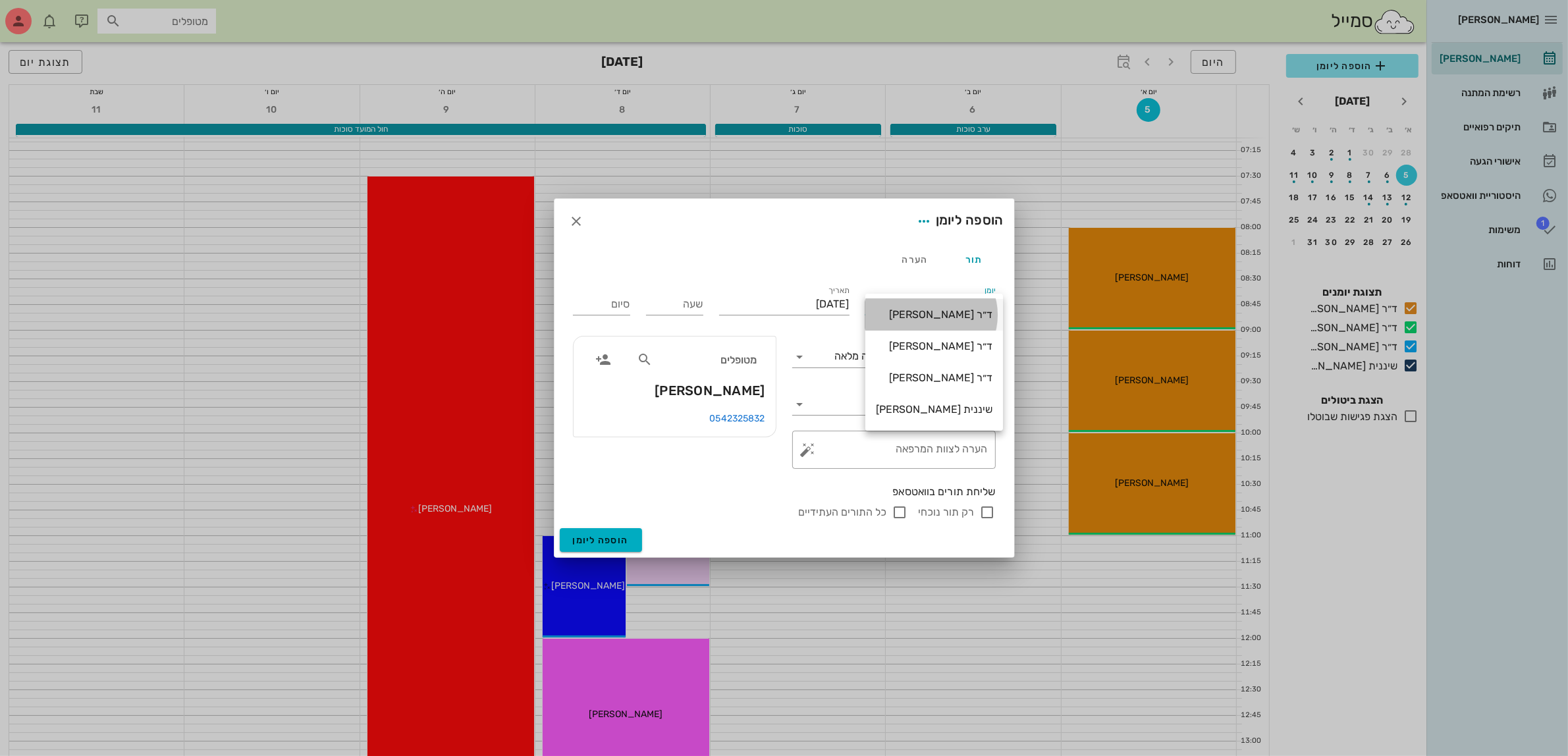
click at [922, 315] on div "ד״ר [PERSON_NAME]" at bounding box center [935, 314] width 117 height 12
click at [660, 304] on input "שעה" at bounding box center [674, 304] width 57 height 21
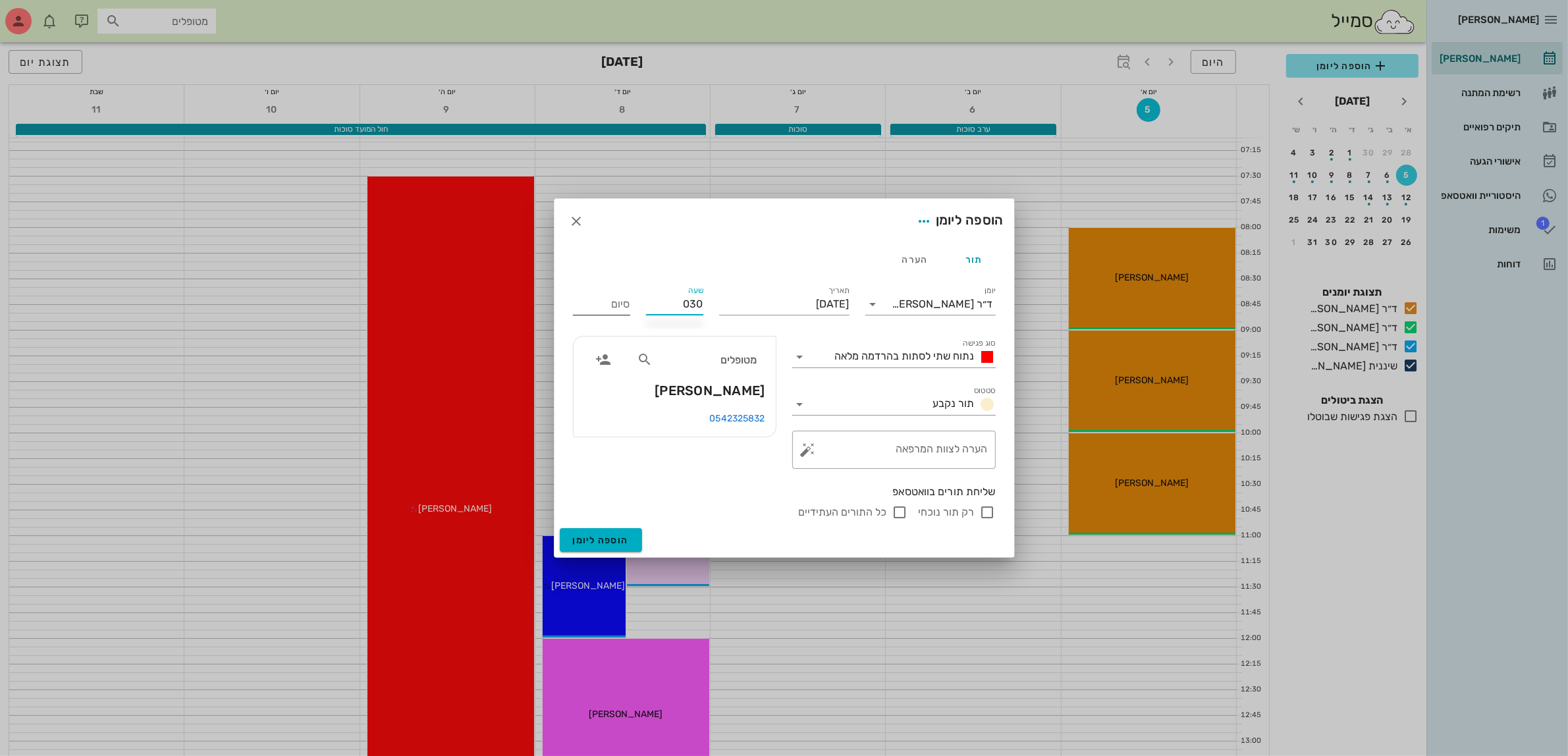
type input "00:30"
type input "08:30"
click at [622, 300] on div "סיום 08:30" at bounding box center [601, 304] width 57 height 21
drag, startPoint x: 670, startPoint y: 299, endPoint x: 810, endPoint y: 292, distance: 140.2
click at [810, 292] on div "יומן ד״ר ג׳[PERSON_NAME] סוג פגישה נתוח שתי לסתות בהרדמה מלאה סטטוס תור נקבע תא…" at bounding box center [785, 402] width 439 height 253
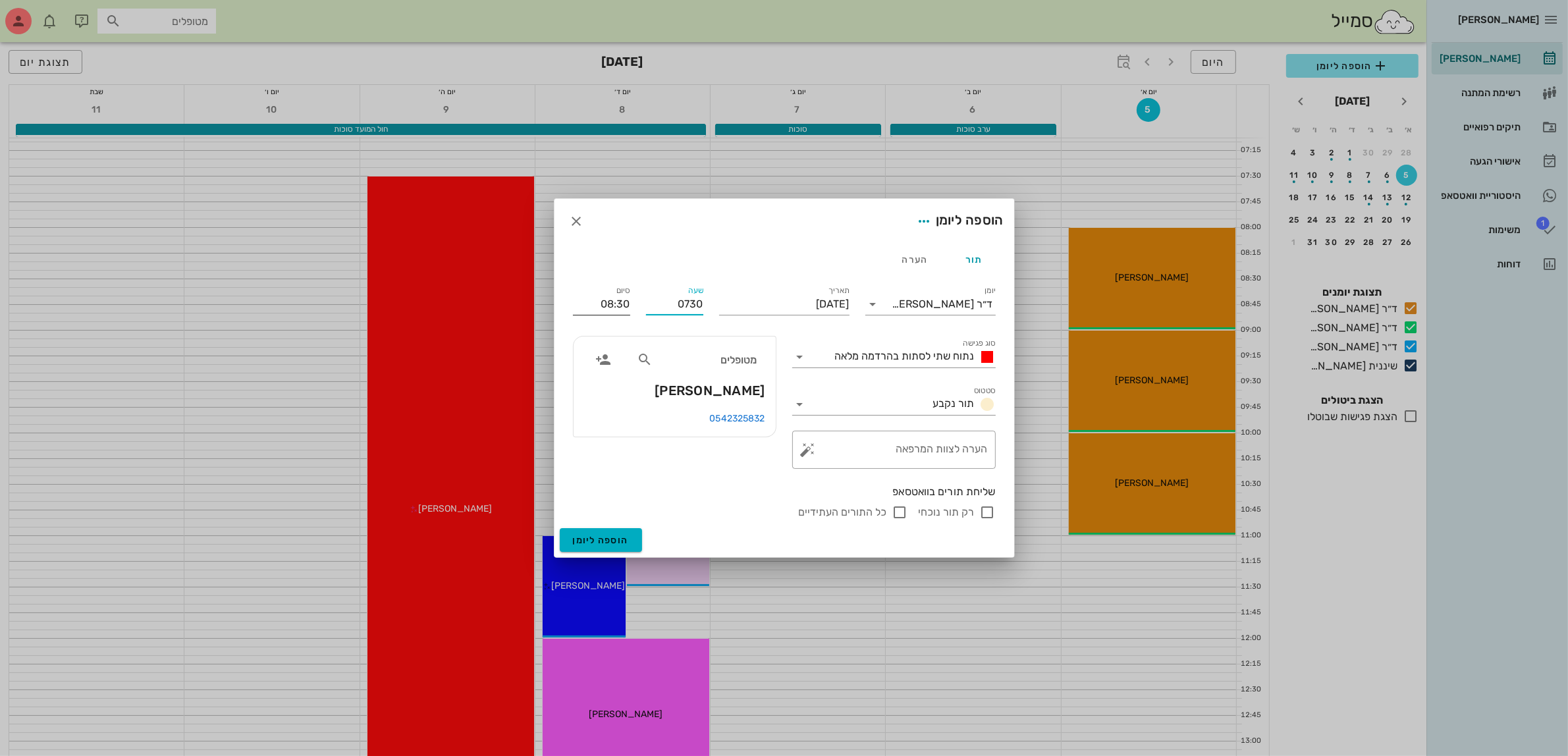
type input "07:30"
click at [615, 304] on input "15:30" at bounding box center [601, 304] width 57 height 21
drag, startPoint x: 594, startPoint y: 307, endPoint x: 706, endPoint y: 294, distance: 112.8
click at [706, 297] on div "יומן ד״ר ג׳[PERSON_NAME] סוג פגישה נתוח שתי לסתות בהרדמה מלאה סטטוס תור נקבע תא…" at bounding box center [785, 402] width 439 height 253
type input "14:00"
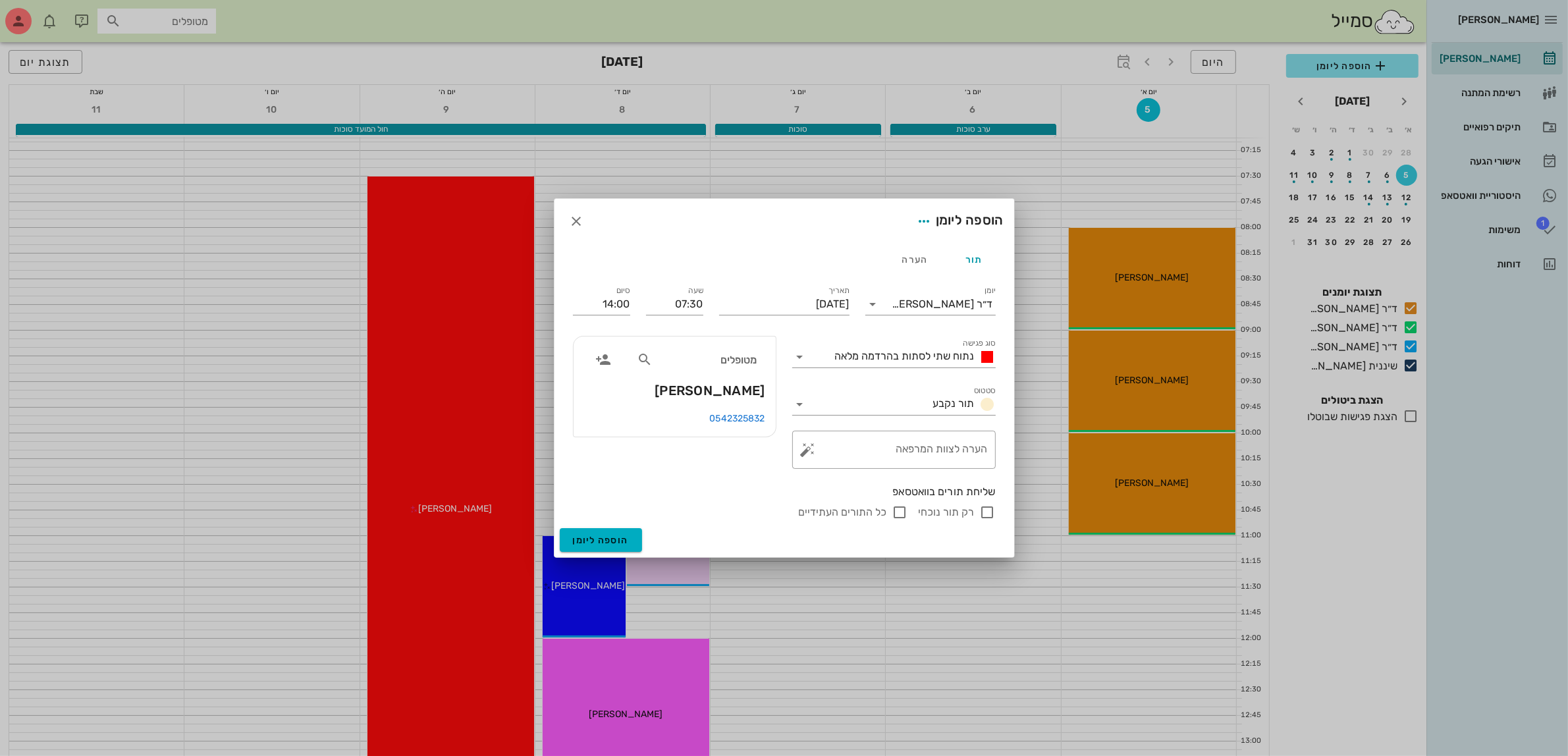
click at [982, 514] on input "רק תור נוכחי" at bounding box center [988, 512] width 16 height 16
checkbox input "false"
click at [600, 541] on span "הוספה ליומן" at bounding box center [601, 541] width 56 height 12
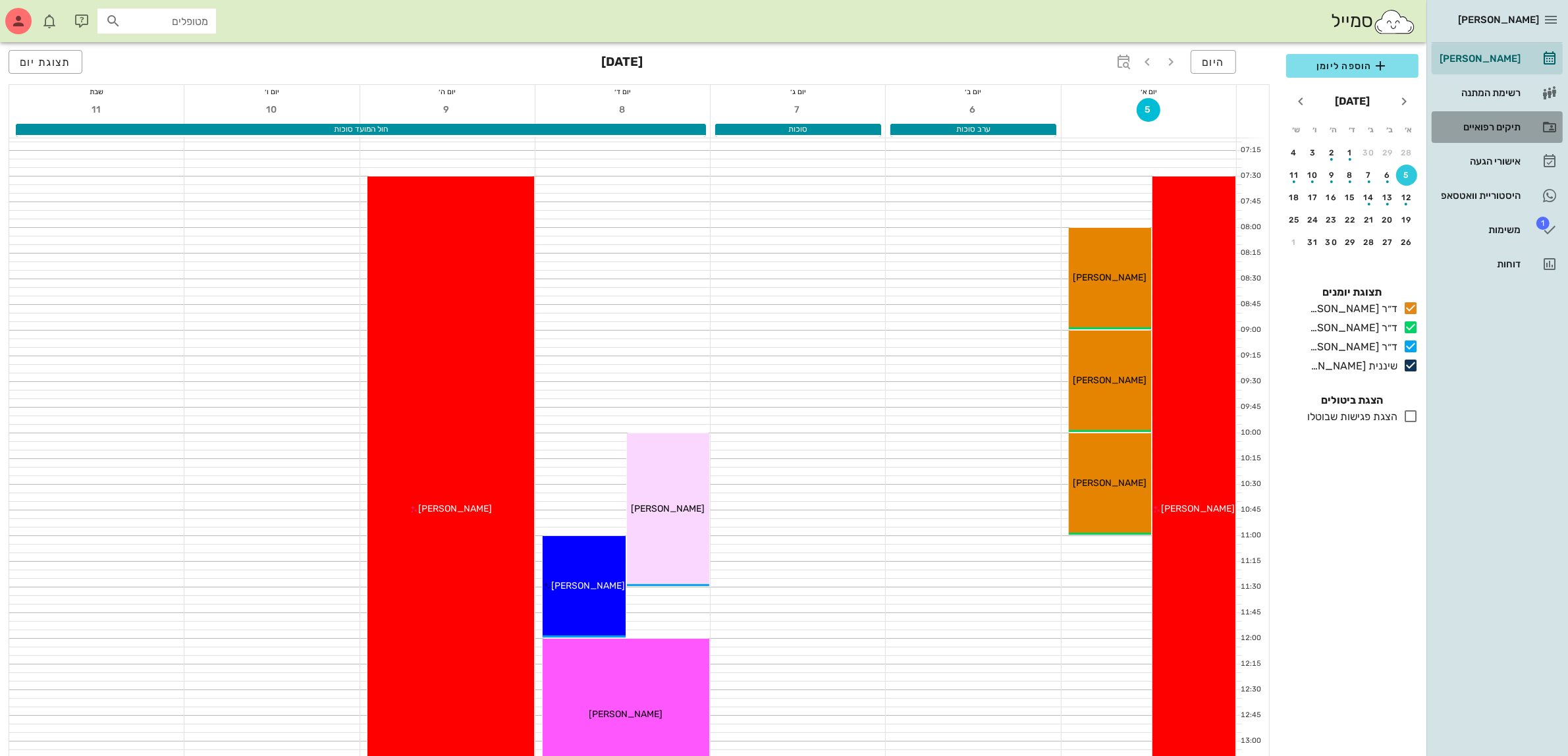
click at [1476, 123] on div "תיקים רפואיים" at bounding box center [1479, 127] width 84 height 11
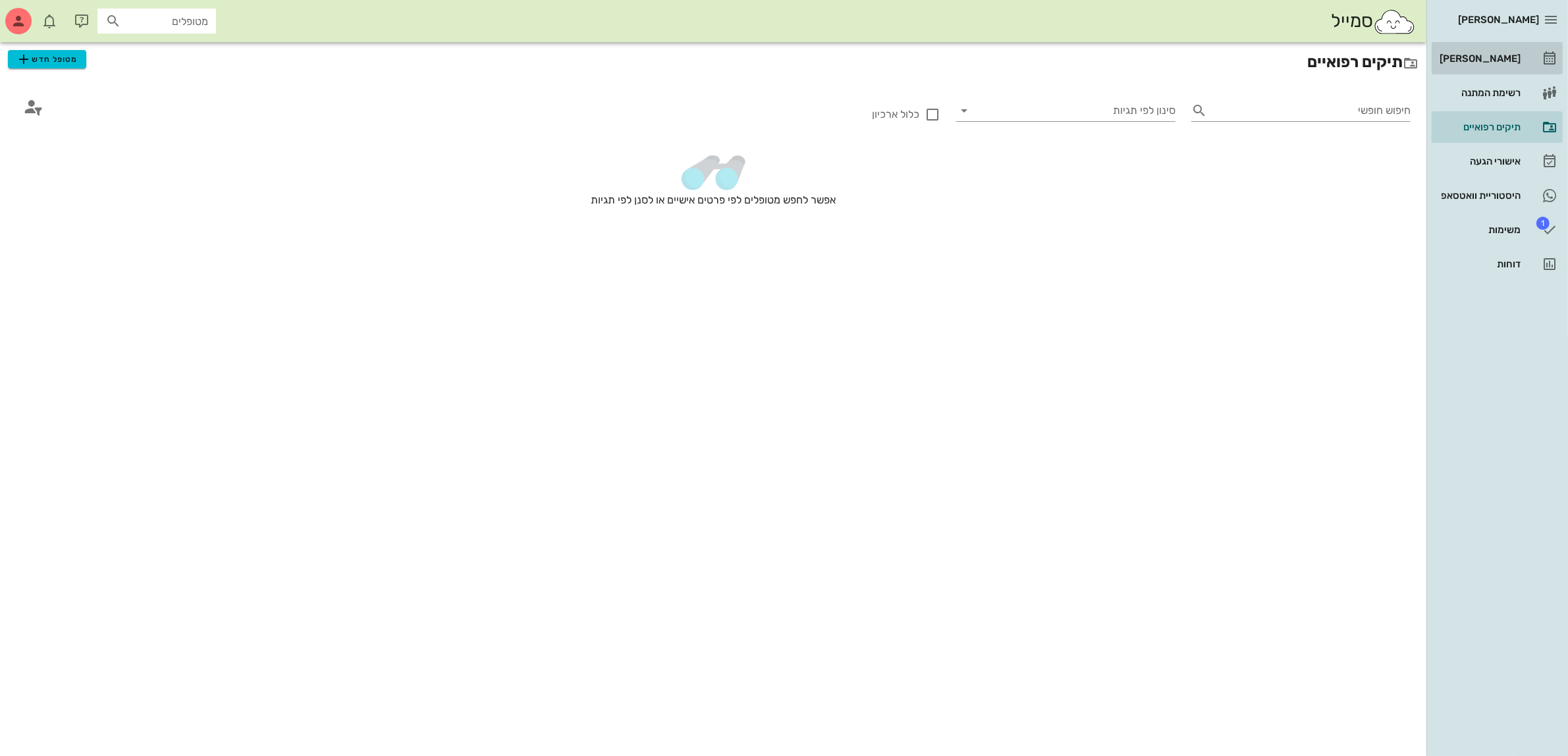
click at [1483, 51] on div "[PERSON_NAME]" at bounding box center [1479, 58] width 84 height 21
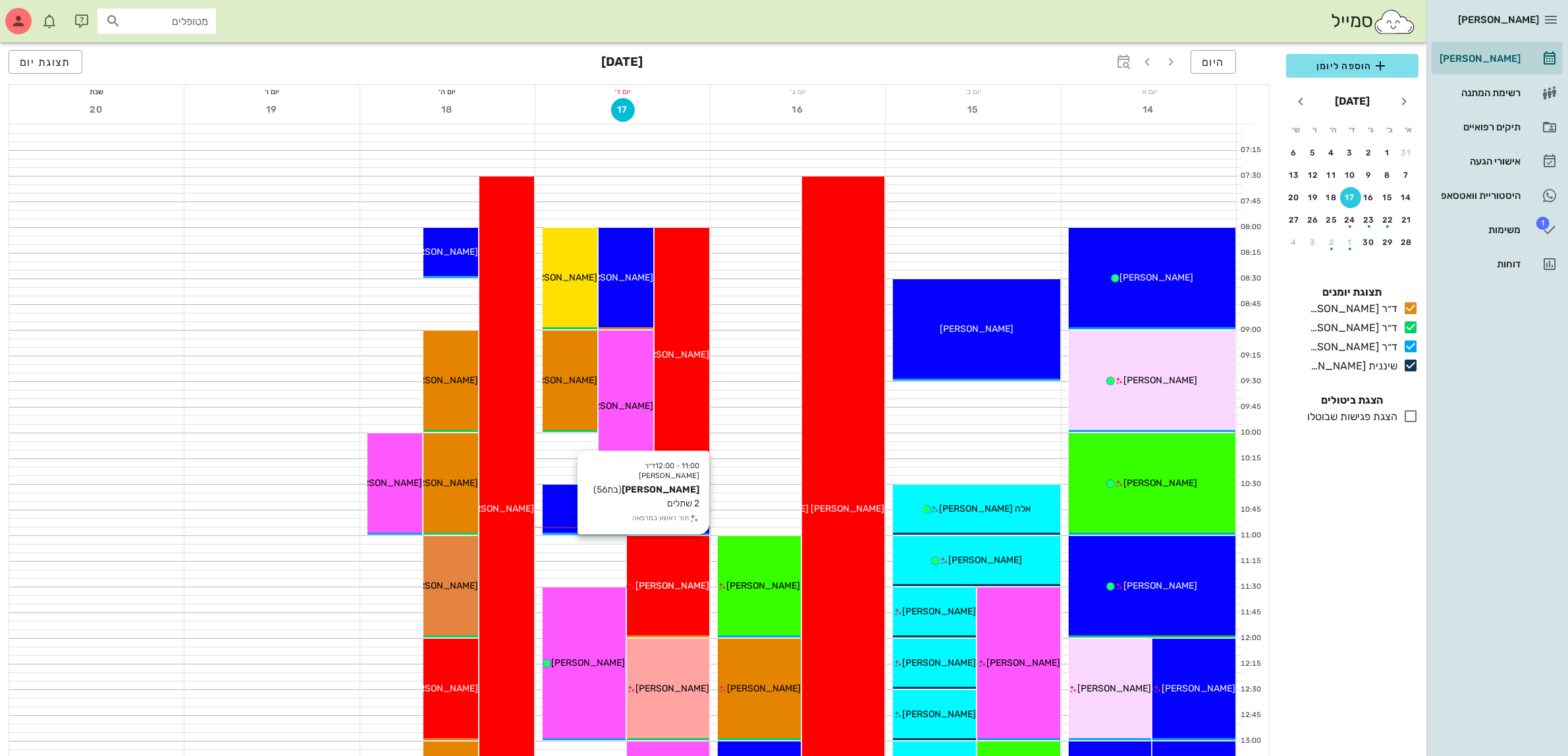
click at [653, 580] on div "[PERSON_NAME]" at bounding box center [668, 586] width 83 height 14
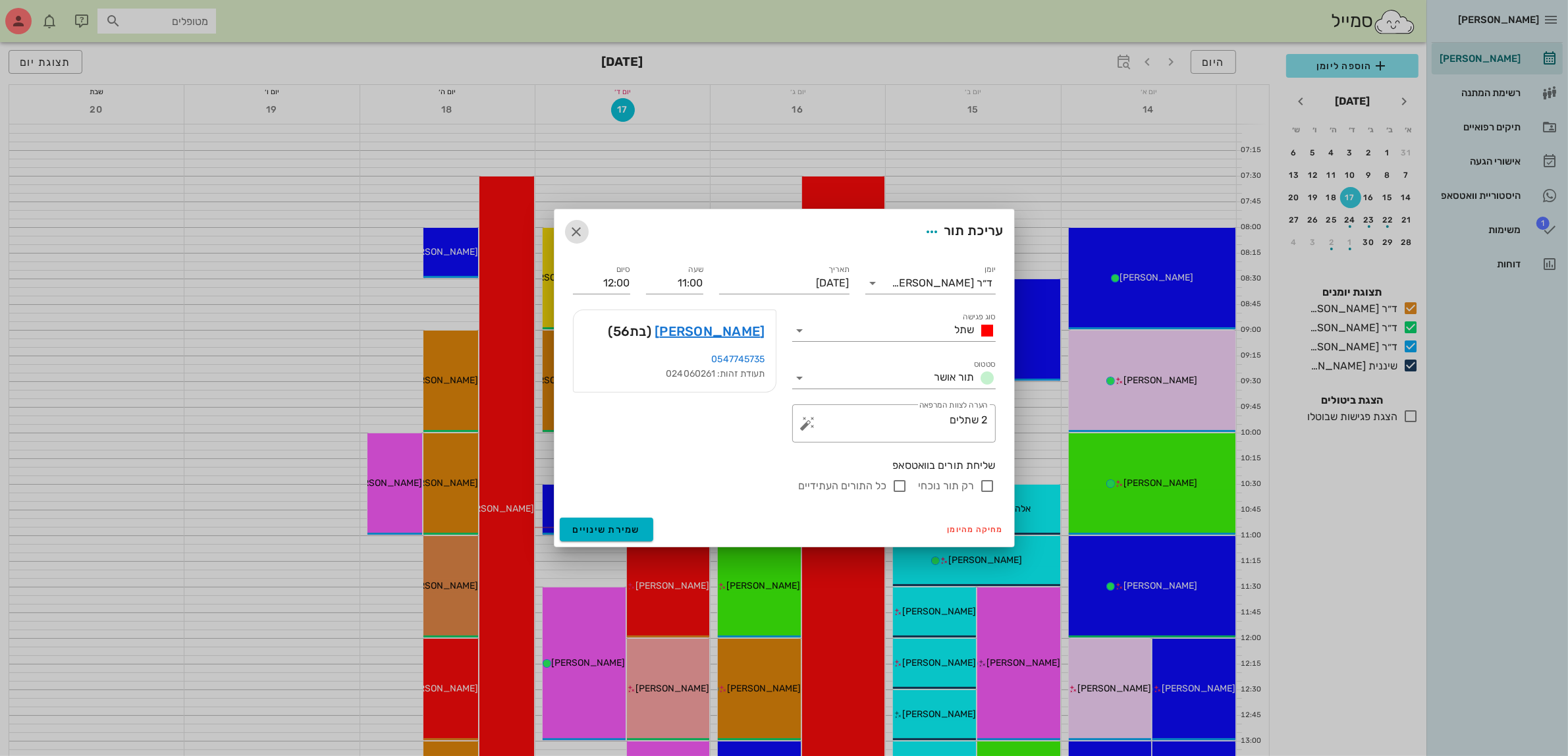
click at [573, 227] on icon "button" at bounding box center [577, 232] width 16 height 16
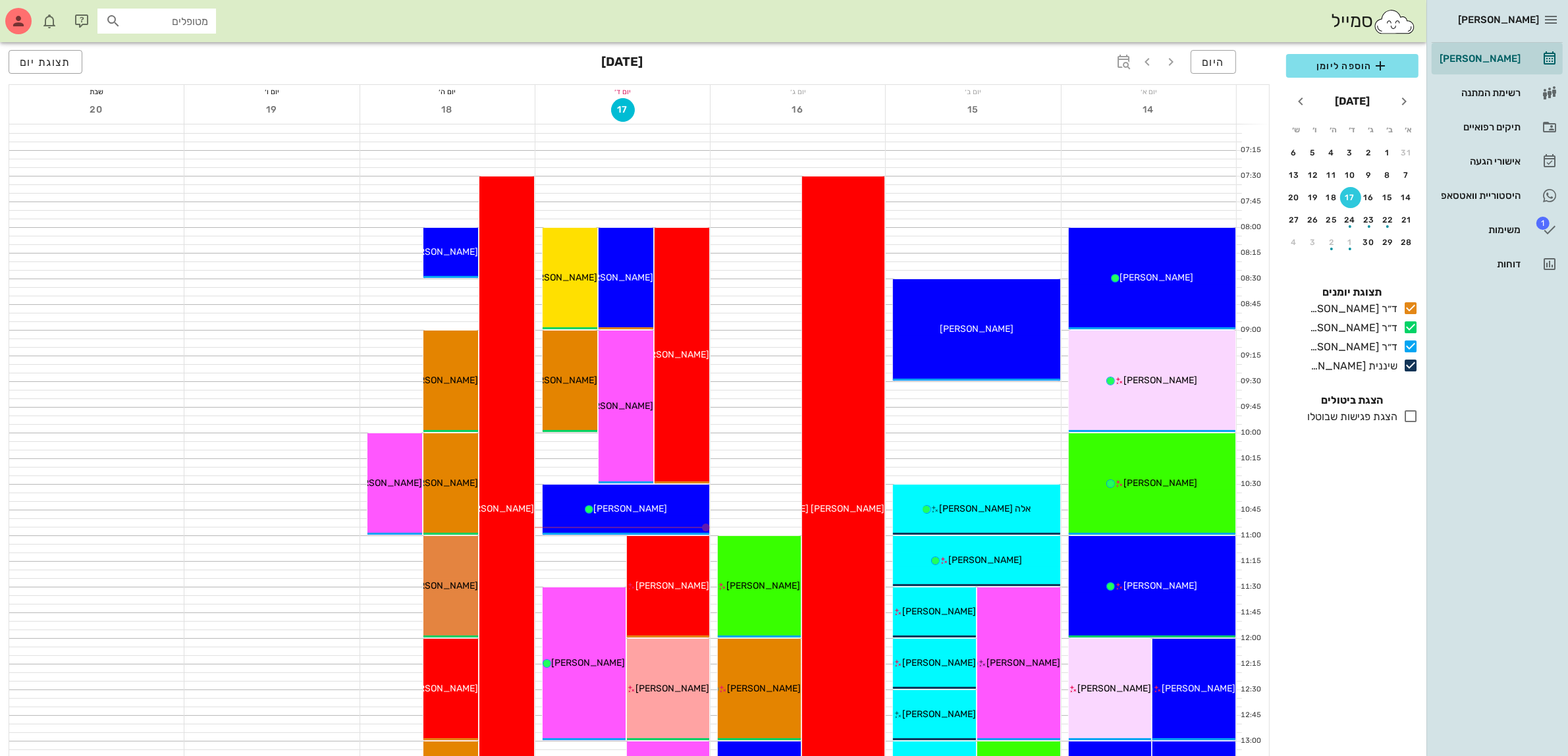
drag, startPoint x: 129, startPoint y: 19, endPoint x: 104, endPoint y: 10, distance: 26.6
click at [128, 19] on input "מטופלים" at bounding box center [166, 21] width 84 height 17
type input "[PERSON_NAME]"
click at [170, 51] on div "[PERSON_NAME] 024060261" at bounding box center [133, 50] width 145 height 11
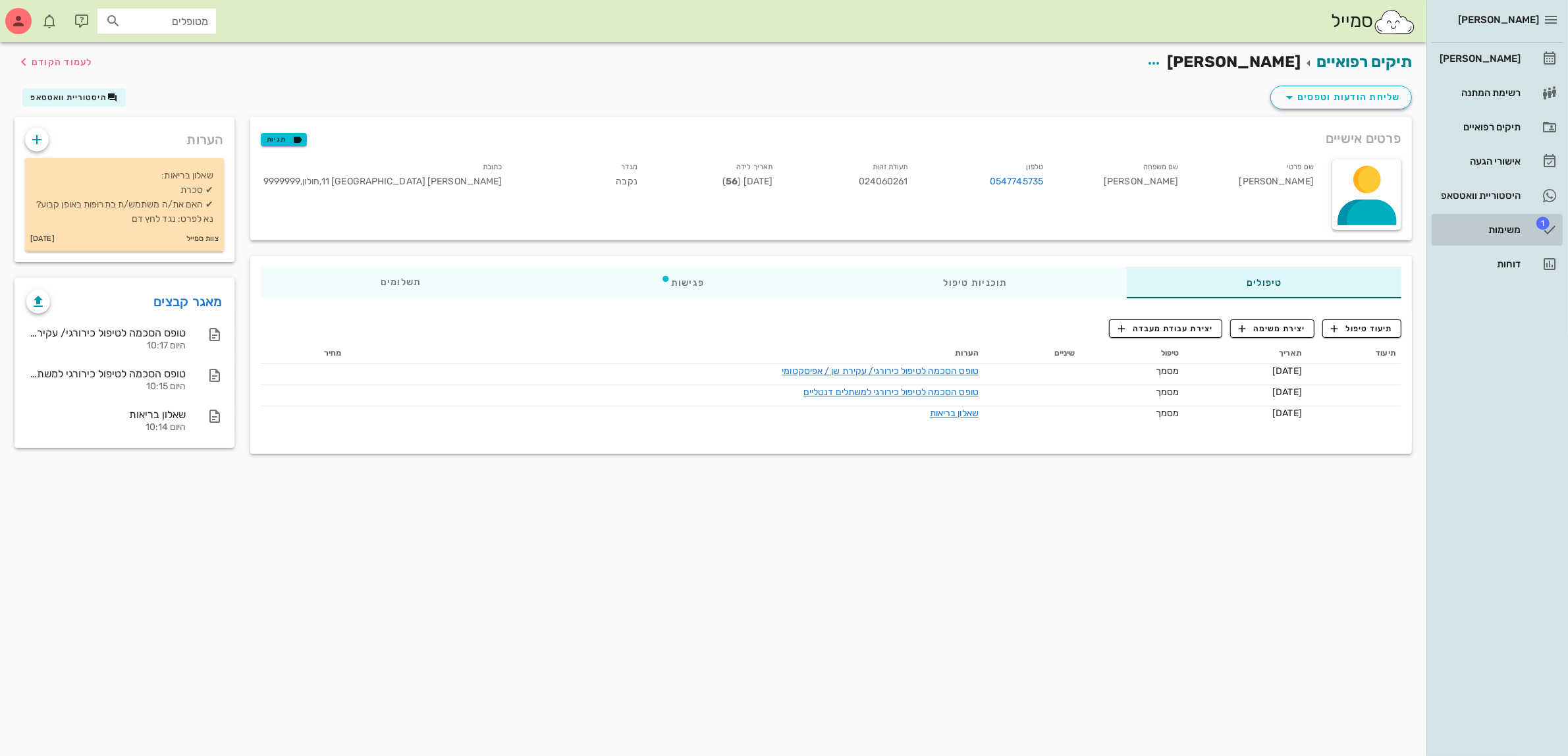
click at [1502, 229] on div "משימות" at bounding box center [1479, 229] width 84 height 11
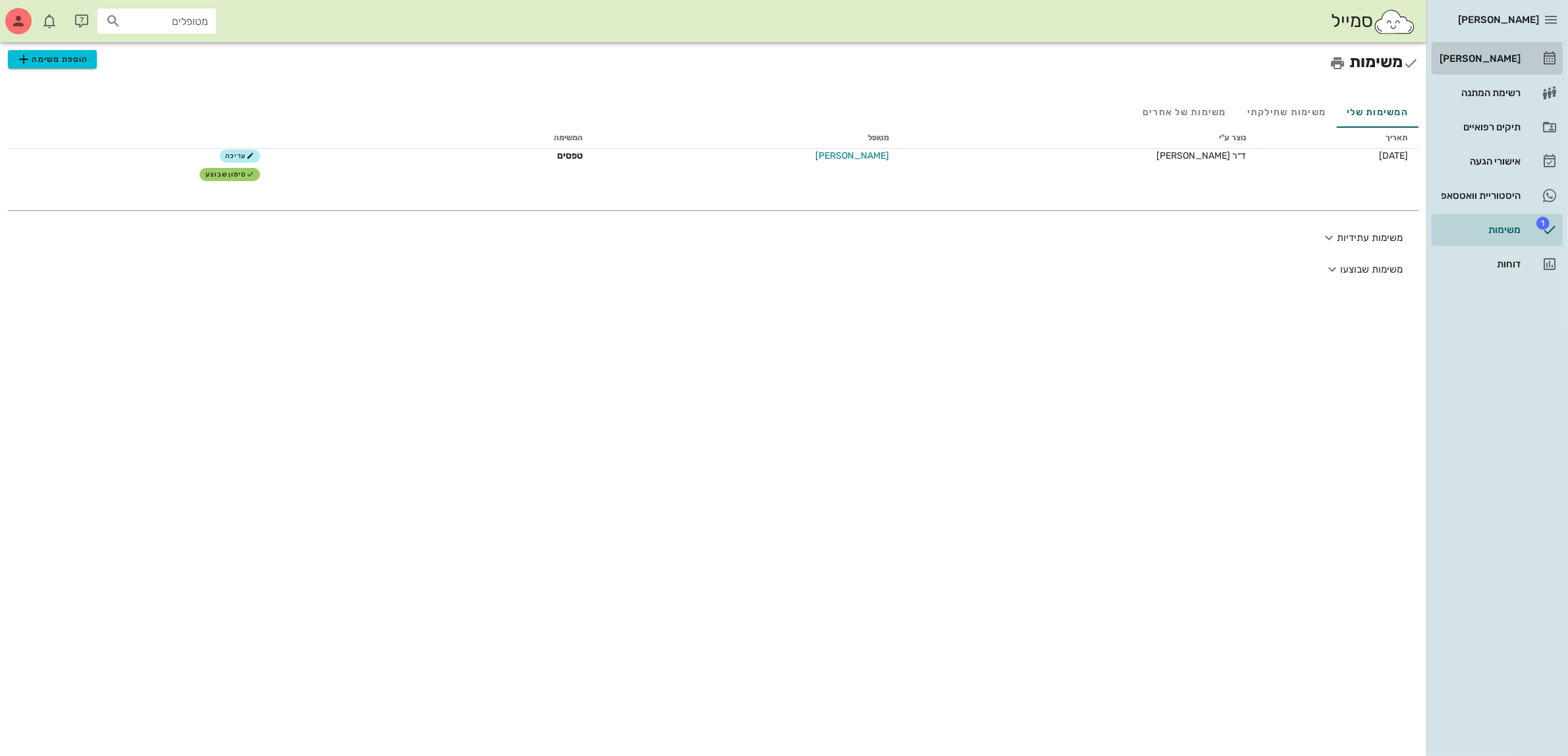
click at [1506, 53] on div "[PERSON_NAME]" at bounding box center [1479, 58] width 84 height 11
